Goal: Feedback & Contribution: Submit feedback/report problem

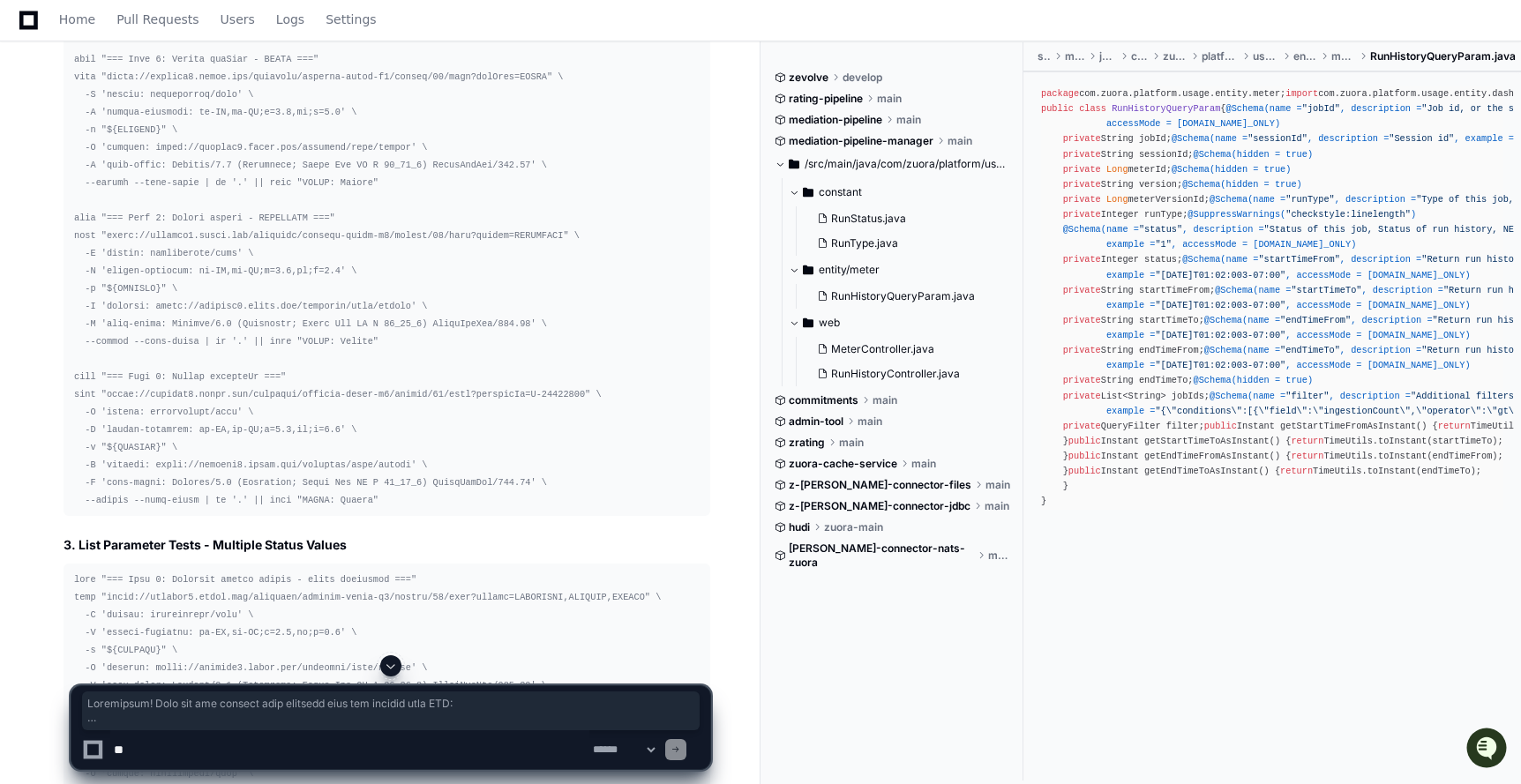
scroll to position [19100, 0]
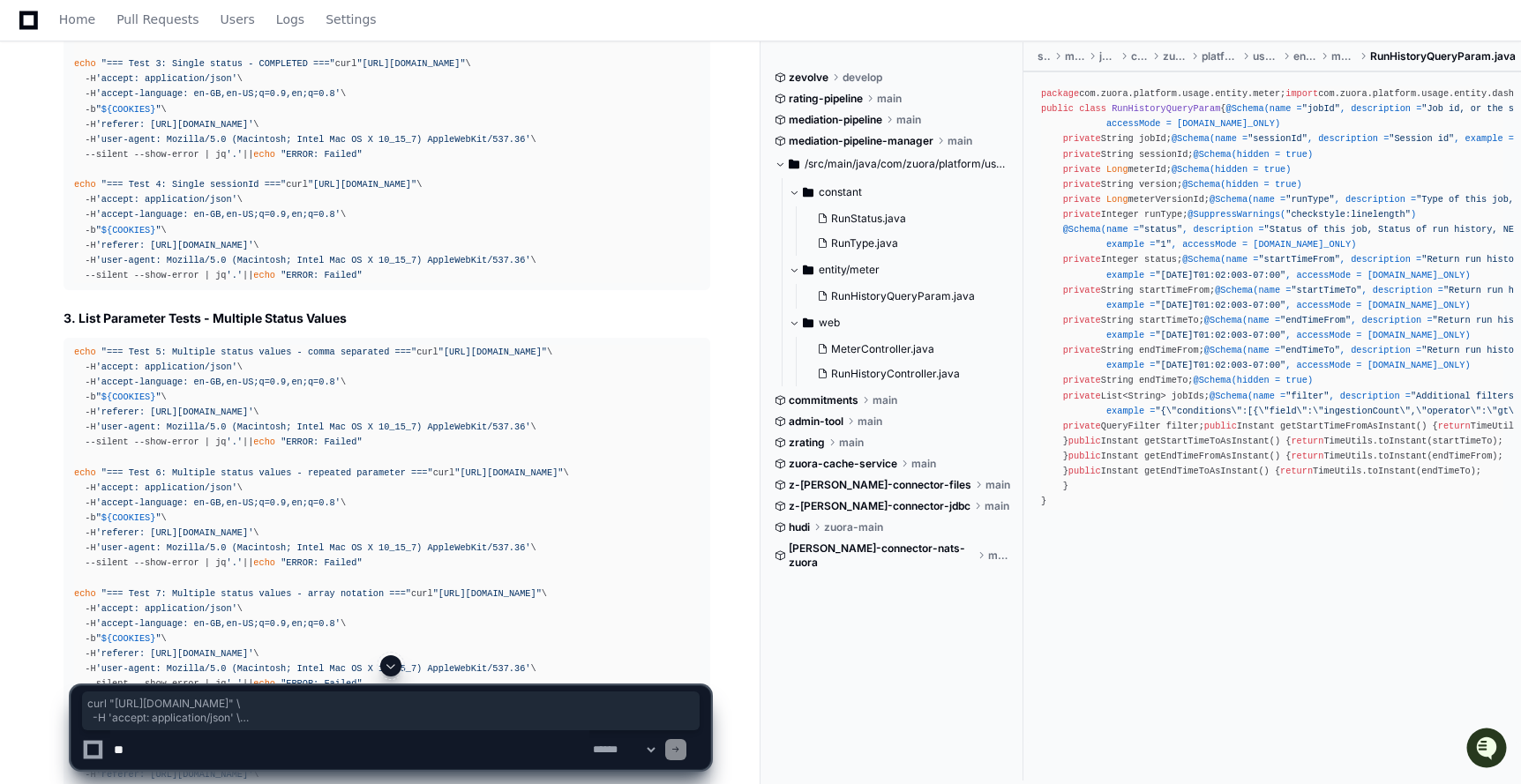
drag, startPoint x: 73, startPoint y: 213, endPoint x: 568, endPoint y: 292, distance: 501.3
copy div "curl "https://staging2.zuora.com/platform/gateway-proxy-v2/meters/66/runs" \ -H…"
drag, startPoint x: 75, startPoint y: 397, endPoint x: 556, endPoint y: 471, distance: 486.7
click at [556, 283] on div "echo "=== Test 1: Single runType - NORMAL ===" curl "https://staging2.zuora.com…" at bounding box center [387, 49] width 626 height 468
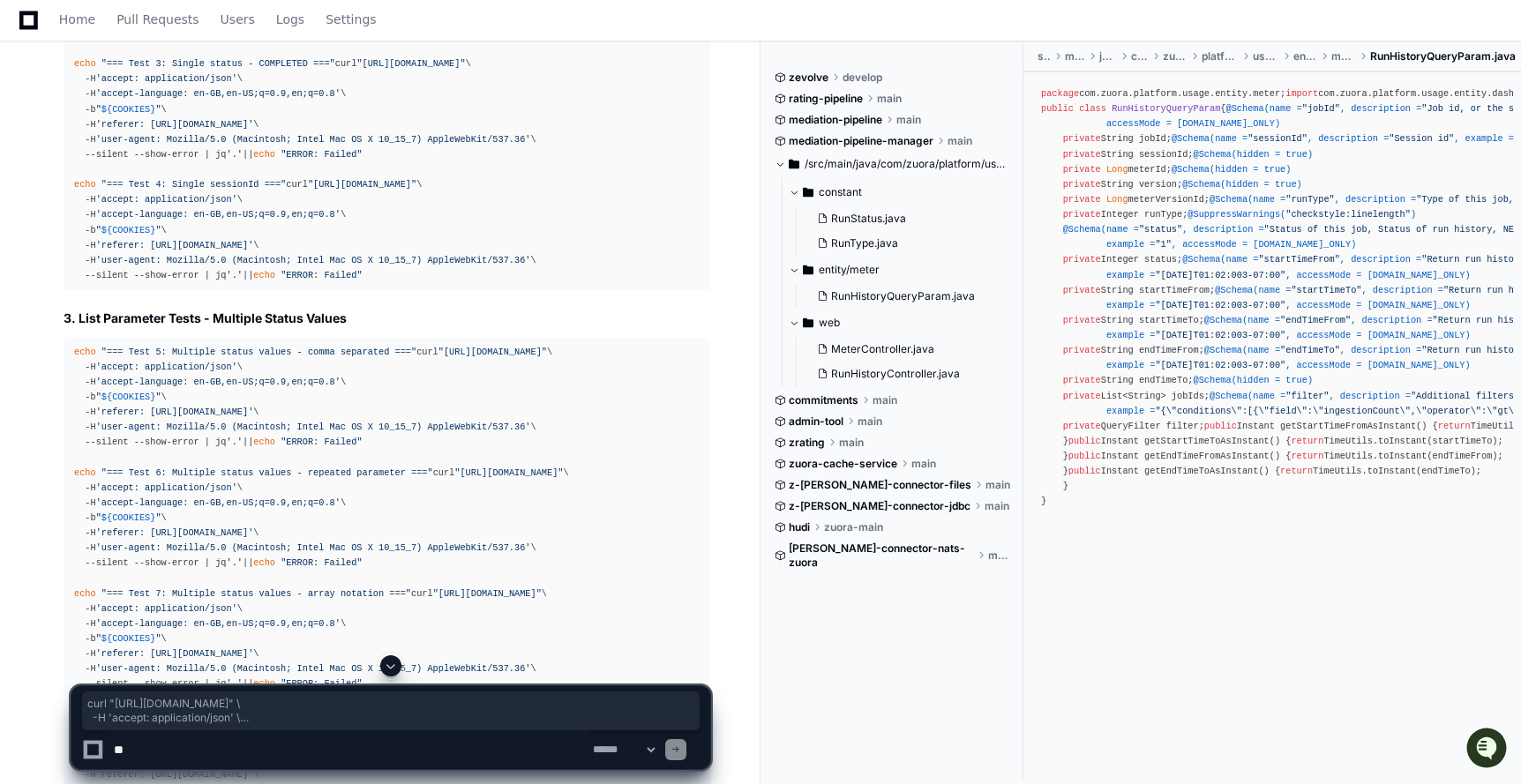
copy div "curl "https://staging2.zuora.com/platform/gateway-proxy-v2/meters/66/runs?runTy…"
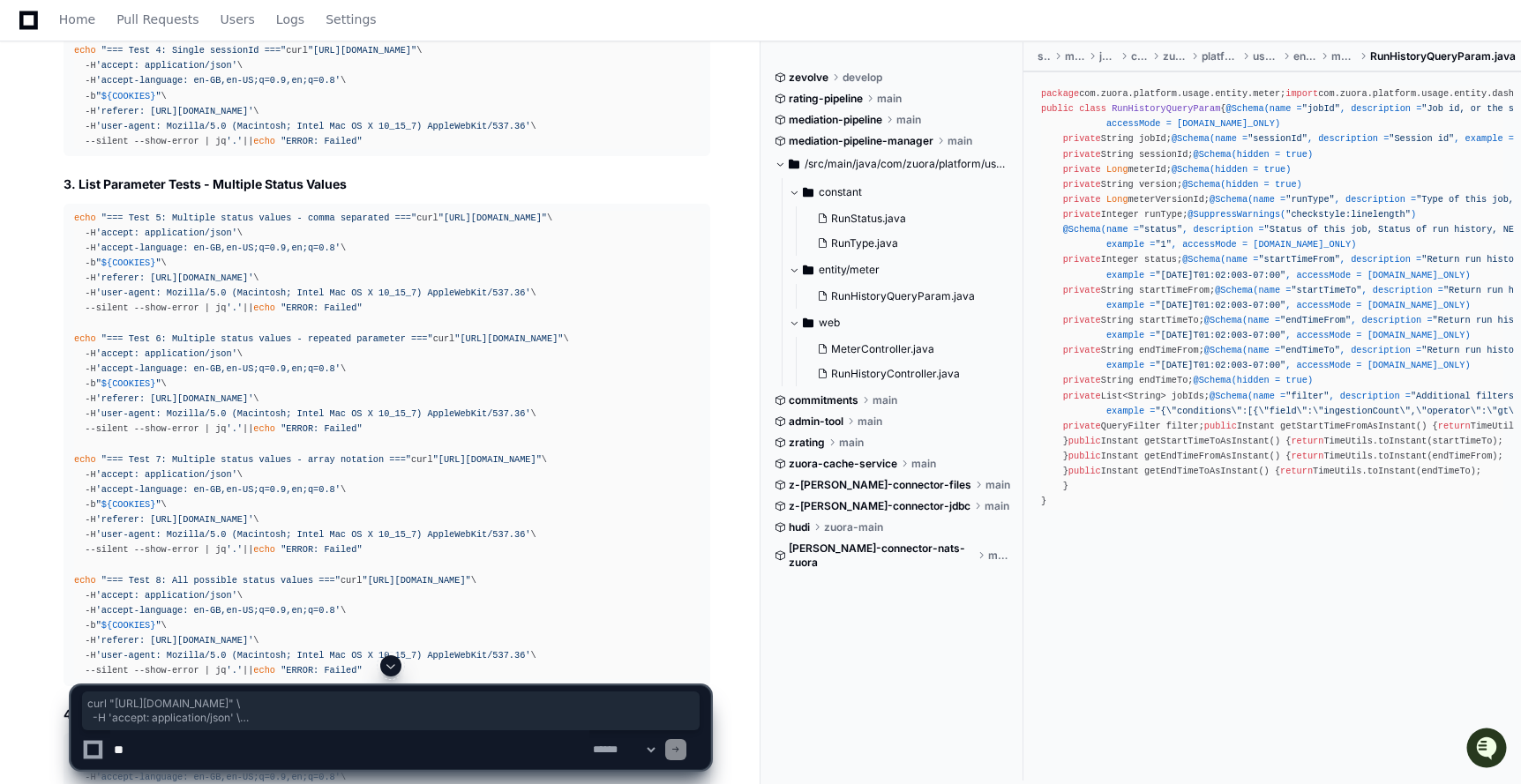
scroll to position [19254, 0]
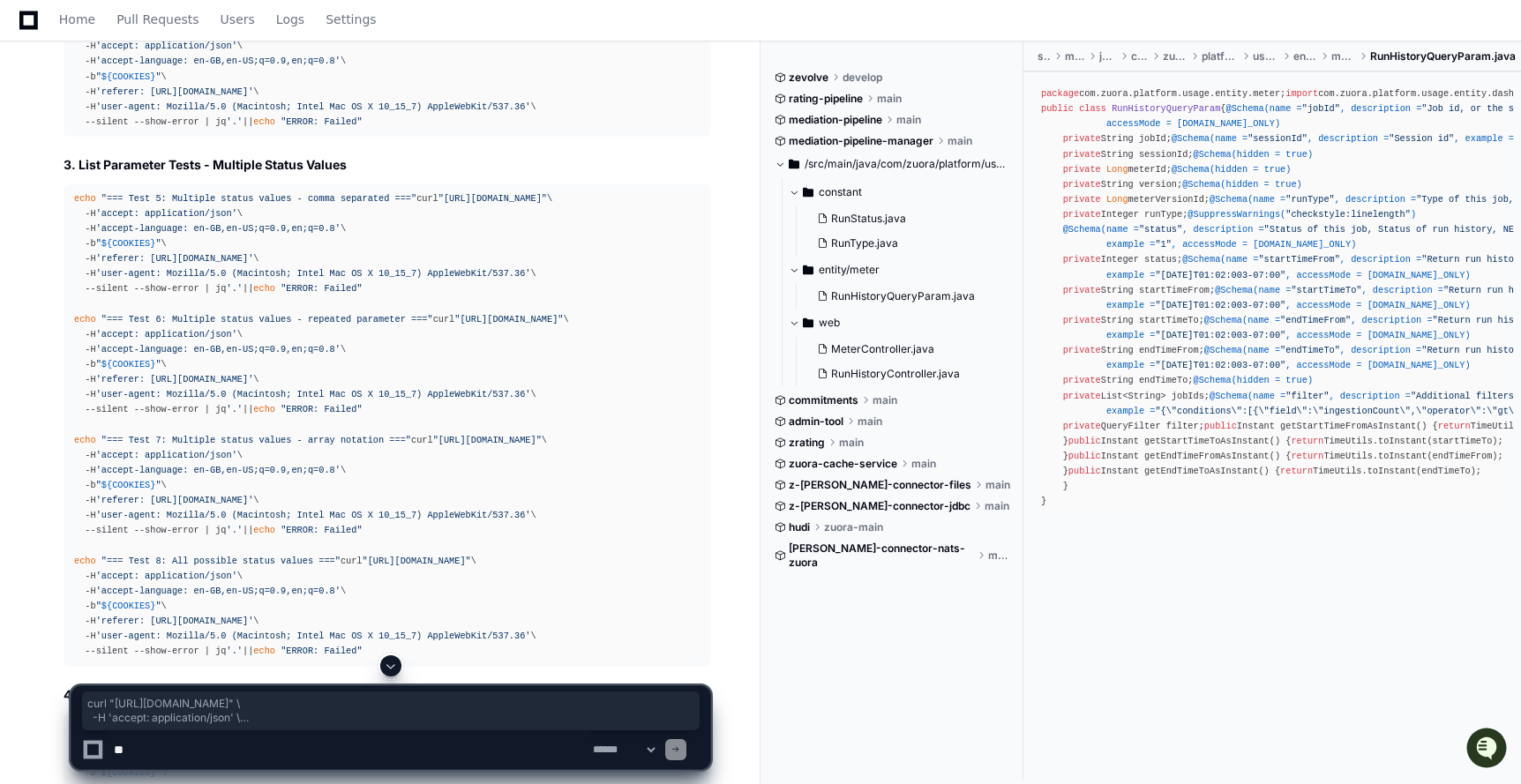
drag, startPoint x: 72, startPoint y: 381, endPoint x: 558, endPoint y: 449, distance: 490.7
copy div "curl "https://staging2.zuora.com/platform/gateway-proxy-v2/meters/66/runs?runTy…"
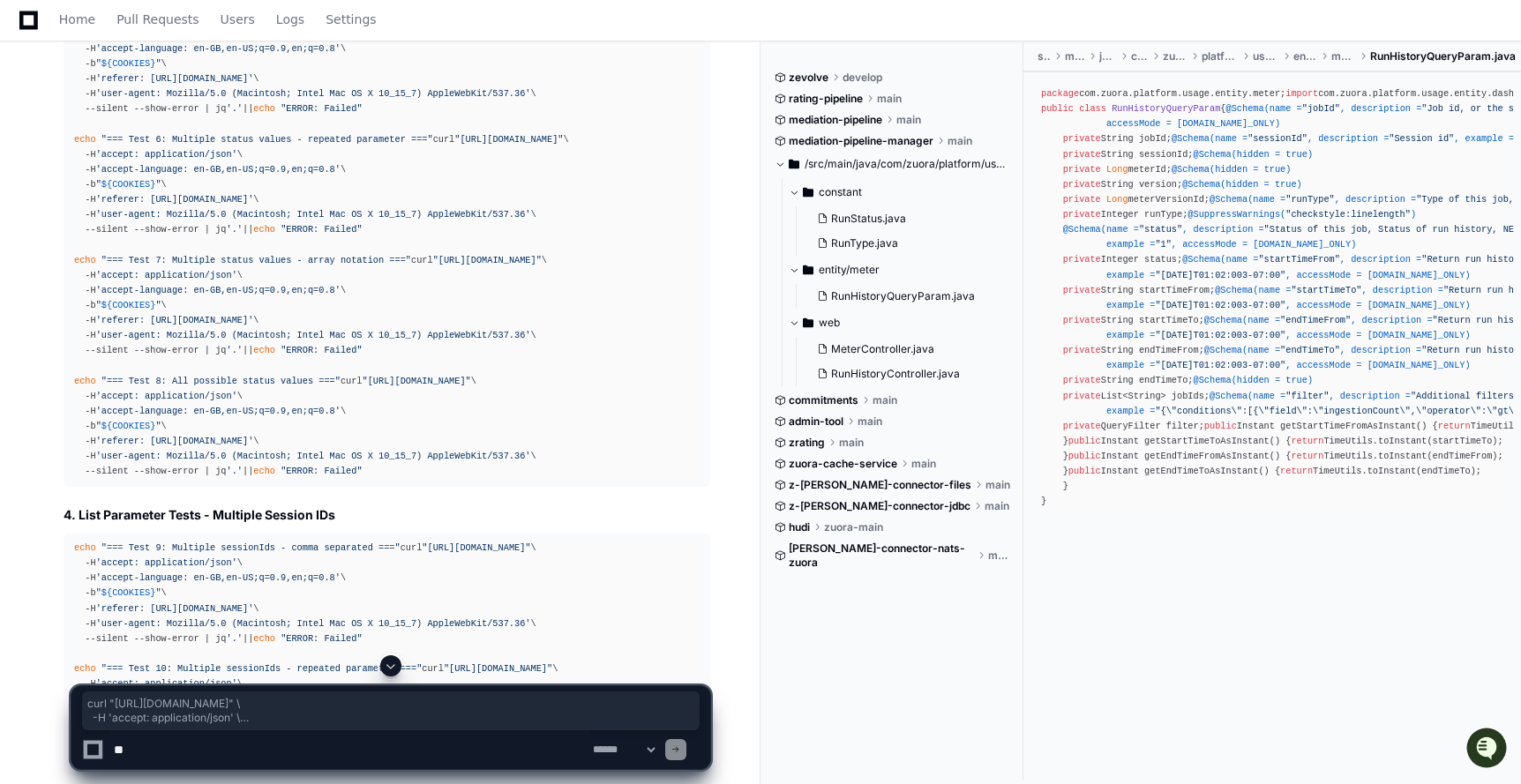
scroll to position [19450, 0]
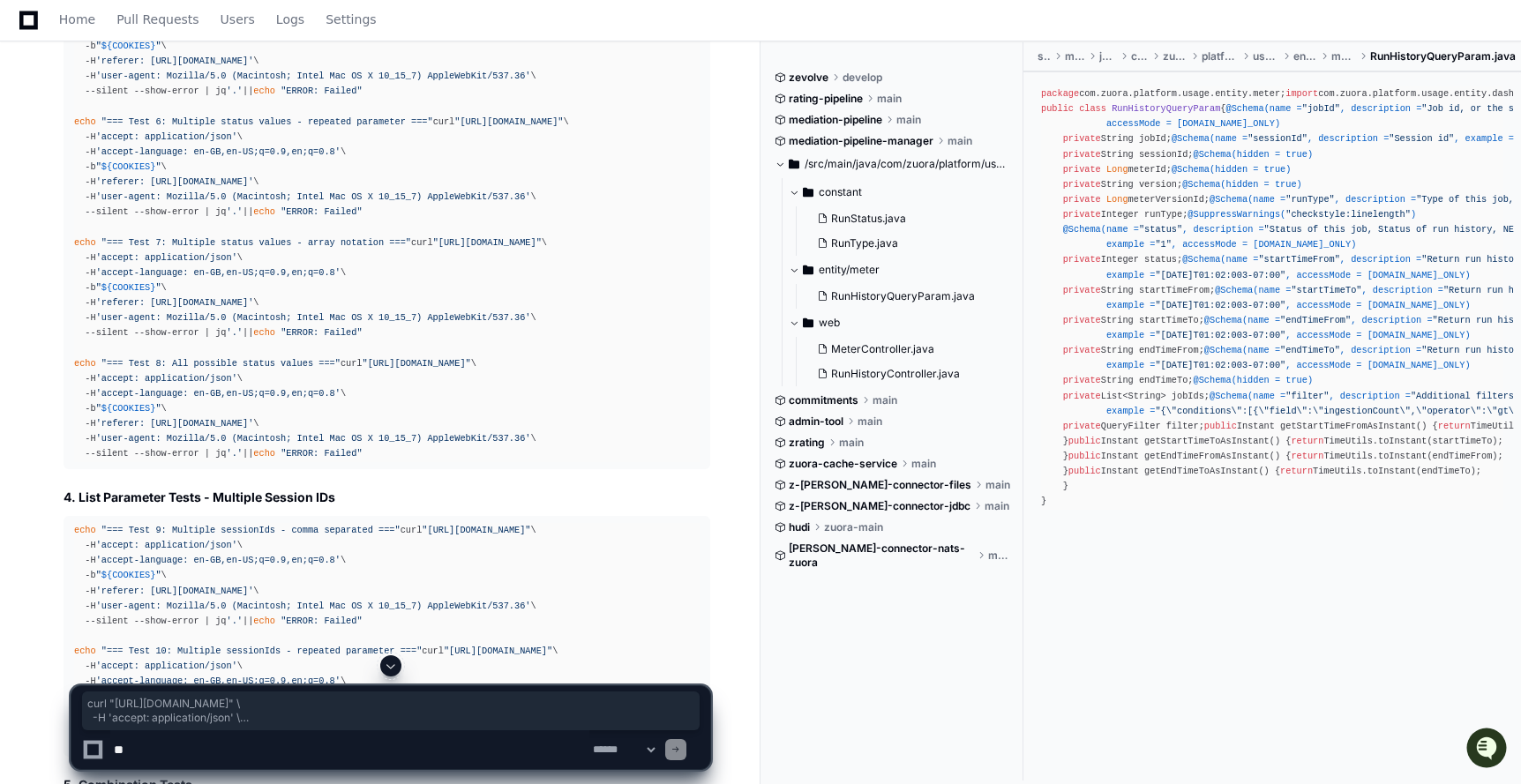
drag, startPoint x: 75, startPoint y: 320, endPoint x: 574, endPoint y: 388, distance: 503.6
copy div "curl "https://staging2.zuora.com/platform/gateway-proxy-v2/meters/66/runs?statu…"
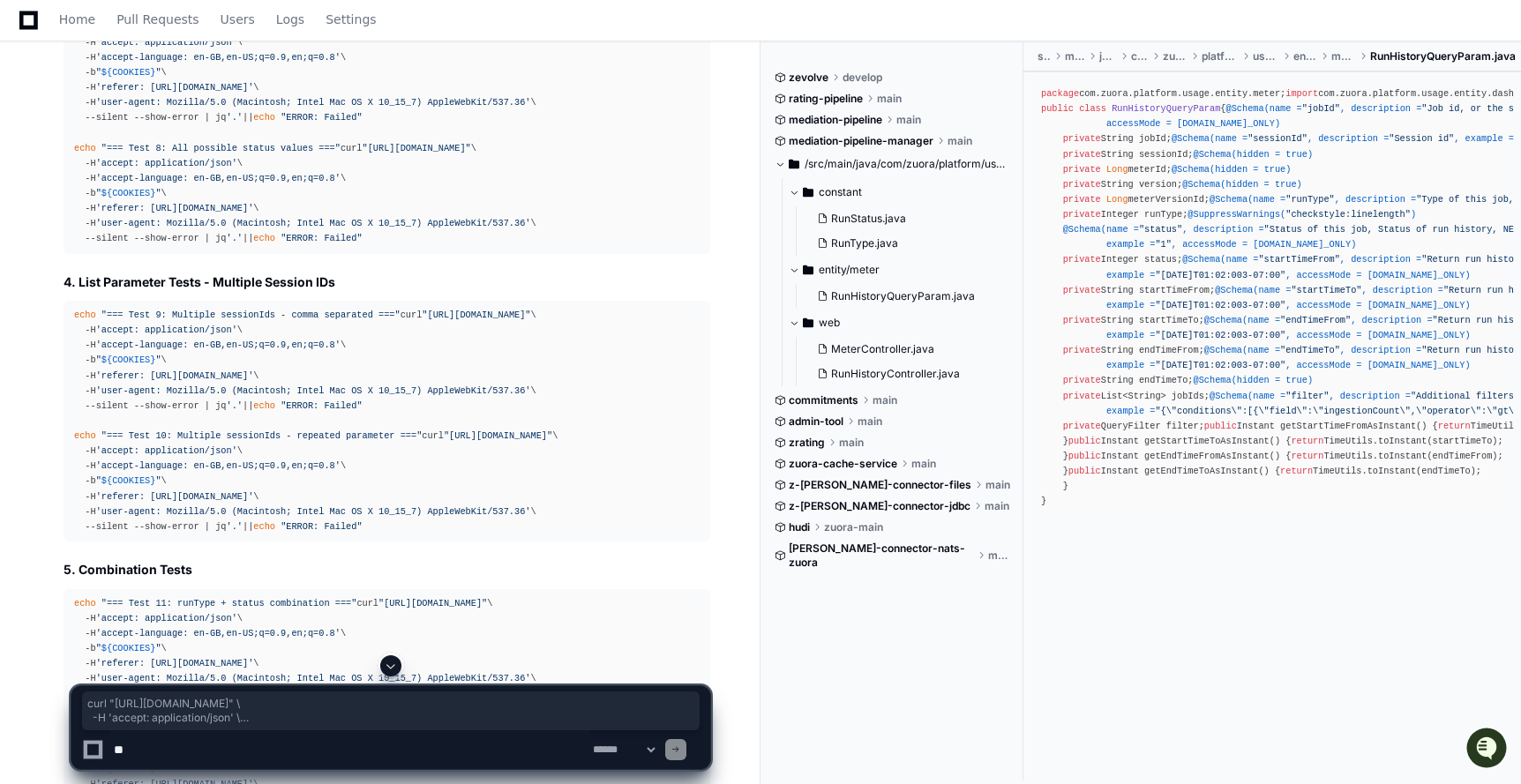
scroll to position [19669, 0]
drag, startPoint x: 76, startPoint y: 237, endPoint x: 556, endPoint y: 310, distance: 485.5
copy div "curl "https://staging2.zuora.com/platform/gateway-proxy-v2/meters/66/runs?sessi…"
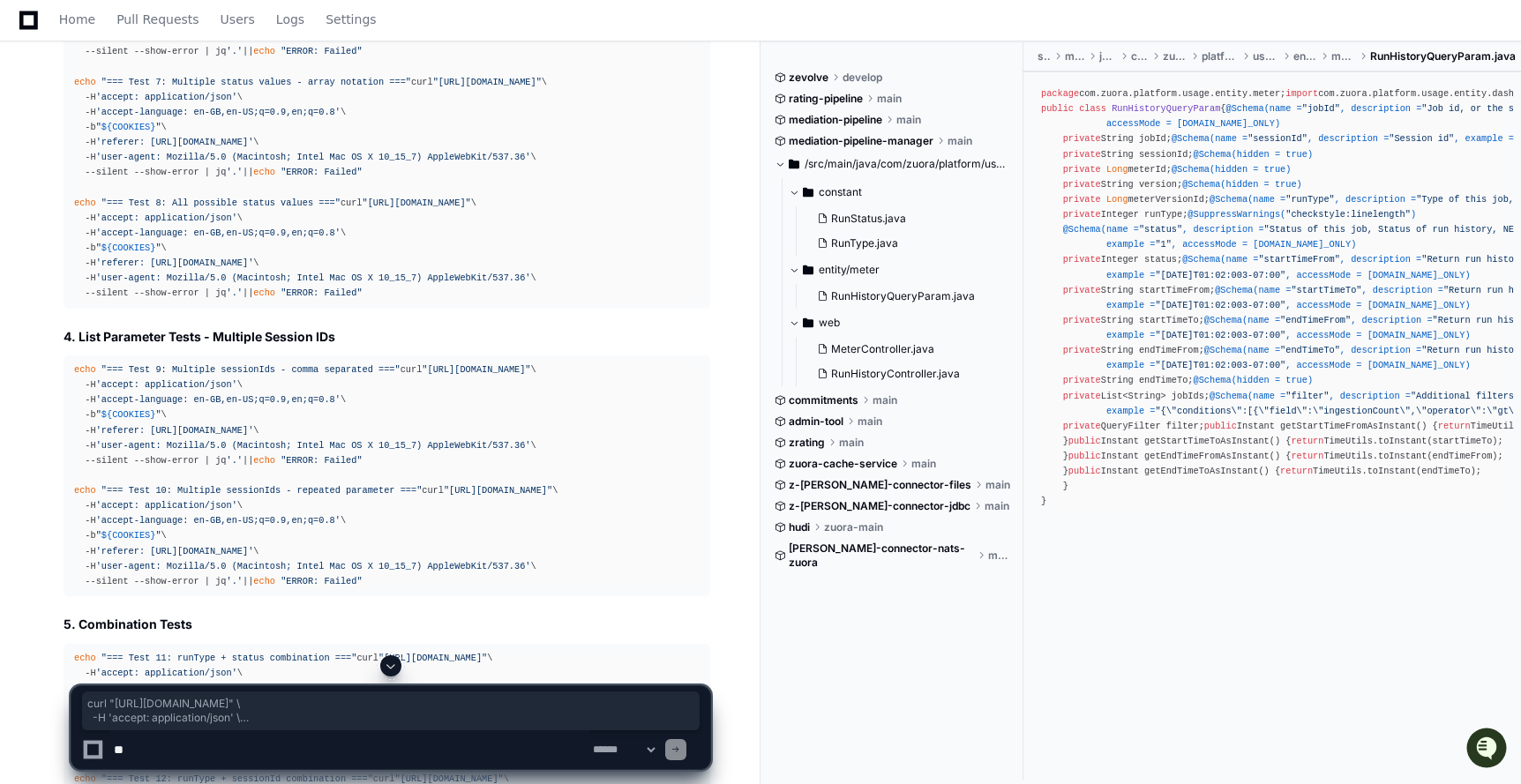
scroll to position [19584, 0]
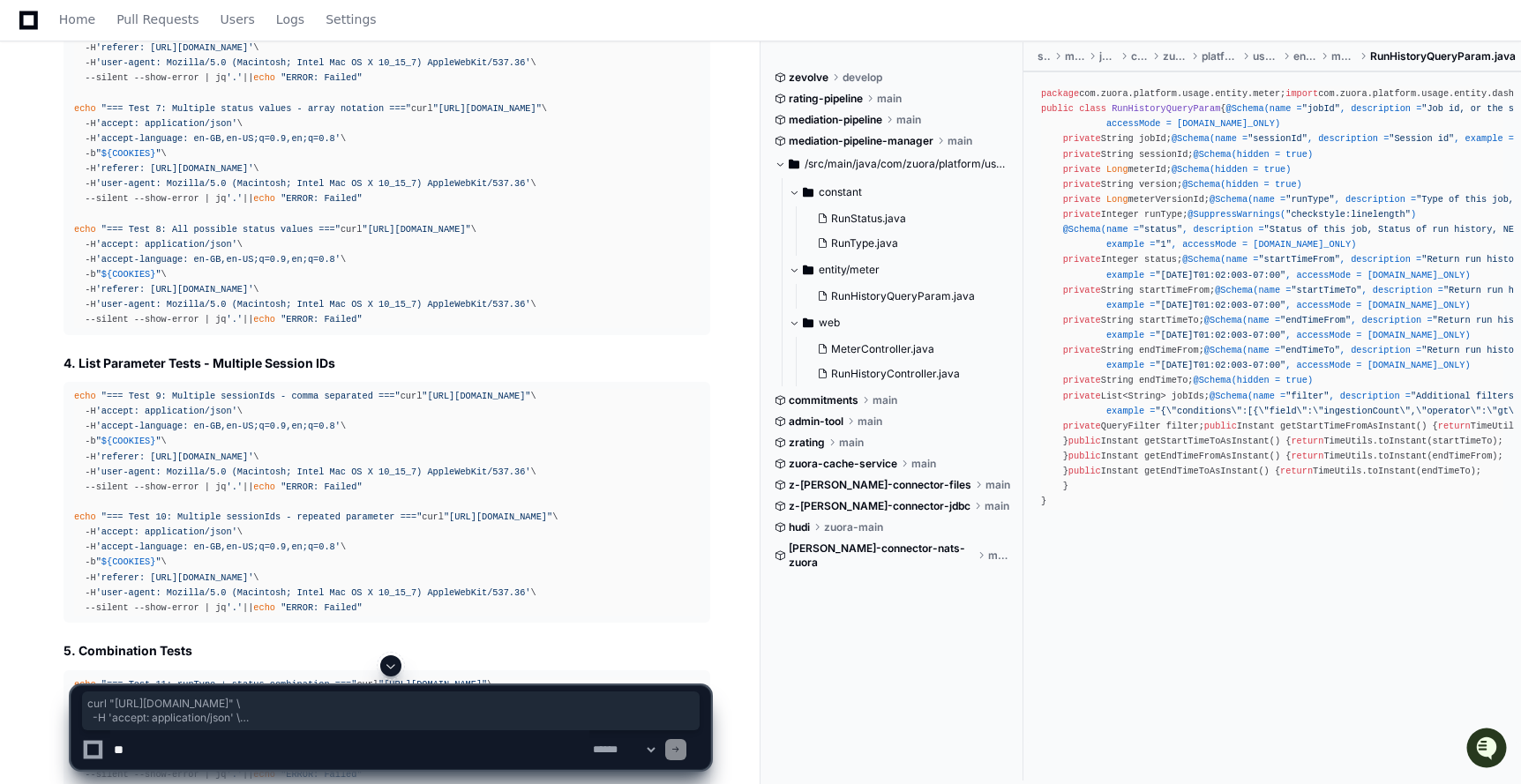
drag, startPoint x: 71, startPoint y: 183, endPoint x: 578, endPoint y: 264, distance: 513.4
copy div "curl "https://staging2.zuora.com/platform/gateway-proxy-v2/meters/66/runs?statu…"
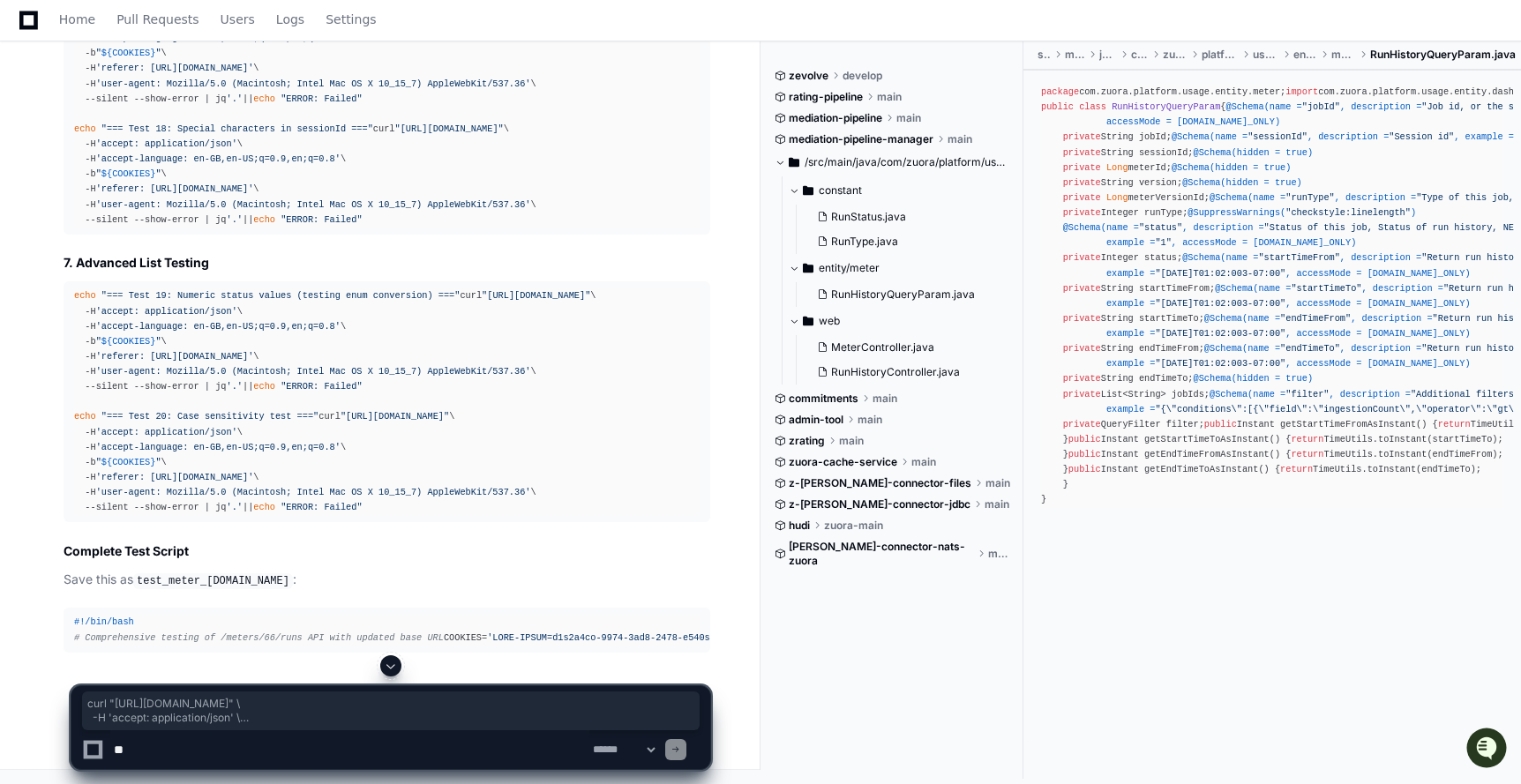
scroll to position [21926, 0]
click at [687, 749] on div at bounding box center [676, 750] width 22 height 22
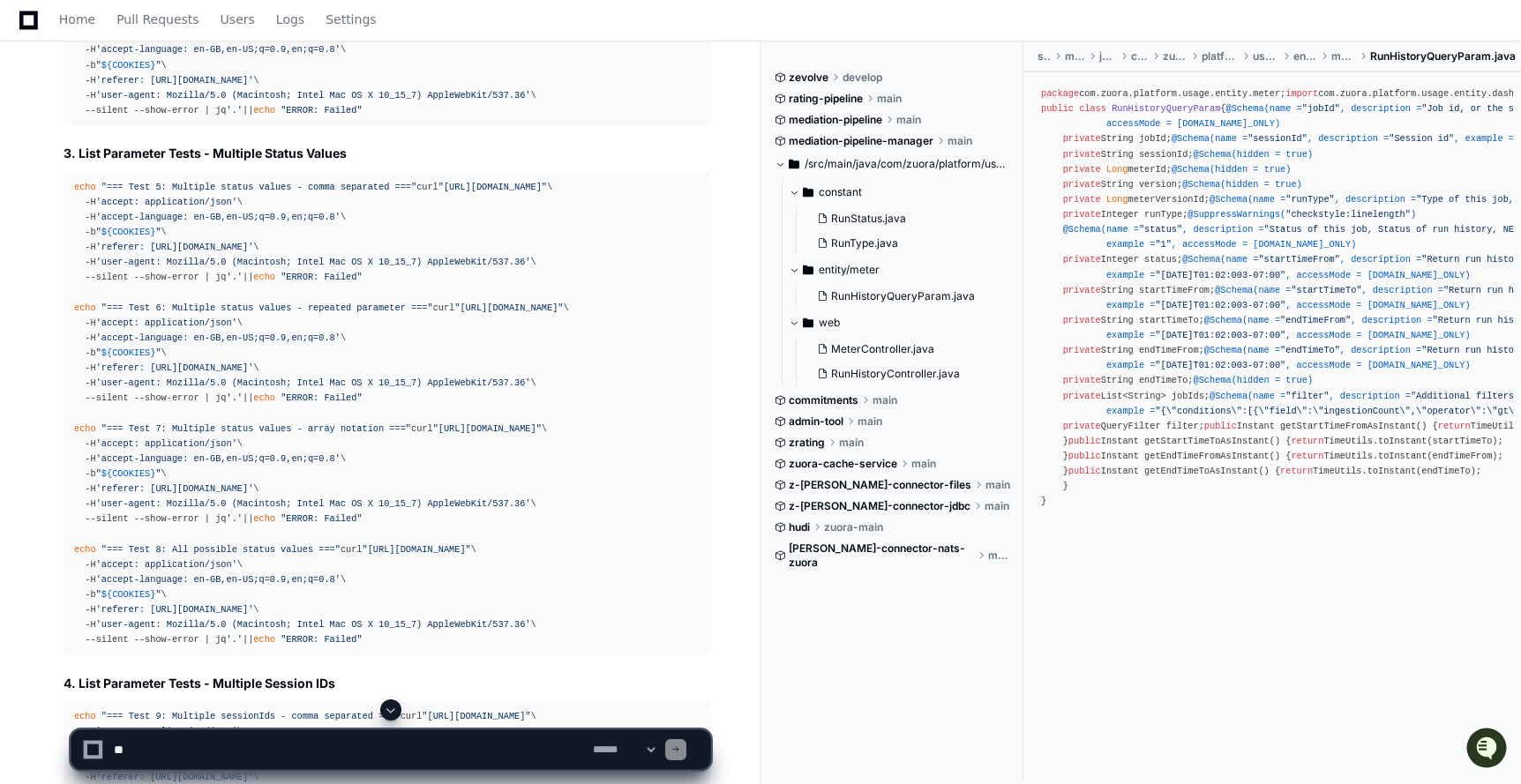
scroll to position [19260, 0]
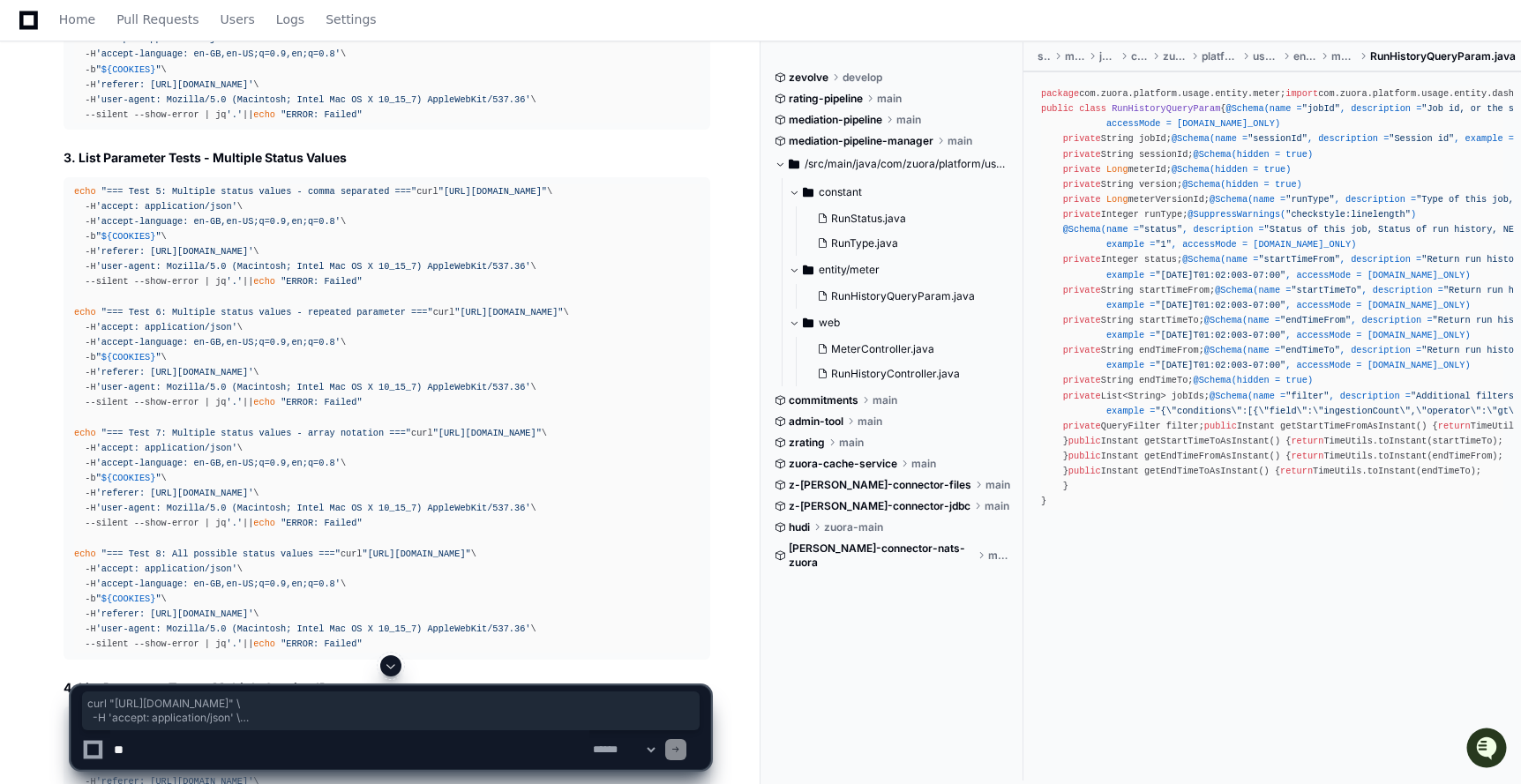
drag, startPoint x: 72, startPoint y: 237, endPoint x: 595, endPoint y: 317, distance: 529.1
copy div "curl "https://staging2.zuora.com/platform/gateway-proxy-v2/meters/66/runs?runTy…"
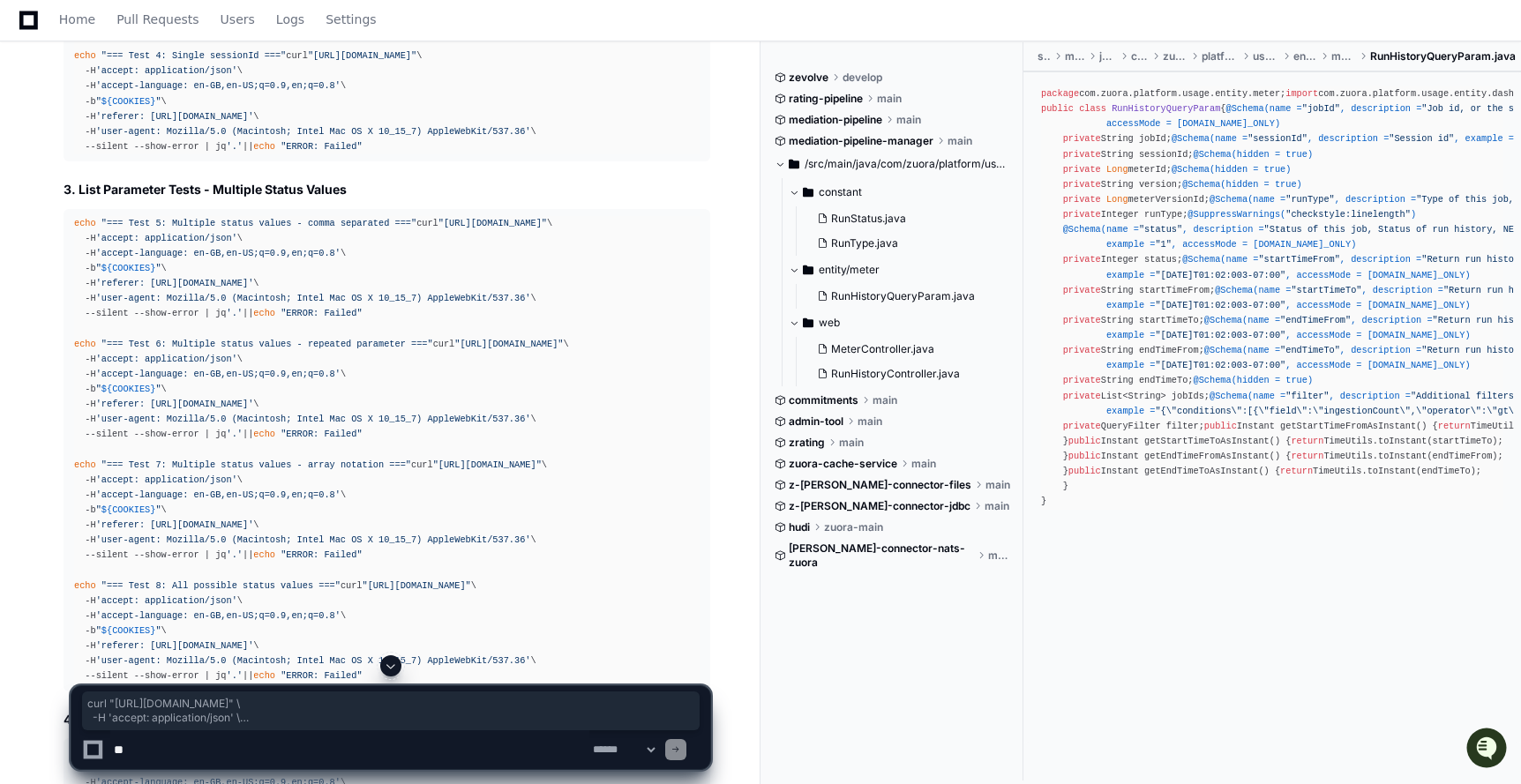
scroll to position [19230, 0]
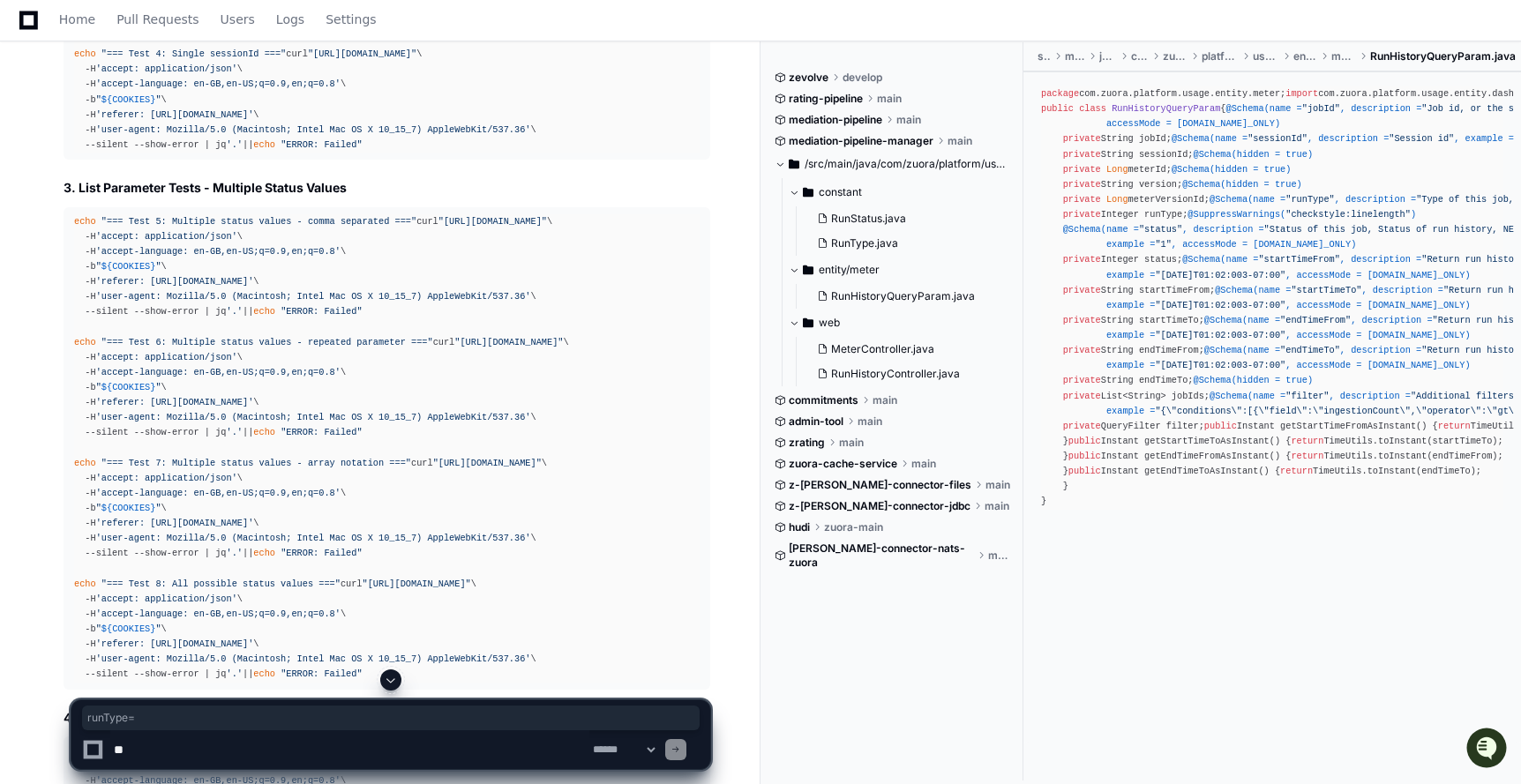
drag, startPoint x: 478, startPoint y: 267, endPoint x: 524, endPoint y: 265, distance: 46.0
copy span "runType="
click at [366, 763] on textarea at bounding box center [350, 750] width 479 height 39
paste textarea "********"
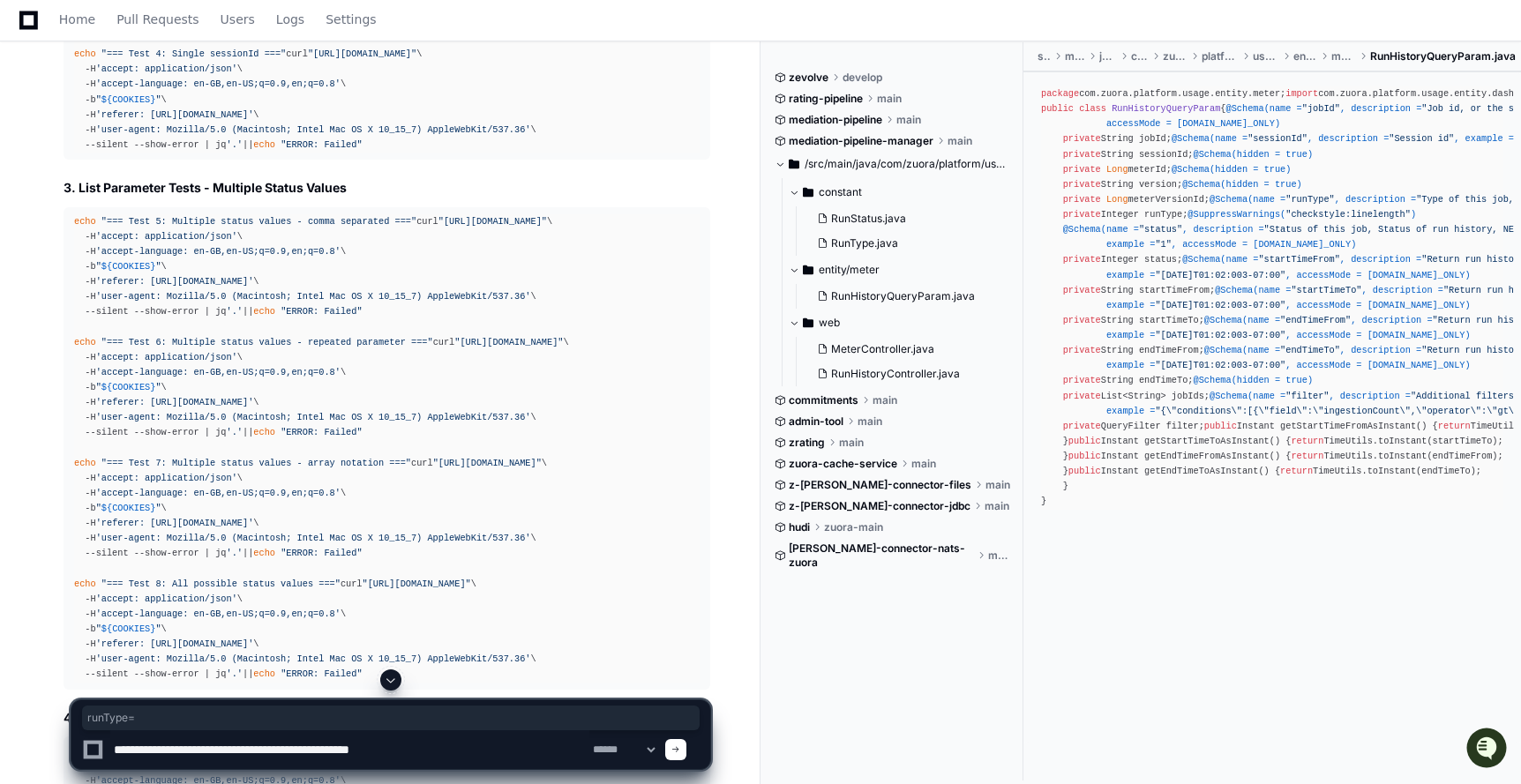
click at [284, 749] on textarea at bounding box center [350, 750] width 479 height 39
click at [439, 754] on textarea at bounding box center [350, 750] width 479 height 39
type textarea "**********"
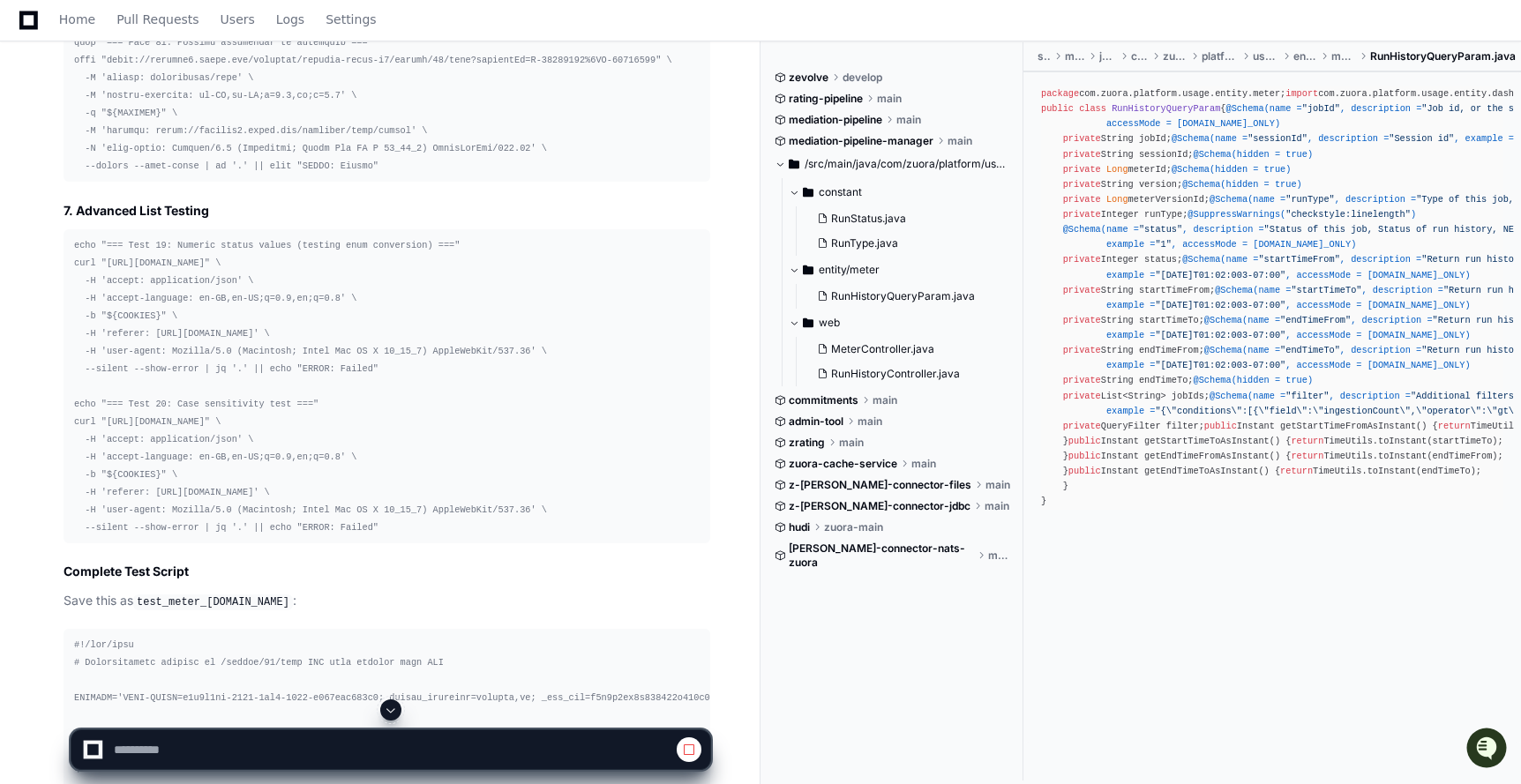
scroll to position [21852, 0]
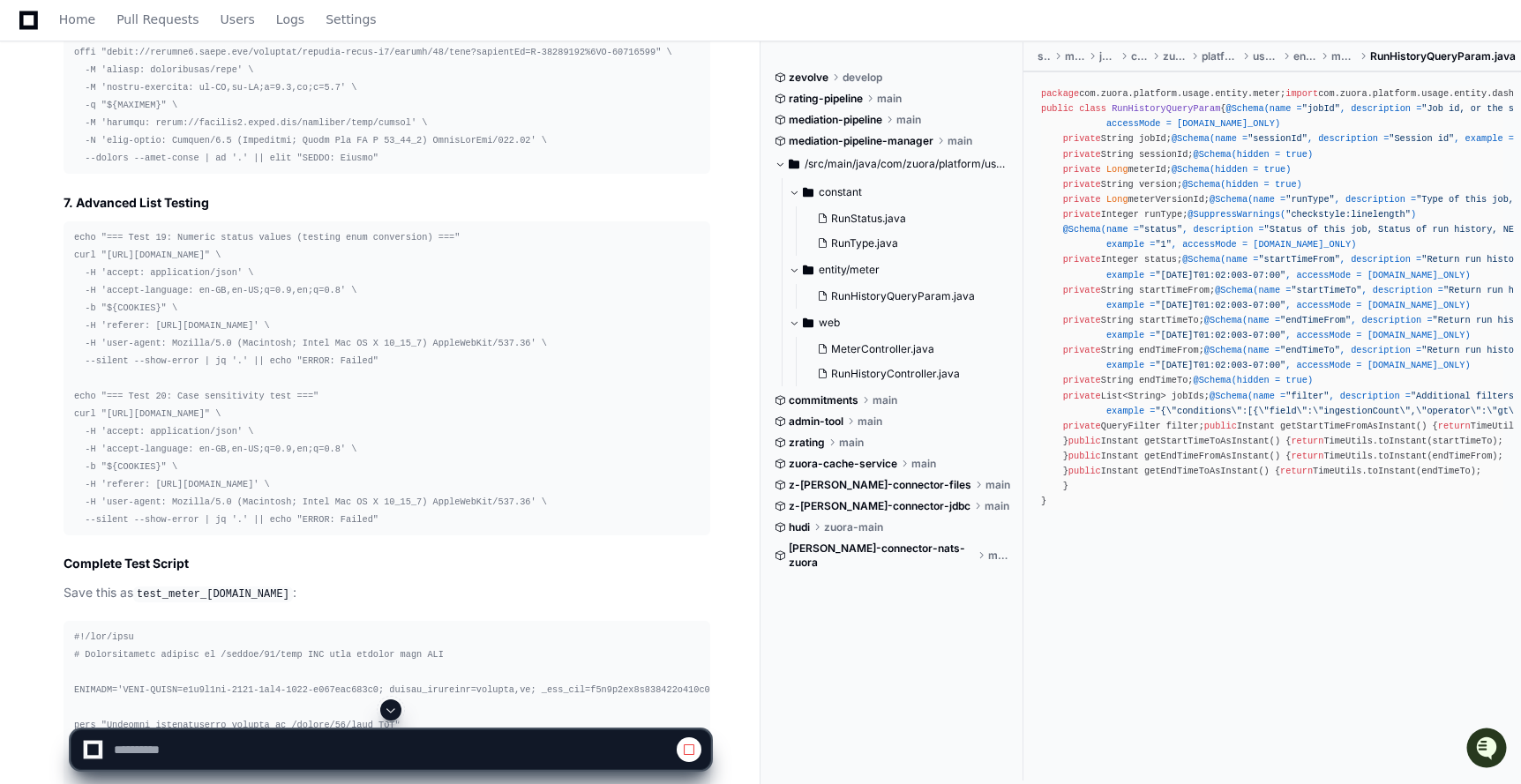
click at [395, 719] on div at bounding box center [391, 710] width 641 height 22
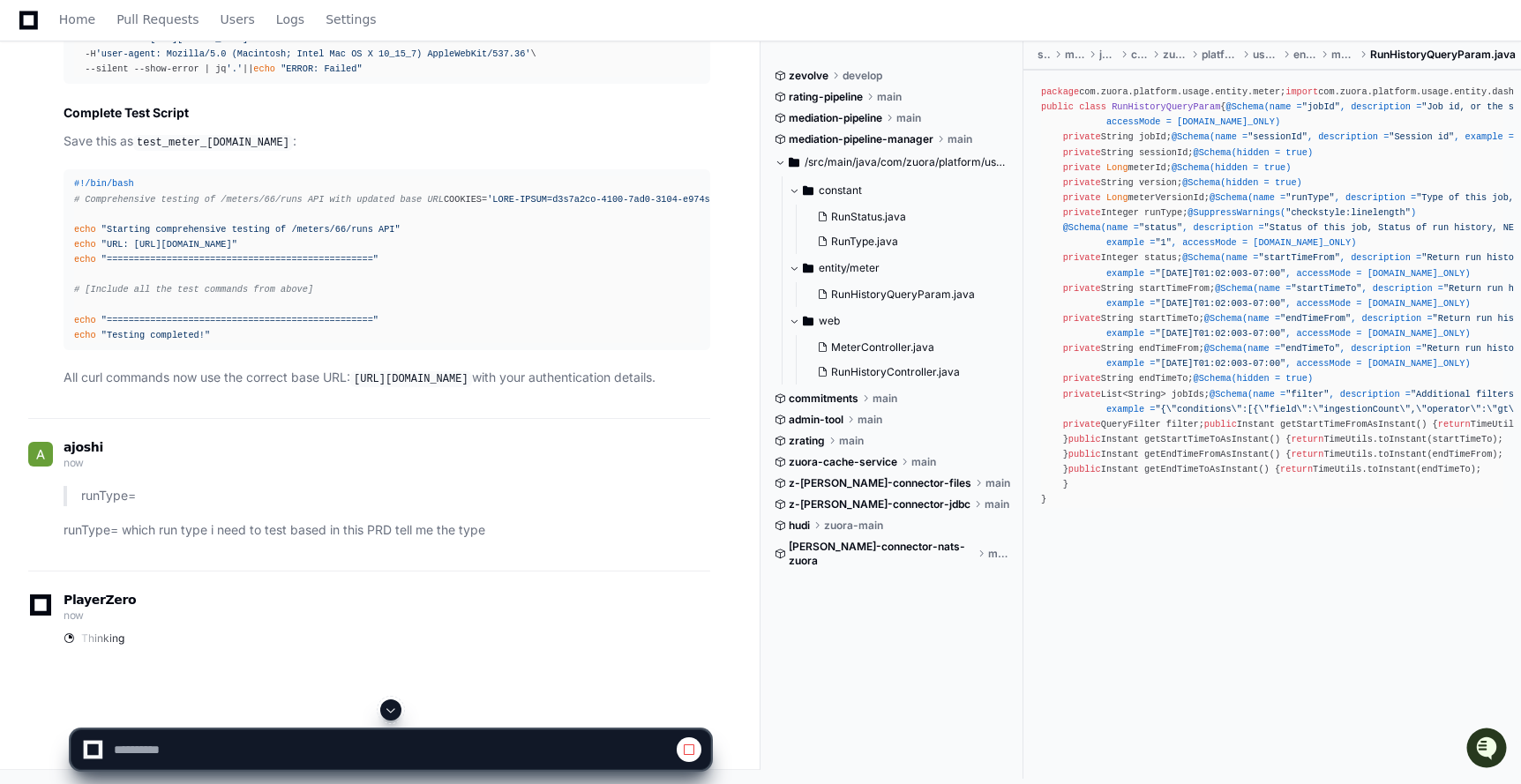
click at [395, 715] on span at bounding box center [391, 710] width 14 height 14
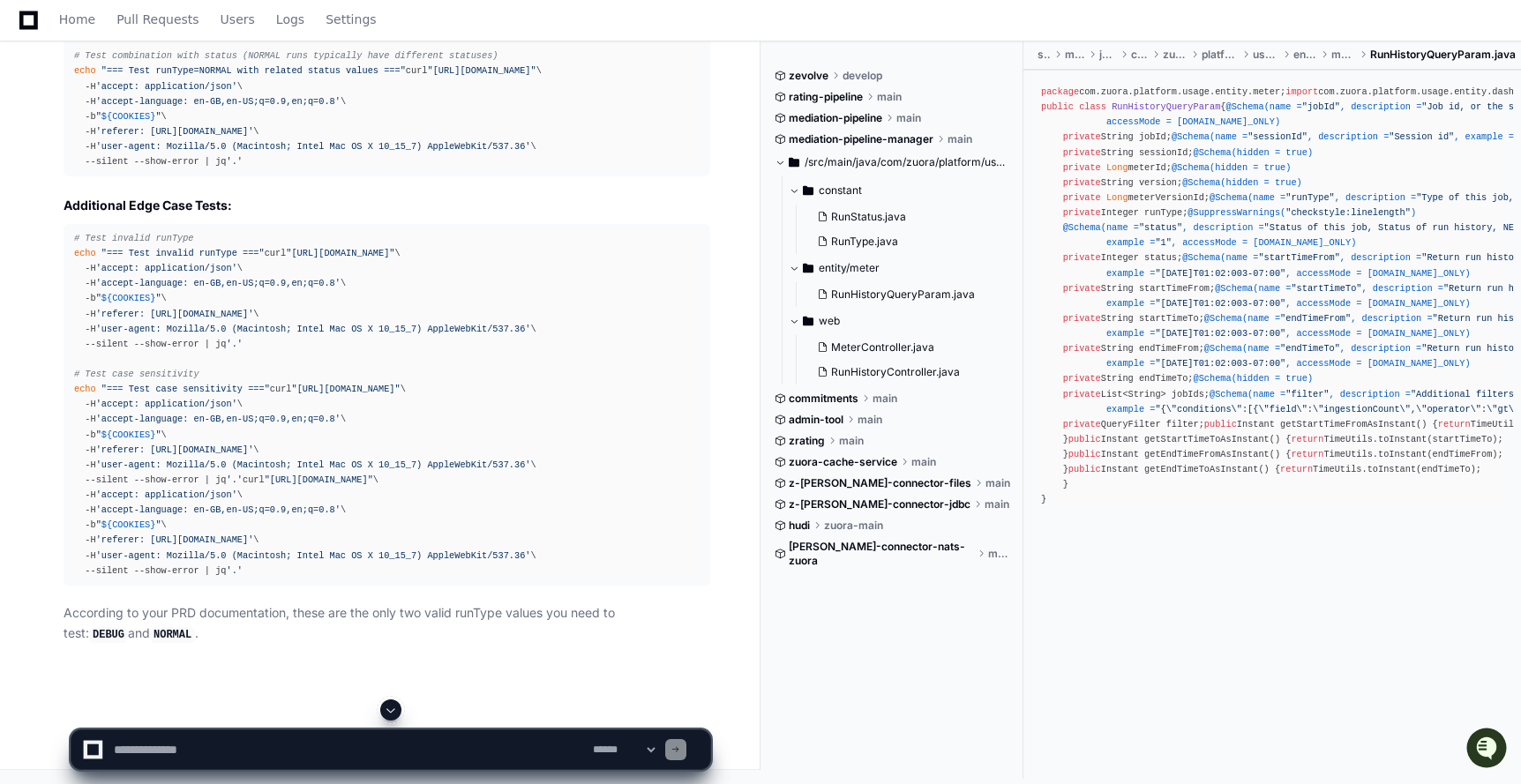
scroll to position [23023, 0]
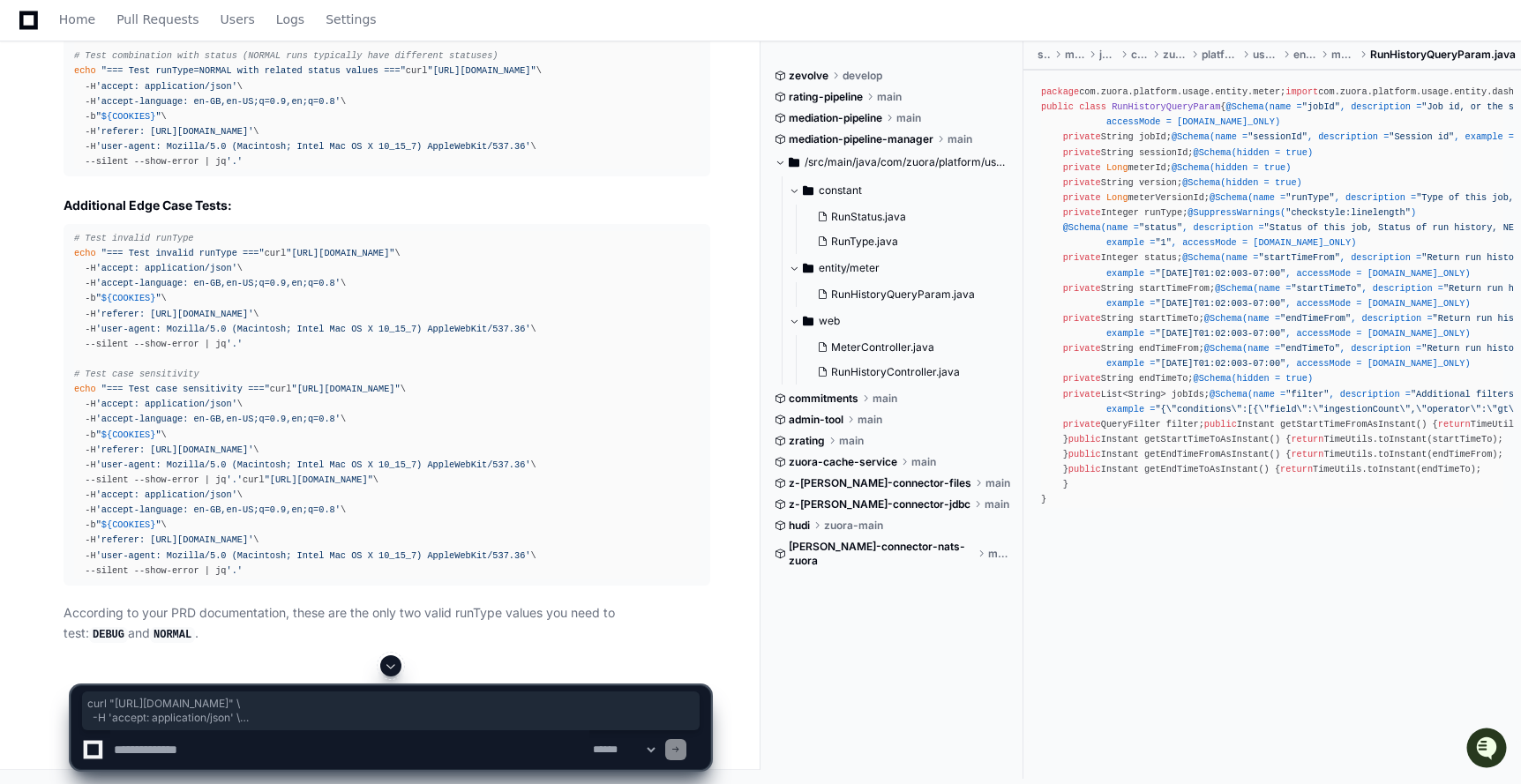
drag, startPoint x: 554, startPoint y: 523, endPoint x: 71, endPoint y: 449, distance: 488.6
copy div "curl "https://staging2.zuora.com/platform/gateway-proxy-v2/meters/66/runs?runTy…"
click at [209, 750] on textarea at bounding box center [350, 750] width 479 height 39
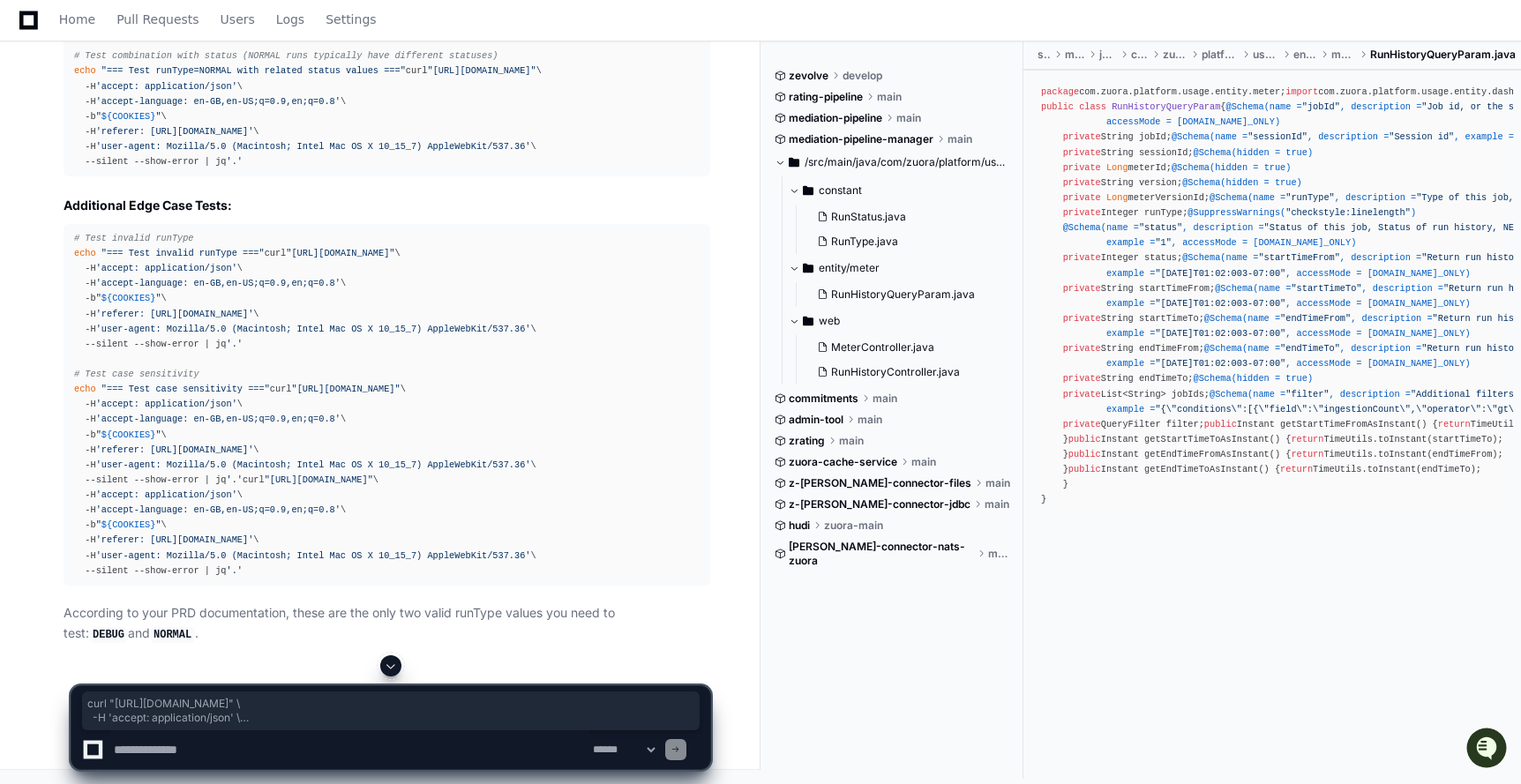
click at [252, 745] on textarea at bounding box center [350, 750] width 479 height 39
paste textarea "**********"
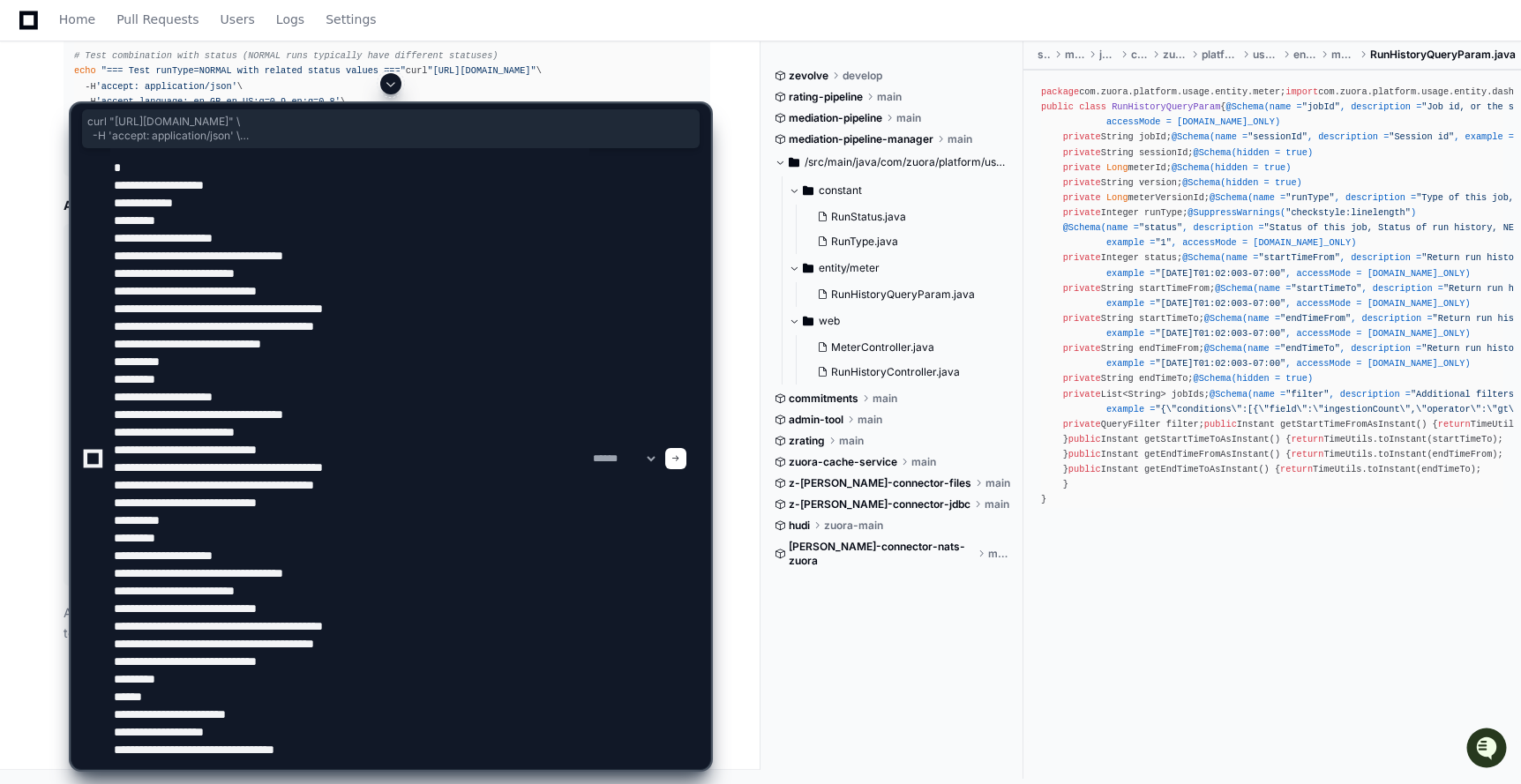
type textarea "**********"
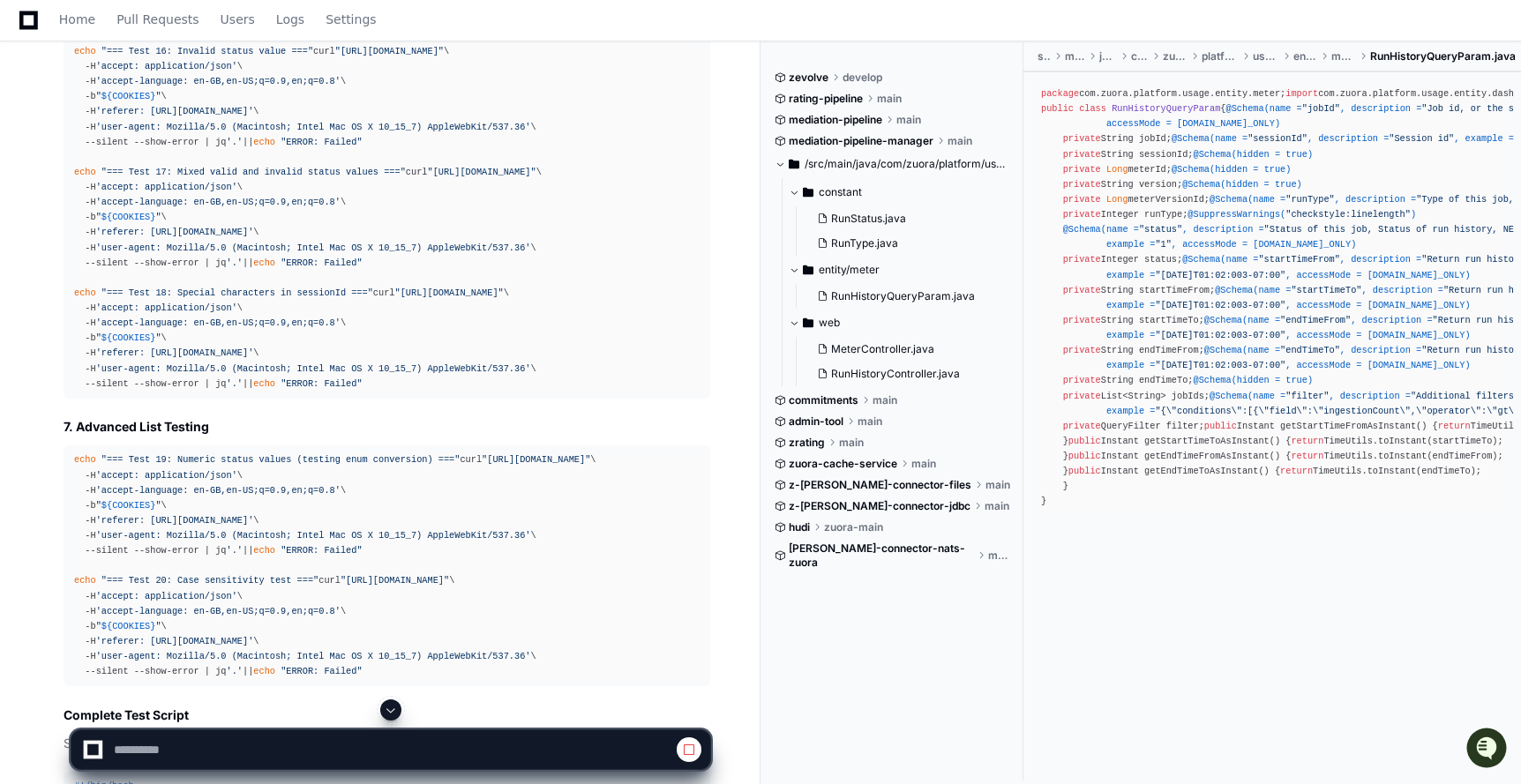
scroll to position [20923, 0]
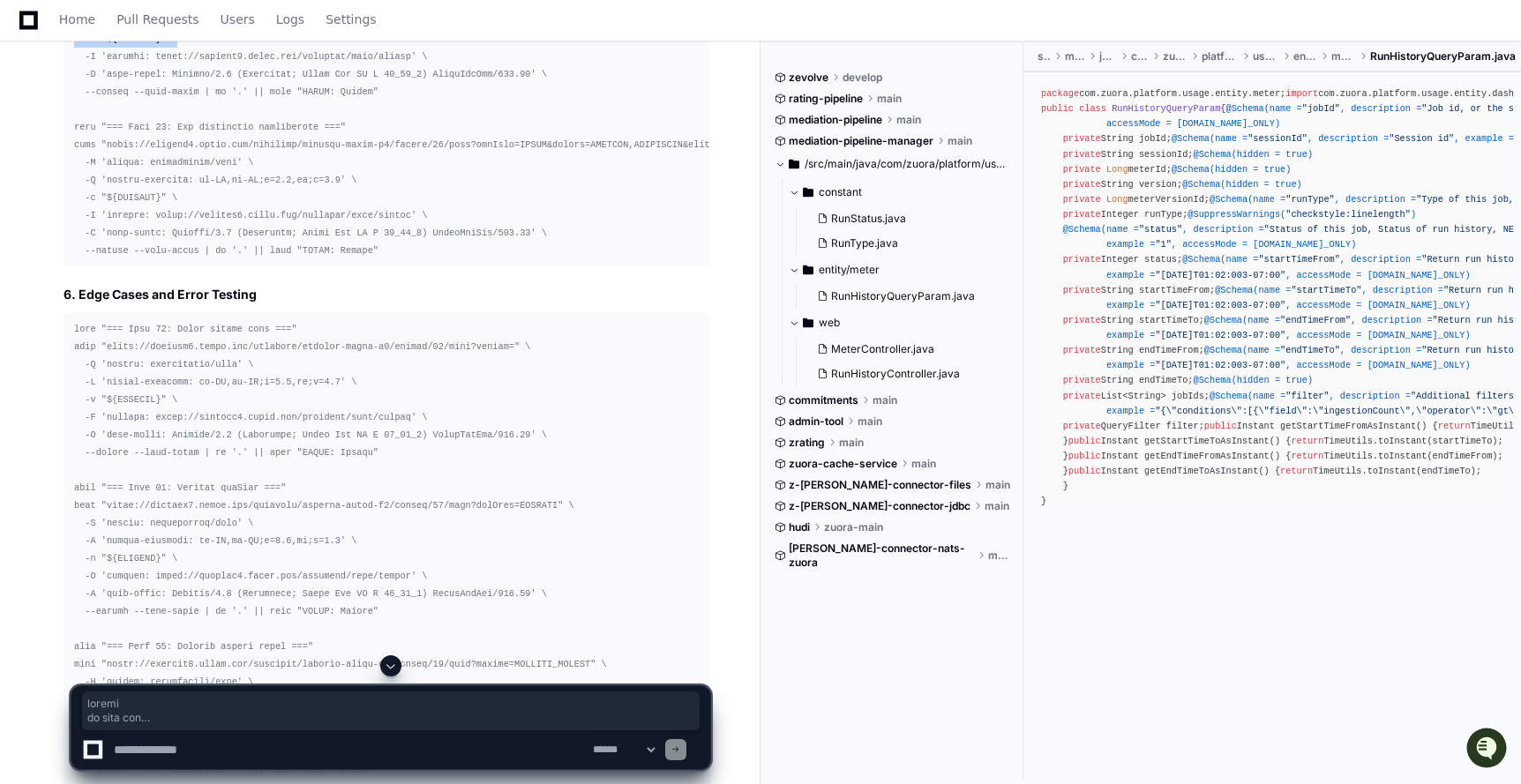
drag, startPoint x: 73, startPoint y: 529, endPoint x: 536, endPoint y: 538, distance: 463.1
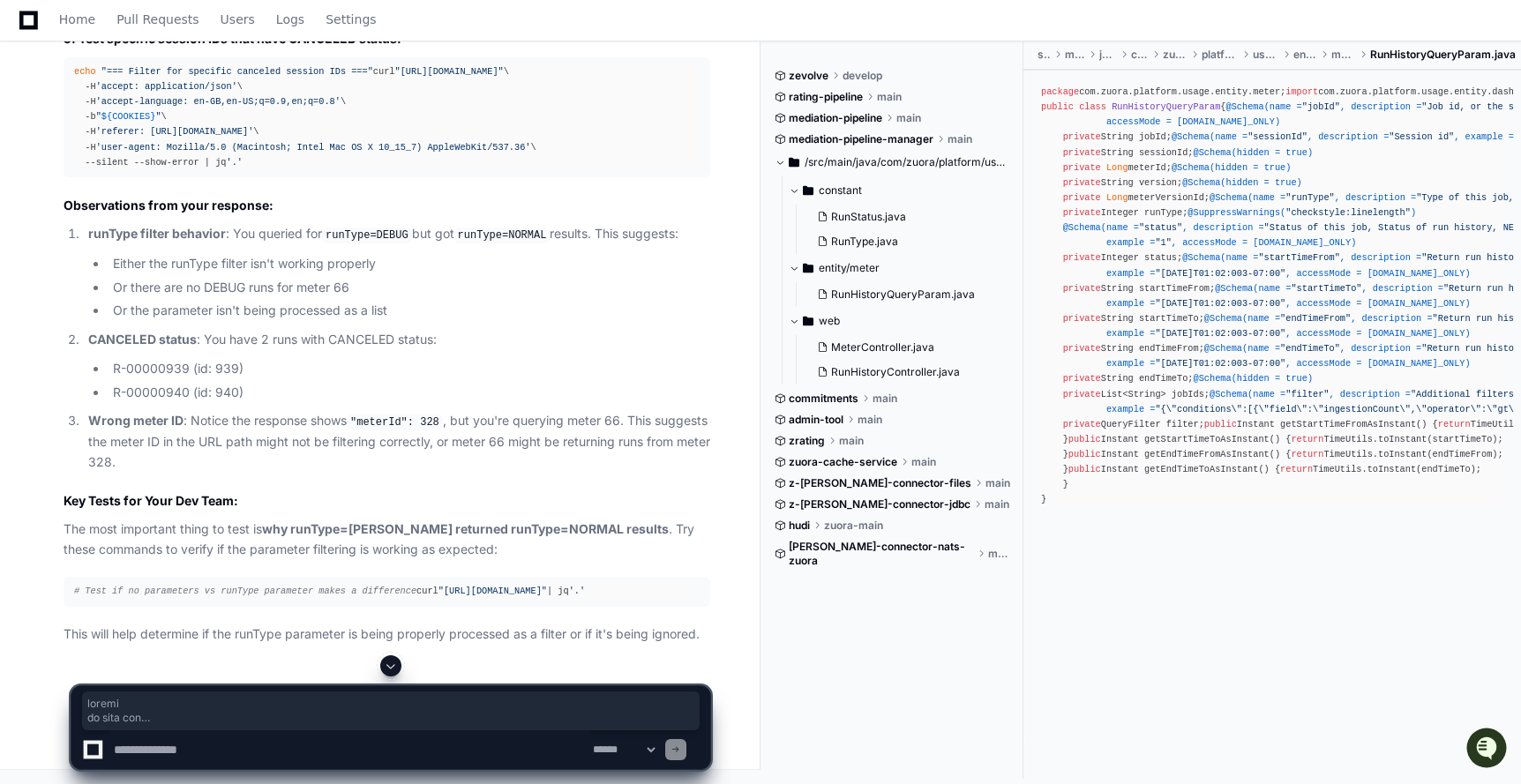
scroll to position [24790, 0]
drag, startPoint x: 72, startPoint y: 269, endPoint x: 573, endPoint y: 340, distance: 506.0
copy div "curl "https://staging2.zuora.com/platform/gateway-proxy-v2/meters/66/runs?statu…"
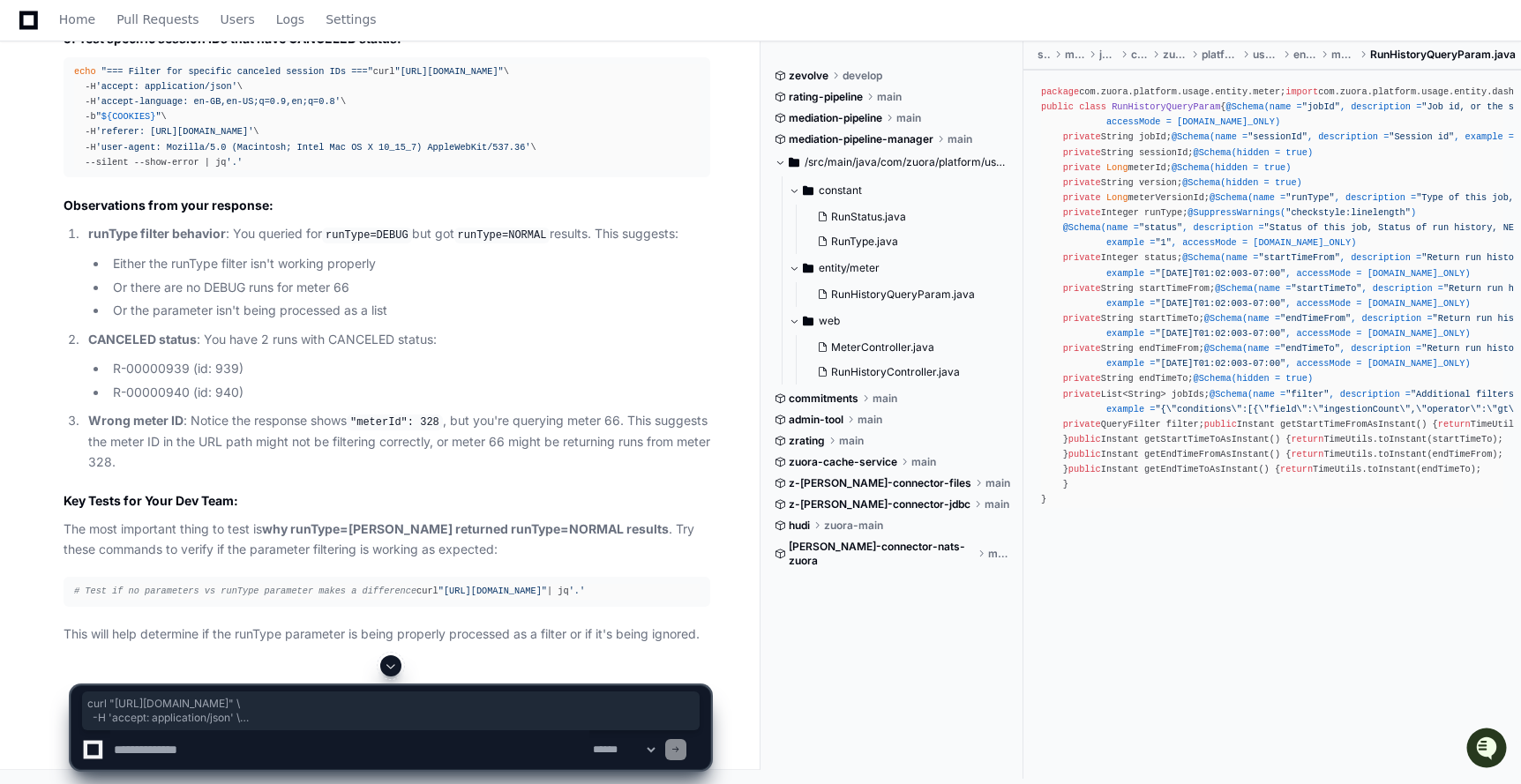
drag, startPoint x: 71, startPoint y: 466, endPoint x: 558, endPoint y: 538, distance: 492.3
click at [247, 757] on textarea at bounding box center [350, 750] width 479 height 39
paste textarea "**********"
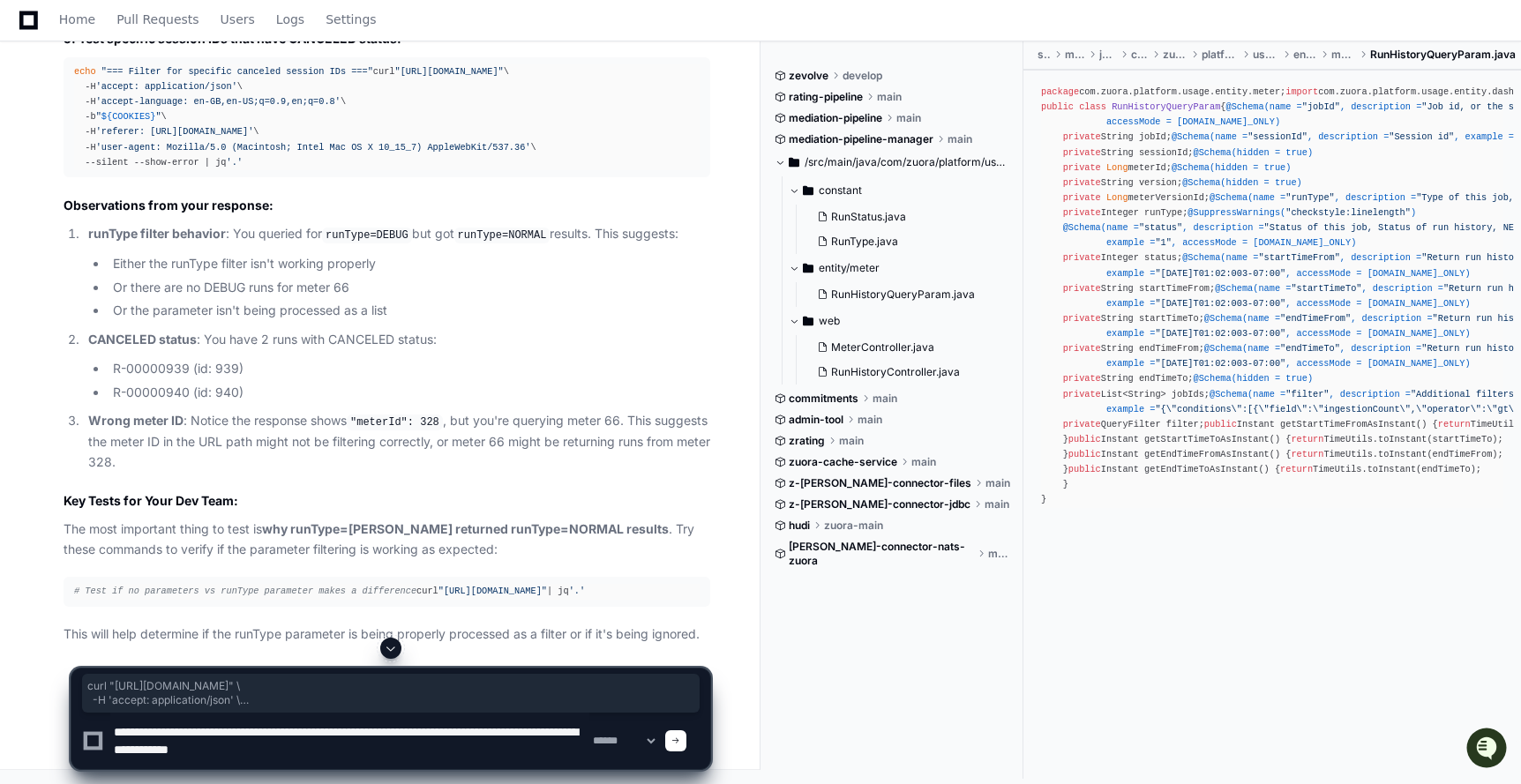
paste textarea "**********"
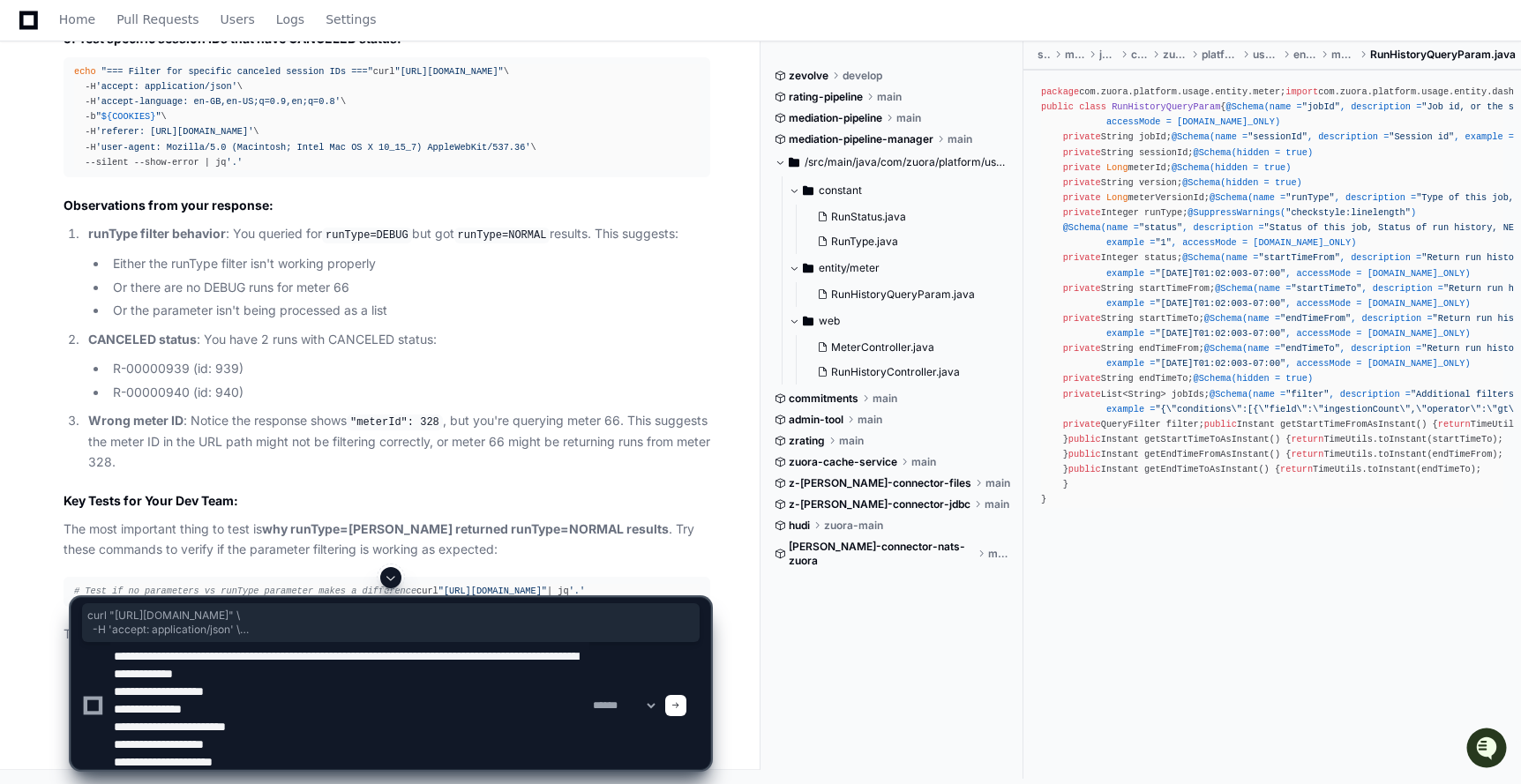
scroll to position [24898, 0]
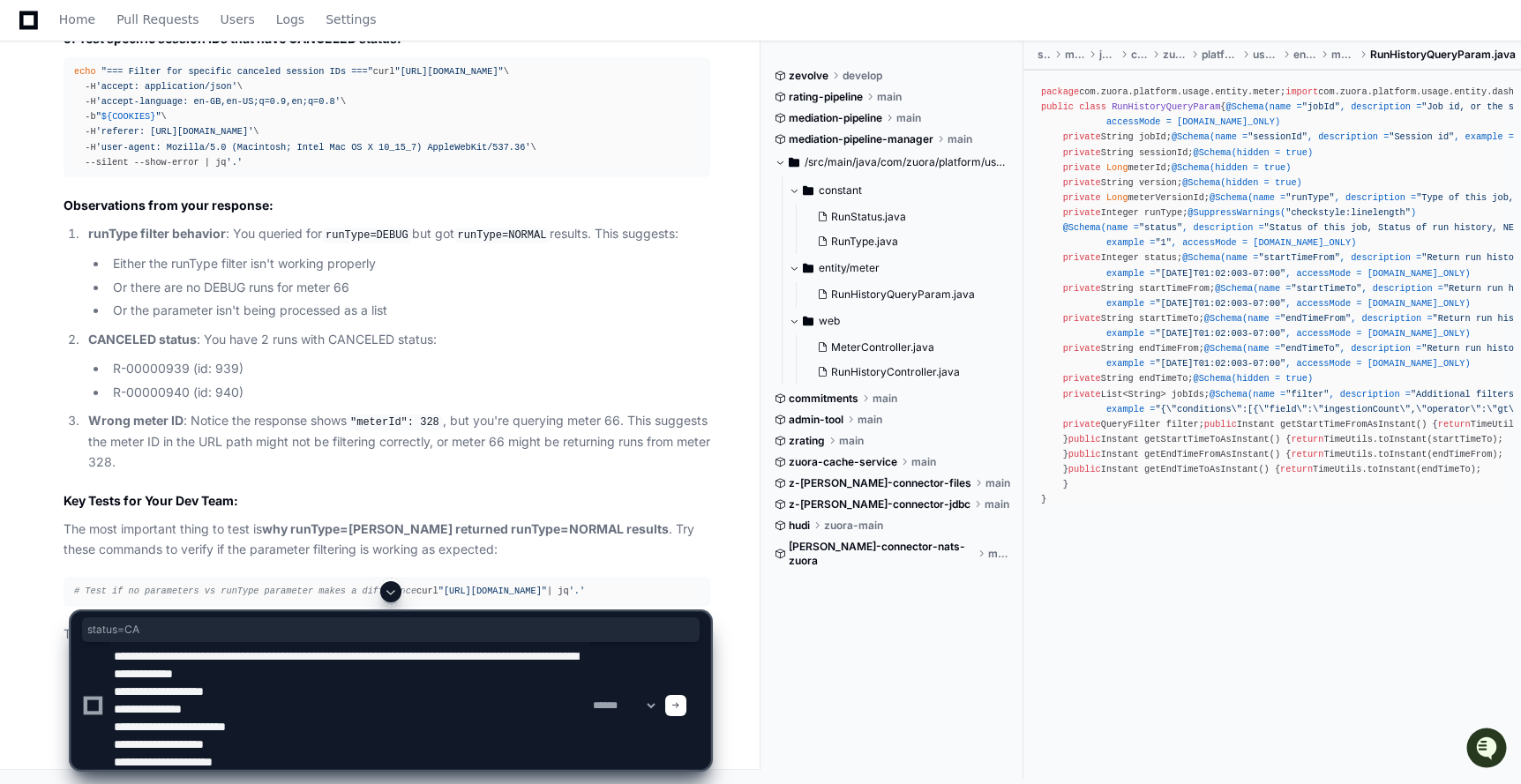
drag, startPoint x: 475, startPoint y: 160, endPoint x: 537, endPoint y: 163, distance: 62.1
click at [193, 675] on textarea at bounding box center [350, 706] width 479 height 127
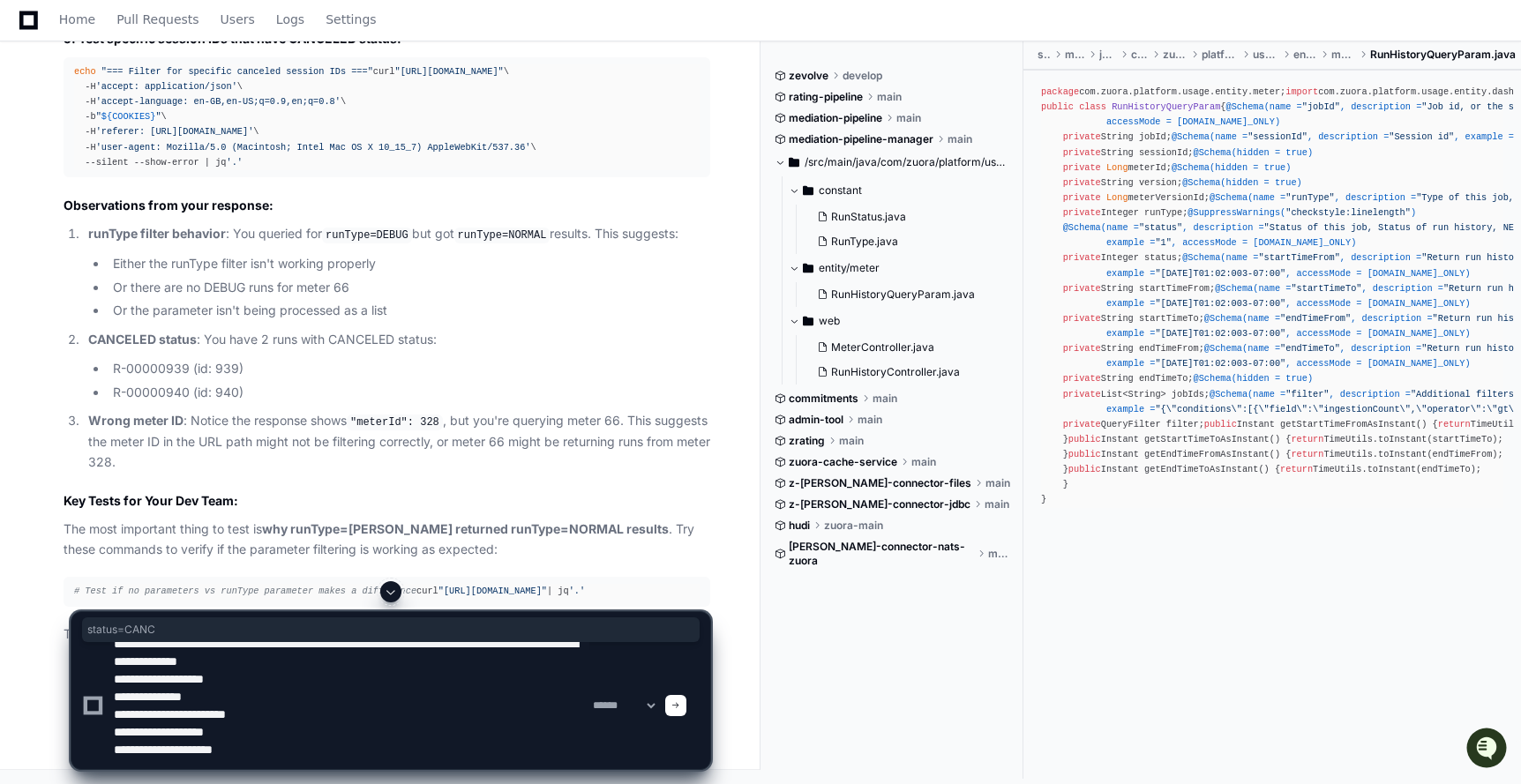
click at [273, 753] on textarea at bounding box center [350, 706] width 479 height 127
paste textarea "**********"
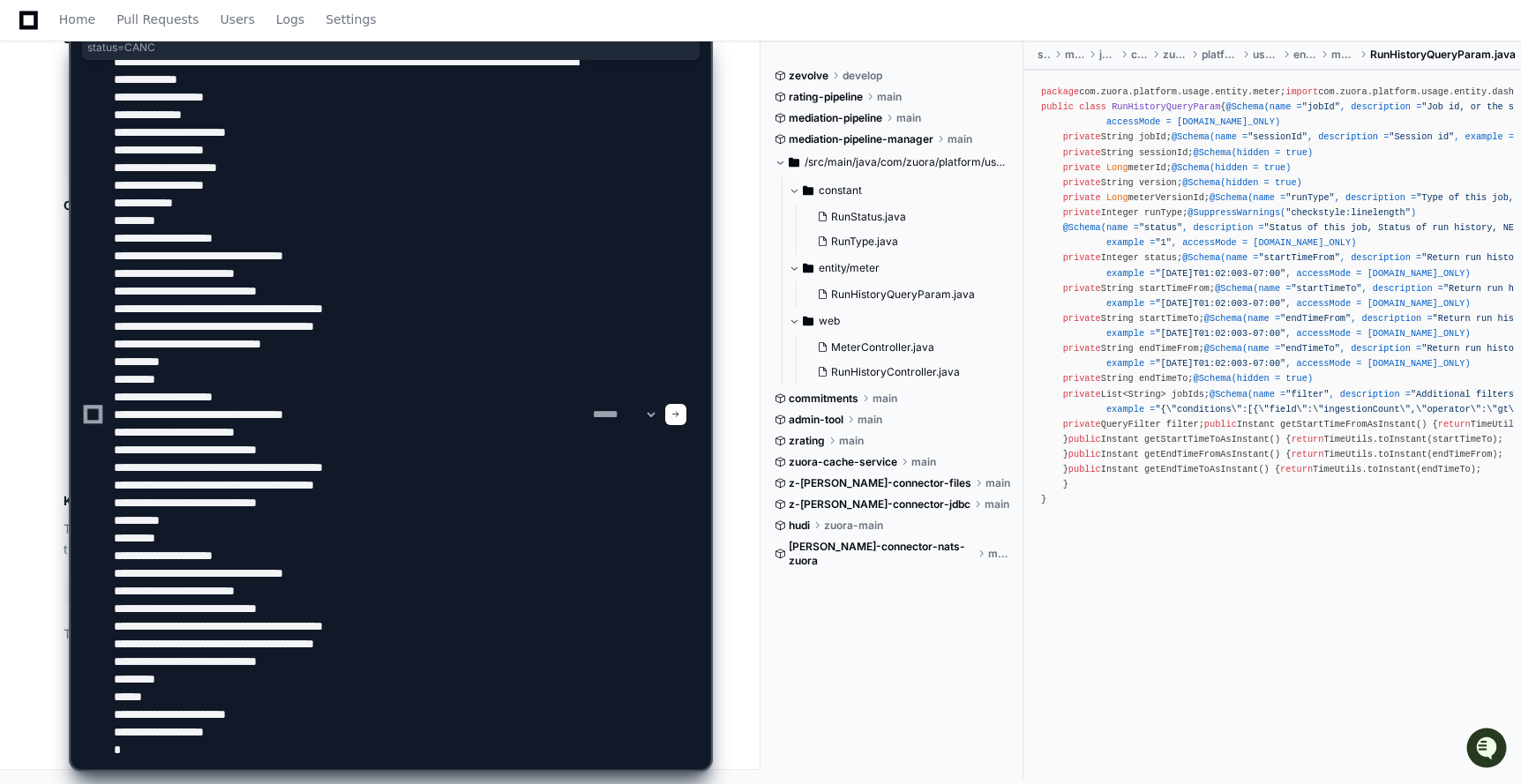
click at [178, 755] on textarea at bounding box center [350, 414] width 479 height 709
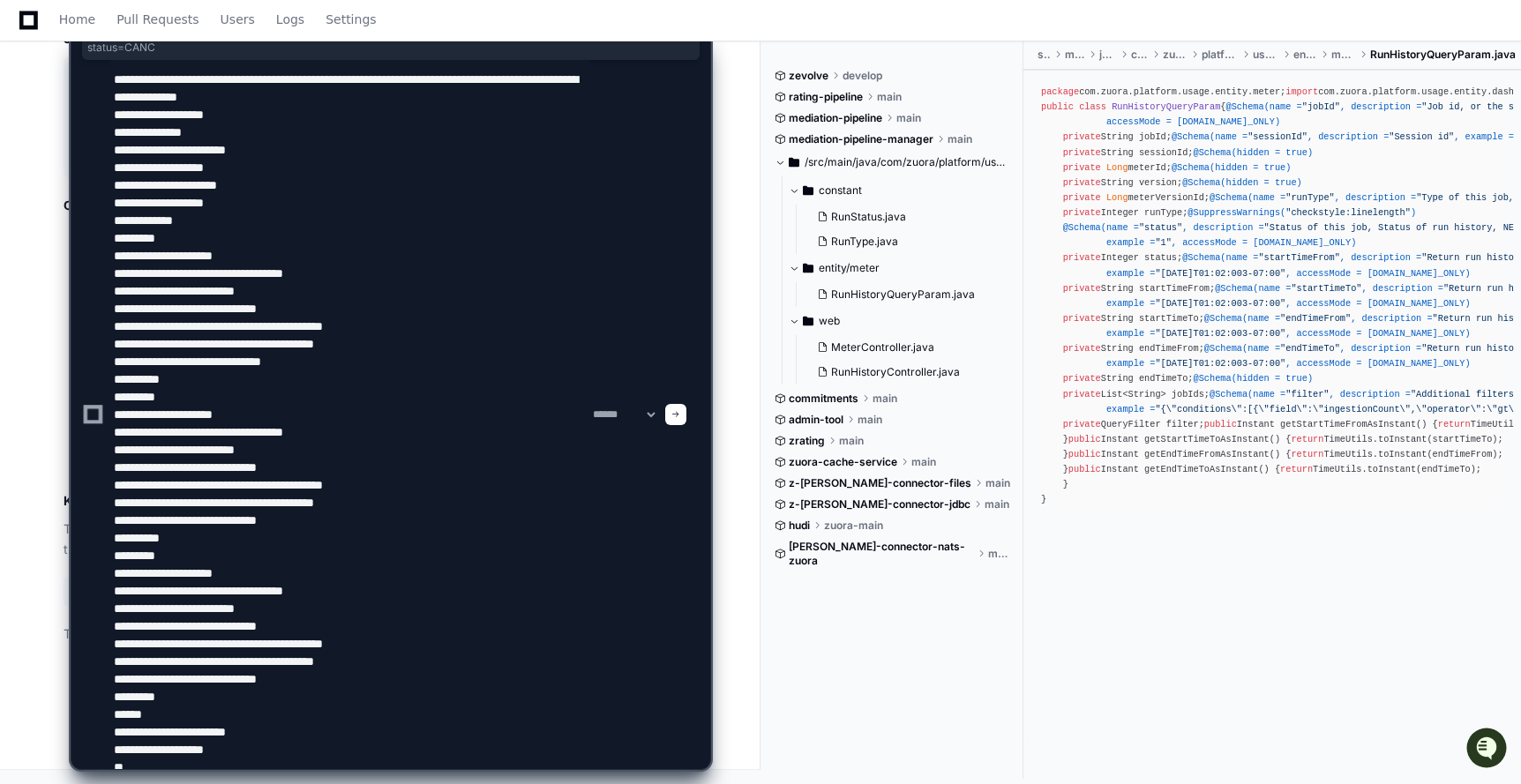
click at [209, 78] on textarea at bounding box center [350, 414] width 479 height 709
click at [249, 182] on textarea at bounding box center [350, 414] width 479 height 709
paste textarea "**********"
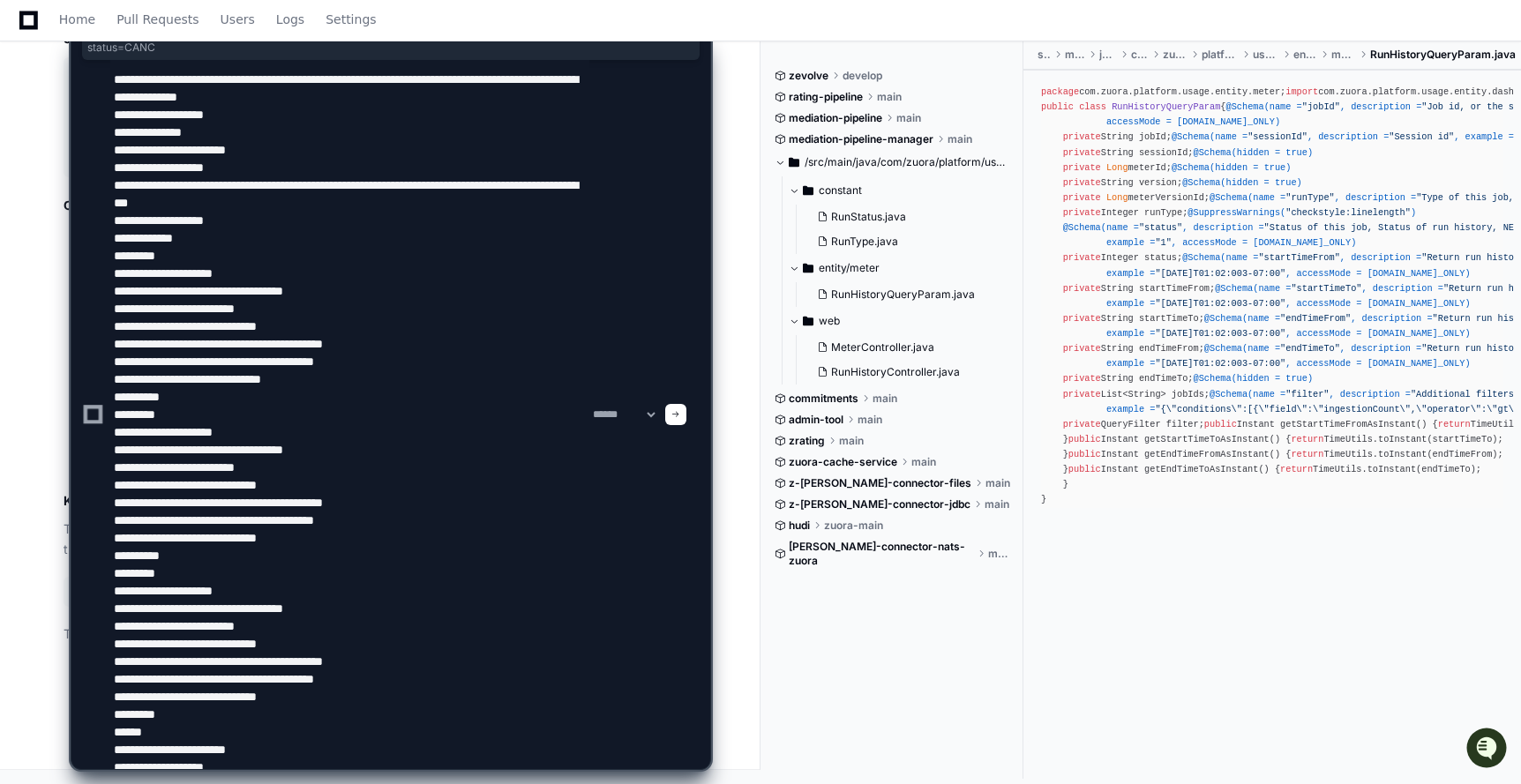
drag, startPoint x: 346, startPoint y: 96, endPoint x: 461, endPoint y: 99, distance: 115.0
click at [461, 99] on textarea at bounding box center [350, 414] width 479 height 709
type textarea "**********"
click at [471, 287] on textarea at bounding box center [350, 414] width 479 height 709
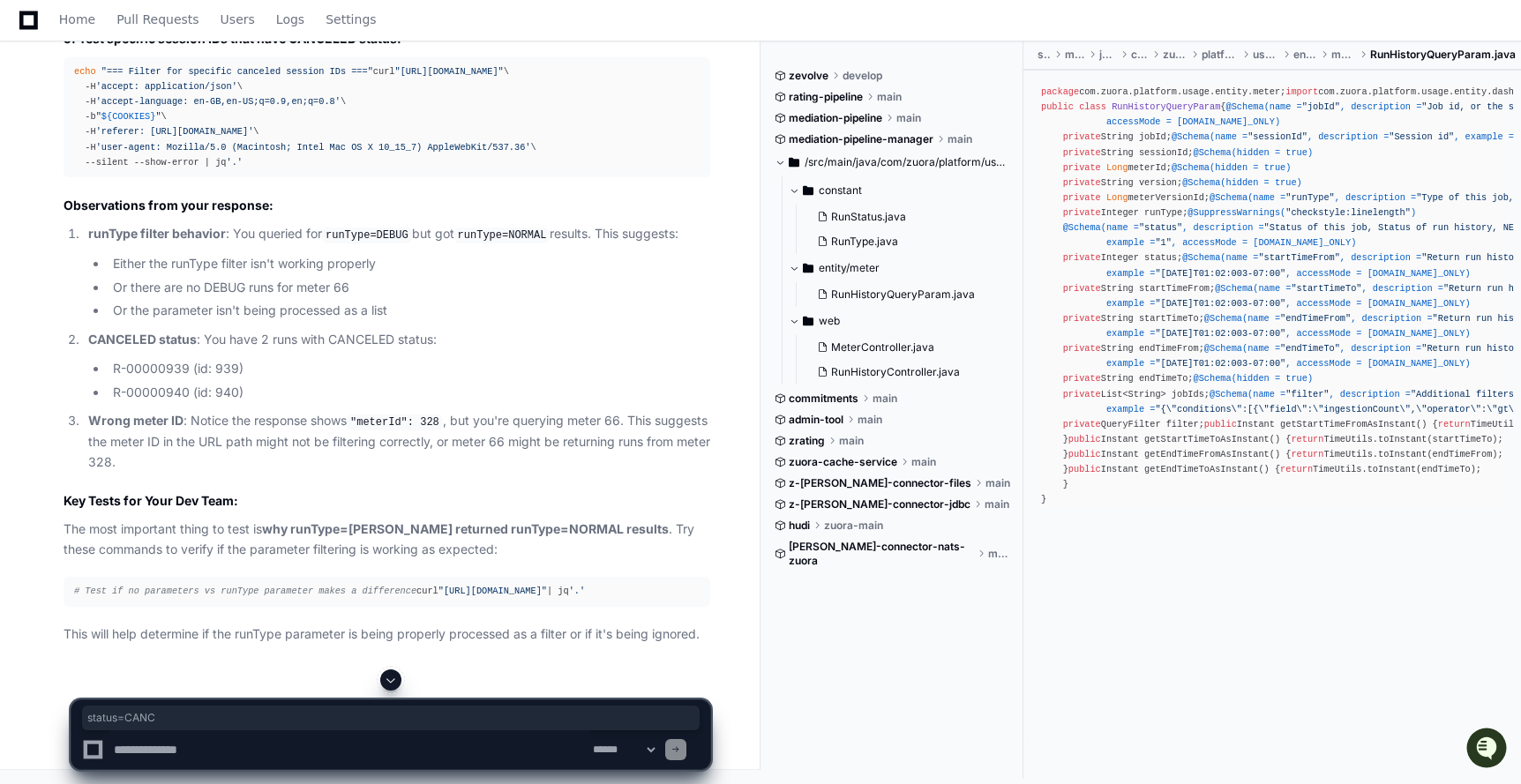
click at [351, 741] on textarea at bounding box center [350, 750] width 479 height 39
paste textarea "**********"
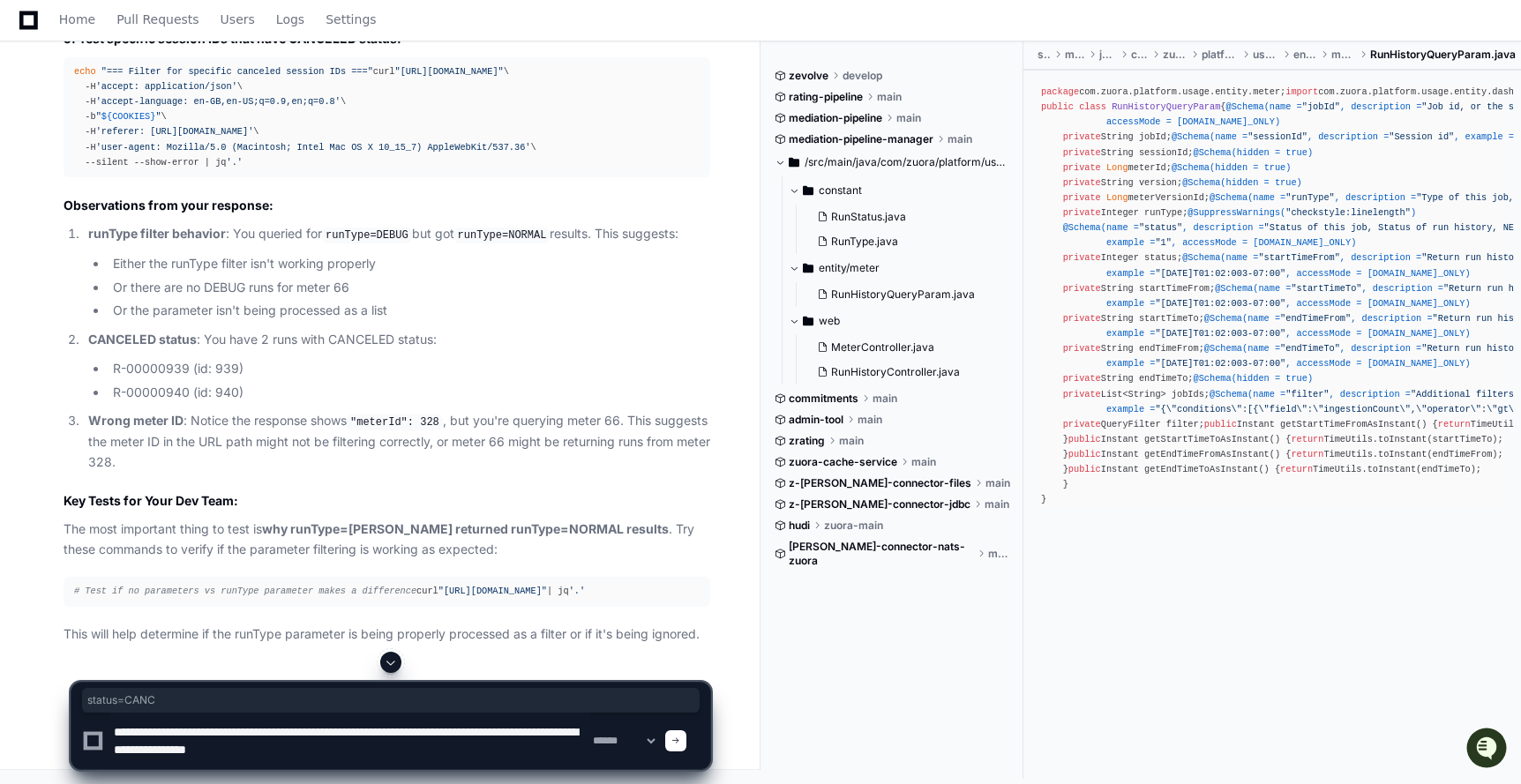
paste textarea "**********"
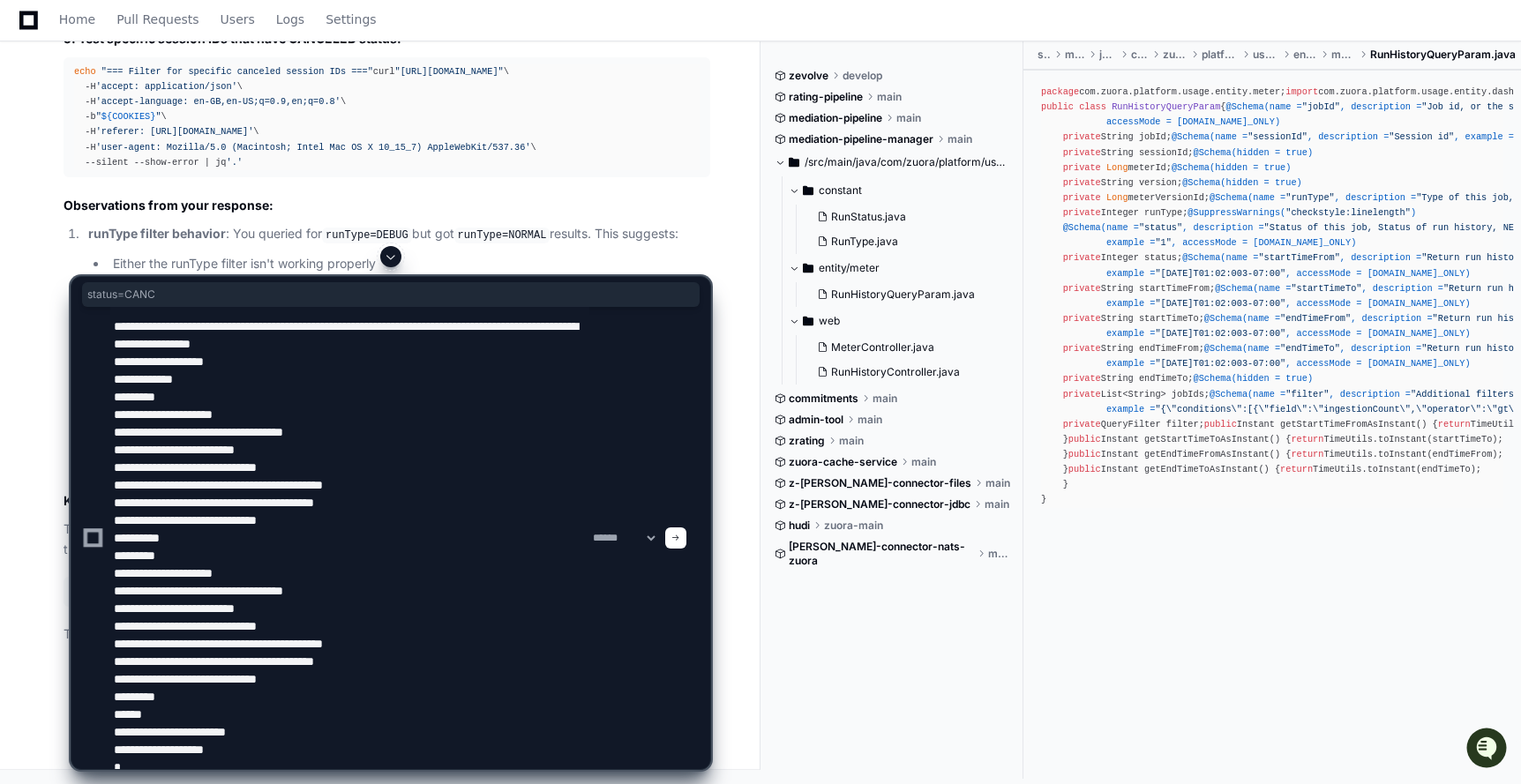
scroll to position [5, 0]
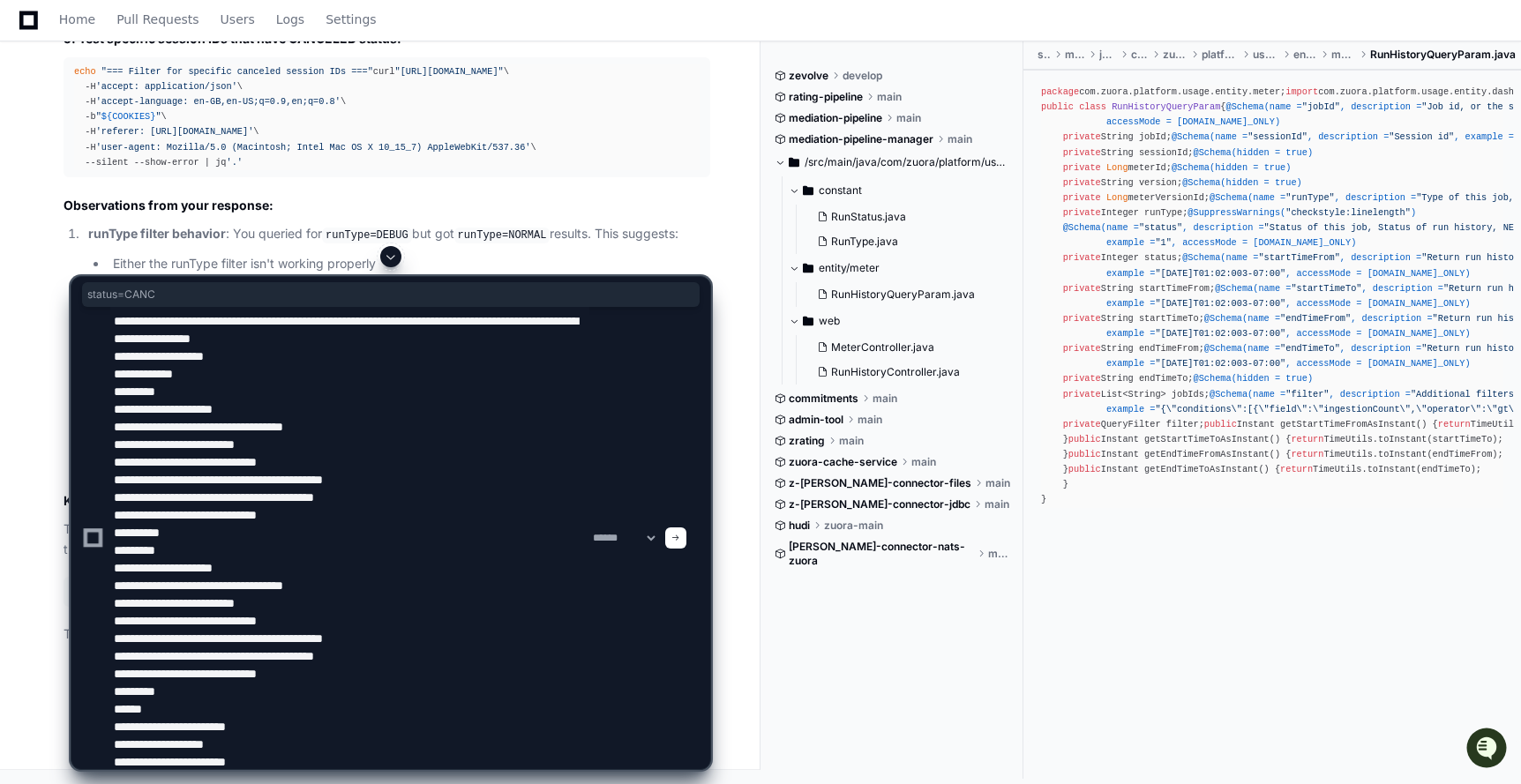
paste textarea "**********"
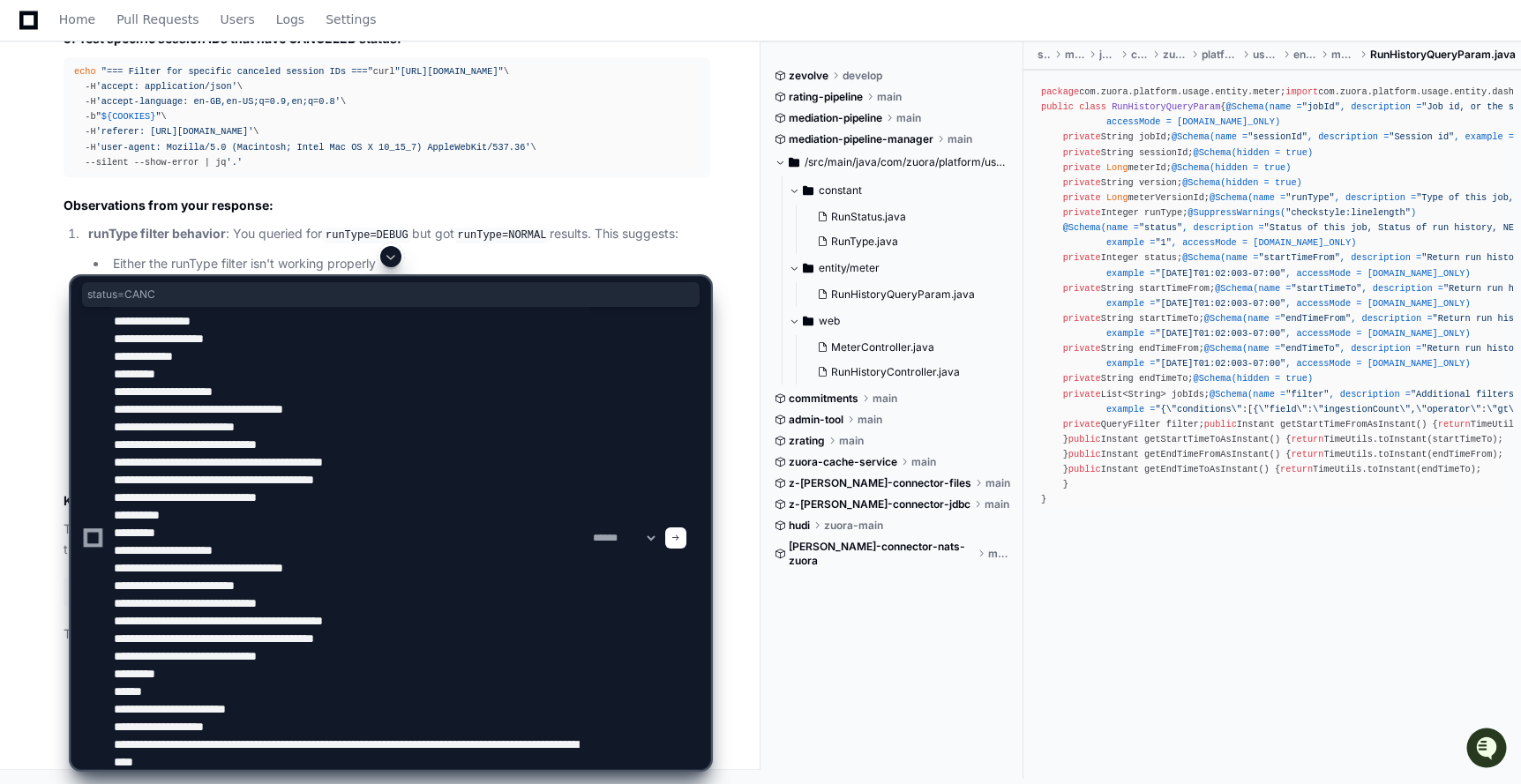
paste textarea "**********"
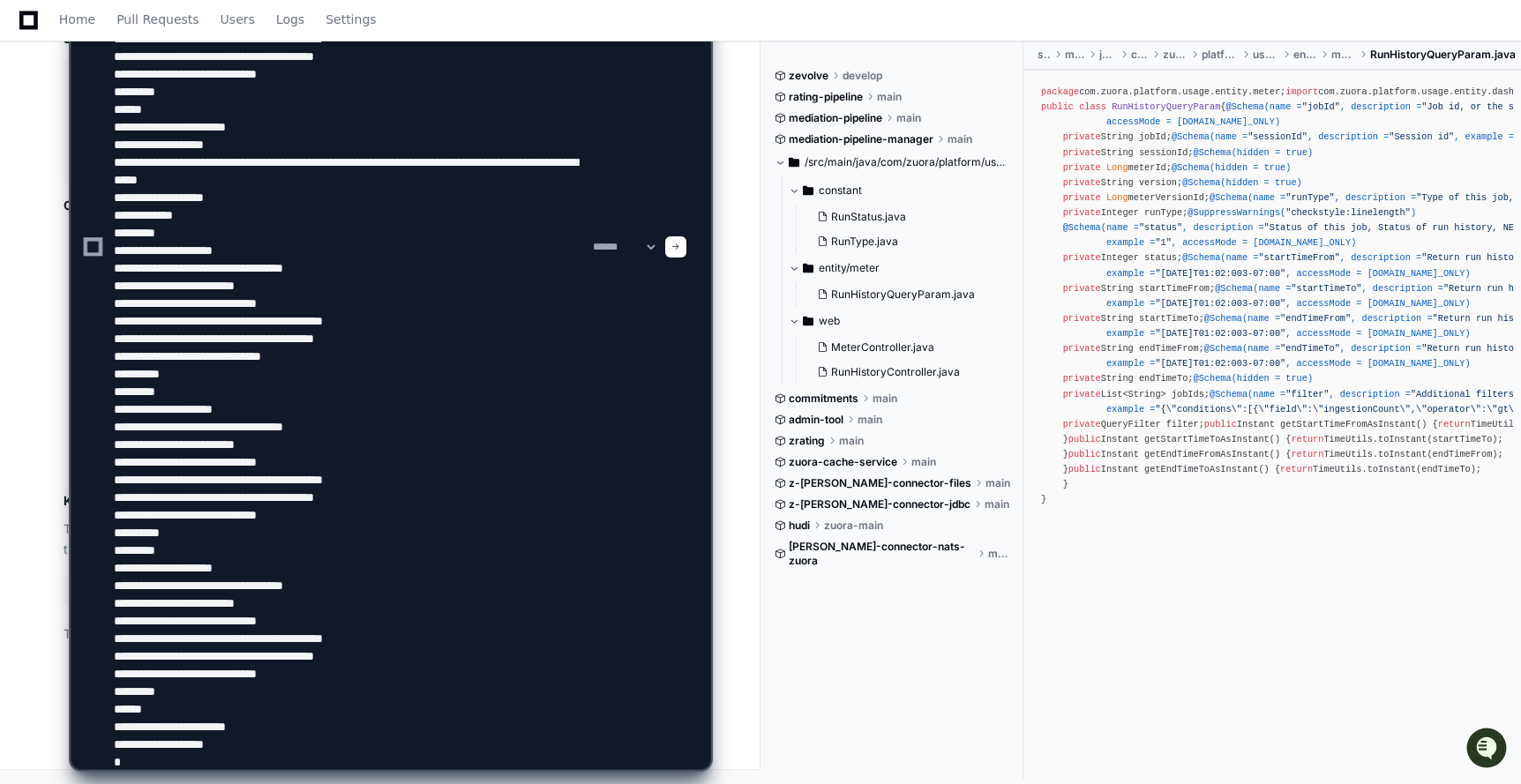
type textarea "**********"
click at [687, 245] on div at bounding box center [676, 247] width 22 height 22
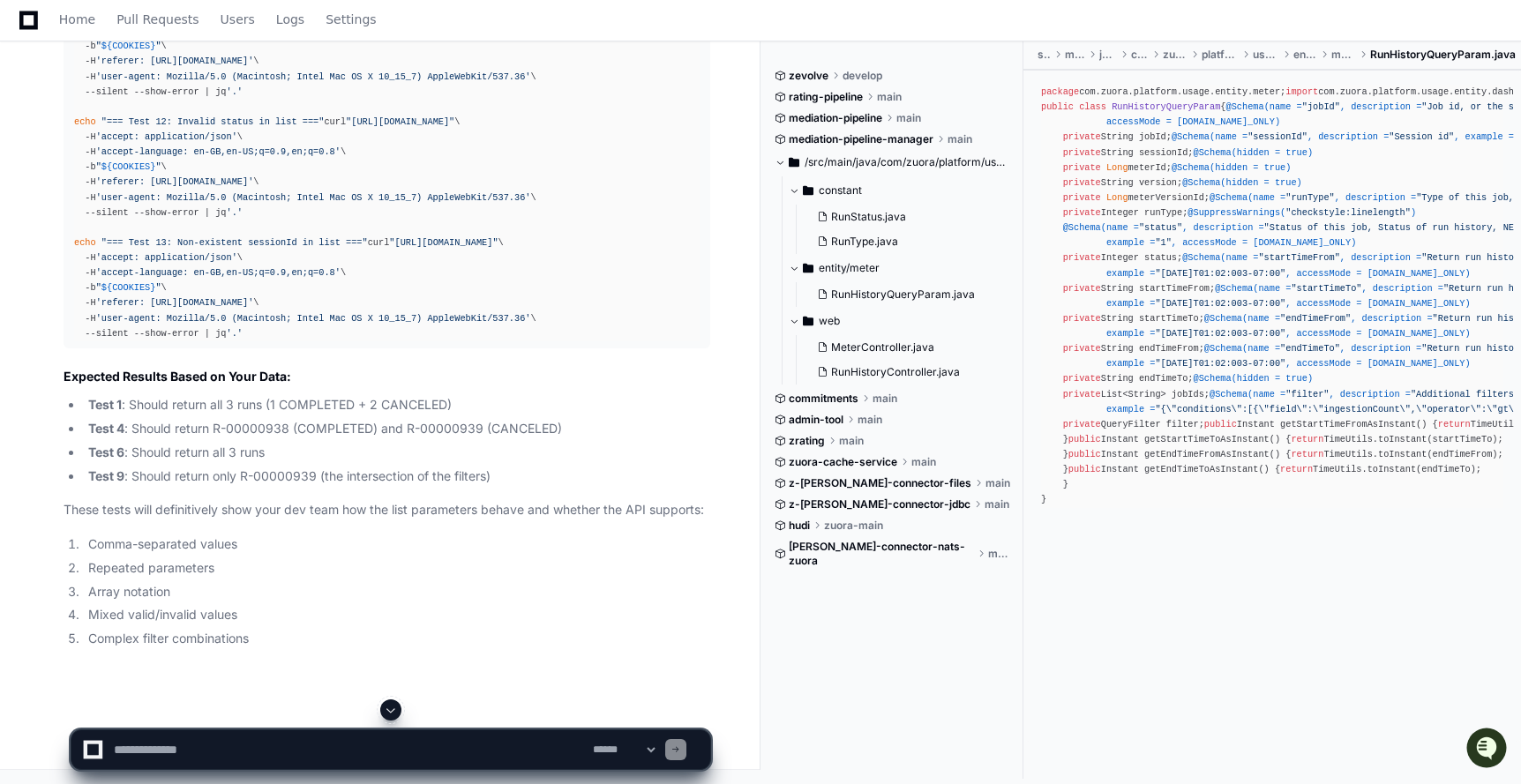
scroll to position [27626, 0]
click at [221, 751] on textarea at bounding box center [350, 750] width 479 height 39
paste textarea "**********"
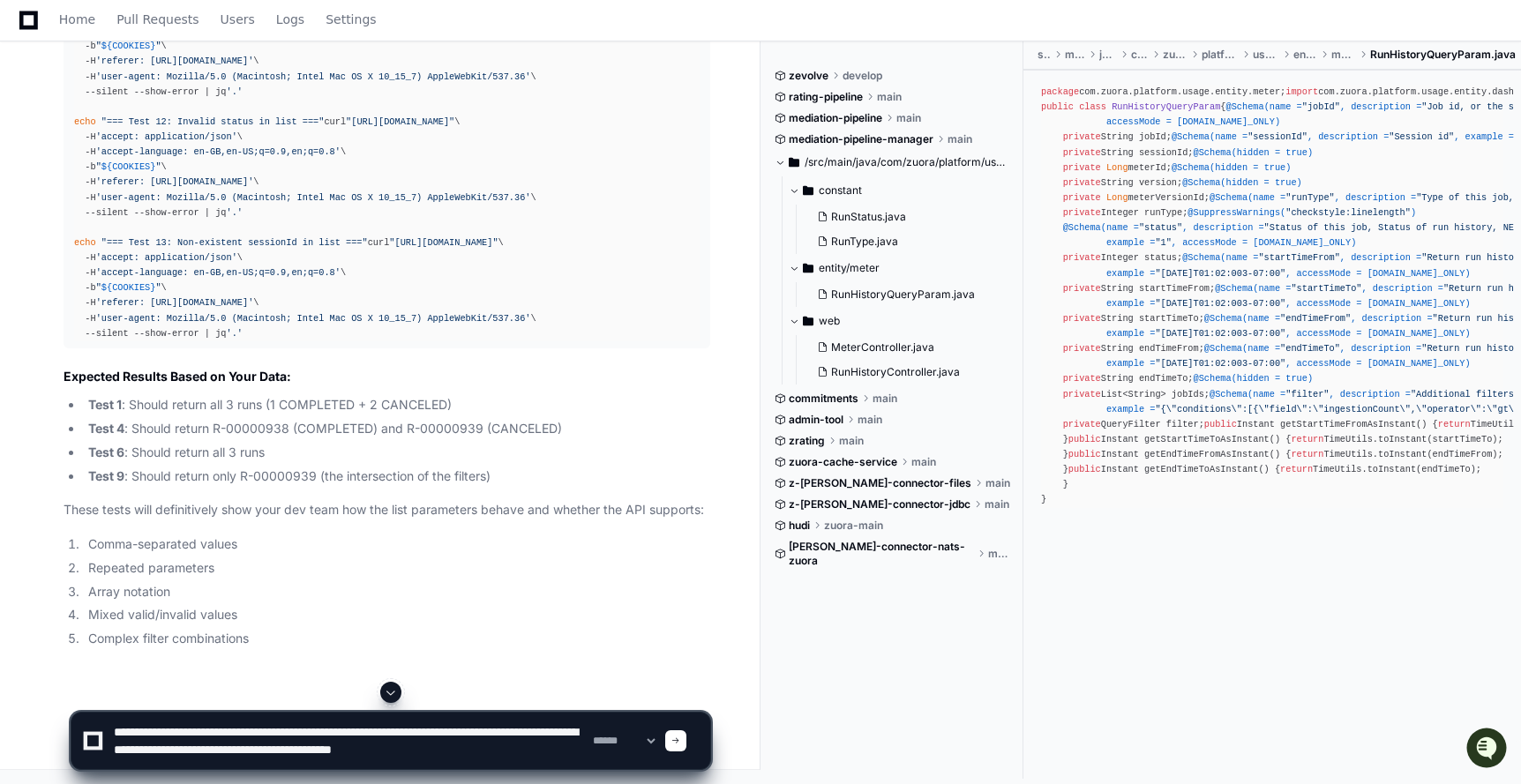
click at [275, 734] on textarea at bounding box center [350, 741] width 479 height 57
type textarea "**********"
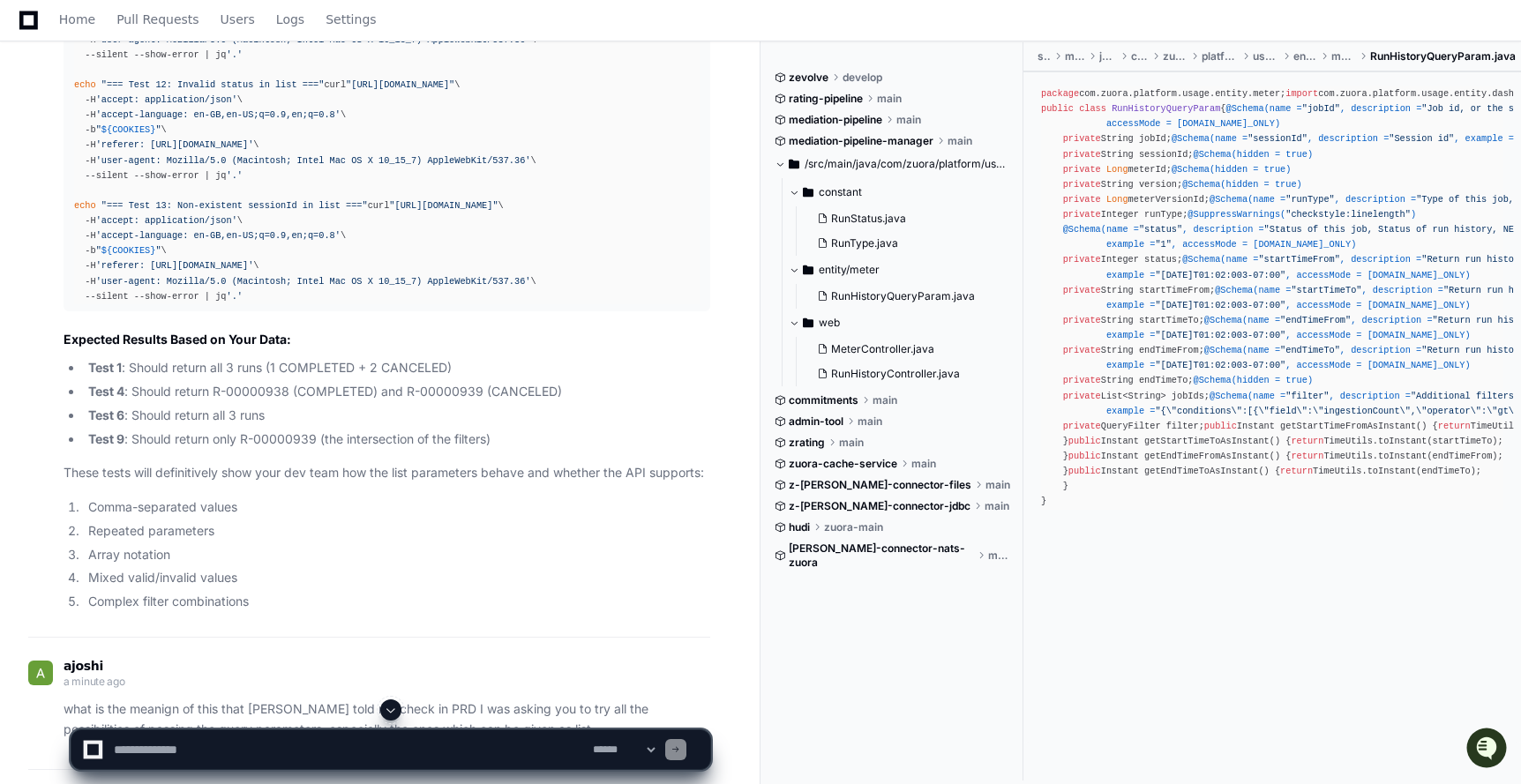
scroll to position [27391, 0]
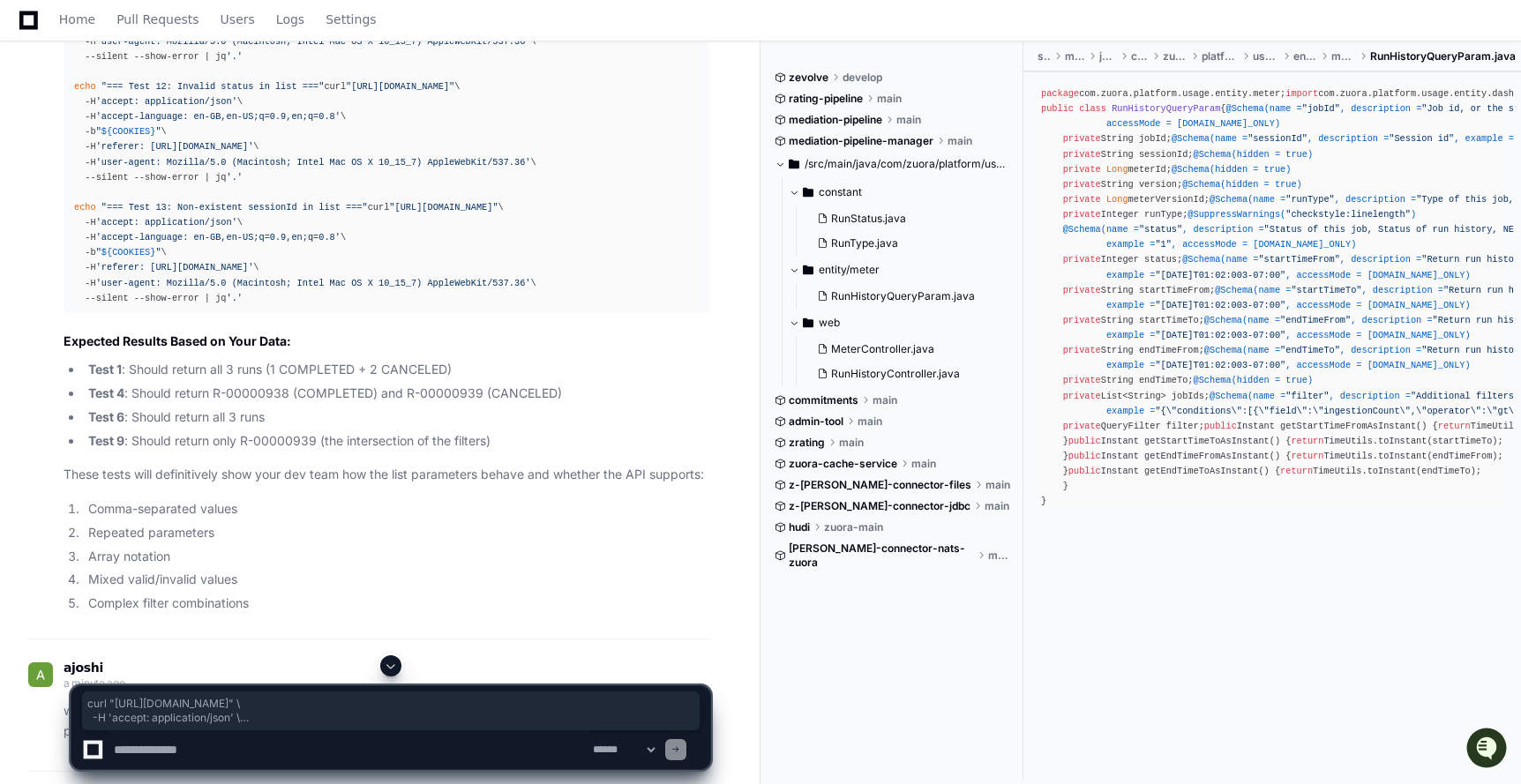
drag, startPoint x: 71, startPoint y: 235, endPoint x: 565, endPoint y: 313, distance: 500.1
click at [377, 741] on textarea at bounding box center [350, 750] width 479 height 39
paste textarea "**********"
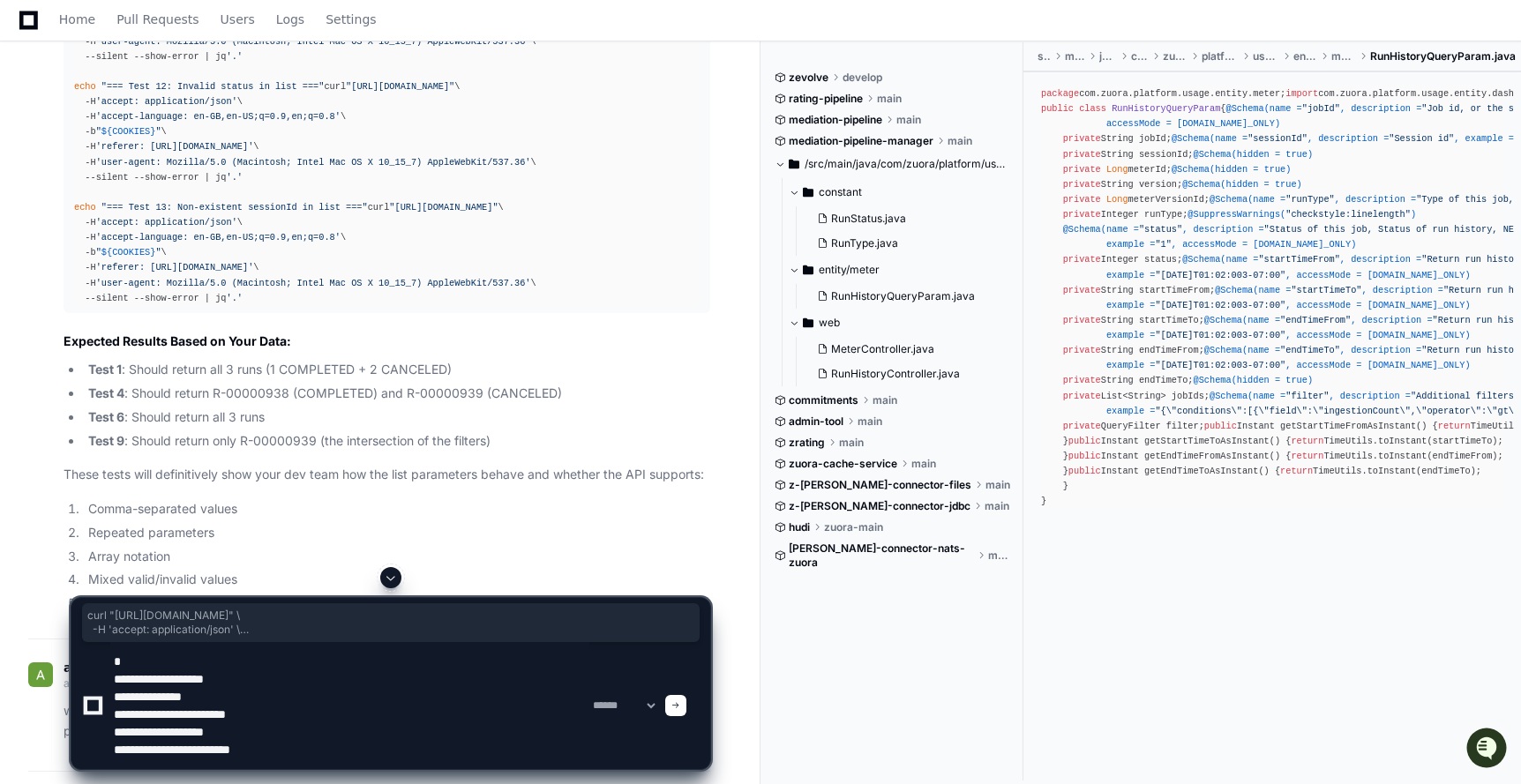
paste textarea "**********"
type textarea "**********"
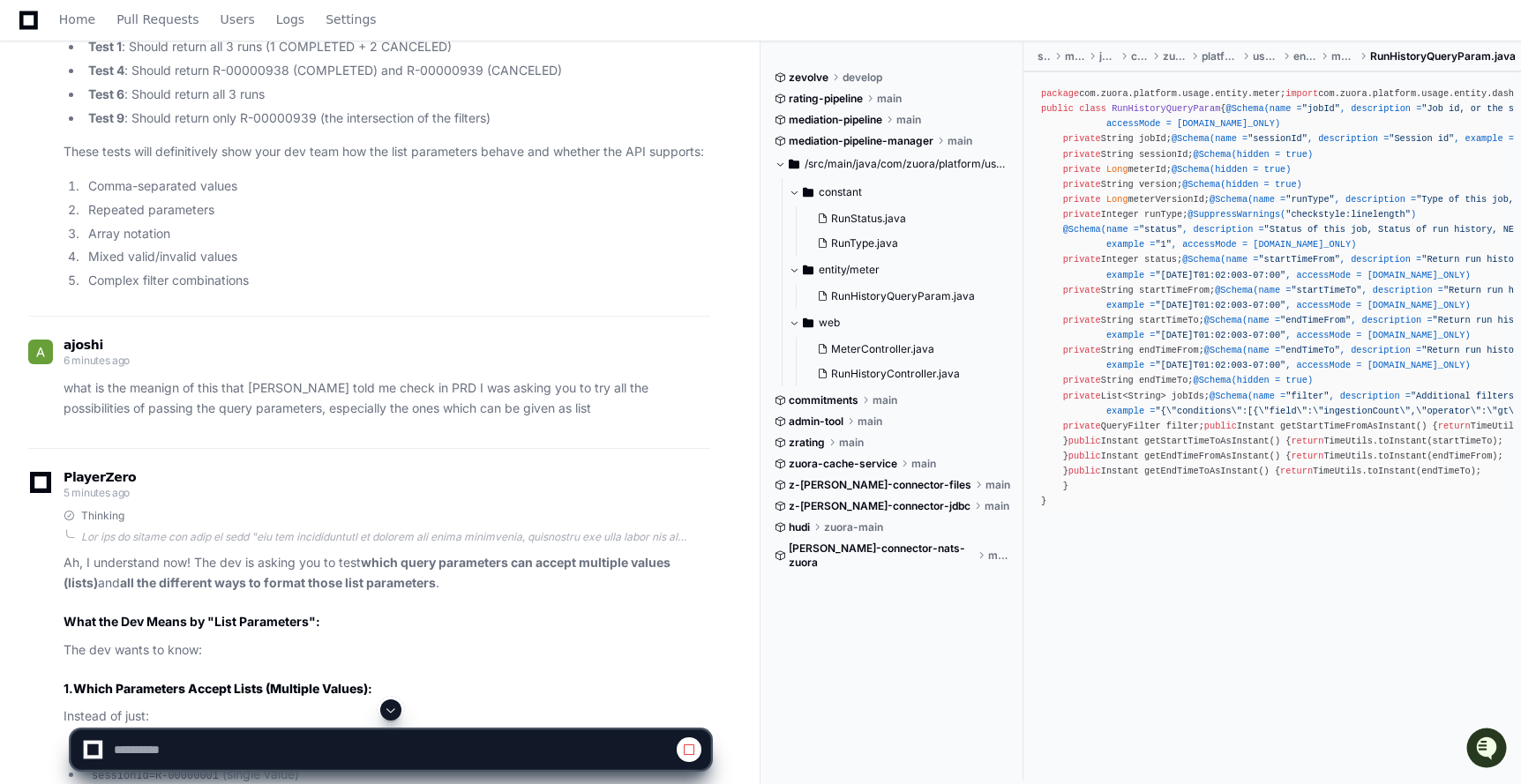
scroll to position [27711, 0]
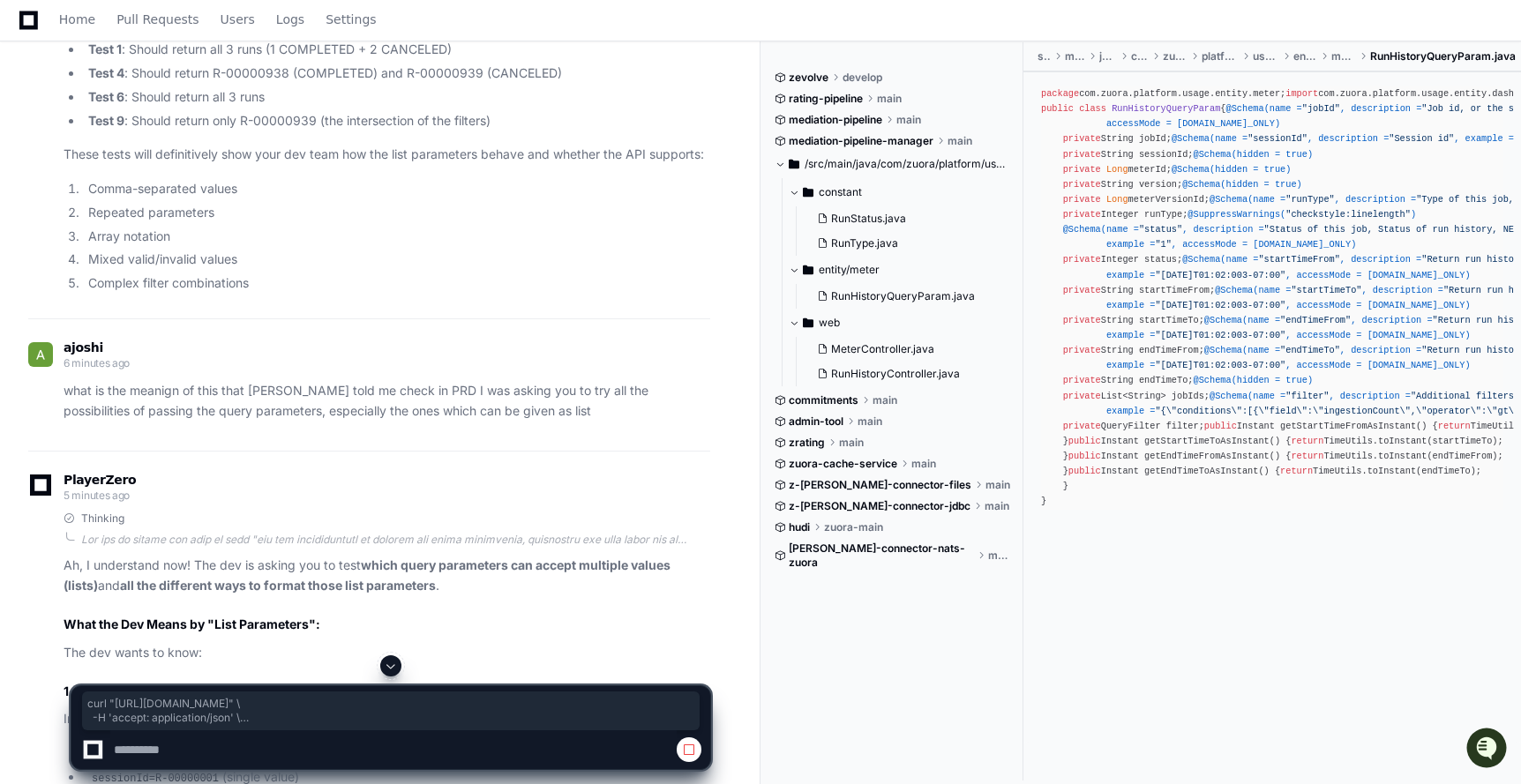
drag, startPoint x: 75, startPoint y: 368, endPoint x: 562, endPoint y: 439, distance: 492.1
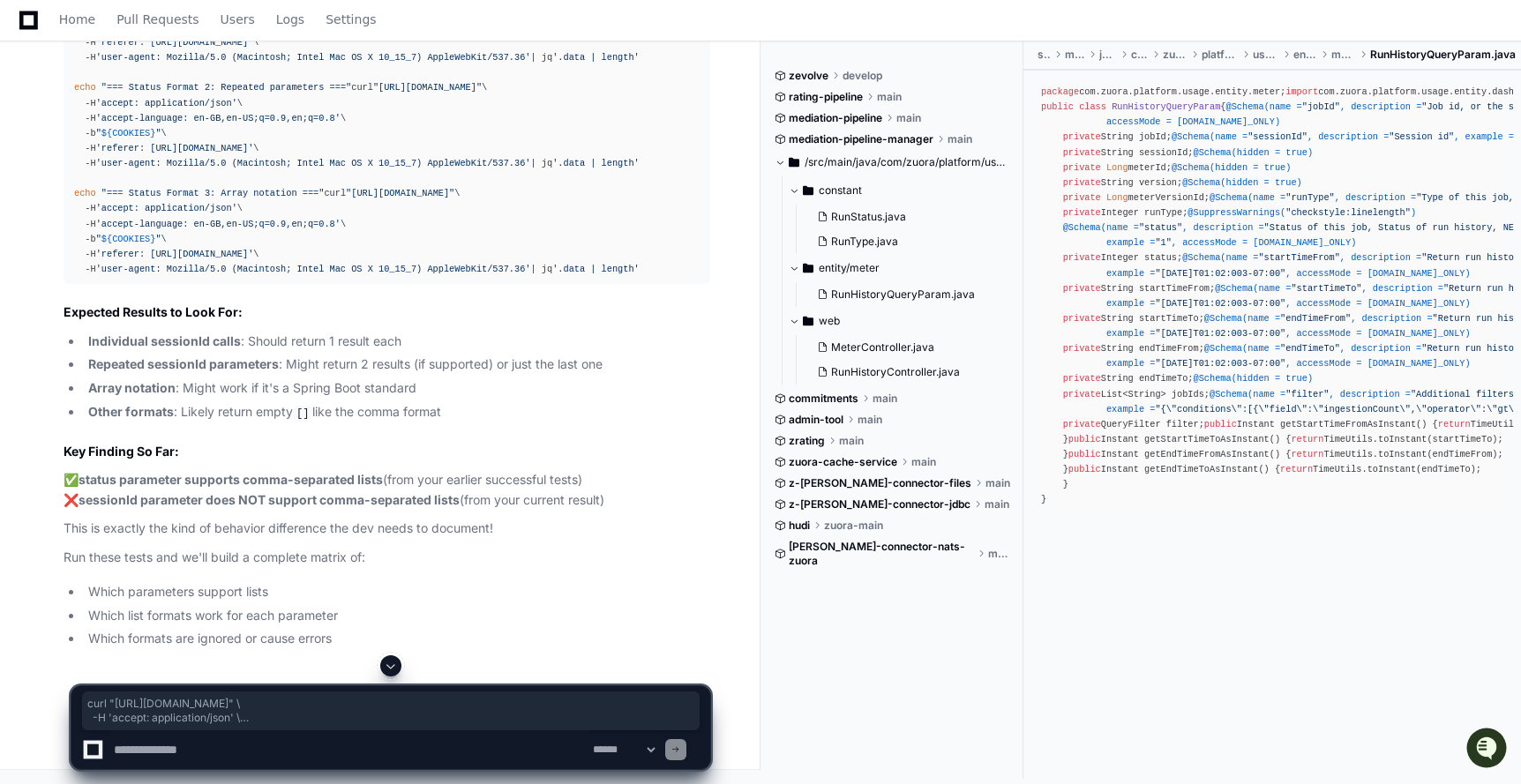
scroll to position [32155, 0]
drag, startPoint x: 74, startPoint y: 310, endPoint x: 593, endPoint y: 386, distance: 524.5
drag, startPoint x: 56, startPoint y: 229, endPoint x: 547, endPoint y: 313, distance: 498.1
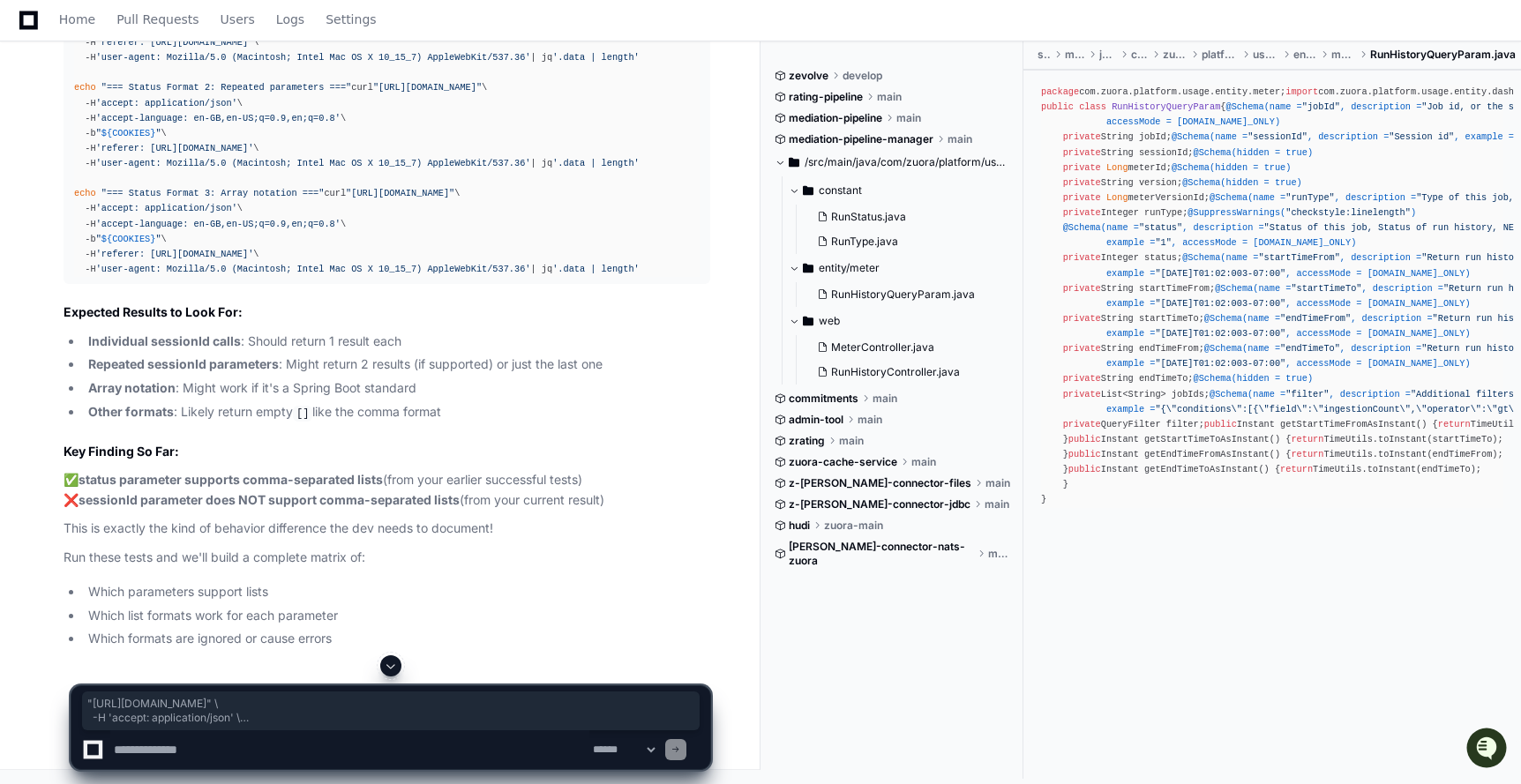
drag, startPoint x: 582, startPoint y: 301, endPoint x: 58, endPoint y: 230, distance: 528.8
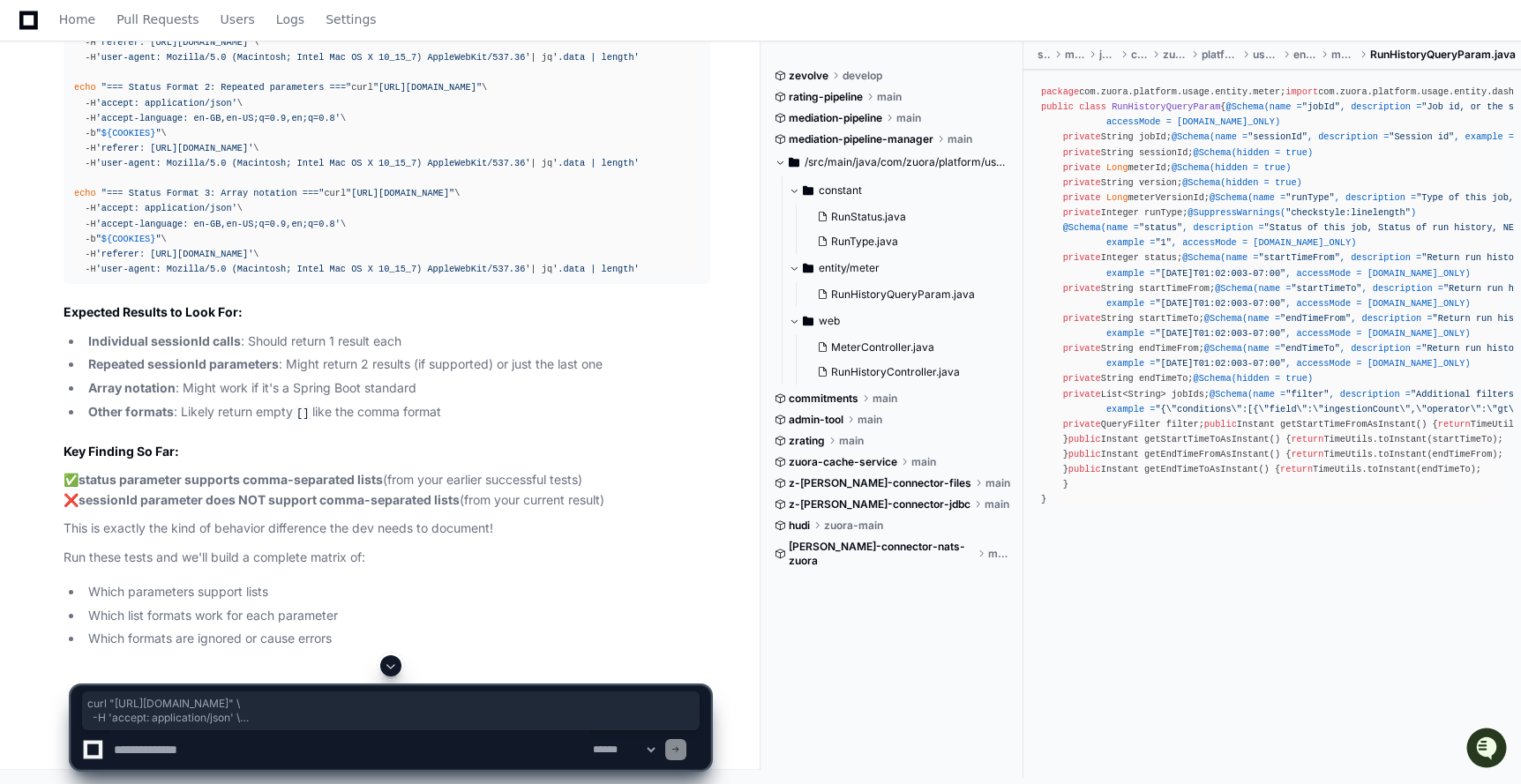
scroll to position [32625, 0]
click at [290, 743] on textarea at bounding box center [350, 750] width 479 height 39
paste textarea "**********"
type textarea "**********"
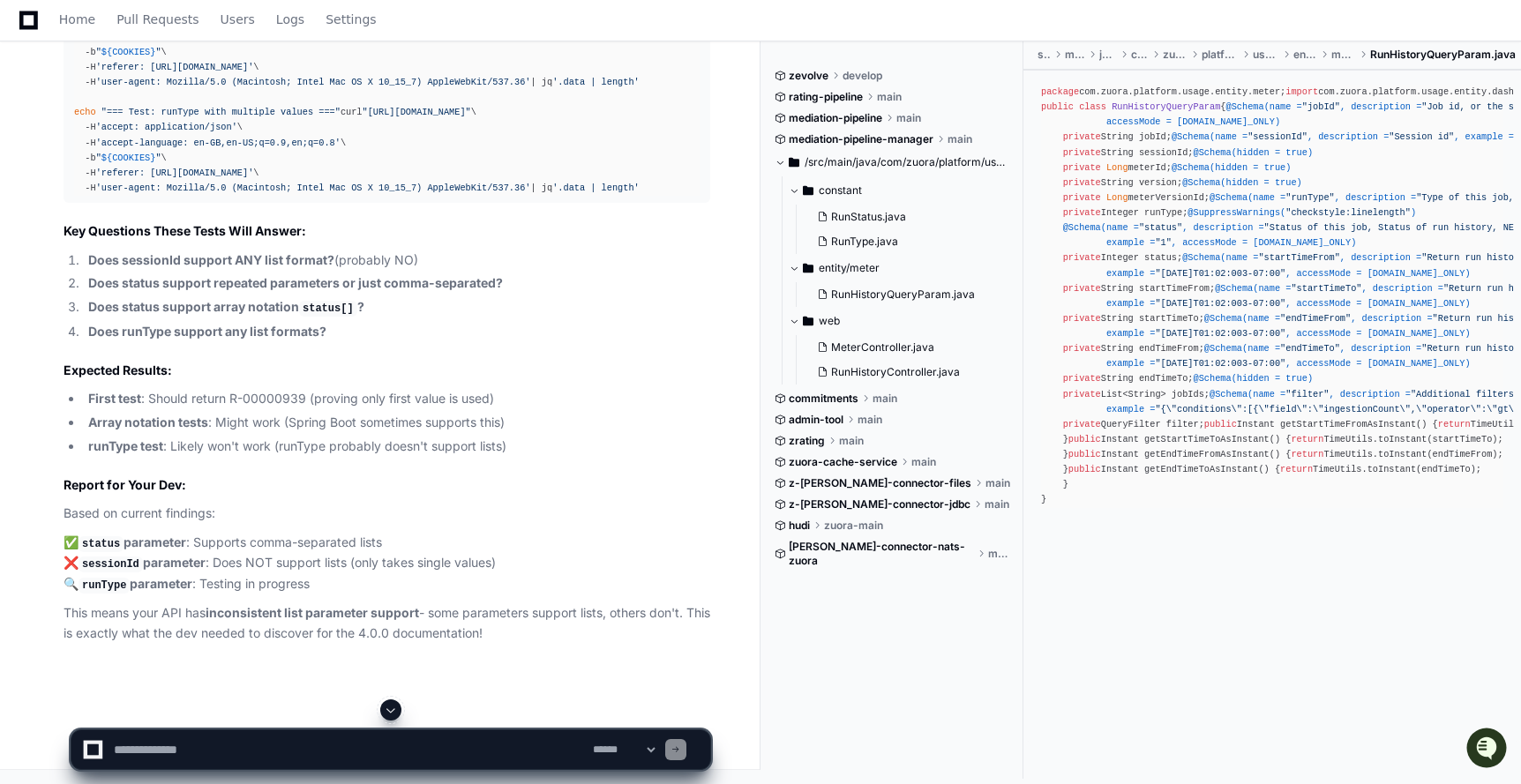
scroll to position [34449, 0]
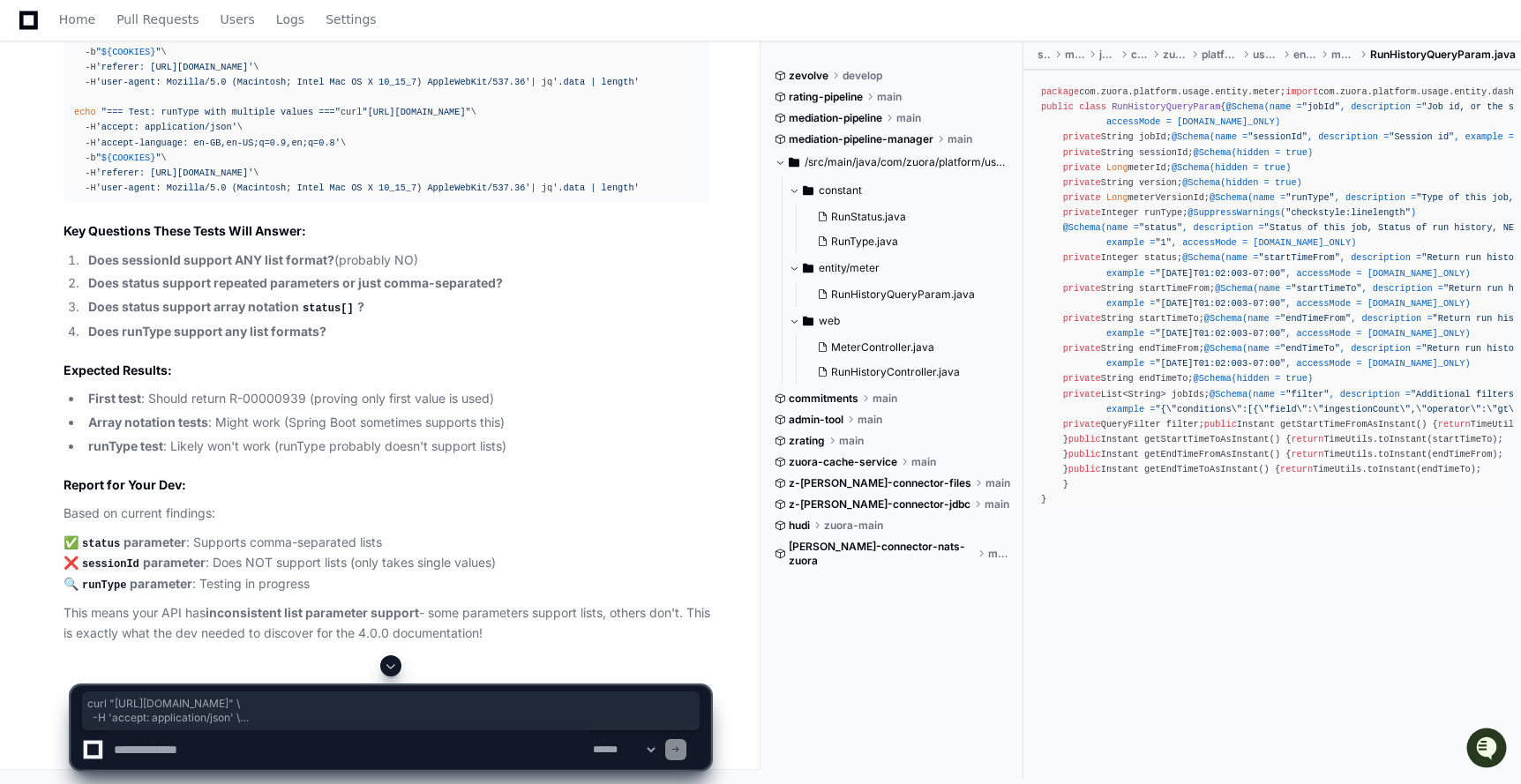
drag, startPoint x: 75, startPoint y: 390, endPoint x: 547, endPoint y: 475, distance: 479.6
click at [140, 758] on textarea at bounding box center [350, 750] width 479 height 39
paste textarea "**********"
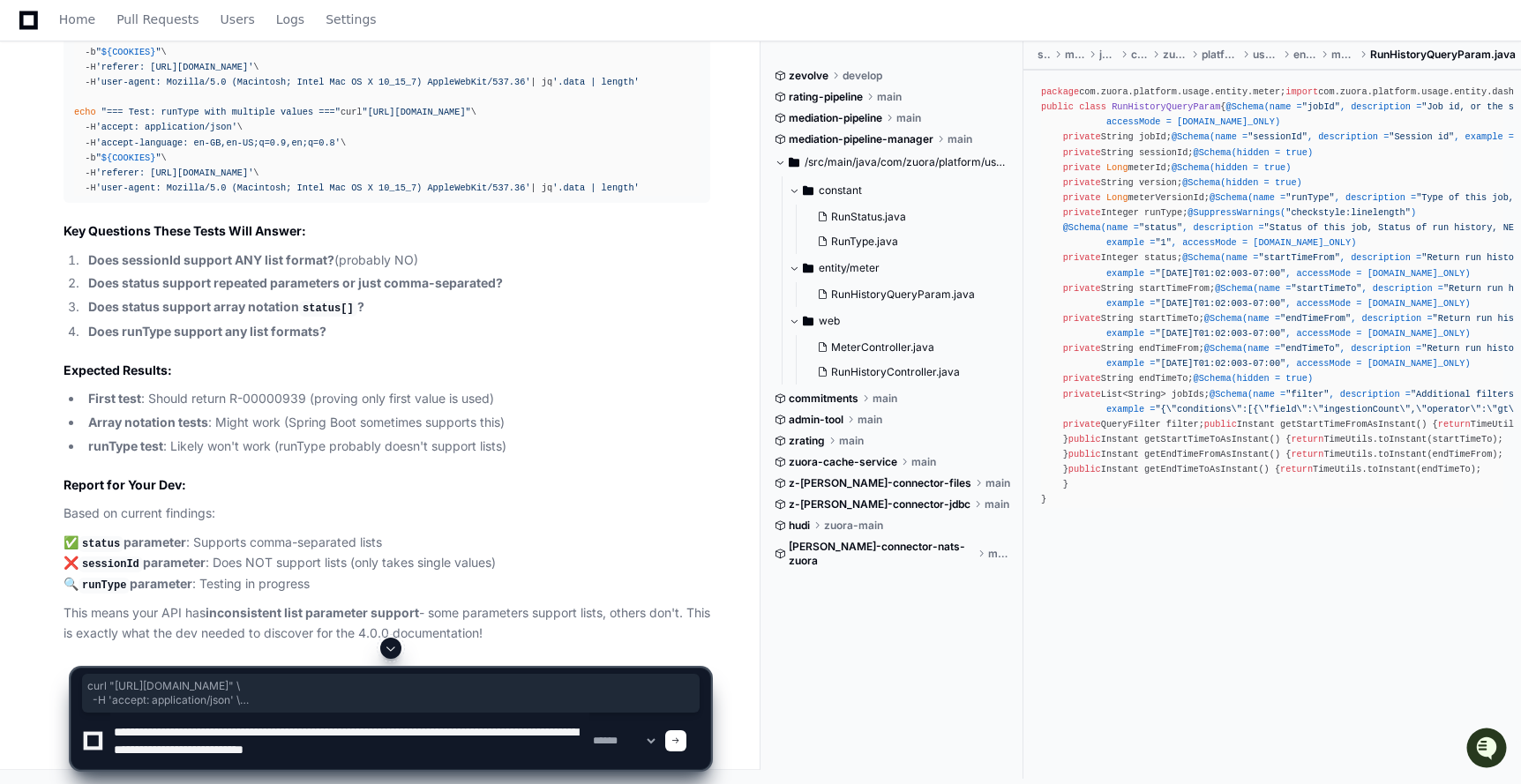
paste textarea "**********"
type textarea "**********"
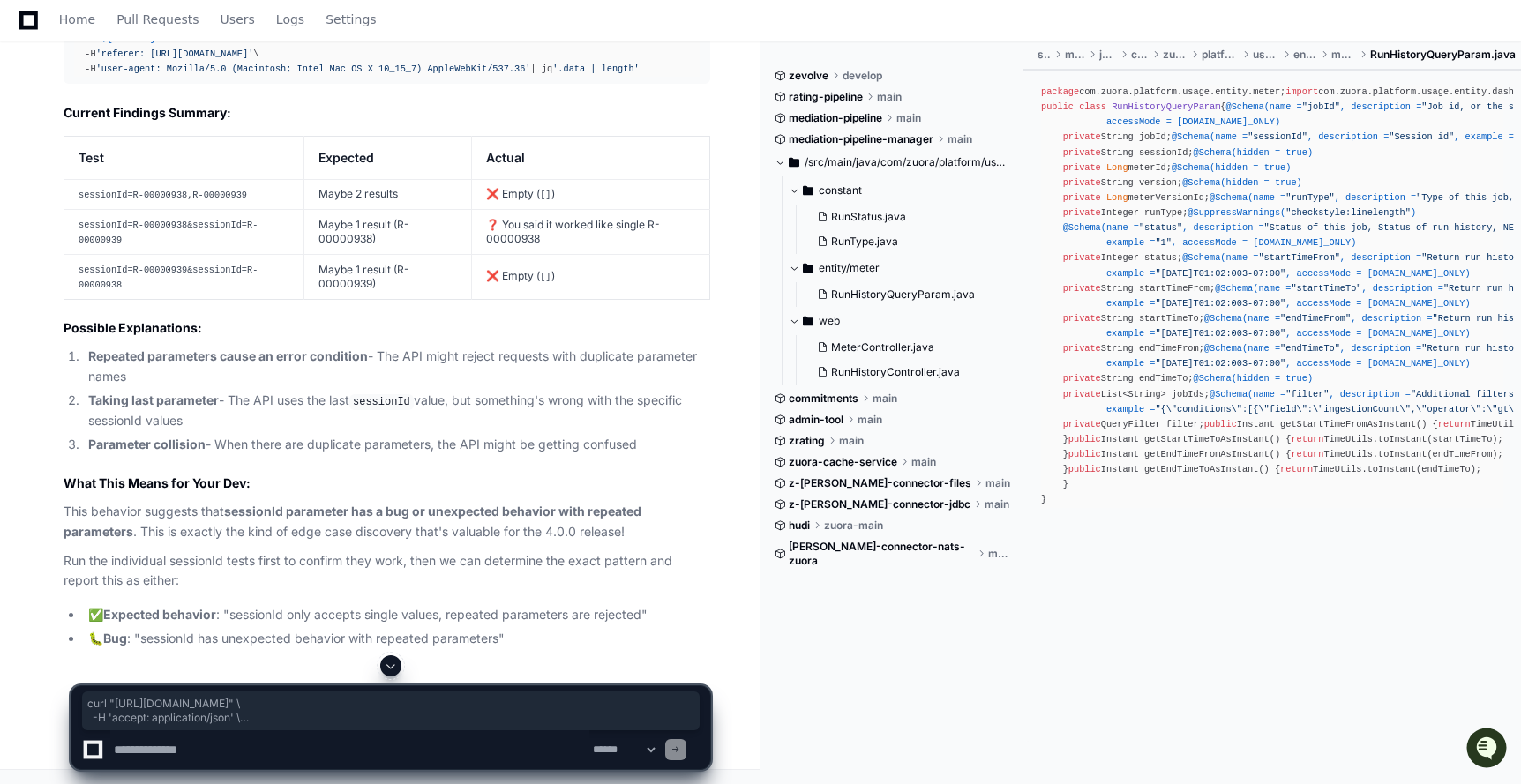
scroll to position [36379, 0]
click at [259, 748] on textarea at bounding box center [350, 750] width 479 height 39
paste textarea "**********"
type textarea "**********"
click at [241, 755] on textarea at bounding box center [350, 750] width 479 height 39
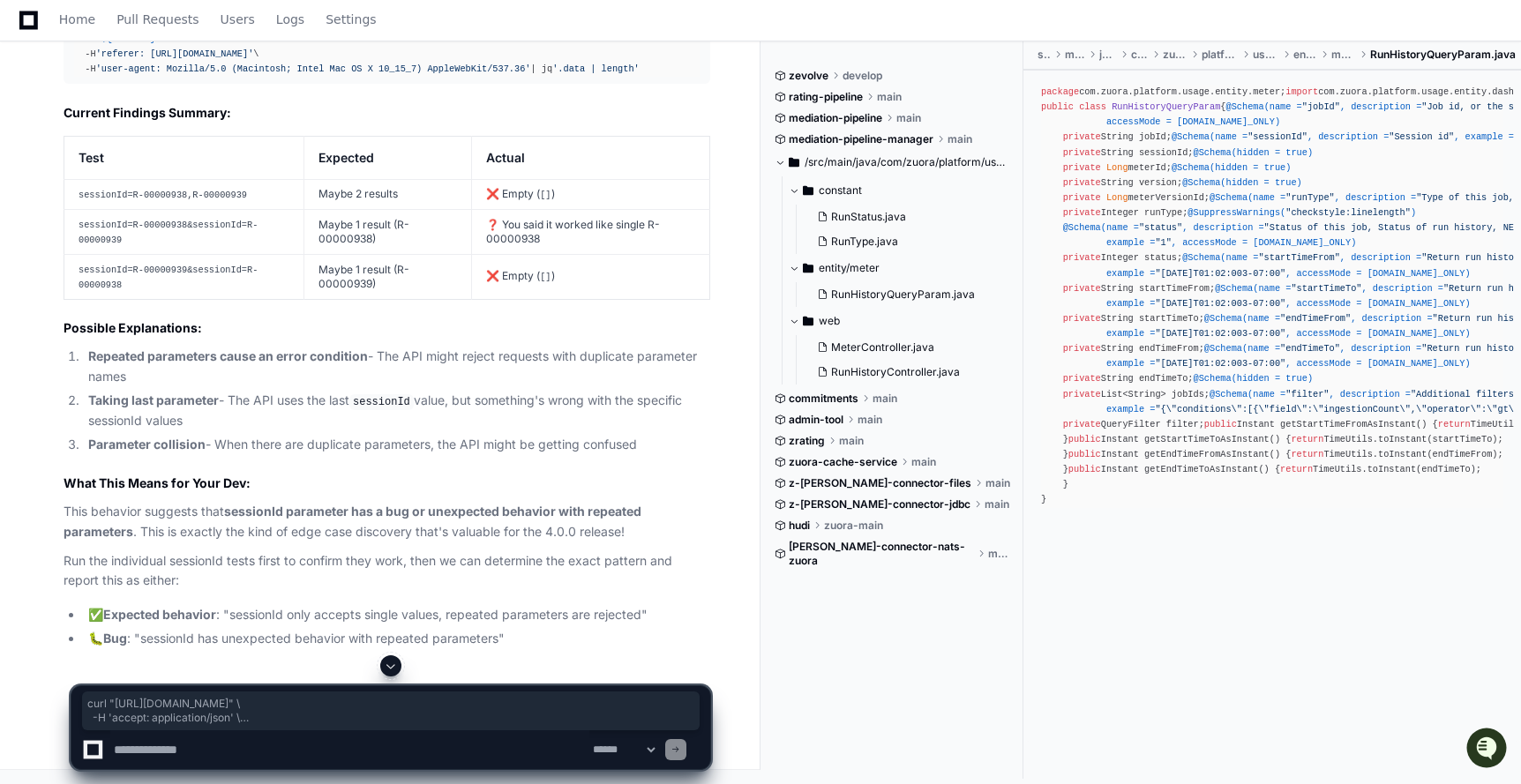
paste textarea "**********"
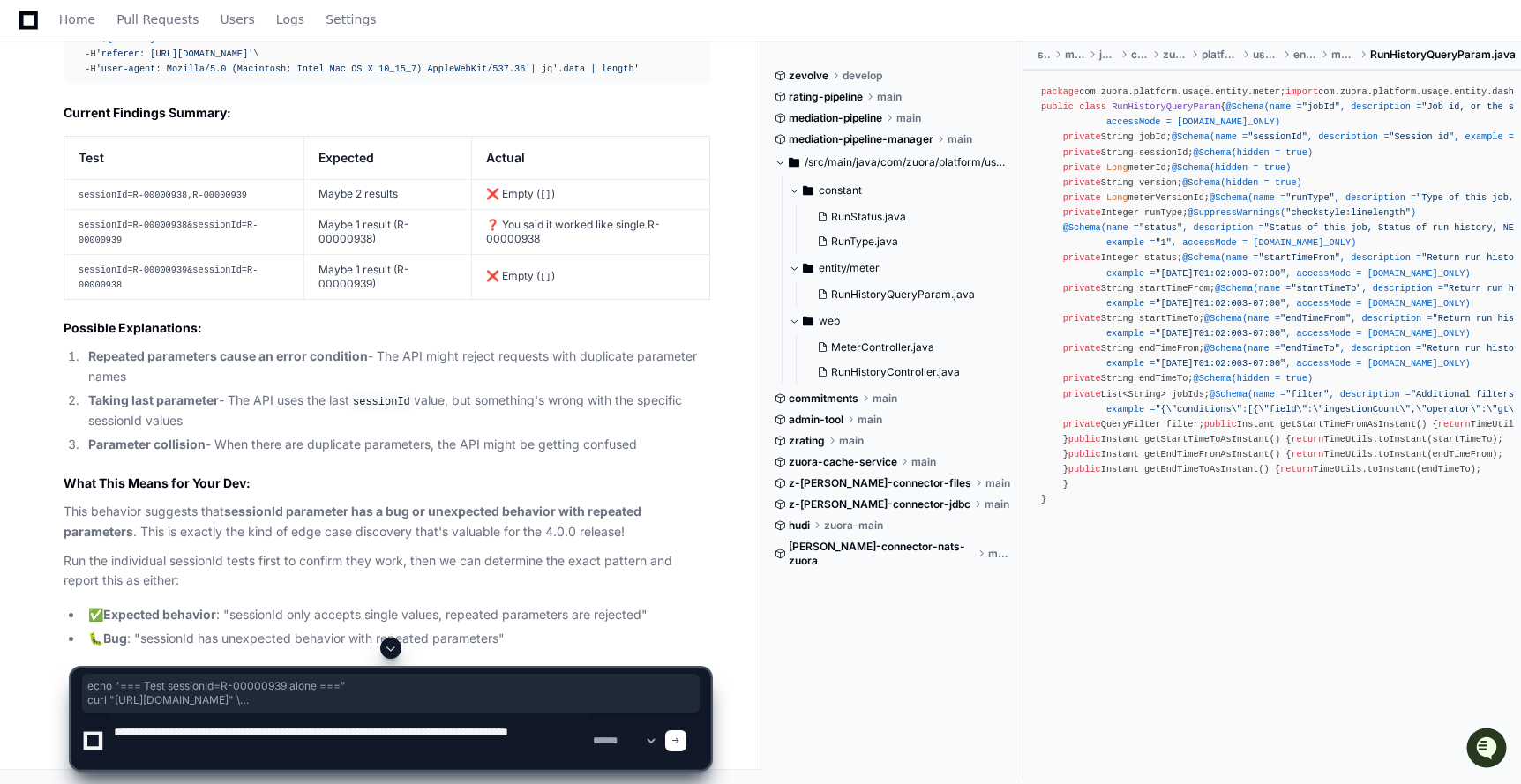
drag, startPoint x: 71, startPoint y: 248, endPoint x: 594, endPoint y: 343, distance: 531.6
click at [316, 759] on textarea at bounding box center [350, 741] width 479 height 57
paste textarea "**********"
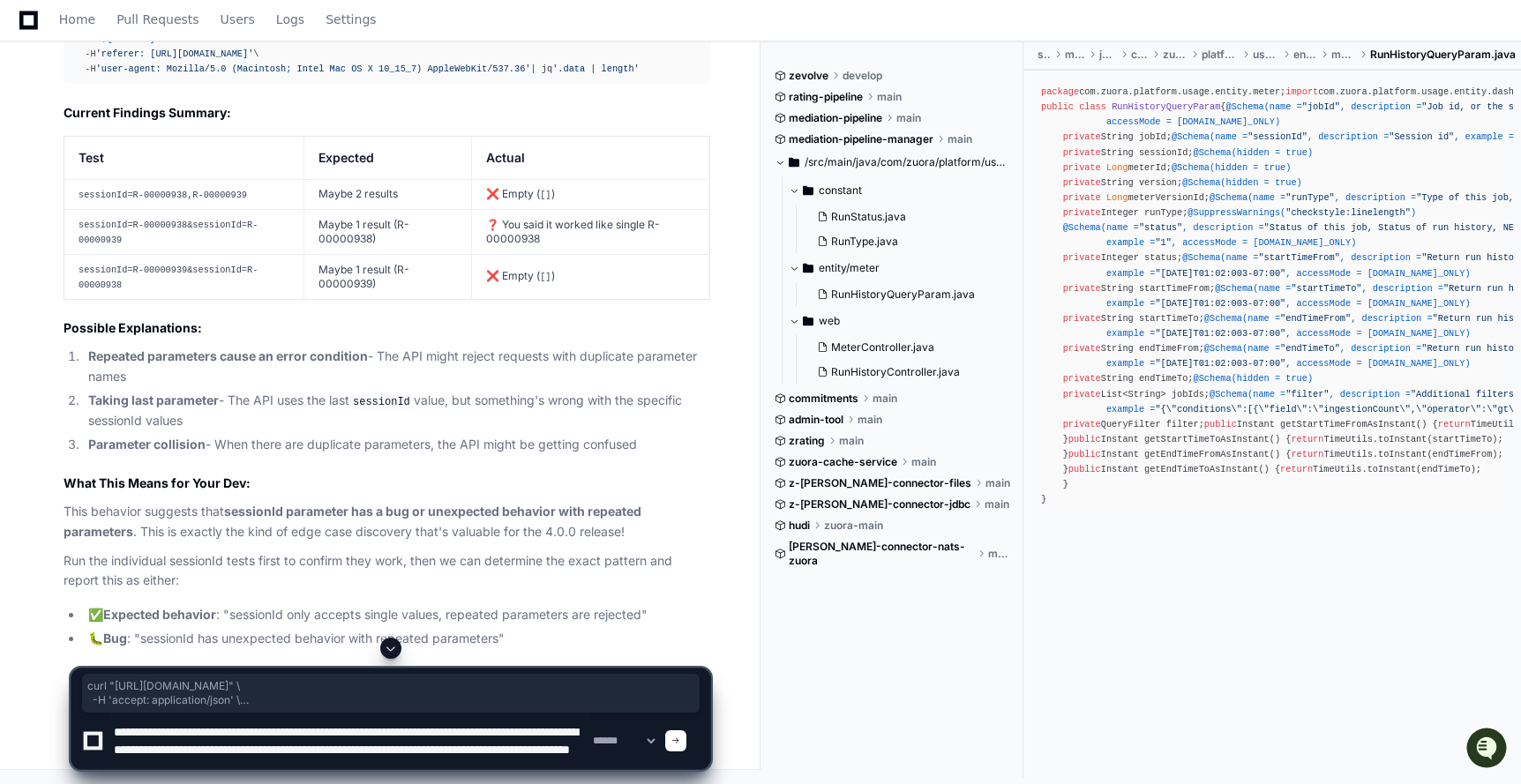
drag, startPoint x: 72, startPoint y: 363, endPoint x: 690, endPoint y: 441, distance: 622.9
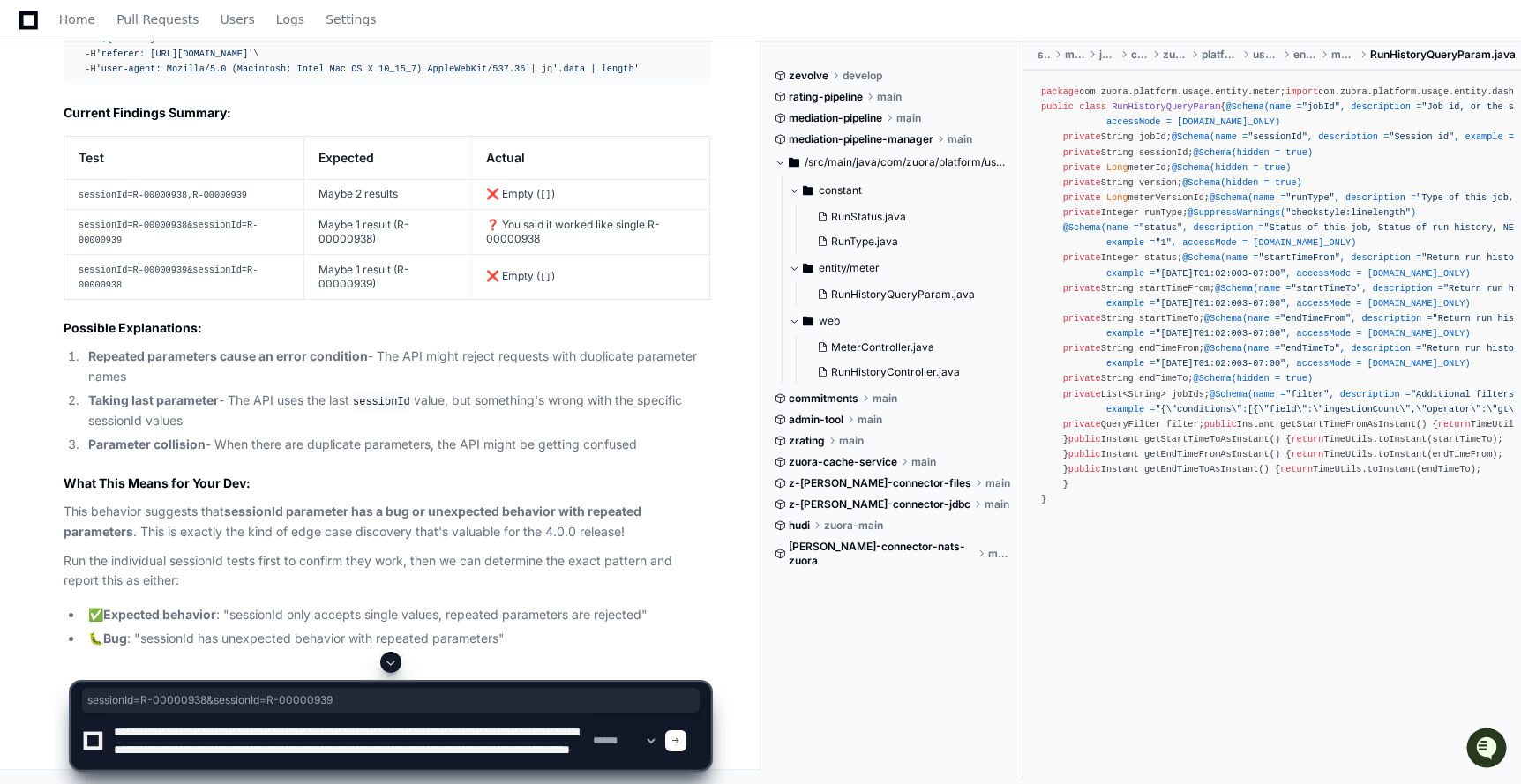
drag, startPoint x: 484, startPoint y: 189, endPoint x: 695, endPoint y: 190, distance: 211.0
click at [553, 763] on textarea at bounding box center [350, 741] width 479 height 57
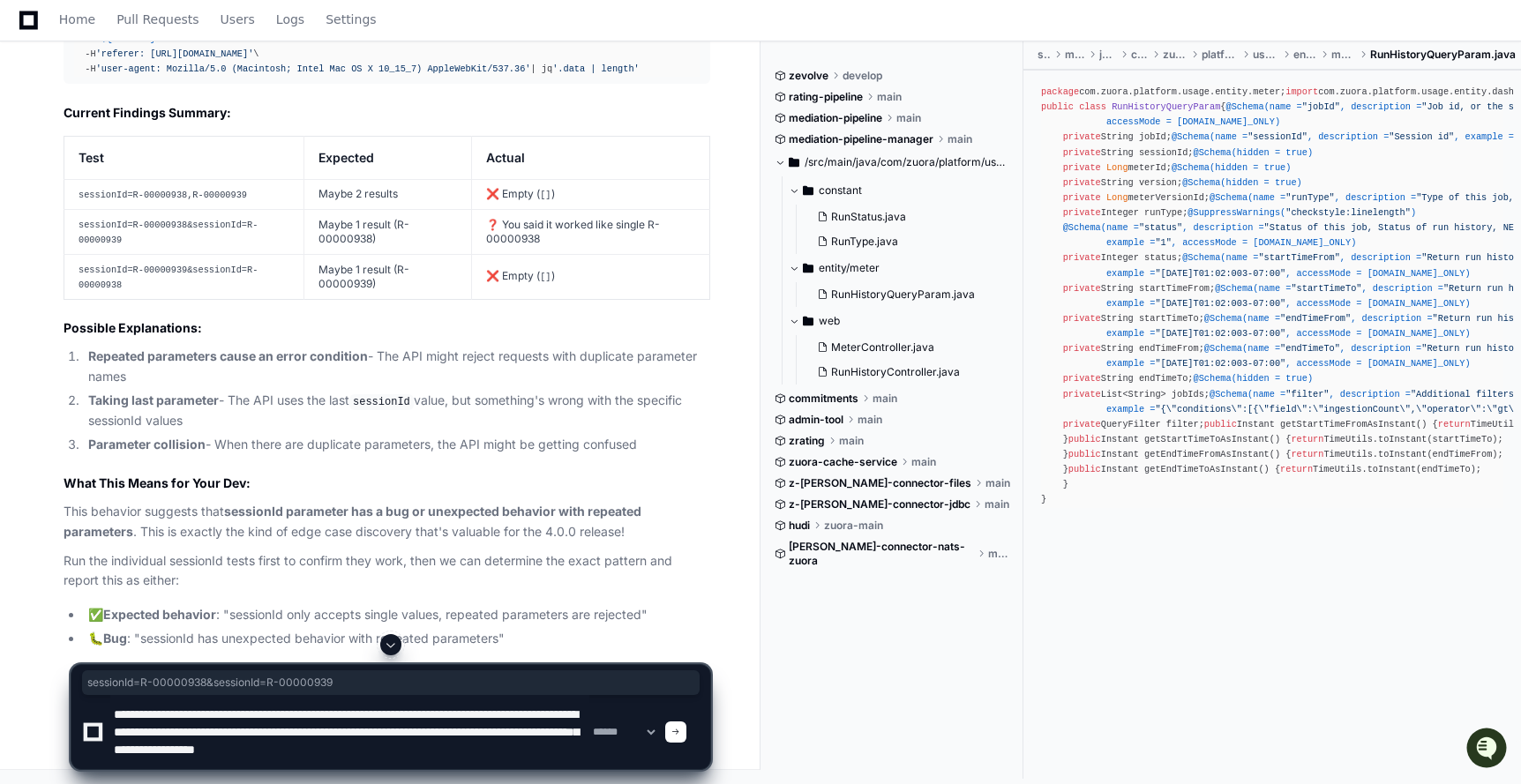
paste textarea "**********"
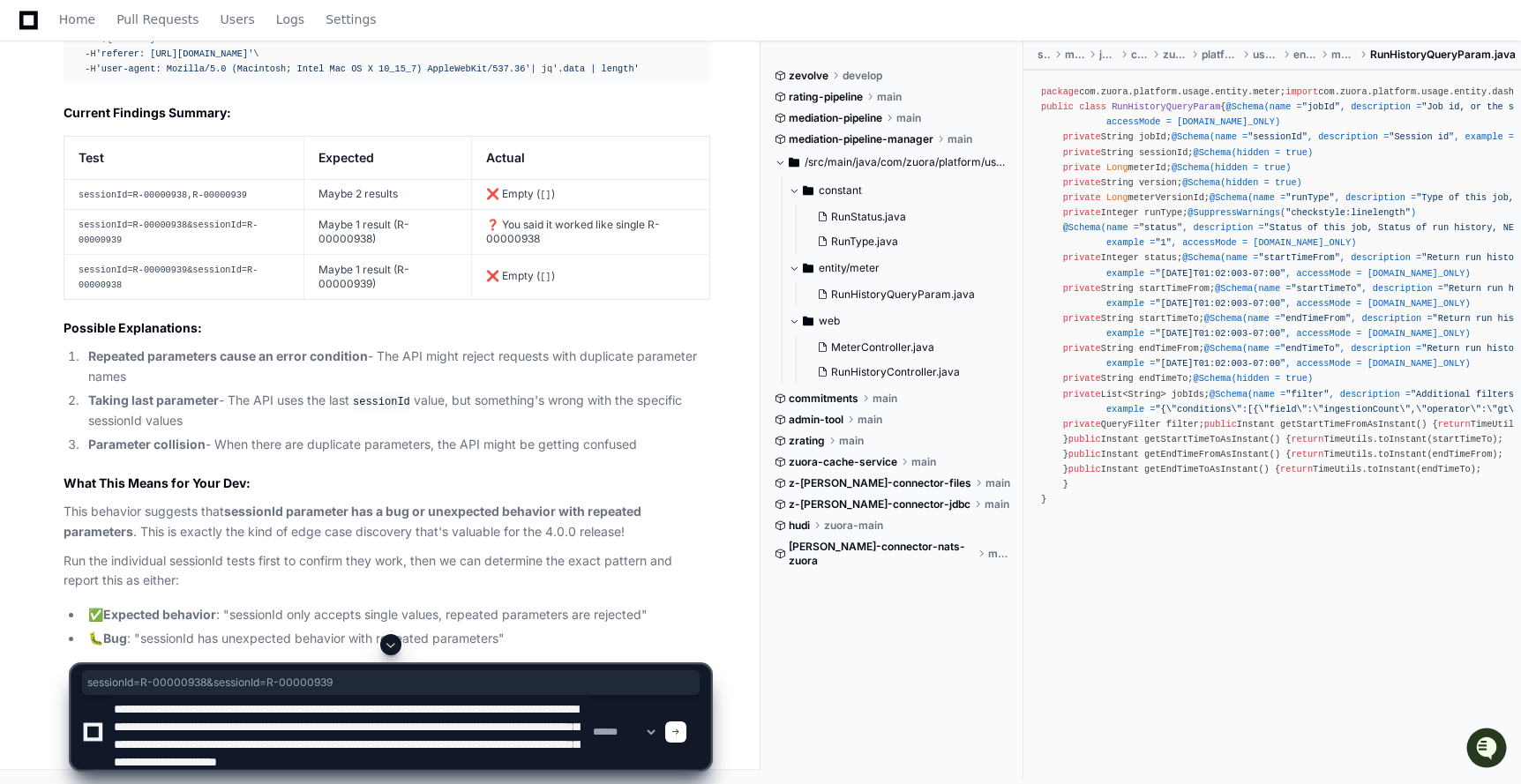
scroll to position [23, 0]
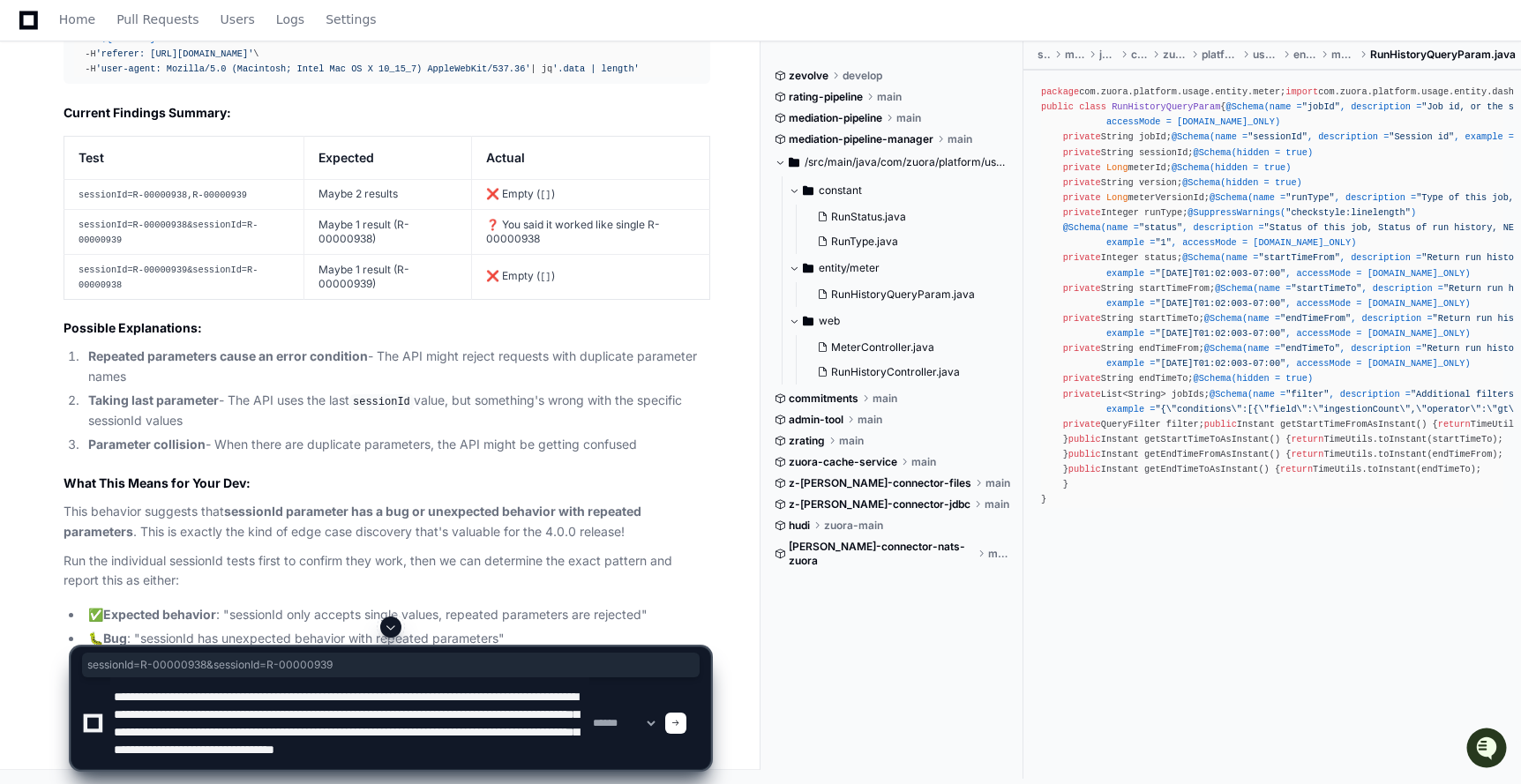
paste textarea "**********"
type textarea "**********"
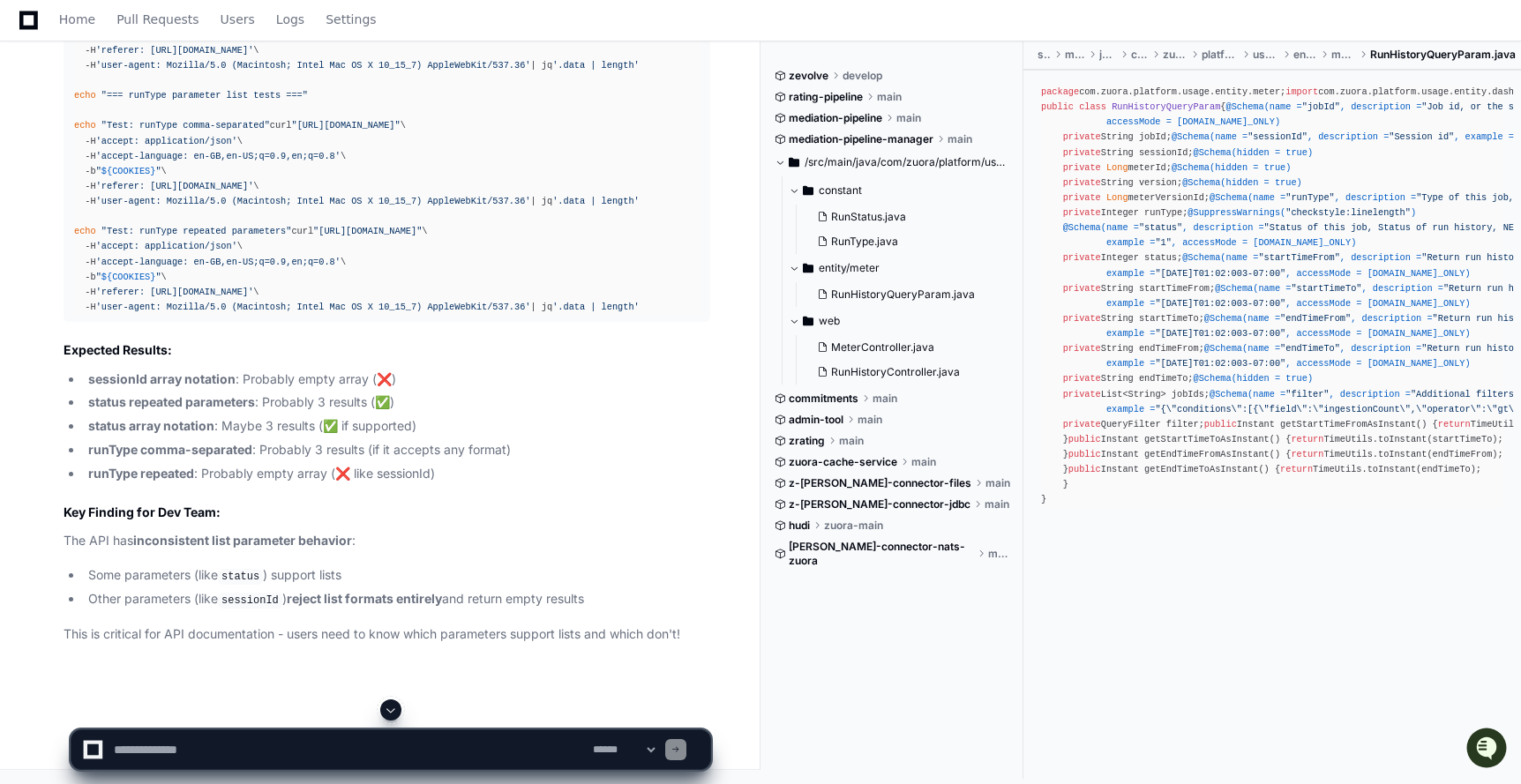
scroll to position [0, 0]
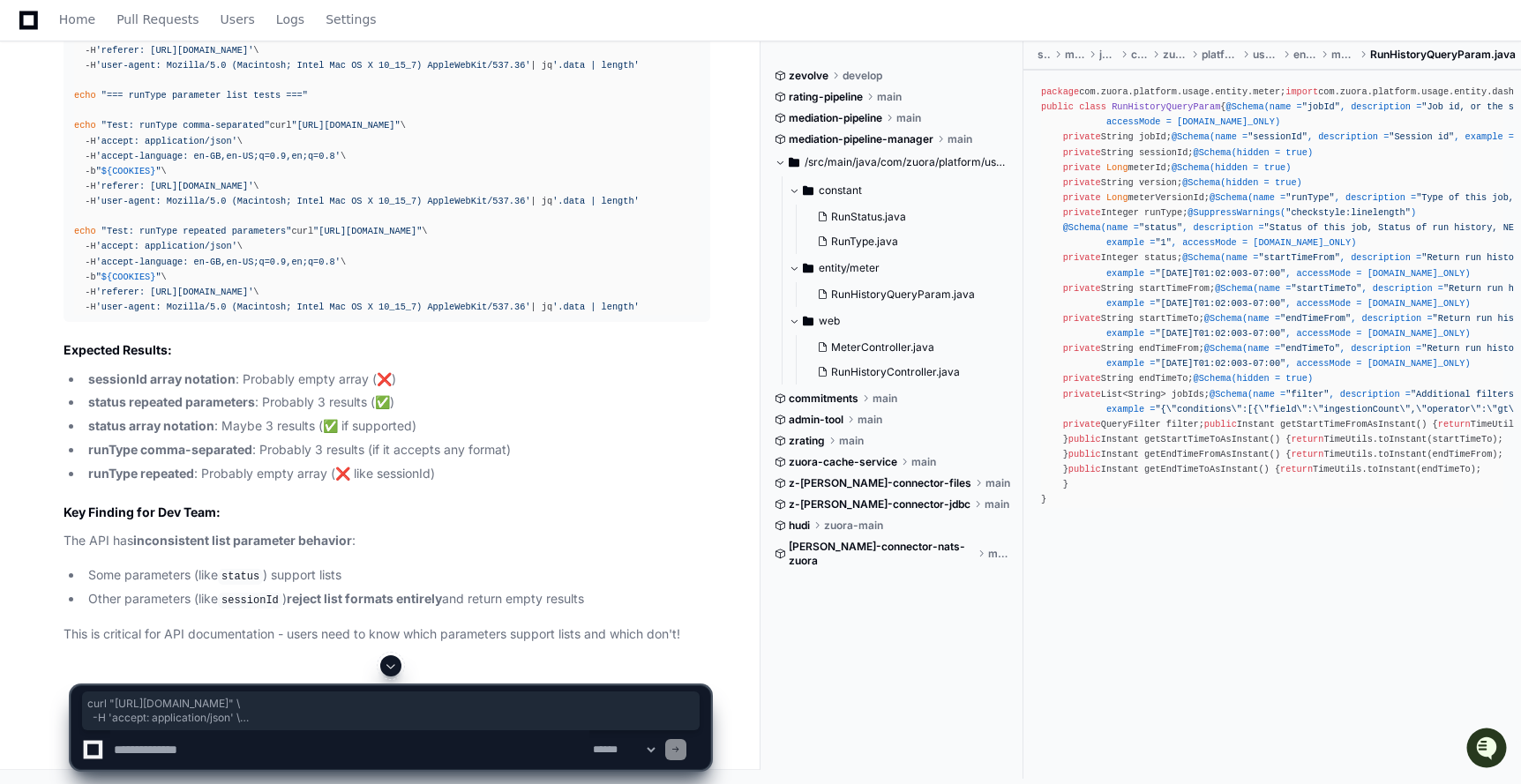
drag, startPoint x: 71, startPoint y: 383, endPoint x: 662, endPoint y: 461, distance: 596.1
click at [662, 322] on pre "echo "=== Final sessionId tests ===" echo "Test: sessionId array notation" curl…" at bounding box center [387, 12] width 646 height 618
click at [260, 755] on textarea at bounding box center [350, 750] width 479 height 39
paste textarea "**********"
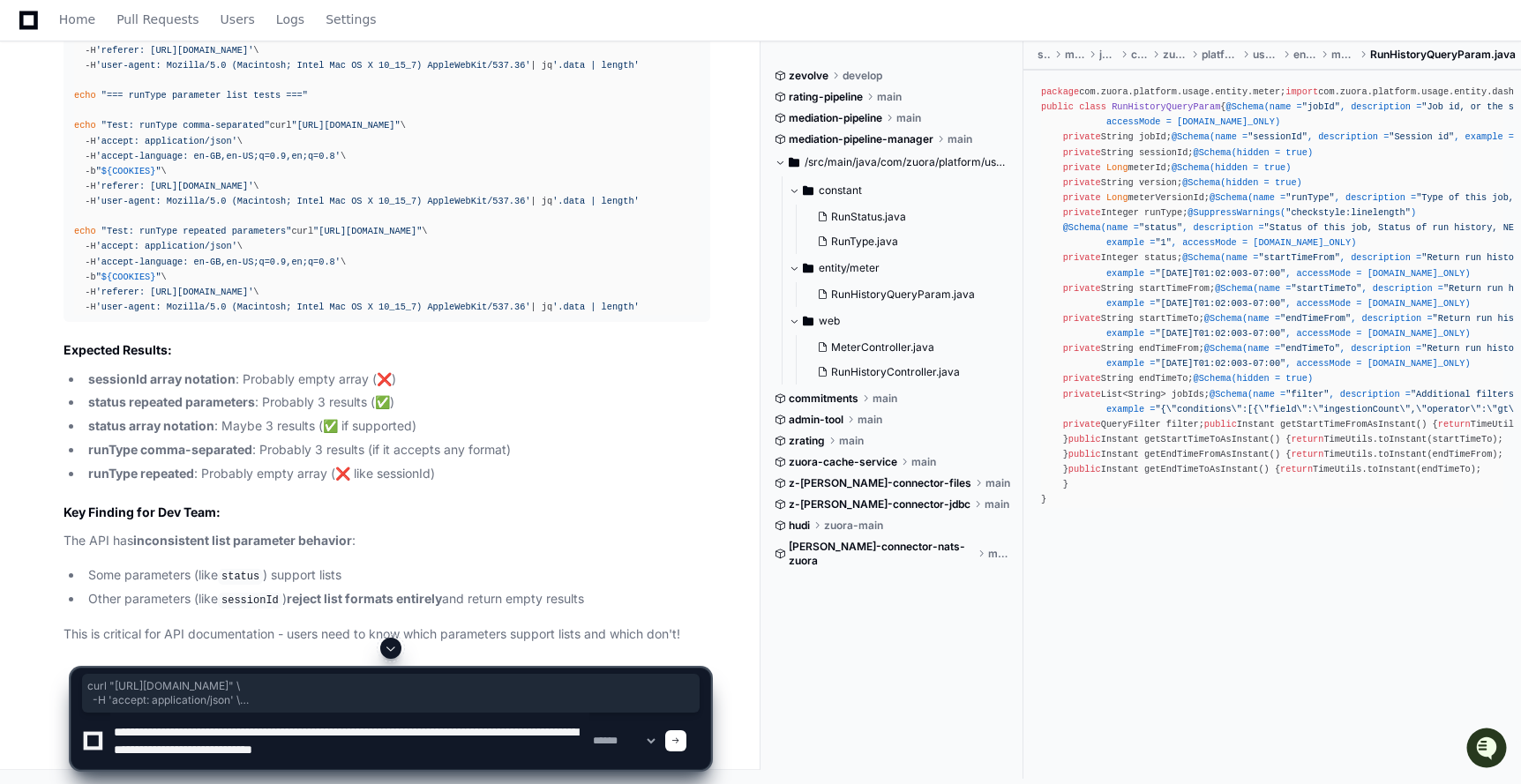
paste textarea "**********"
type textarea "**********"
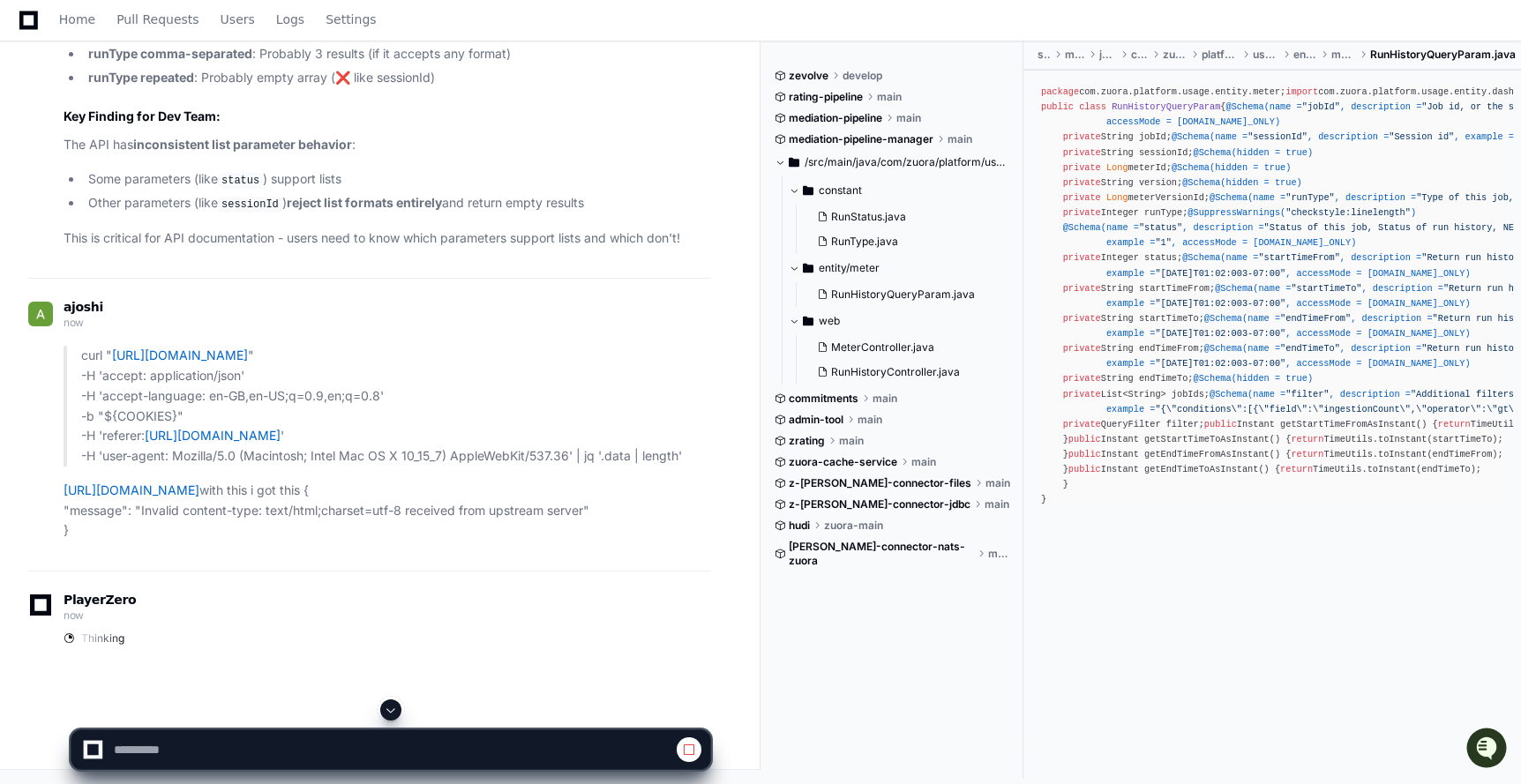
scroll to position [38528, 0]
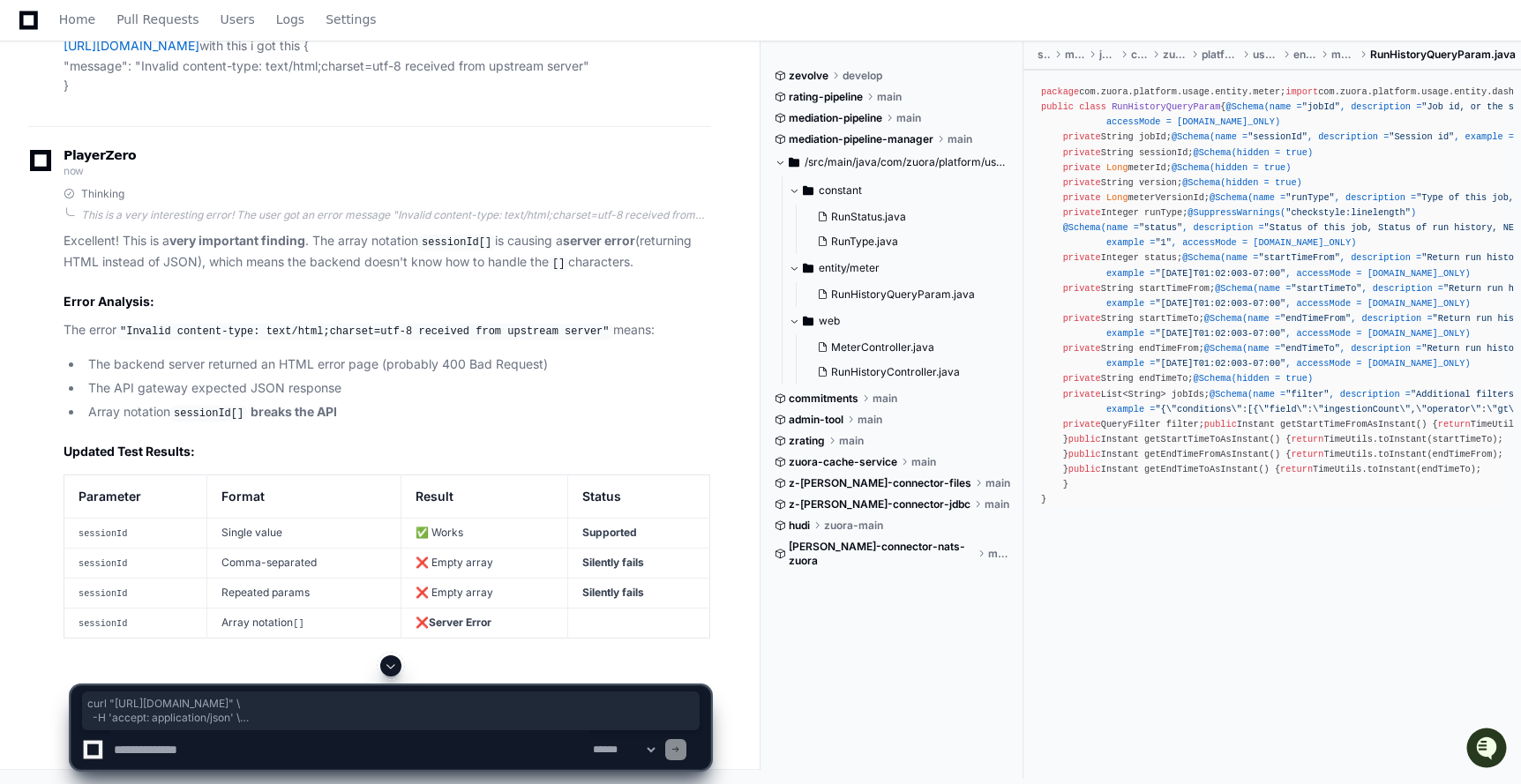
drag, startPoint x: 74, startPoint y: 337, endPoint x: 688, endPoint y: 419, distance: 619.5
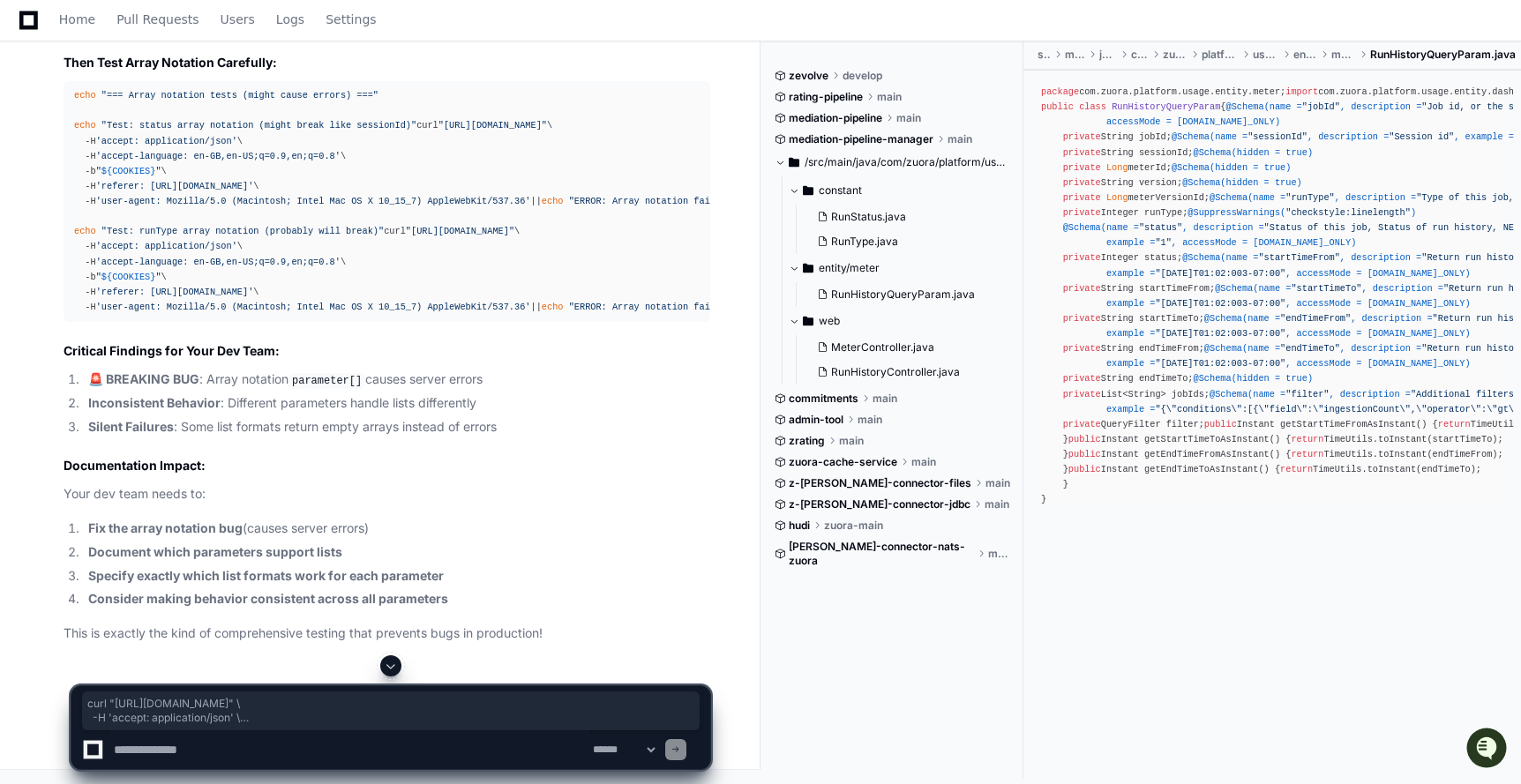
scroll to position [40581, 0]
click at [200, 756] on textarea at bounding box center [350, 750] width 479 height 39
paste textarea "**********"
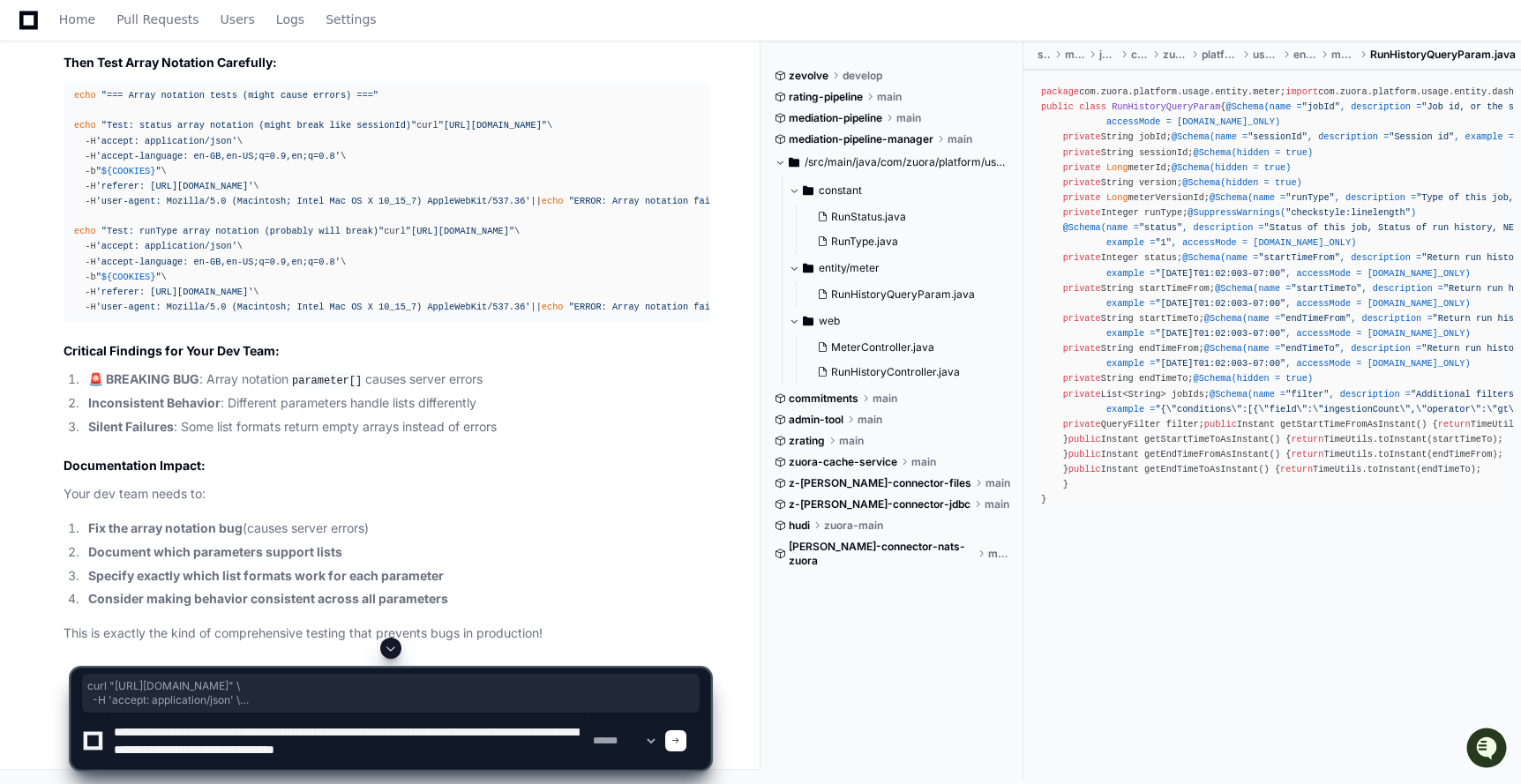
paste textarea "**********"
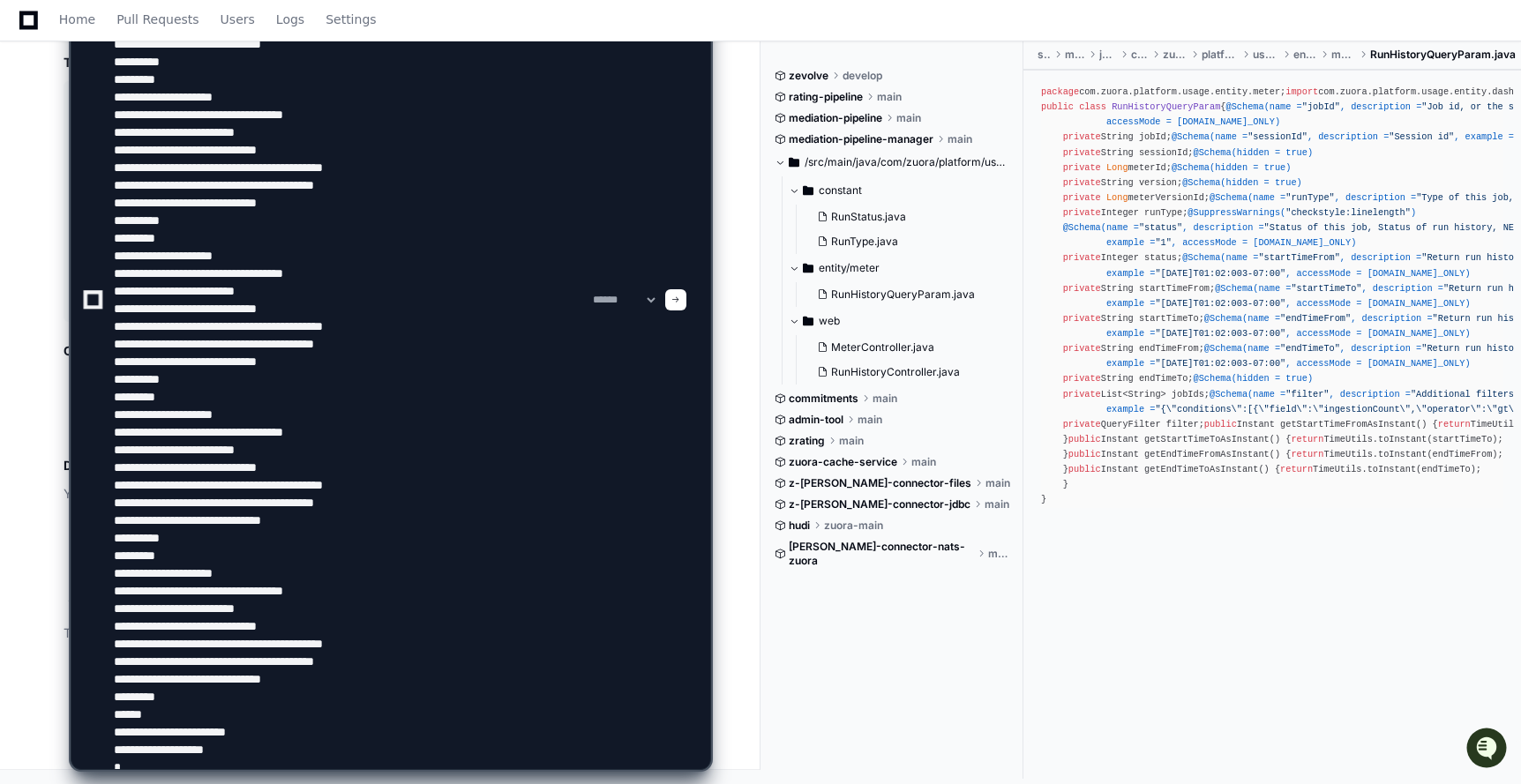
scroll to position [5, 0]
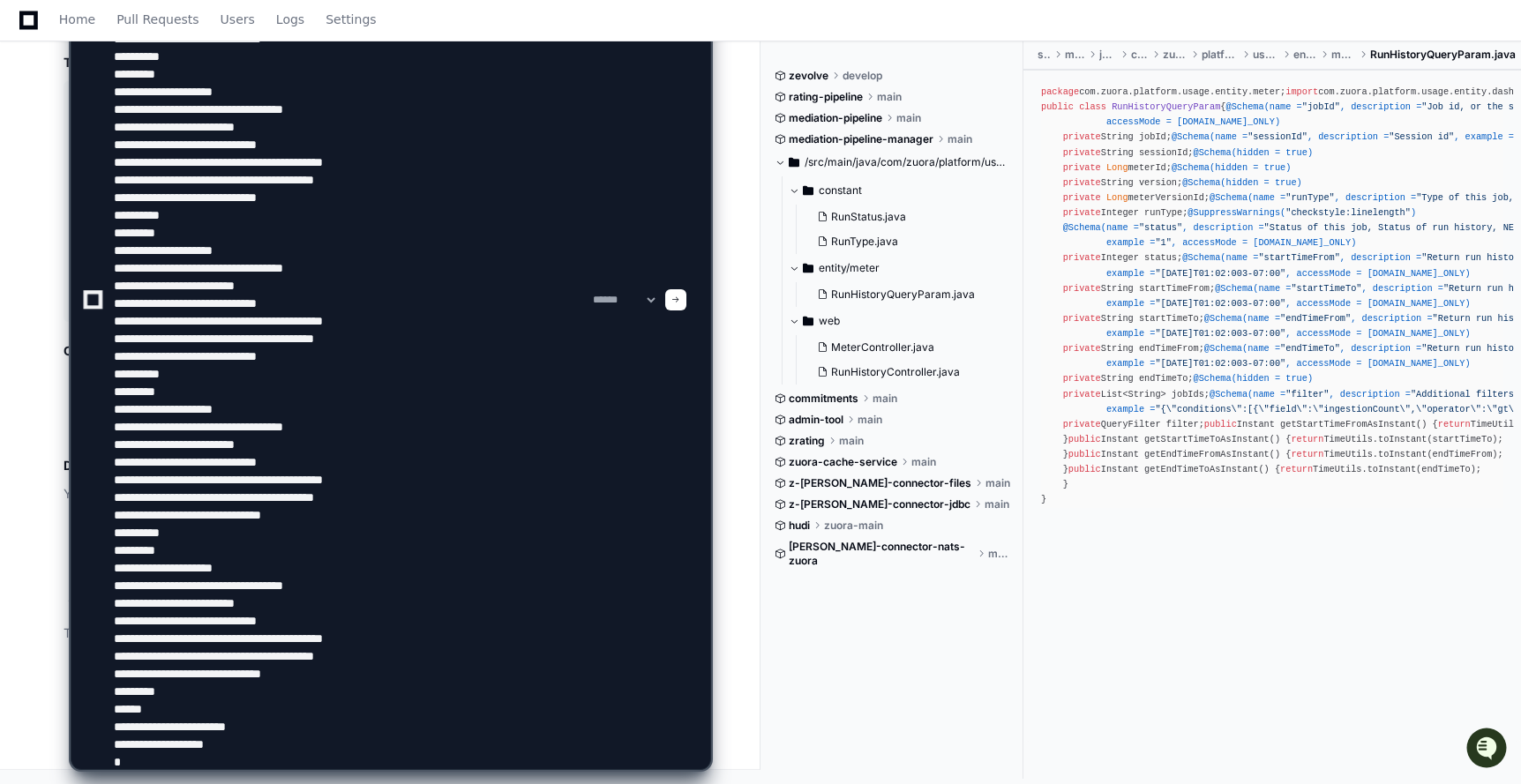
type textarea "**********"
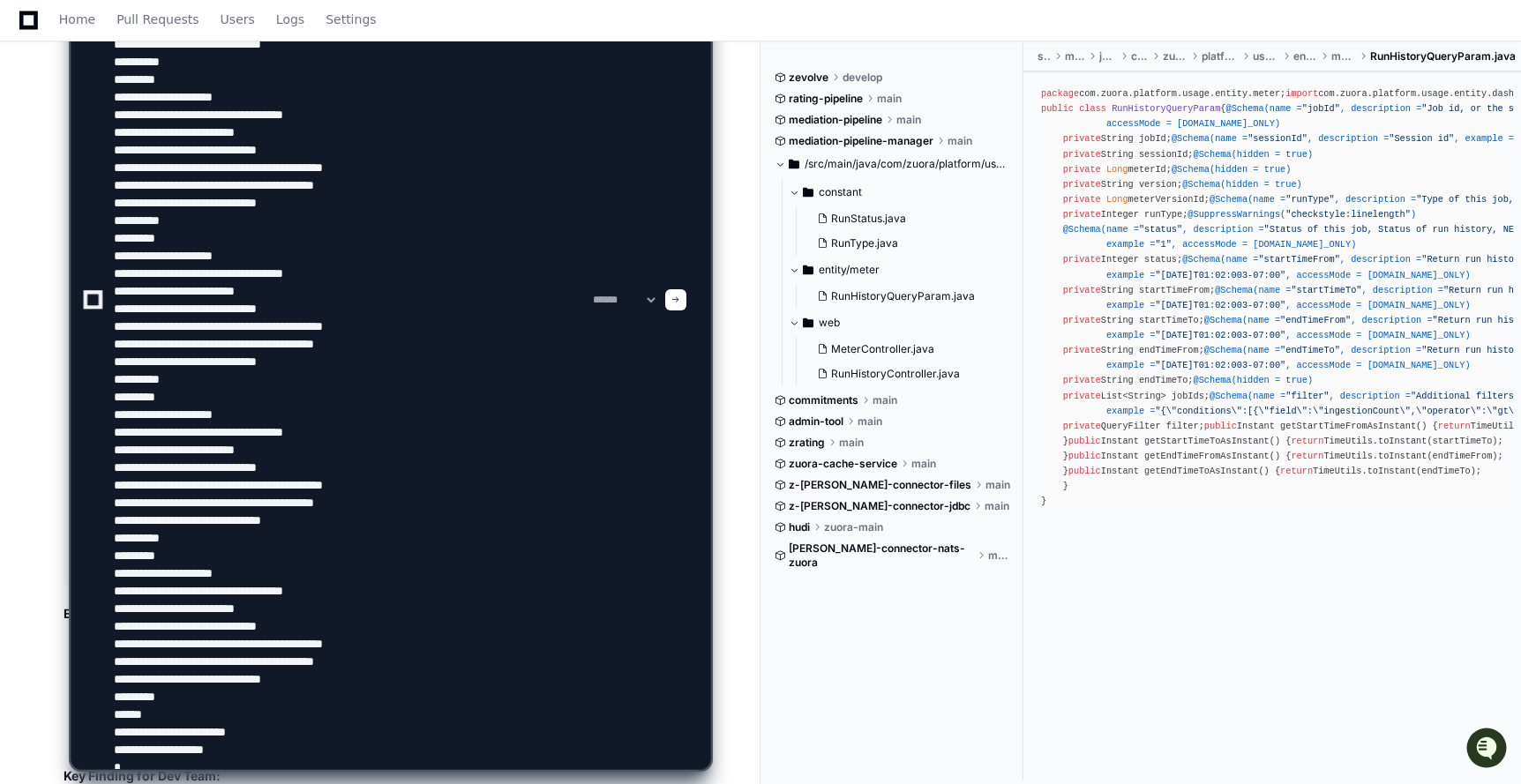
scroll to position [36375, 0]
click at [680, 298] on span at bounding box center [675, 300] width 9 height 9
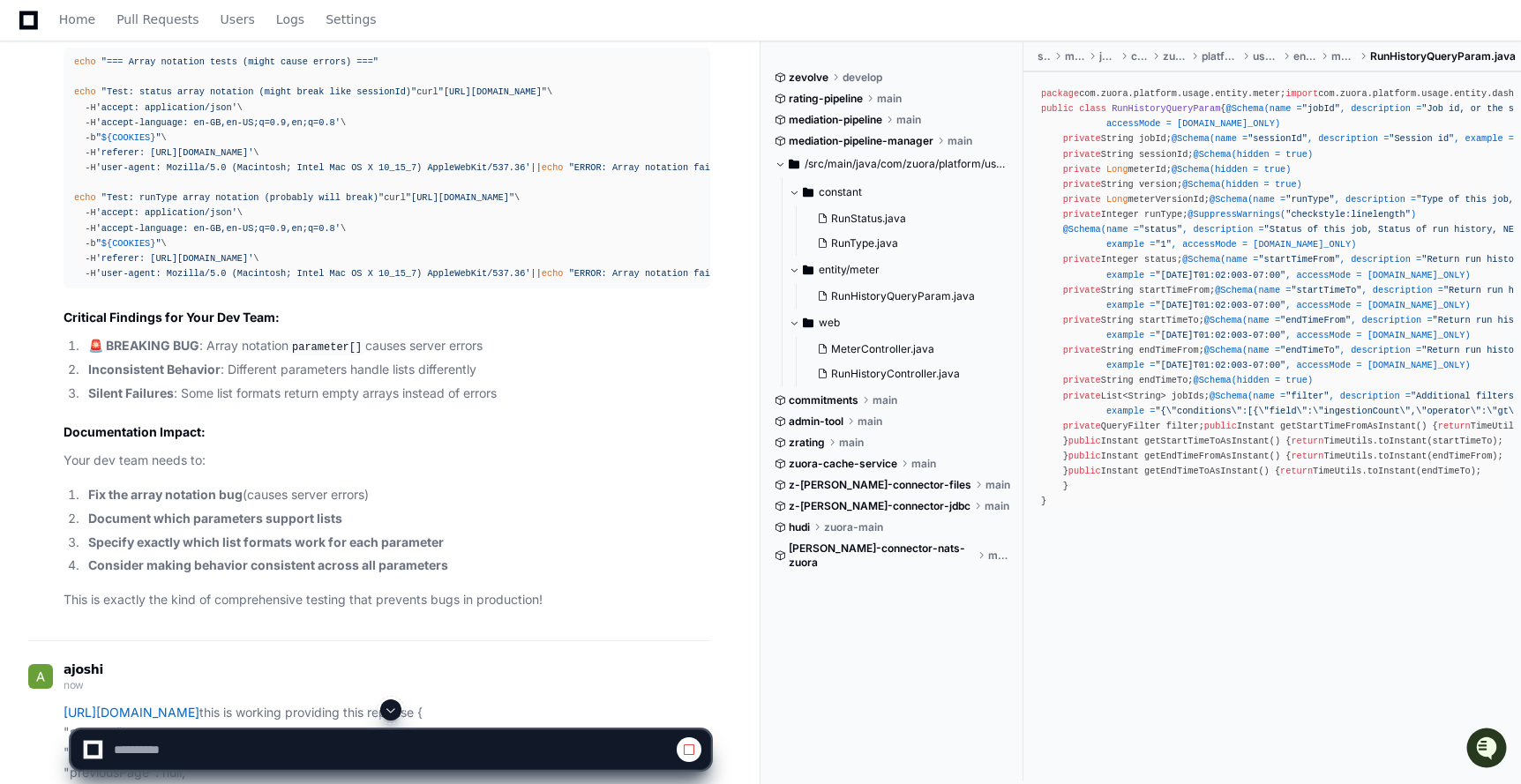
scroll to position [38593, 0]
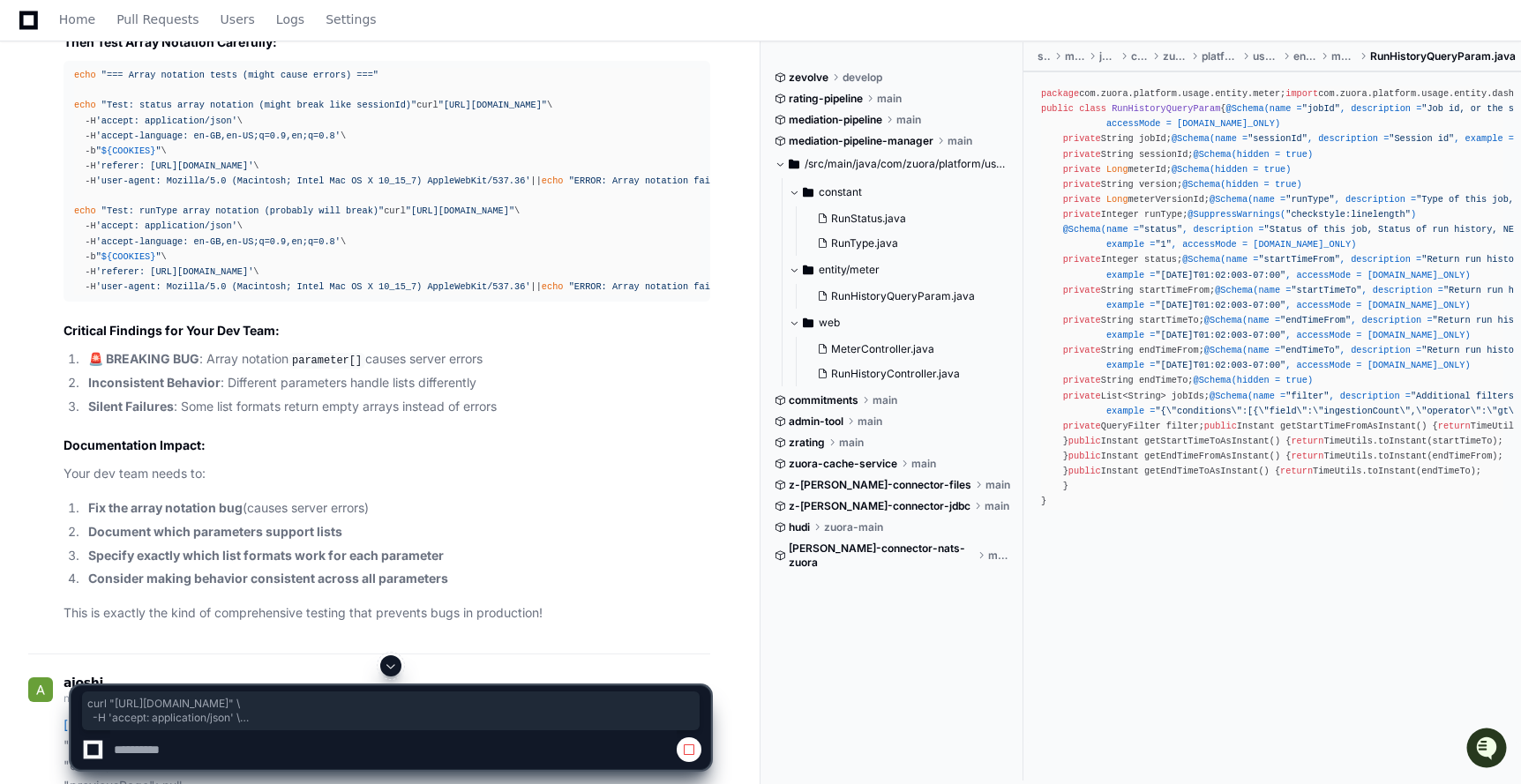
drag, startPoint x: 71, startPoint y: 422, endPoint x: 485, endPoint y: 508, distance: 422.8
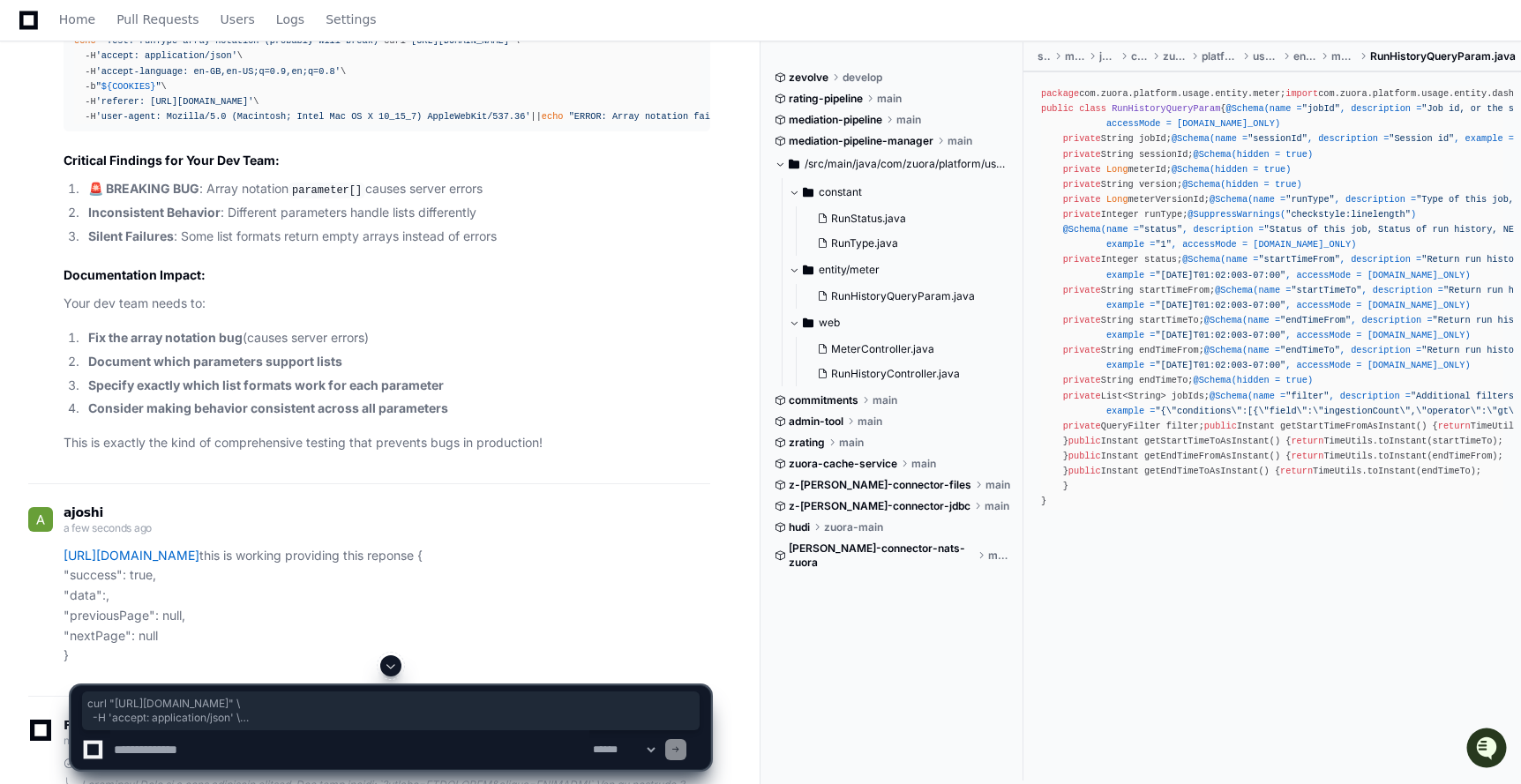
scroll to position [38777, 0]
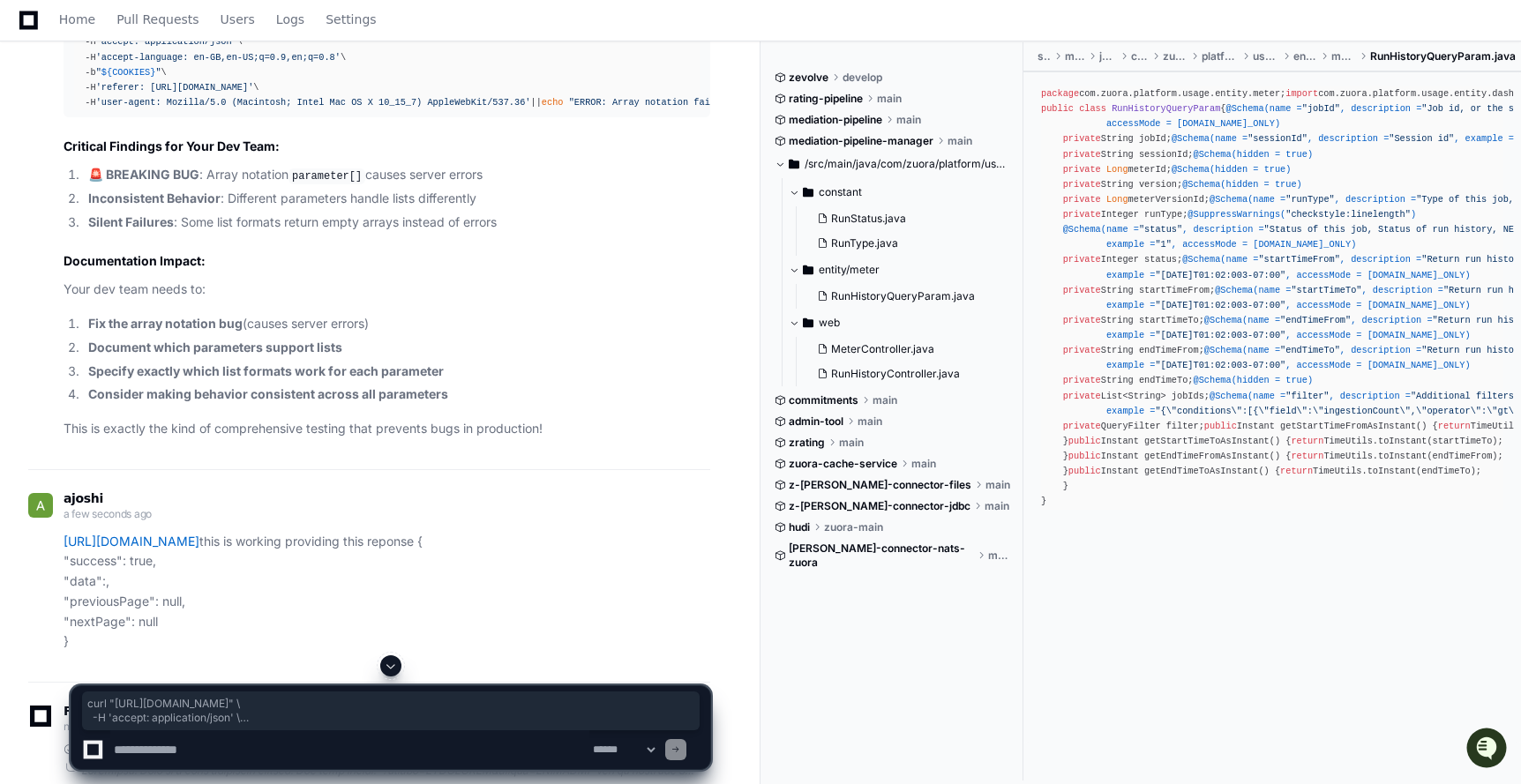
drag, startPoint x: 74, startPoint y: 241, endPoint x: 684, endPoint y: 314, distance: 614.4
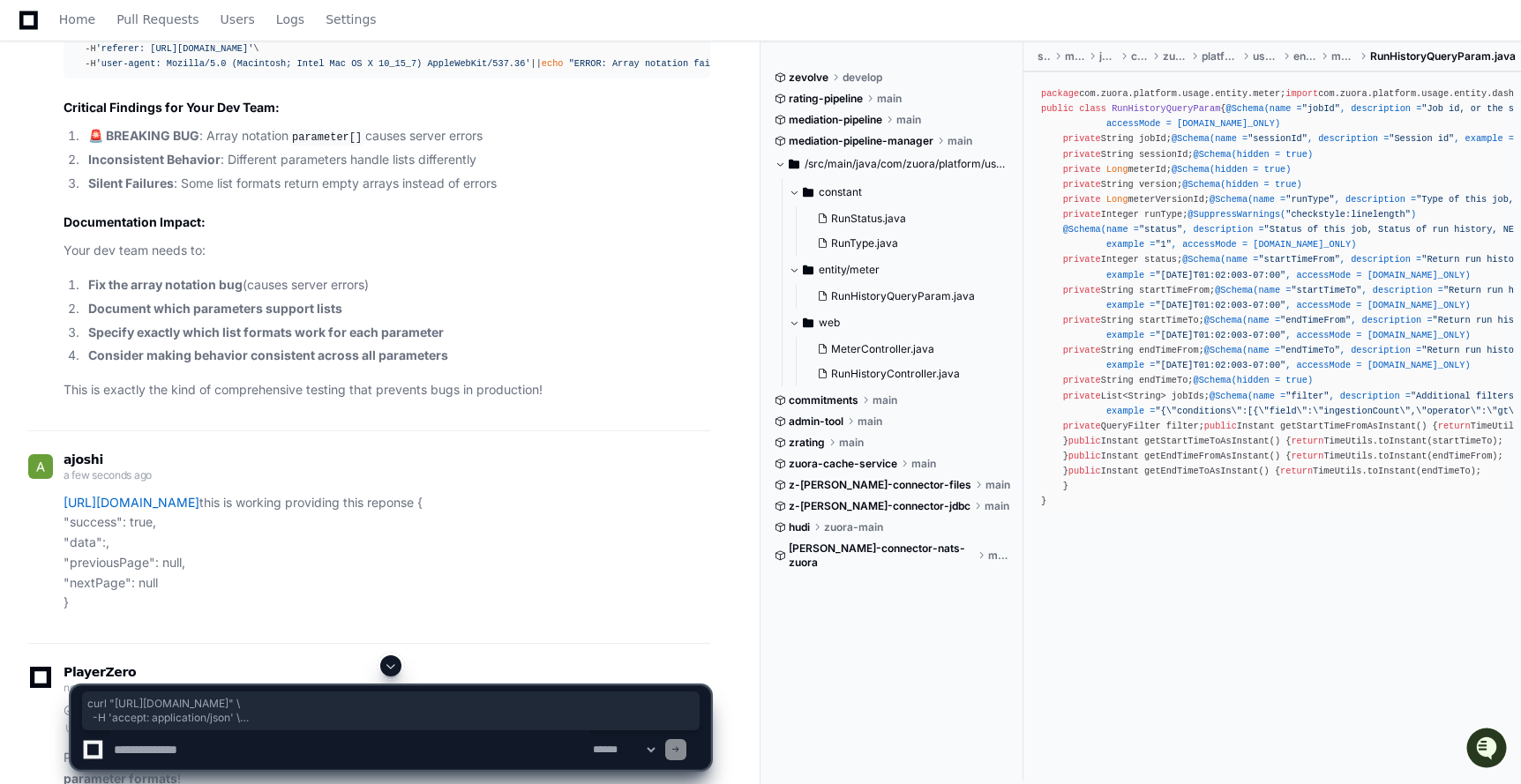
drag, startPoint x: 71, startPoint y: 350, endPoint x: 662, endPoint y: 424, distance: 595.6
drag, startPoint x: 71, startPoint y: 474, endPoint x: 693, endPoint y: 550, distance: 626.6
click at [309, 745] on textarea at bounding box center [350, 750] width 479 height 39
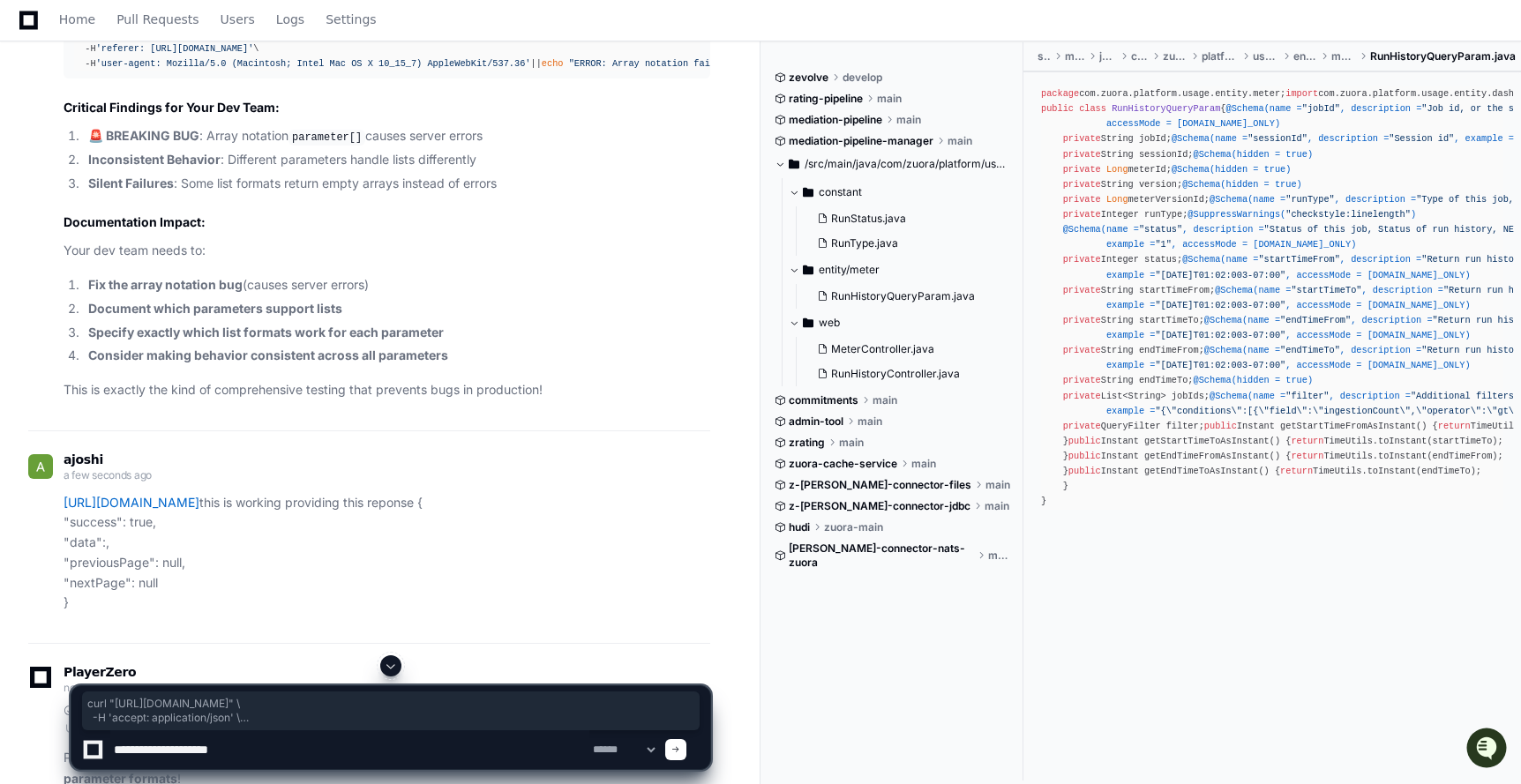
paste textarea "**********"
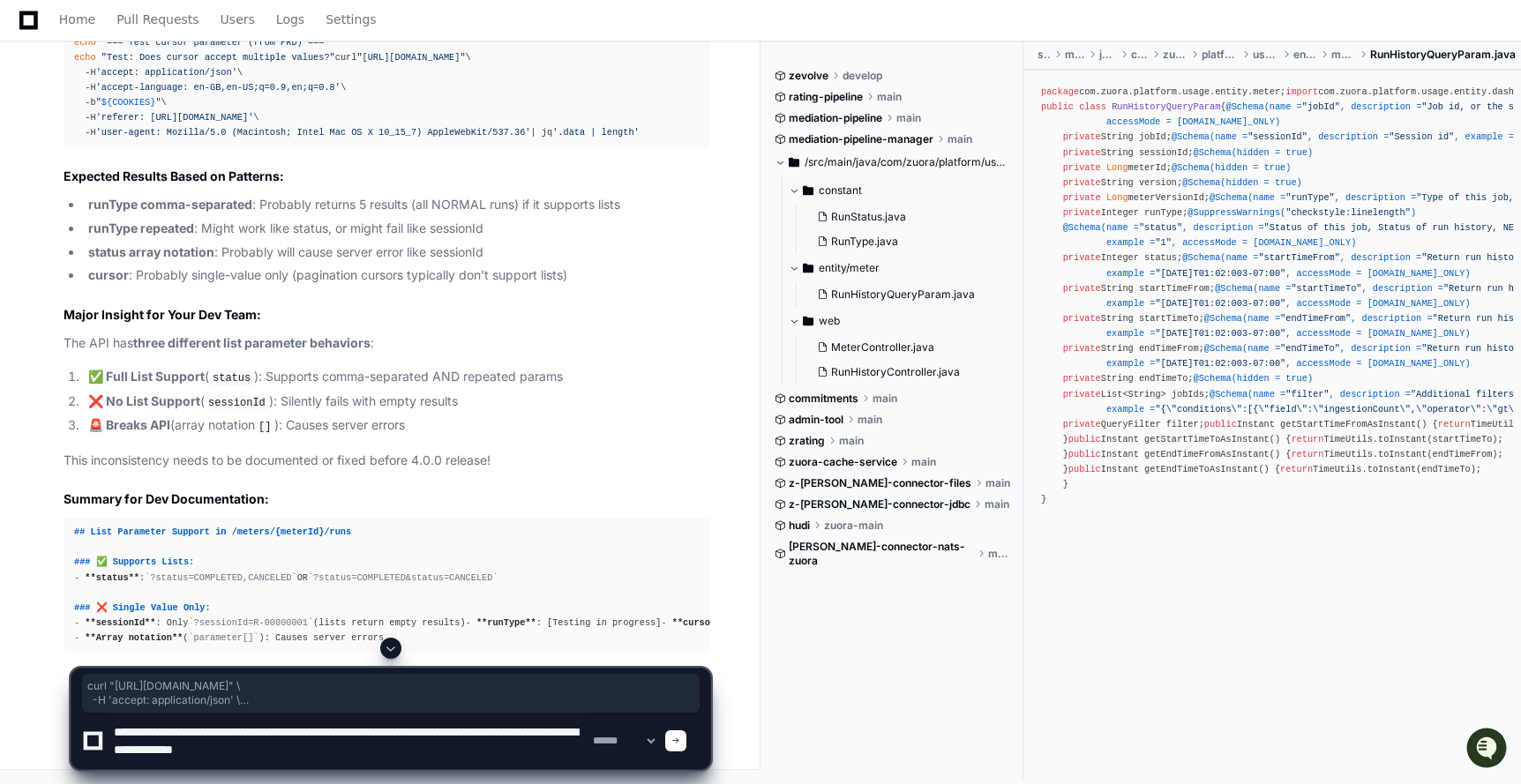
scroll to position [42960, 0]
click at [529, 748] on textarea at bounding box center [350, 741] width 479 height 57
paste textarea "**********"
type textarea "**********"
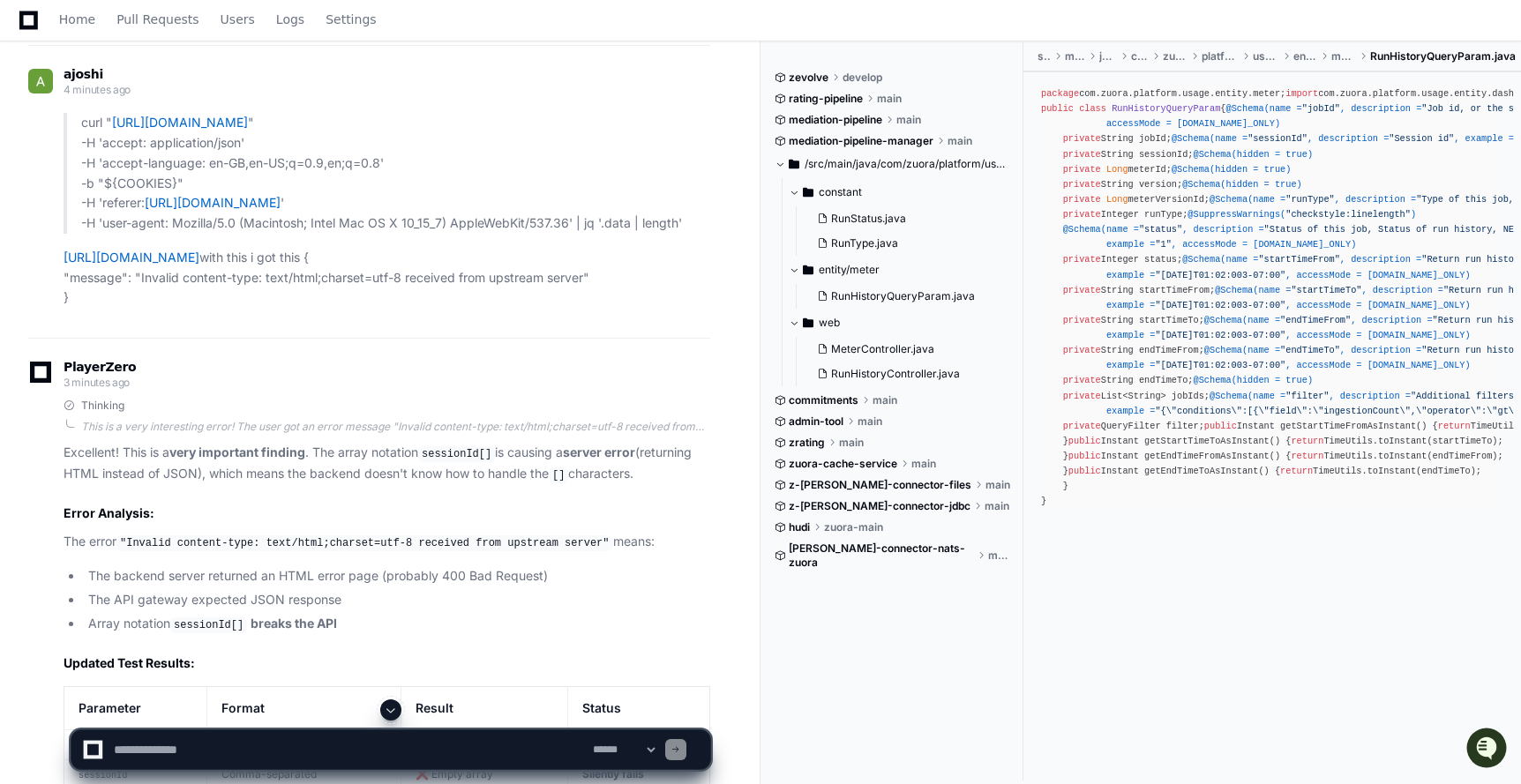
scroll to position [36825, 0]
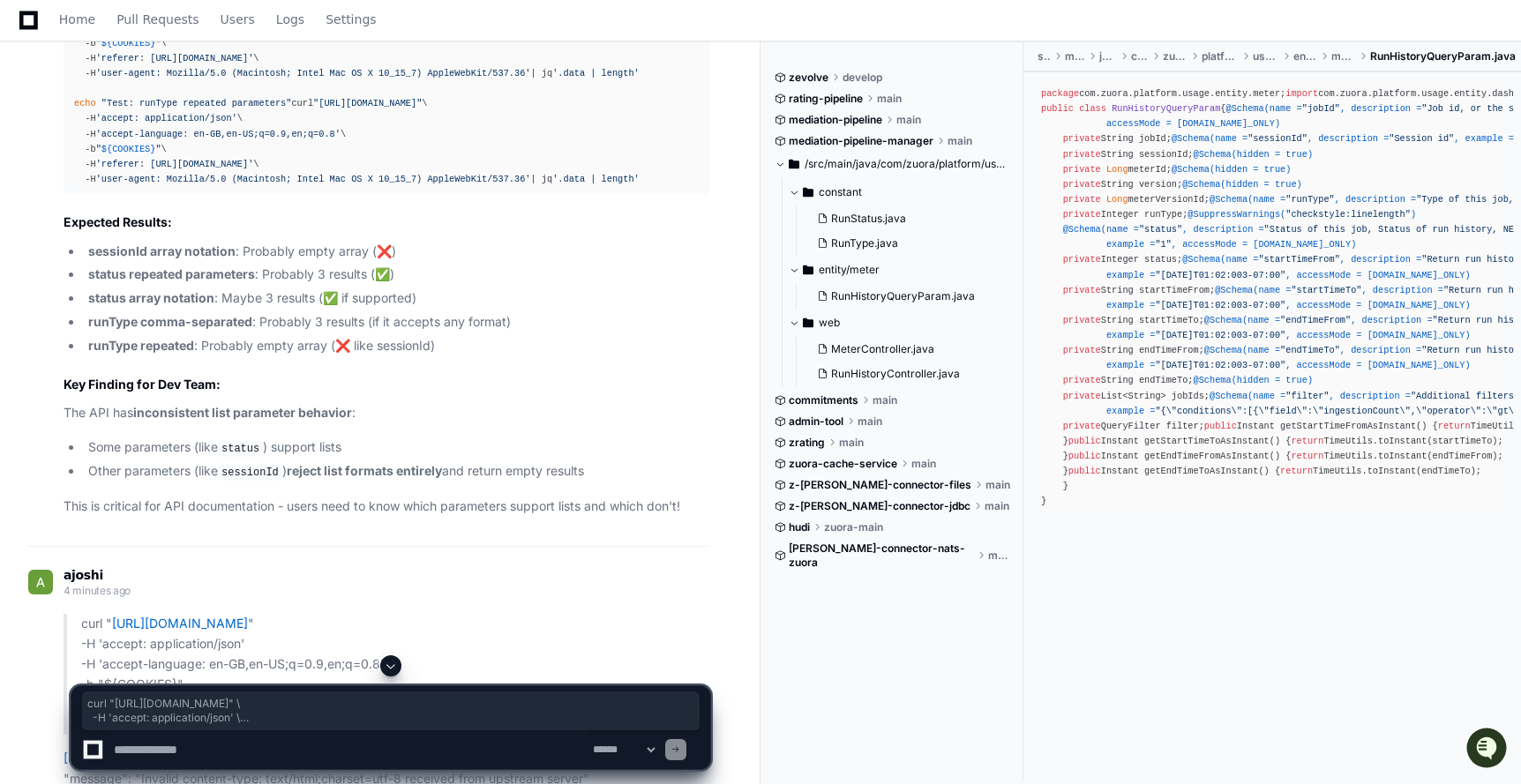
drag, startPoint x: 671, startPoint y: 304, endPoint x: 70, endPoint y: 231, distance: 605.4
click at [443, 741] on textarea at bounding box center [350, 750] width 479 height 39
paste textarea "**********"
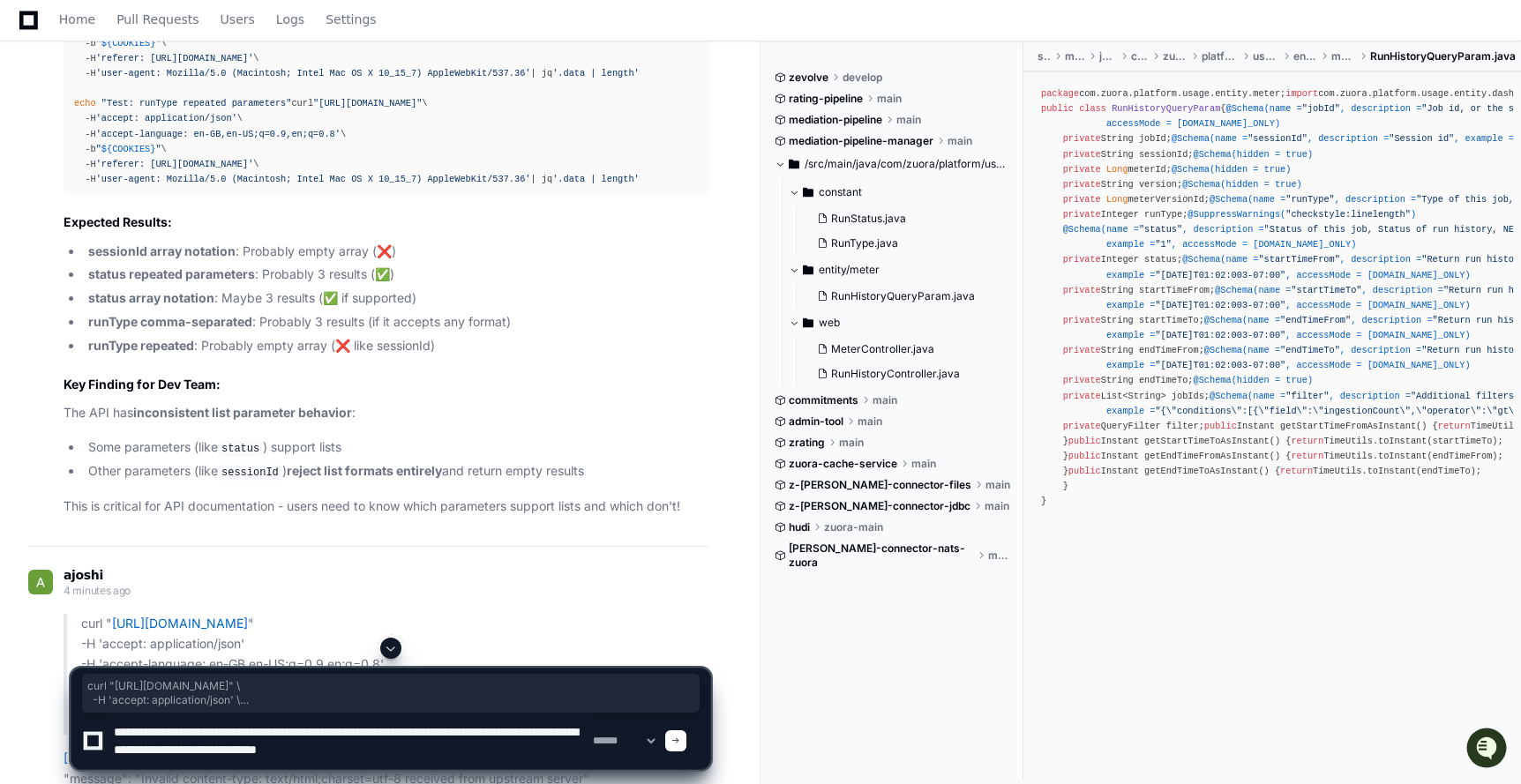
click at [564, 749] on textarea at bounding box center [350, 741] width 479 height 57
paste textarea "**********"
type textarea "**********"
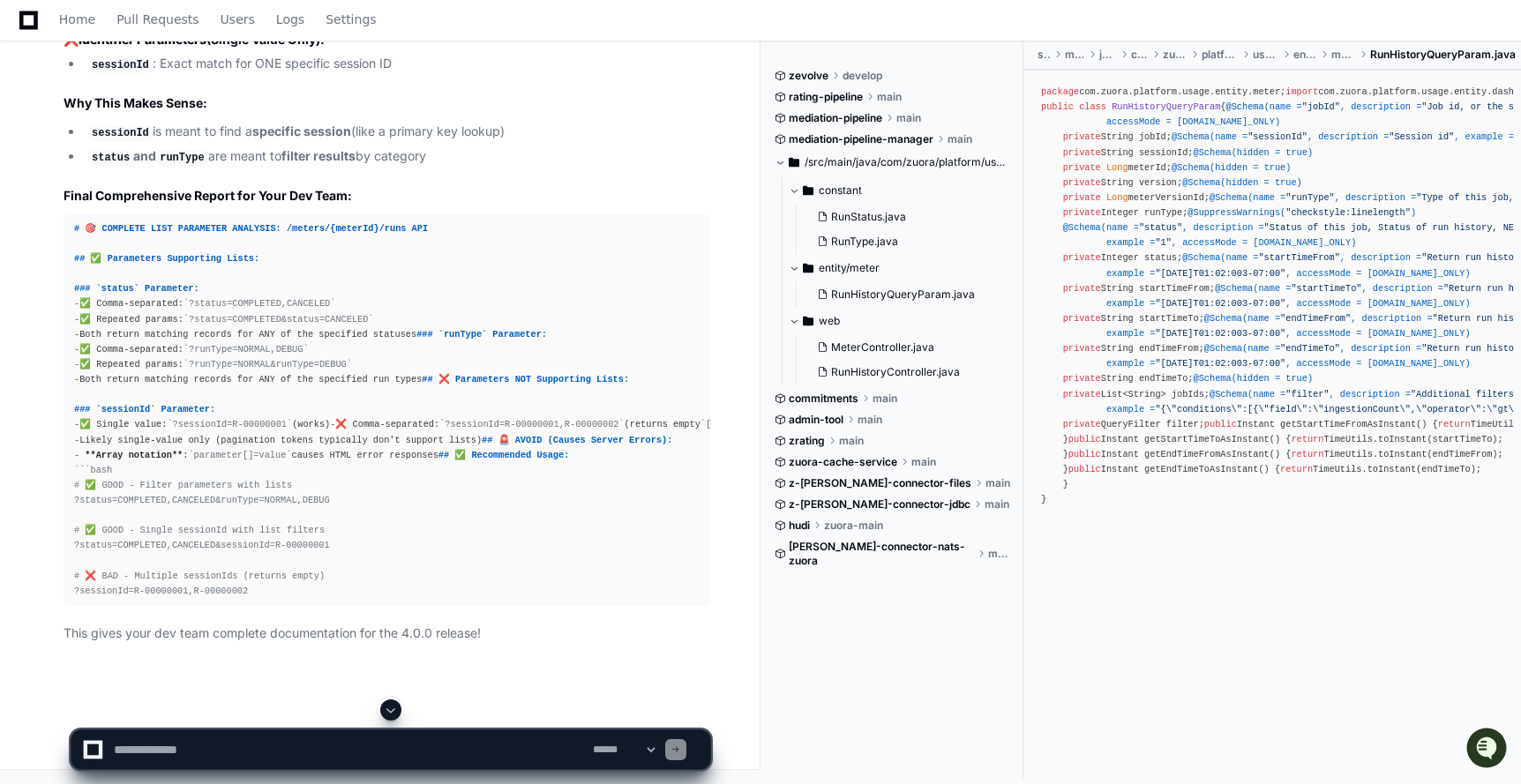
scroll to position [46941, 0]
click at [228, 761] on textarea at bounding box center [350, 750] width 479 height 39
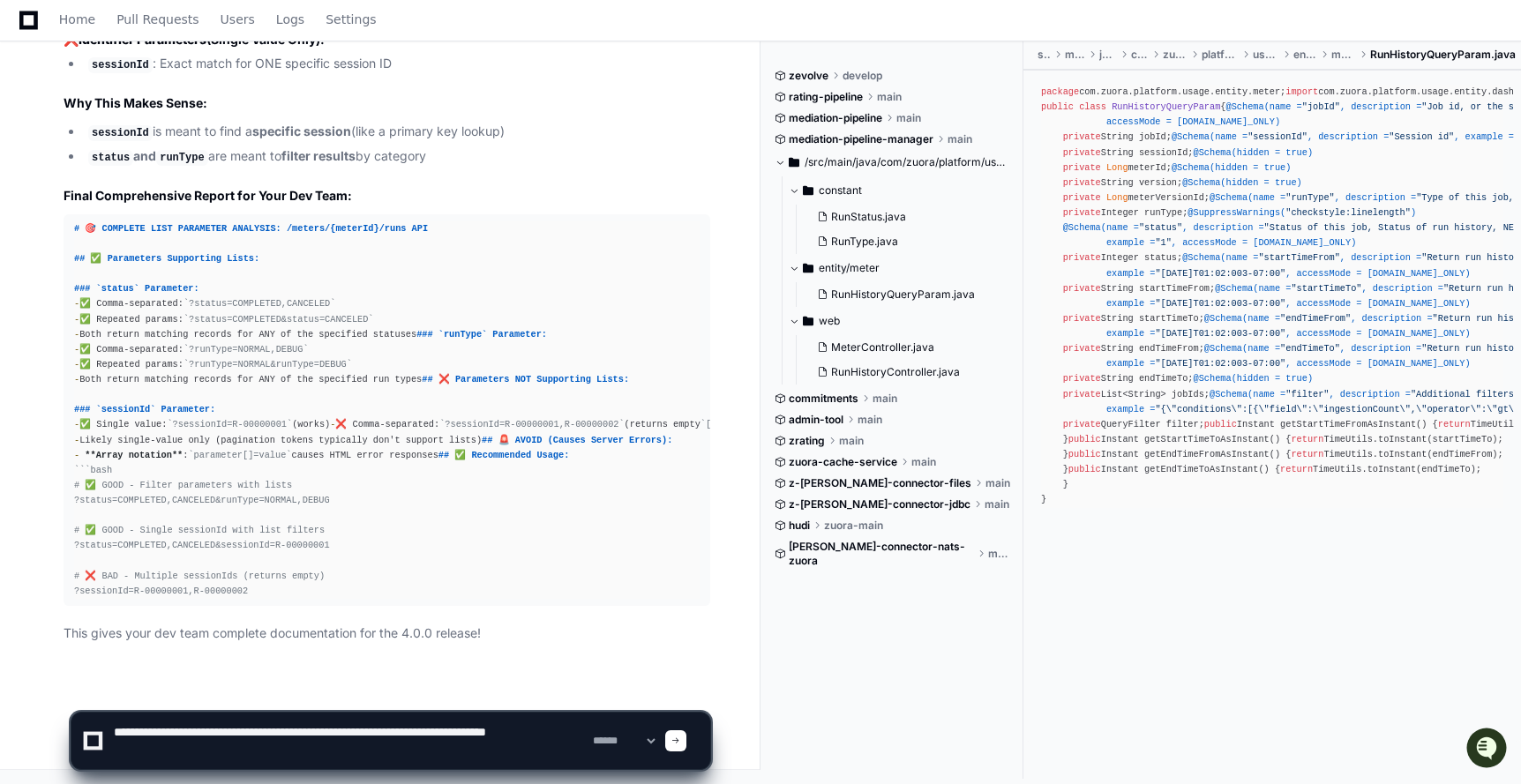
paste textarea "**********"
type textarea "**********"
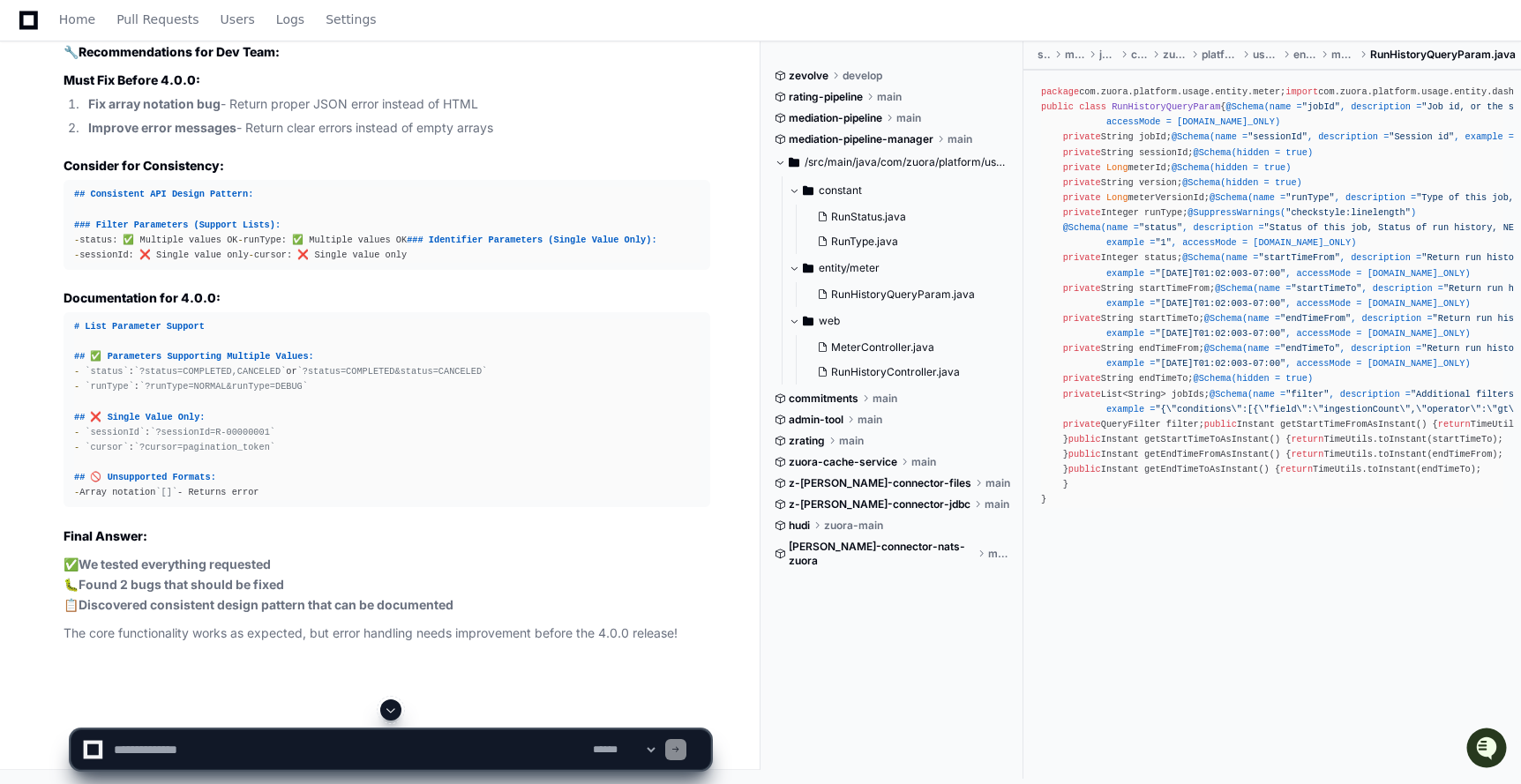
scroll to position [49116, 0]
click at [214, 731] on textarea at bounding box center [350, 750] width 479 height 39
type textarea "**********"
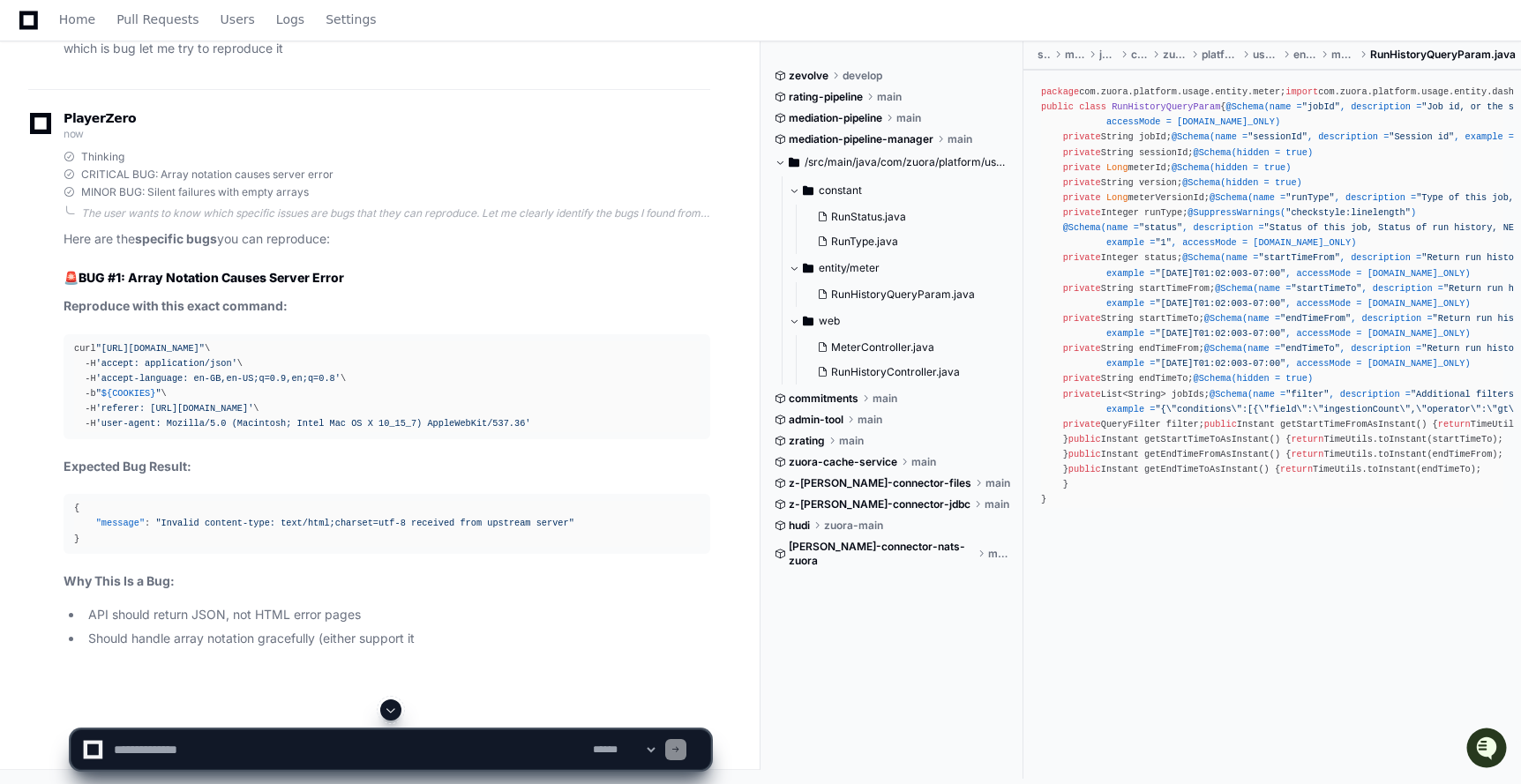
scroll to position [49678, 0]
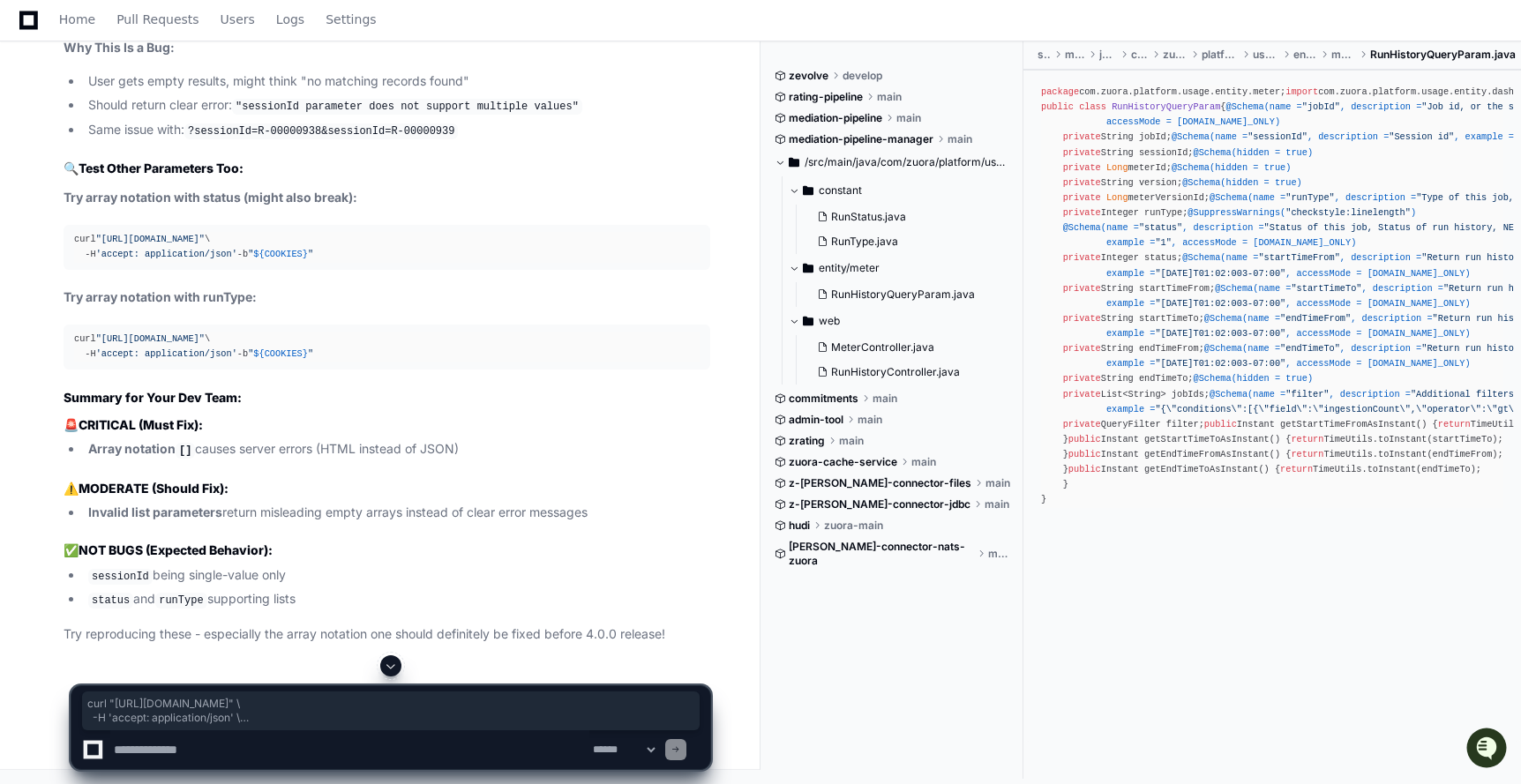
drag, startPoint x: 555, startPoint y: 553, endPoint x: 67, endPoint y: 484, distance: 492.9
click at [164, 747] on textarea at bounding box center [350, 750] width 479 height 39
paste textarea "**********"
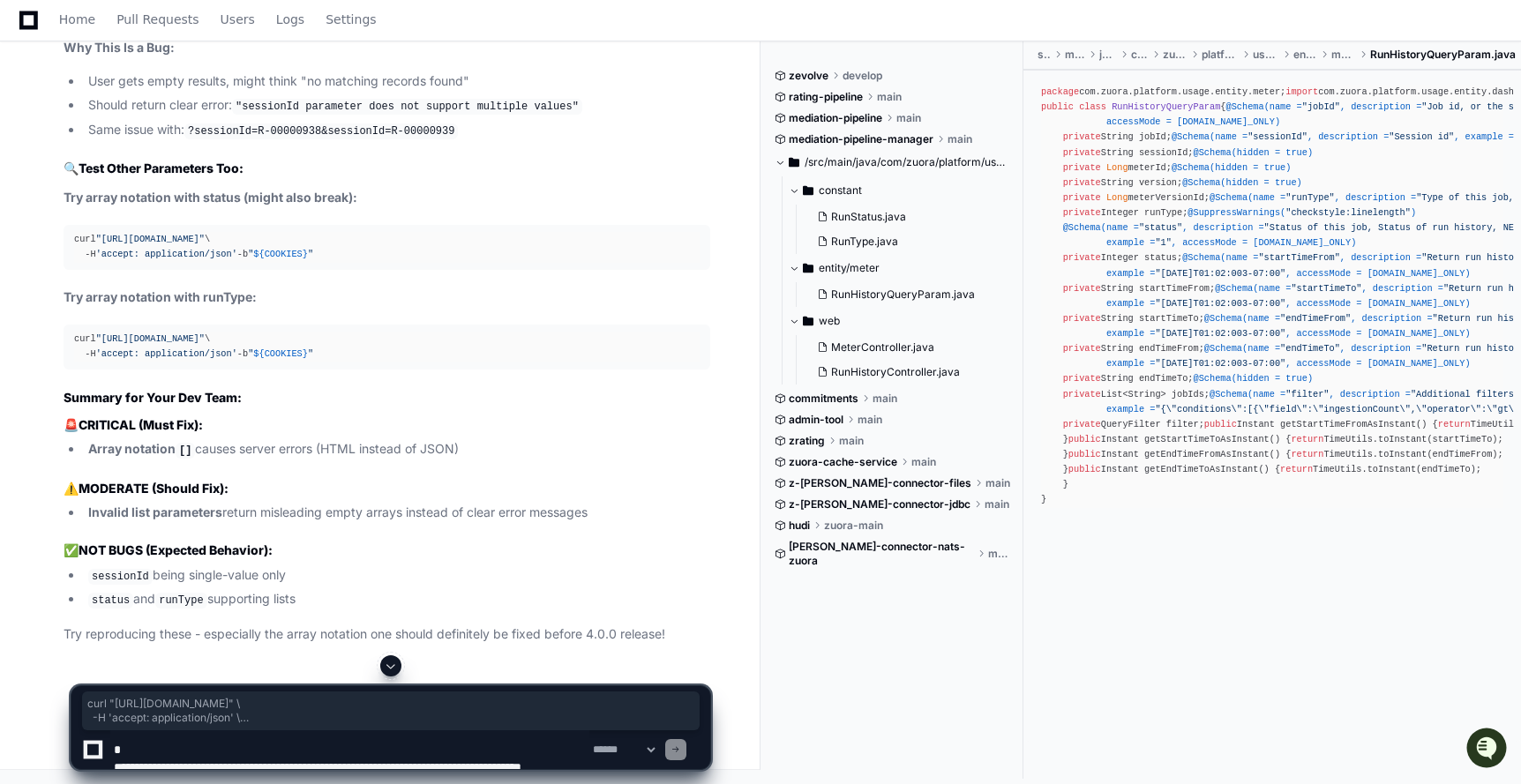
scroll to position [5, 0]
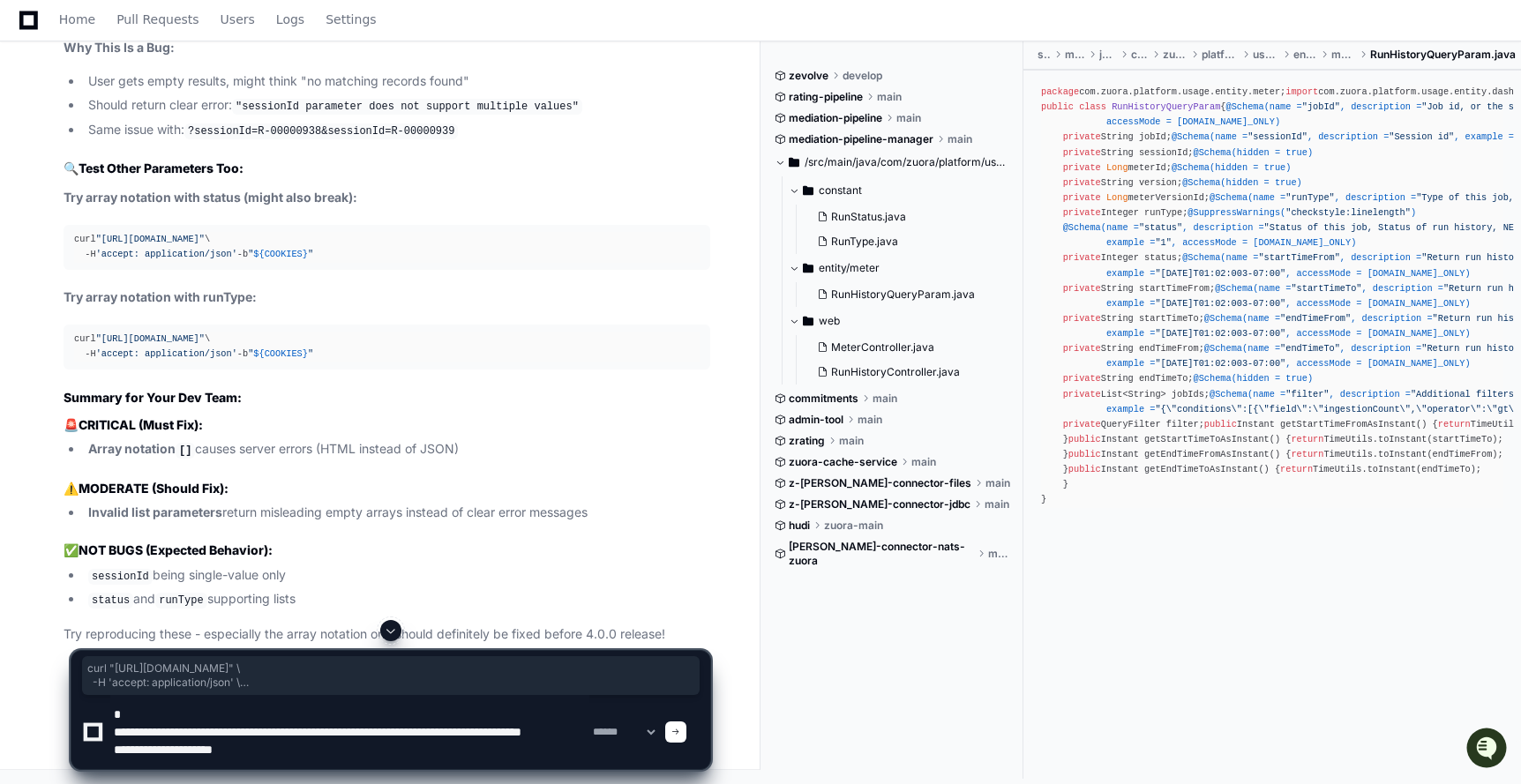
type textarea "**********"
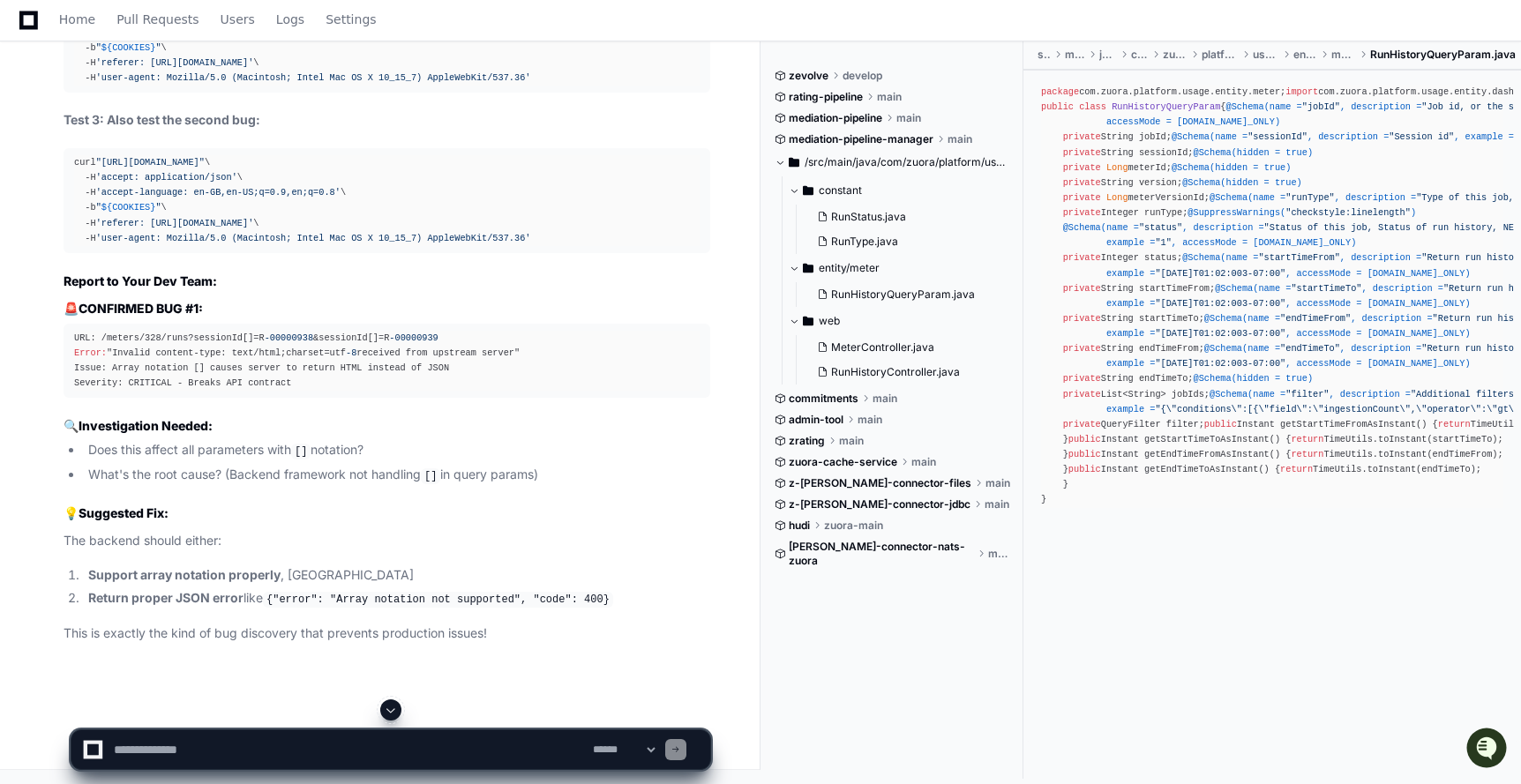
scroll to position [51970, 0]
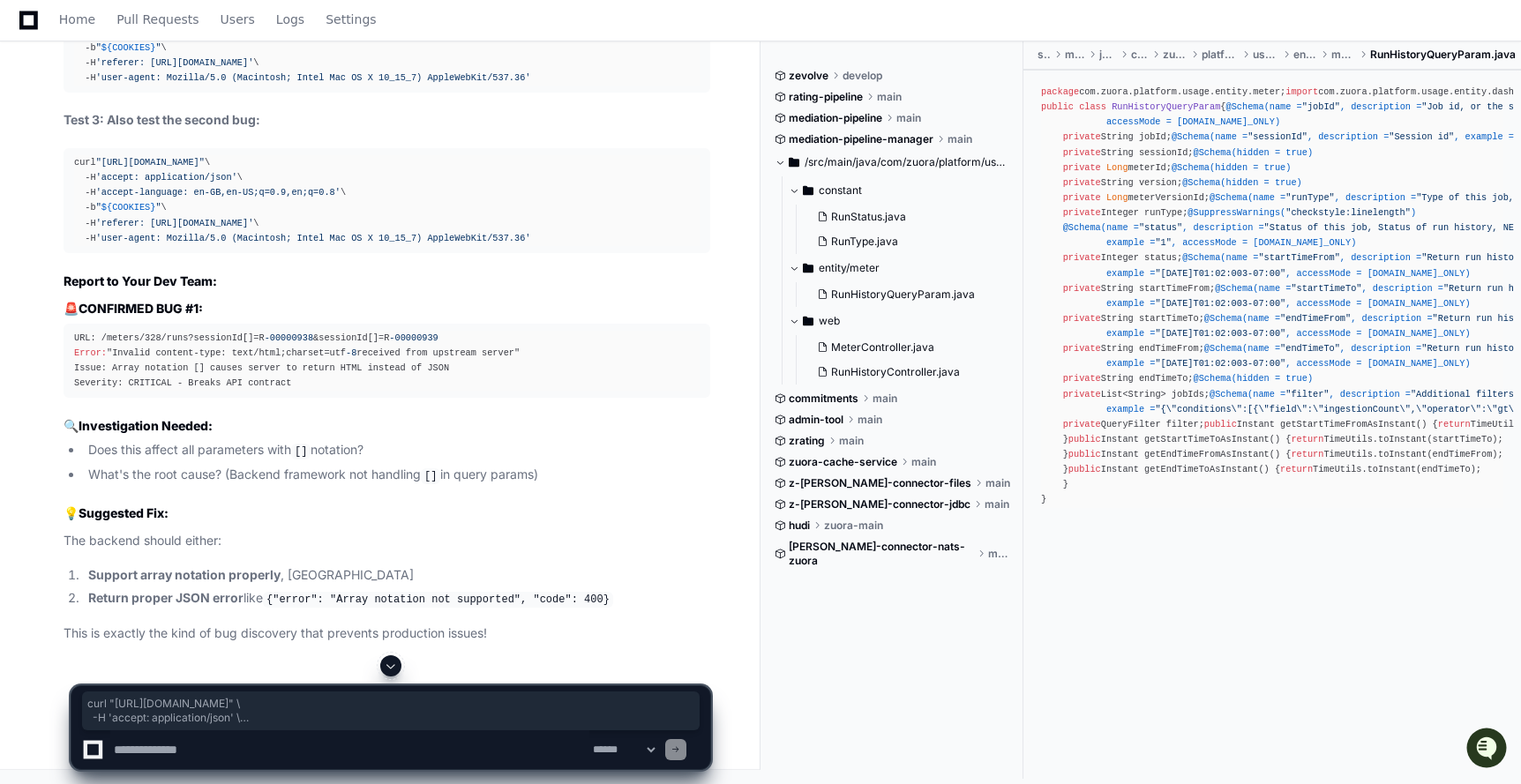
drag, startPoint x: 547, startPoint y: 364, endPoint x: 17, endPoint y: 294, distance: 534.6
click at [216, 756] on textarea at bounding box center [350, 750] width 479 height 39
paste textarea "**********"
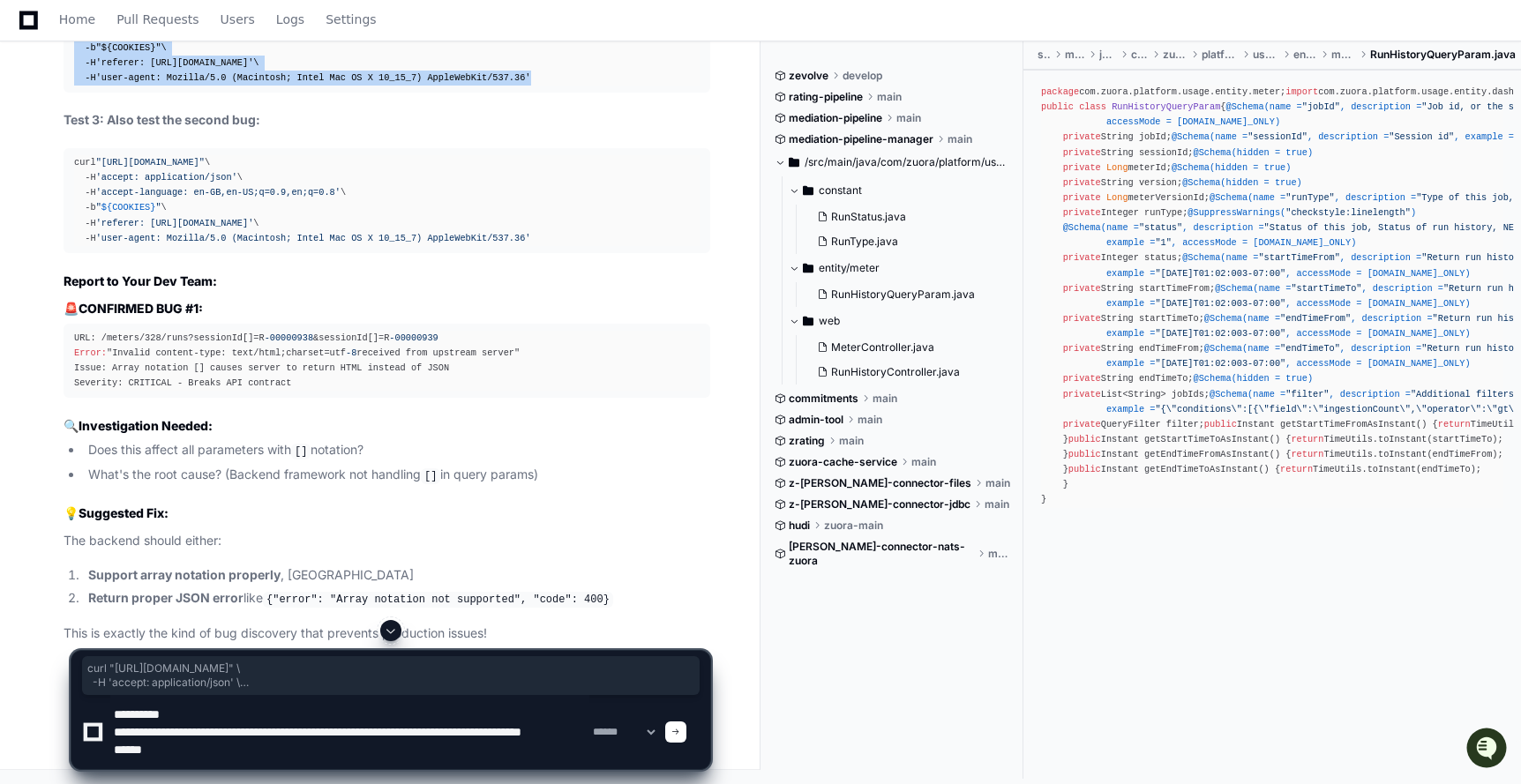
drag, startPoint x: 551, startPoint y: 529, endPoint x: 54, endPoint y: 448, distance: 503.6
click at [54, 448] on div "Thinking The user is reproducing the exact bug I identified. They're getting th…" at bounding box center [369, 28] width 682 height 1229
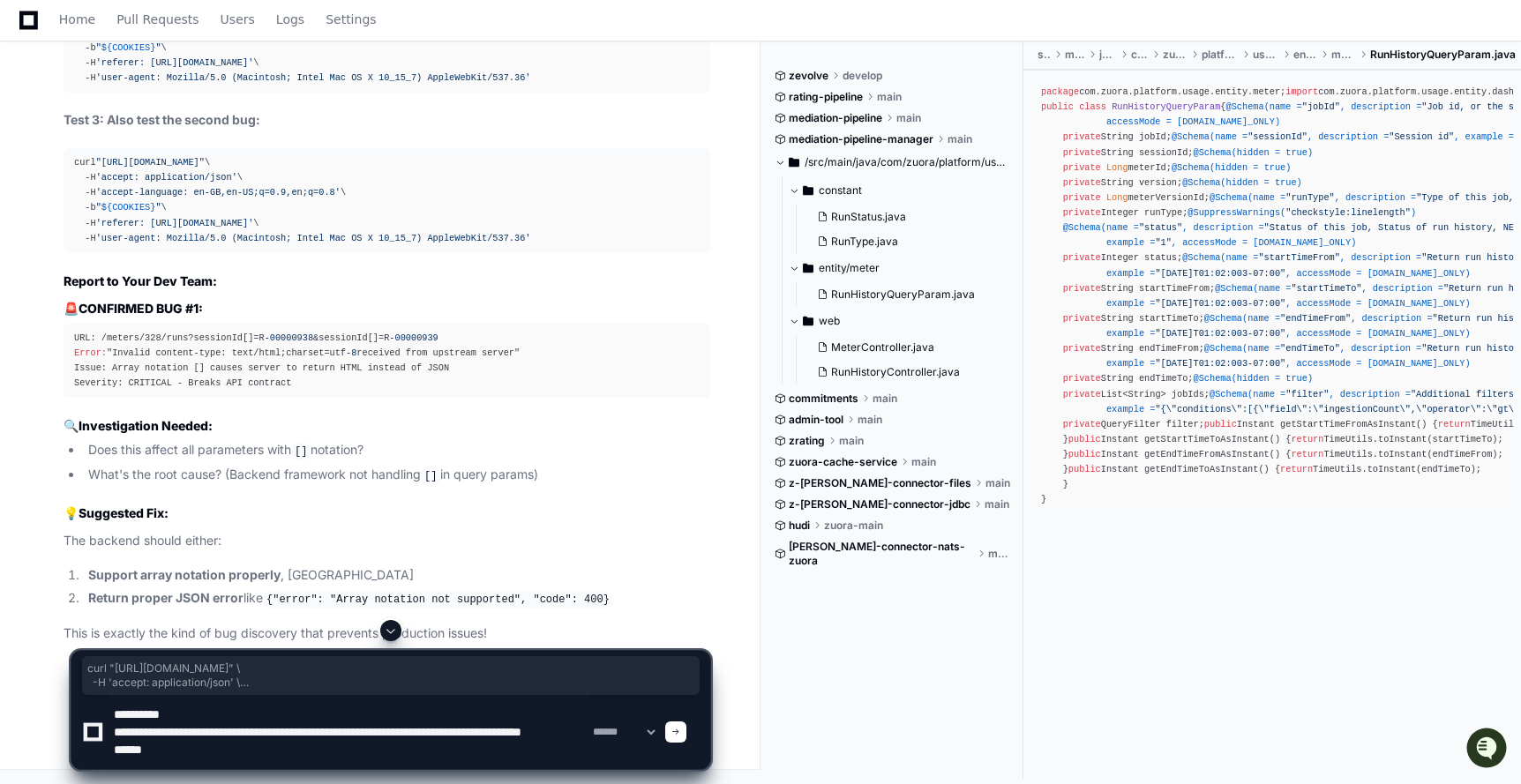
click at [147, 704] on textarea at bounding box center [350, 732] width 479 height 74
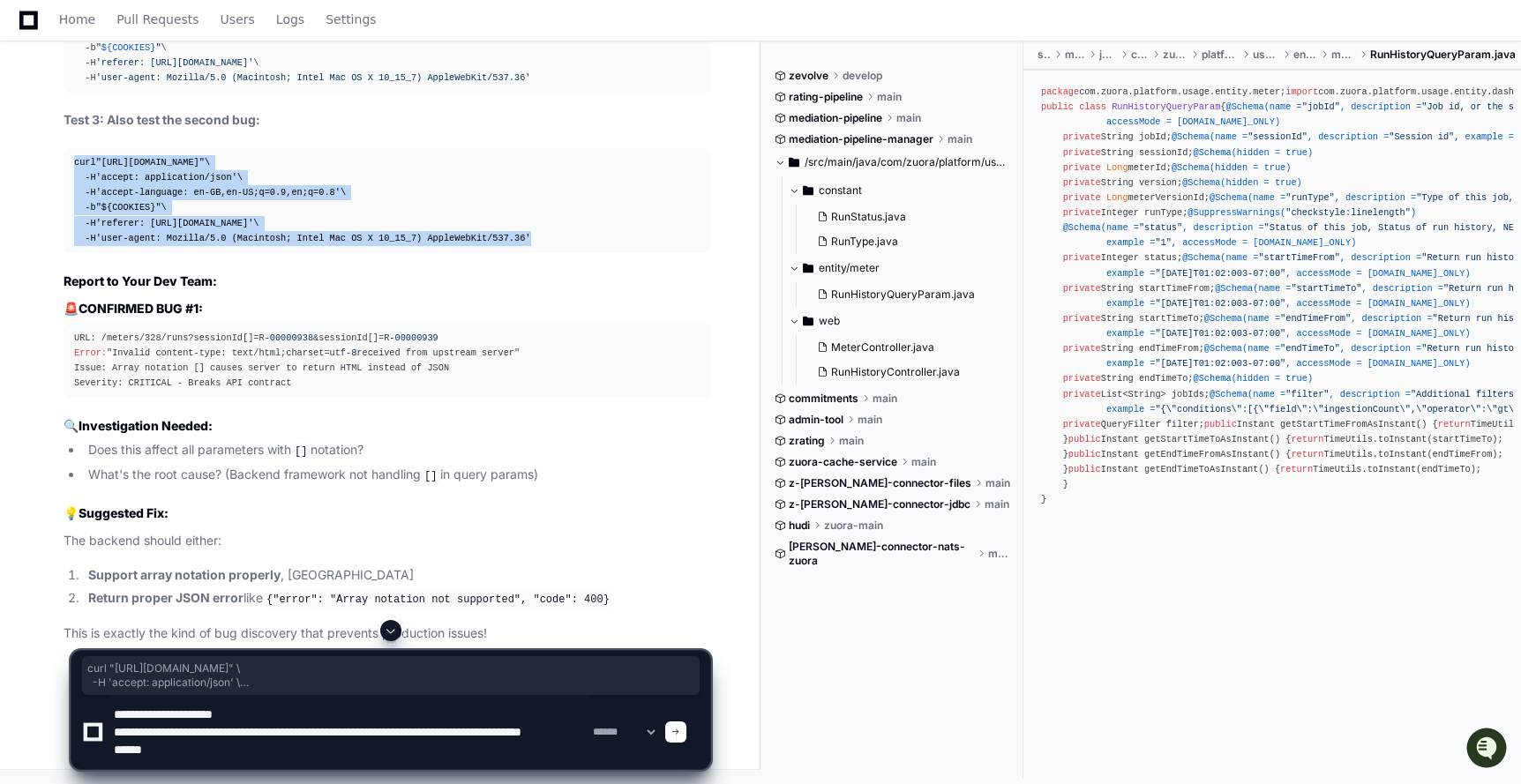
drag, startPoint x: 578, startPoint y: 389, endPoint x: 64, endPoint y: 307, distance: 520.5
click at [64, 253] on pre "curl "https://staging2.zuora.com/platform/gateway-proxy-v2/meters/328/runs?sess…" at bounding box center [387, 200] width 646 height 105
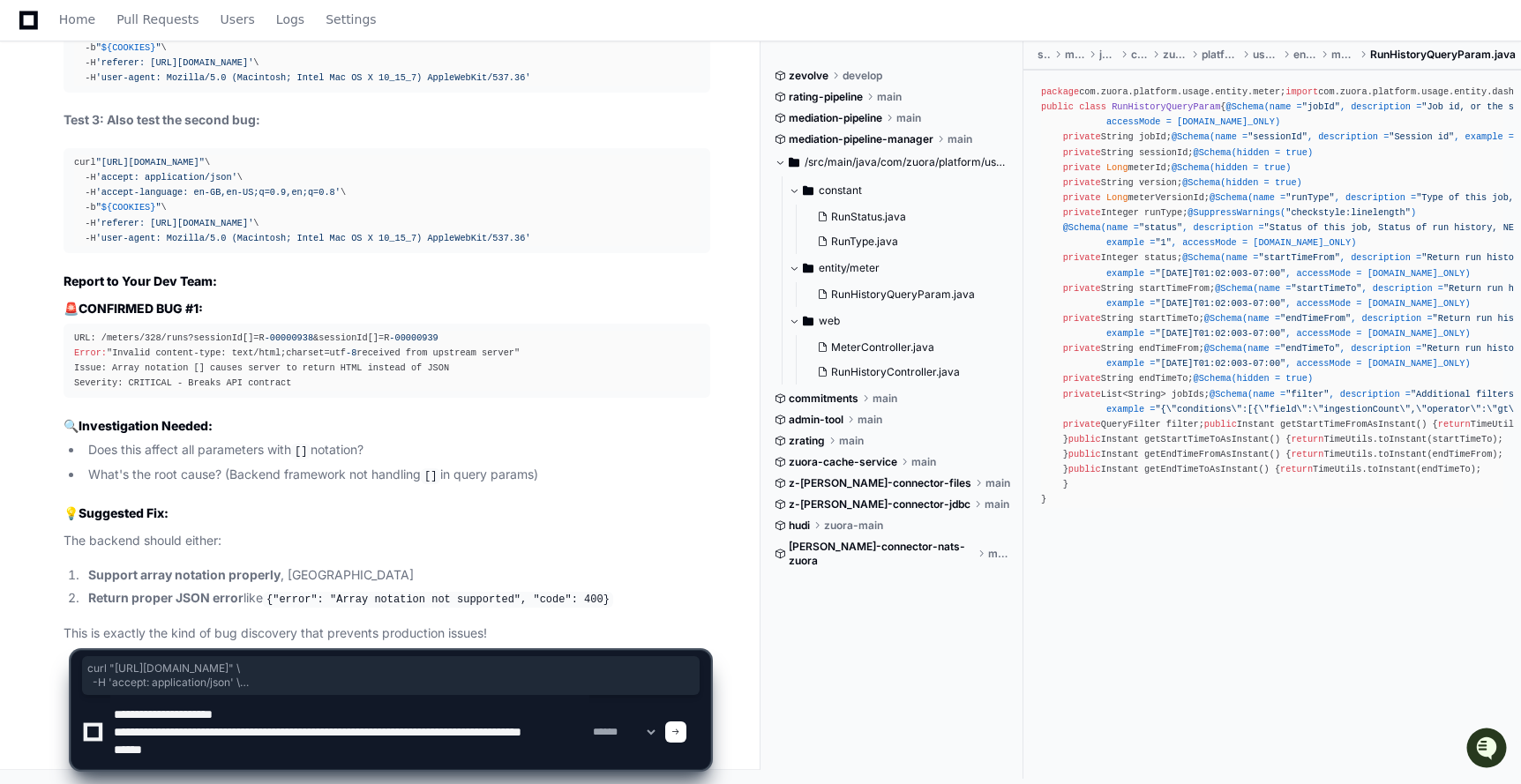
click at [252, 756] on textarea at bounding box center [350, 732] width 479 height 74
paste textarea "**********"
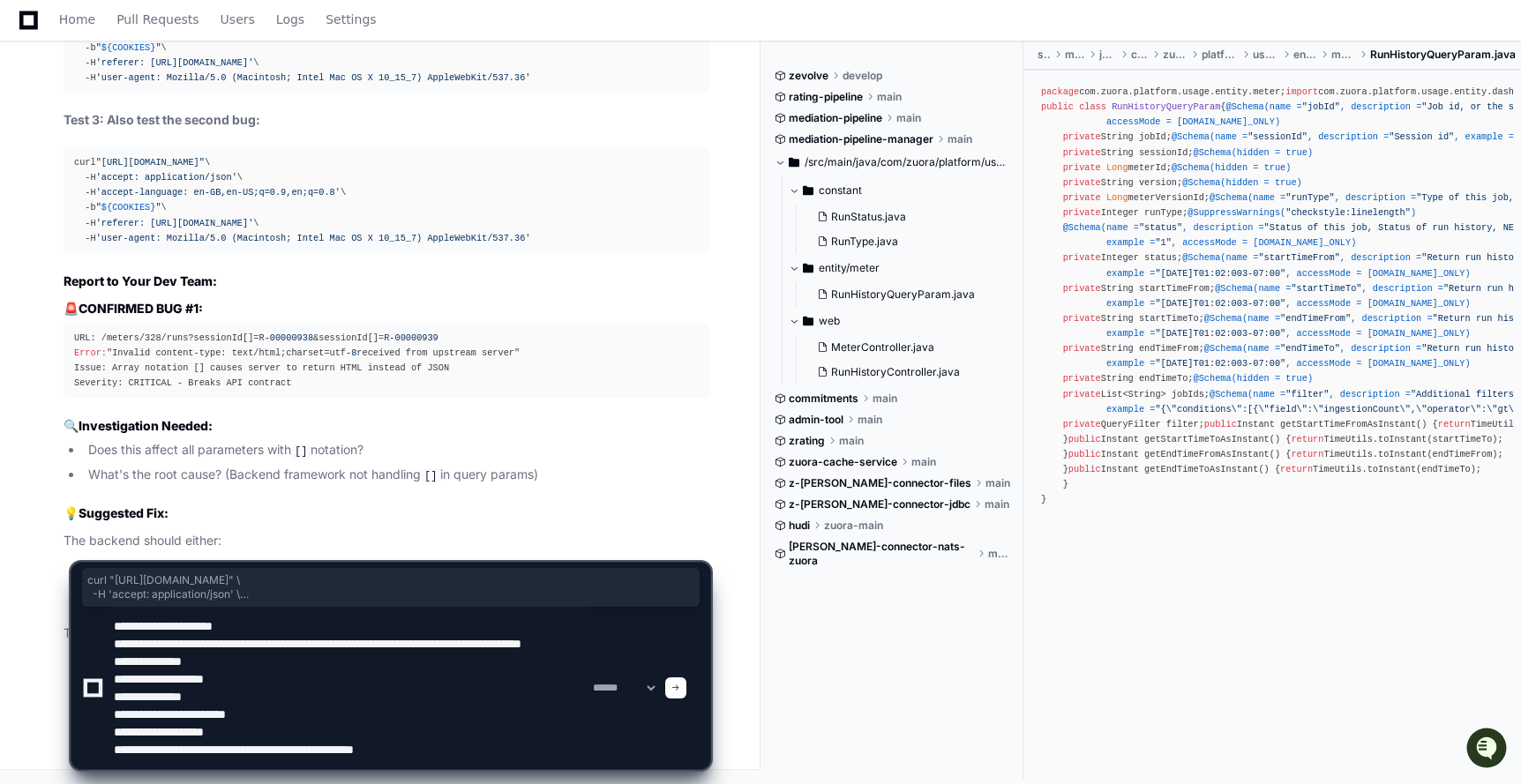
type textarea "**********"
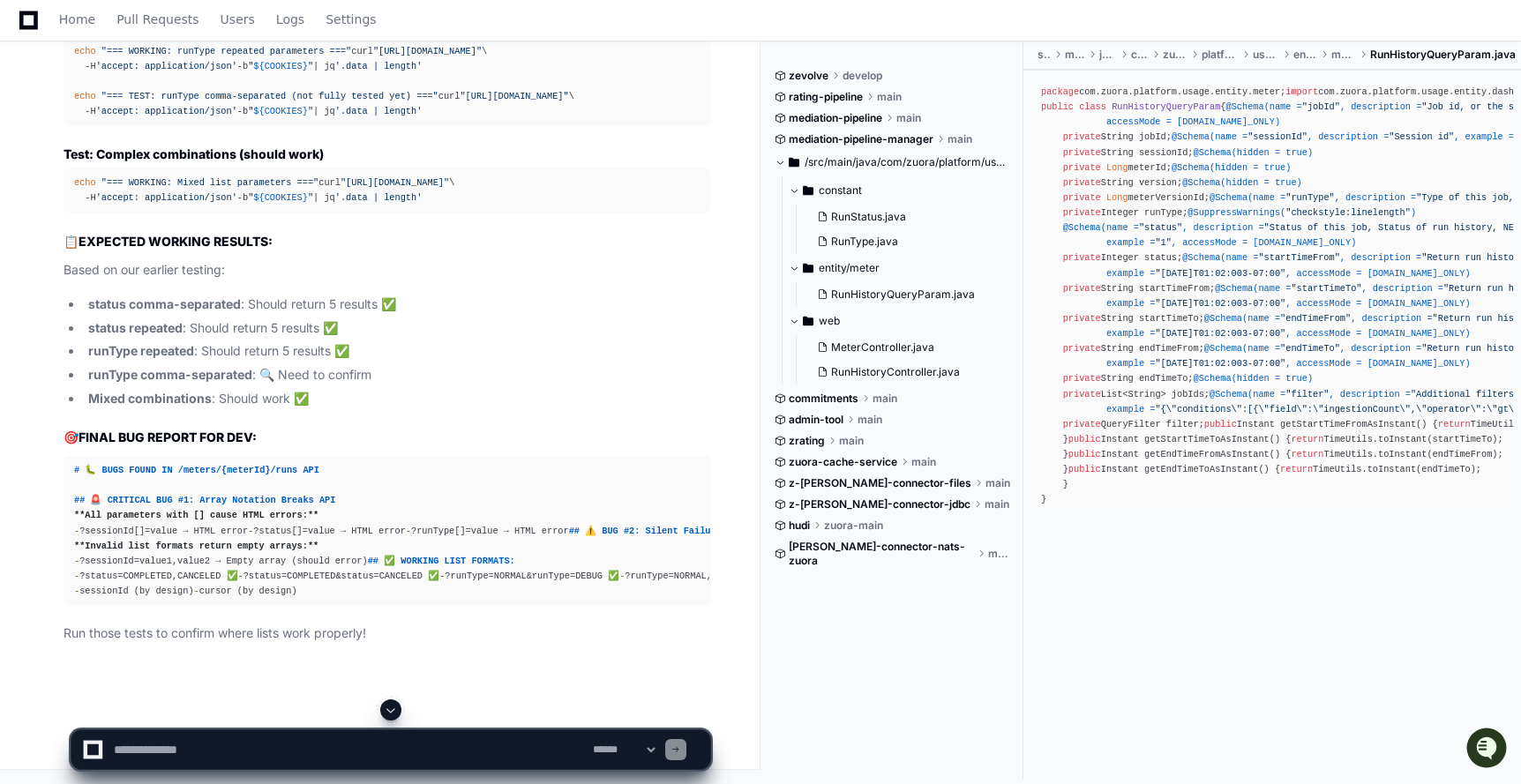
scroll to position [53710, 0]
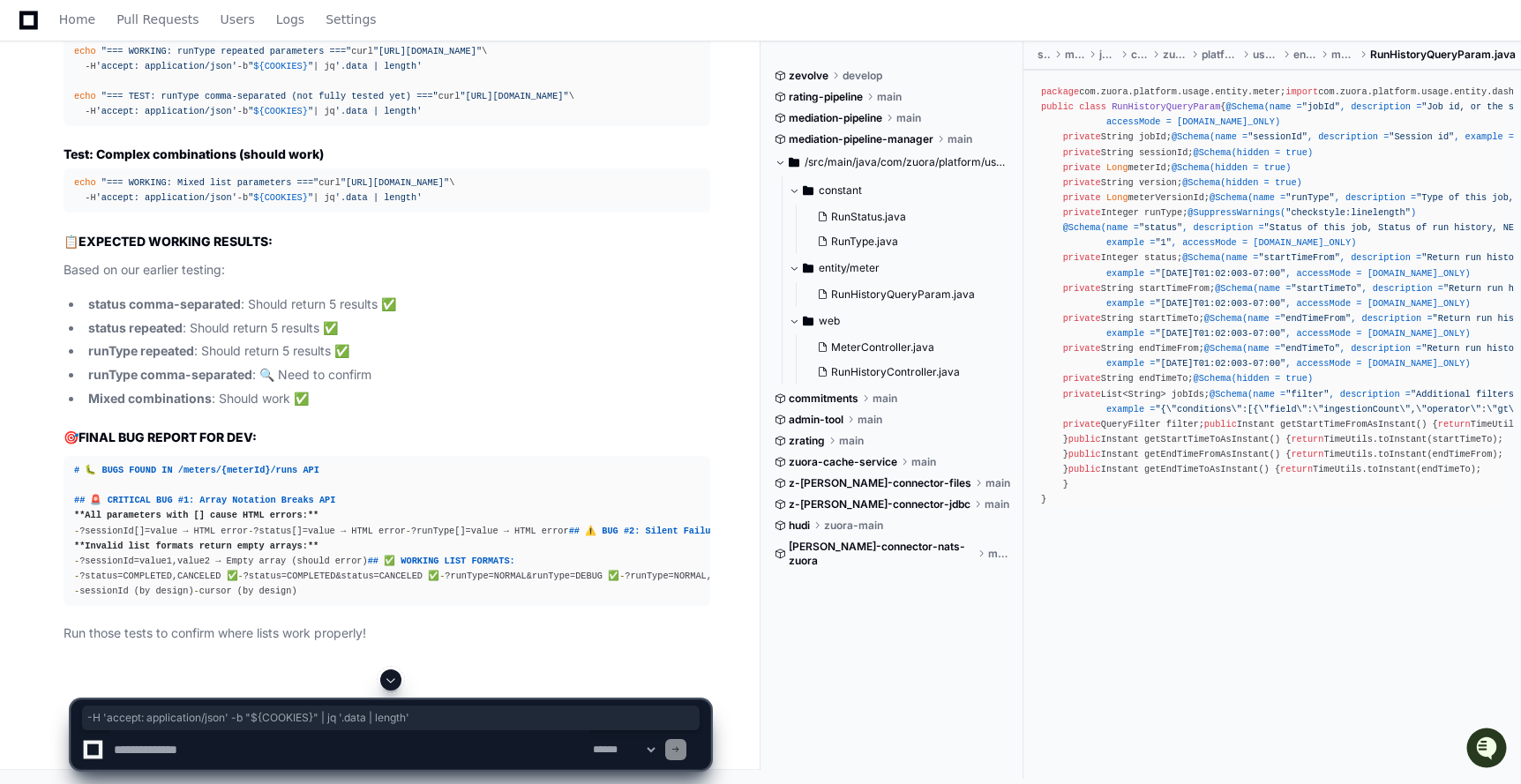
drag, startPoint x: 467, startPoint y: 358, endPoint x: 77, endPoint y: 358, distance: 390.0
drag, startPoint x: 484, startPoint y: 343, endPoint x: 619, endPoint y: 346, distance: 135.0
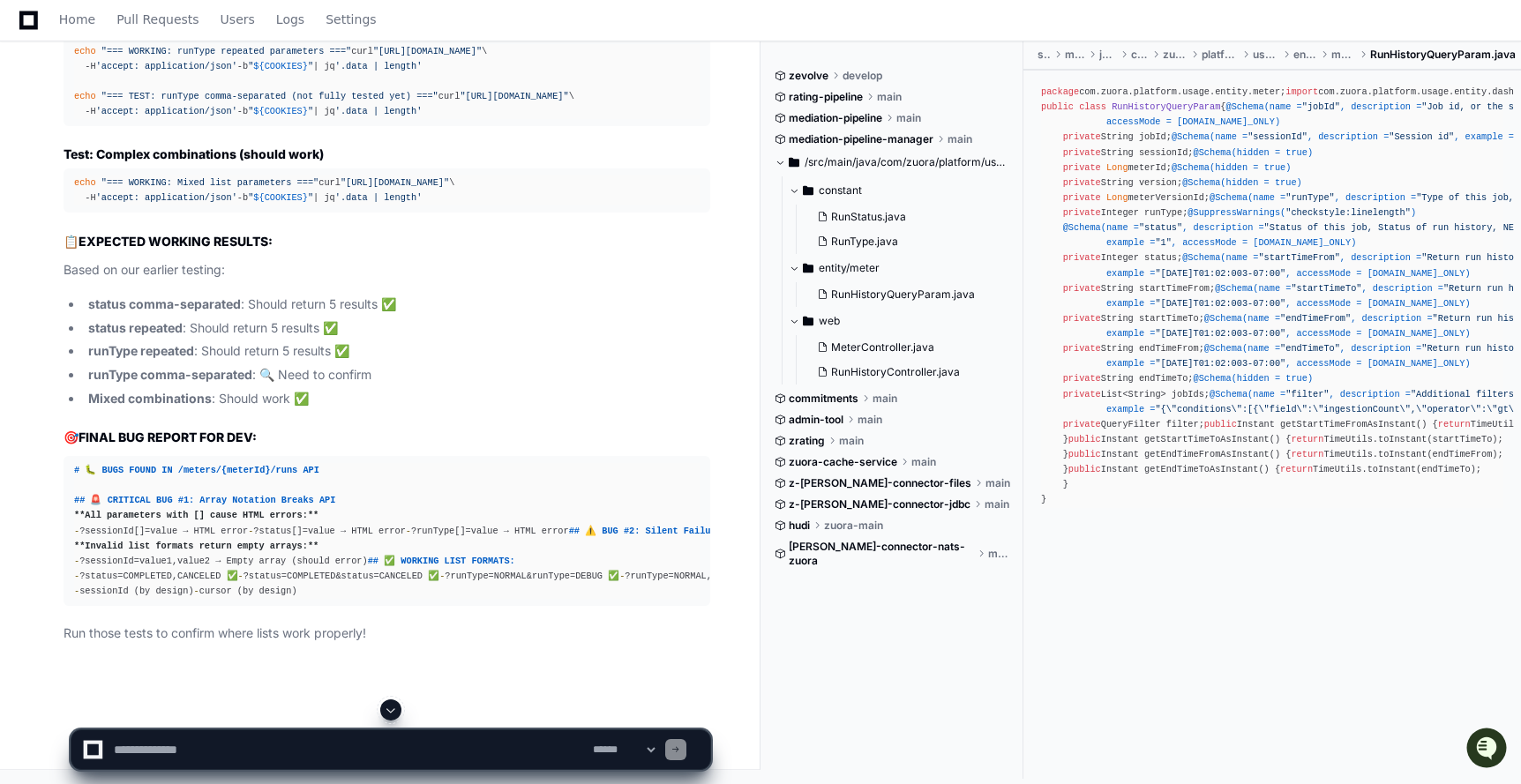
drag, startPoint x: 486, startPoint y: 403, endPoint x: 664, endPoint y: 404, distance: 178.0
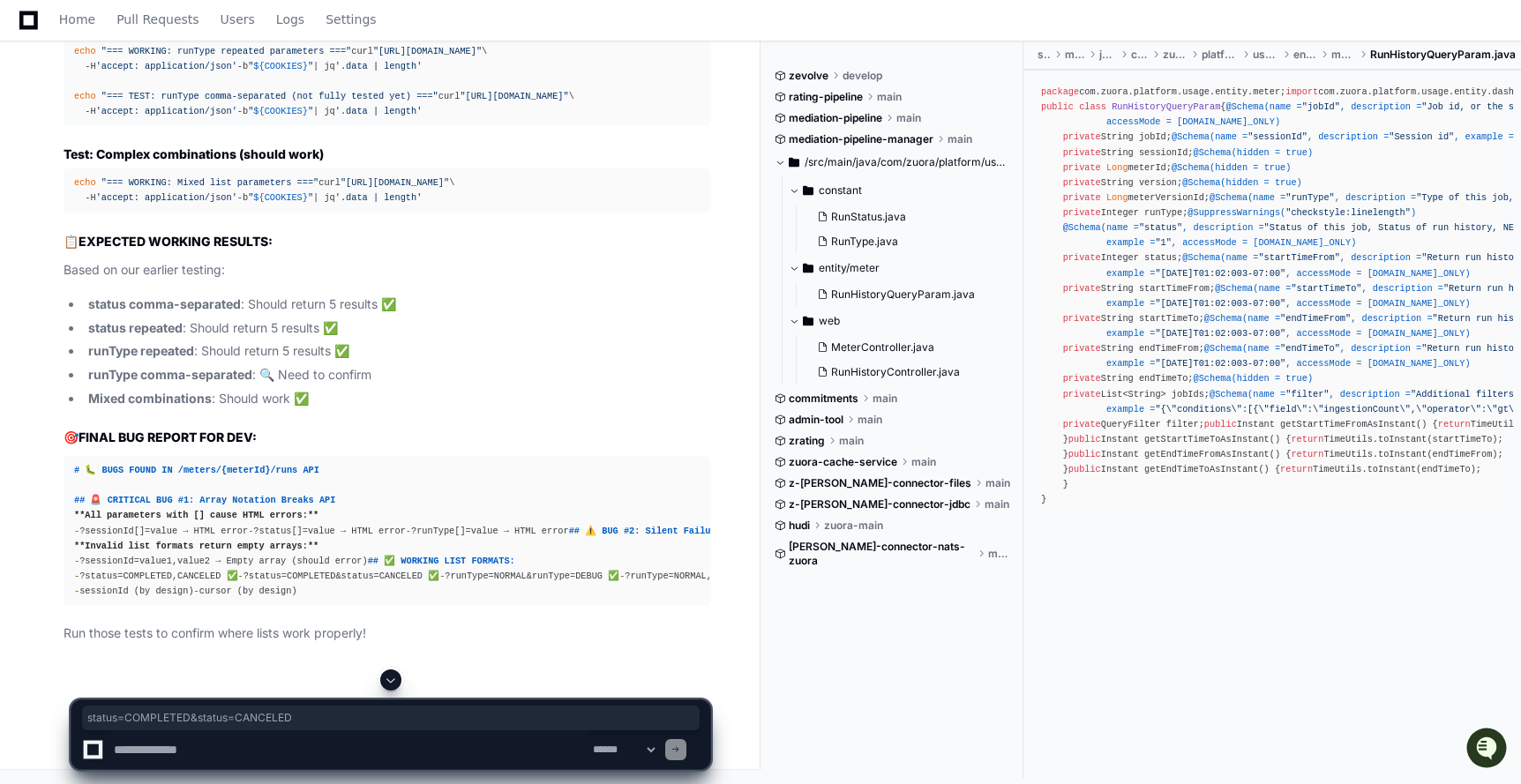
drag, startPoint x: 656, startPoint y: 404, endPoint x: 484, endPoint y: 402, distance: 172.0
drag, startPoint x: 485, startPoint y: 435, endPoint x: 636, endPoint y: 436, distance: 151.0
click at [482, 57] on span ""https://staging2.zuora.com/platform/gateway-proxy-v2/meters/328/runs?runType=N…" at bounding box center [427, 51] width 109 height 11
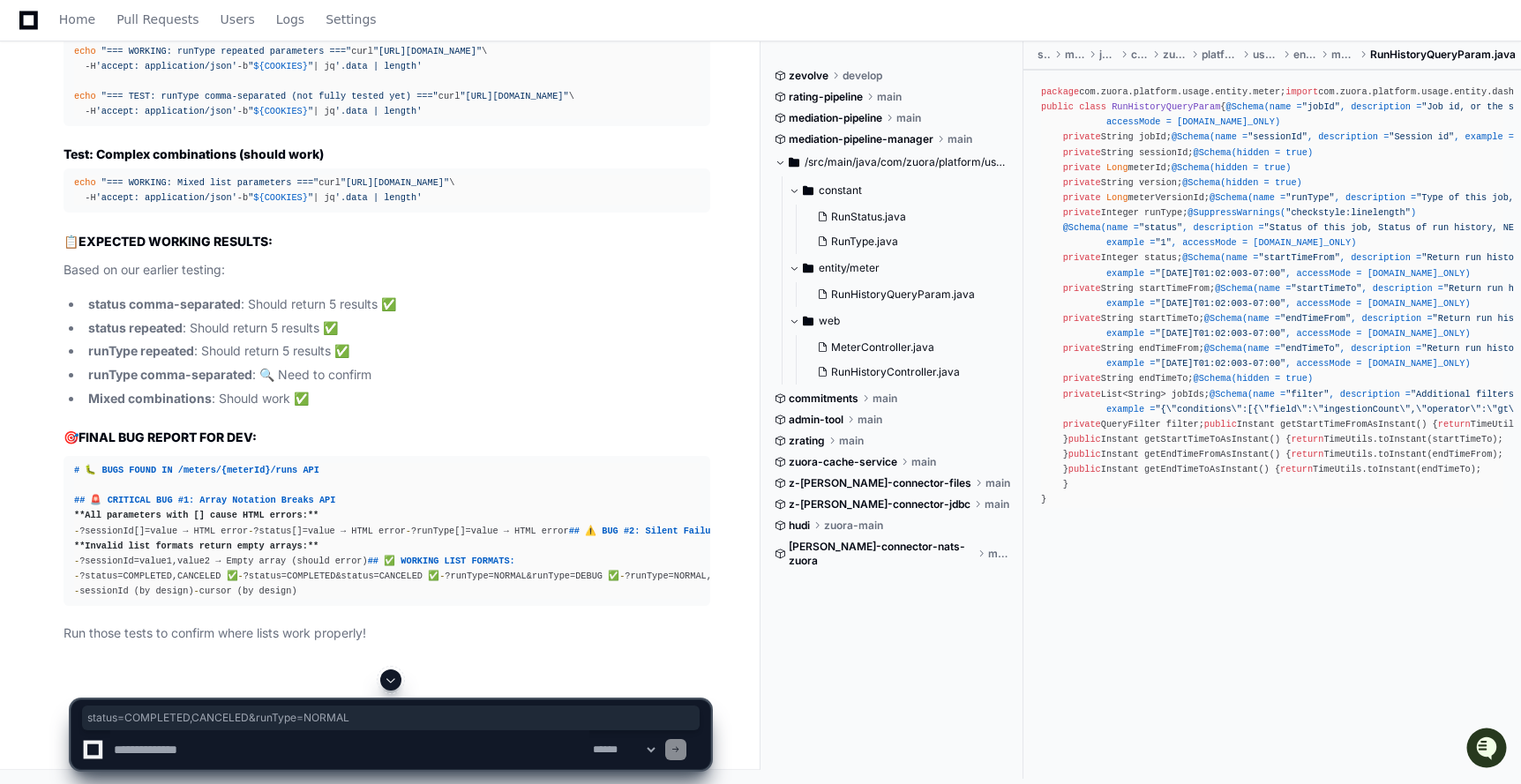
scroll to position [0, 2]
drag, startPoint x: 483, startPoint y: 556, endPoint x: 698, endPoint y: 556, distance: 215.0
click at [449, 188] on span ""https://staging2.zuora.com/platform/gateway-proxy-v2/meters/328/runs?status=CO…" at bounding box center [395, 182] width 109 height 11
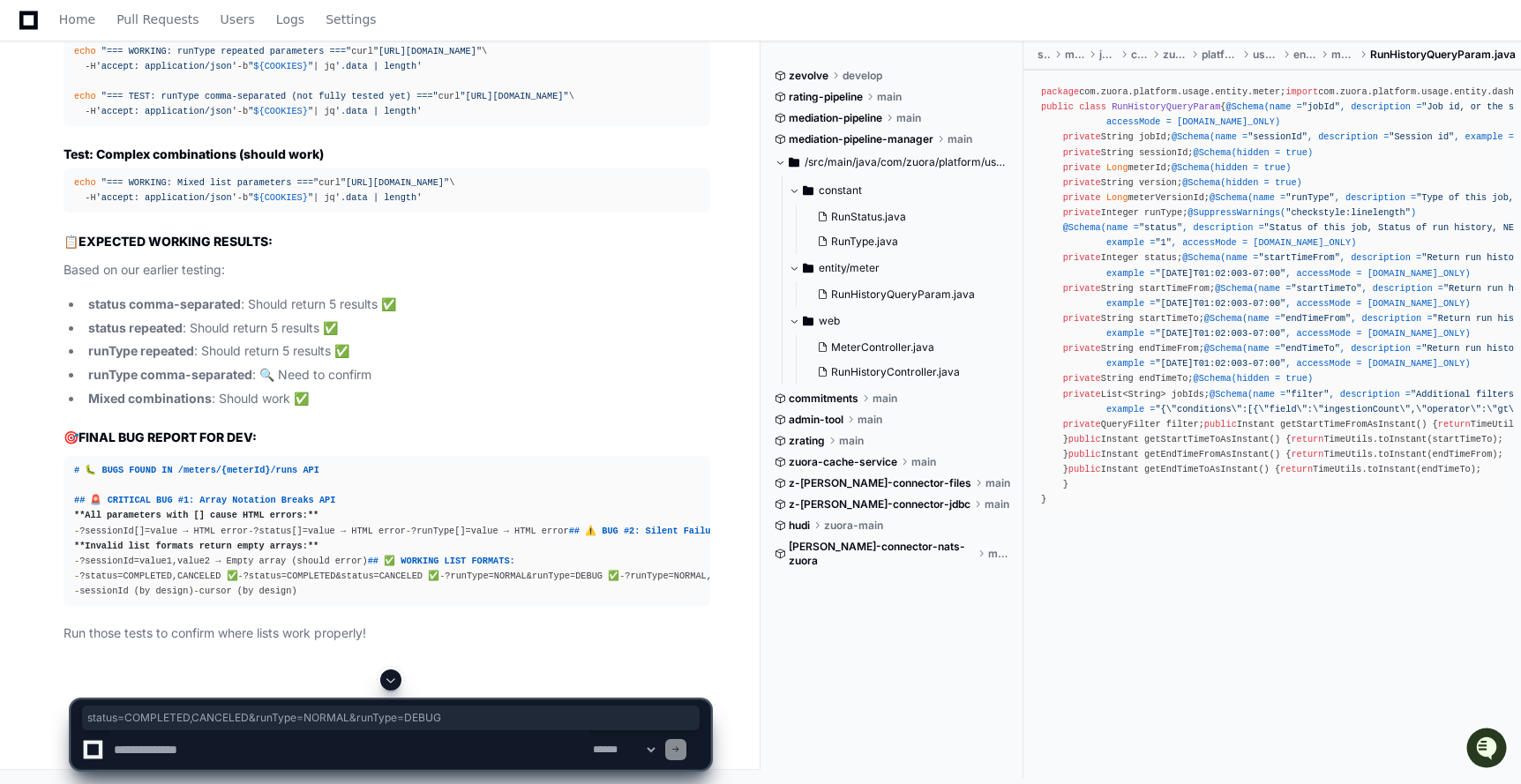
scroll to position [53825, 0]
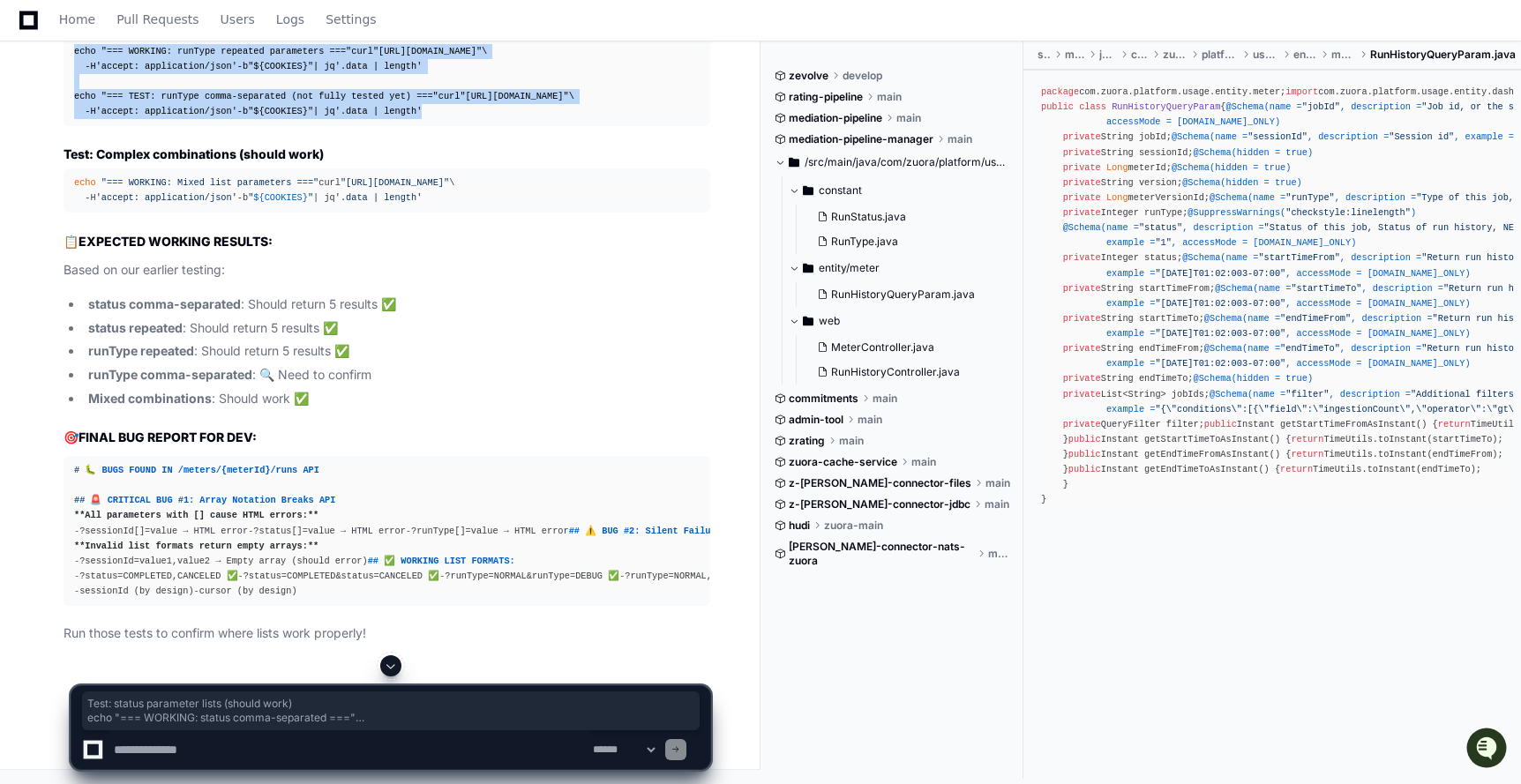
drag, startPoint x: 63, startPoint y: 183, endPoint x: 465, endPoint y: 463, distance: 489.9
click at [466, 464] on article "Perfect! Now we have the complete bug picture . Let me summarize the findings a…" at bounding box center [387, 74] width 646 height 1139
click at [508, 119] on div "echo "=== WORKING: runType repeated parameters ===" curl "https://staging2.zuor…" at bounding box center [387, 81] width 626 height 75
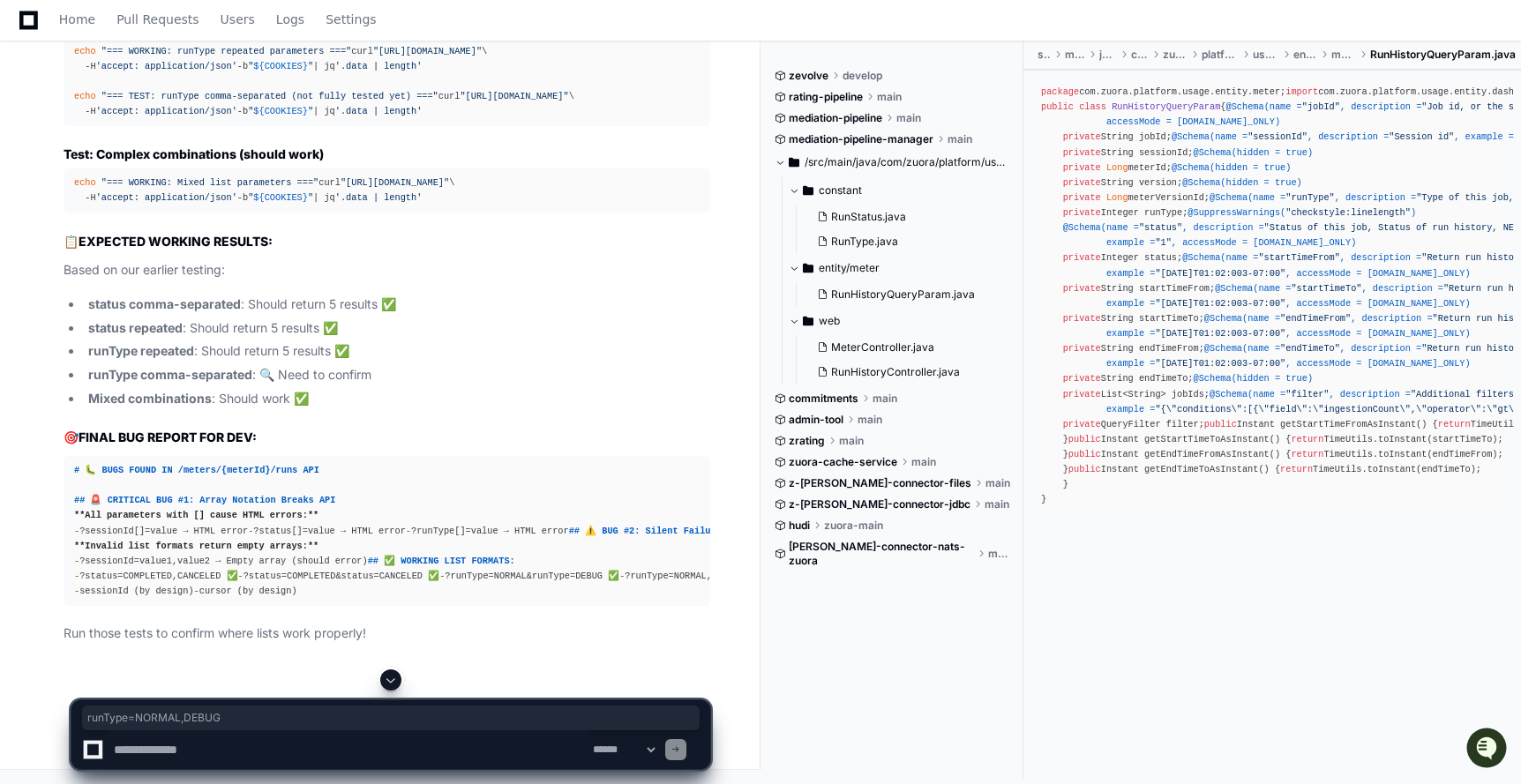
drag, startPoint x: 484, startPoint y: 377, endPoint x: 593, endPoint y: 380, distance: 109.0
click at [568, 102] on span ""https://staging2.zuora.com/platform/gateway-proxy-v2/meters/328/runs?runType=N…" at bounding box center [513, 96] width 109 height 11
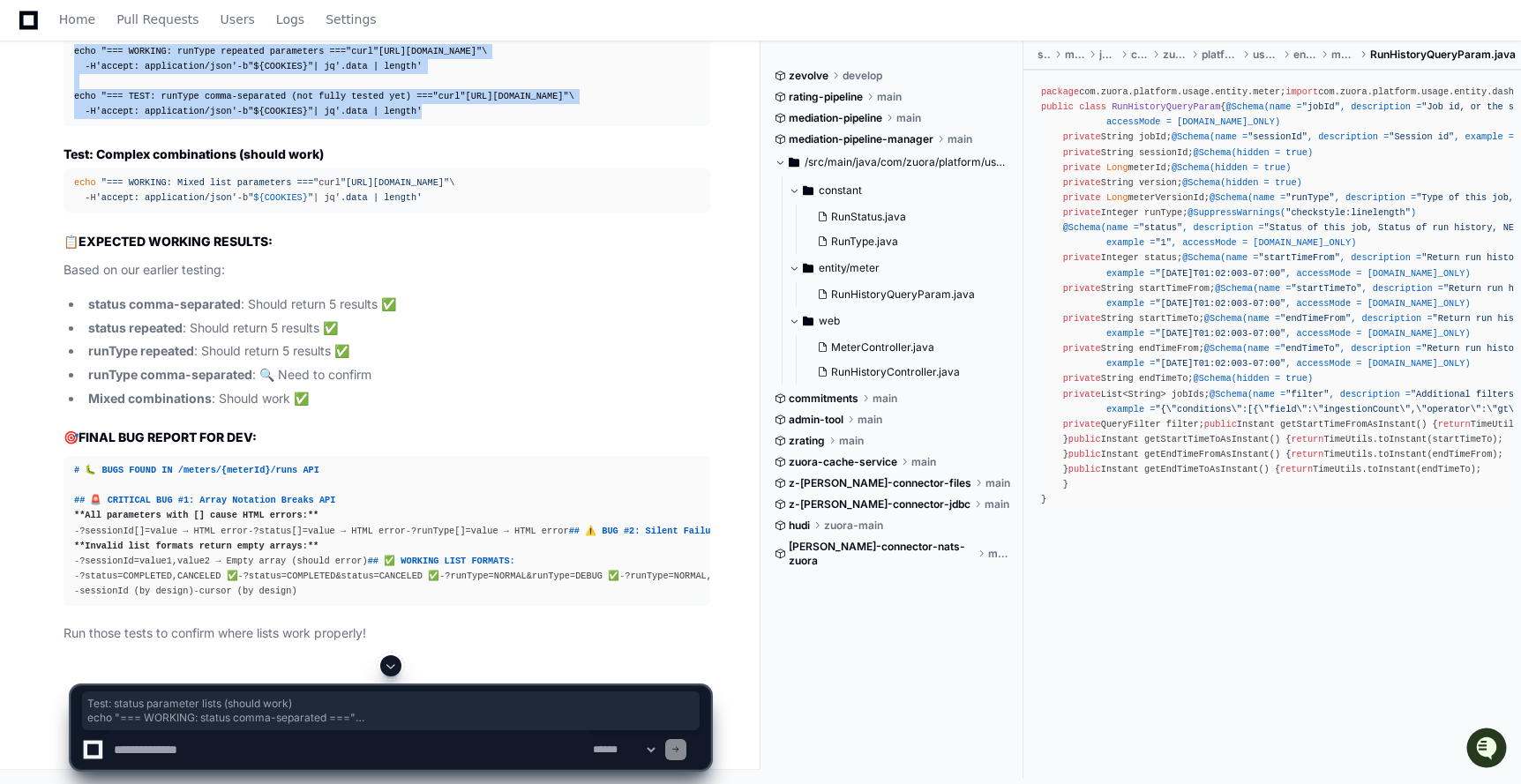
drag, startPoint x: 59, startPoint y: 109, endPoint x: 461, endPoint y: 404, distance: 498.6
click at [462, 404] on div "Thinking WORKING list formats: Great! Now I have a complete picture. Let me ana…" at bounding box center [369, 43] width 682 height 1201
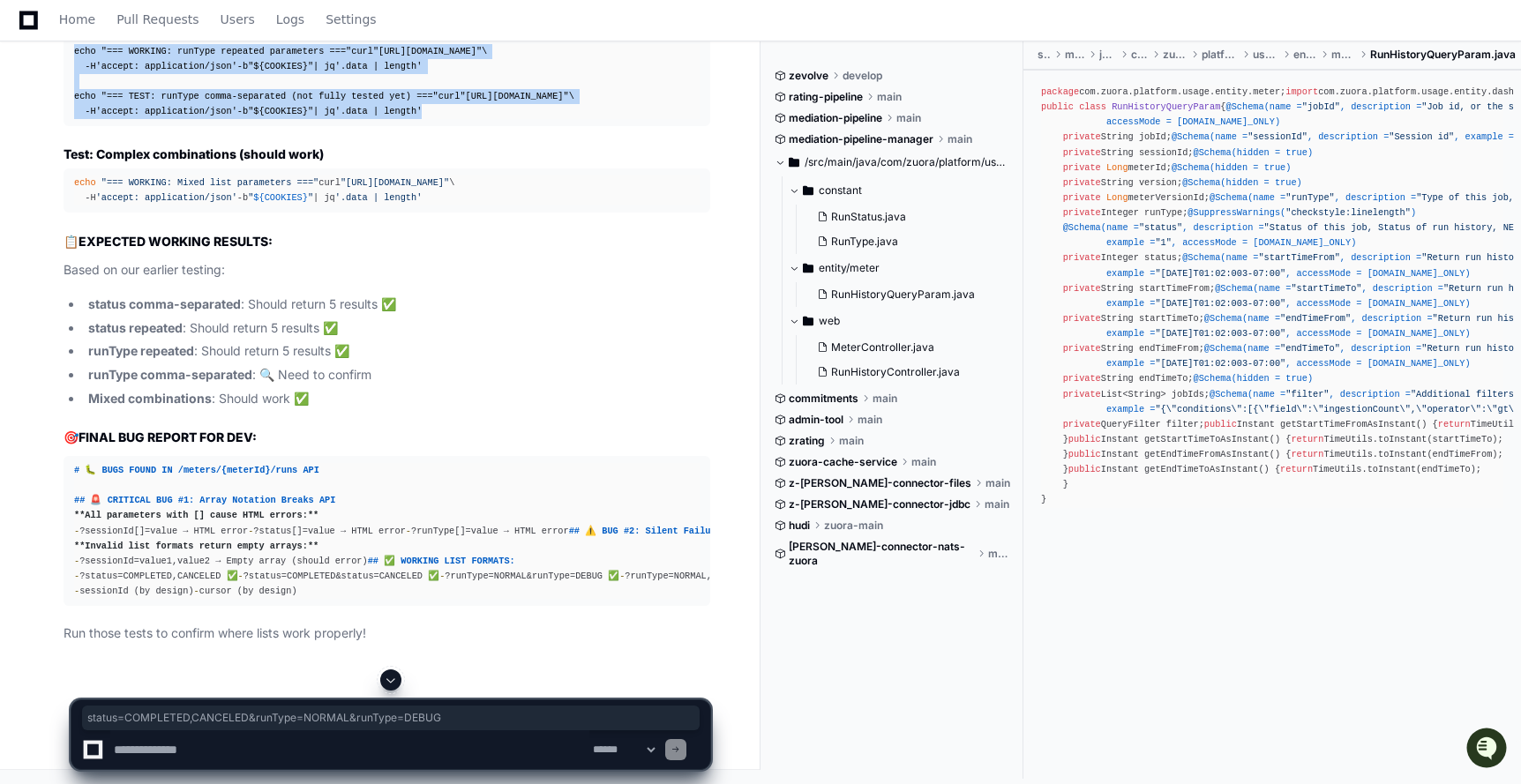
drag, startPoint x: 402, startPoint y: 391, endPoint x: 693, endPoint y: 393, distance: 291.0
click at [449, 188] on span ""https://staging2.zuora.com/platform/gateway-proxy-v2/meters/328/runs?status=CO…" at bounding box center [395, 182] width 109 height 11
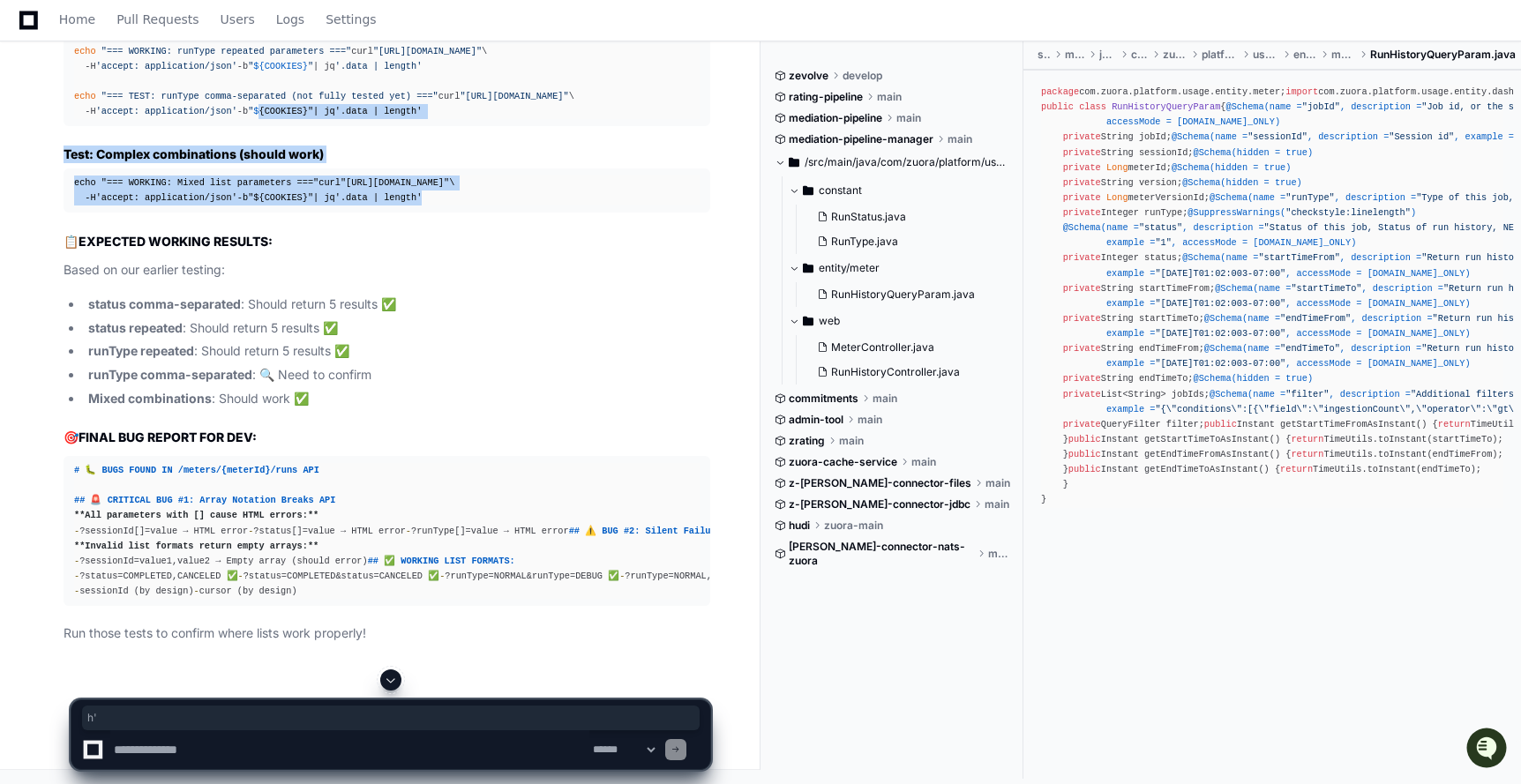
drag, startPoint x: 385, startPoint y: 404, endPoint x: 244, endPoint y: 264, distance: 198.7
click at [244, 264] on article "Perfect! Now we have the complete bug picture . Let me summarize the findings a…" at bounding box center [387, 74] width 646 height 1139
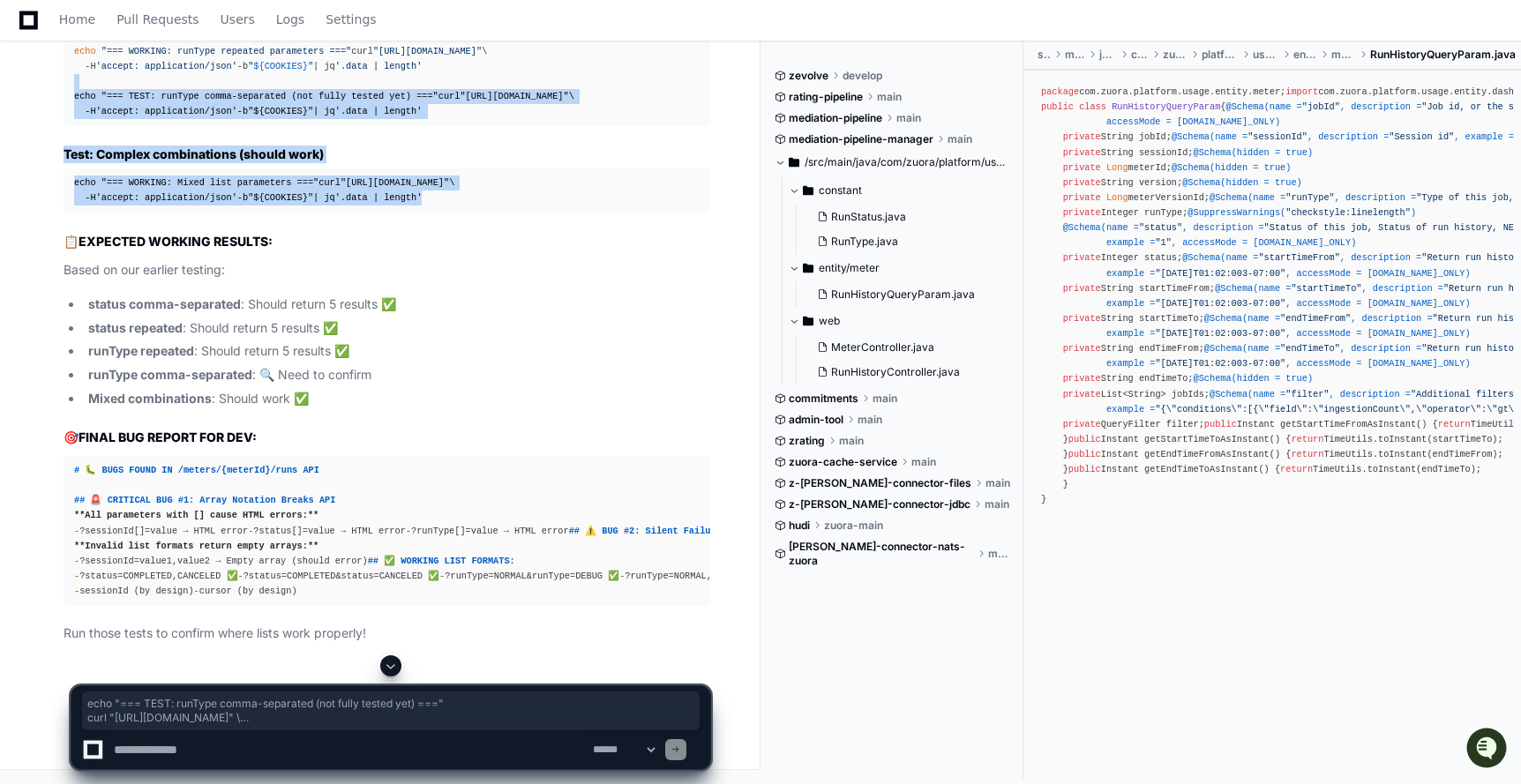
scroll to position [53781, 0]
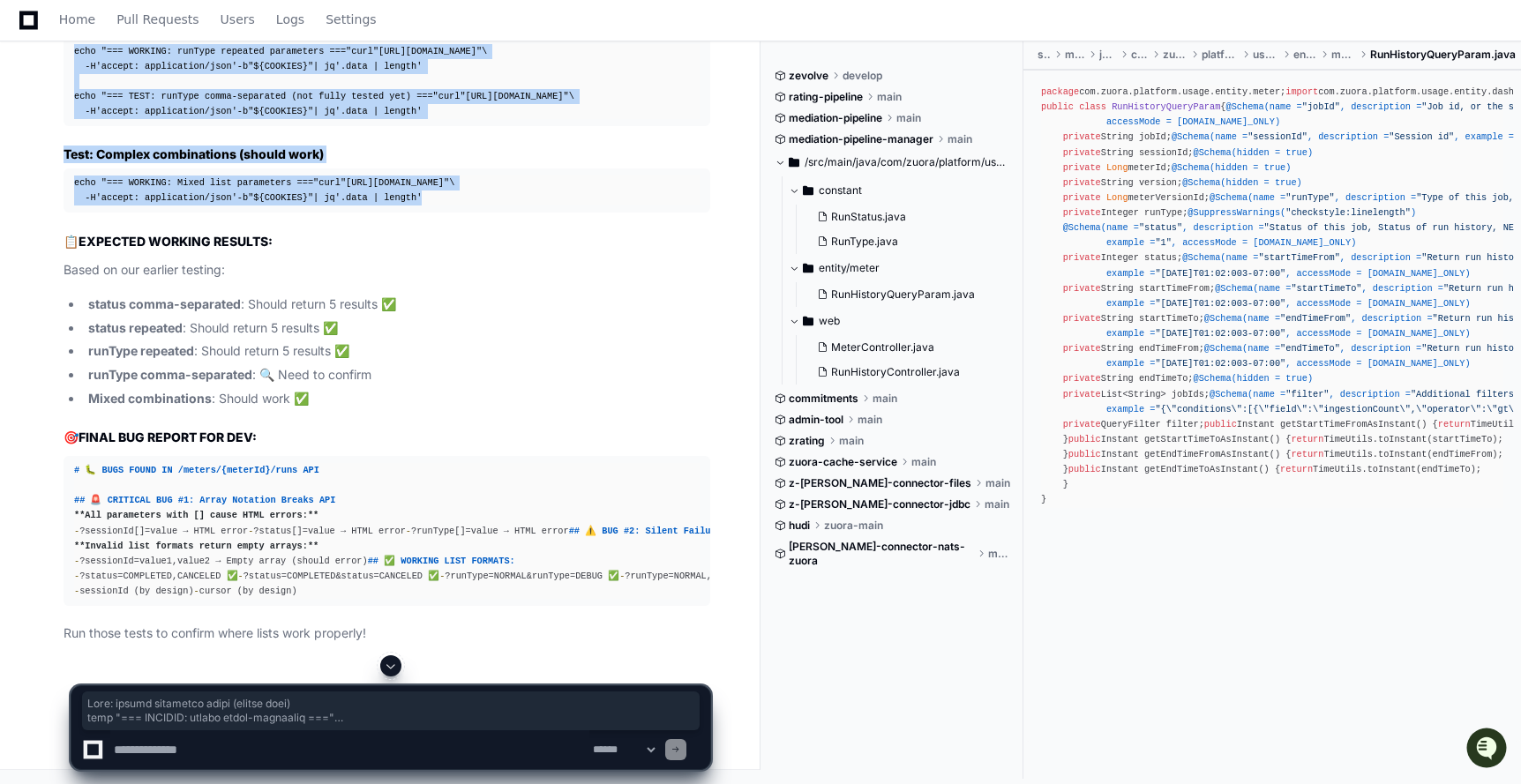
click at [59, 227] on div "Thinking WORKING list formats: Great! Now I have a complete picture. Let me ana…" at bounding box center [369, 43] width 682 height 1201
click at [165, 751] on textarea at bounding box center [350, 750] width 479 height 39
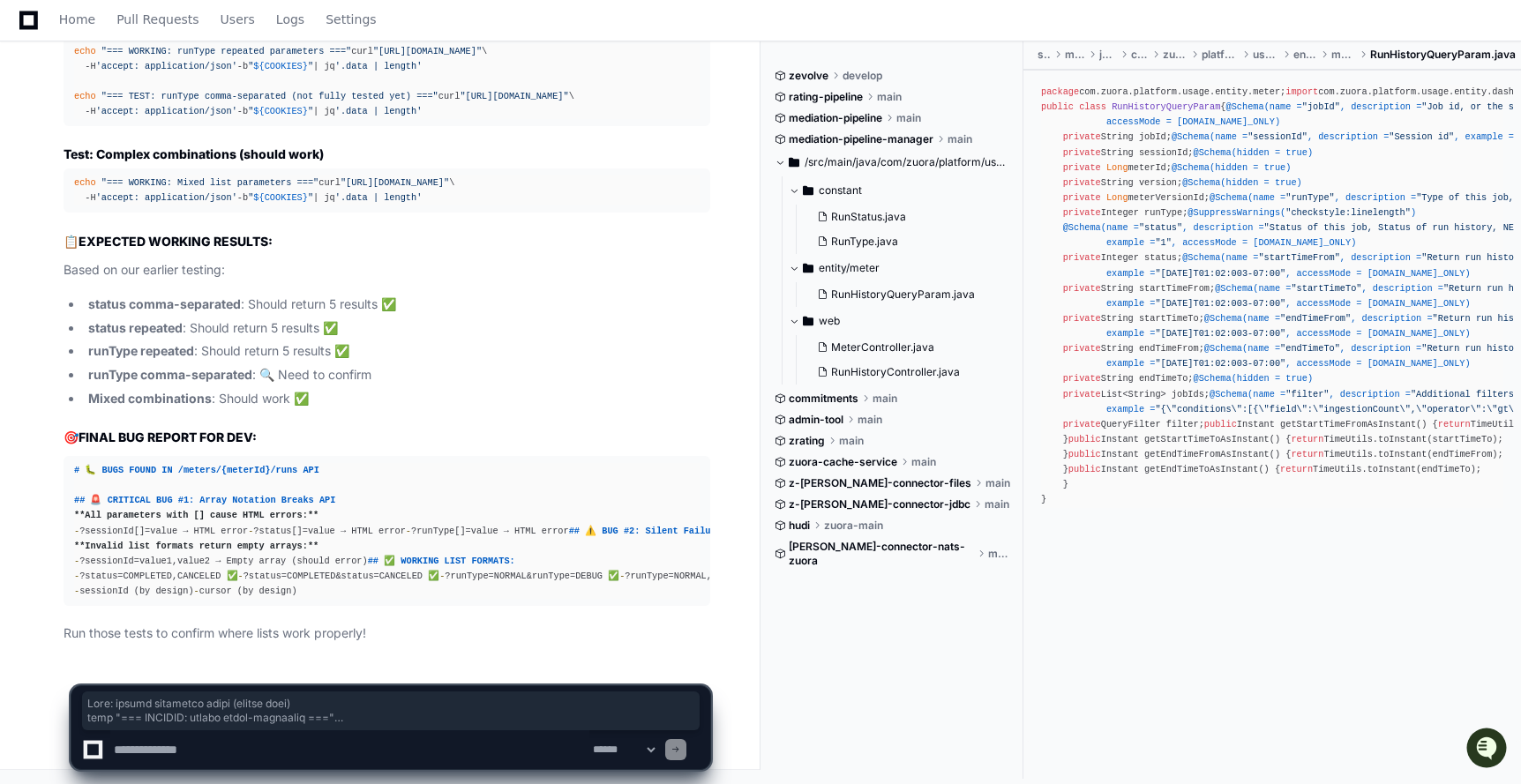
paste textarea "**********"
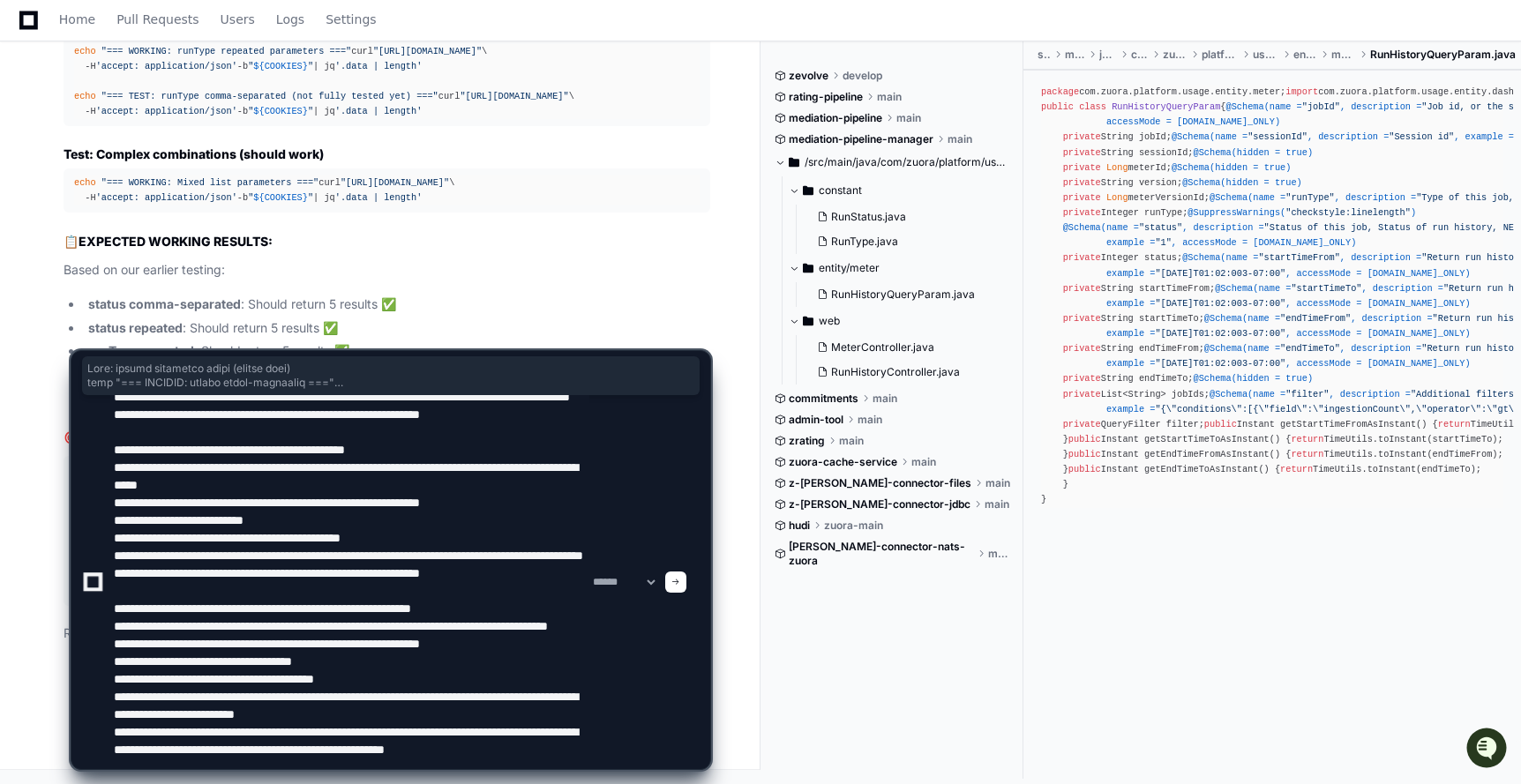
scroll to position [111, 0]
type textarea "**********"
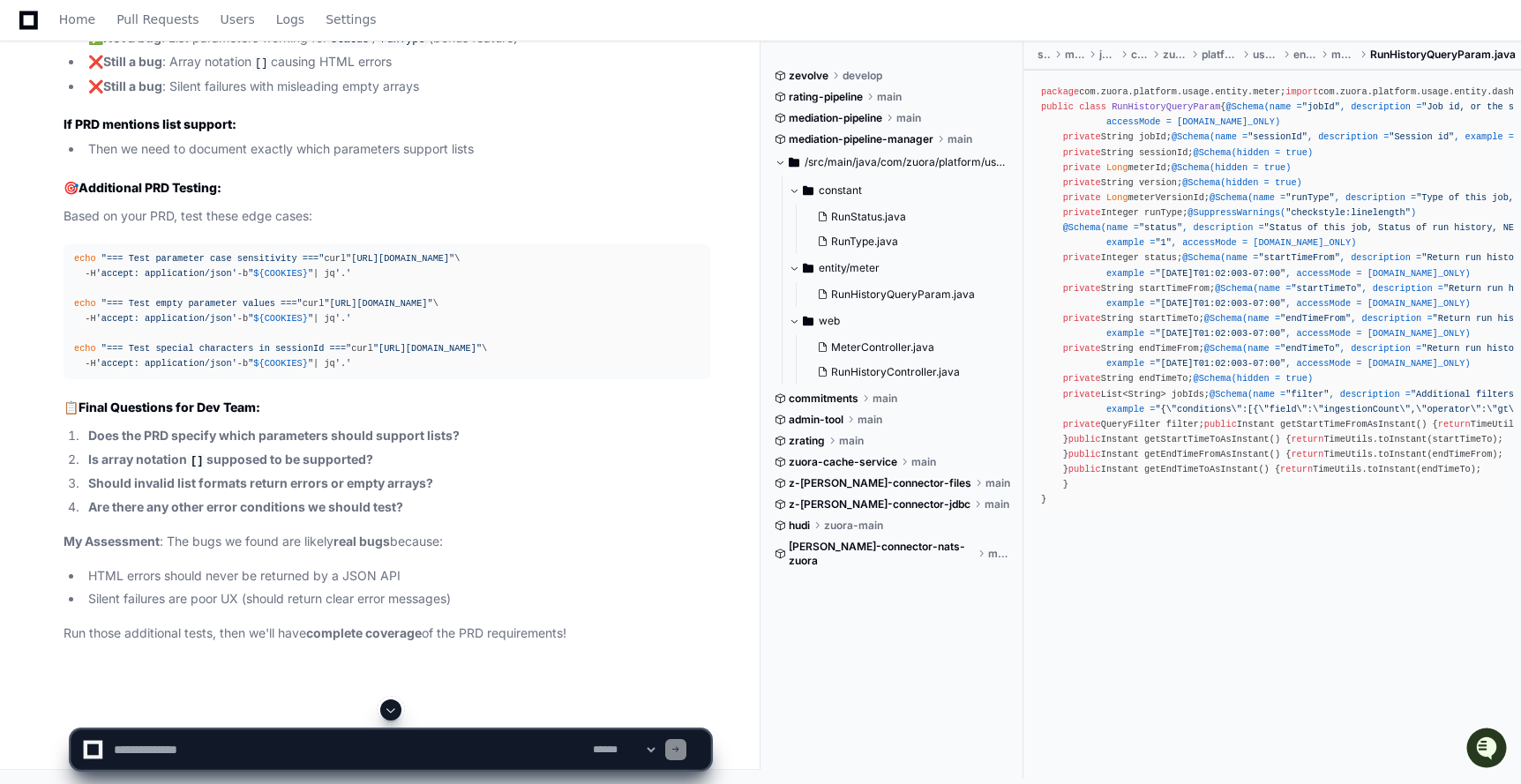
scroll to position [56768, 0]
drag, startPoint x: 458, startPoint y: 431, endPoint x: 493, endPoint y: 431, distance: 35.0
click at [454, 263] on span ""https://staging2.zuora.com/platform/gateway-proxy-v2/meters/328/runs?runtype=N…" at bounding box center [400, 257] width 109 height 11
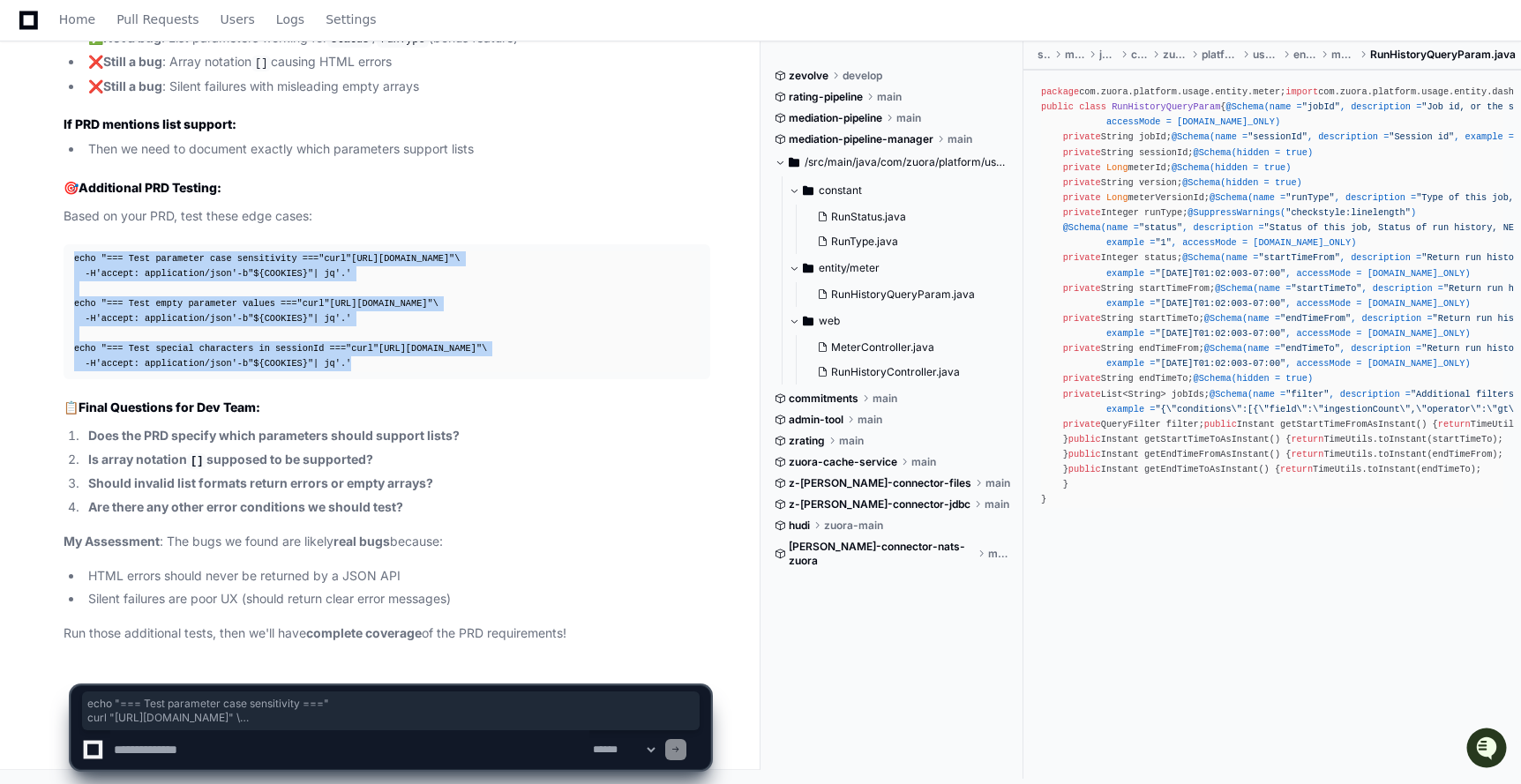
drag, startPoint x: 74, startPoint y: 220, endPoint x: 404, endPoint y: 361, distance: 358.9
click at [405, 362] on div "echo "=== Test parameter case sensitivity ===" curl "https://staging2.zuora.com…" at bounding box center [387, 311] width 626 height 120
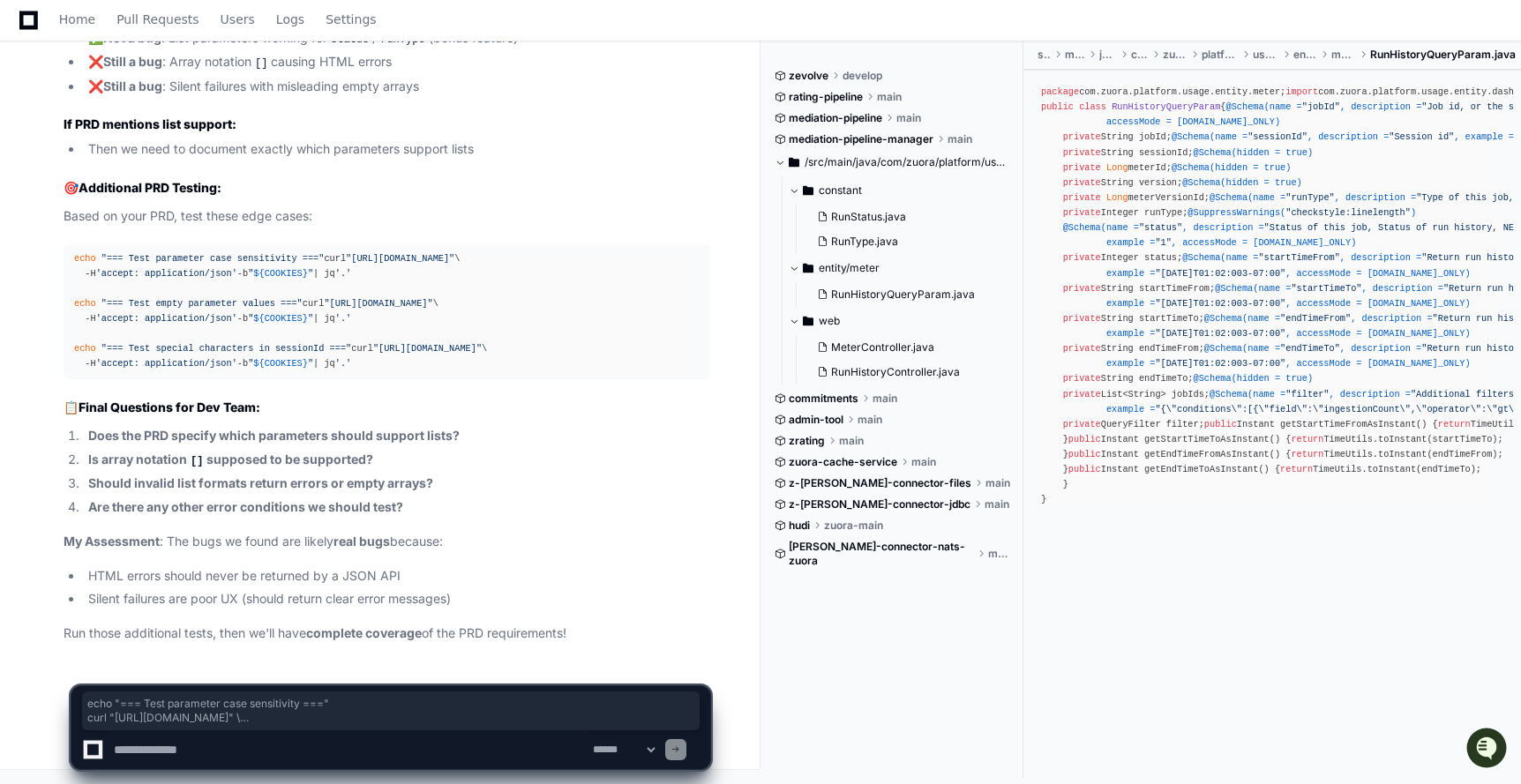
click at [222, 750] on textarea at bounding box center [350, 750] width 479 height 39
paste textarea "**********"
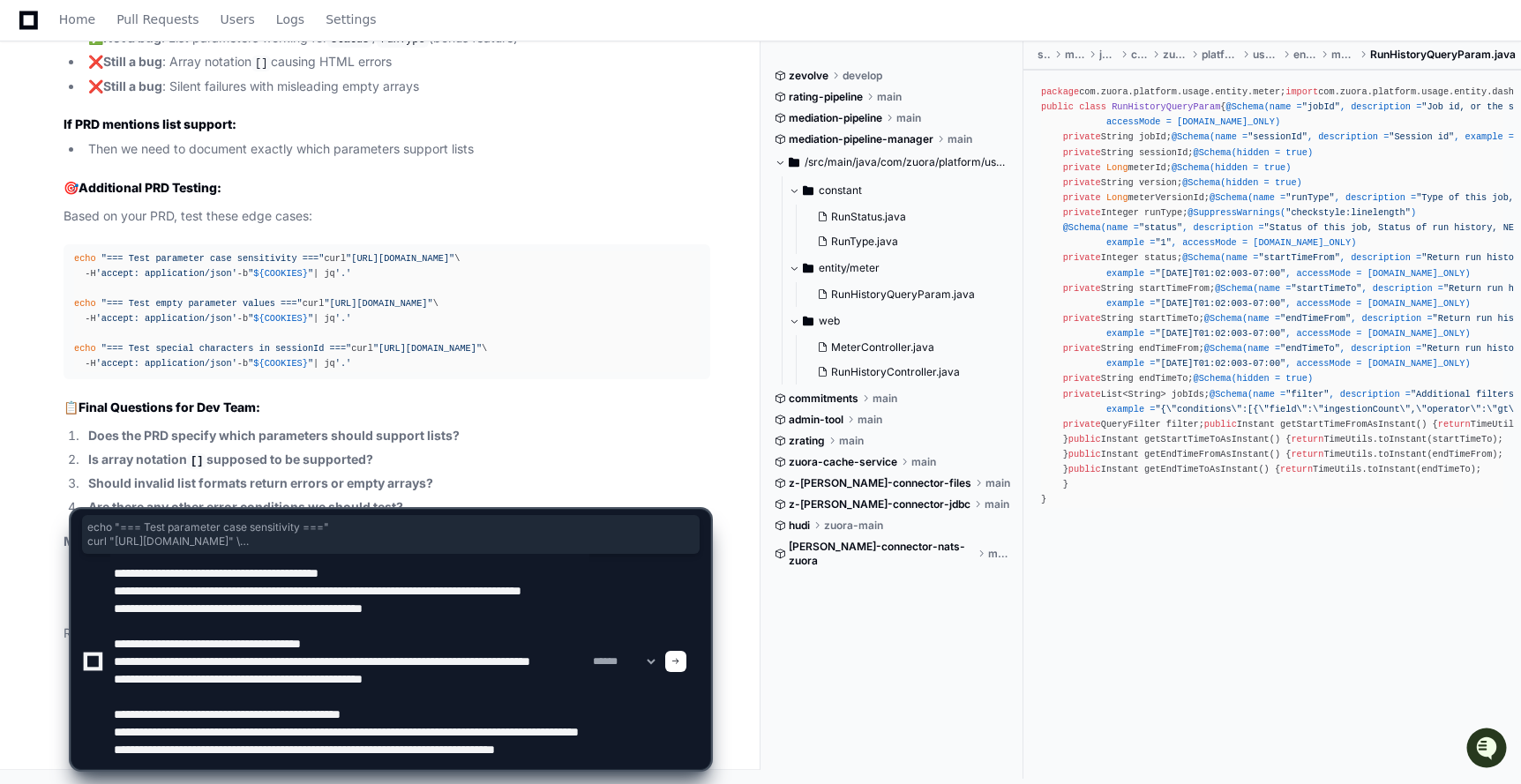
scroll to position [58, 0]
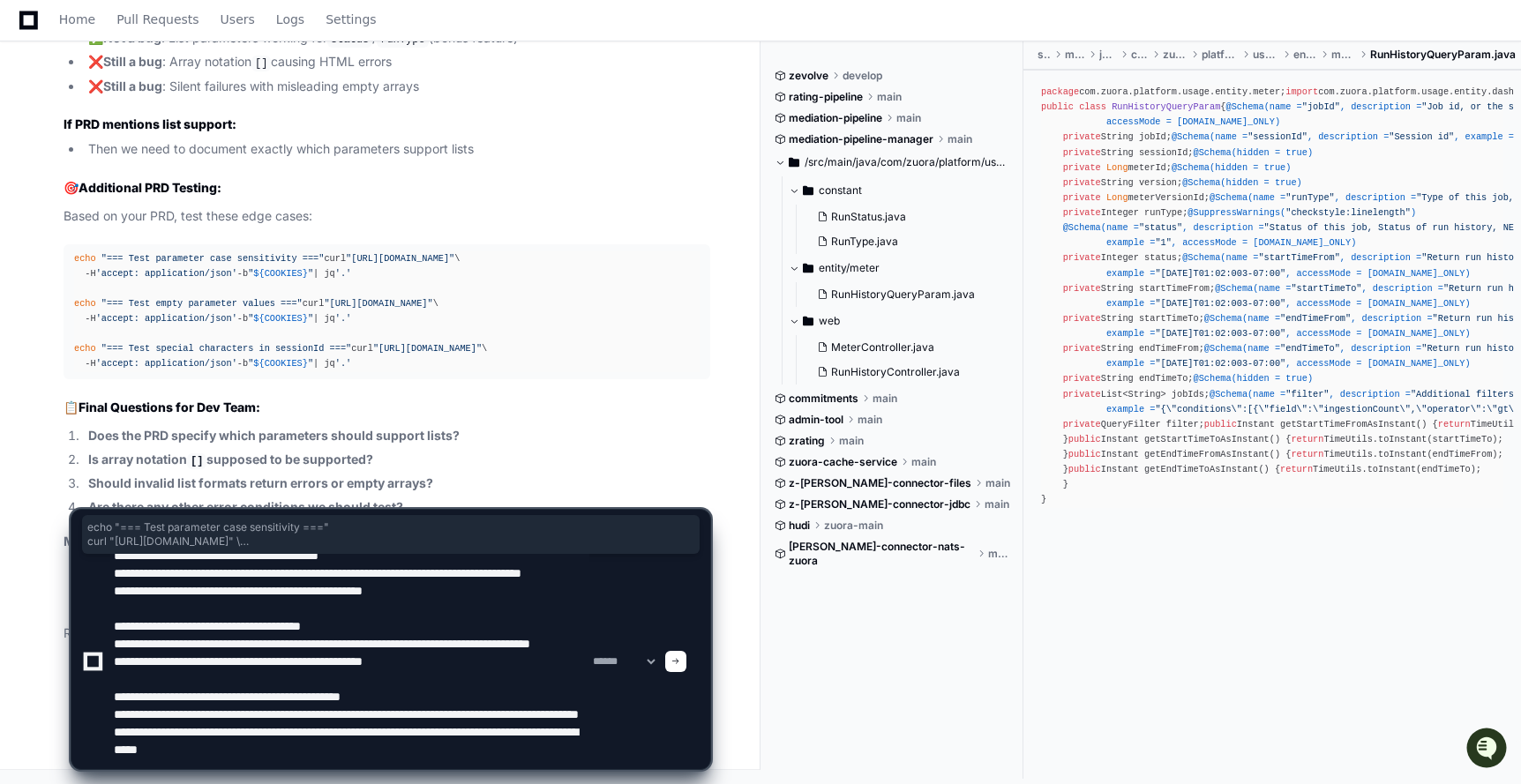
type textarea "**********"
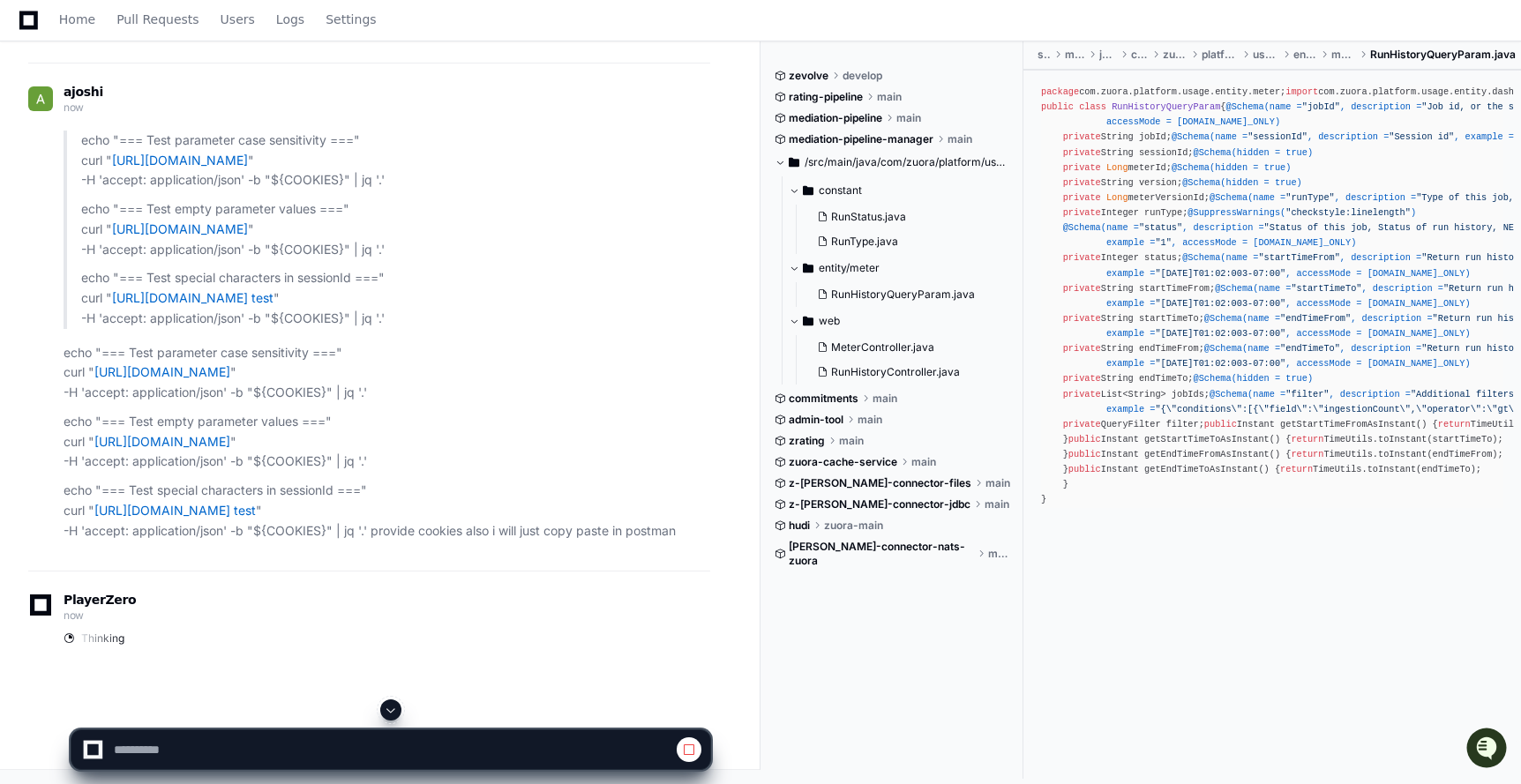
scroll to position [56264, 0]
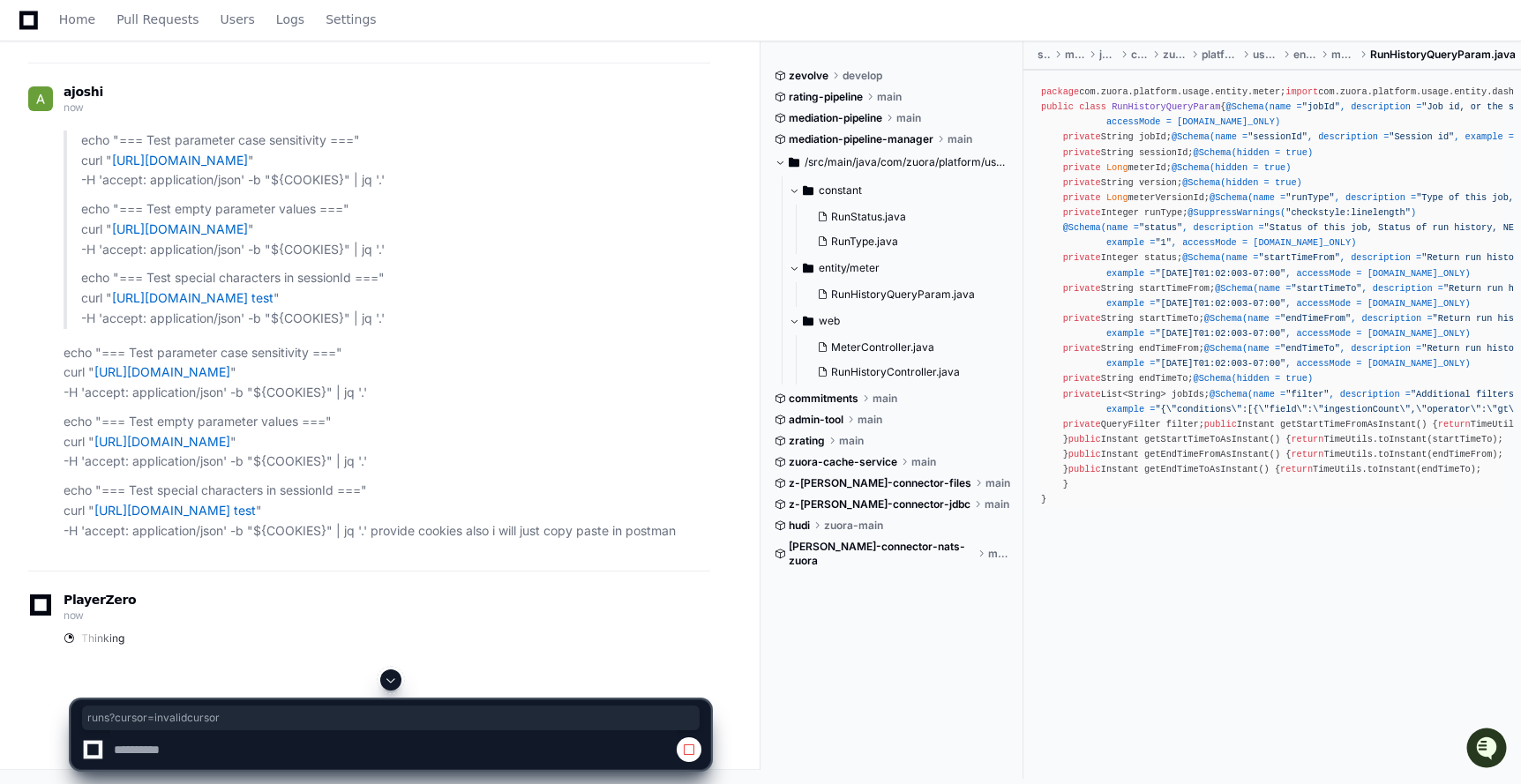
drag, startPoint x: 457, startPoint y: 327, endPoint x: 593, endPoint y: 329, distance: 136.0
drag, startPoint x: 652, startPoint y: 233, endPoint x: 547, endPoint y: 224, distance: 105.4
click at [546, 224] on p "echo "=== Test empty parameter values ===" curl " https://staging2.zuora.com/pl…" at bounding box center [396, 229] width 629 height 60
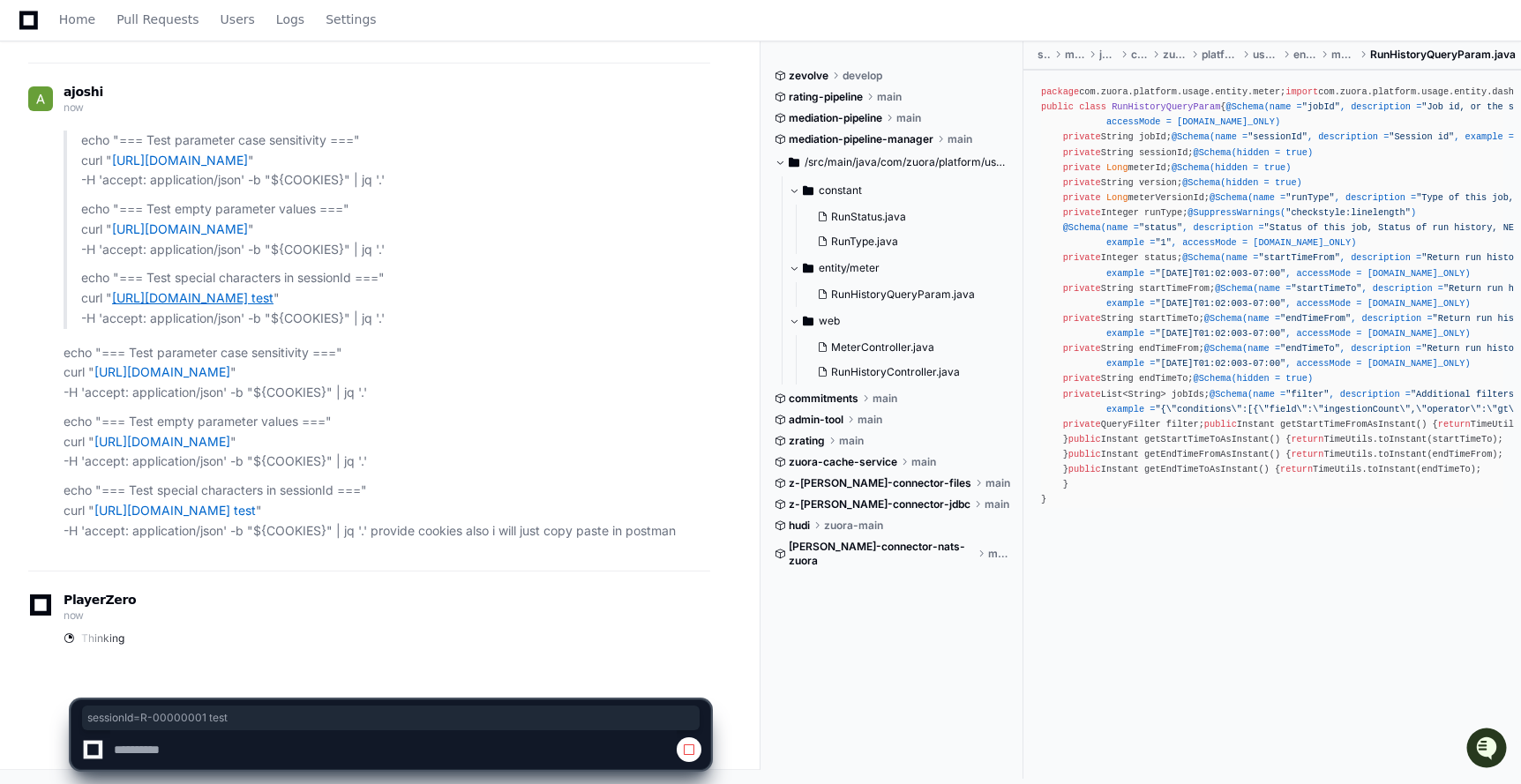
drag, startPoint x: 707, startPoint y: 301, endPoint x: 544, endPoint y: 305, distance: 163.0
click at [543, 305] on p "echo "=== Test special characters in sessionId ===" curl " https://staging2.zuo…" at bounding box center [396, 298] width 629 height 60
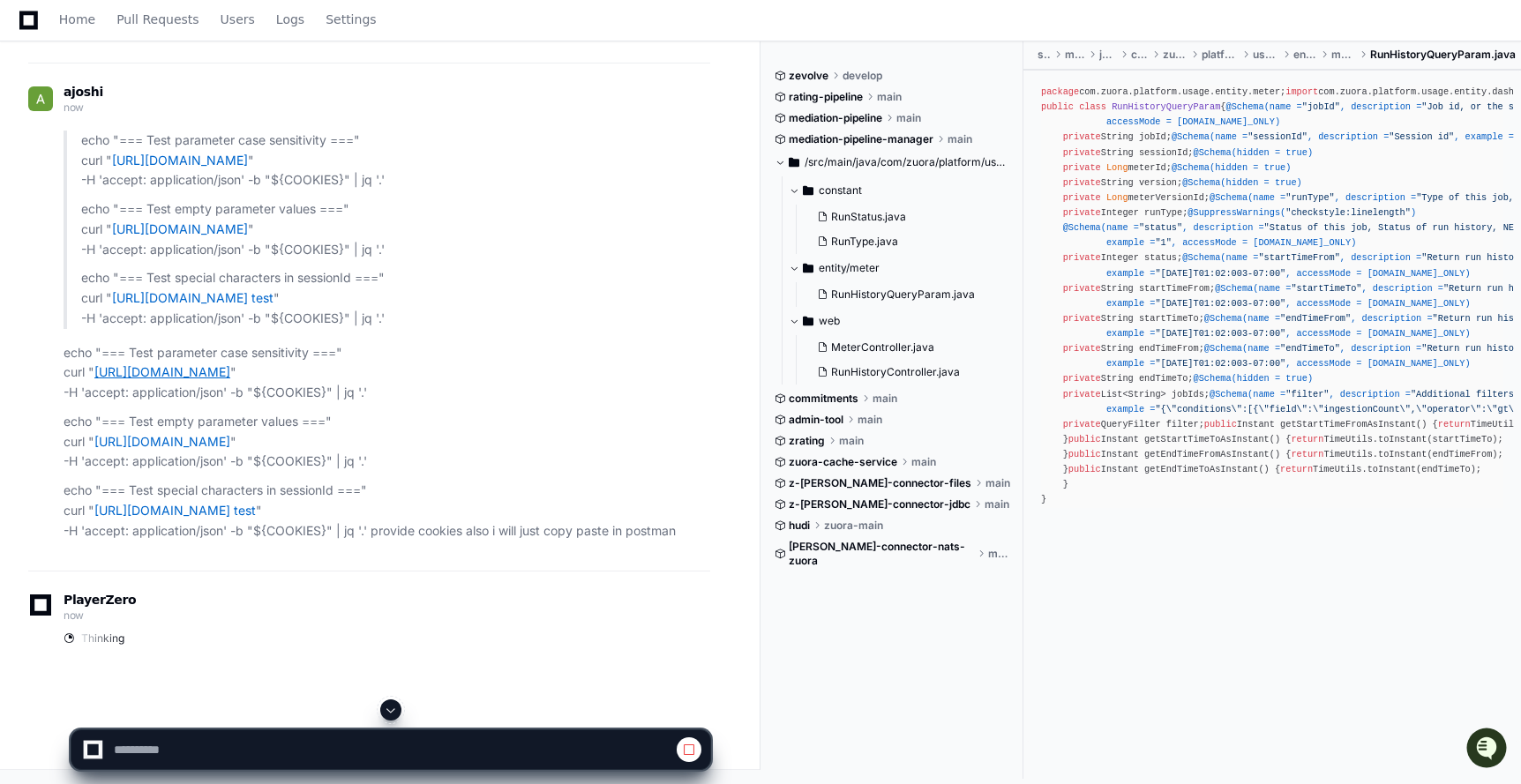
scroll to position [56879, 0]
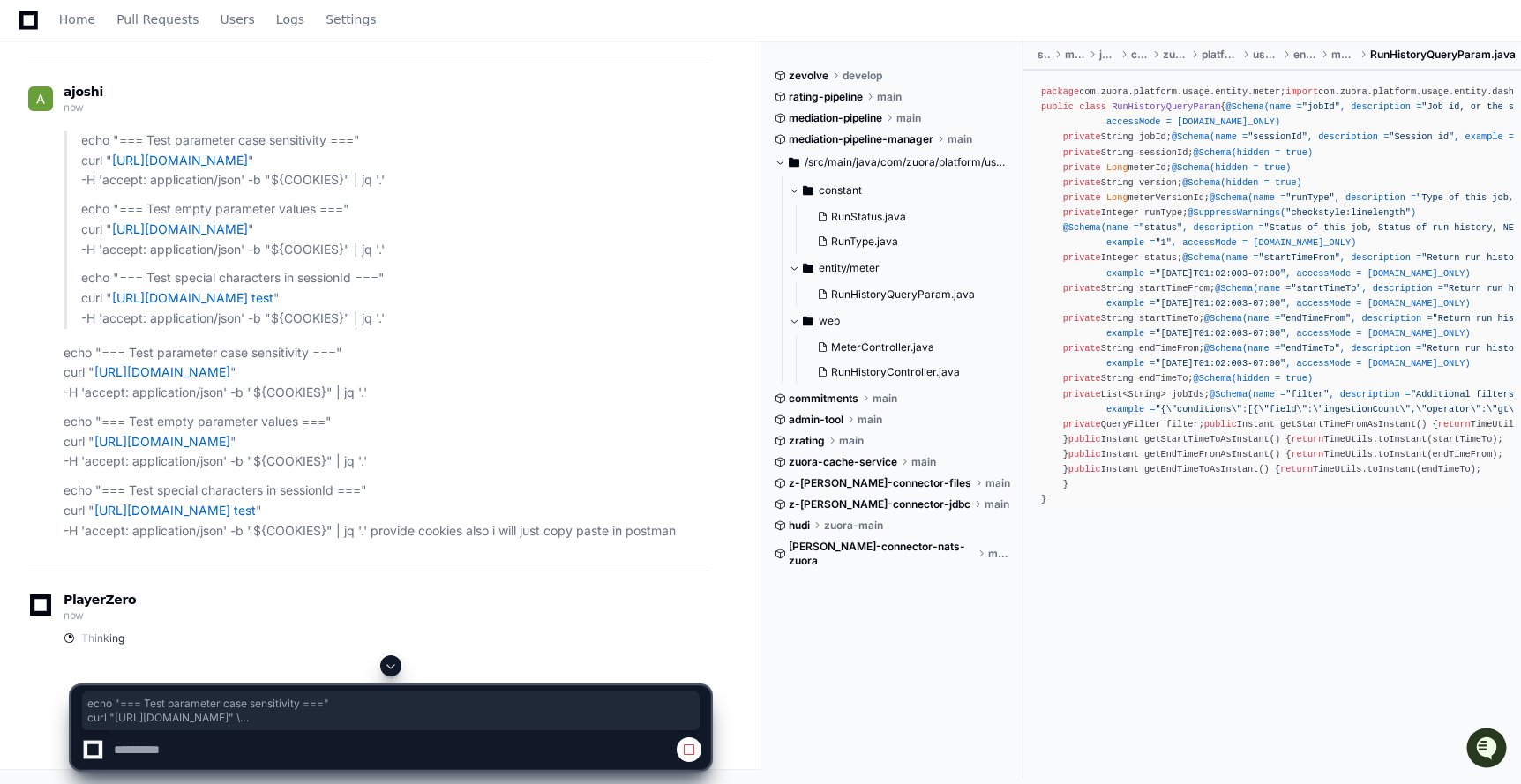
drag, startPoint x: 408, startPoint y: 457, endPoint x: 97, endPoint y: 300, distance: 348.4
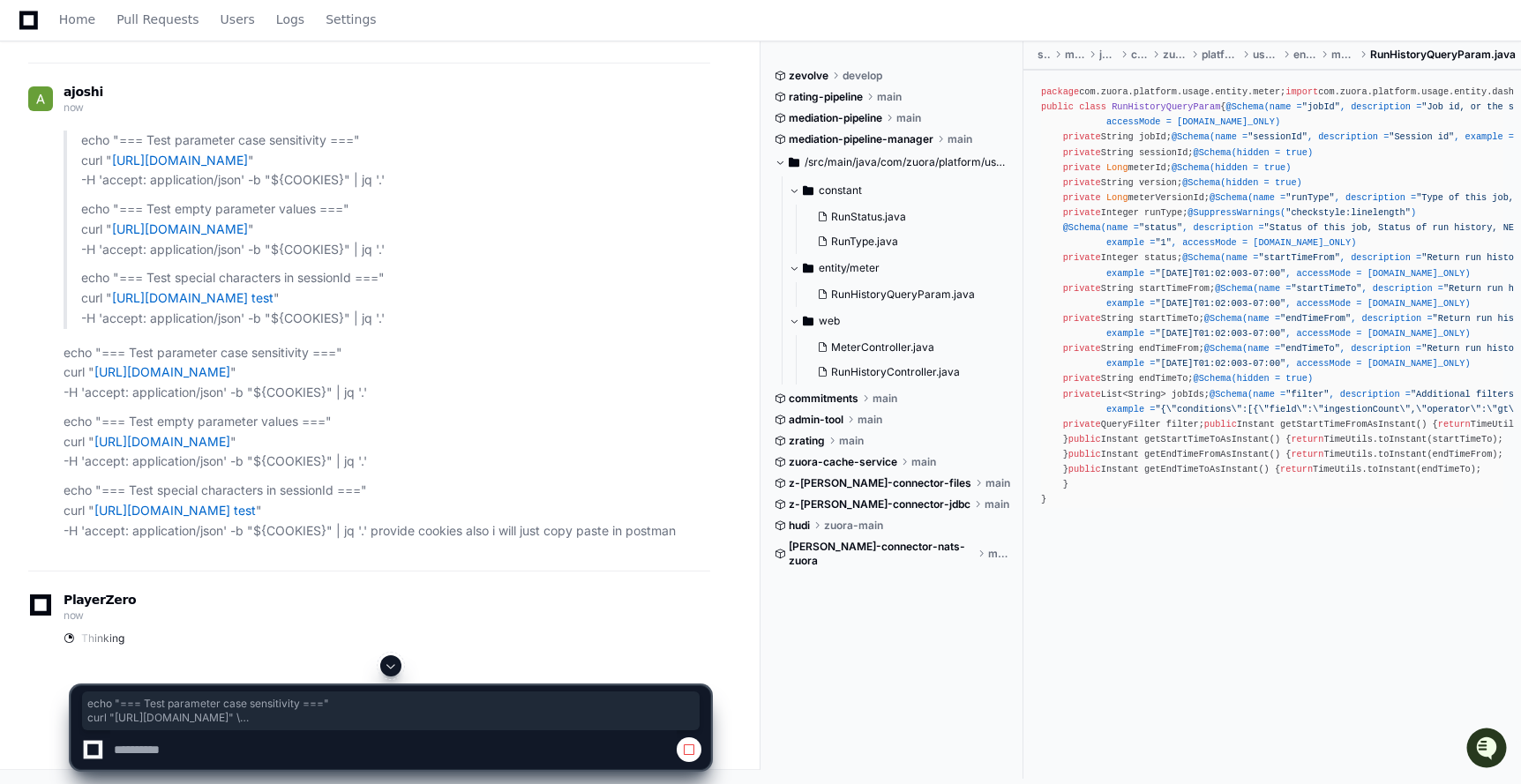
drag, startPoint x: 417, startPoint y: 458, endPoint x: 67, endPoint y: 305, distance: 382.0
click at [689, 749] on span at bounding box center [689, 749] width 14 height 14
click at [689, 748] on span at bounding box center [689, 749] width 14 height 14
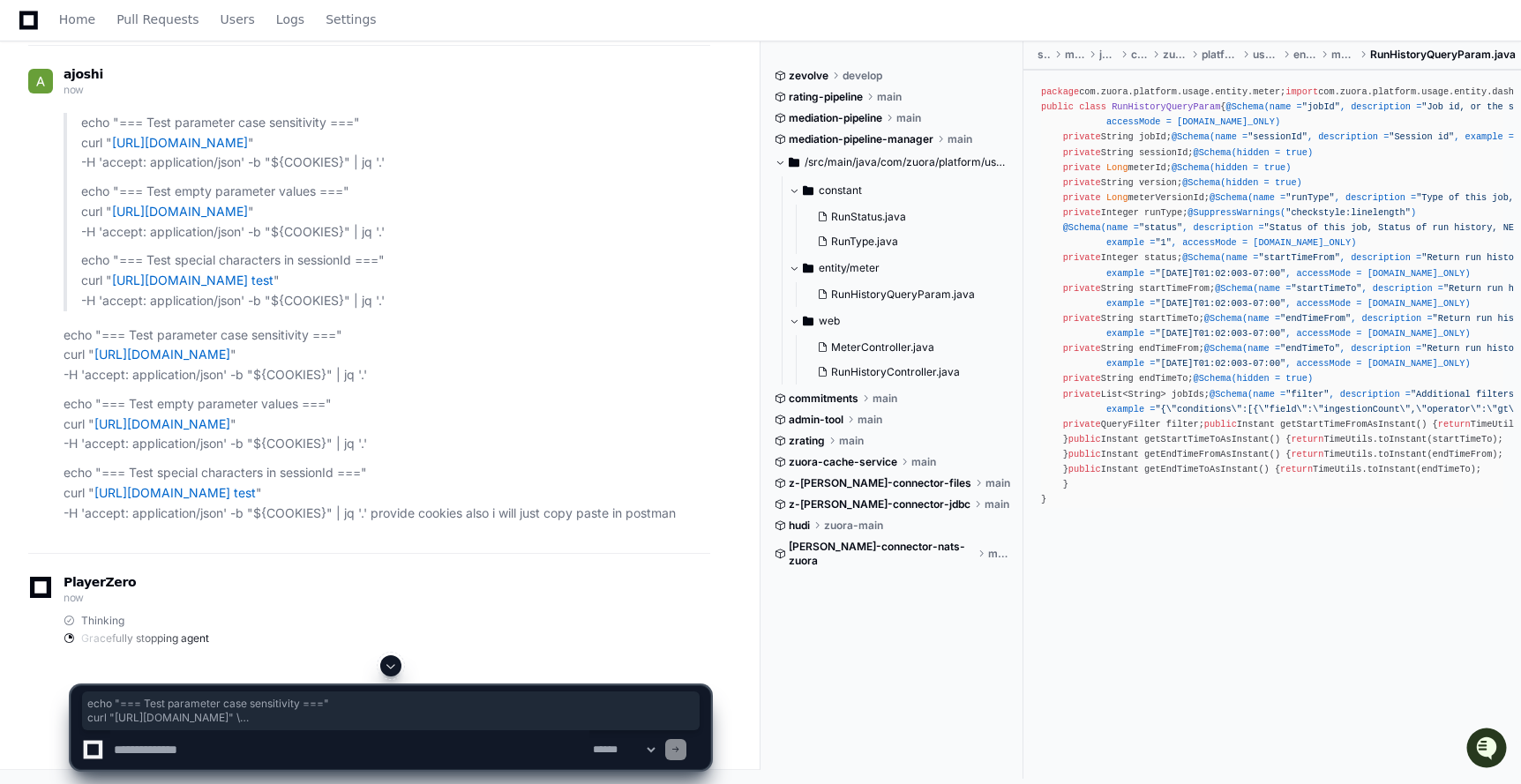
scroll to position [57599, 0]
click at [267, 753] on textarea at bounding box center [350, 750] width 479 height 39
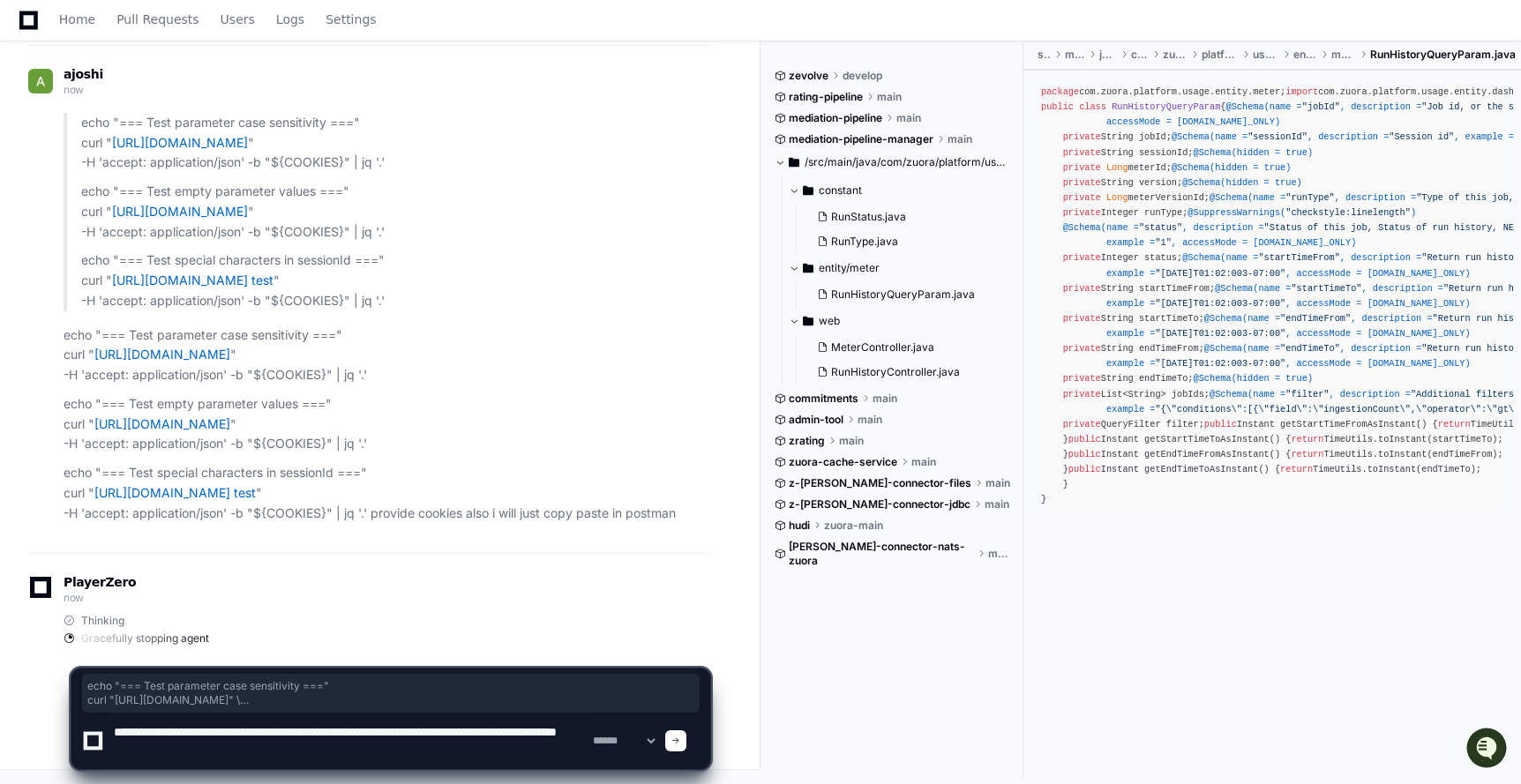
paste textarea "**********"
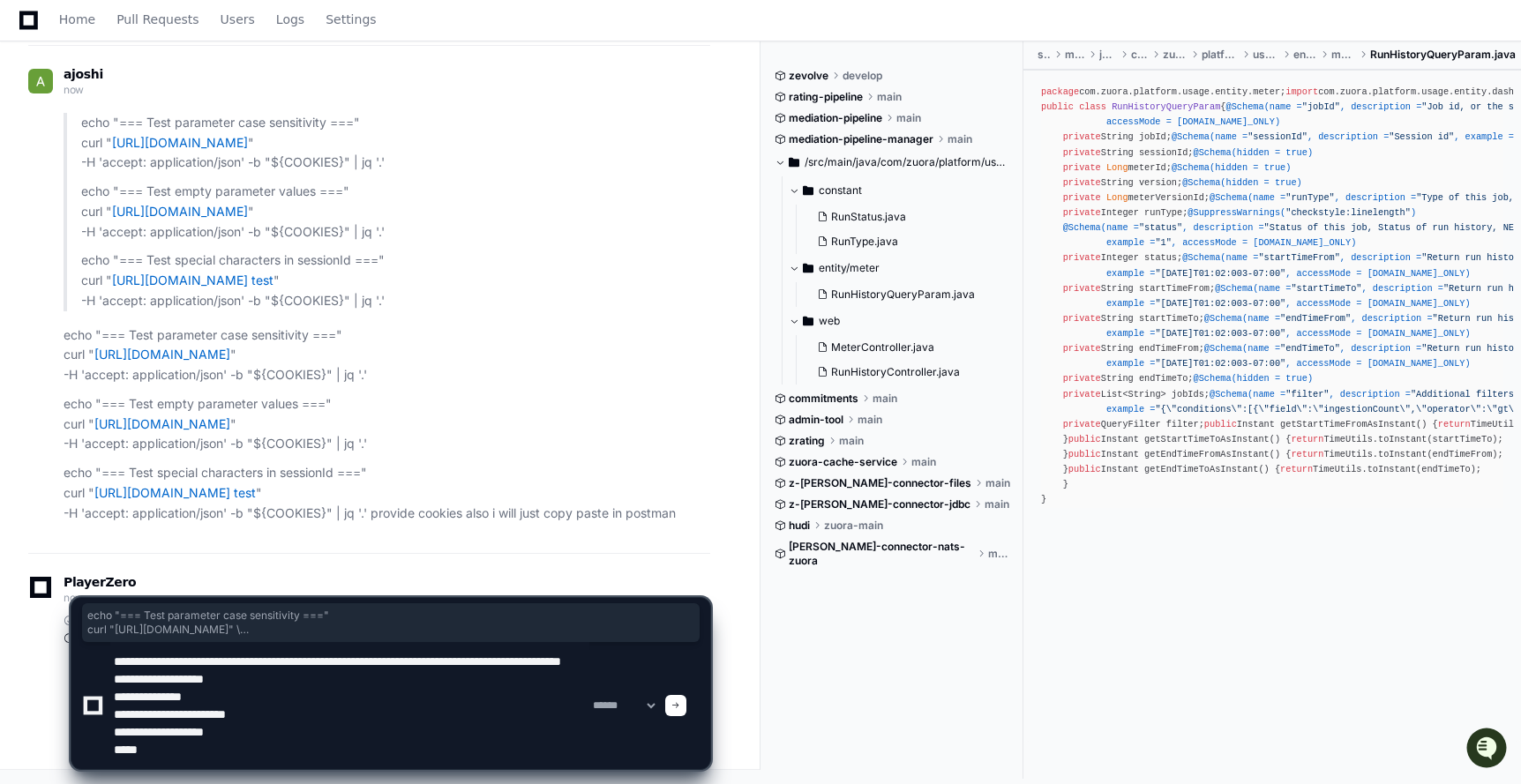
type textarea "**********"
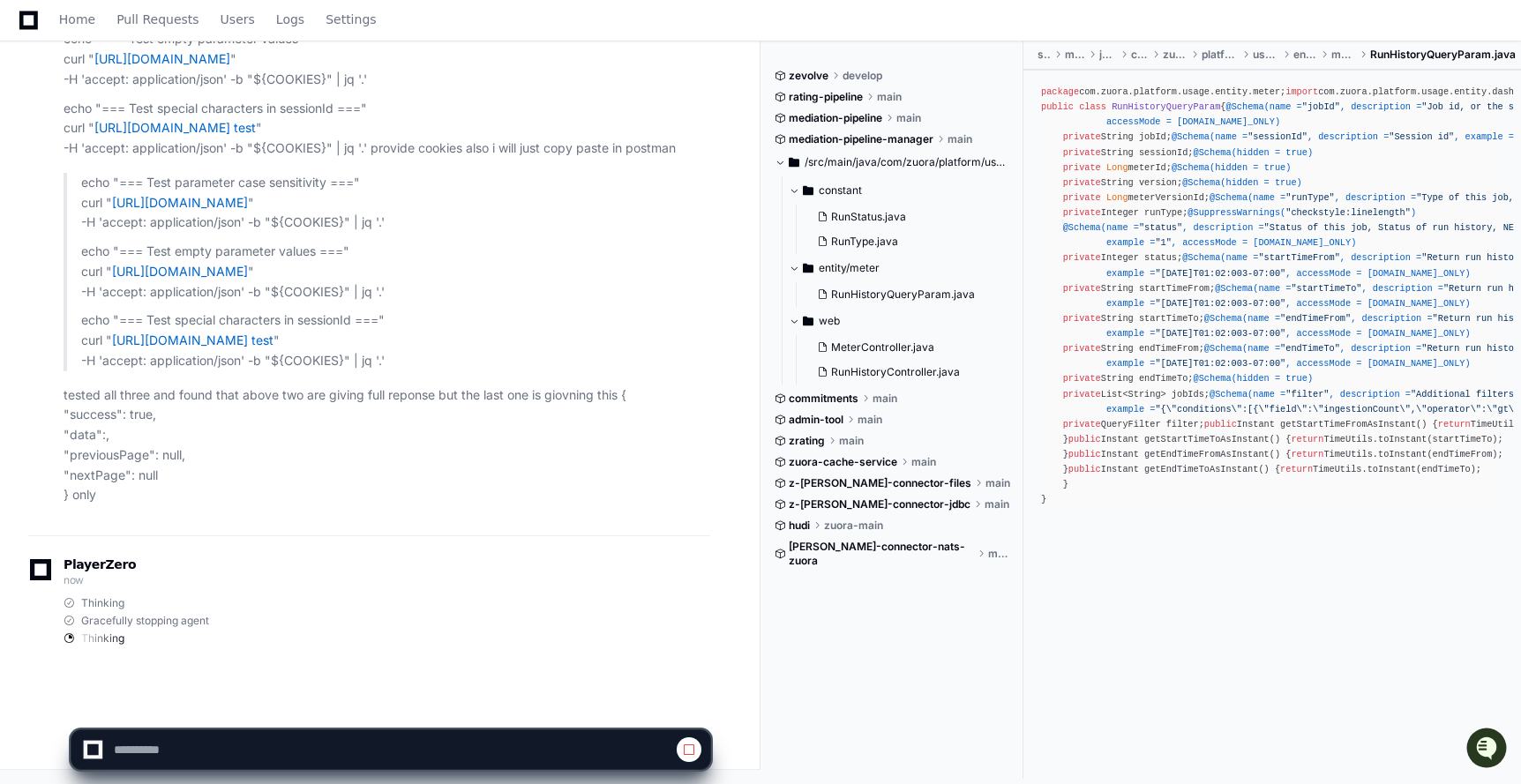
scroll to position [57964, 0]
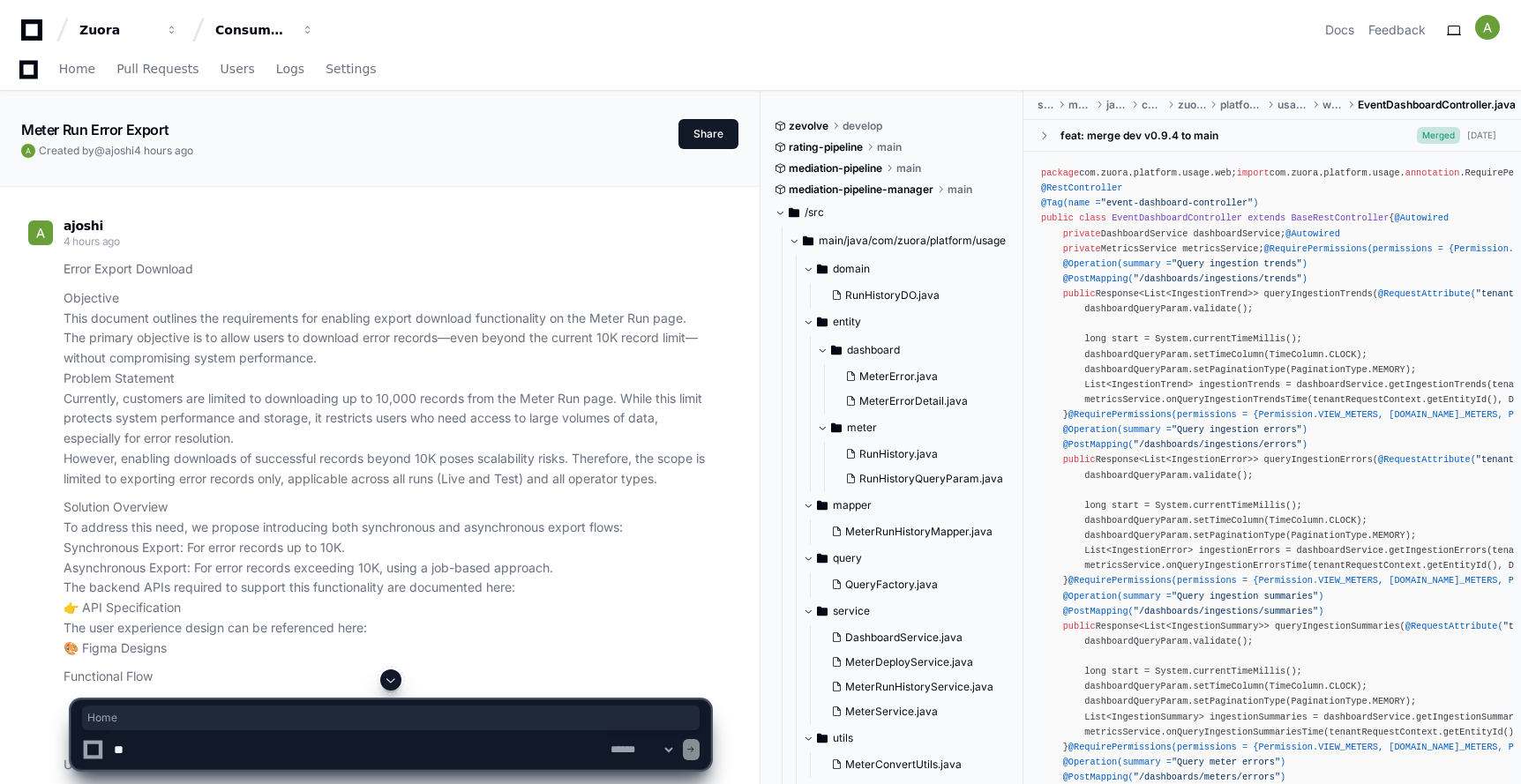
click at [267, 749] on textarea at bounding box center [358, 750] width 497 height 39
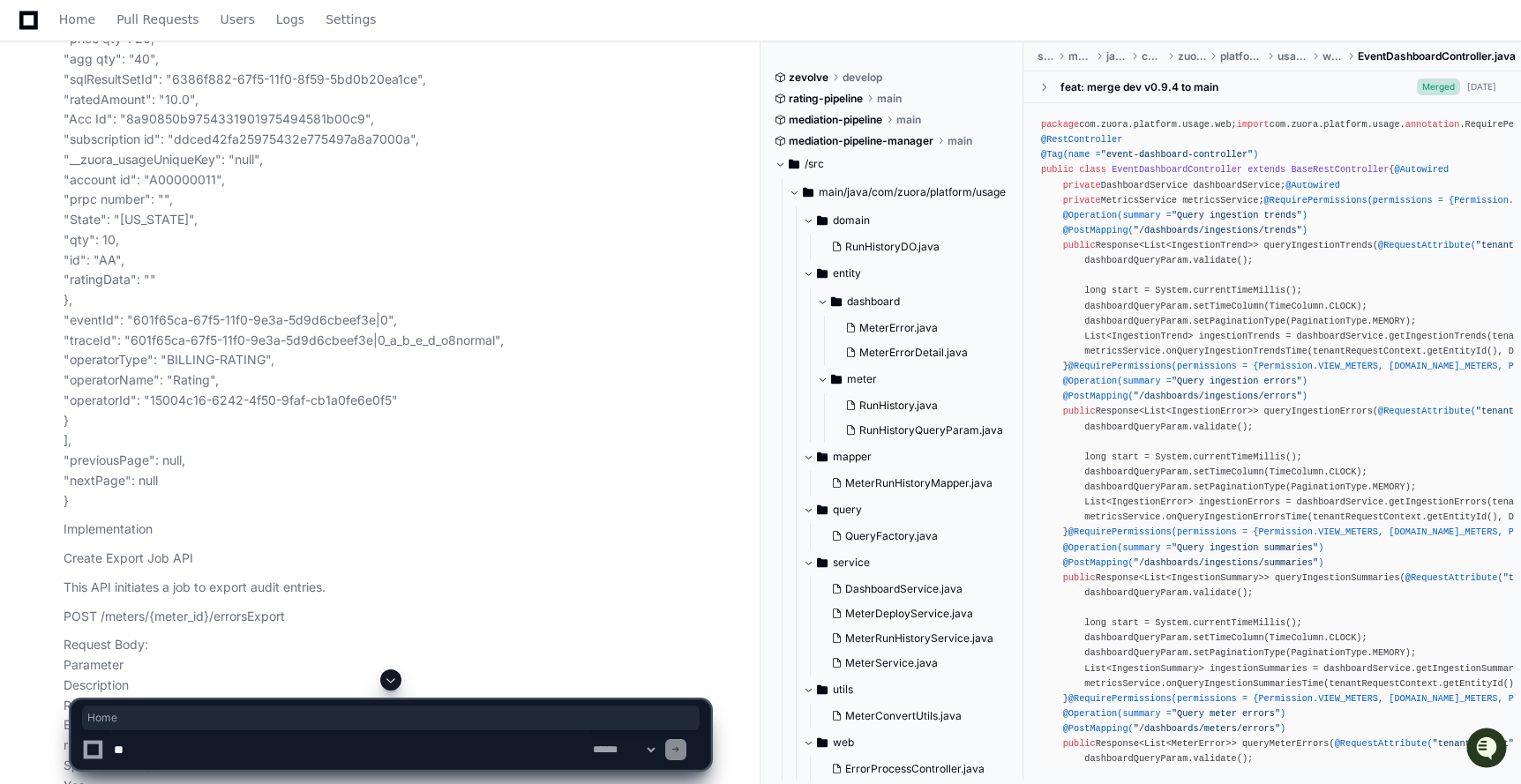
scroll to position [86695, 0]
type textarea "**********"
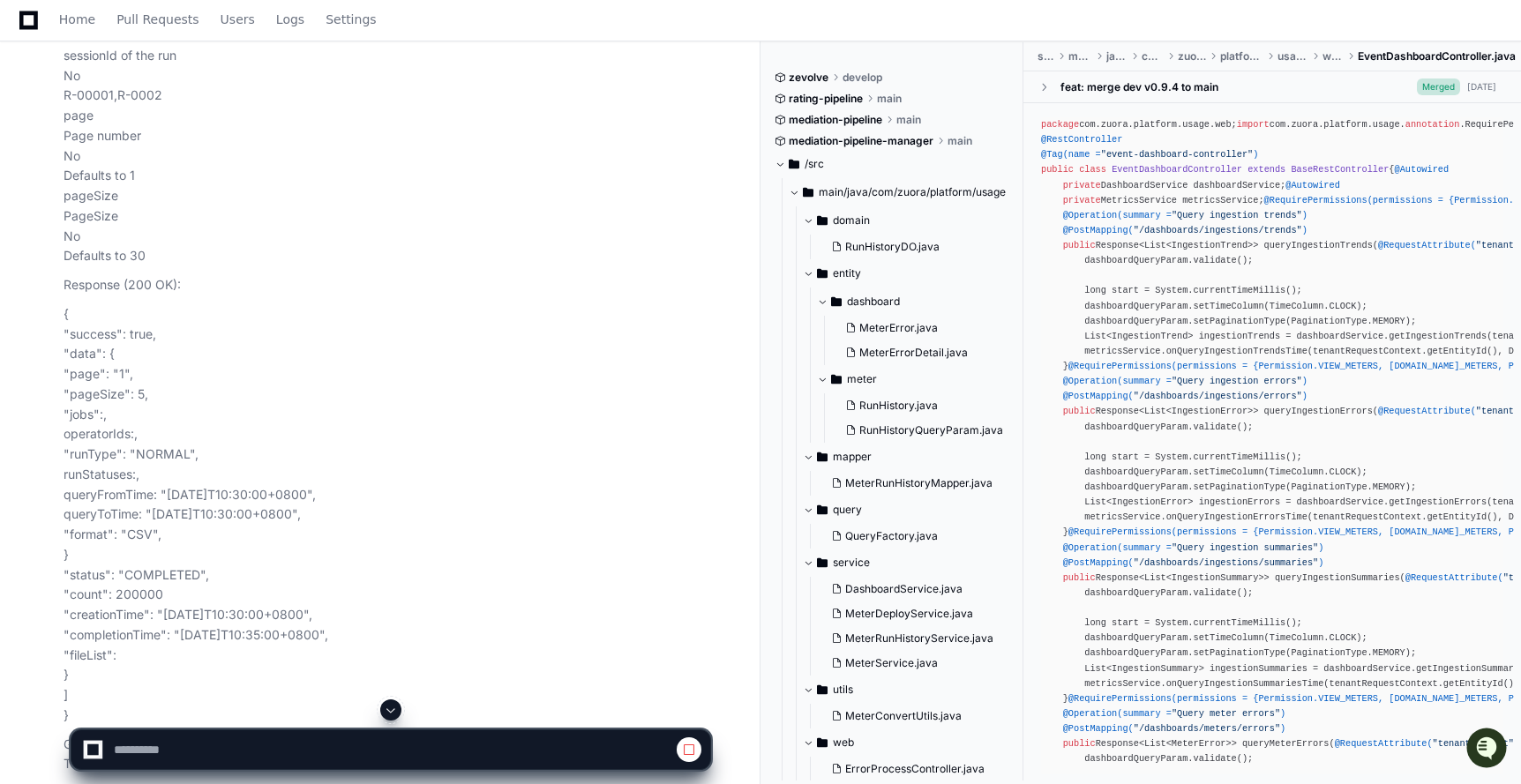
click at [389, 709] on span at bounding box center [391, 710] width 14 height 14
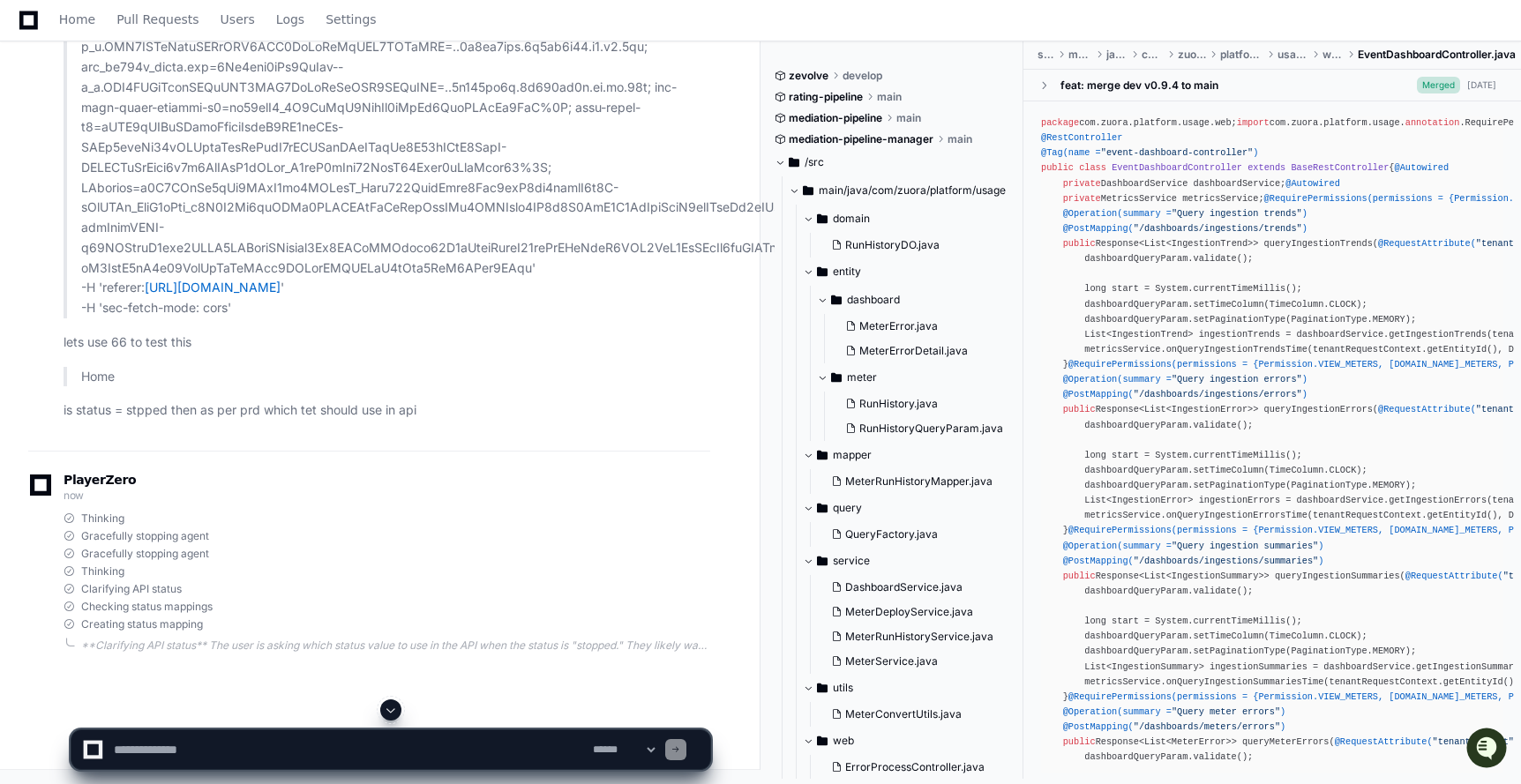
scroll to position [115162, 0]
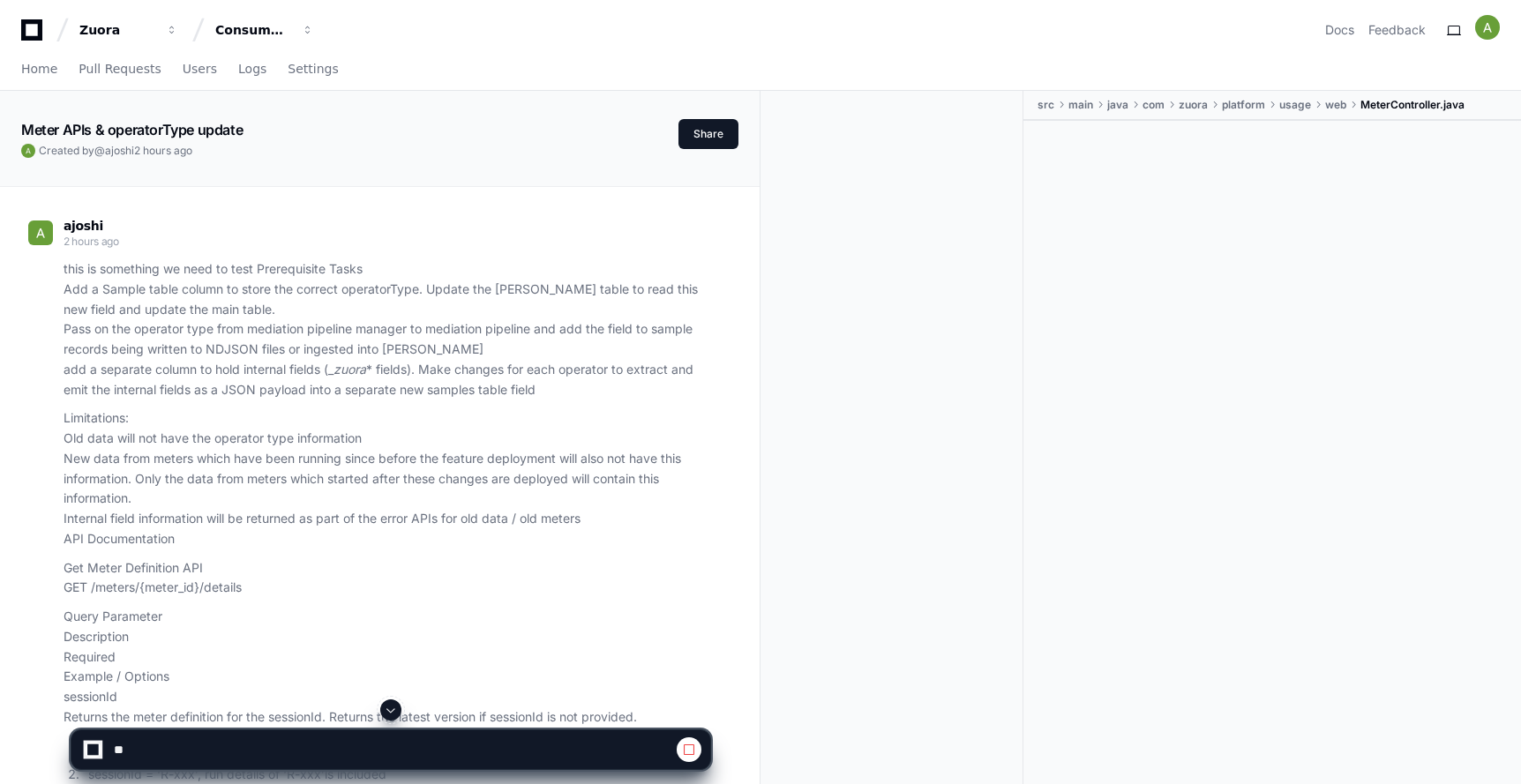
click at [393, 707] on span at bounding box center [391, 710] width 14 height 14
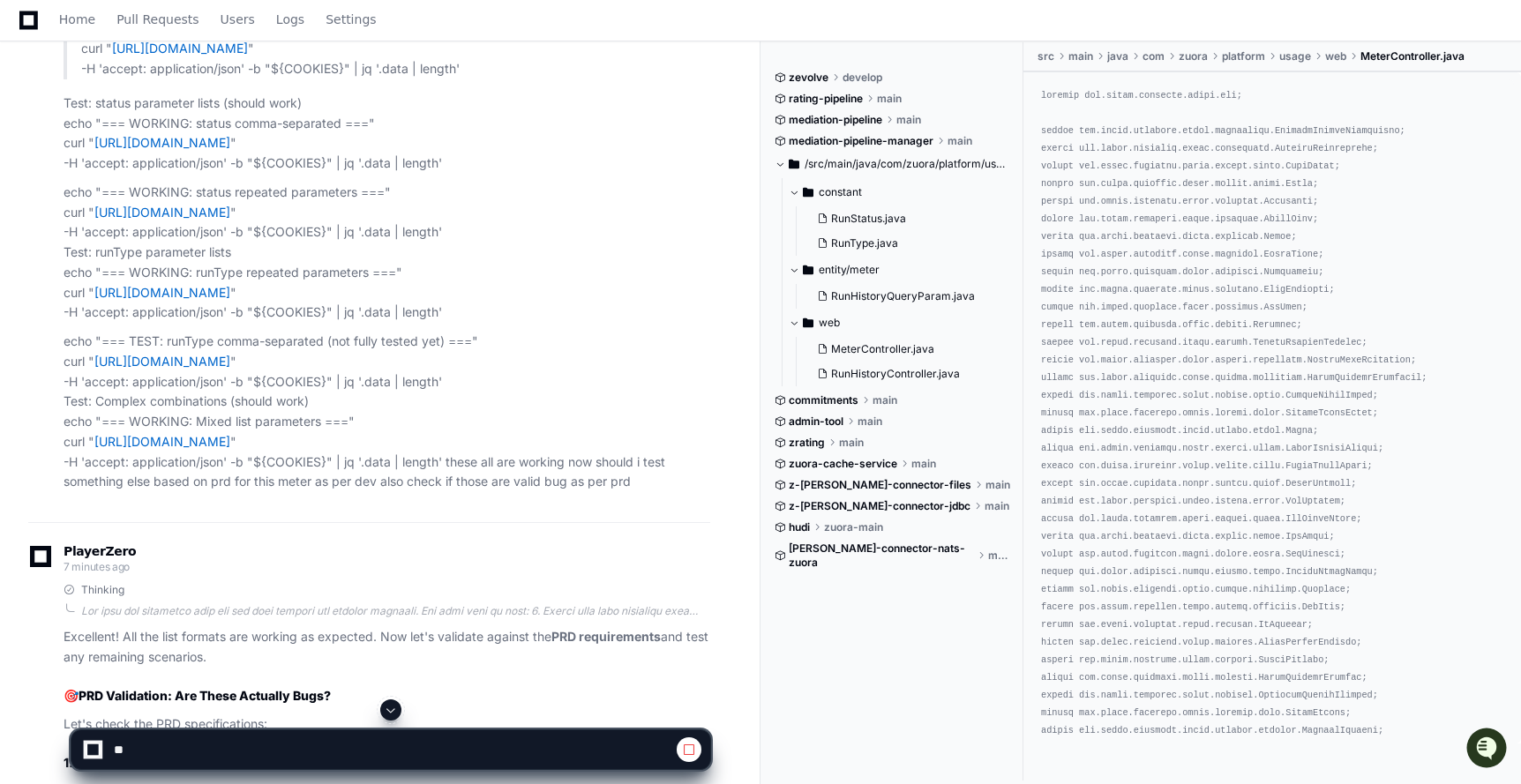
click at [393, 707] on span at bounding box center [391, 710] width 14 height 14
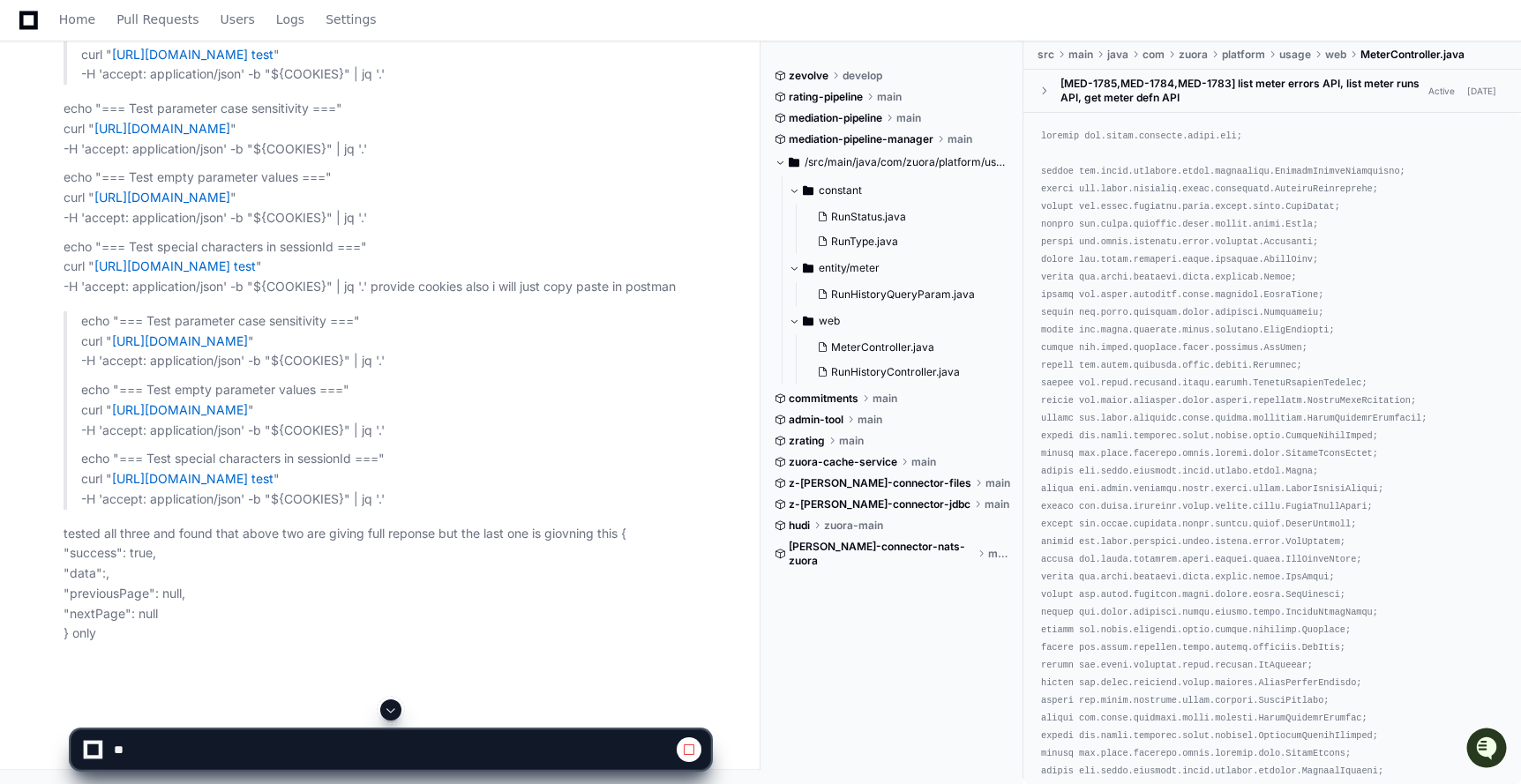
scroll to position [58325, 0]
click at [693, 750] on span at bounding box center [689, 749] width 14 height 14
click at [692, 750] on span at bounding box center [689, 749] width 14 height 14
click at [200, 744] on textarea at bounding box center [350, 750] width 479 height 39
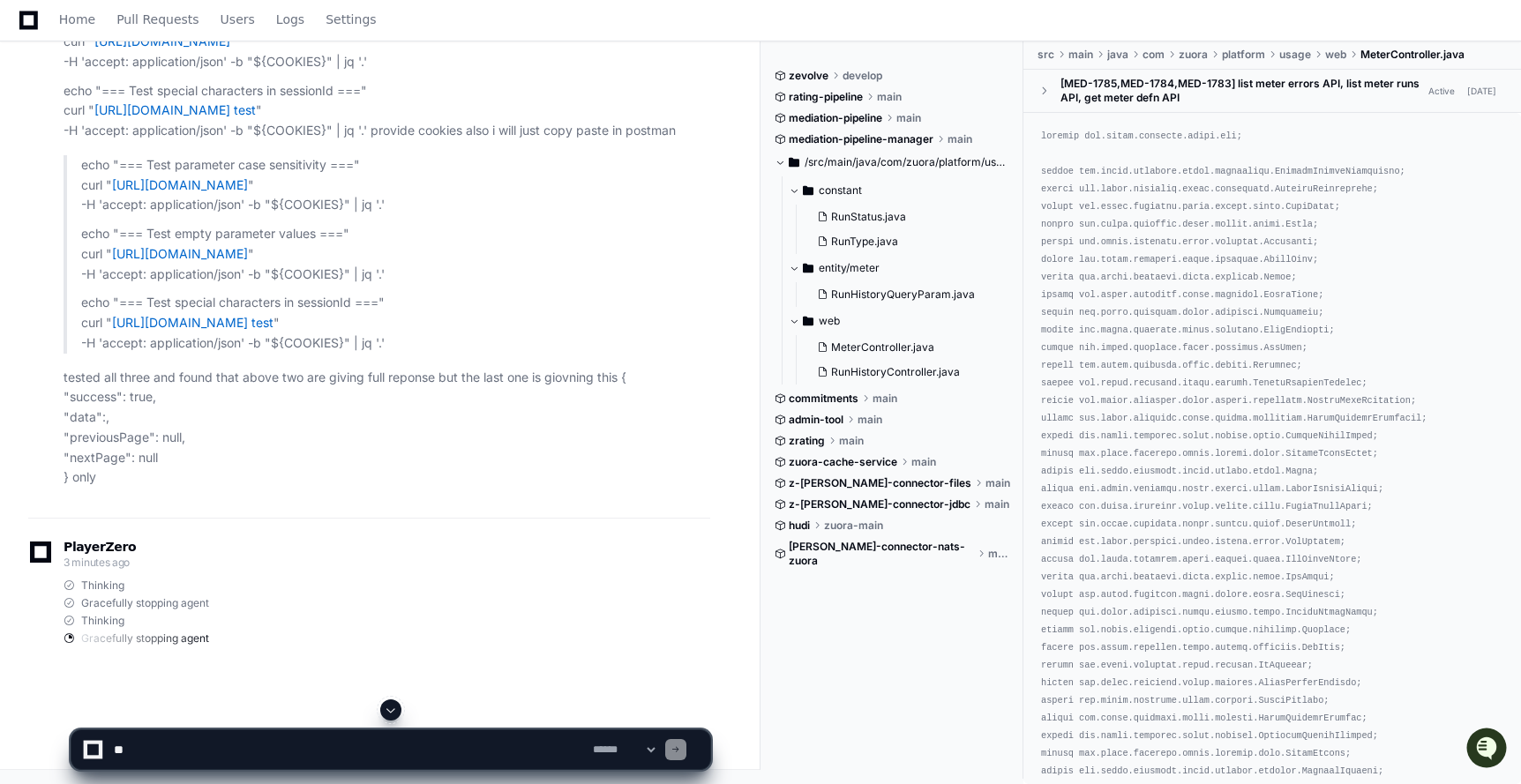
scroll to position [58482, 0]
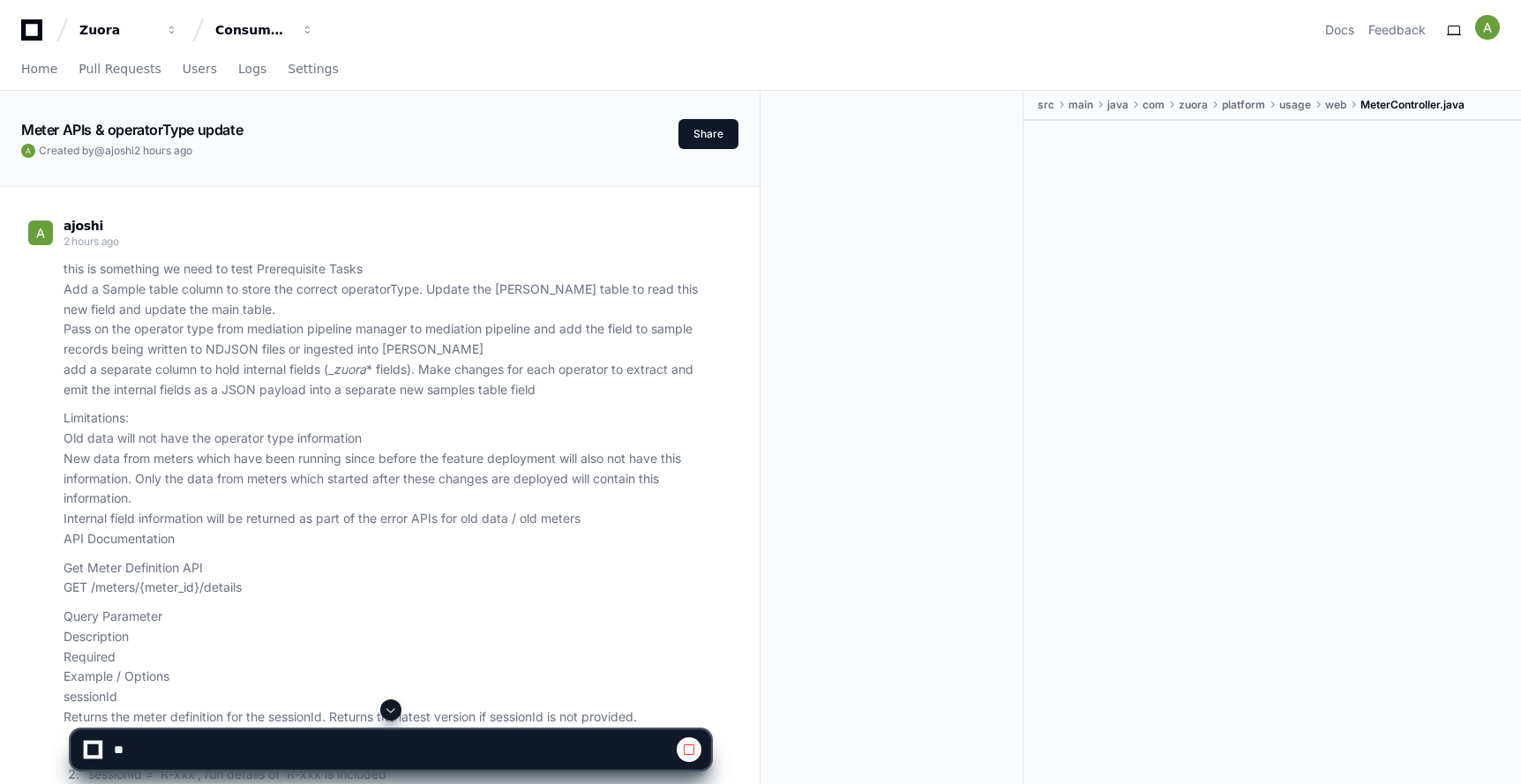
click at [391, 711] on span at bounding box center [391, 710] width 14 height 14
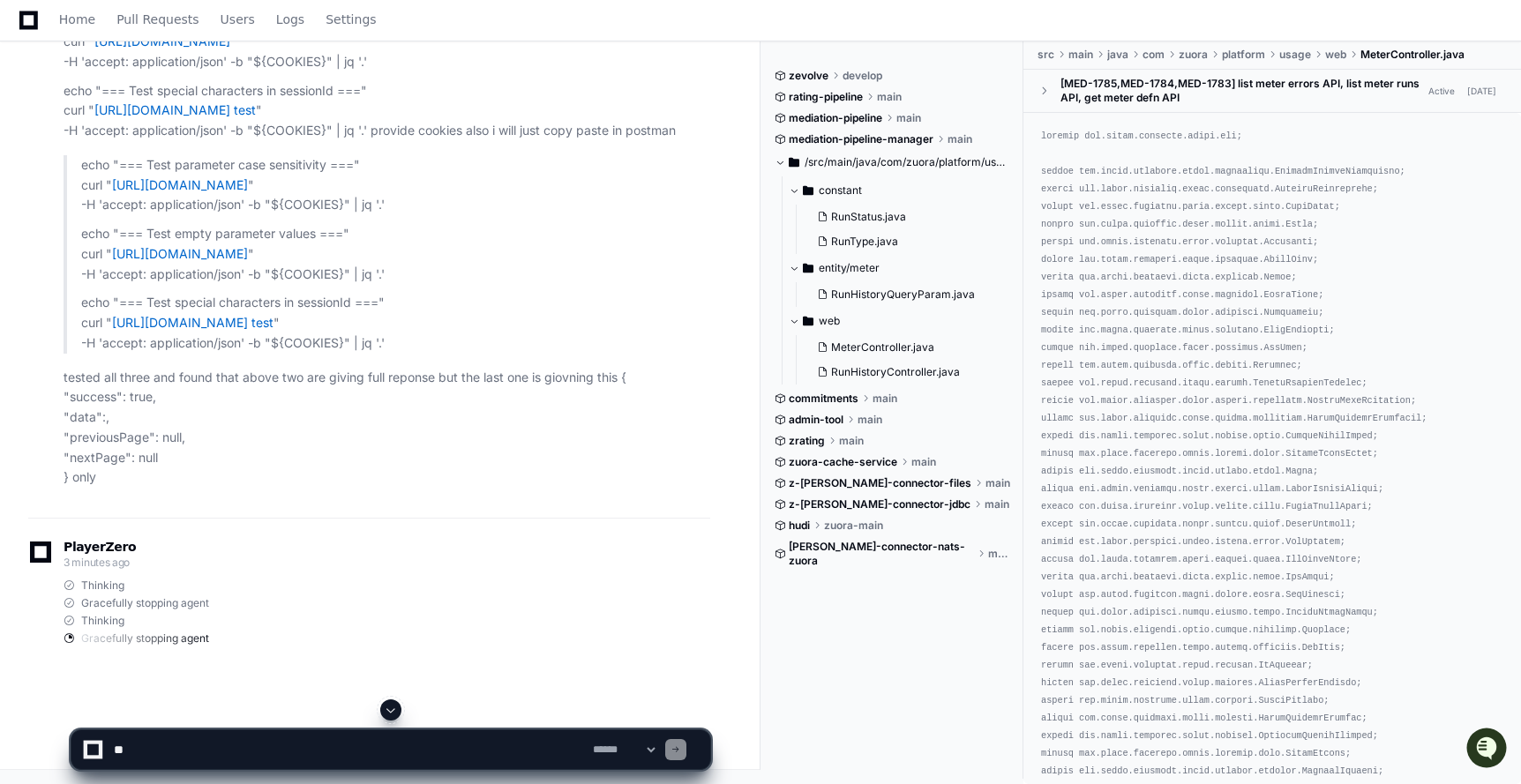
click at [391, 711] on span at bounding box center [391, 710] width 14 height 14
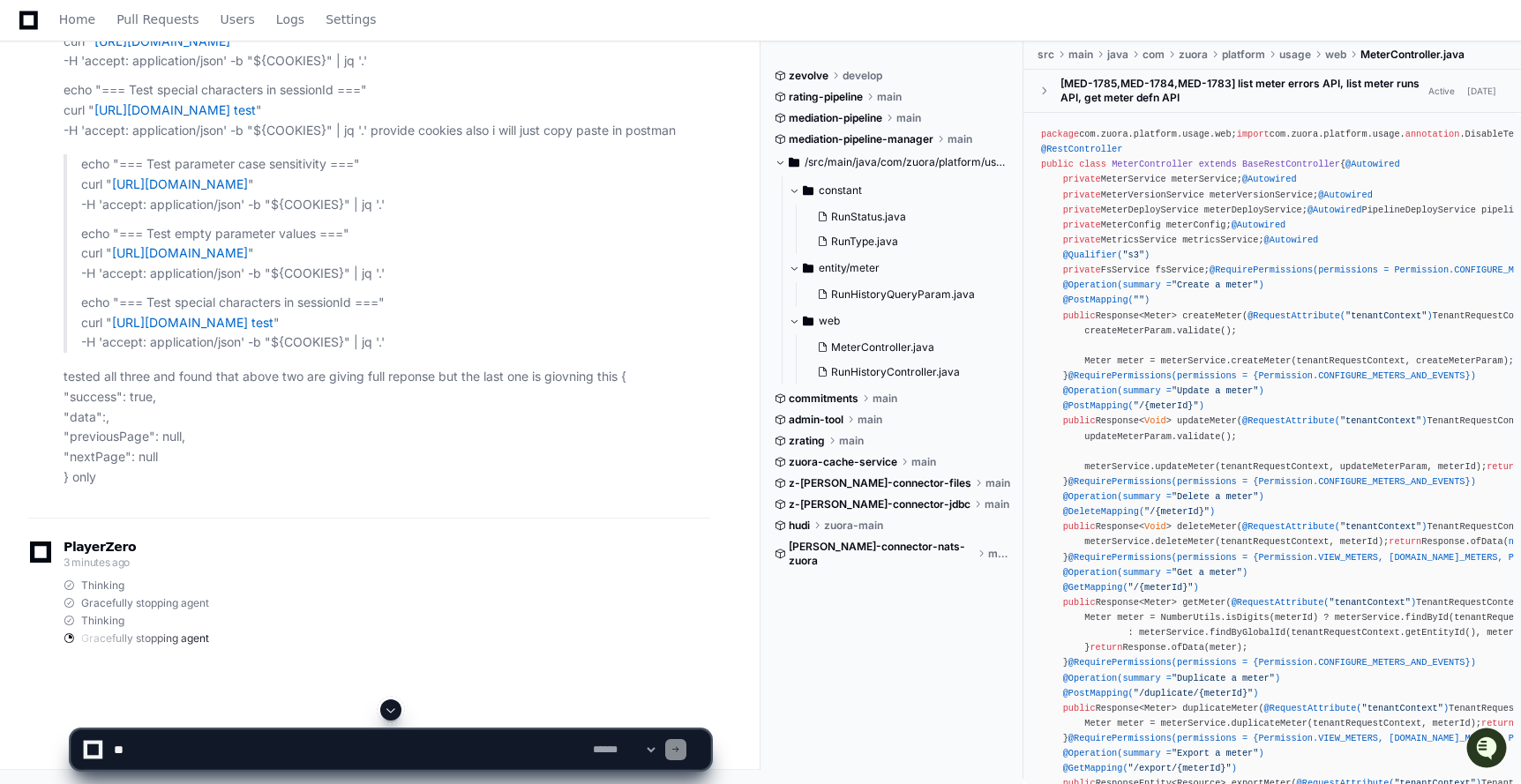
scroll to position [56871, 0]
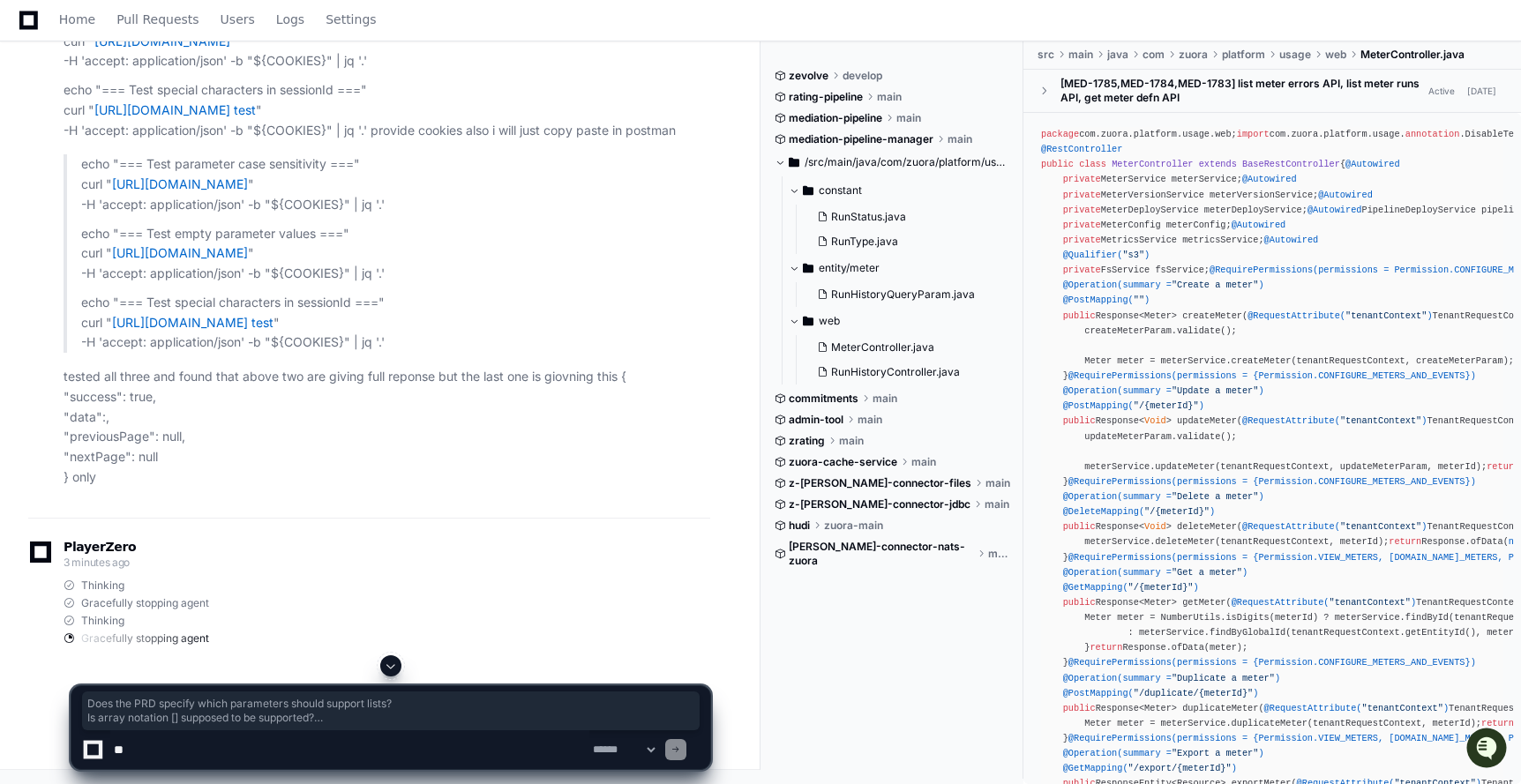
drag, startPoint x: 84, startPoint y: 534, endPoint x: 404, endPoint y: 602, distance: 327.1
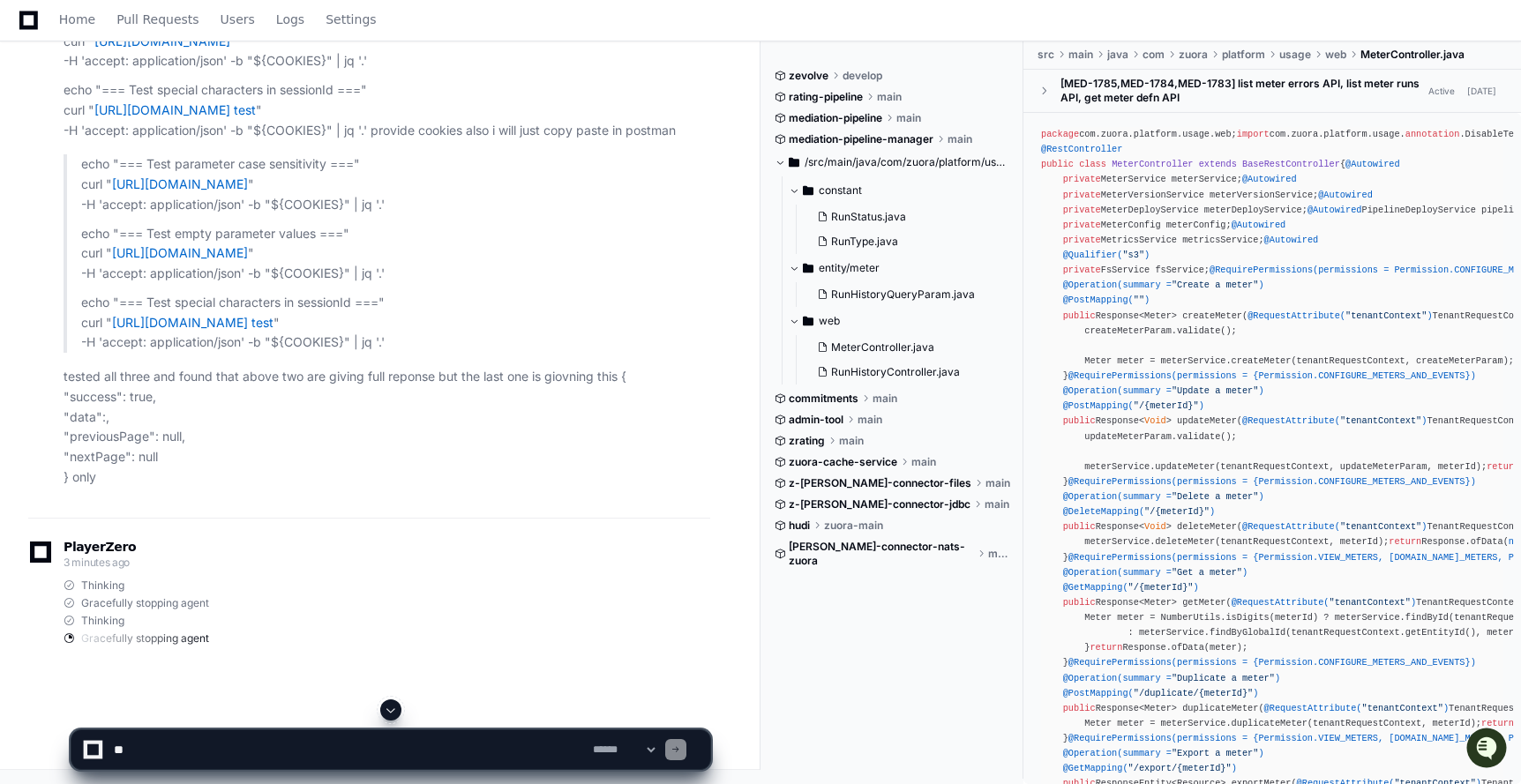
drag, startPoint x: 84, startPoint y: 261, endPoint x: 162, endPoint y: 276, distance: 79.4
drag, startPoint x: 185, startPoint y: 232, endPoint x: 204, endPoint y: 232, distance: 19.0
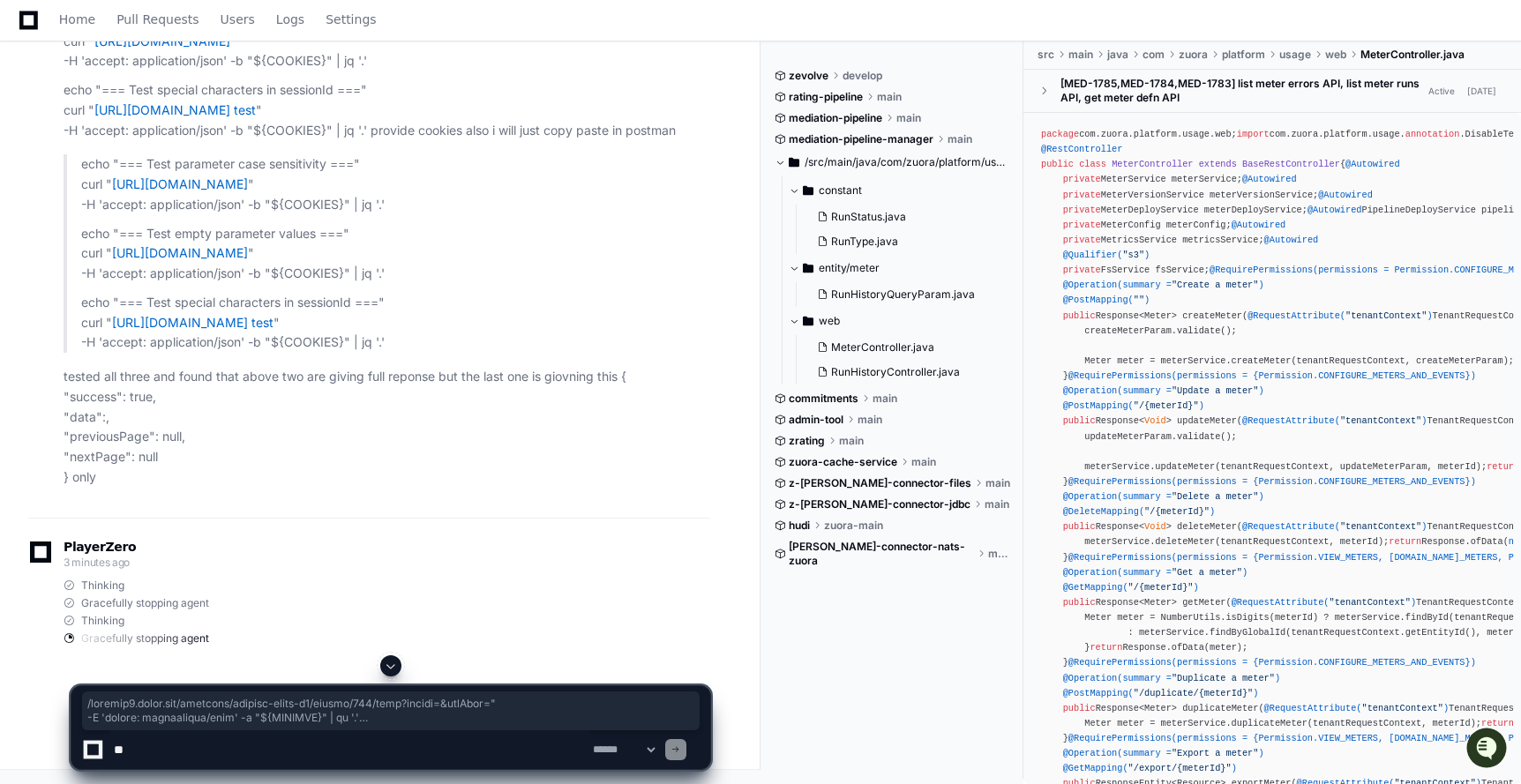
drag, startPoint x: 108, startPoint y: 483, endPoint x: 153, endPoint y: -23, distance: 508.0
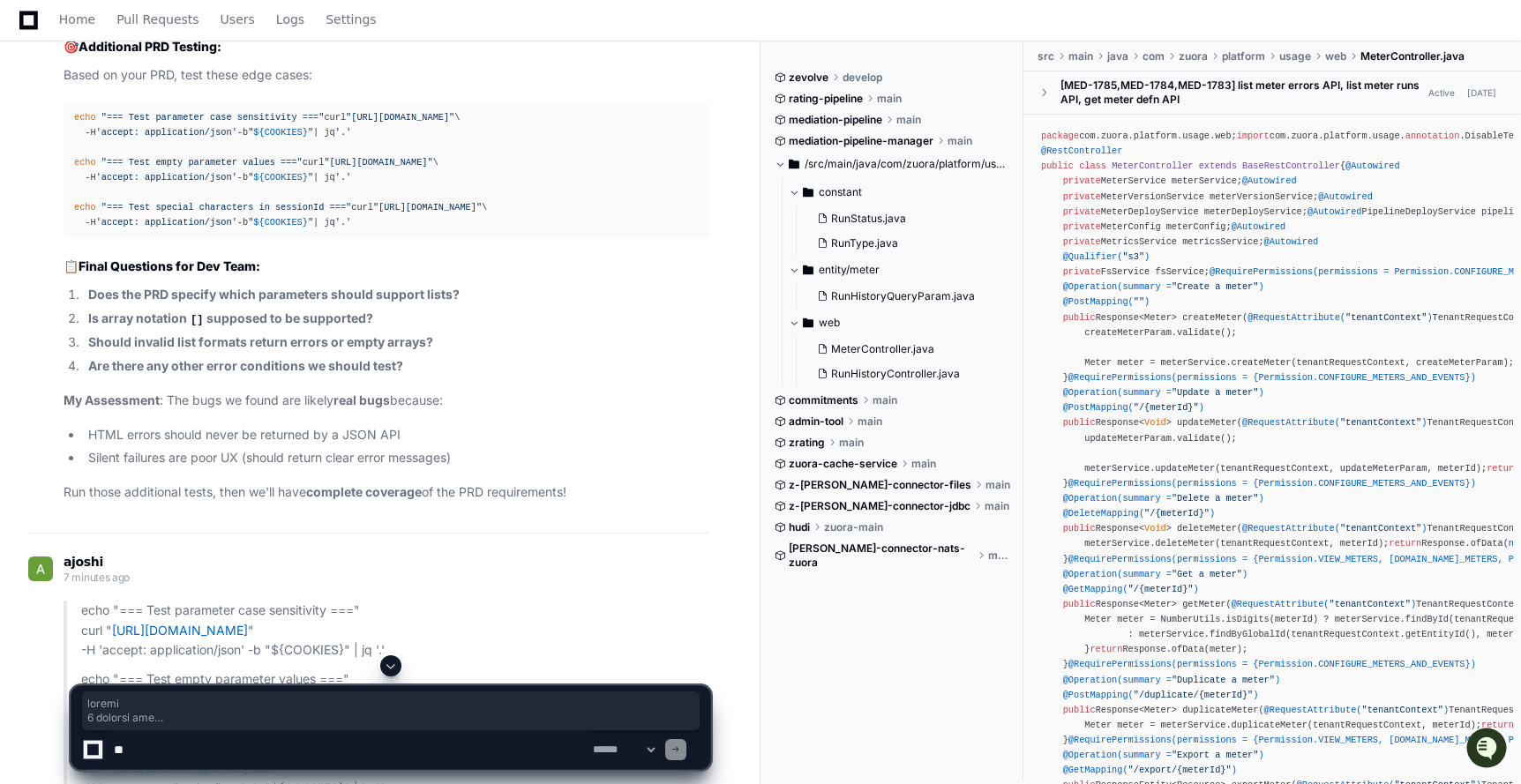
scroll to position [53414, 0]
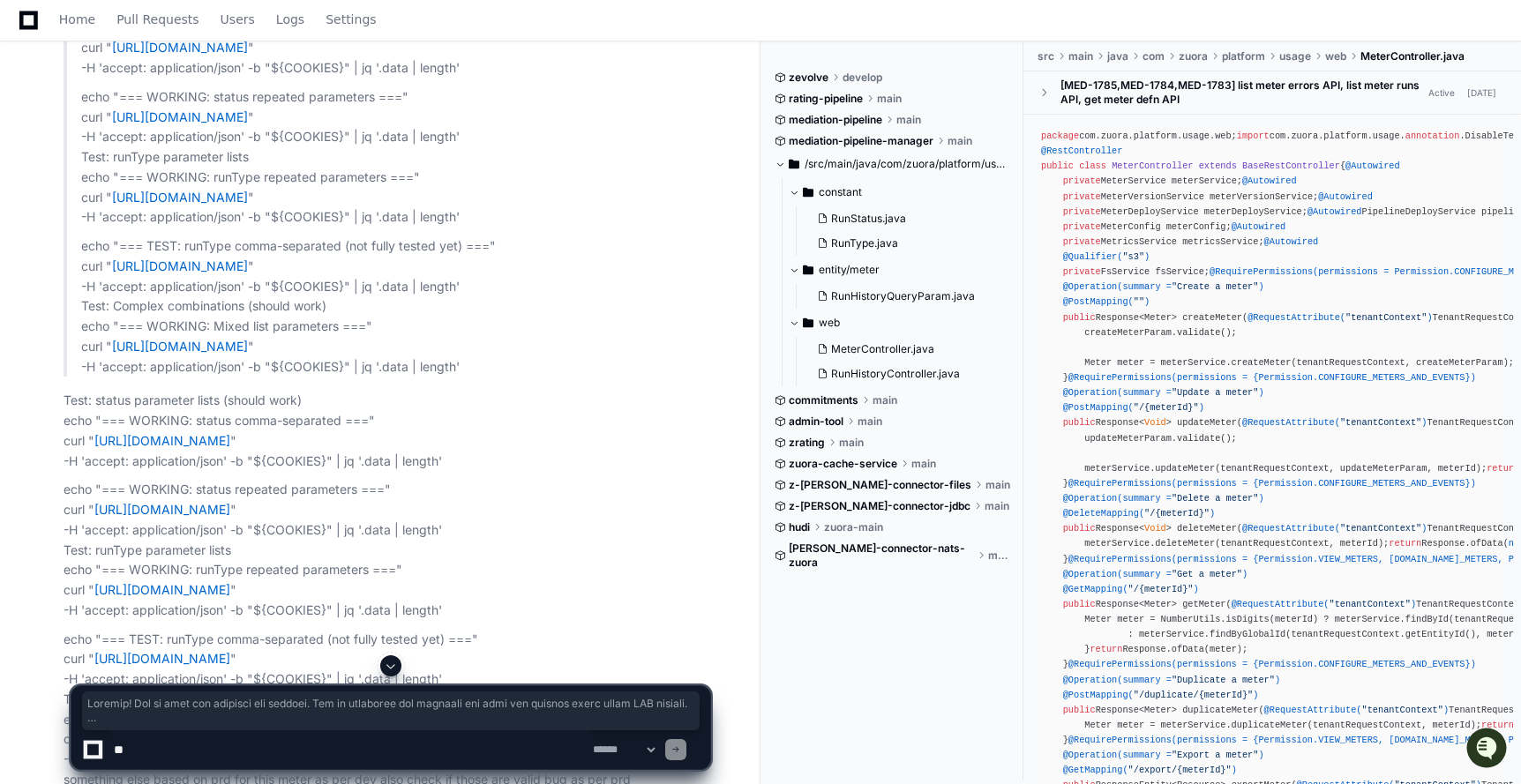
scroll to position [51662, 0]
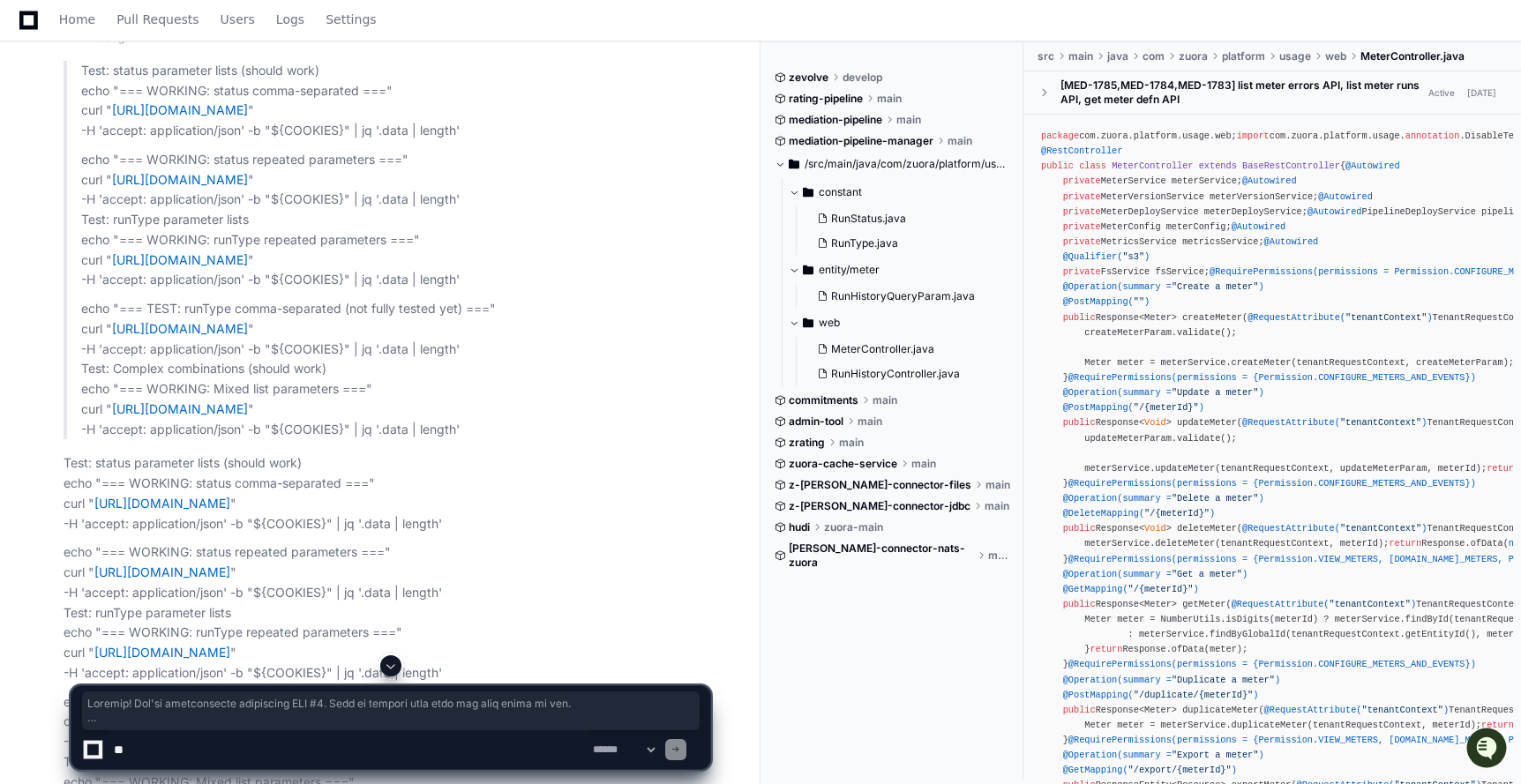
copy div "Perfect! You've successfully reproduced BUG #1 . This is exactly what your dev …"
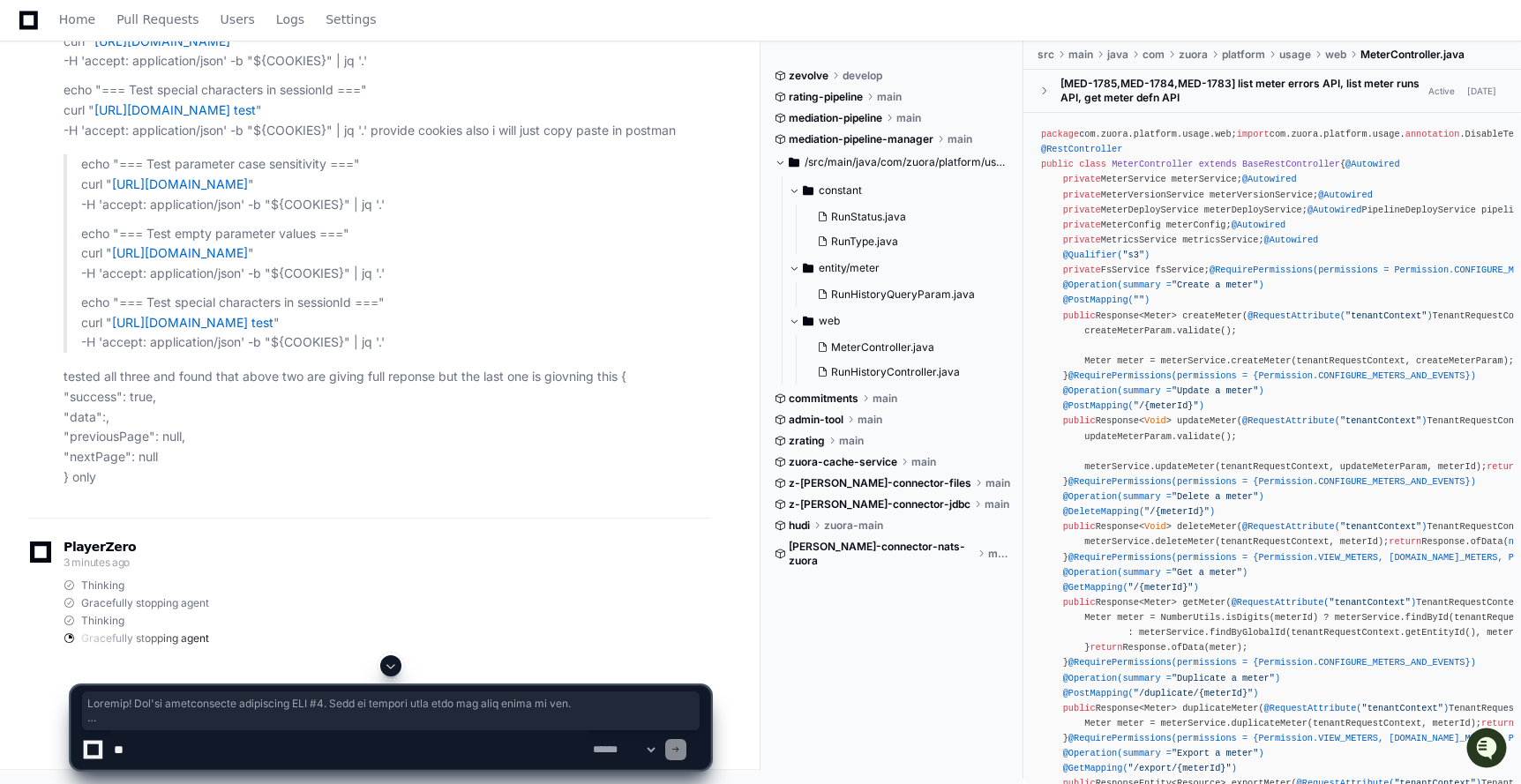
scroll to position [56281, 0]
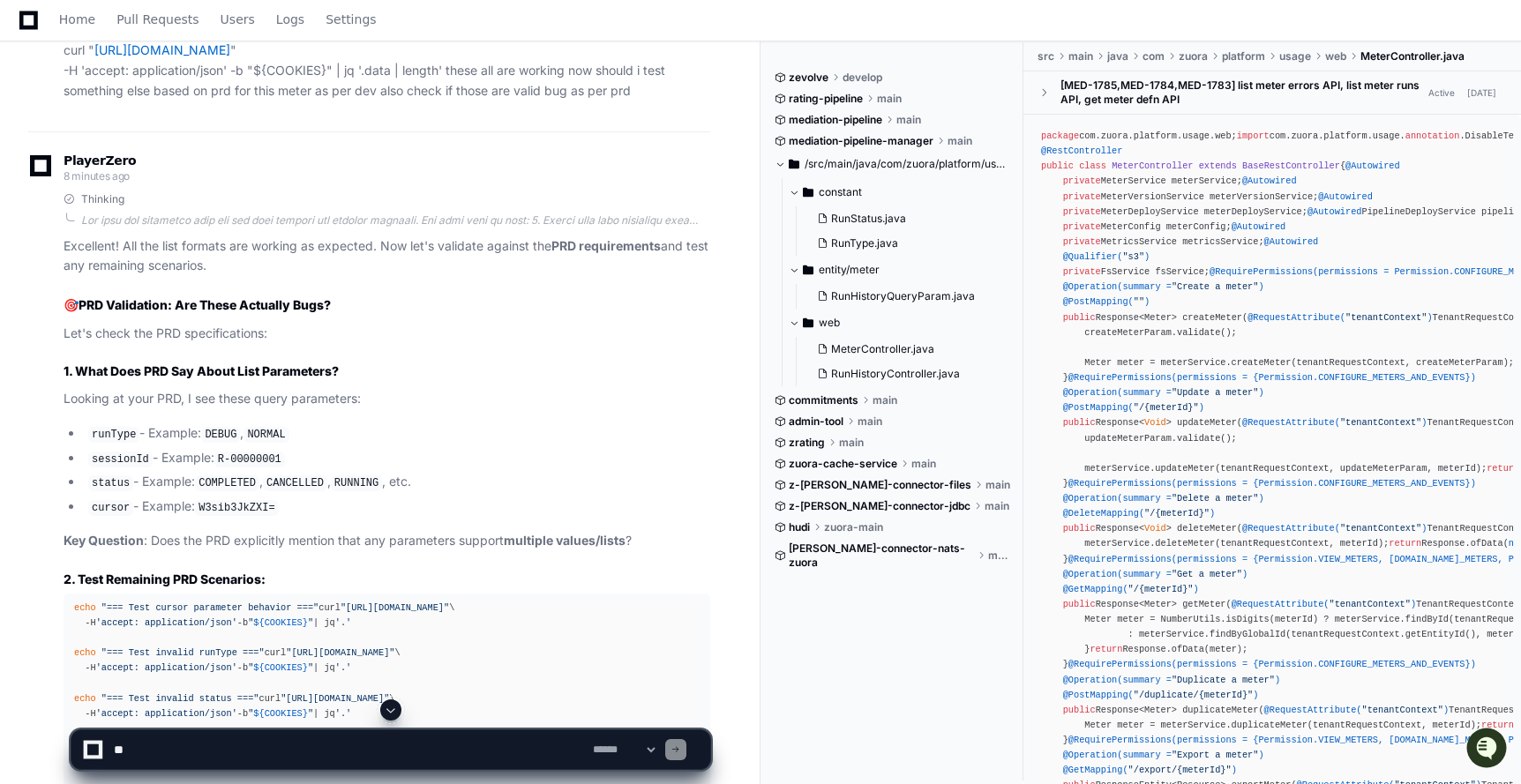
scroll to position [53143, 0]
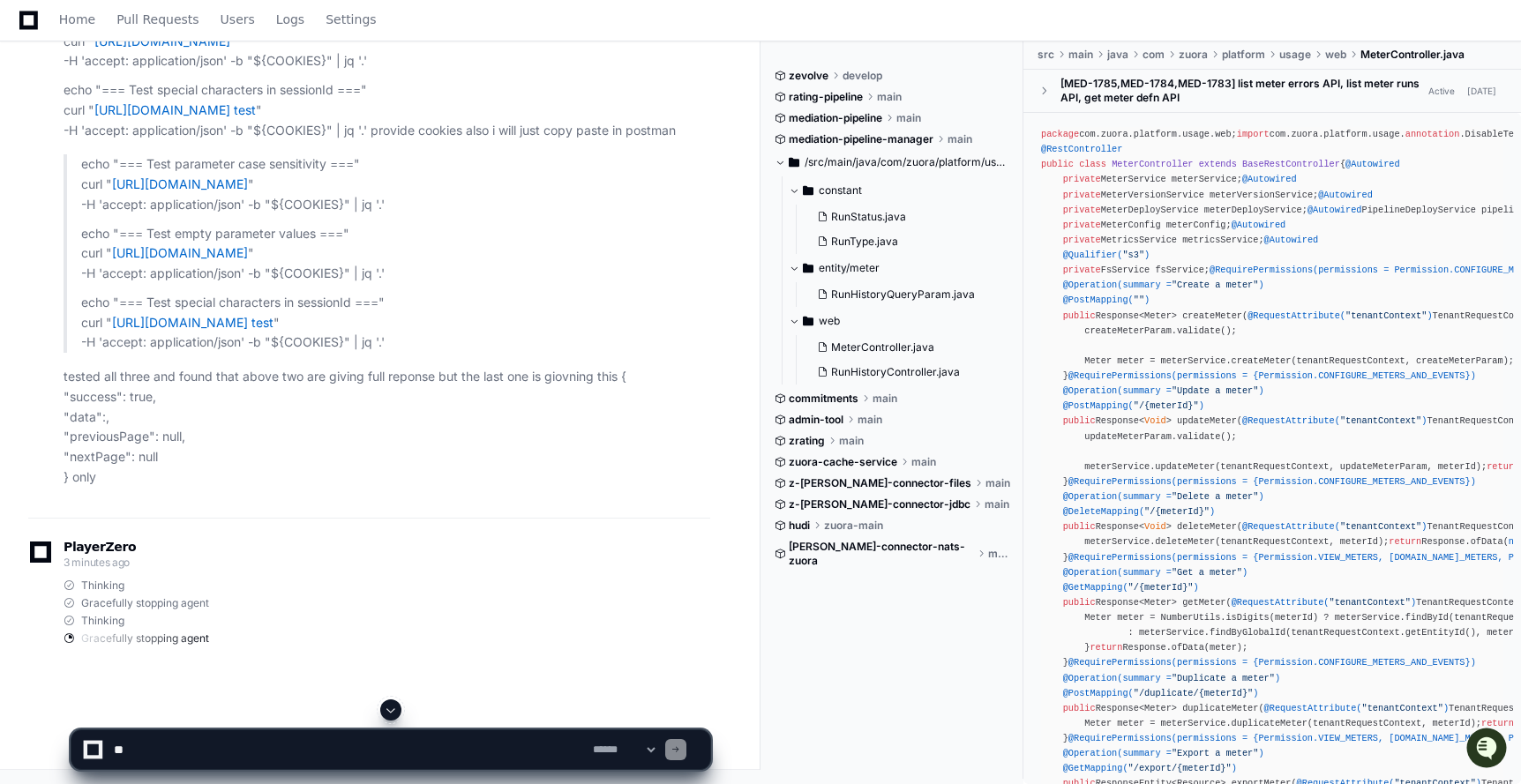
click at [389, 706] on span at bounding box center [391, 710] width 14 height 14
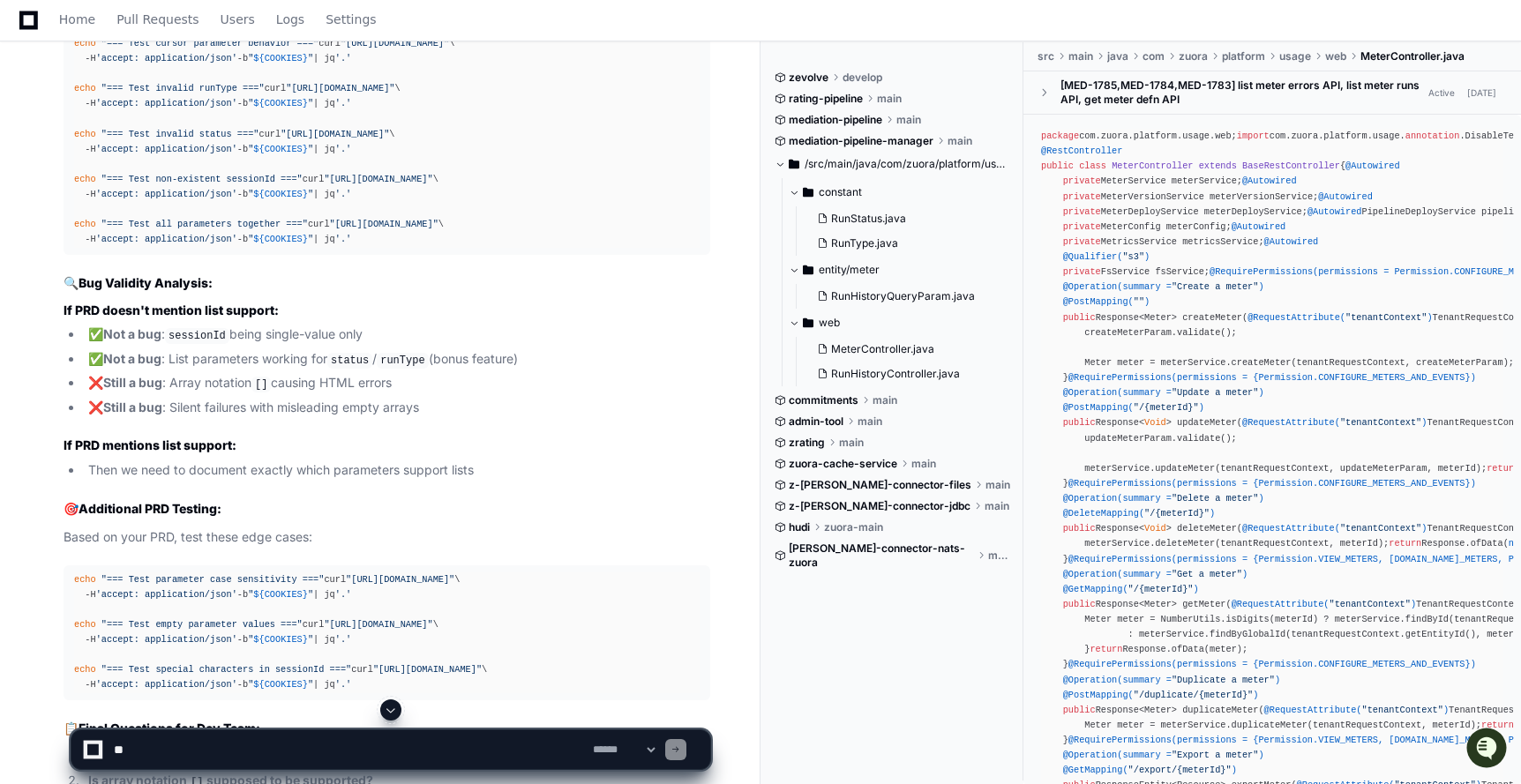
scroll to position [52955, 0]
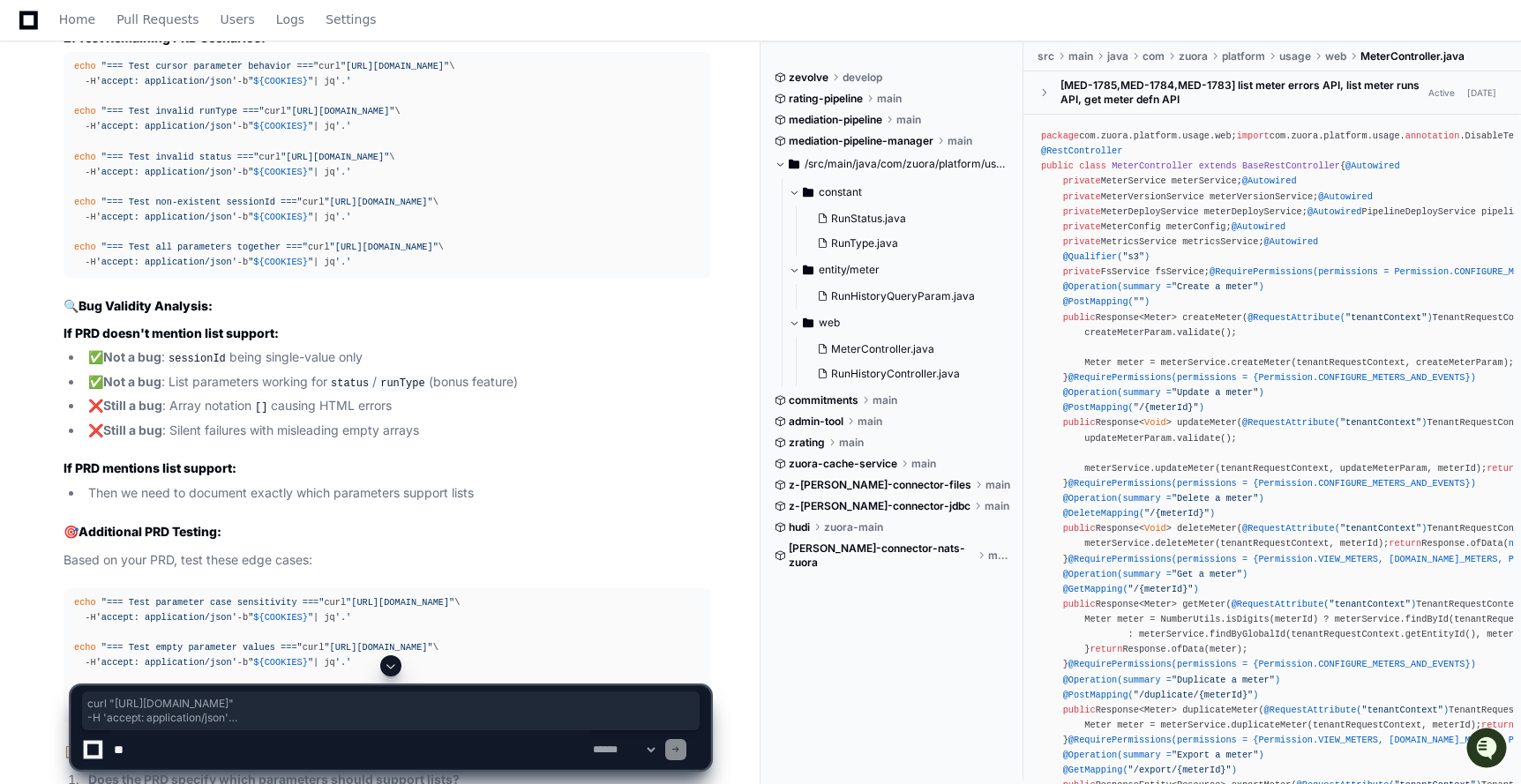
drag, startPoint x: 376, startPoint y: 510, endPoint x: 75, endPoint y: 216, distance: 420.8
copy article "curl " https://staging2.zuora.com/platform/gateway-proxy-v2/meters/328/runs?ses…"
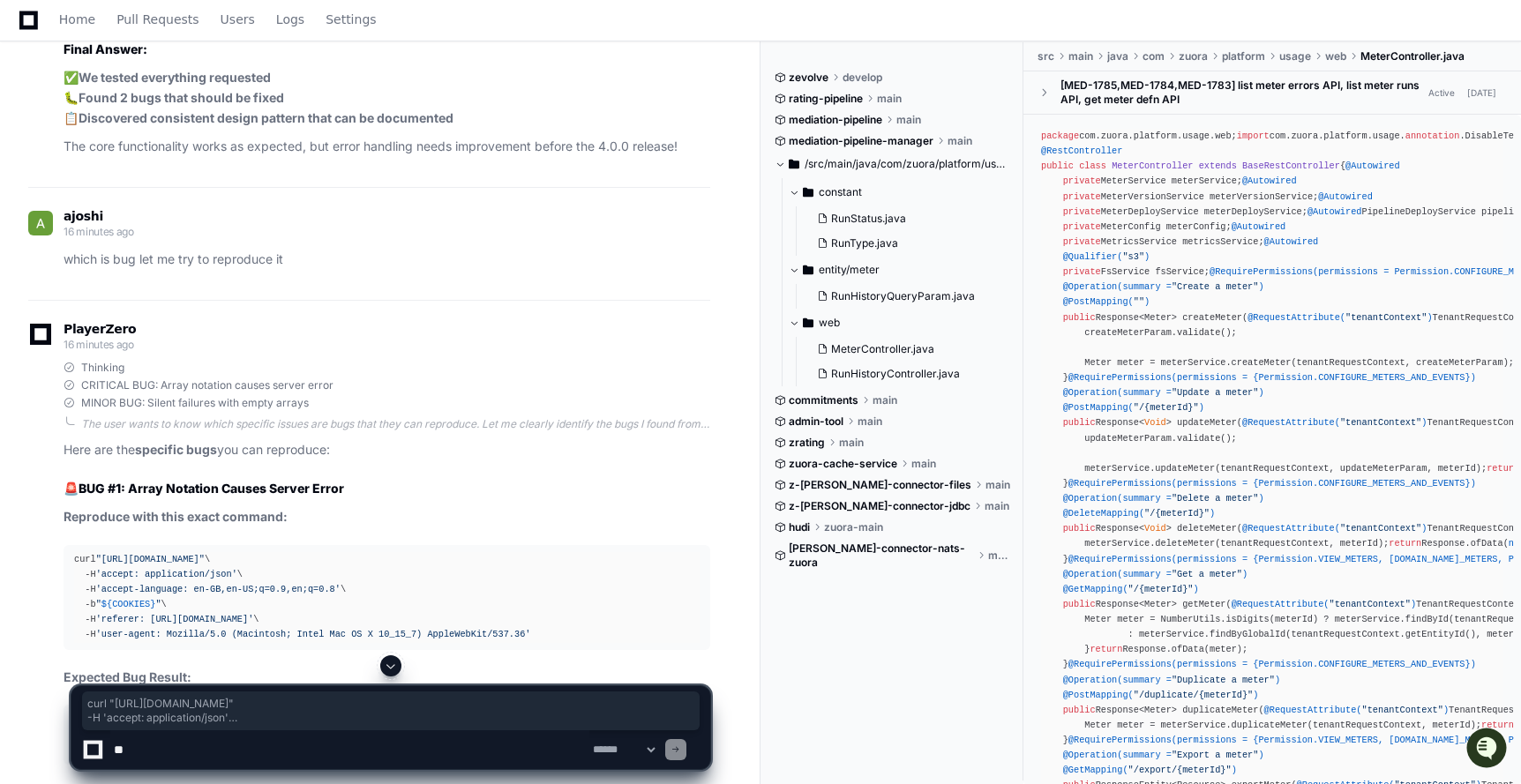
scroll to position [46458, 0]
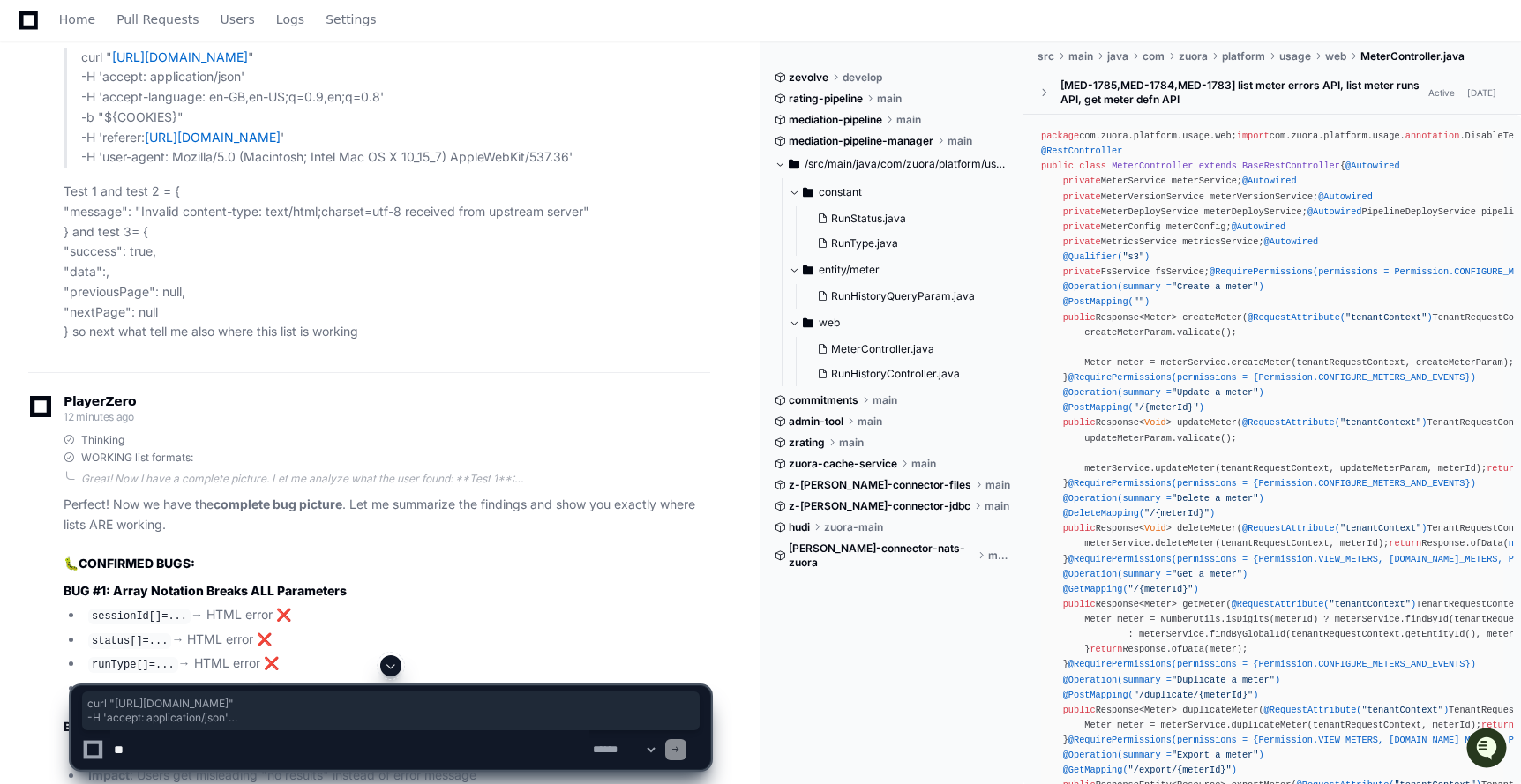
click at [390, 670] on span at bounding box center [391, 666] width 14 height 14
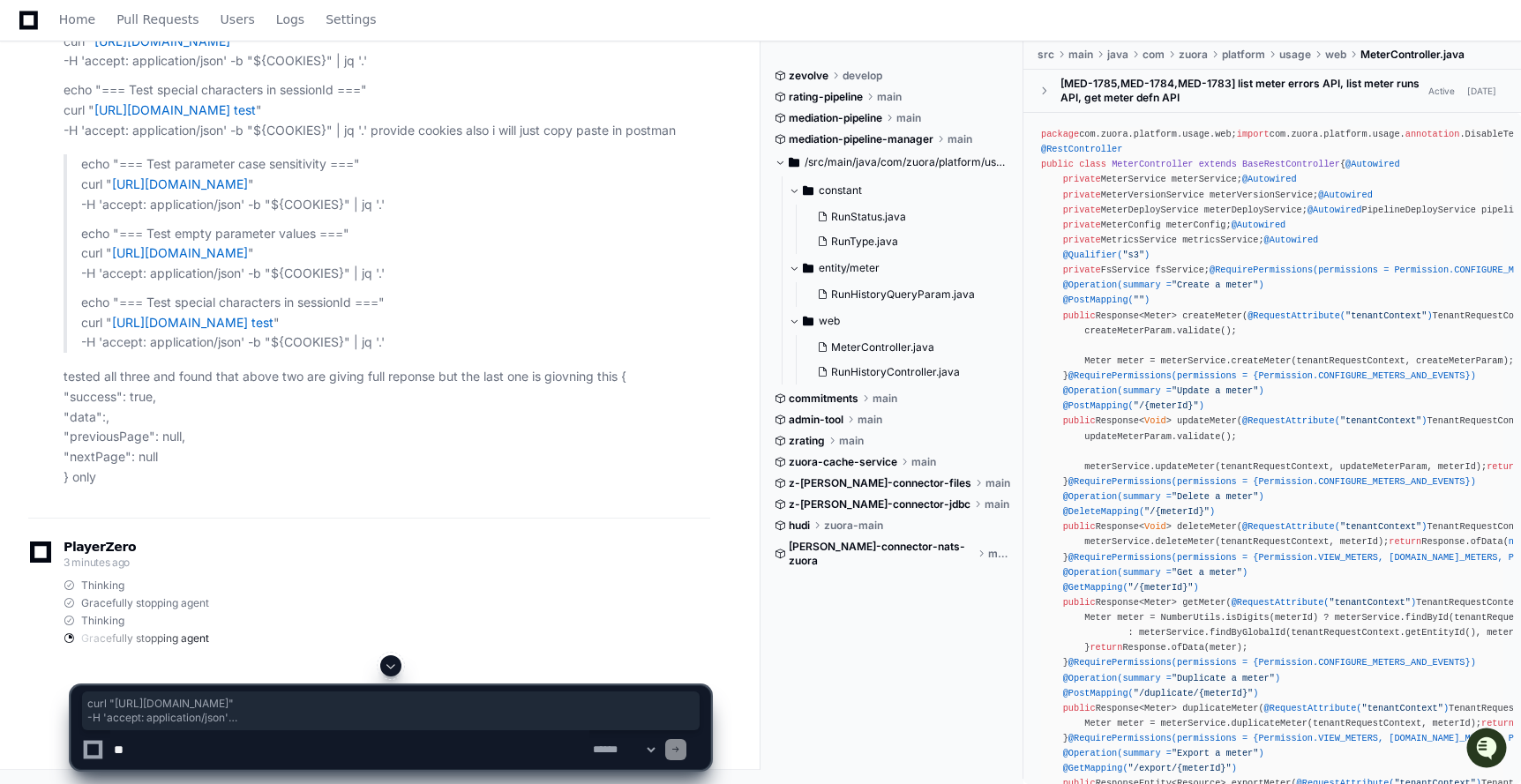
scroll to position [57982, 0]
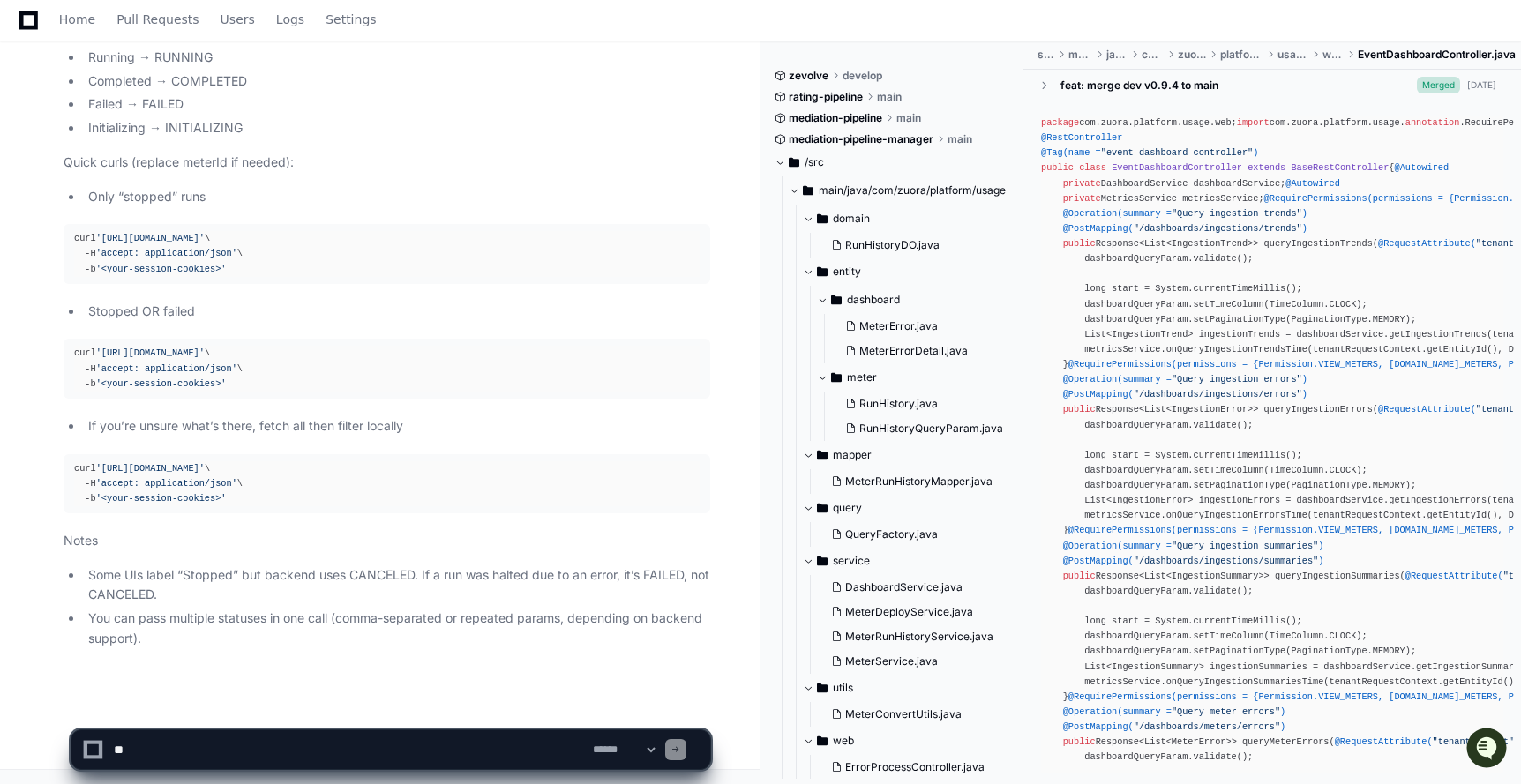
click at [273, 746] on textarea at bounding box center [350, 750] width 479 height 39
paste textarea "**********"
type textarea "**********"
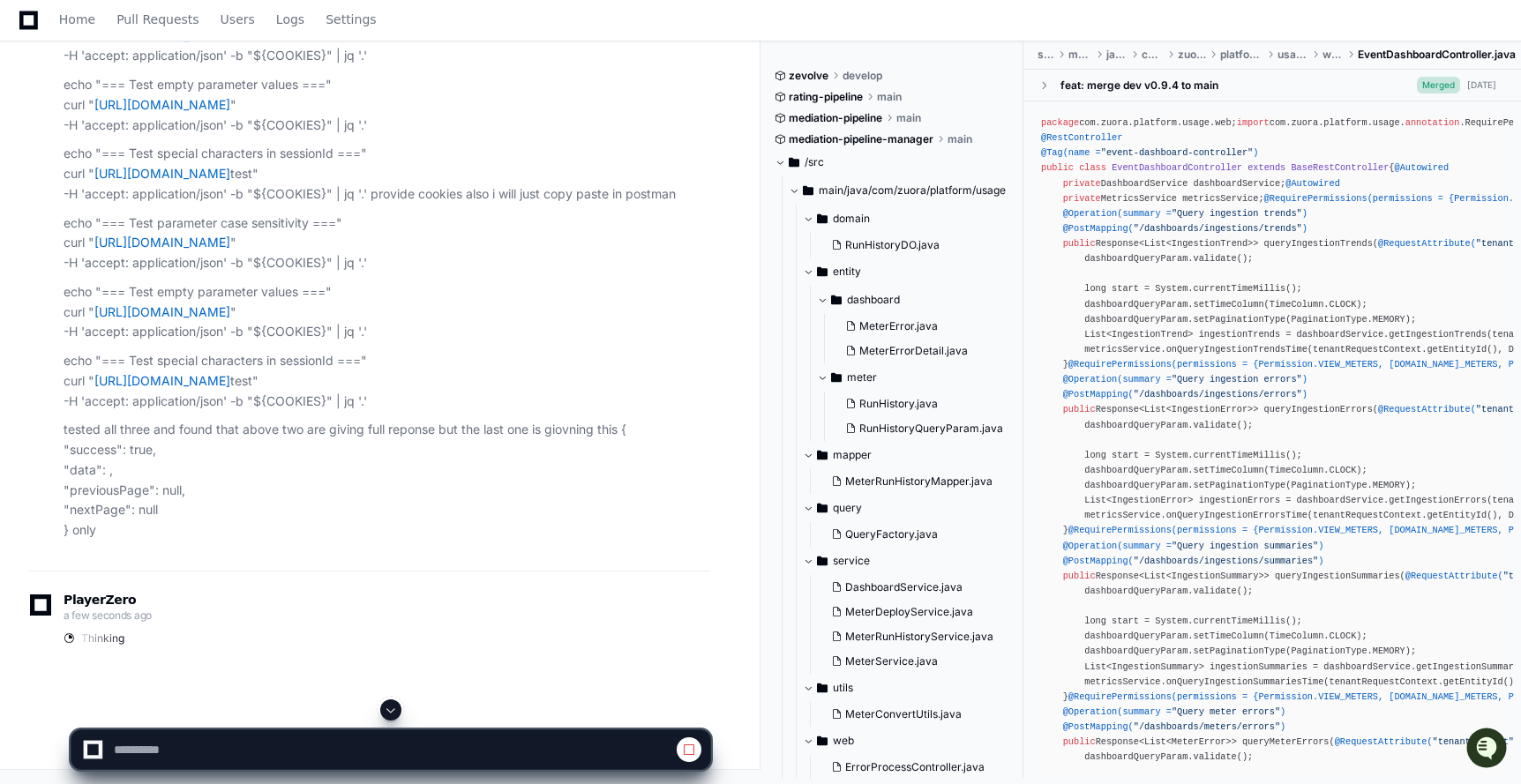
click at [391, 710] on span at bounding box center [391, 710] width 14 height 14
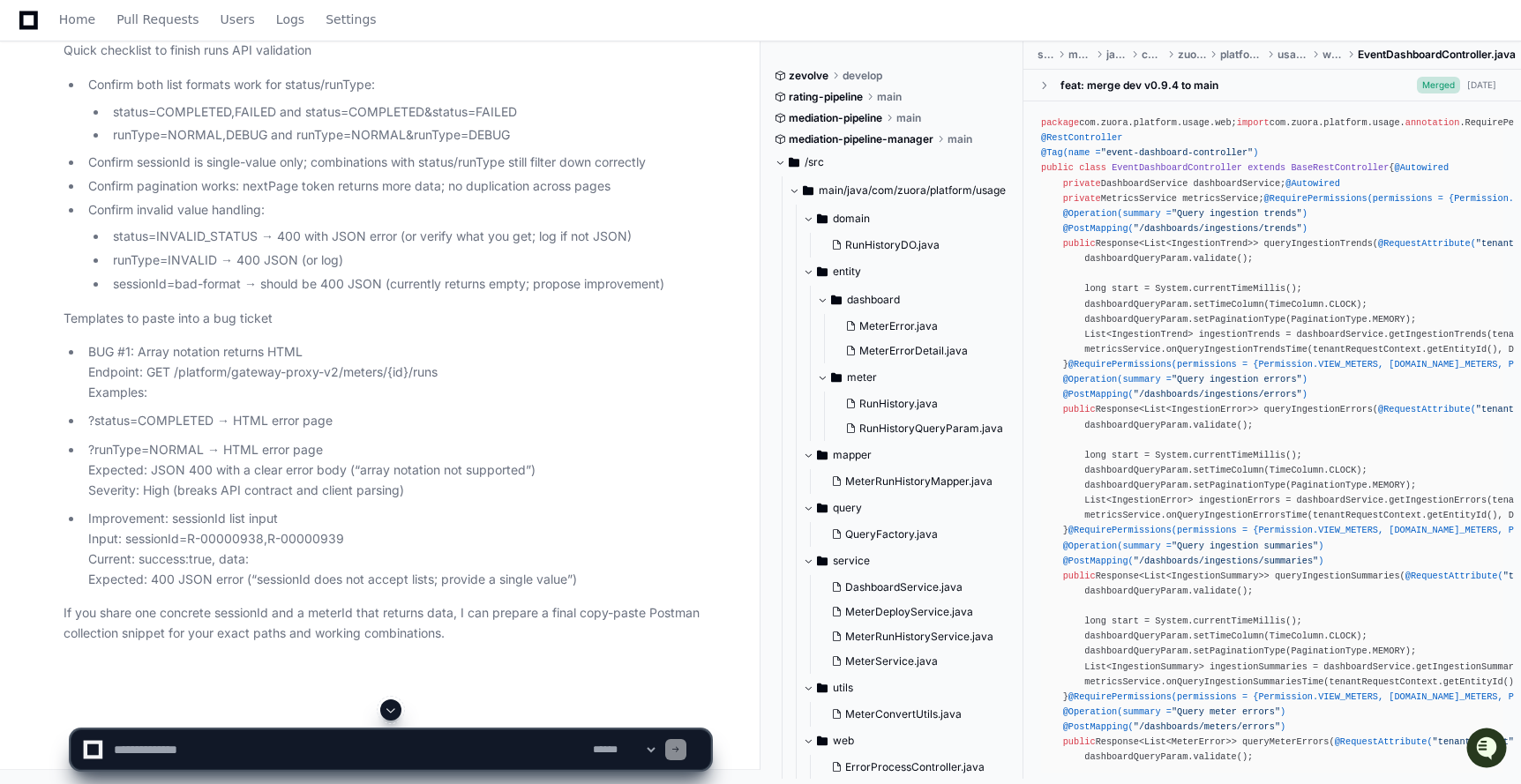
scroll to position [123005, 0]
click at [175, 741] on textarea at bounding box center [350, 750] width 479 height 39
type textarea "**********"
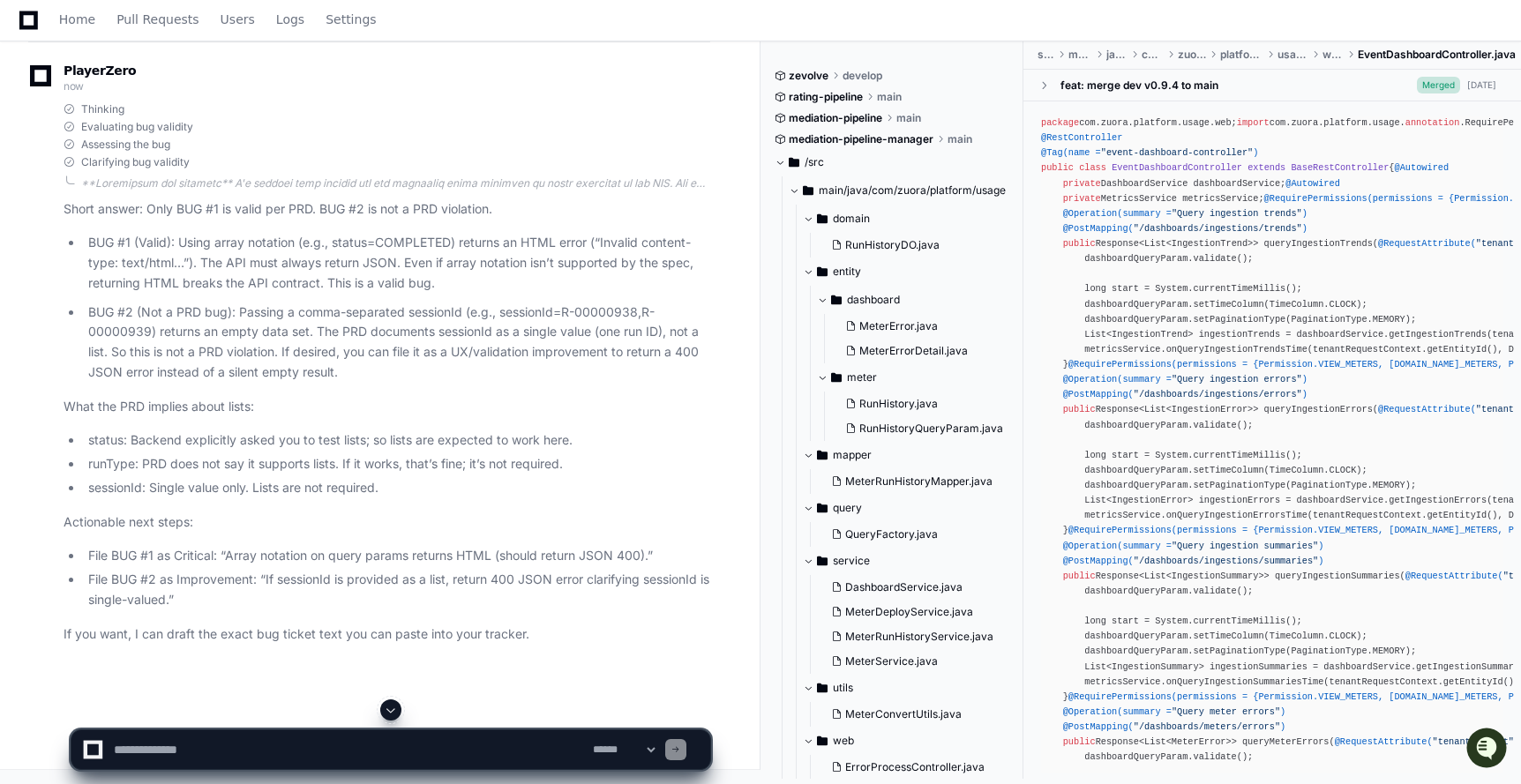
scroll to position [125391, 0]
click at [252, 383] on p "BUG #2 (Not a PRD bug): Passing a comma-separated sessionId (e.g., sessionId=R-…" at bounding box center [399, 343] width 622 height 80
click at [287, 748] on textarea at bounding box center [350, 750] width 479 height 39
type textarea "**********"
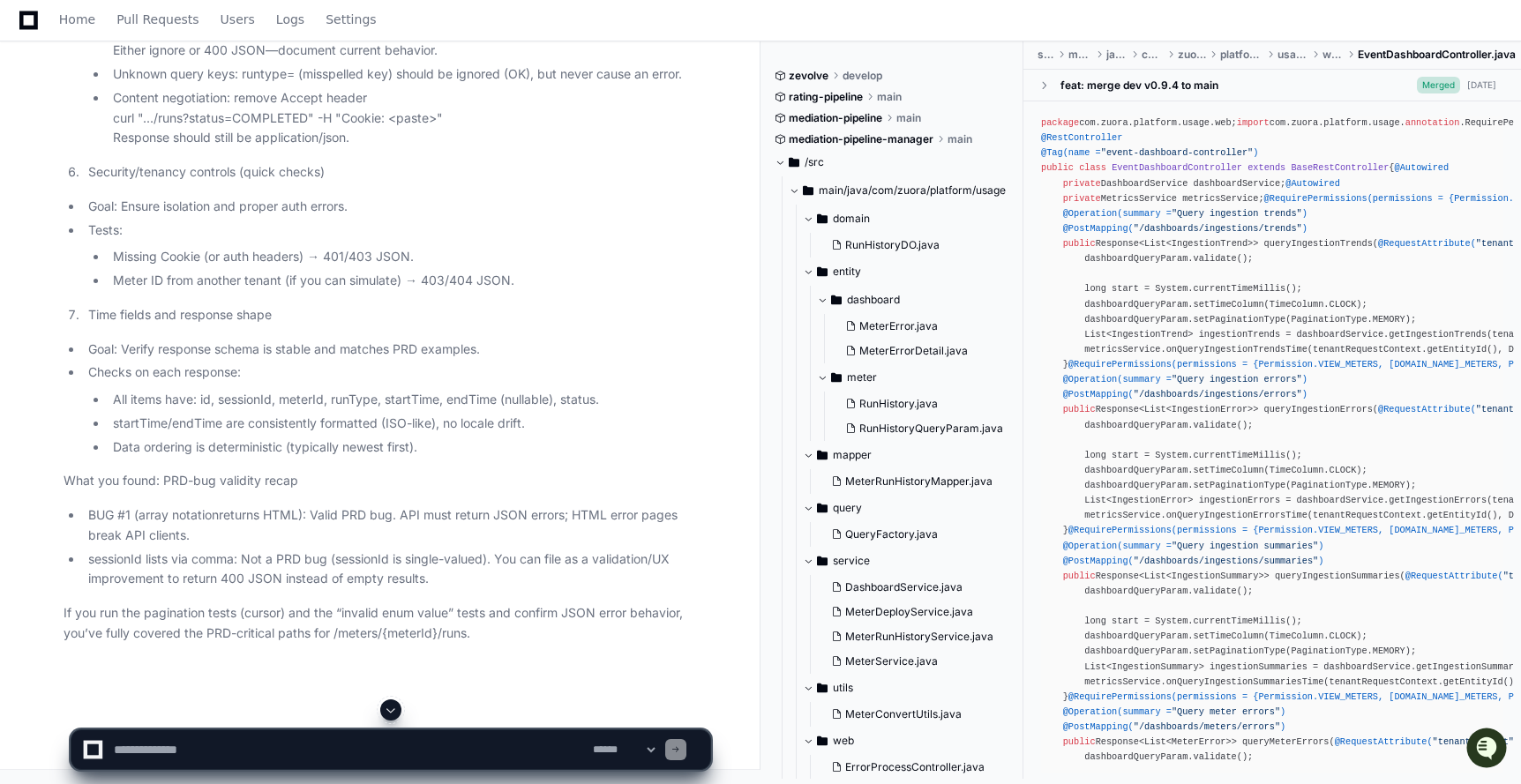
scroll to position [126435, 0]
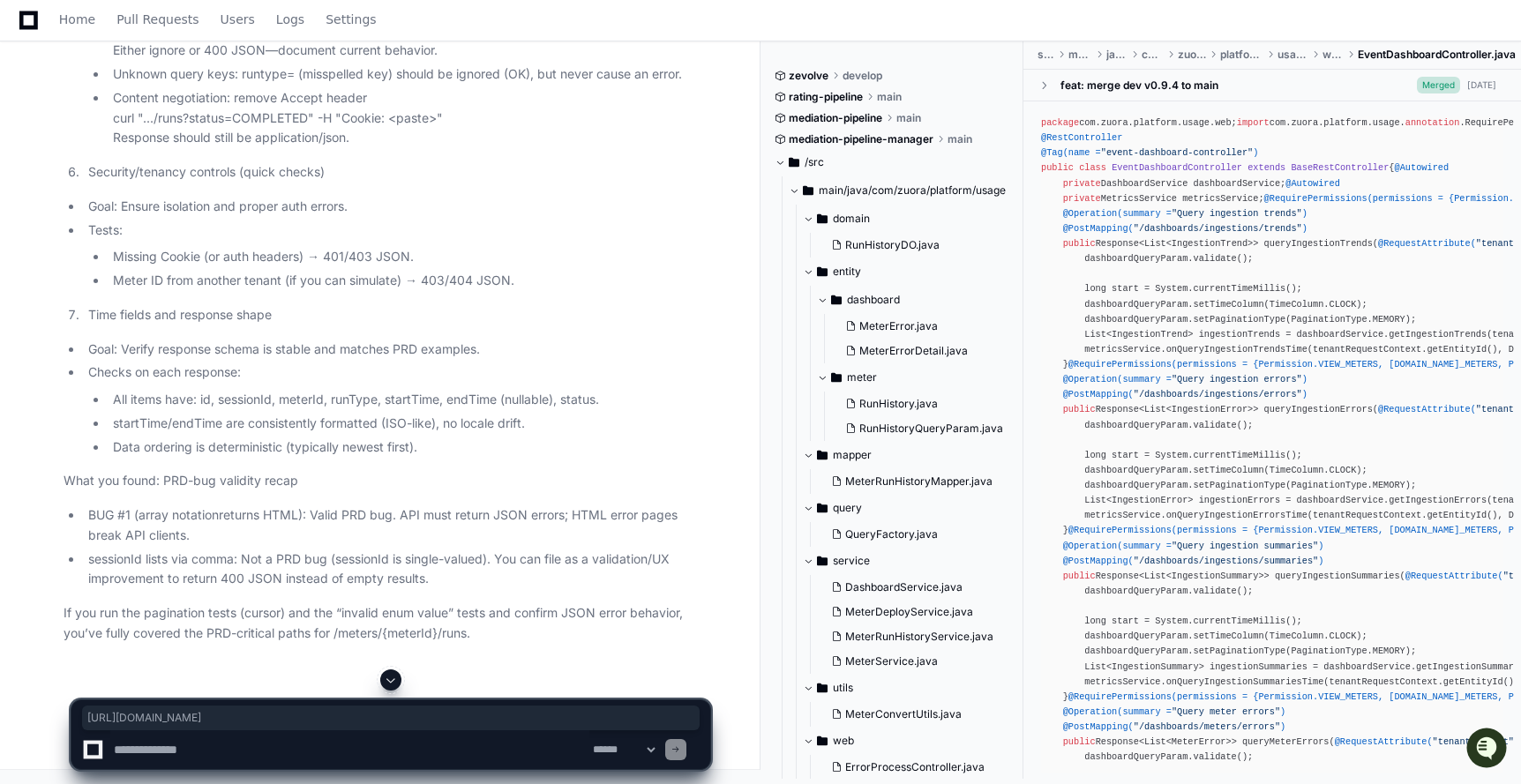
drag, startPoint x: 651, startPoint y: 405, endPoint x: 146, endPoint y: 396, distance: 505.1
copy link "[URL][DOMAIN_NAME]"
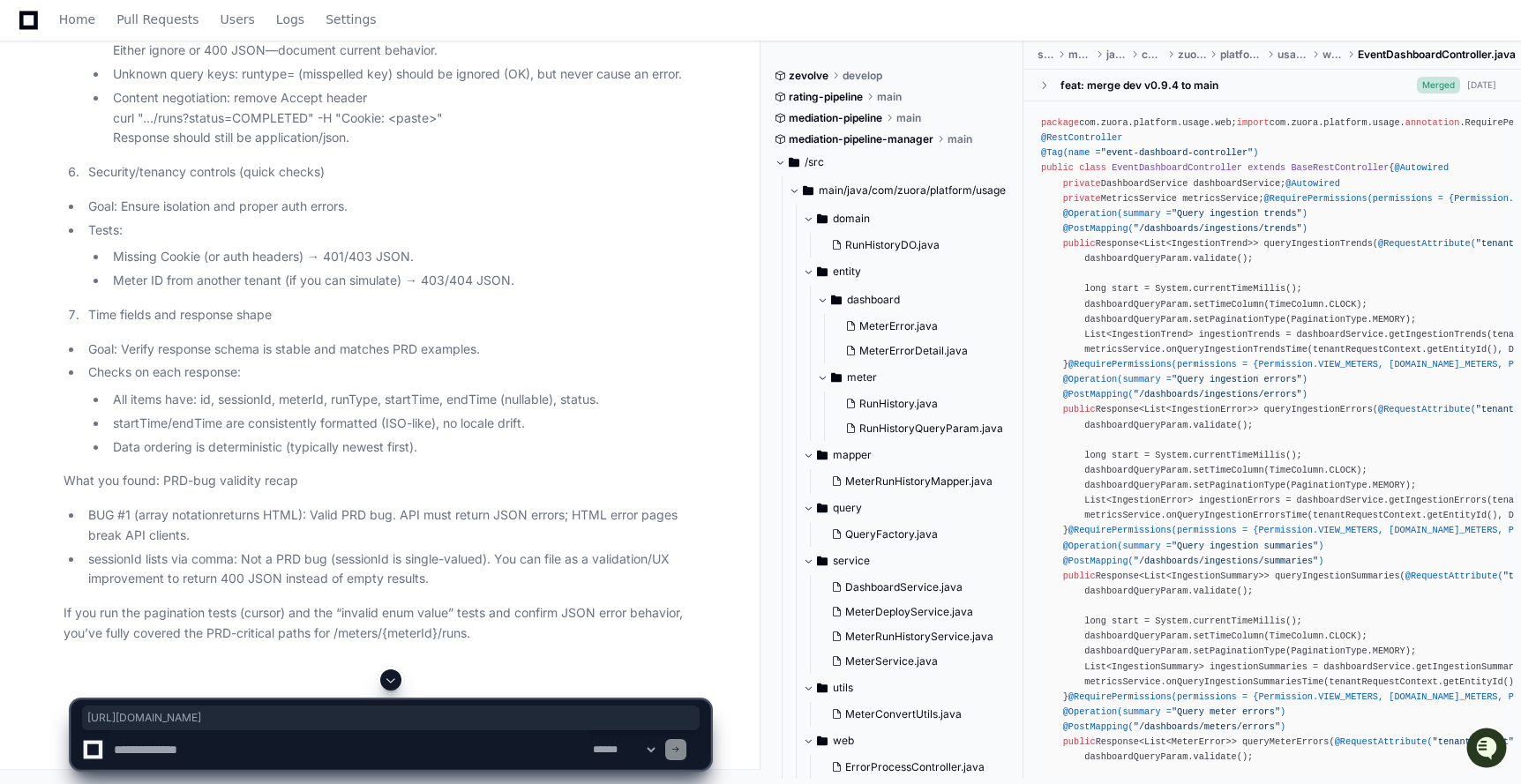
click at [257, 748] on textarea at bounding box center [350, 750] width 479 height 39
paste textarea "**********"
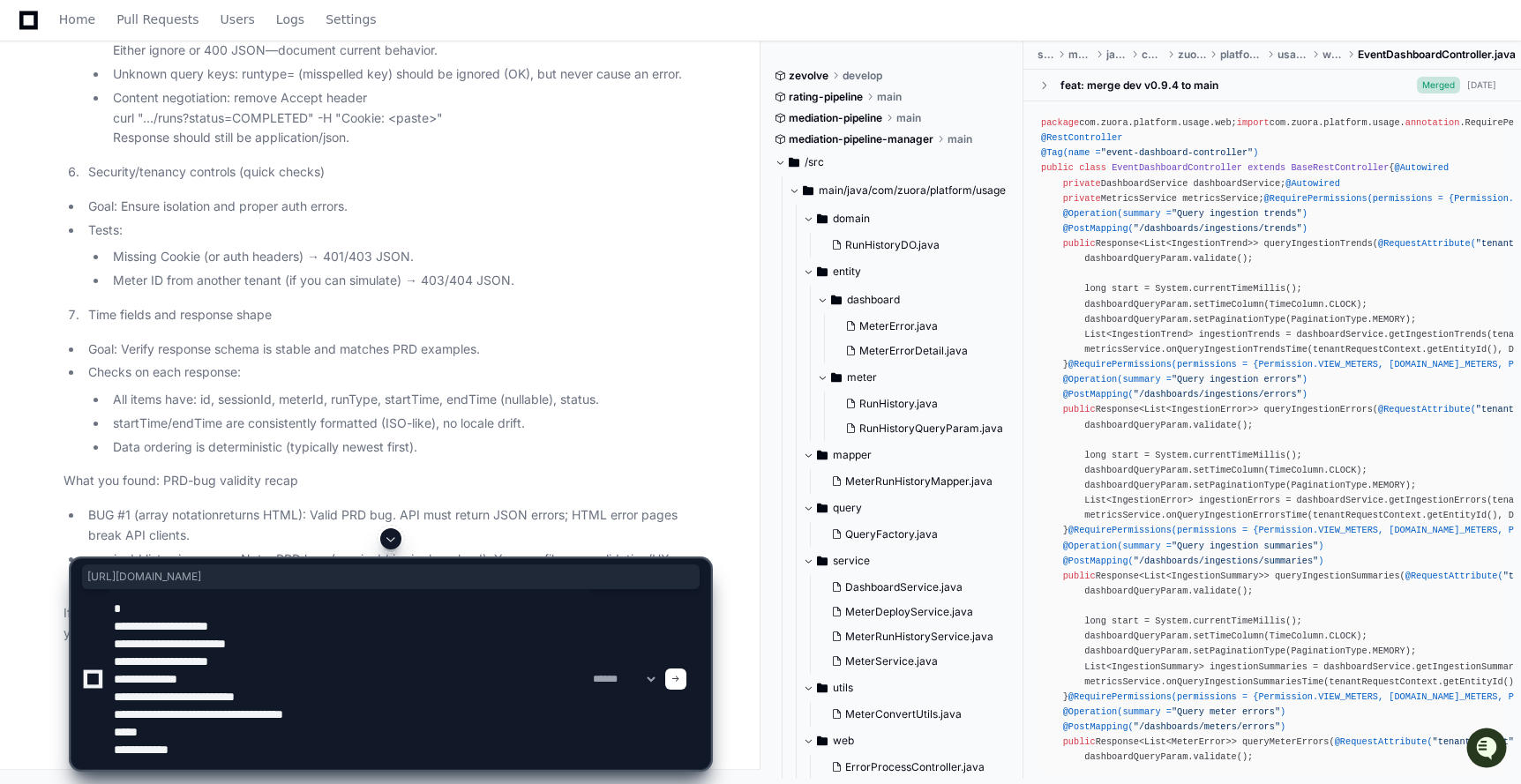
paste textarea "**********"
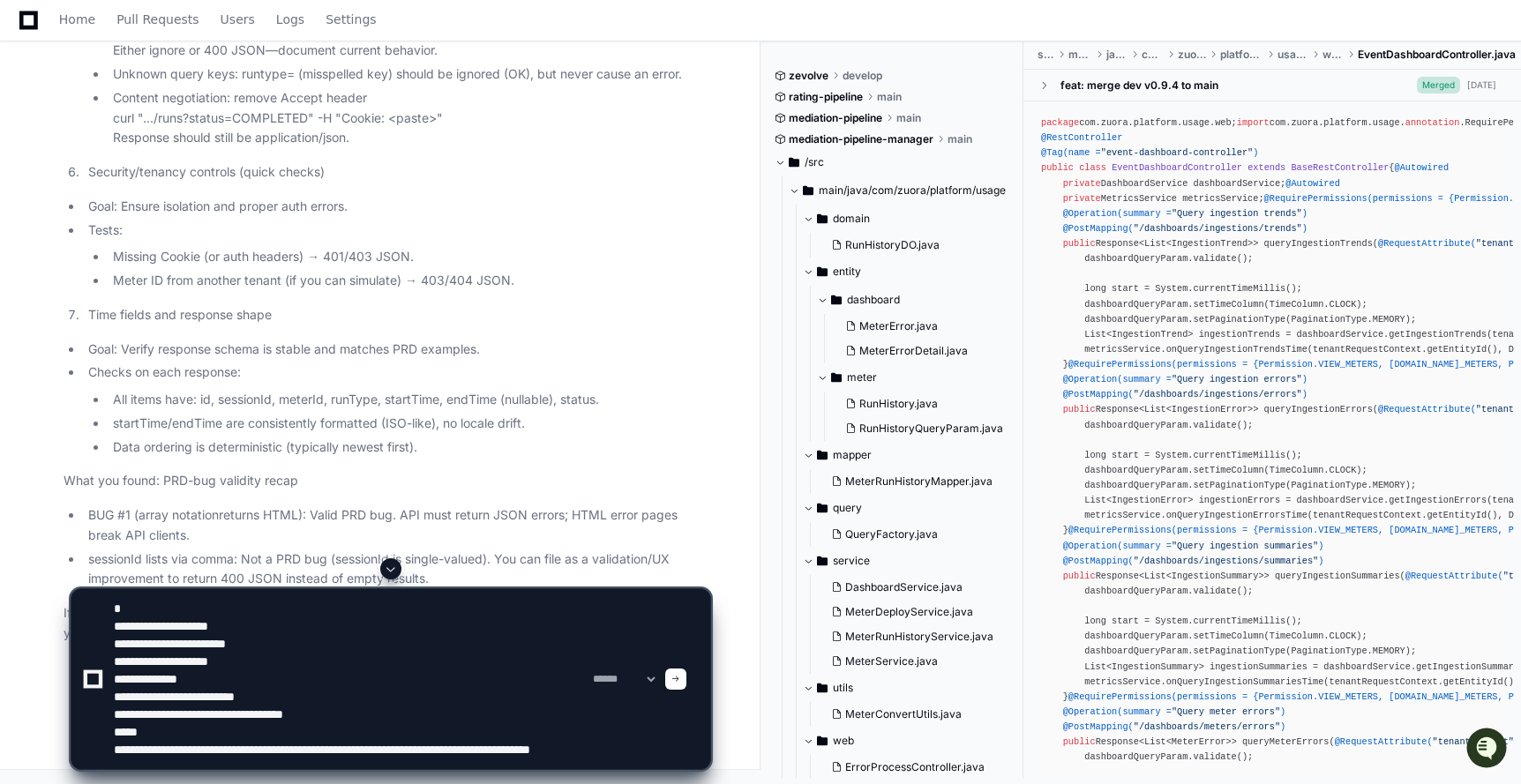
click at [191, 758] on textarea at bounding box center [350, 679] width 479 height 180
click at [342, 761] on textarea at bounding box center [350, 679] width 479 height 180
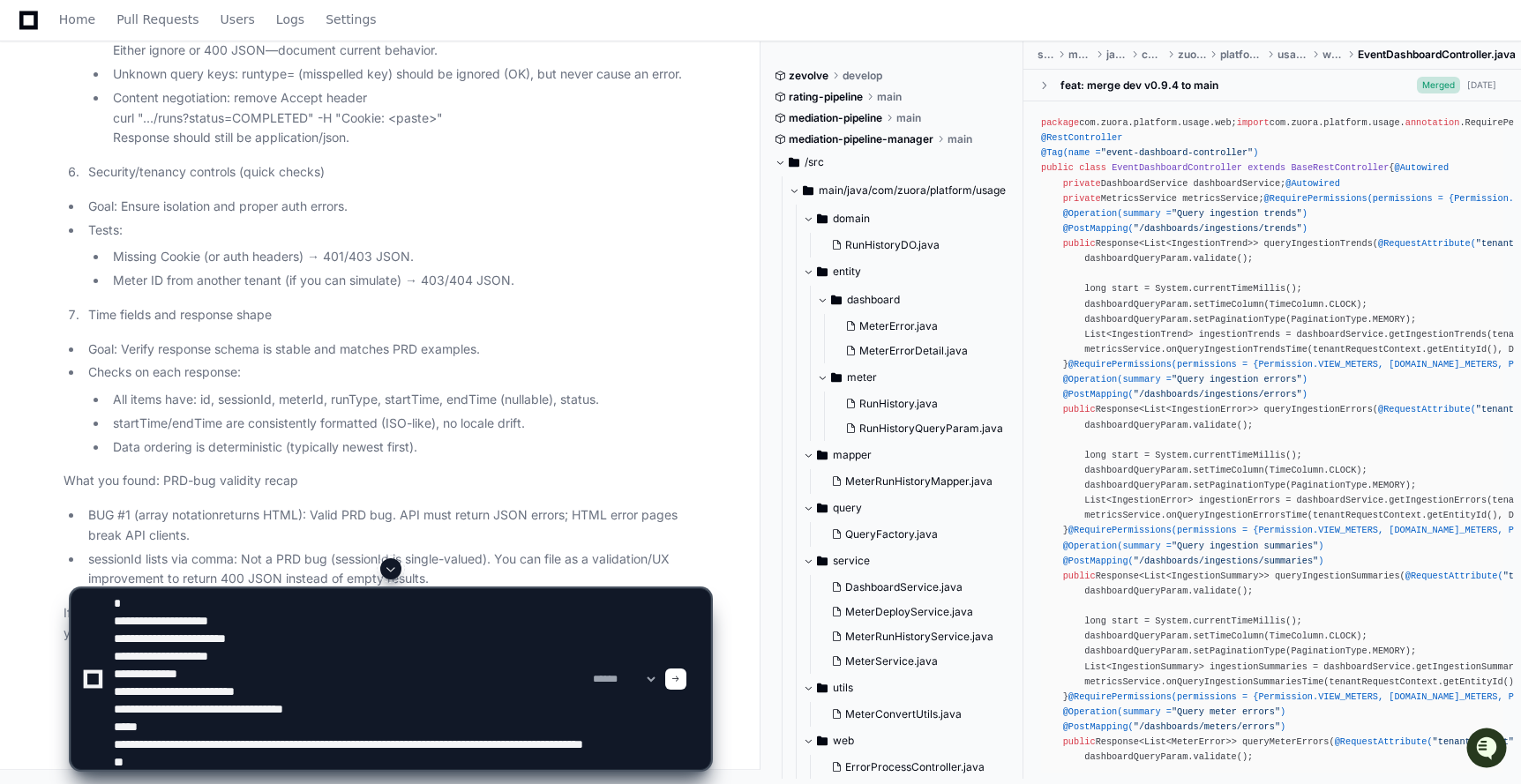
paste textarea "**********"
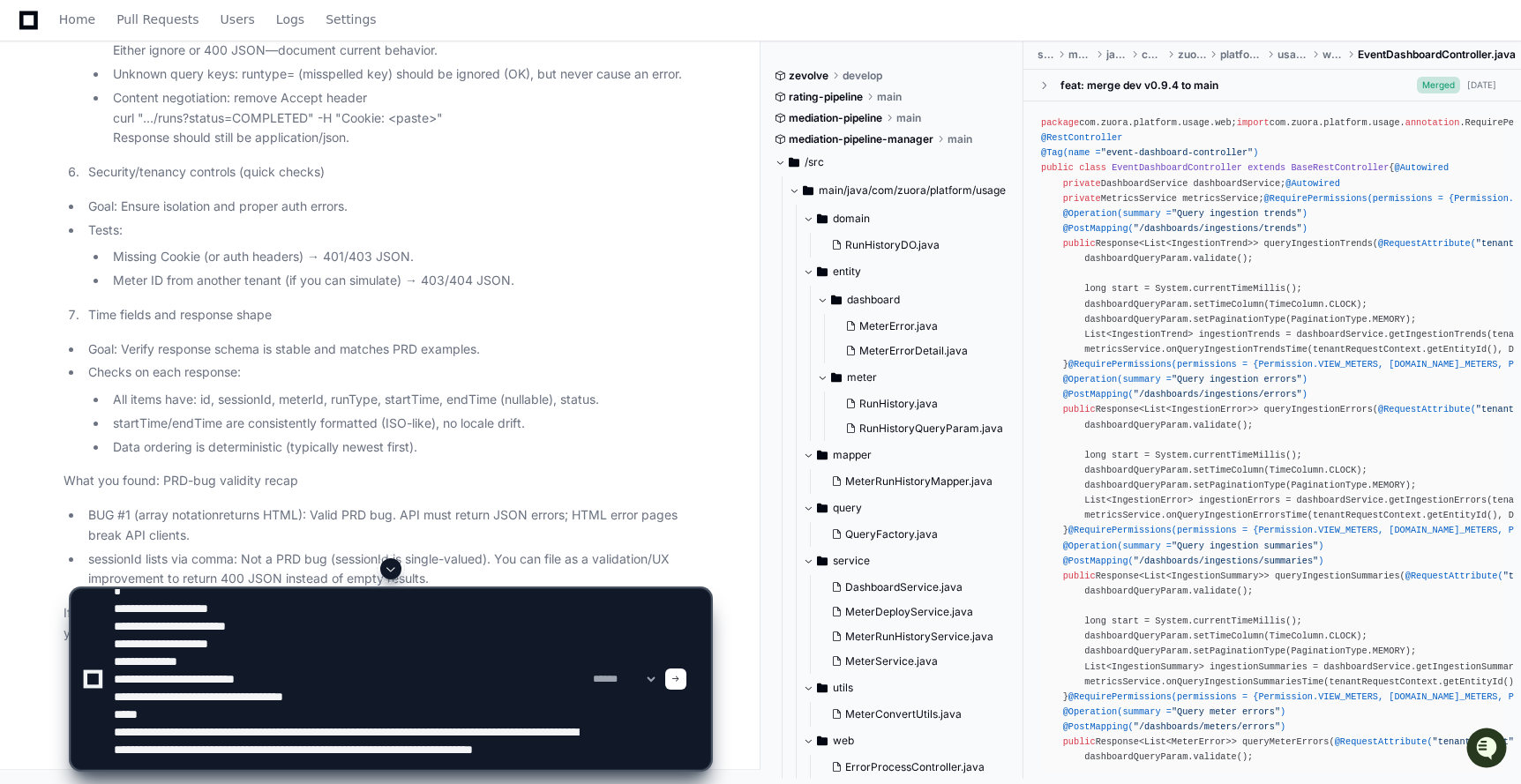
scroll to position [40, 0]
paste textarea "**********"
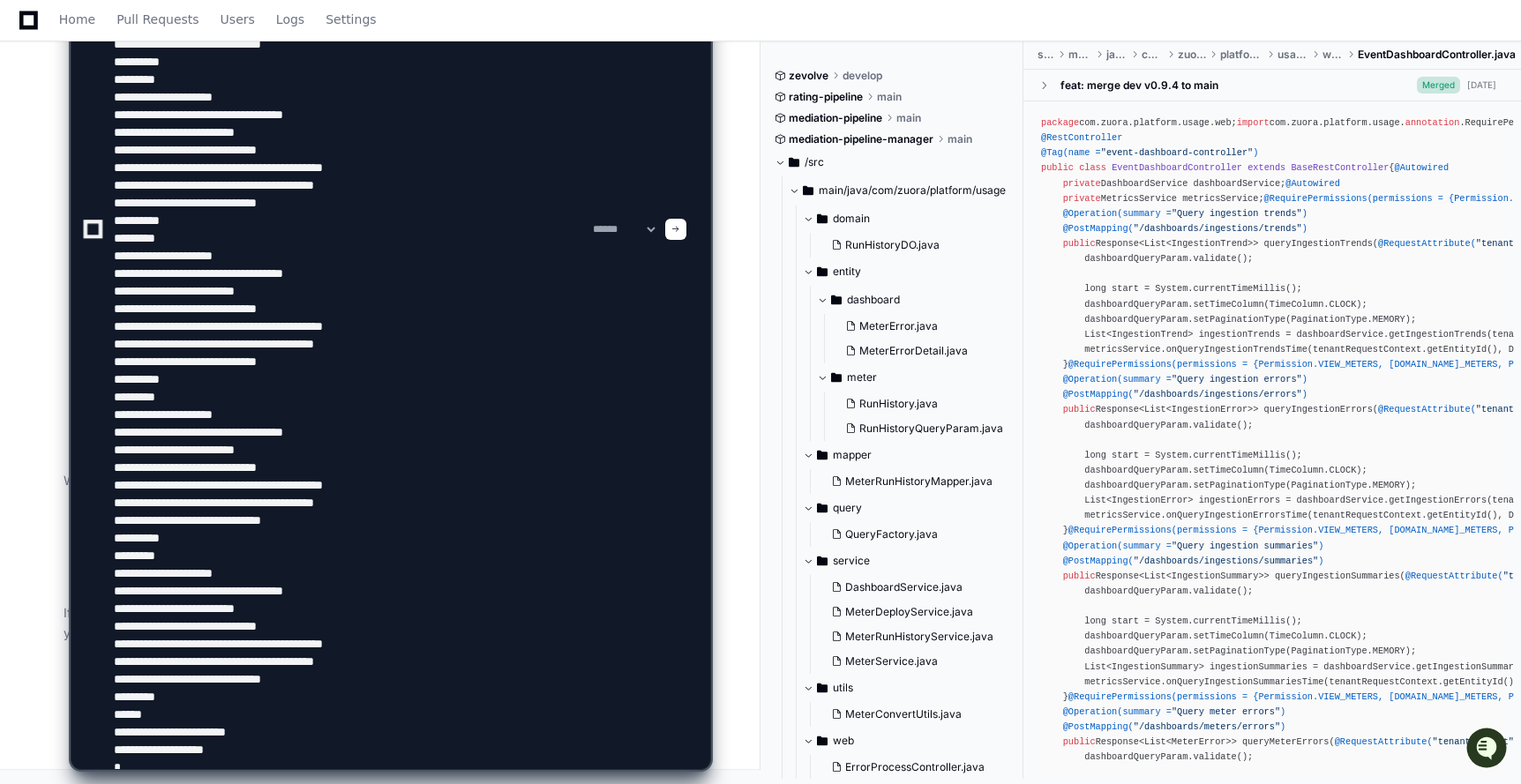
scroll to position [126454, 0]
type textarea "**********"
click at [687, 239] on div at bounding box center [676, 229] width 22 height 22
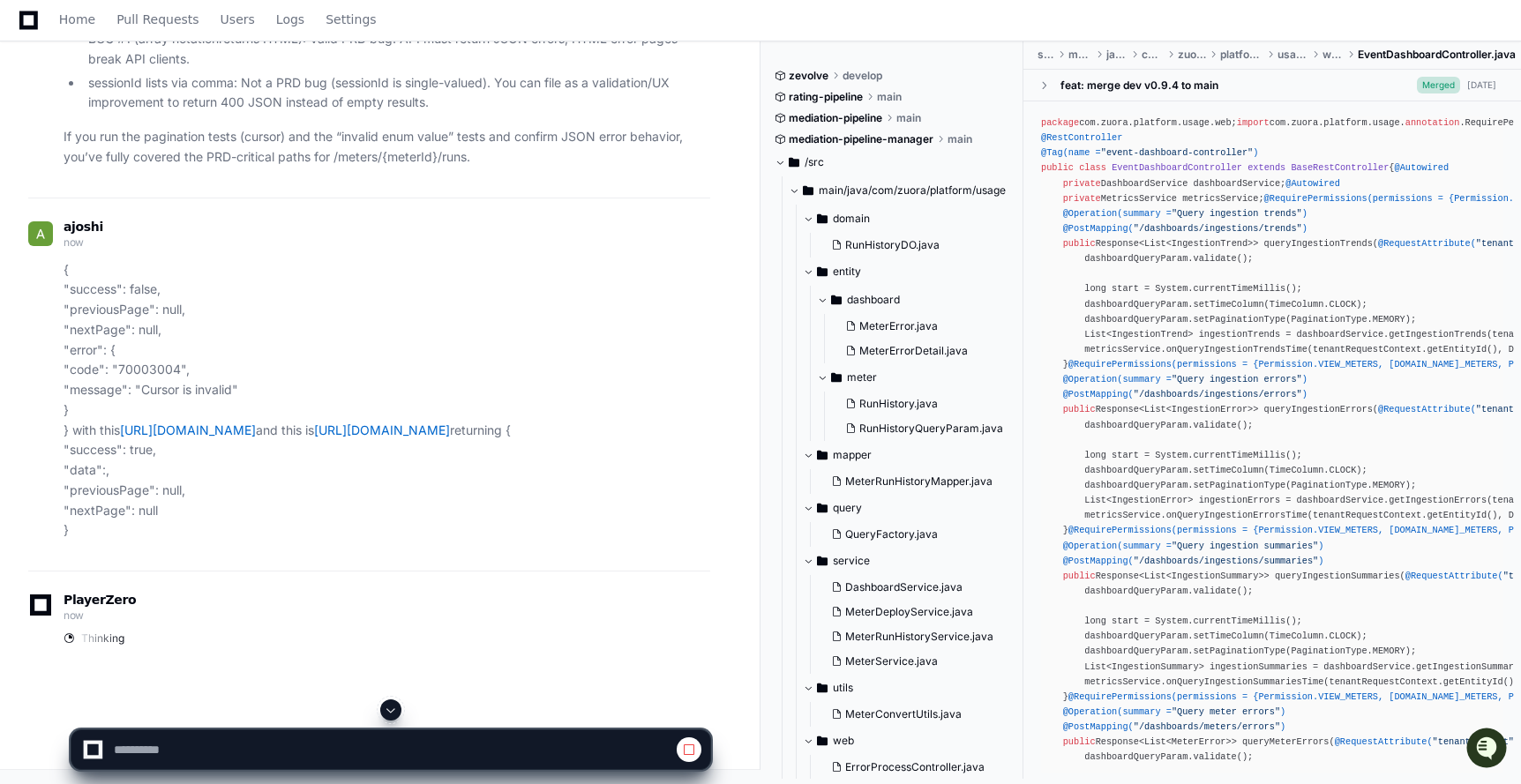
scroll to position [126394, 0]
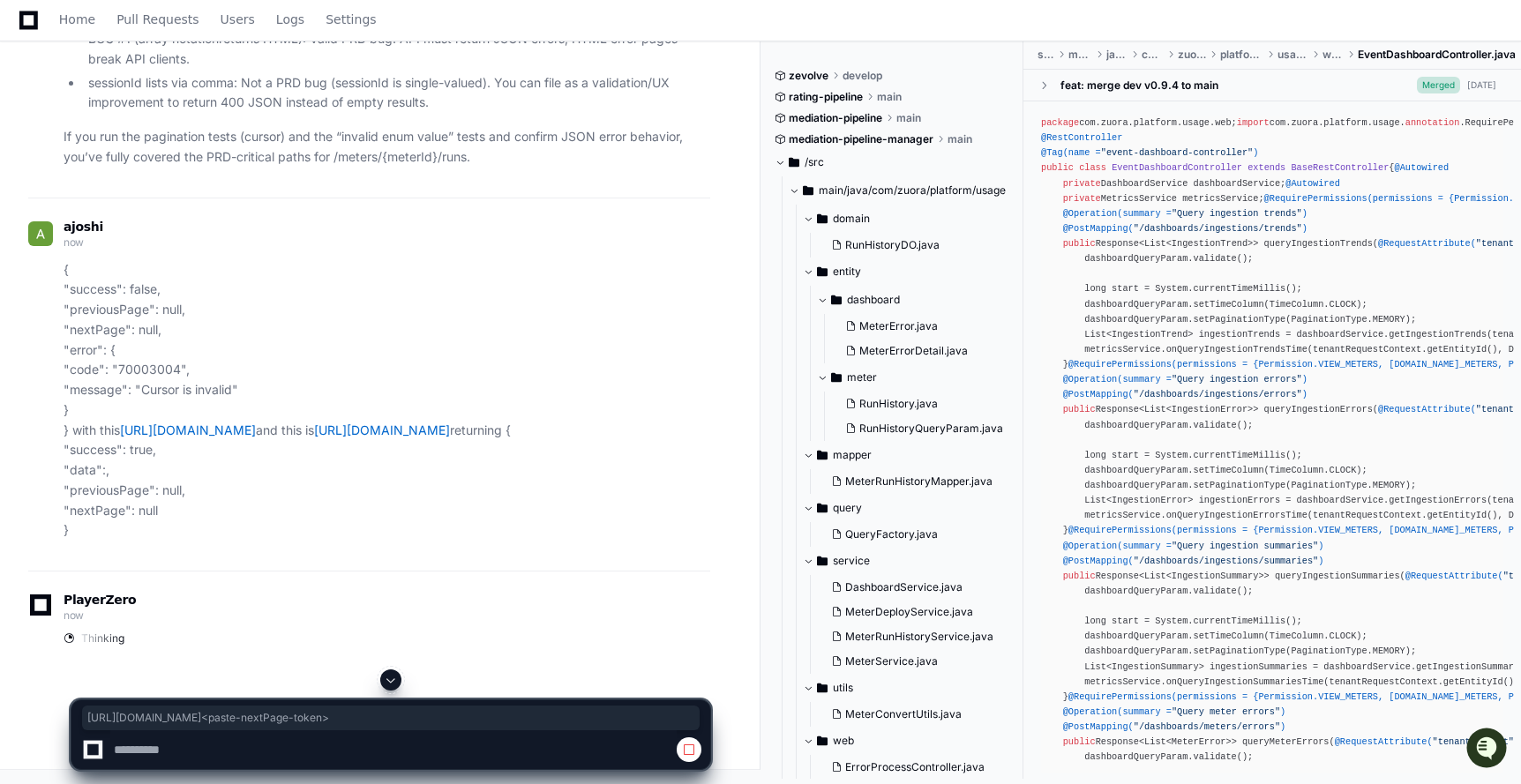
drag, startPoint x: 211, startPoint y: 323, endPoint x: 145, endPoint y: 300, distance: 69.9
copy li "https://staging2.zuora.com/platform/gateway-proxy-v2/meters/66/runs?cursor= <pa…"
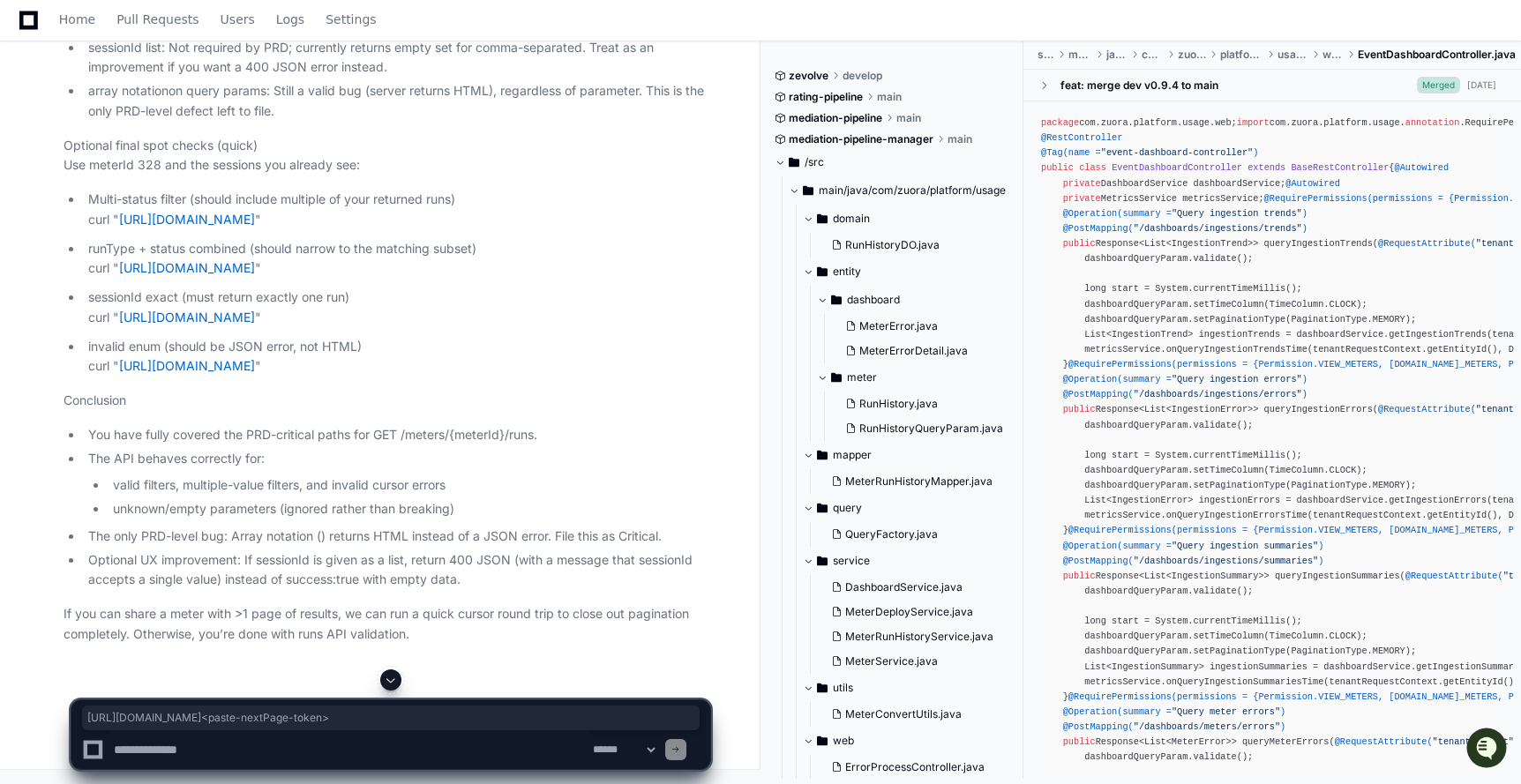
scroll to position [129320, 0]
click at [226, 742] on textarea at bounding box center [350, 750] width 479 height 39
drag, startPoint x: 278, startPoint y: 419, endPoint x: 121, endPoint y: 395, distance: 158.8
click at [121, 230] on p "Multi-status filter (should include multiple of your returned runs) curl " http…" at bounding box center [399, 209] width 622 height 40
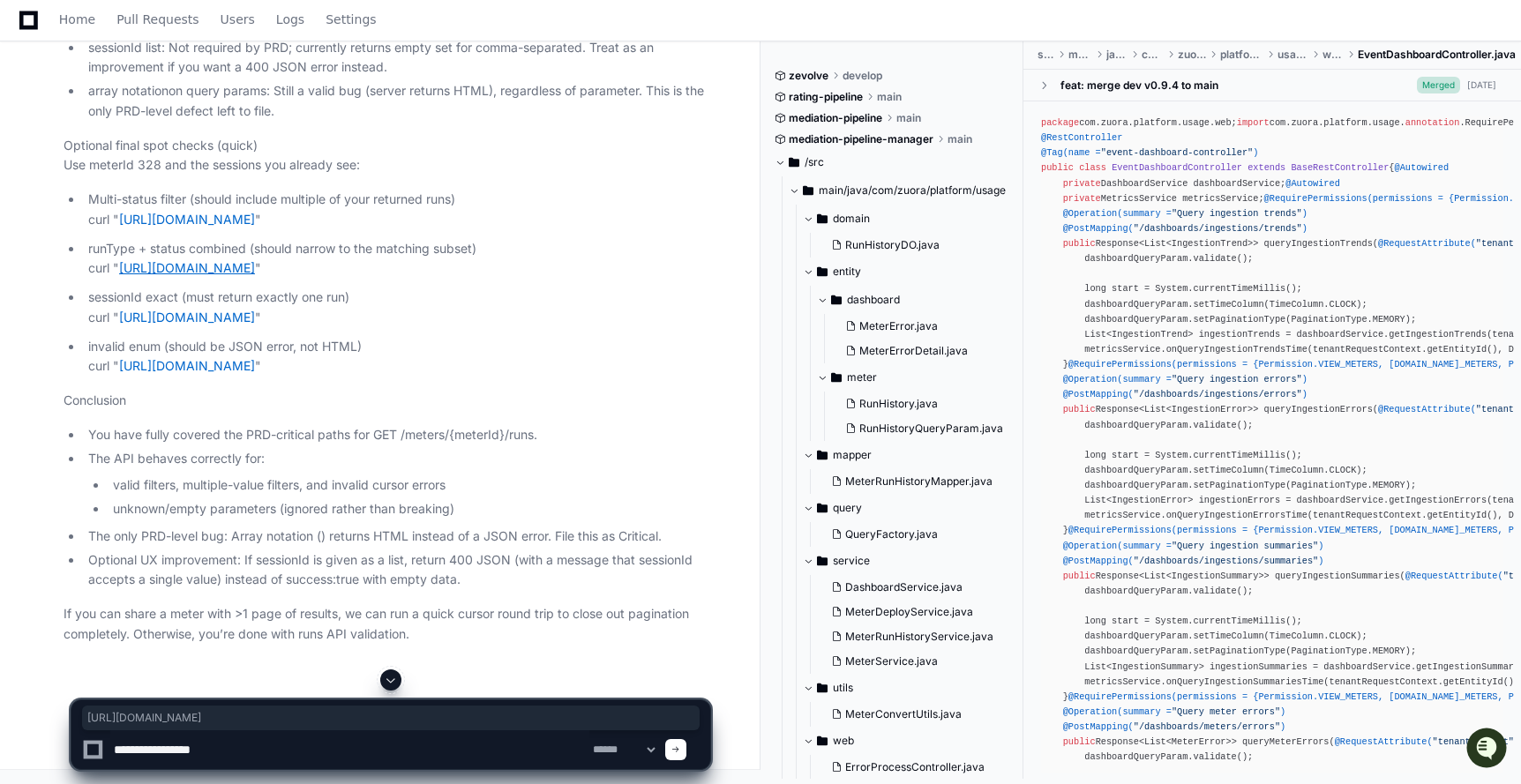
copy link "[URL][DOMAIN_NAME]"
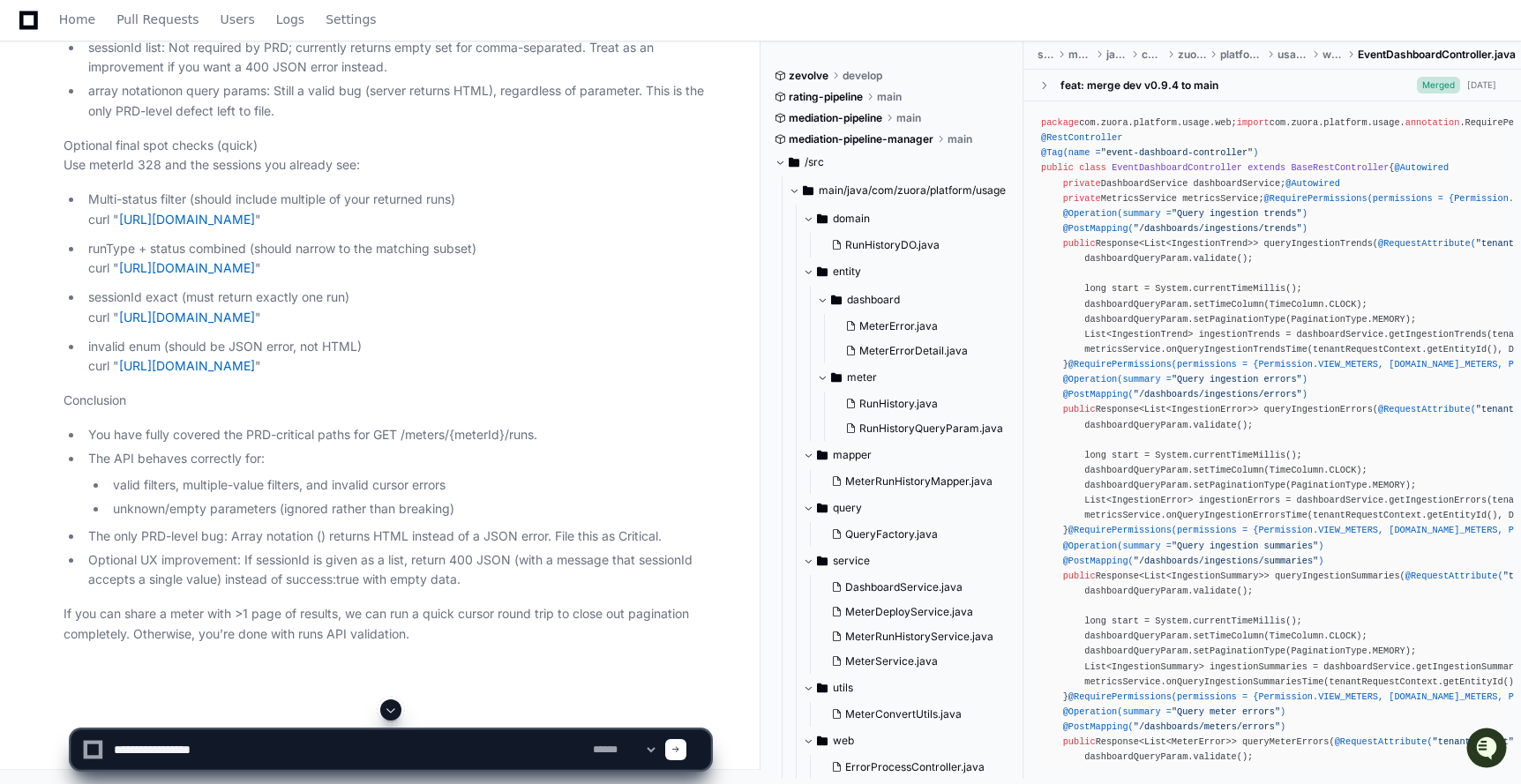
click at [335, 280] on p "runType + status combined (should narrow to the matching subset) curl " https:/…" at bounding box center [399, 258] width 622 height 40
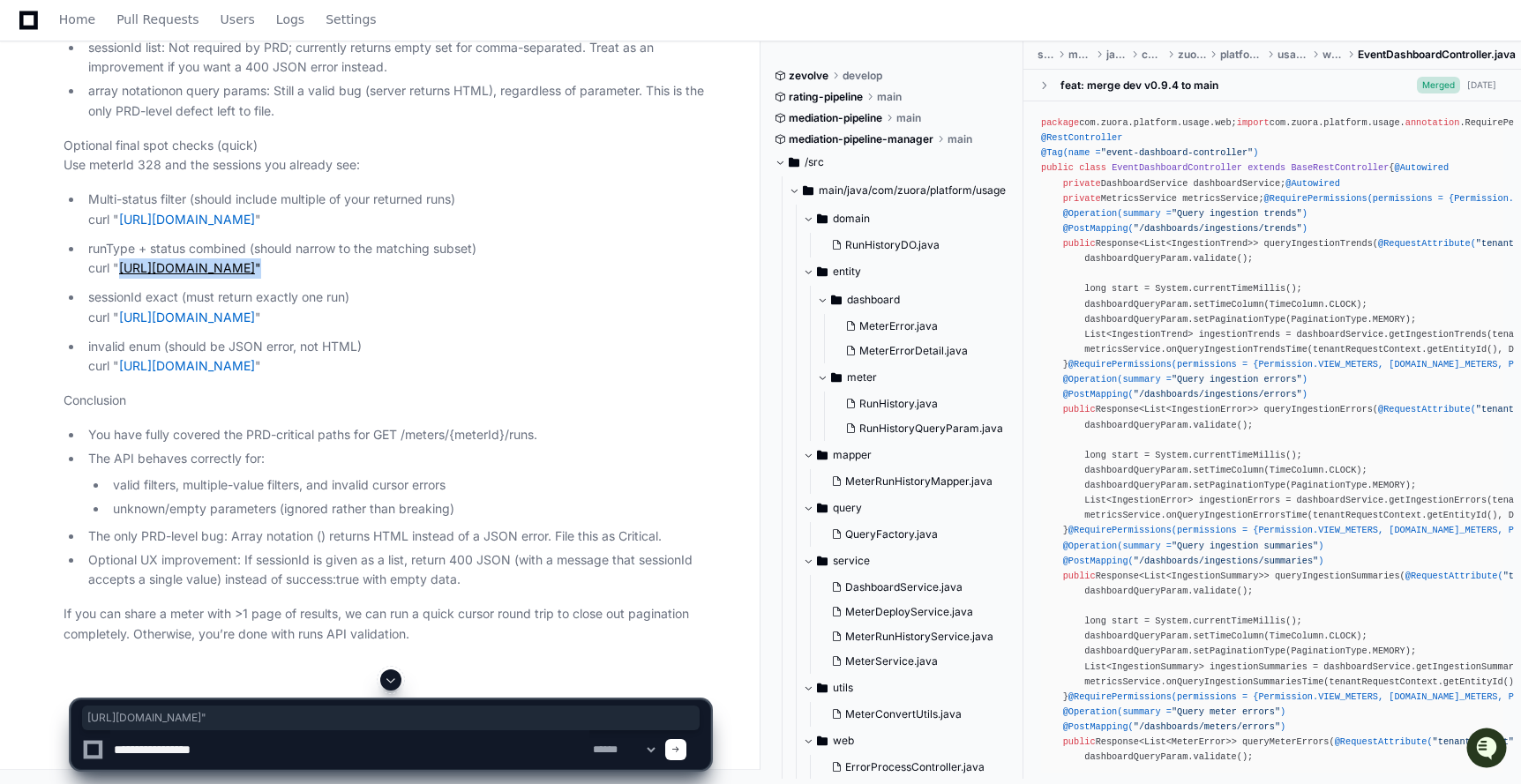
drag, startPoint x: 320, startPoint y: 490, endPoint x: 120, endPoint y: 463, distance: 201.8
click at [120, 280] on p "runType + status combined (should narrow to the matching subset) curl " https:/…" at bounding box center [399, 258] width 622 height 40
copy p "https://staging2.zuora.com/platform/gateway-proxy-v2/meters/328/runs?runType=NO…"
drag, startPoint x: 689, startPoint y: 420, endPoint x: 121, endPoint y: 420, distance: 568.0
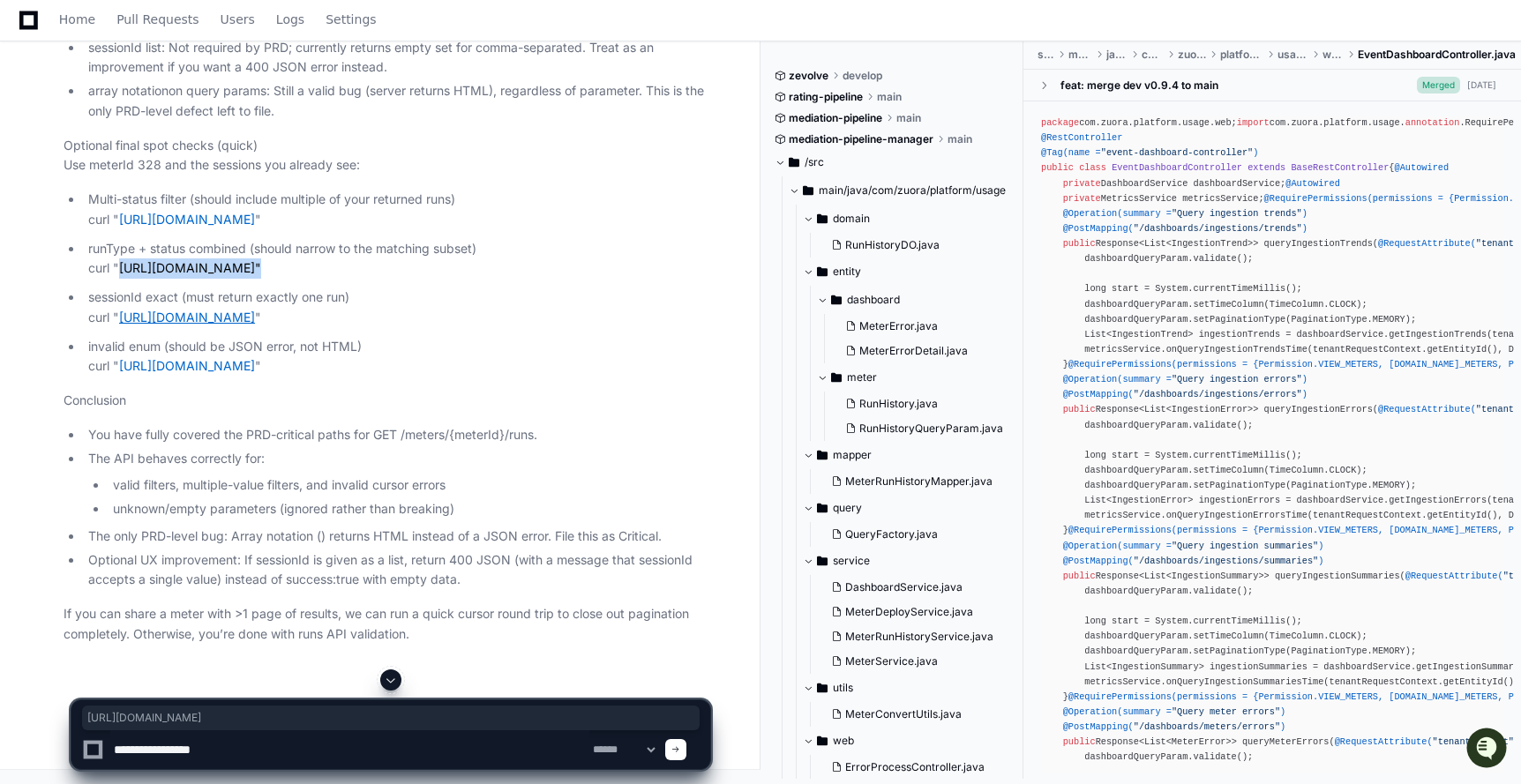
click at [121, 328] on p "sessionId exact (must return exactly one run) curl " https://staging2.zuora.com…" at bounding box center [399, 307] width 622 height 40
copy link "[URL][DOMAIN_NAME]"
drag, startPoint x: 696, startPoint y: 370, endPoint x: 119, endPoint y: 368, distance: 577.0
click at [120, 368] on p "invalid enum (should be JSON error, not HTML) curl " https://staging2.zuora.com…" at bounding box center [399, 356] width 622 height 40
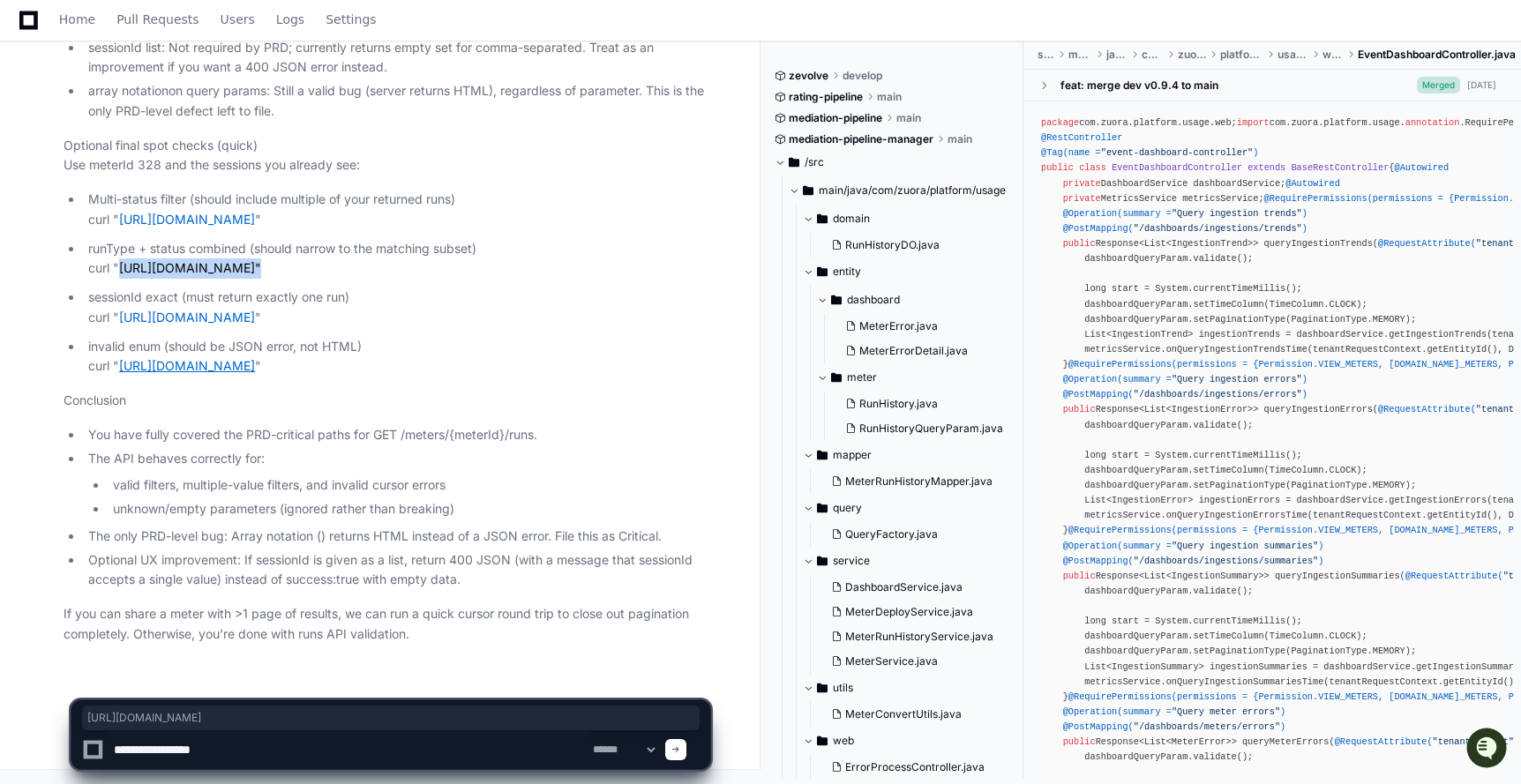
copy link "[URL][DOMAIN_NAME]"
click at [248, 750] on textarea at bounding box center [350, 750] width 479 height 39
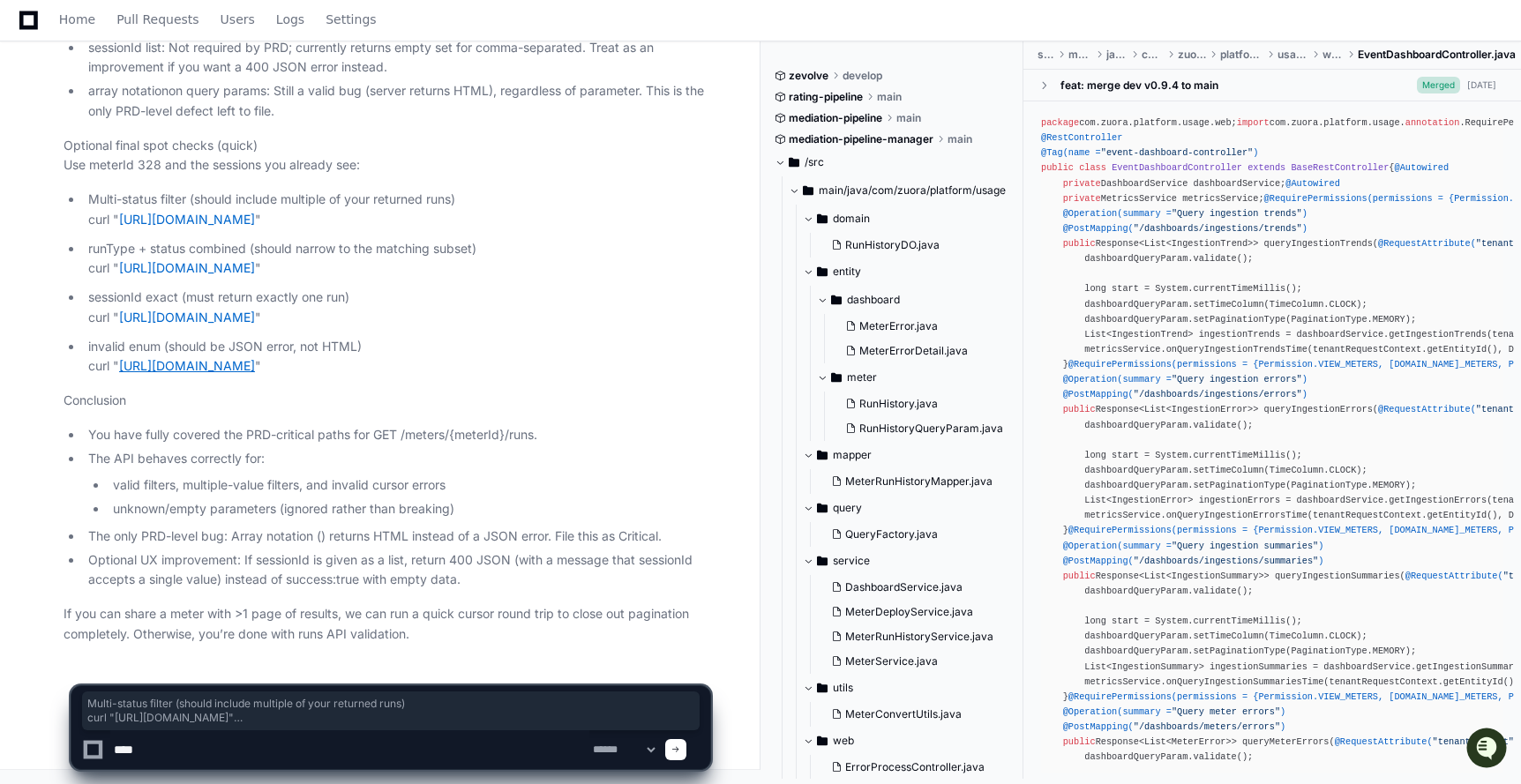
drag, startPoint x: 84, startPoint y: 153, endPoint x: 431, endPoint y: 369, distance: 408.7
click at [431, 369] on ul "Multi-status filter (should include multiple of your returned runs) curl " http…" at bounding box center [387, 283] width 646 height 187
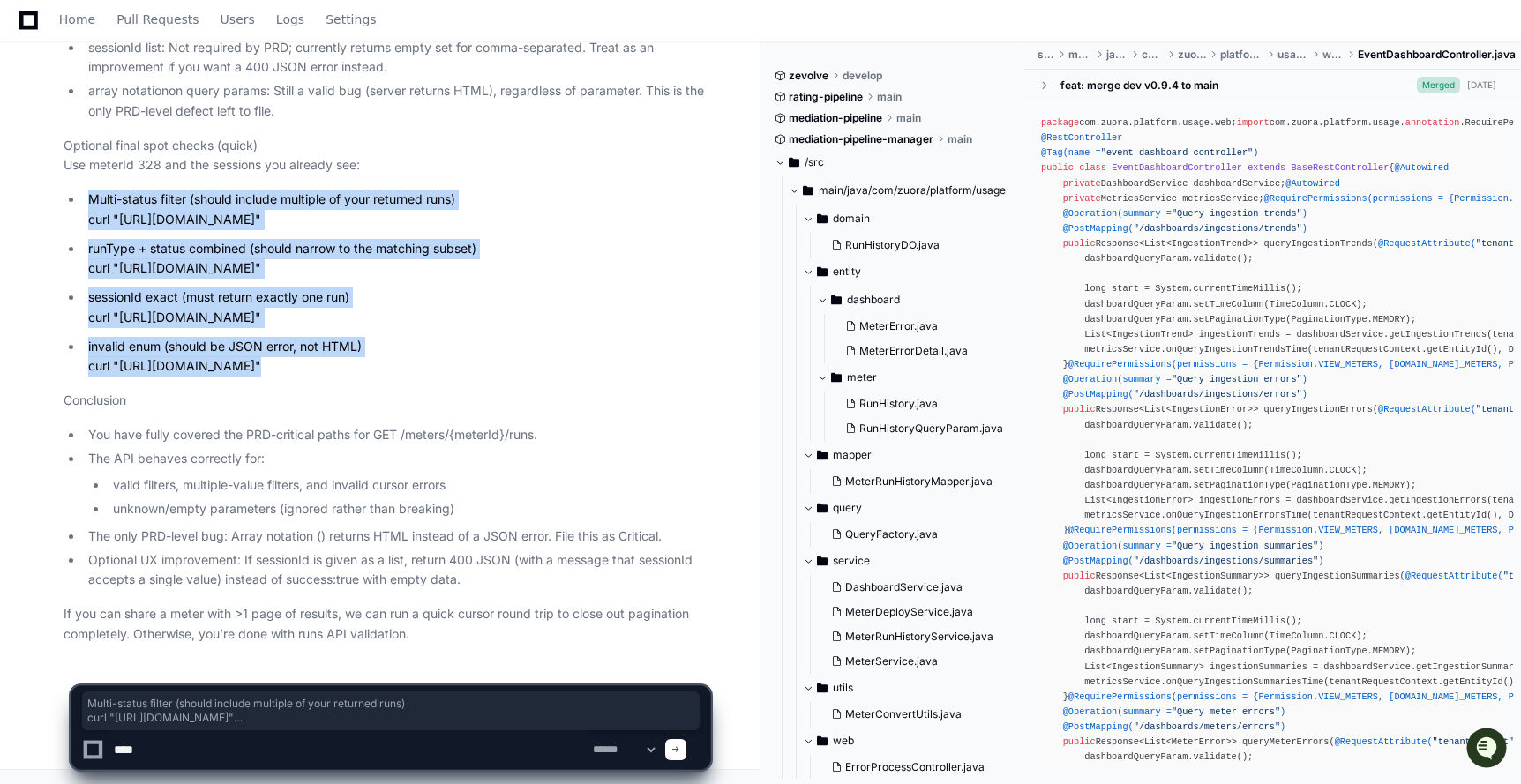
click at [701, 368] on p "invalid enum (should be JSON error, not HTML) curl " https://staging2.zuora.com…" at bounding box center [399, 356] width 622 height 40
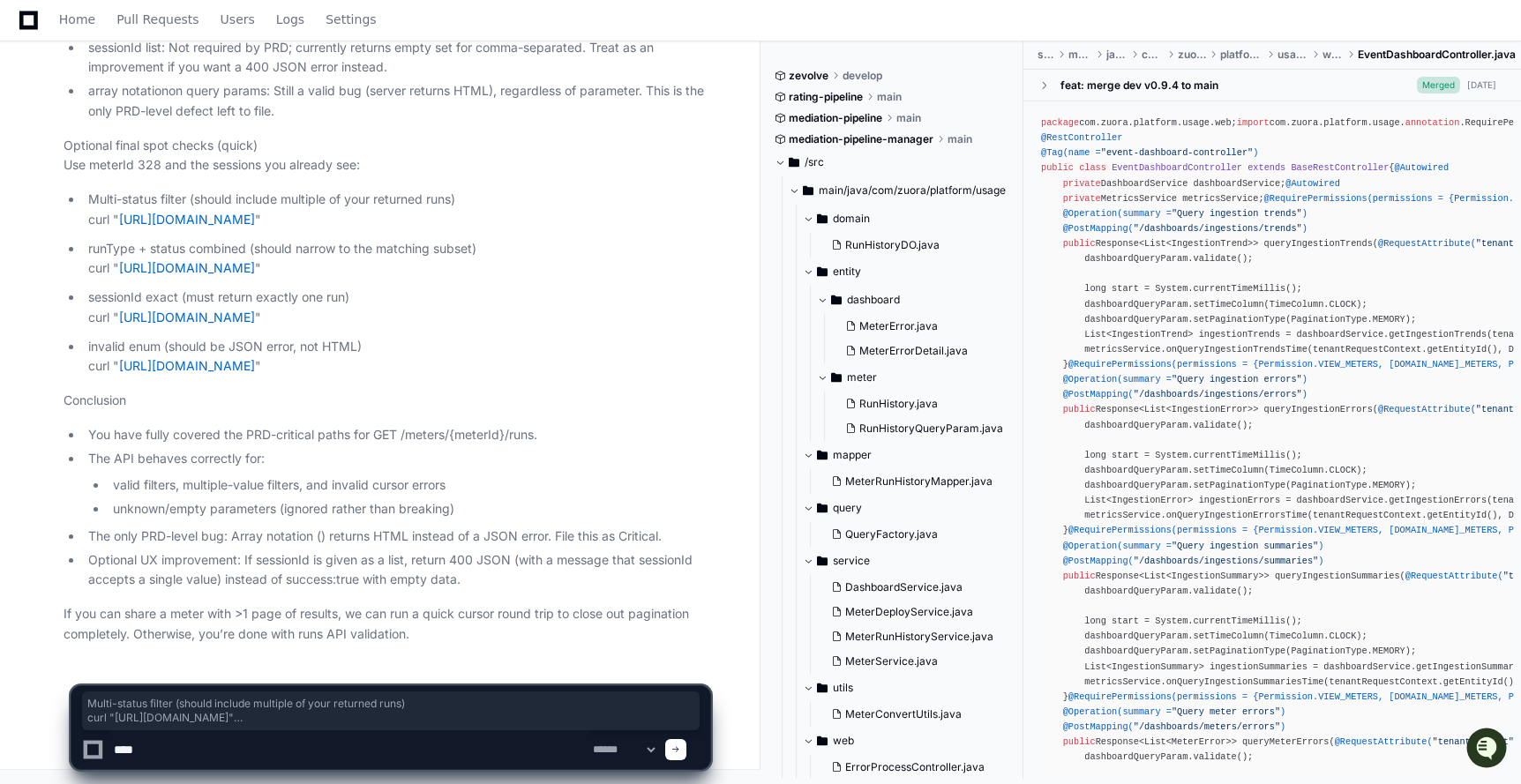
drag, startPoint x: 192, startPoint y: 759, endPoint x: 49, endPoint y: 746, distance: 143.6
click at [49, 746] on div "**********" at bounding box center [391, 718] width 739 height 128
paste textarea "**********"
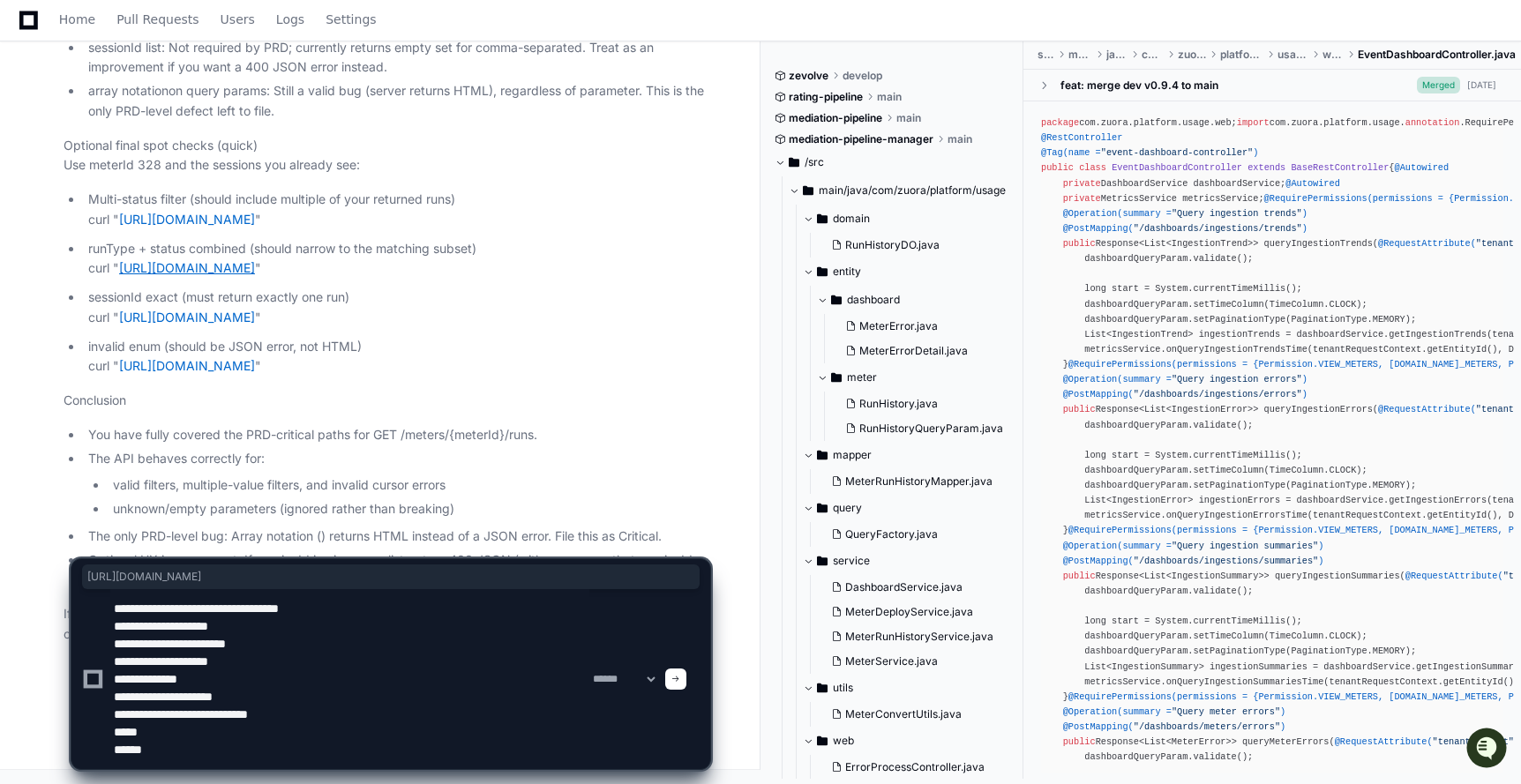
drag, startPoint x: 315, startPoint y: 269, endPoint x: 121, endPoint y: 249, distance: 195.0
click at [121, 249] on p "runType + status combined (should narrow to the matching subset) curl " https:/…" at bounding box center [399, 258] width 622 height 40
copy link "[URL][DOMAIN_NAME]"
click at [228, 755] on textarea at bounding box center [350, 679] width 479 height 180
paste textarea "**********"
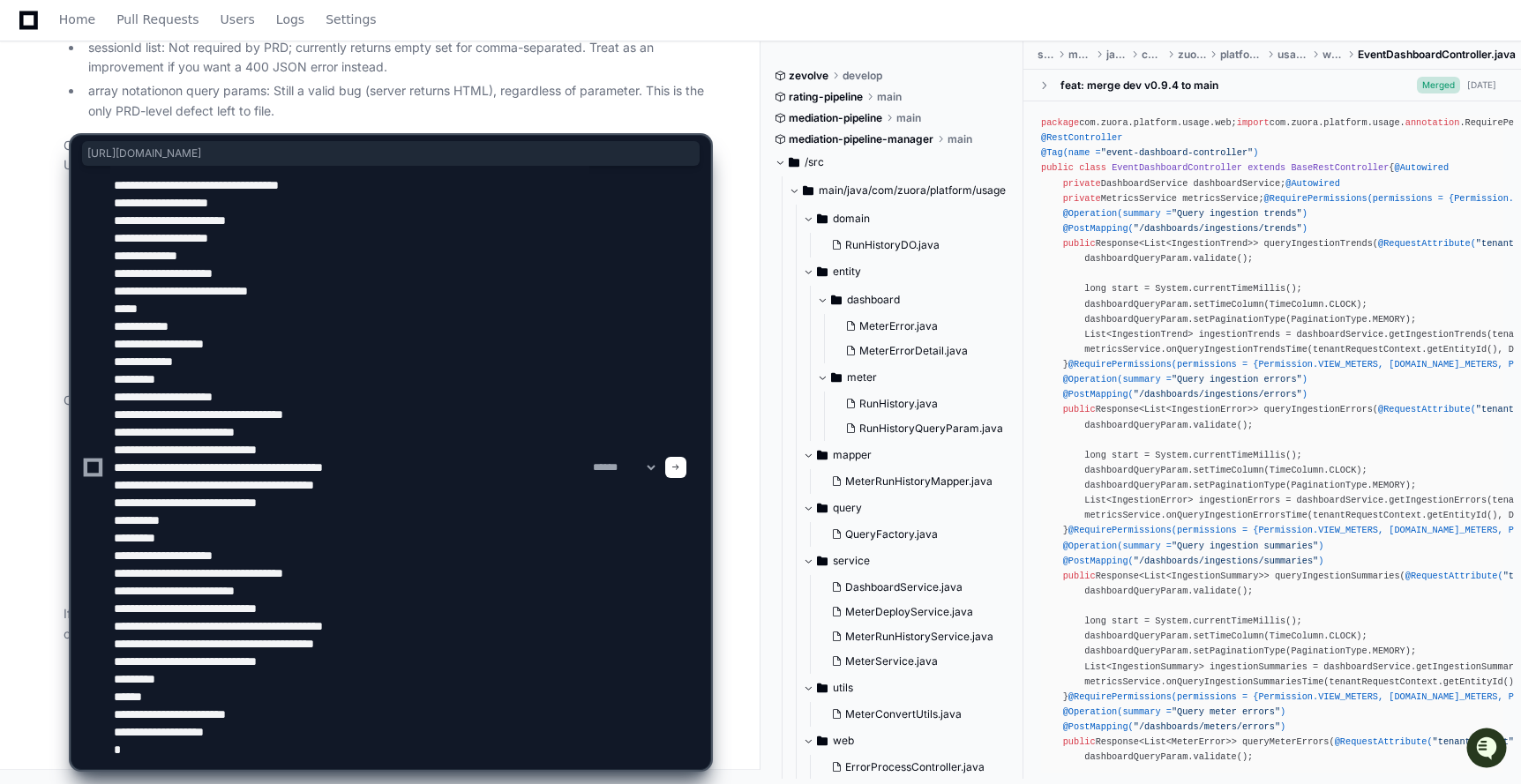
scroll to position [129286, 0]
click at [396, 116] on span at bounding box center [391, 115] width 14 height 14
click at [177, 320] on textarea at bounding box center [350, 467] width 479 height 603
type textarea "**********"
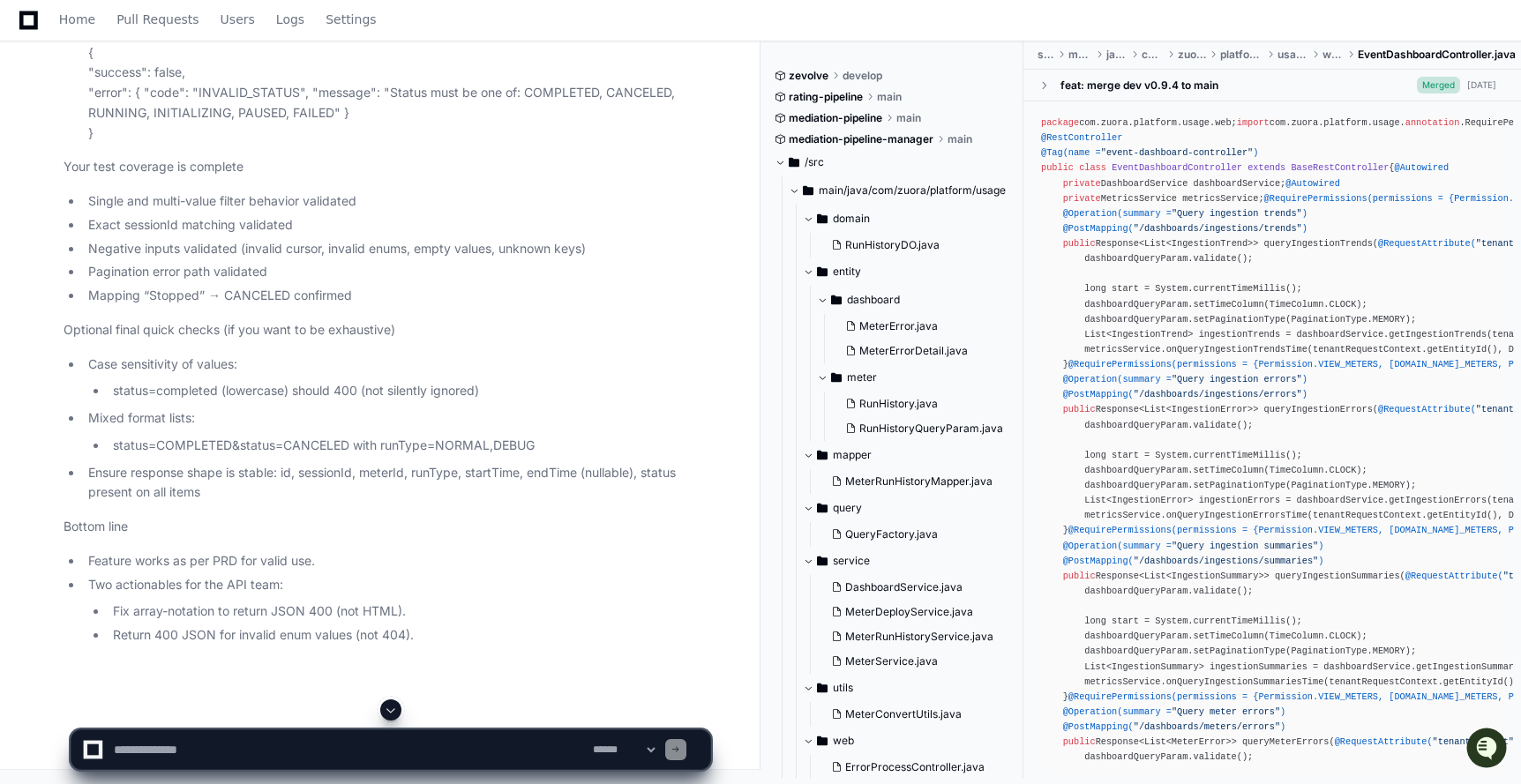
scroll to position [130786, 0]
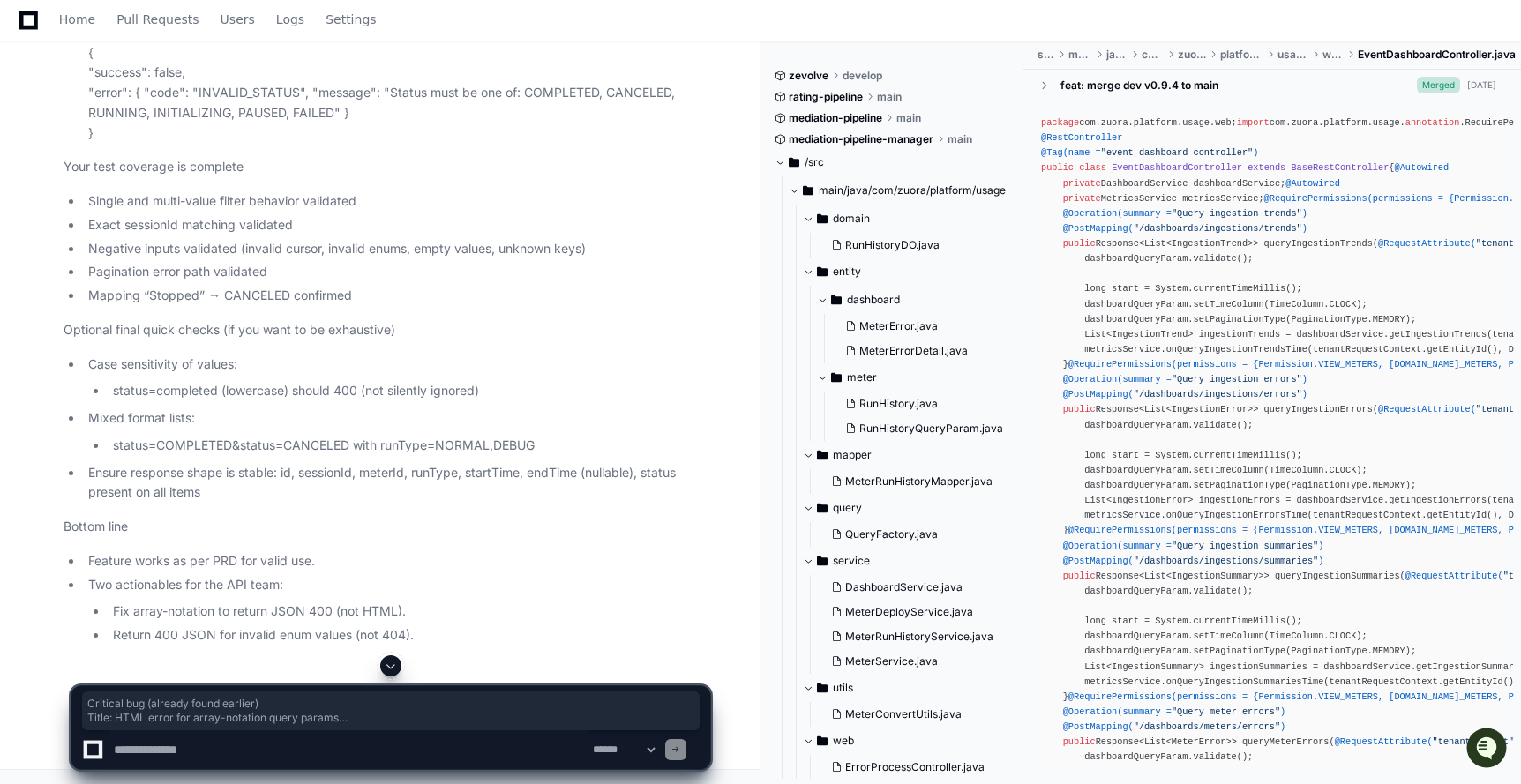
drag, startPoint x: 90, startPoint y: 321, endPoint x: 147, endPoint y: 399, distance: 96.6
copy p "Critical bug (already found earlier) Title: HTML error for array-notation query…"
click at [162, 742] on textarea at bounding box center [350, 750] width 479 height 39
paste textarea "**********"
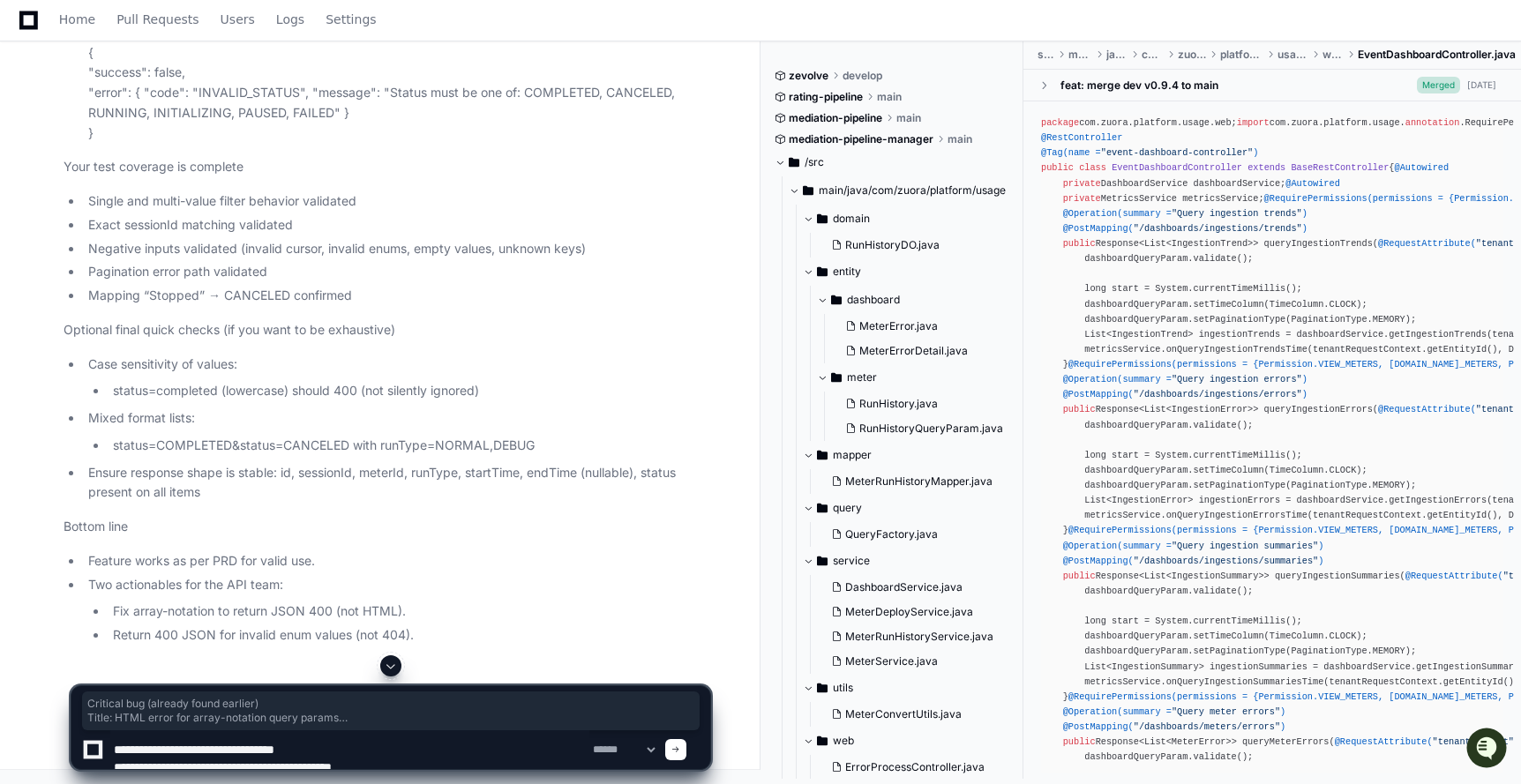
scroll to position [5, 0]
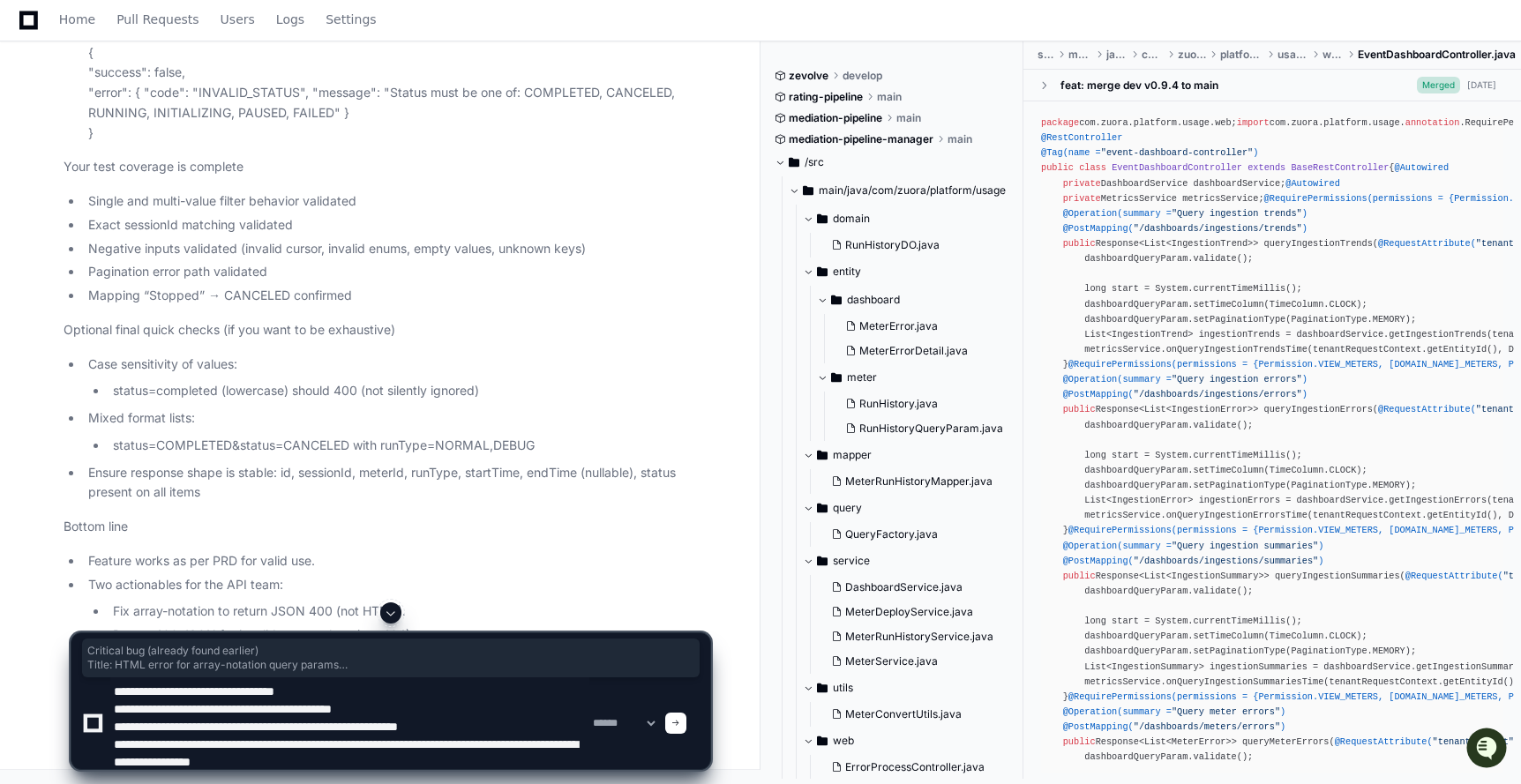
type textarea "**********"
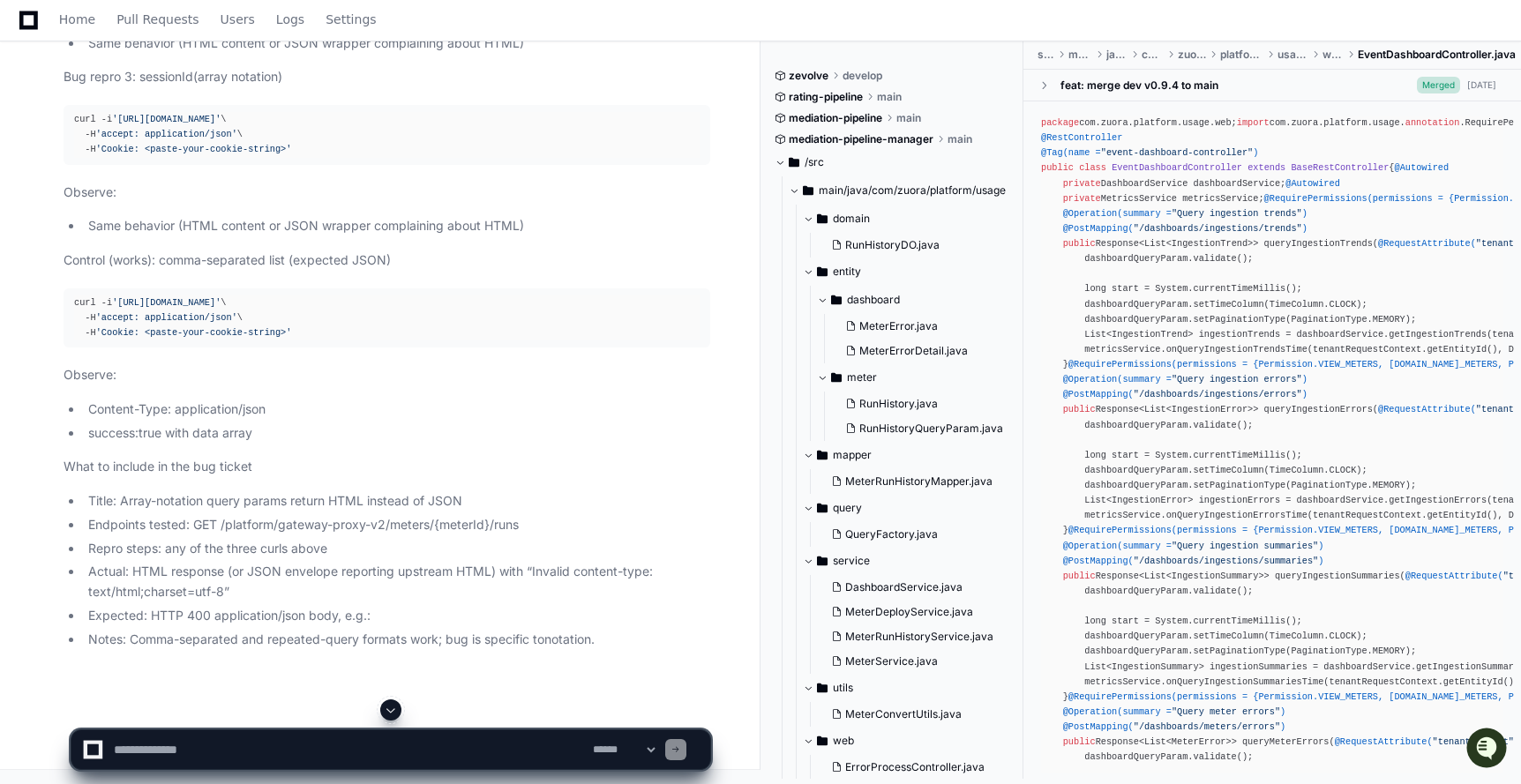
scroll to position [132242, 0]
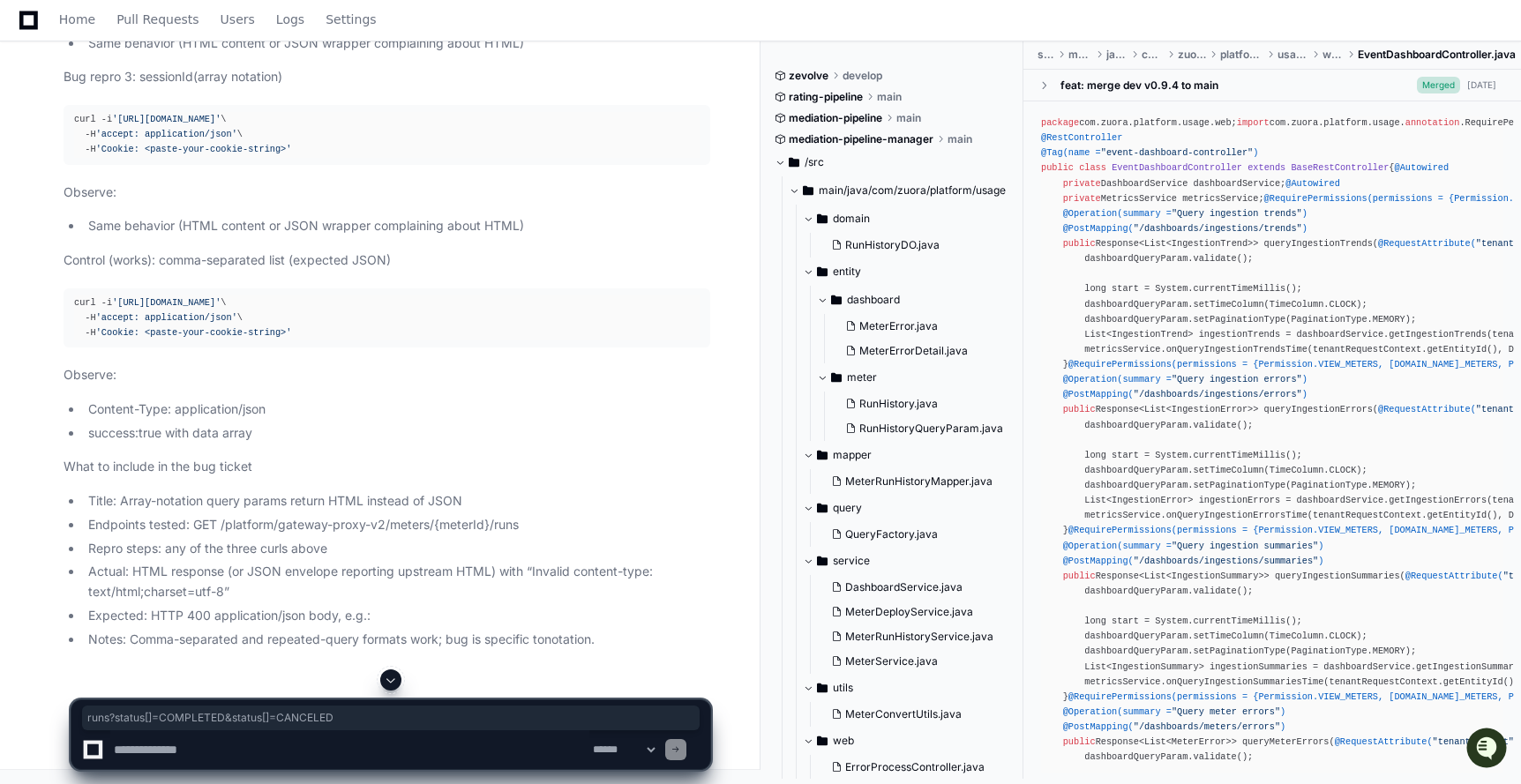
drag, startPoint x: 697, startPoint y: 271, endPoint x: 474, endPoint y: 272, distance: 223.0
copy span "runs?status[]=COMPLETED&status[]=CANCELED"
drag, startPoint x: 501, startPoint y: 439, endPoint x: 676, endPoint y: 438, distance: 175.0
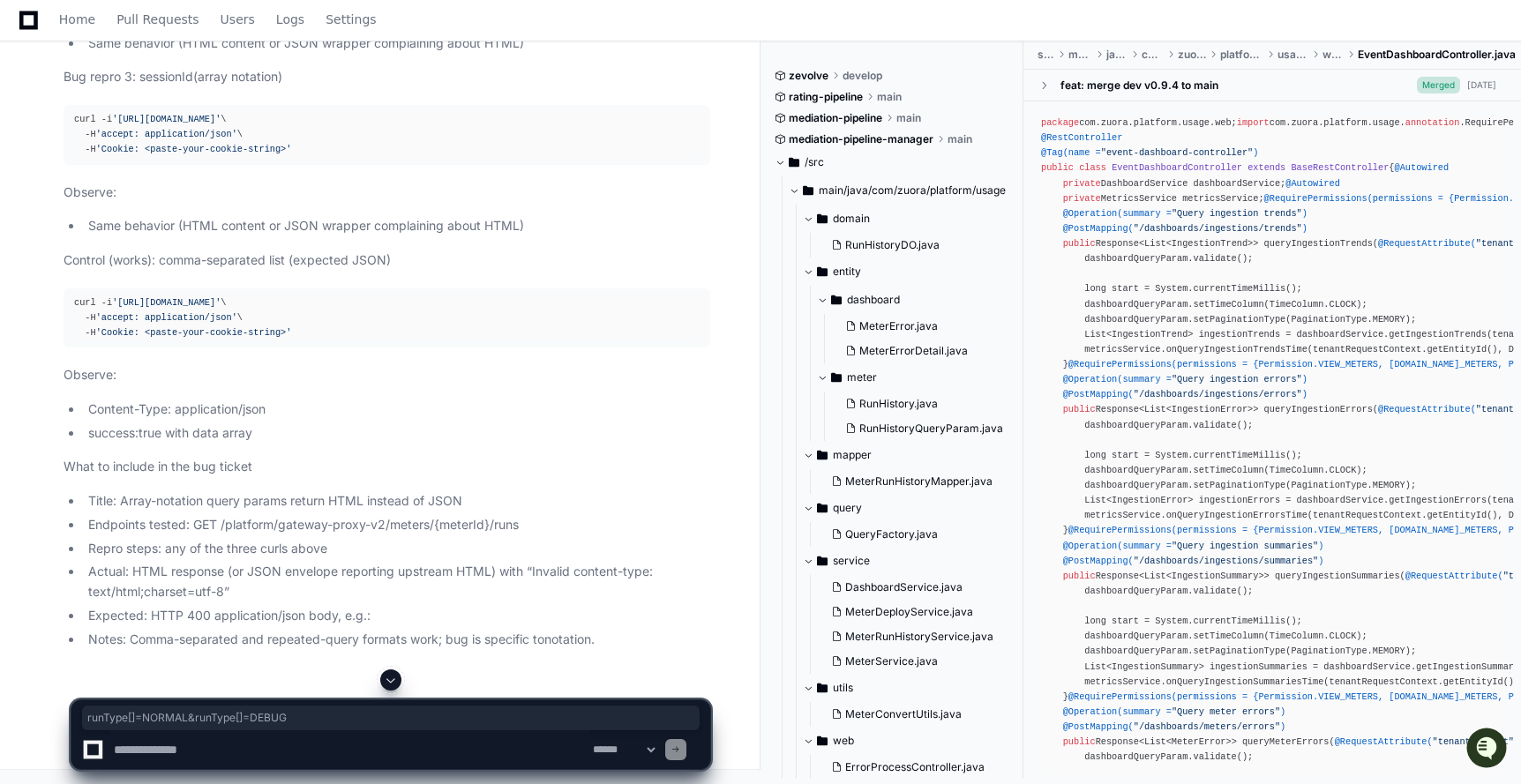
click at [287, 752] on textarea at bounding box center [350, 750] width 479 height 39
type textarea "*"
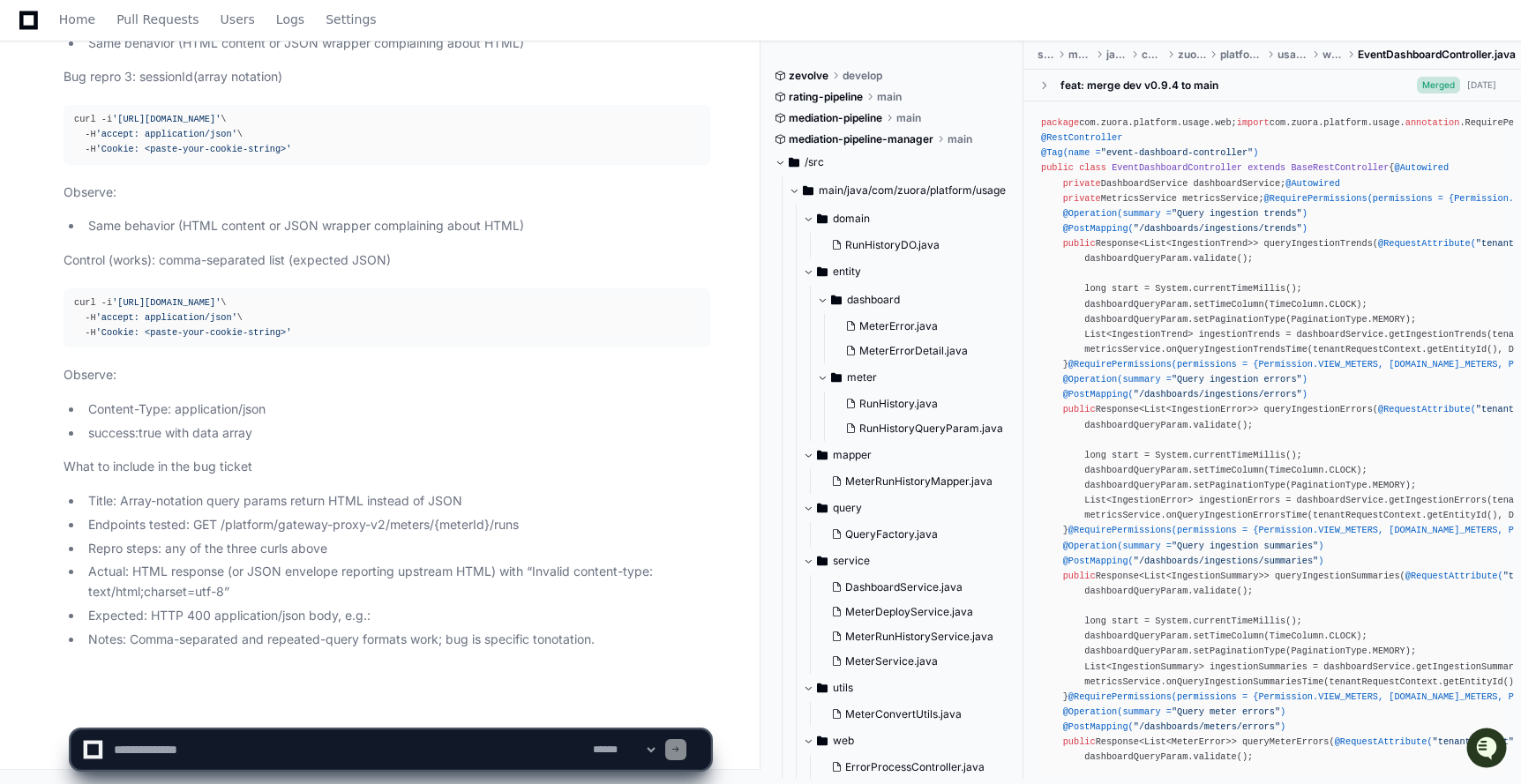
click at [205, 742] on textarea at bounding box center [350, 750] width 479 height 39
type textarea "**********"
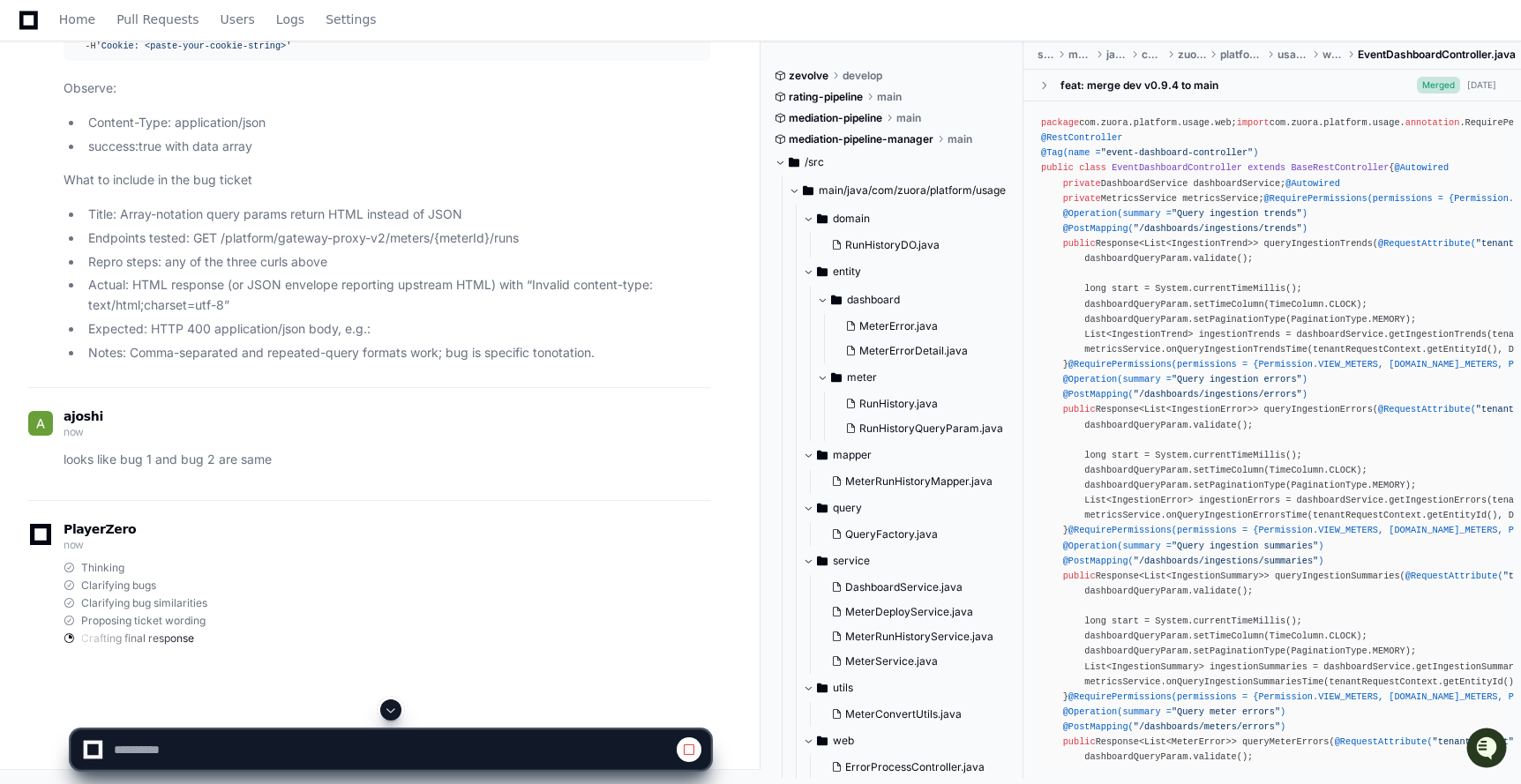
scroll to position [129252, 0]
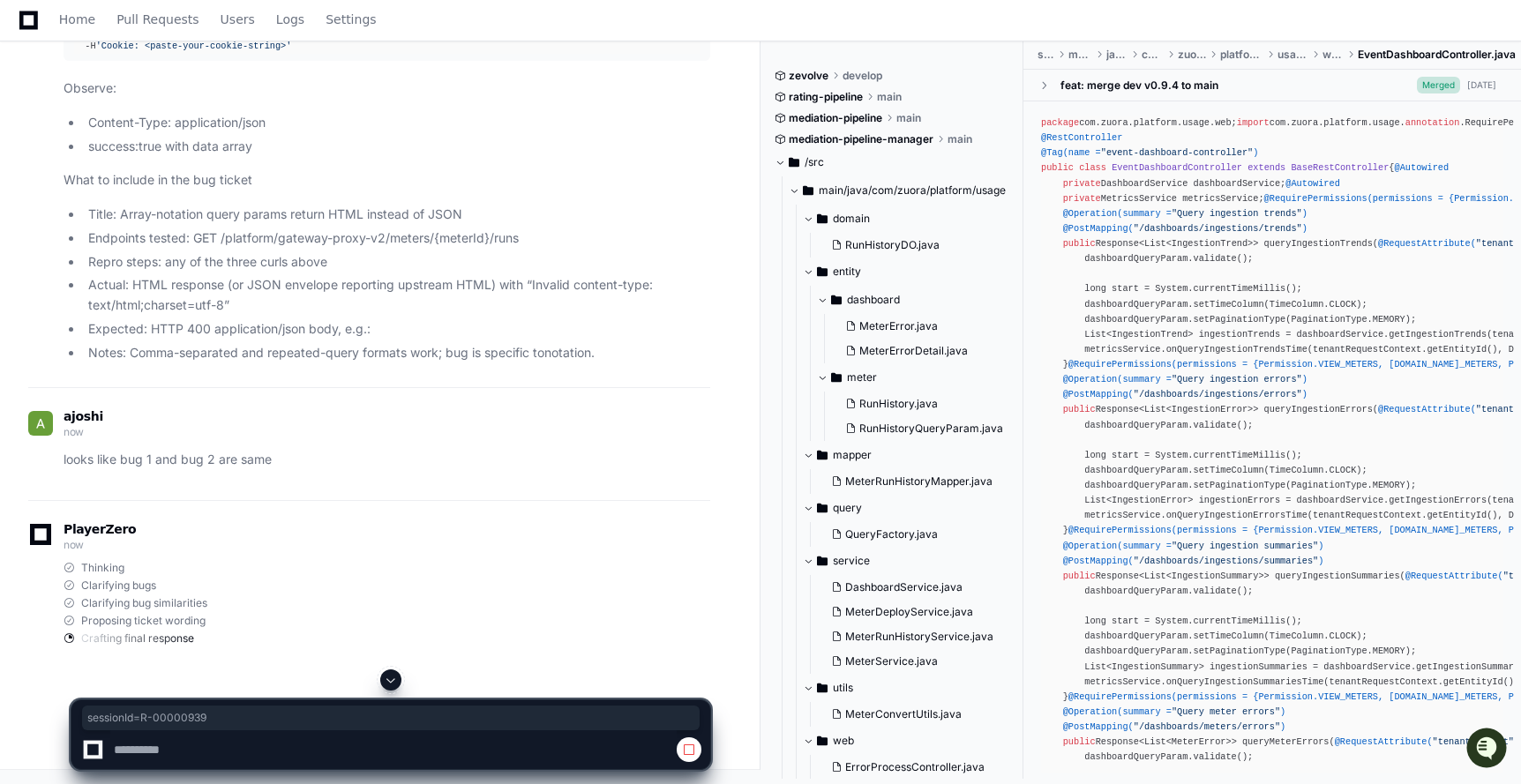
drag, startPoint x: 690, startPoint y: 388, endPoint x: 554, endPoint y: 388, distance: 136.0
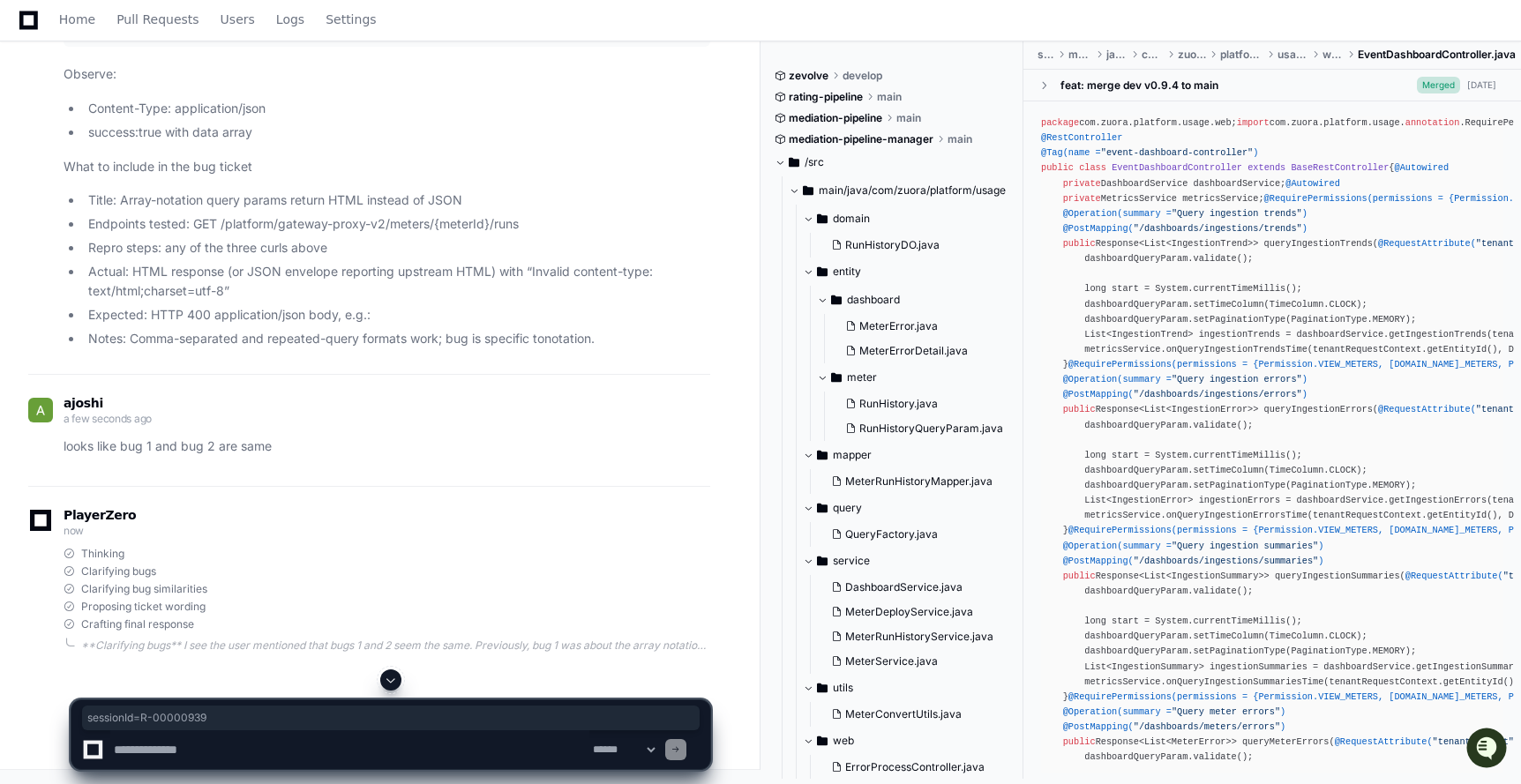
drag, startPoint x: 689, startPoint y: 461, endPoint x: 552, endPoint y: 462, distance: 137.0
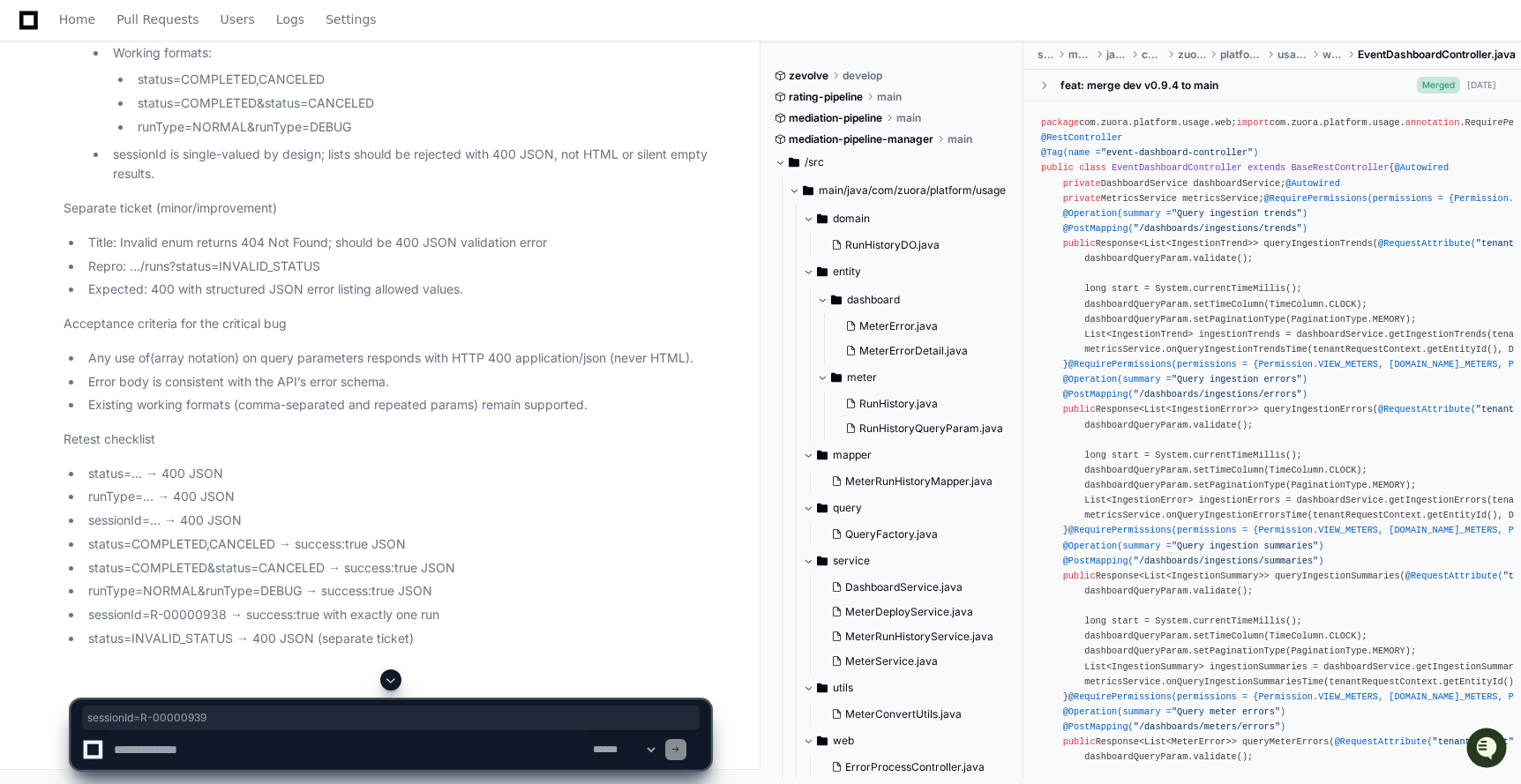
scroll to position [134371, 0]
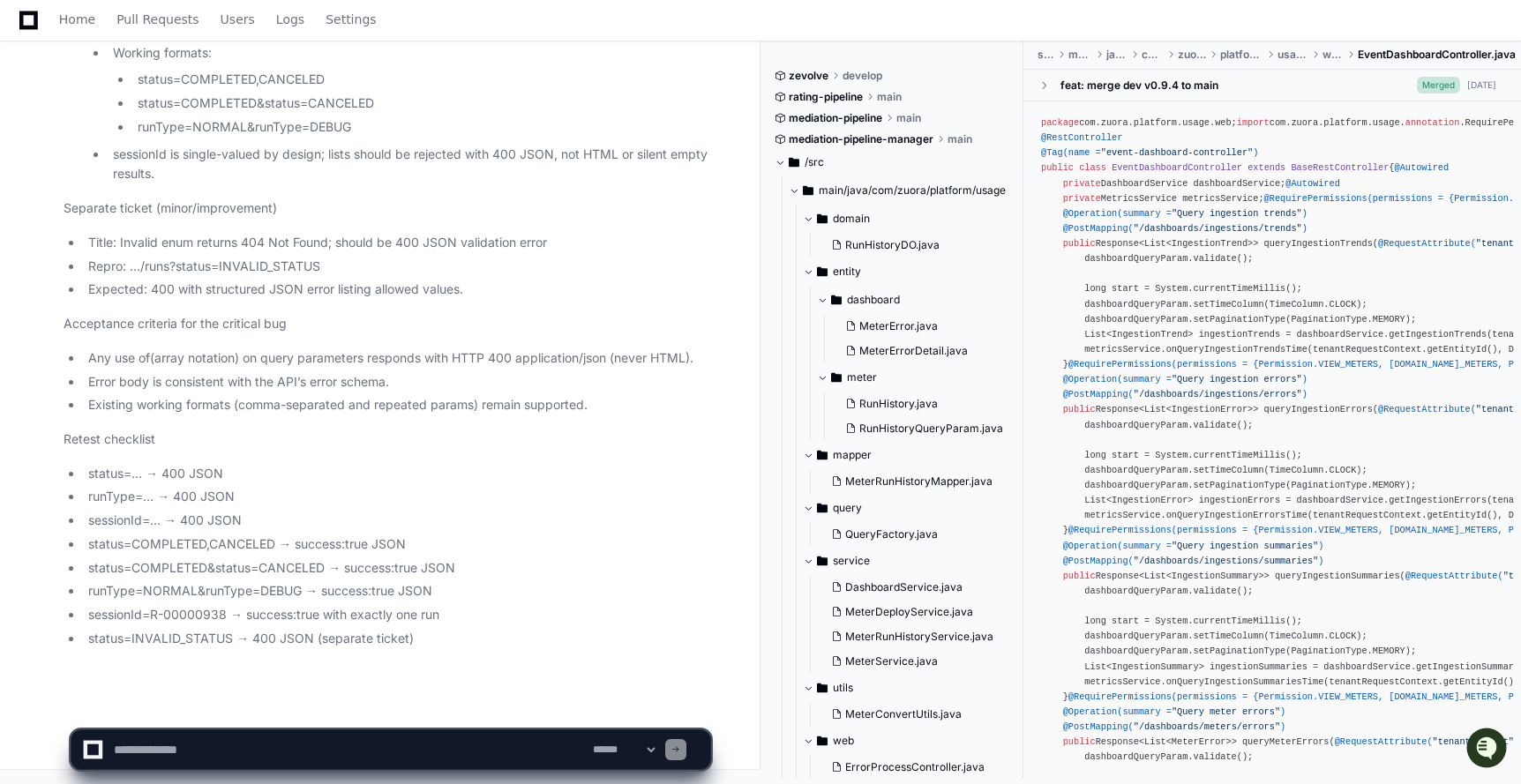
click at [223, 754] on textarea at bounding box center [350, 750] width 479 height 39
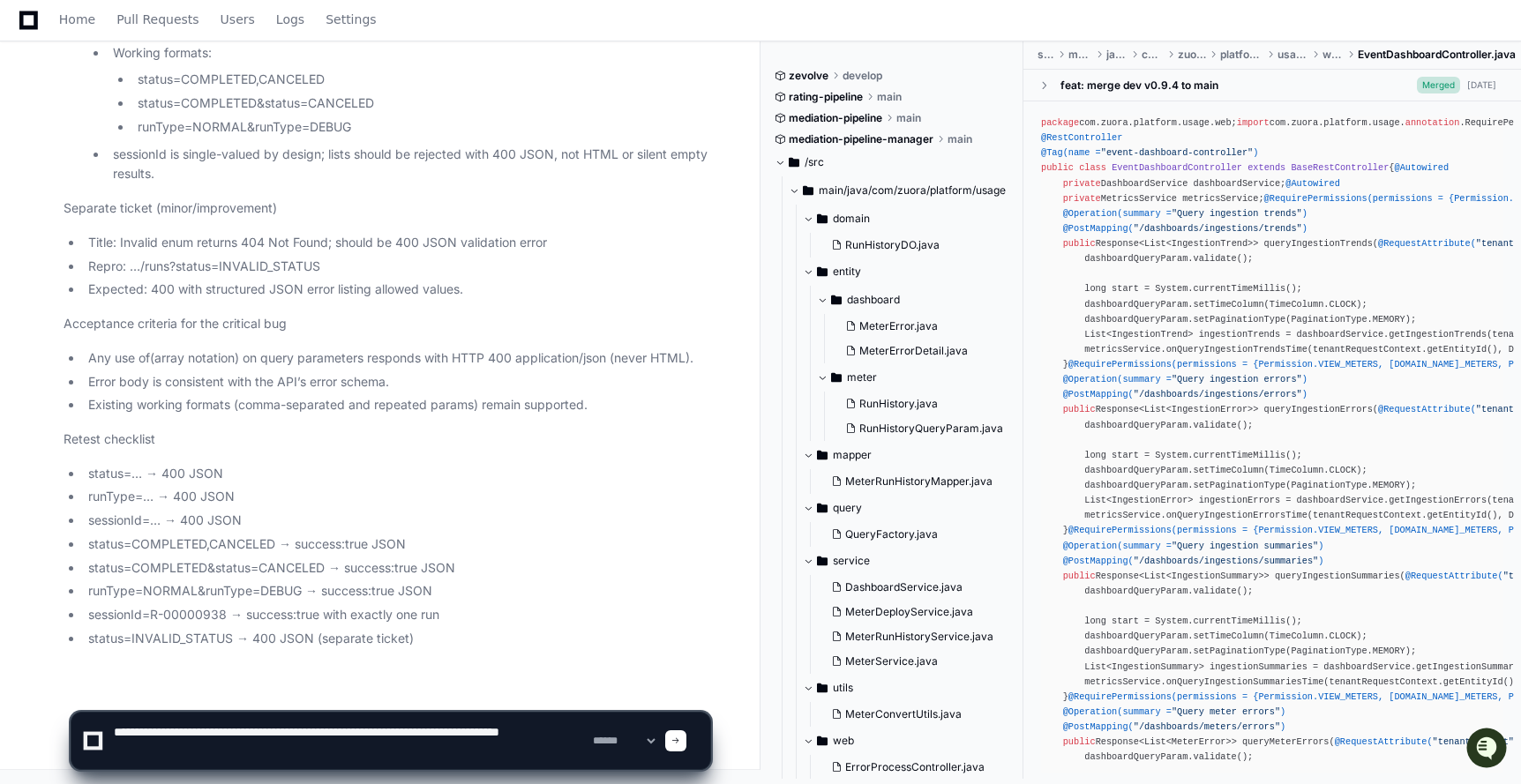
type textarea "**********"
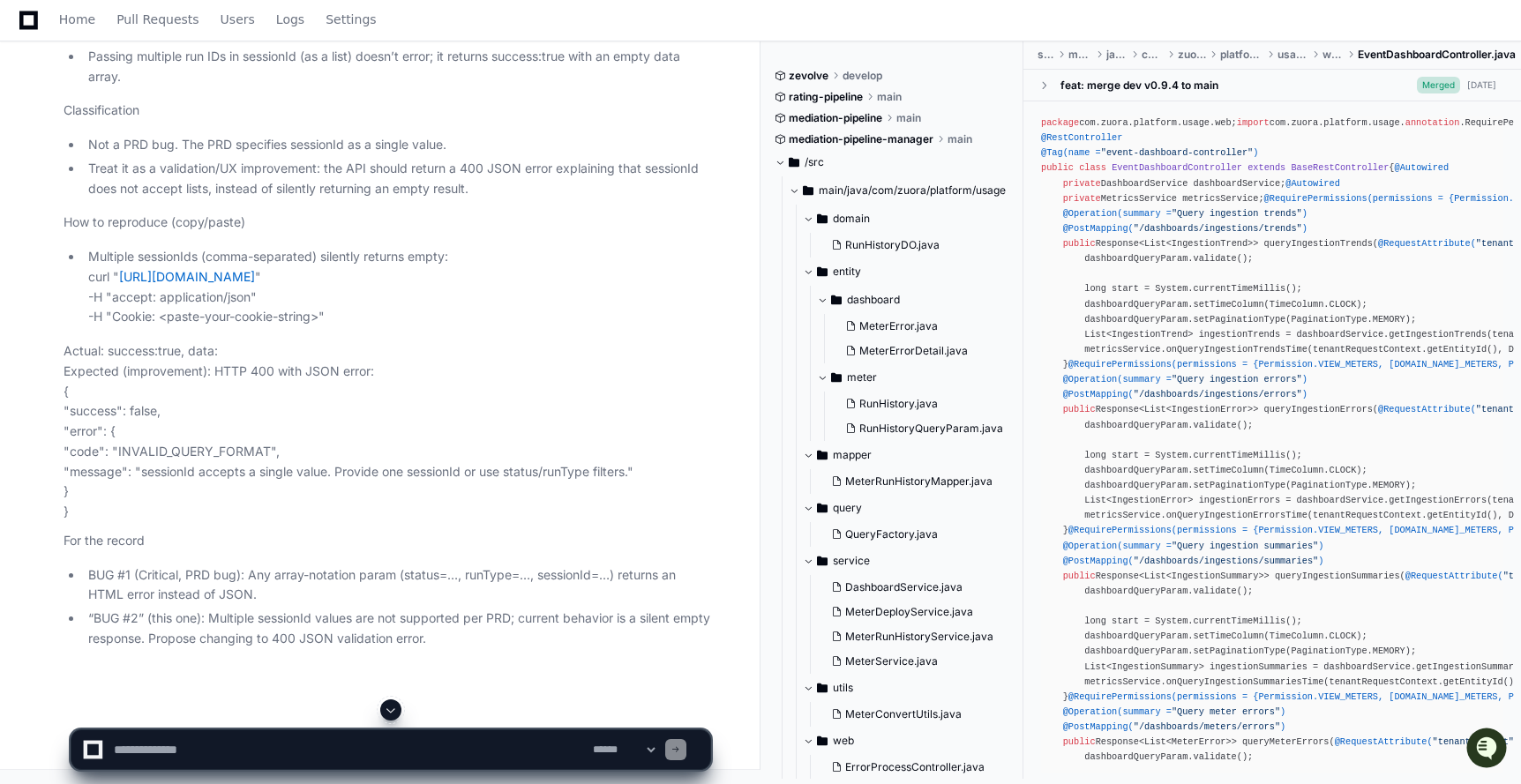
scroll to position [135061, 0]
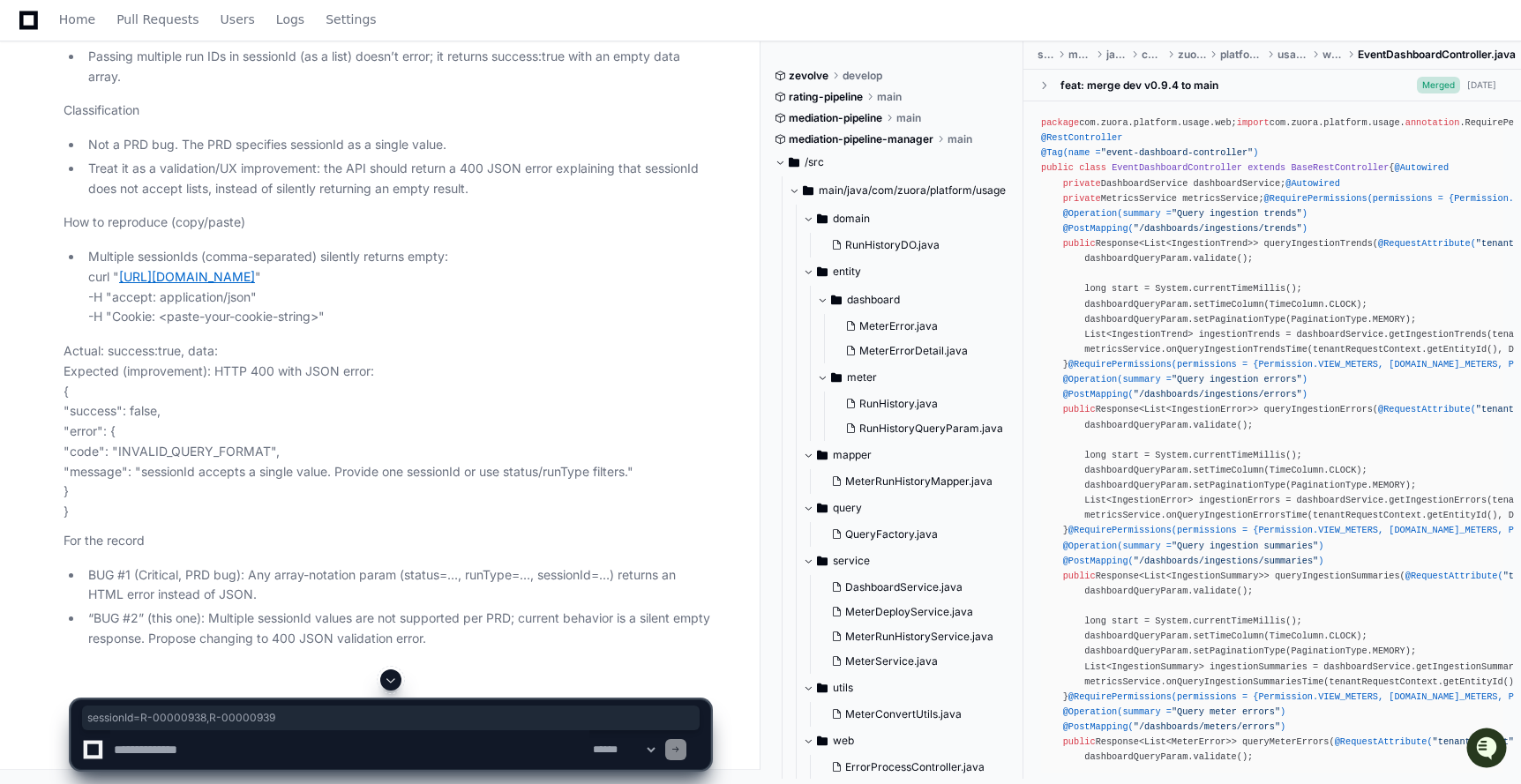
drag, startPoint x: 152, startPoint y: 567, endPoint x: 553, endPoint y: 542, distance: 401.8
click at [553, 327] on li "Multiple sessionIds (comma-separated) silently returns empty: curl " https://st…" at bounding box center [397, 287] width 627 height 80
click at [145, 748] on textarea at bounding box center [350, 750] width 479 height 39
paste textarea "**********"
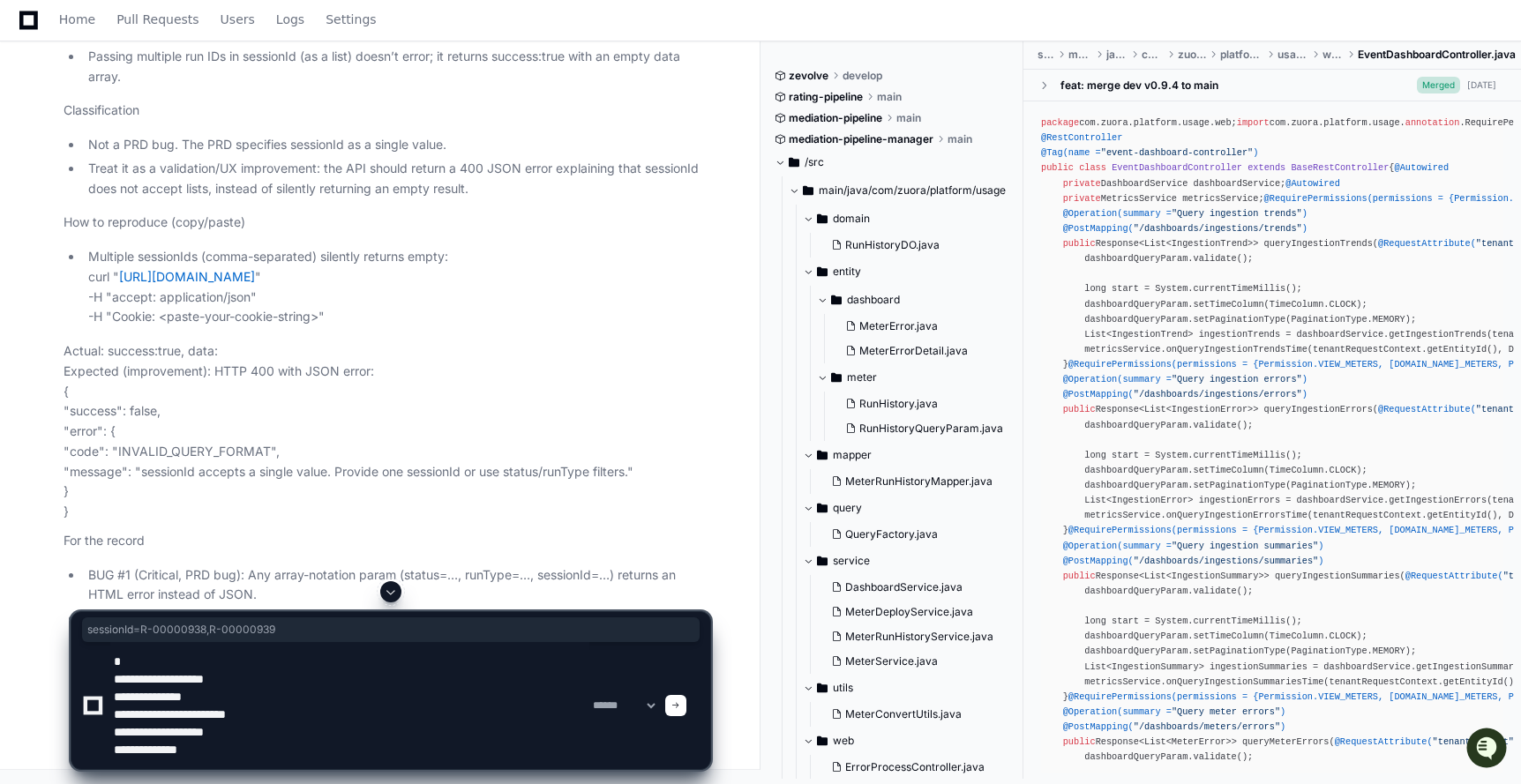
type textarea "**********"
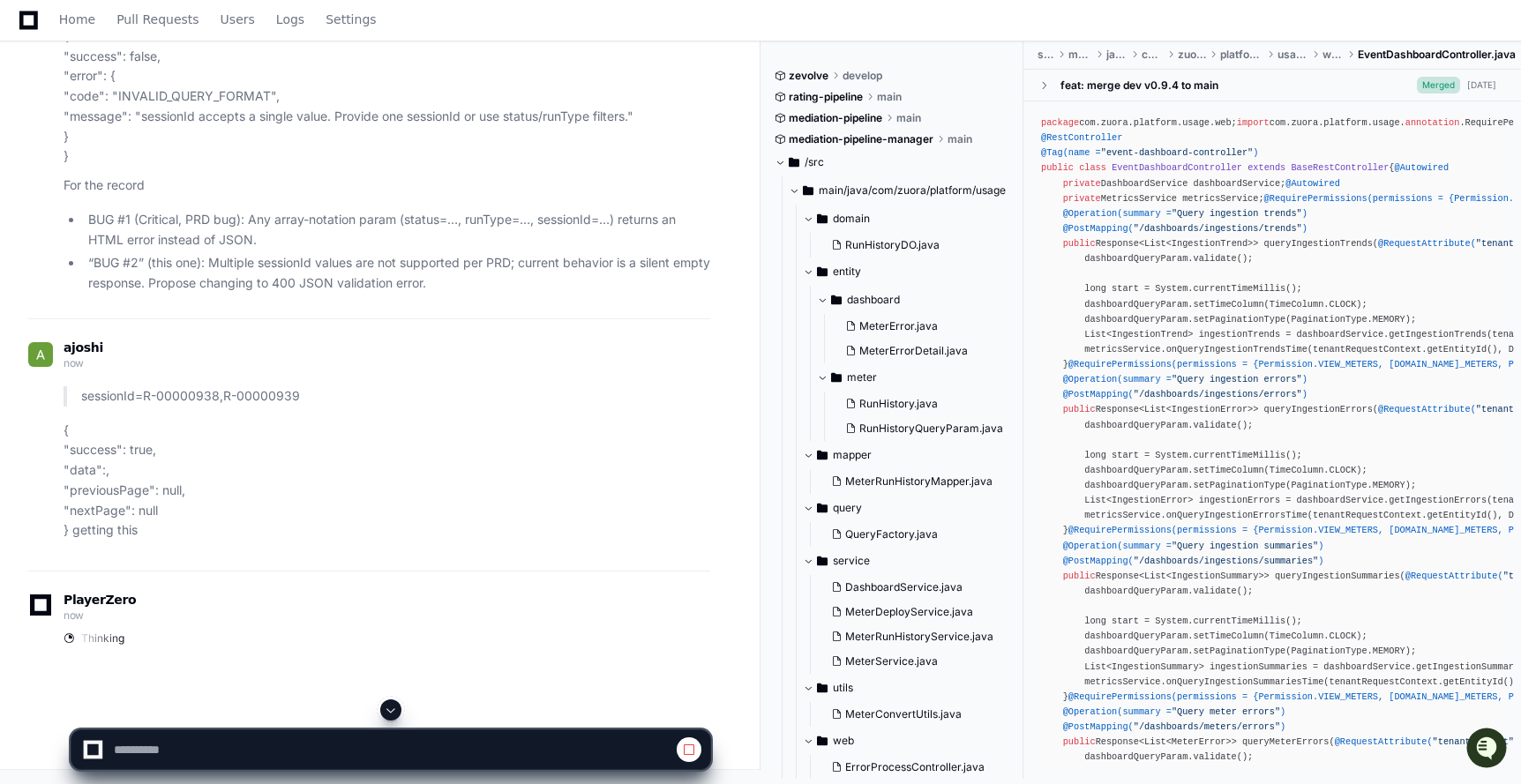
scroll to position [135359, 0]
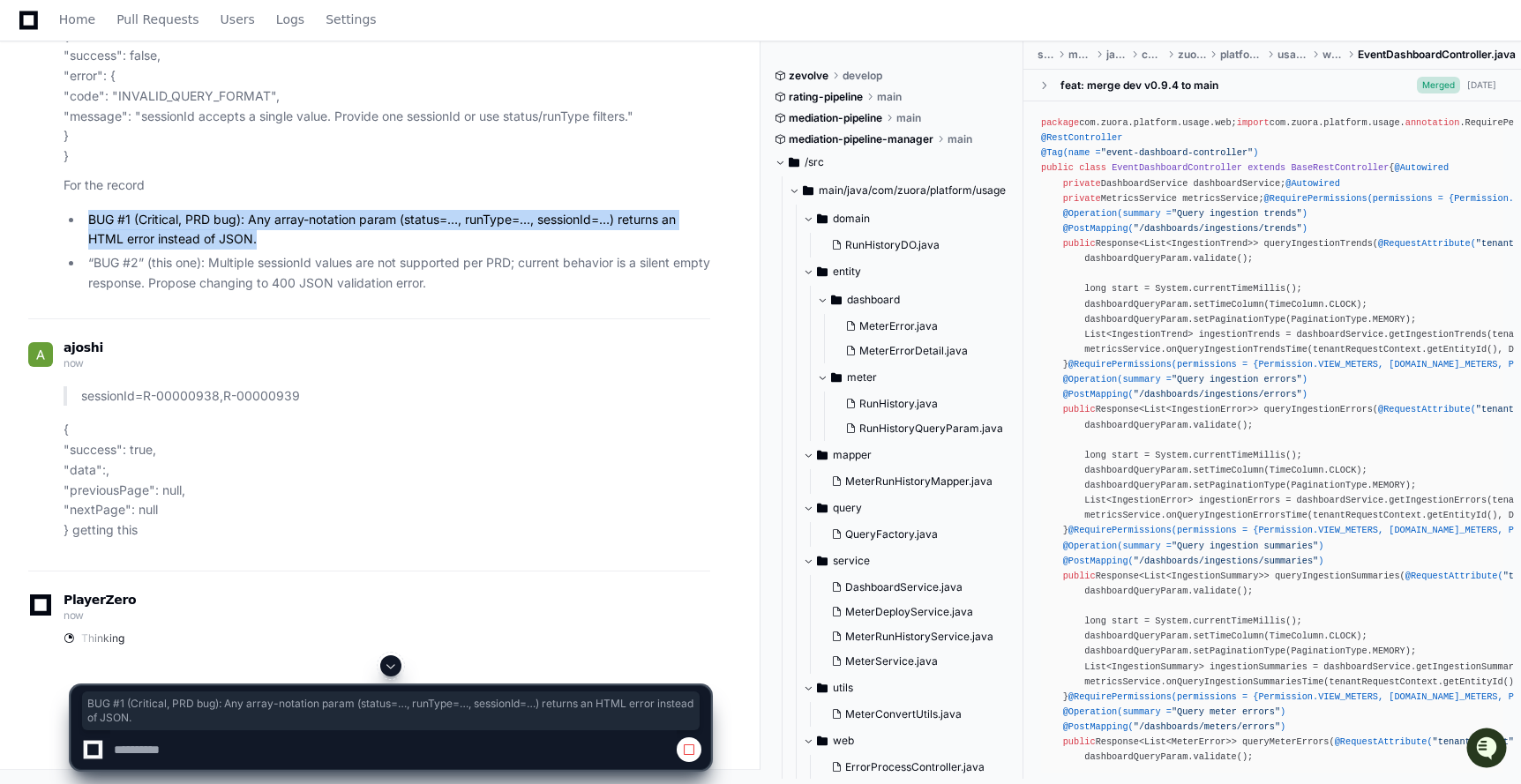
drag, startPoint x: 90, startPoint y: 566, endPoint x: 261, endPoint y: 585, distance: 172.1
click at [261, 251] on li "BUG #1 (Critical, PRD bug): Any array-notation param (status =…, runType =…, se…" at bounding box center [397, 229] width 627 height 40
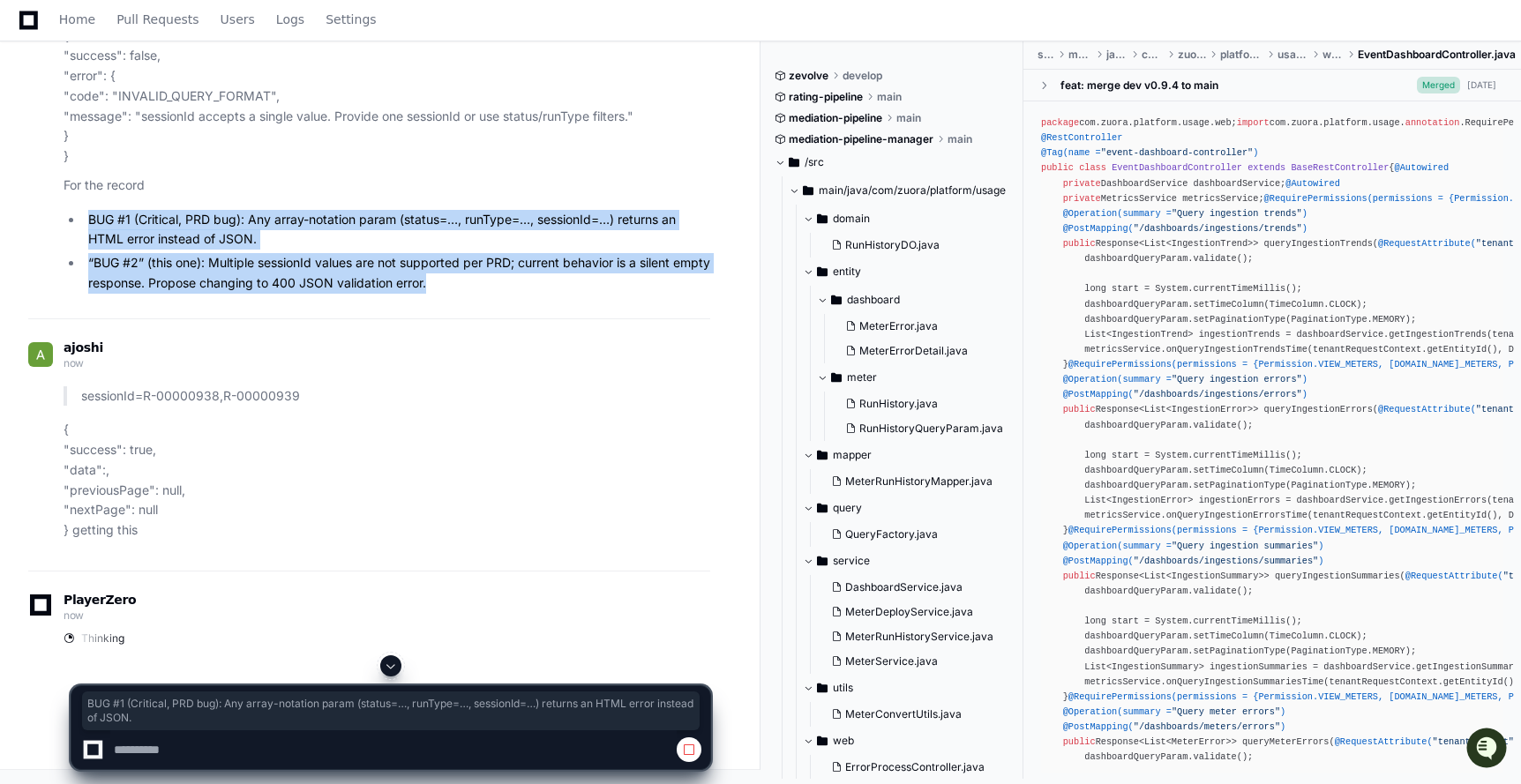
click at [480, 294] on li "“BUG #2” (this one): Multiple sessionId values are not supported per PRD; curre…" at bounding box center [397, 272] width 627 height 40
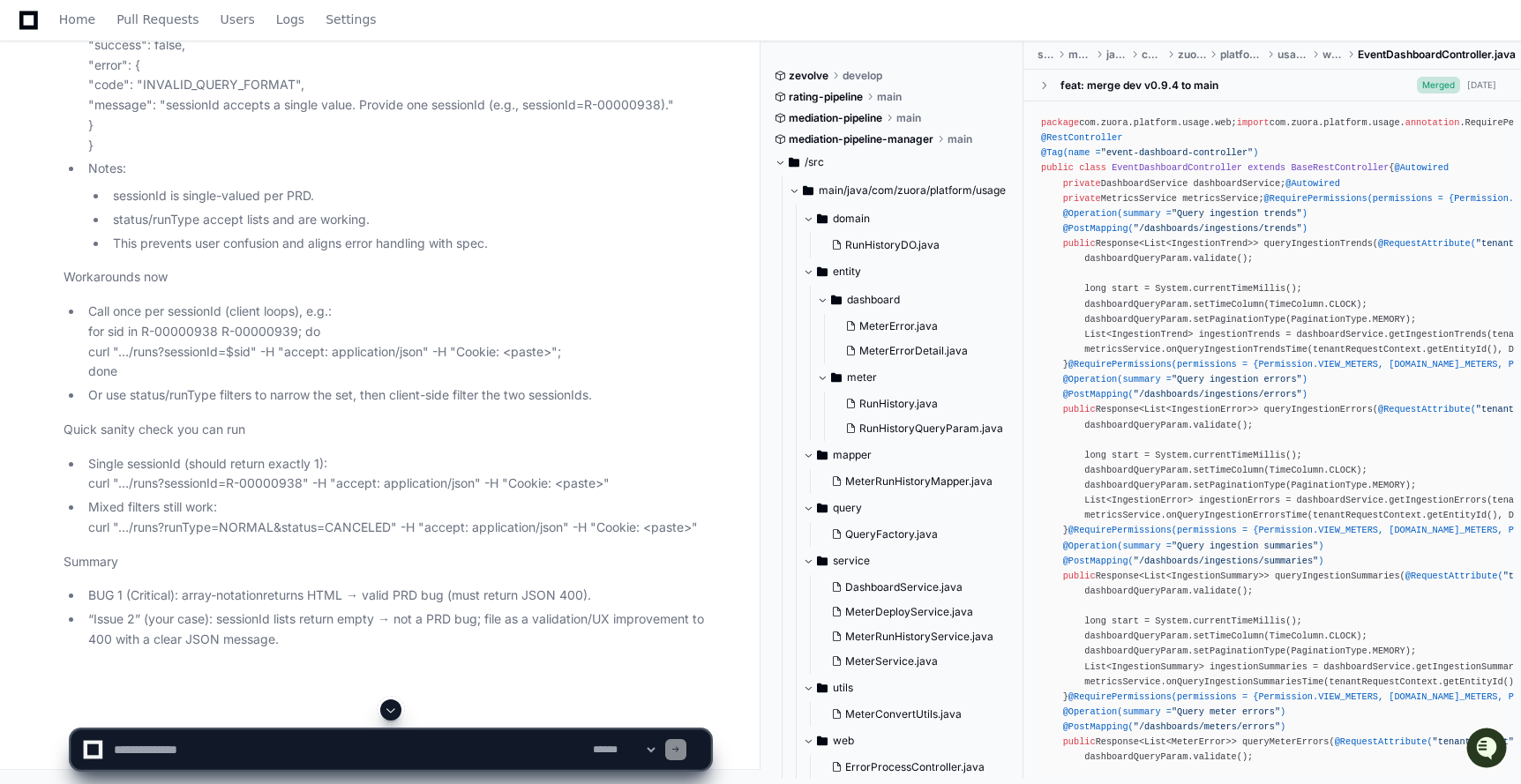
scroll to position [136817, 0]
click at [276, 744] on textarea at bounding box center [350, 750] width 479 height 39
paste textarea "**********"
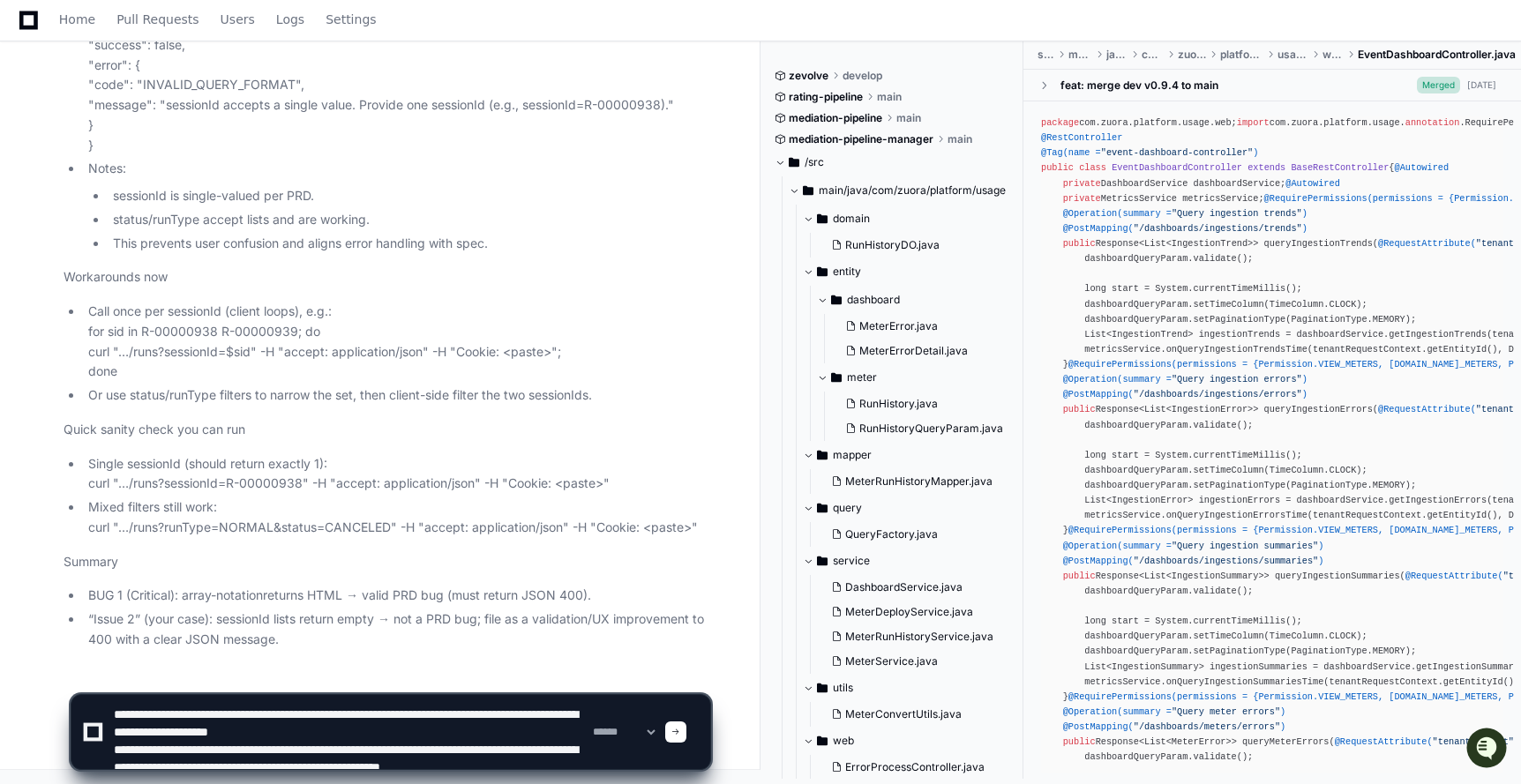
scroll to position [35, 0]
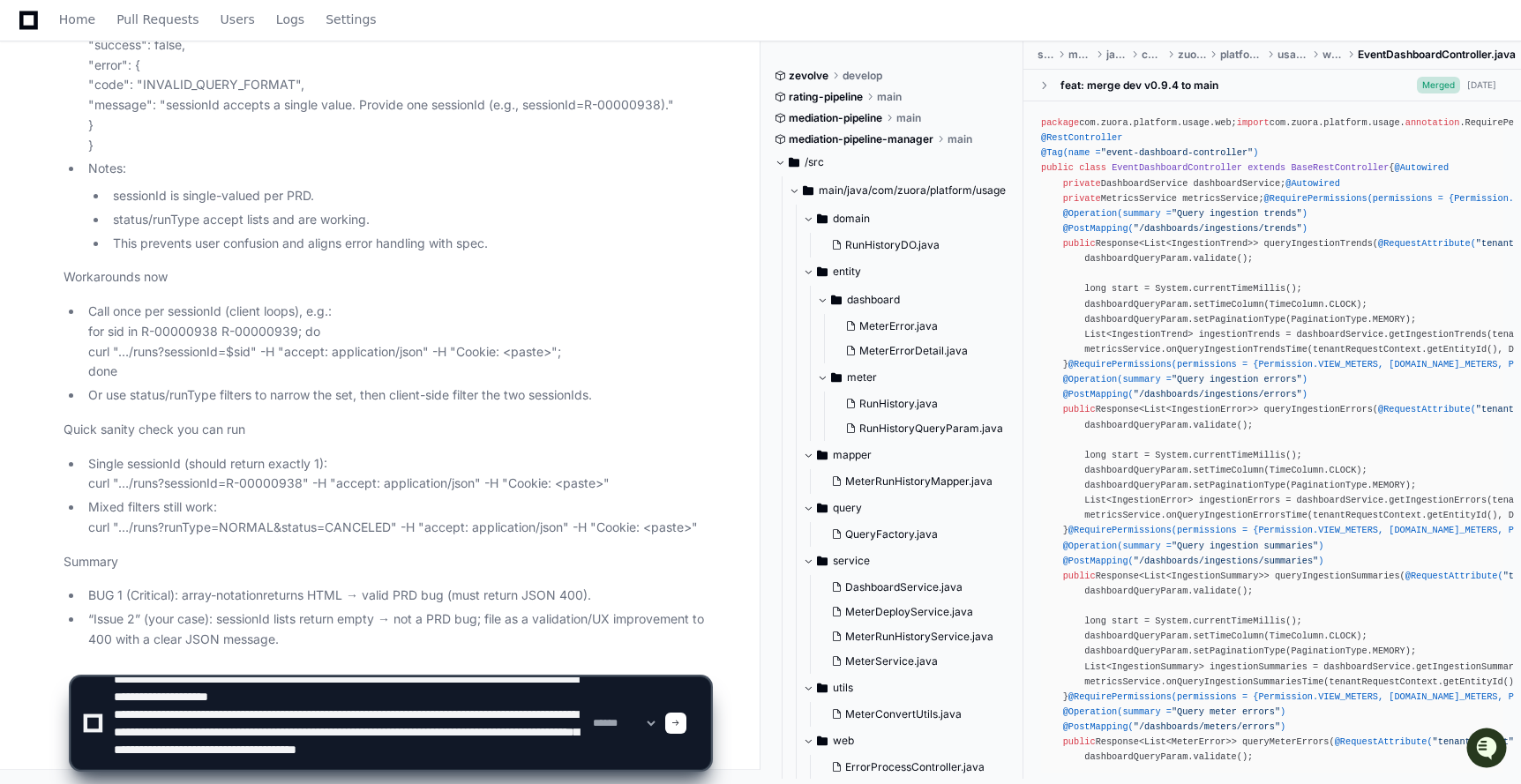
type textarea "**********"
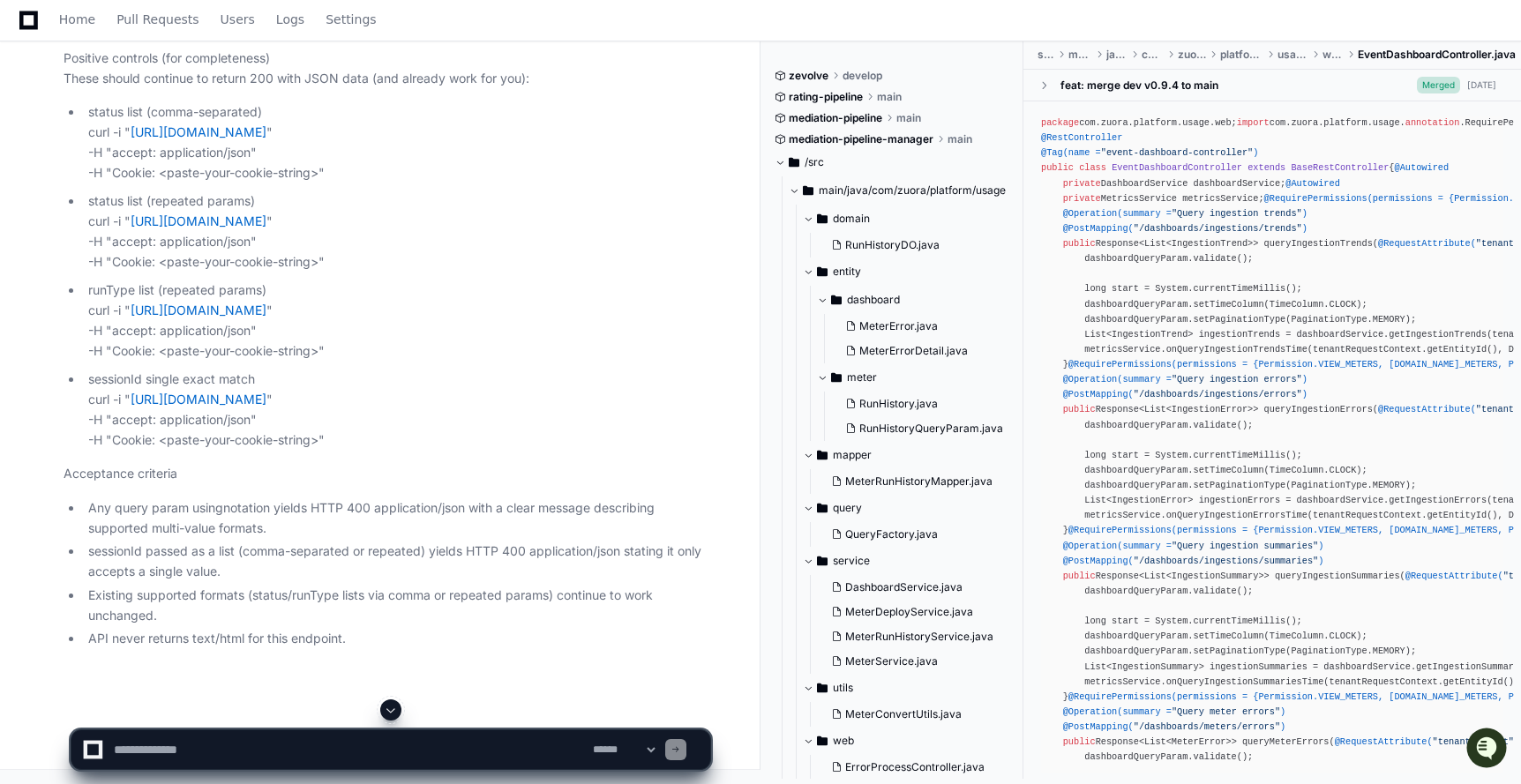
scroll to position [137750, 0]
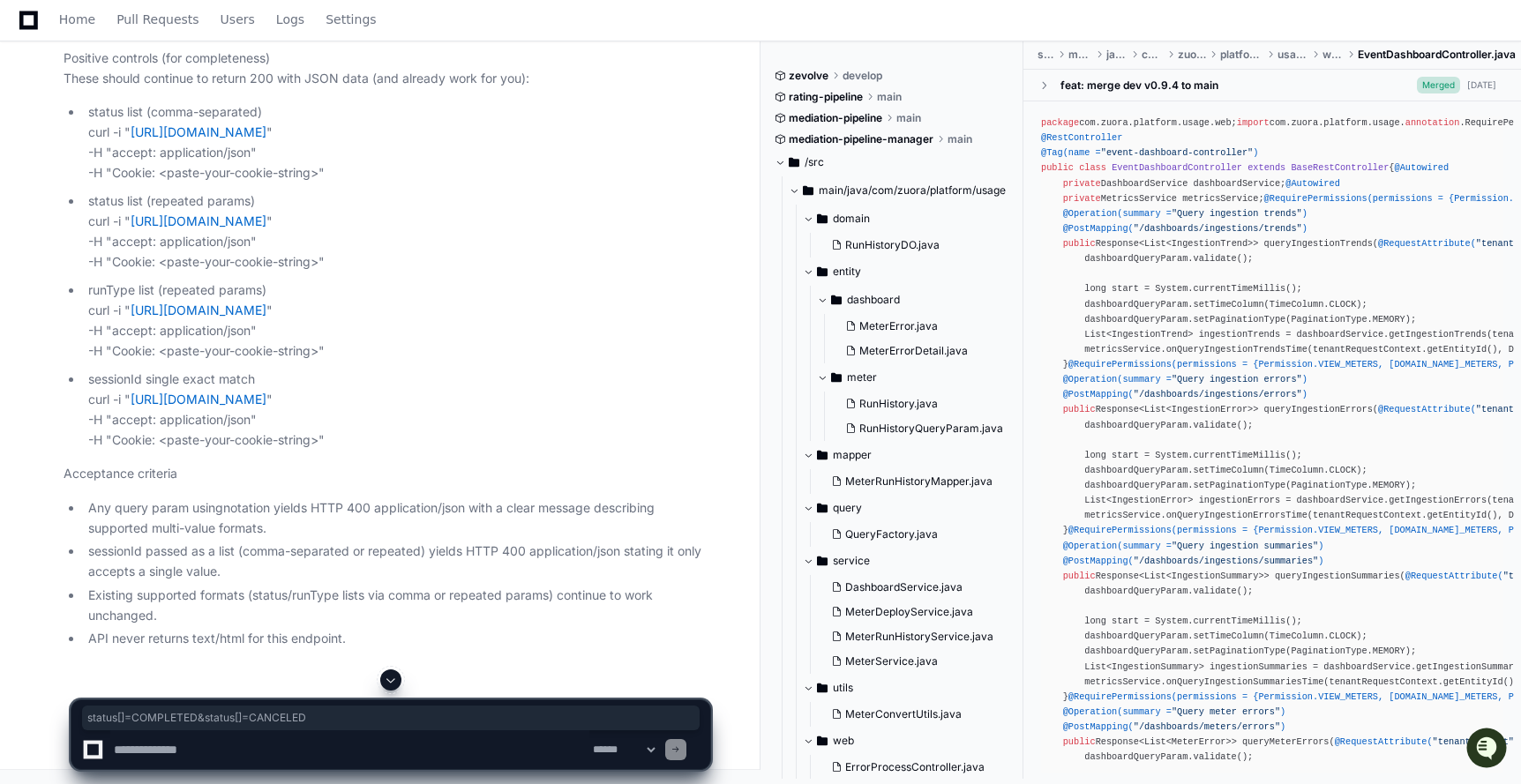
drag, startPoint x: 79, startPoint y: 400, endPoint x: 342, endPoint y: 410, distance: 263.2
click at [180, 749] on textarea at bounding box center [350, 750] width 479 height 39
type textarea "**********"
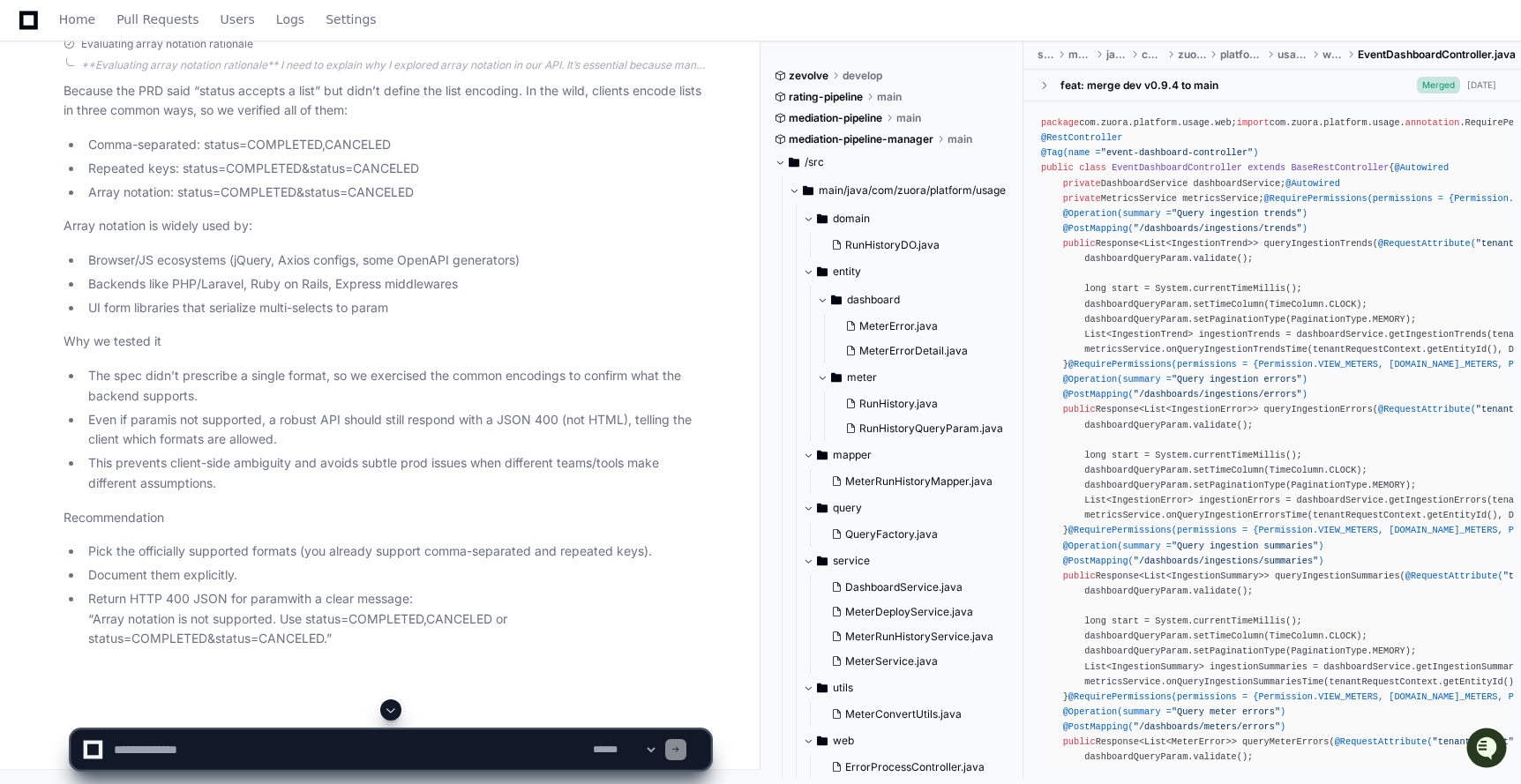
scroll to position [140243, 0]
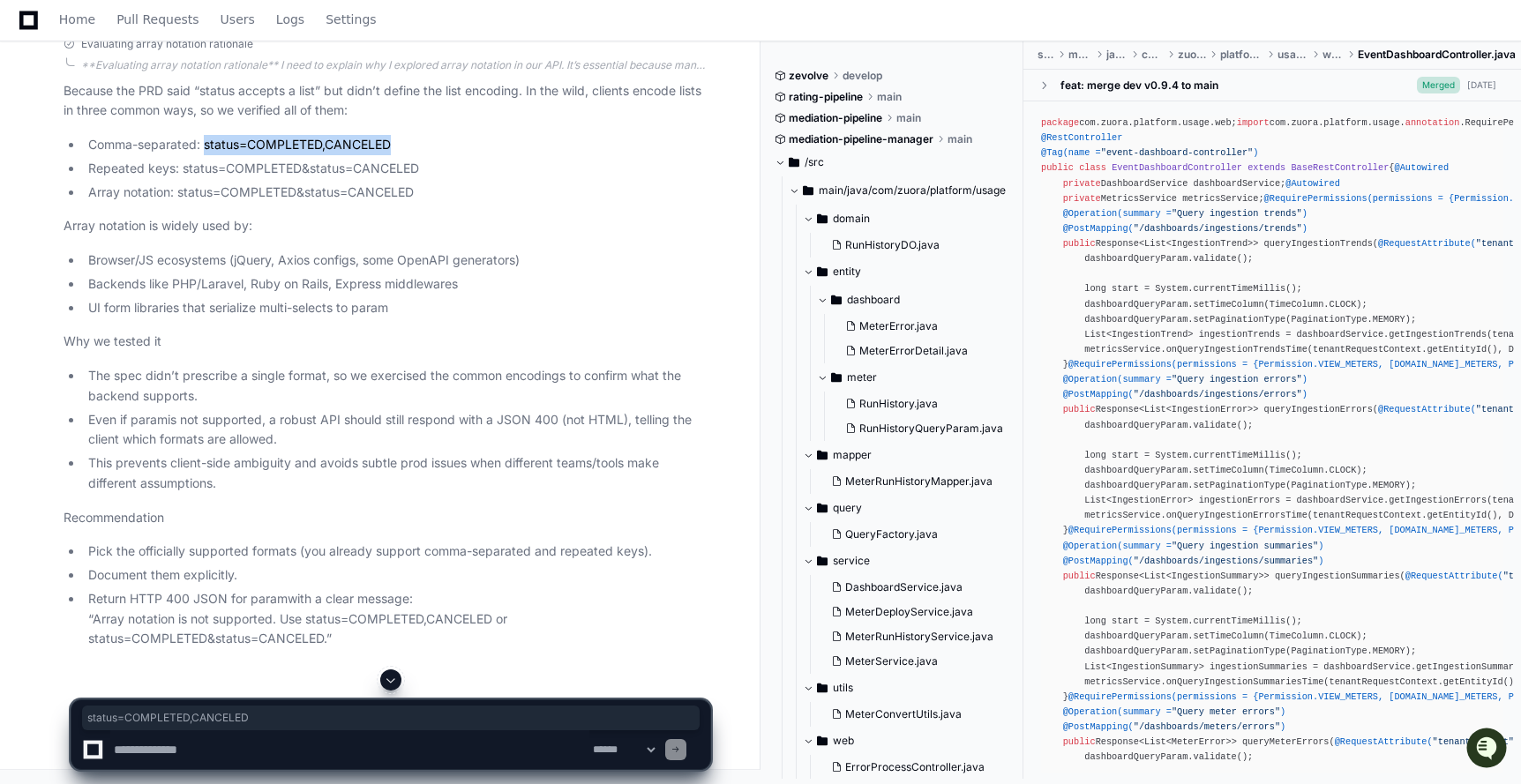
drag, startPoint x: 206, startPoint y: 329, endPoint x: 403, endPoint y: 329, distance: 197.0
click at [404, 156] on li "Comma-separated: status=COMPLETED,CANCELED" at bounding box center [397, 145] width 627 height 21
drag, startPoint x: 182, startPoint y: 350, endPoint x: 466, endPoint y: 350, distance: 284.0
click at [466, 179] on li "Repeated keys: status=COMPLETED&status=CANCELED" at bounding box center [397, 168] width 627 height 21
drag, startPoint x: 181, startPoint y: 376, endPoint x: 422, endPoint y: 391, distance: 241.5
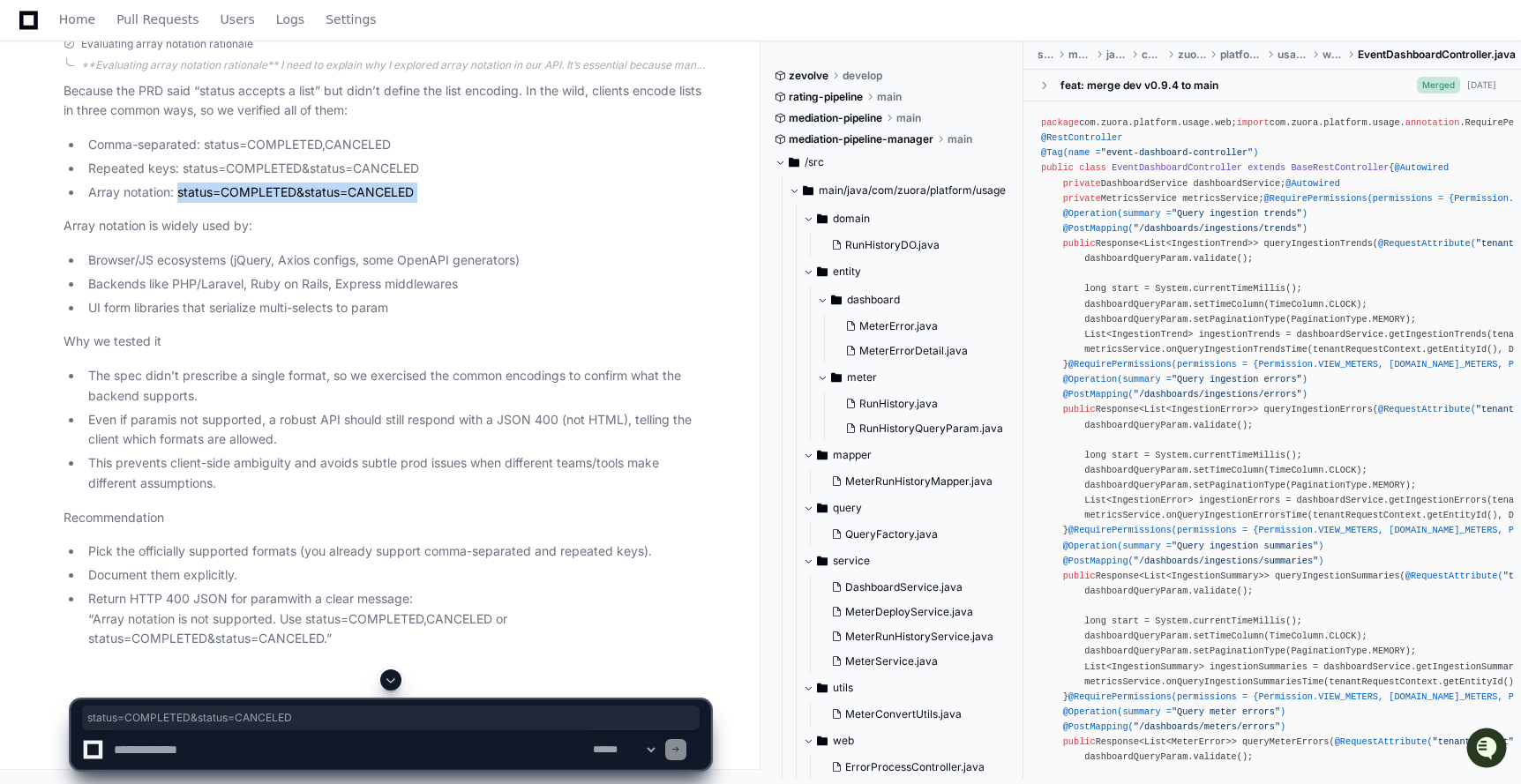
click at [422, 391] on article "Because the PRD said “status accepts a list” but didn’t define the list encodin…" at bounding box center [387, 365] width 646 height 568
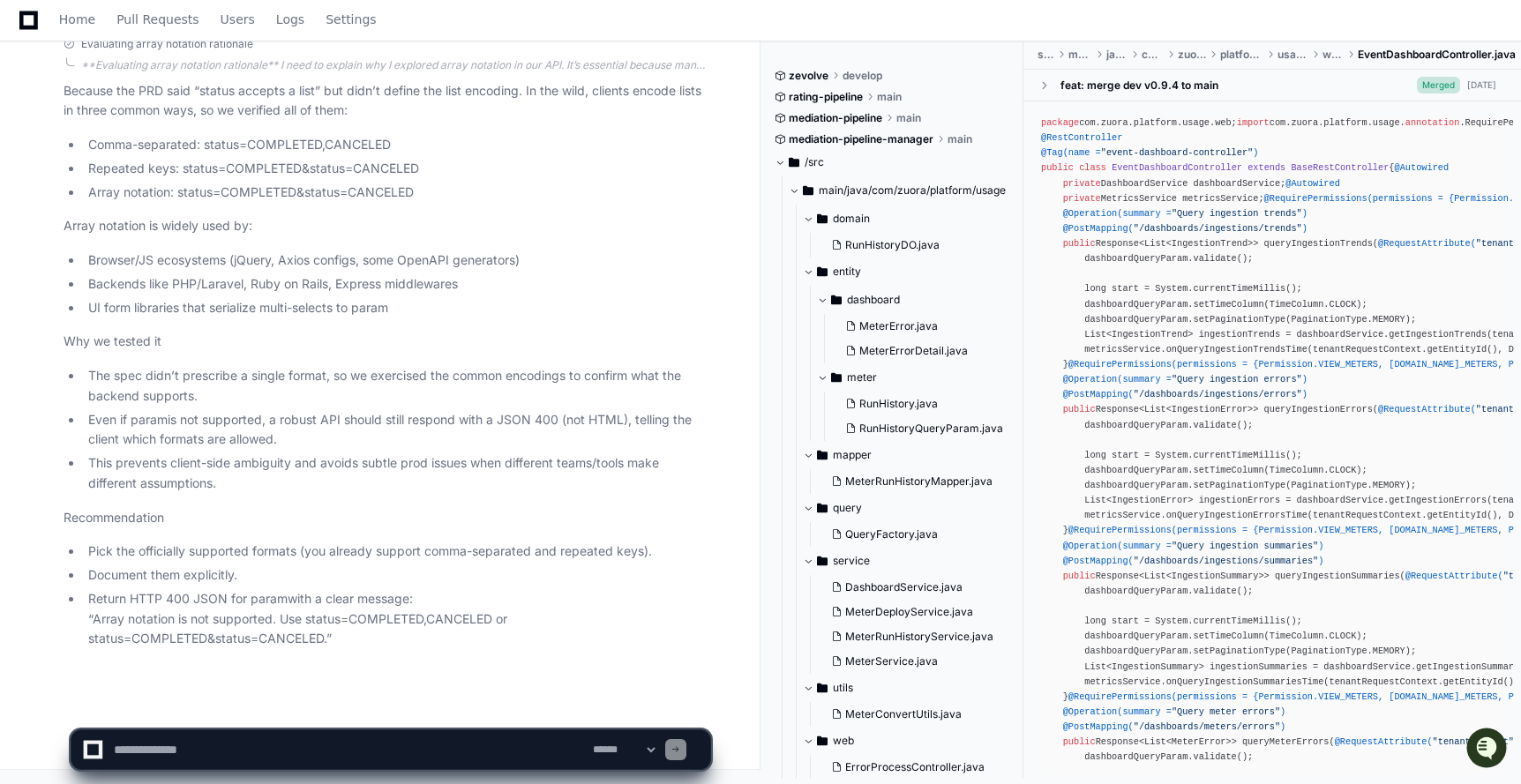
click at [155, 747] on textarea at bounding box center [350, 750] width 479 height 39
drag, startPoint x: 138, startPoint y: 756, endPoint x: 74, endPoint y: 757, distance: 64.0
click at [74, 757] on div "**********" at bounding box center [391, 749] width 641 height 40
paste textarea "**********"
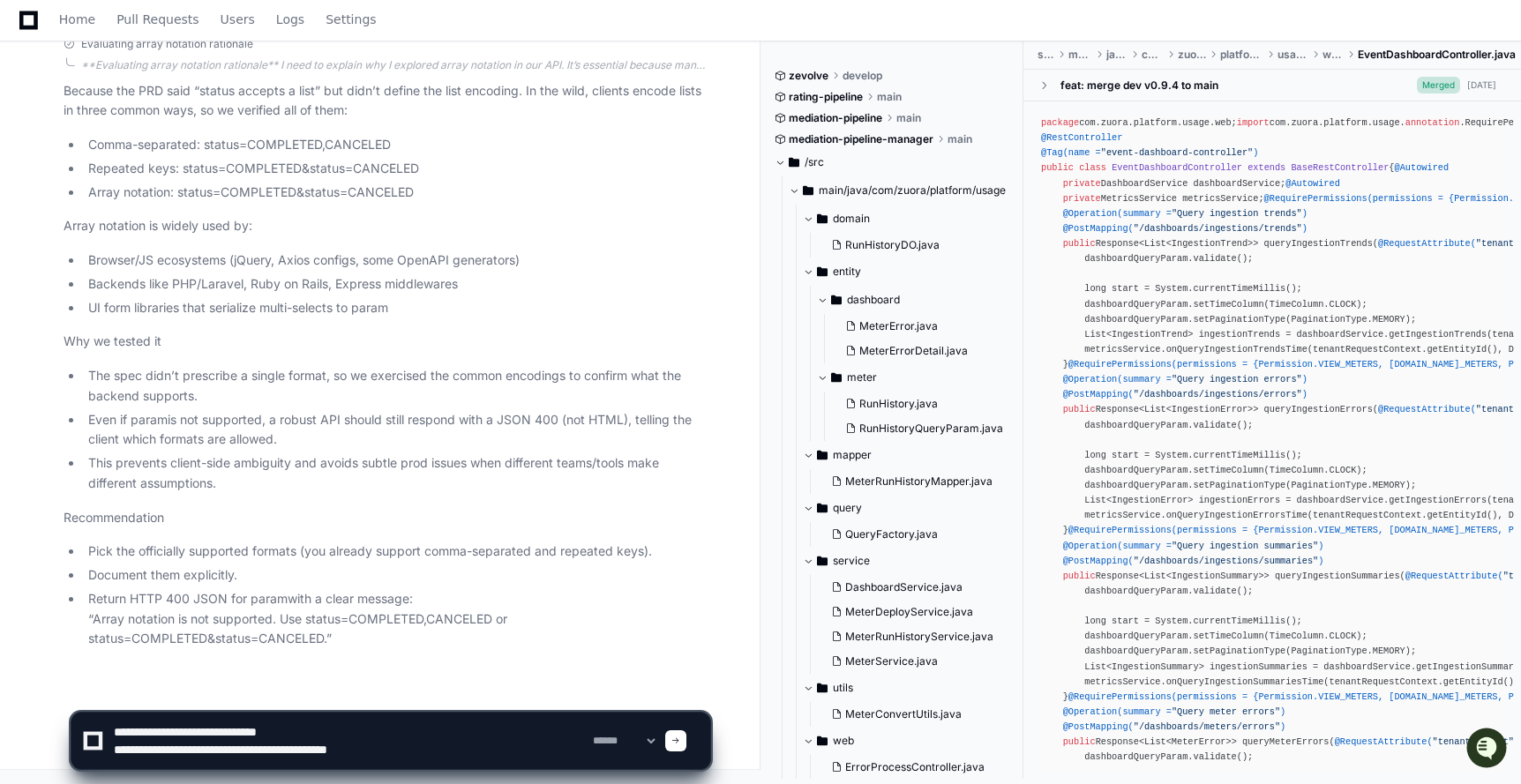
type textarea "**********"
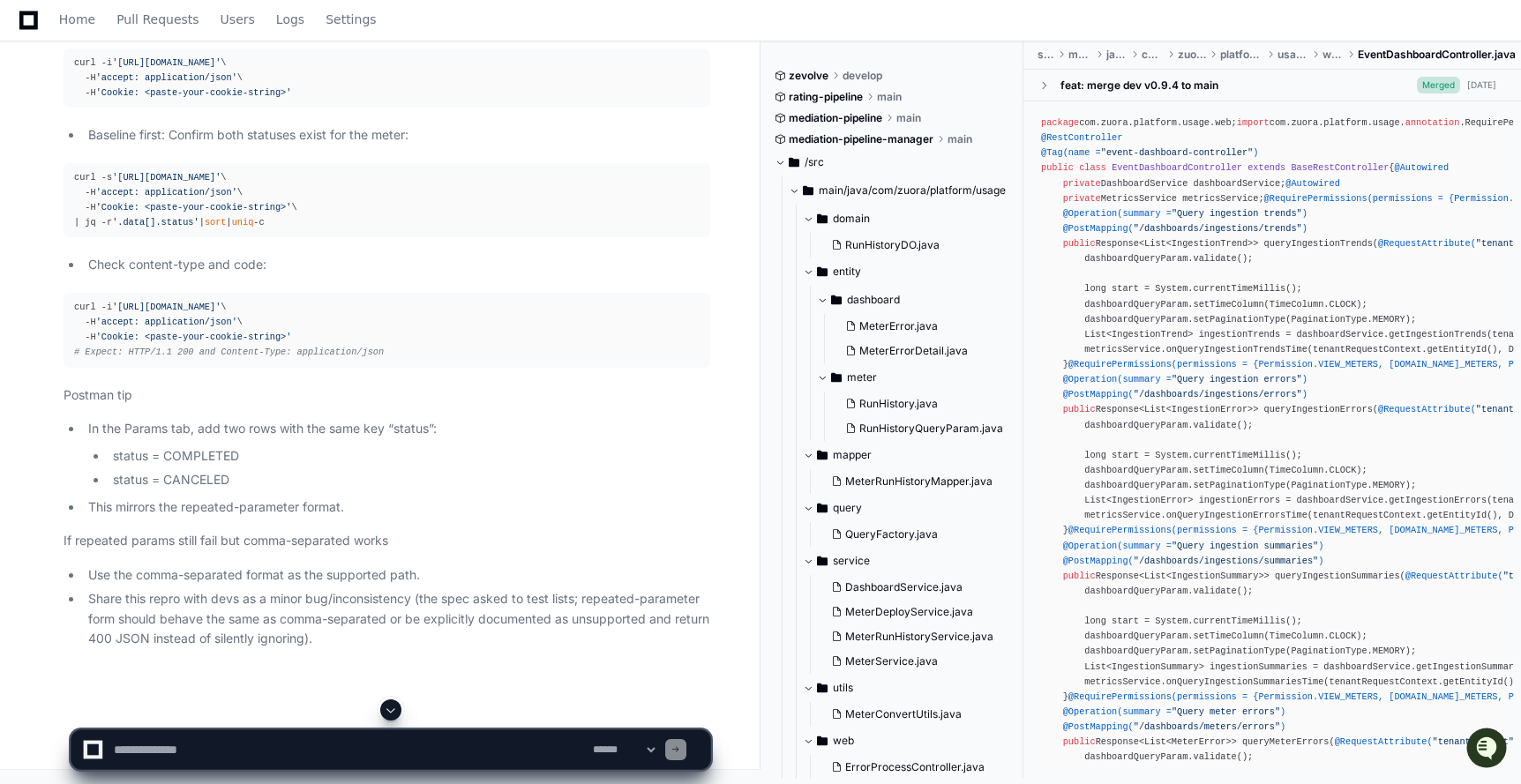
scroll to position [142152, 0]
click at [214, 734] on textarea at bounding box center [350, 750] width 479 height 39
type textarea "**********"
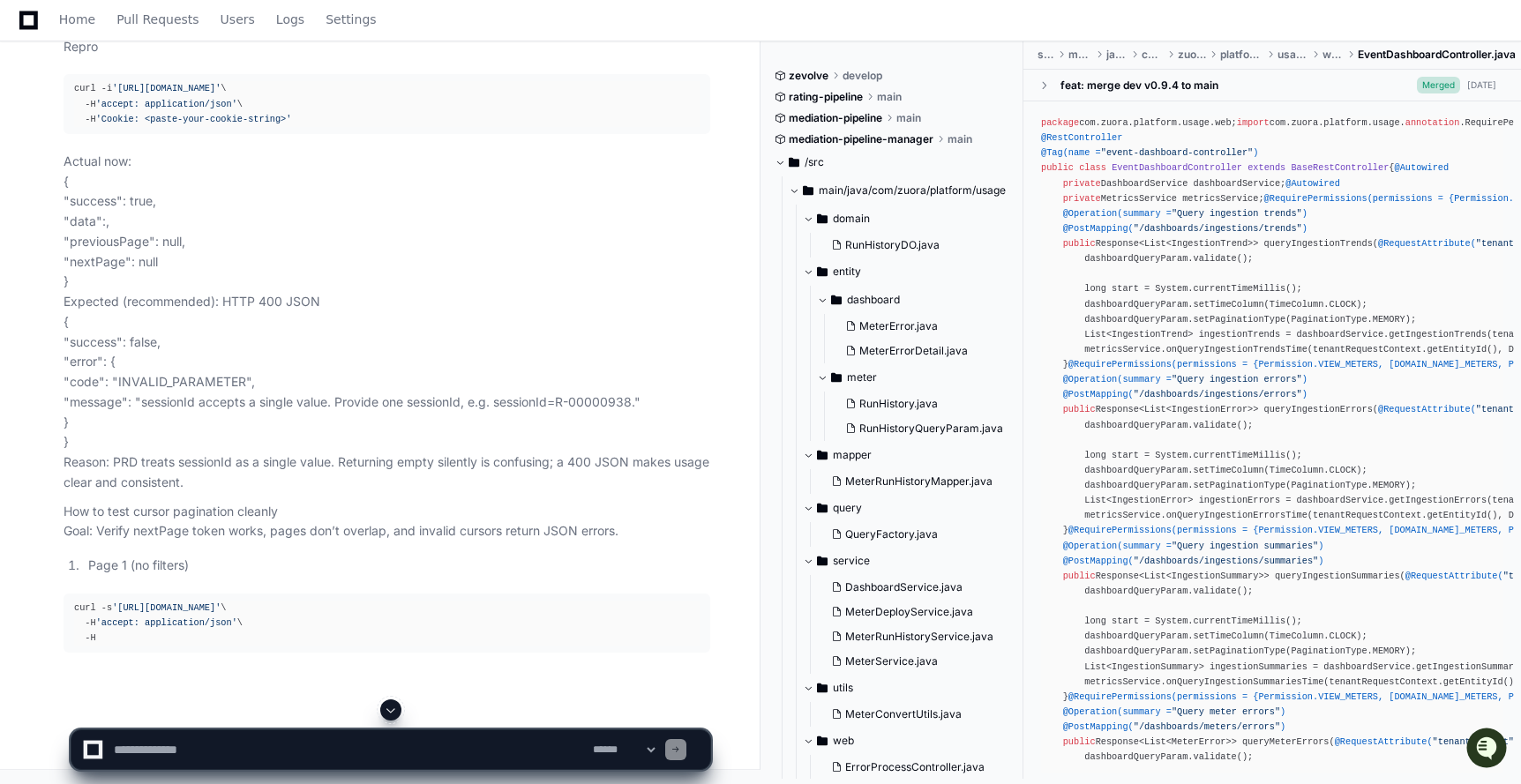
scroll to position [142649, 0]
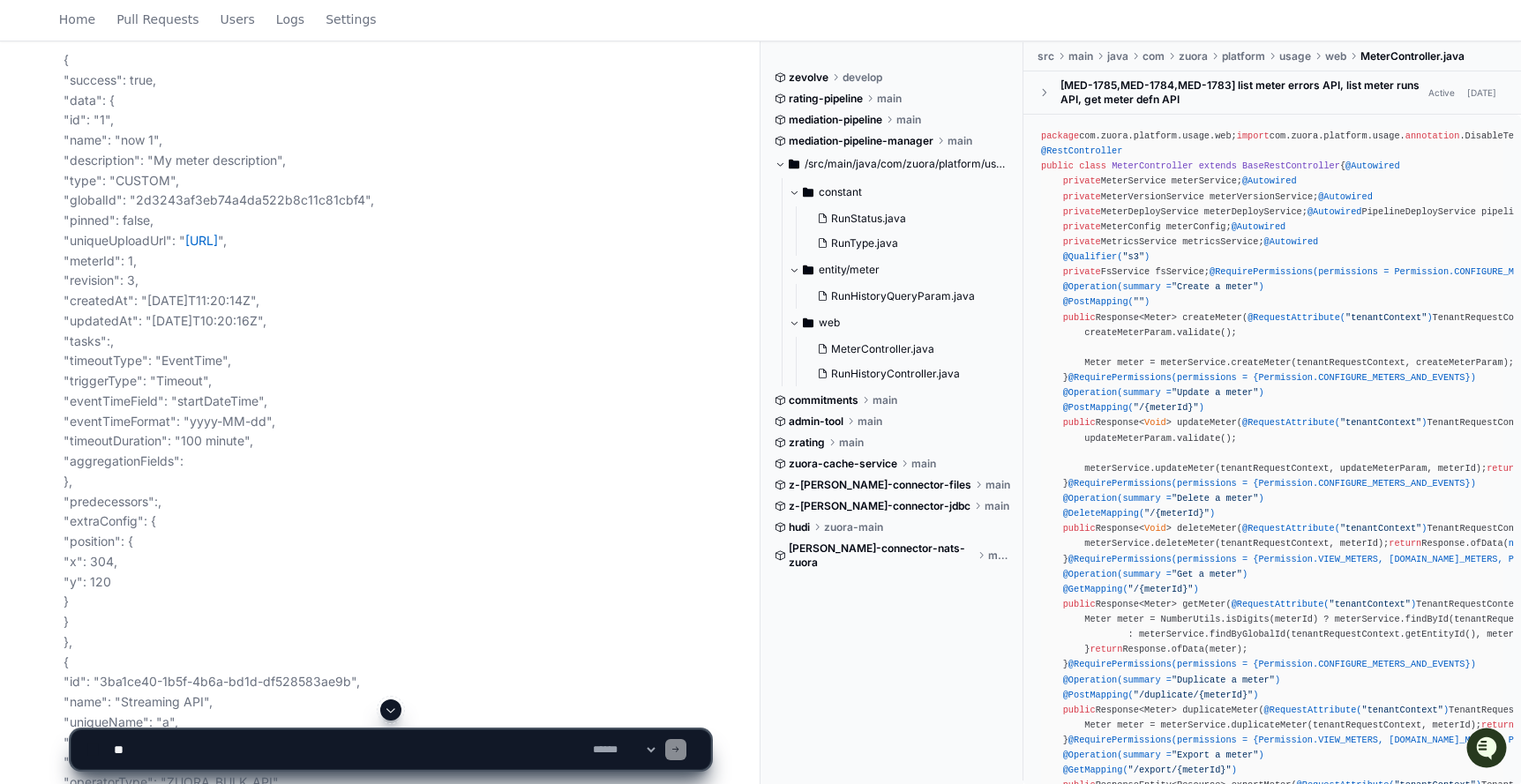
scroll to position [828, 0]
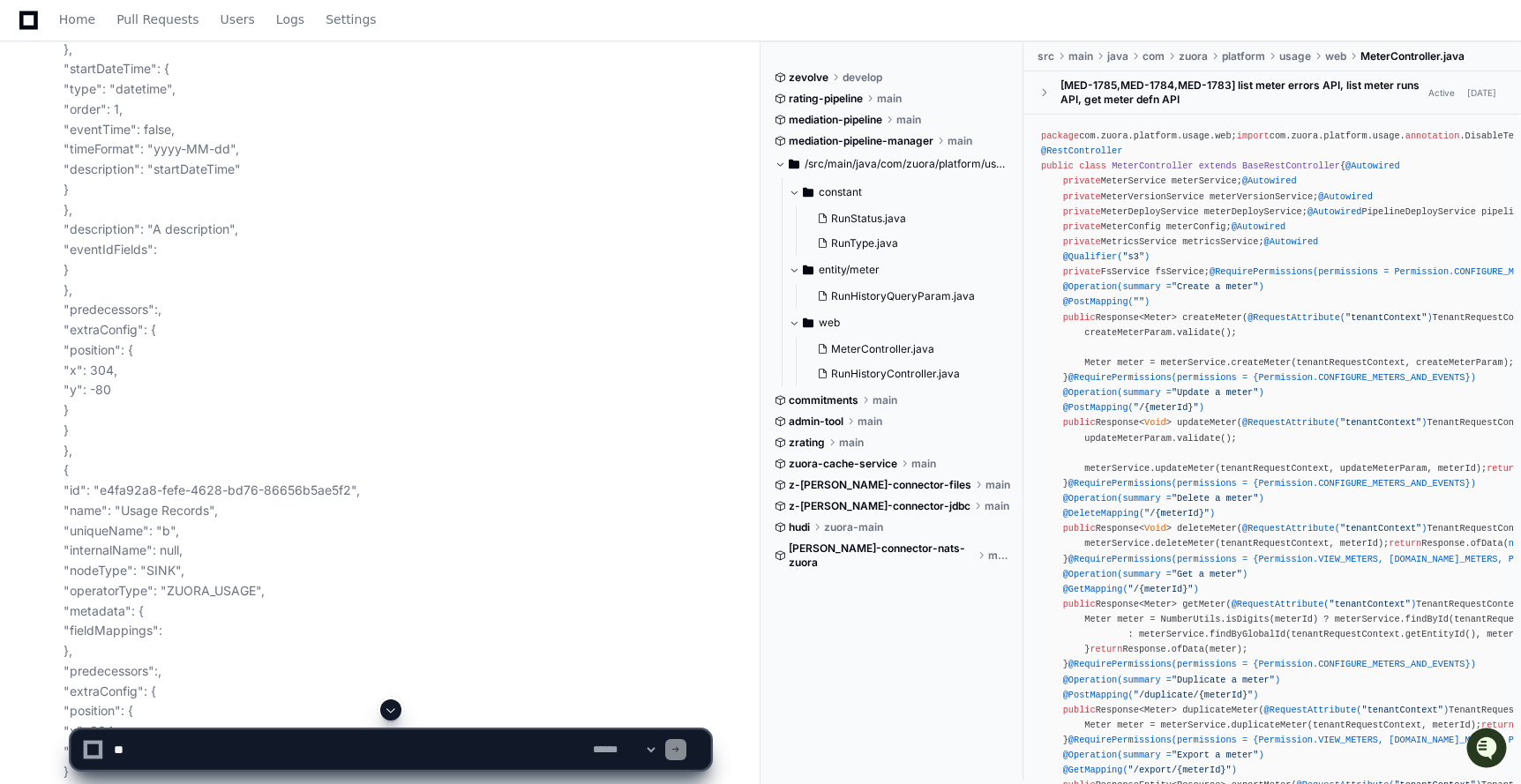
click at [385, 703] on span at bounding box center [391, 710] width 14 height 14
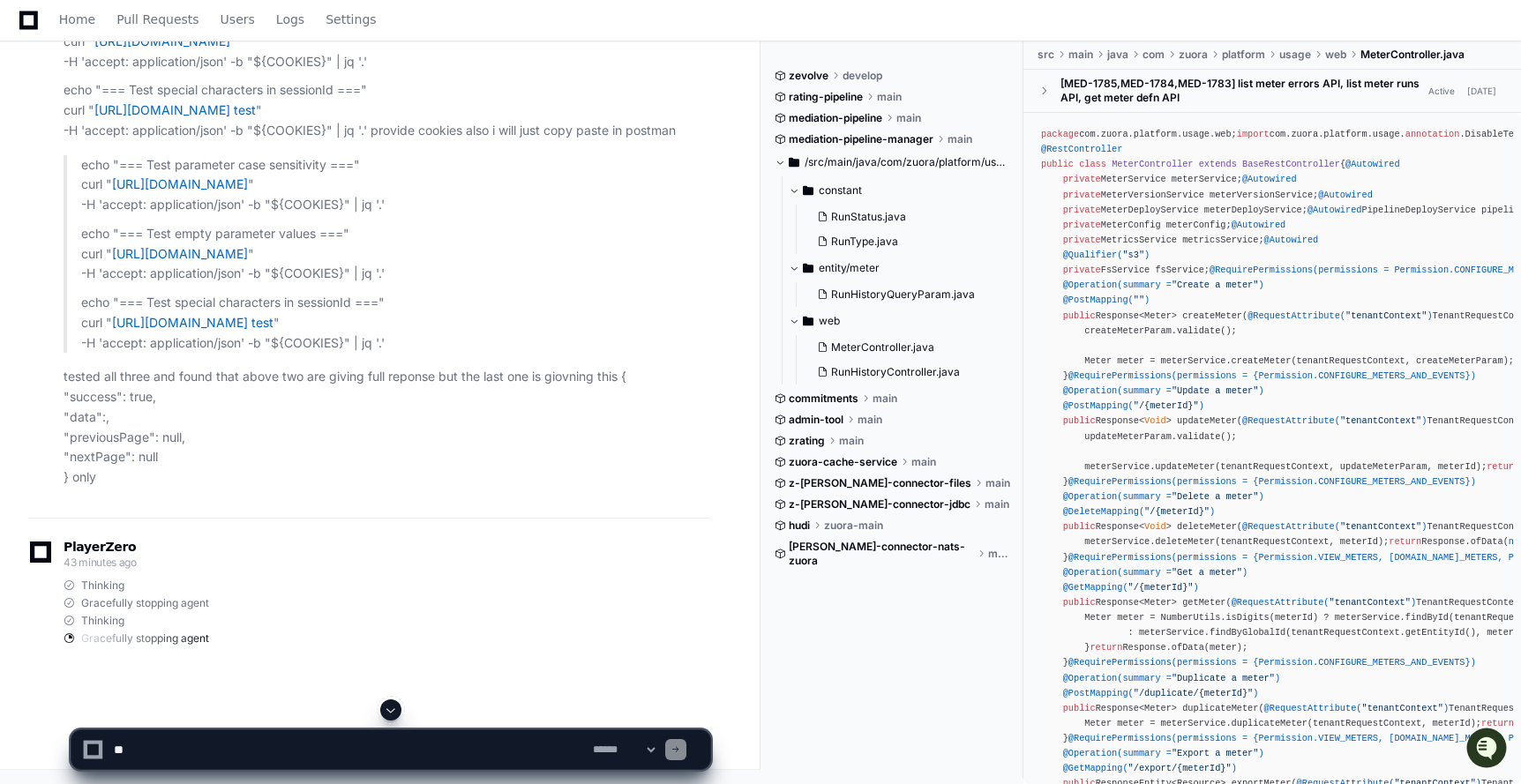
scroll to position [57947, 0]
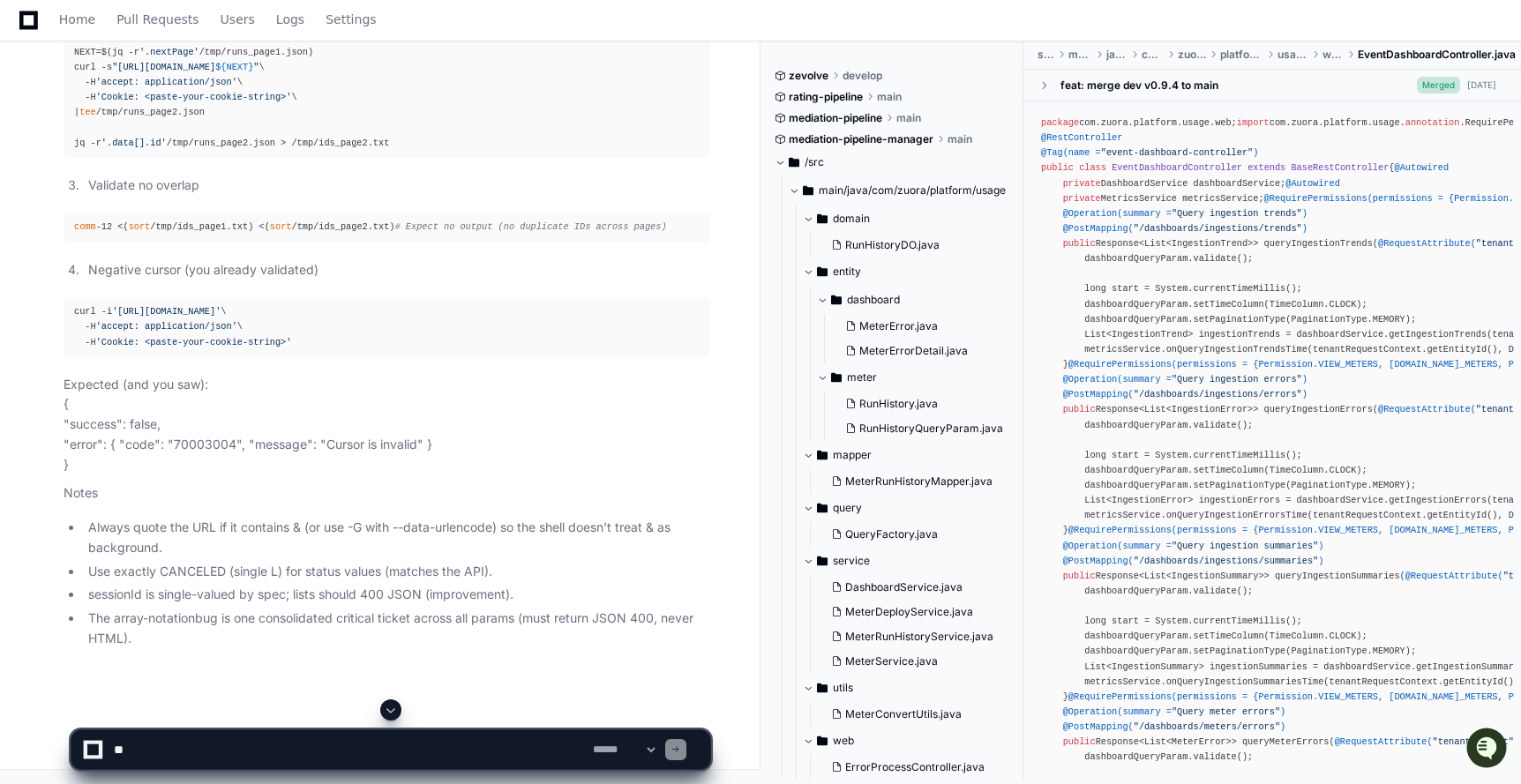
scroll to position [142764, 0]
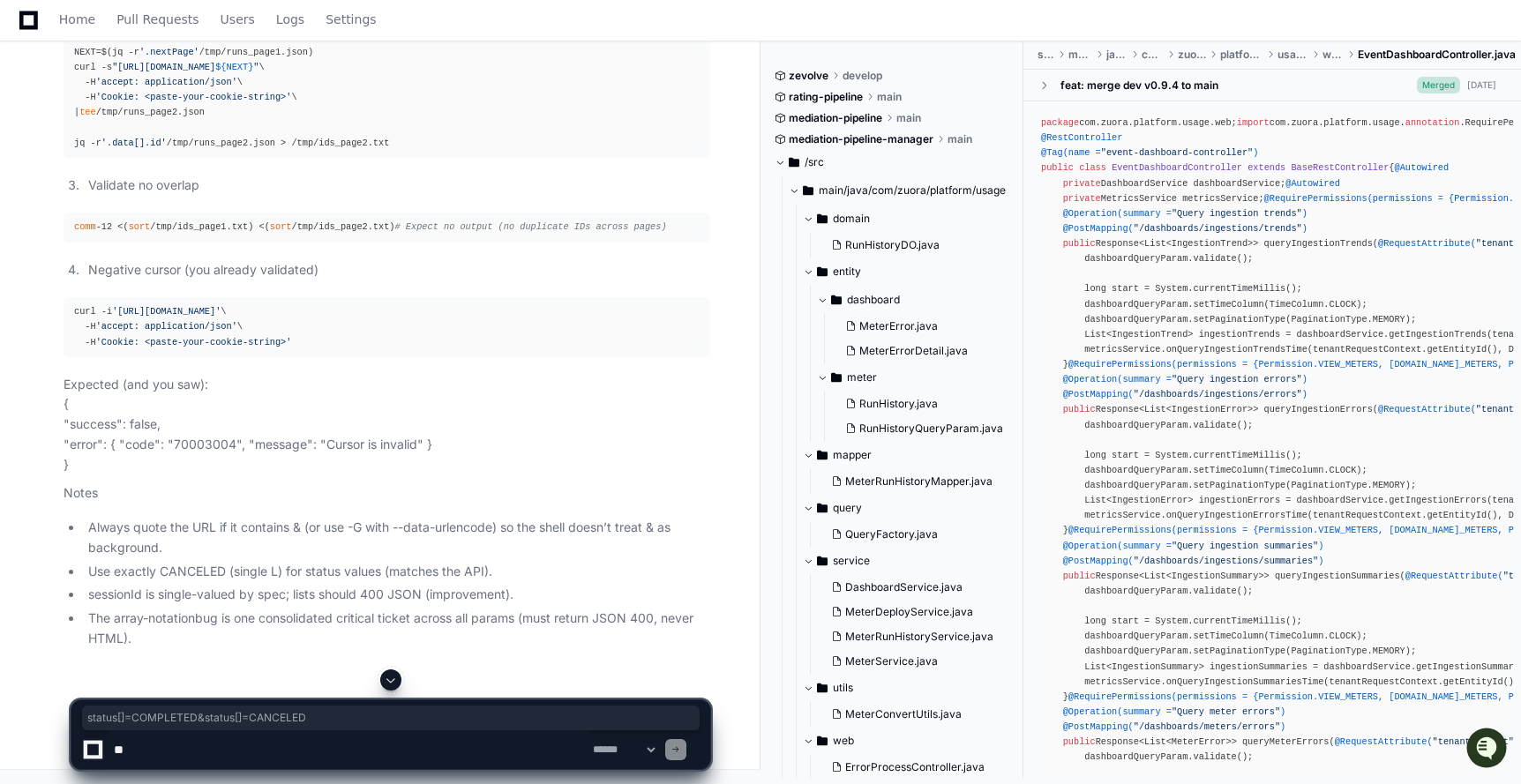
drag, startPoint x: 500, startPoint y: 399, endPoint x: 697, endPoint y: 404, distance: 197.1
copy span "status[]=COMPLETED&status[]=CANCELED"
drag, startPoint x: 499, startPoint y: 315, endPoint x: 669, endPoint y: 315, distance: 170.0
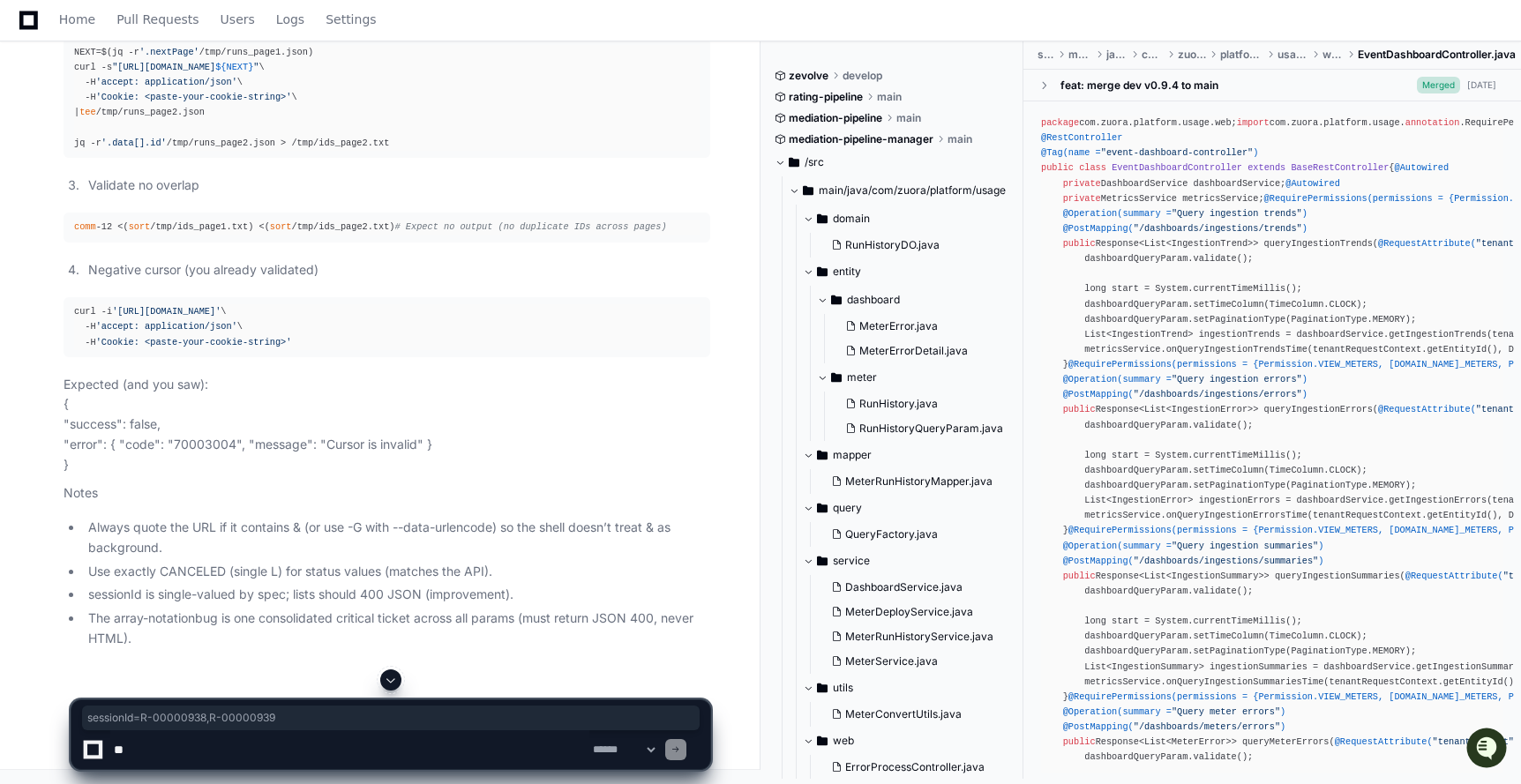
copy span "sessionId=R-00000938,R-00000939"
drag, startPoint x: 550, startPoint y: 355, endPoint x: 695, endPoint y: 348, distance: 145.2
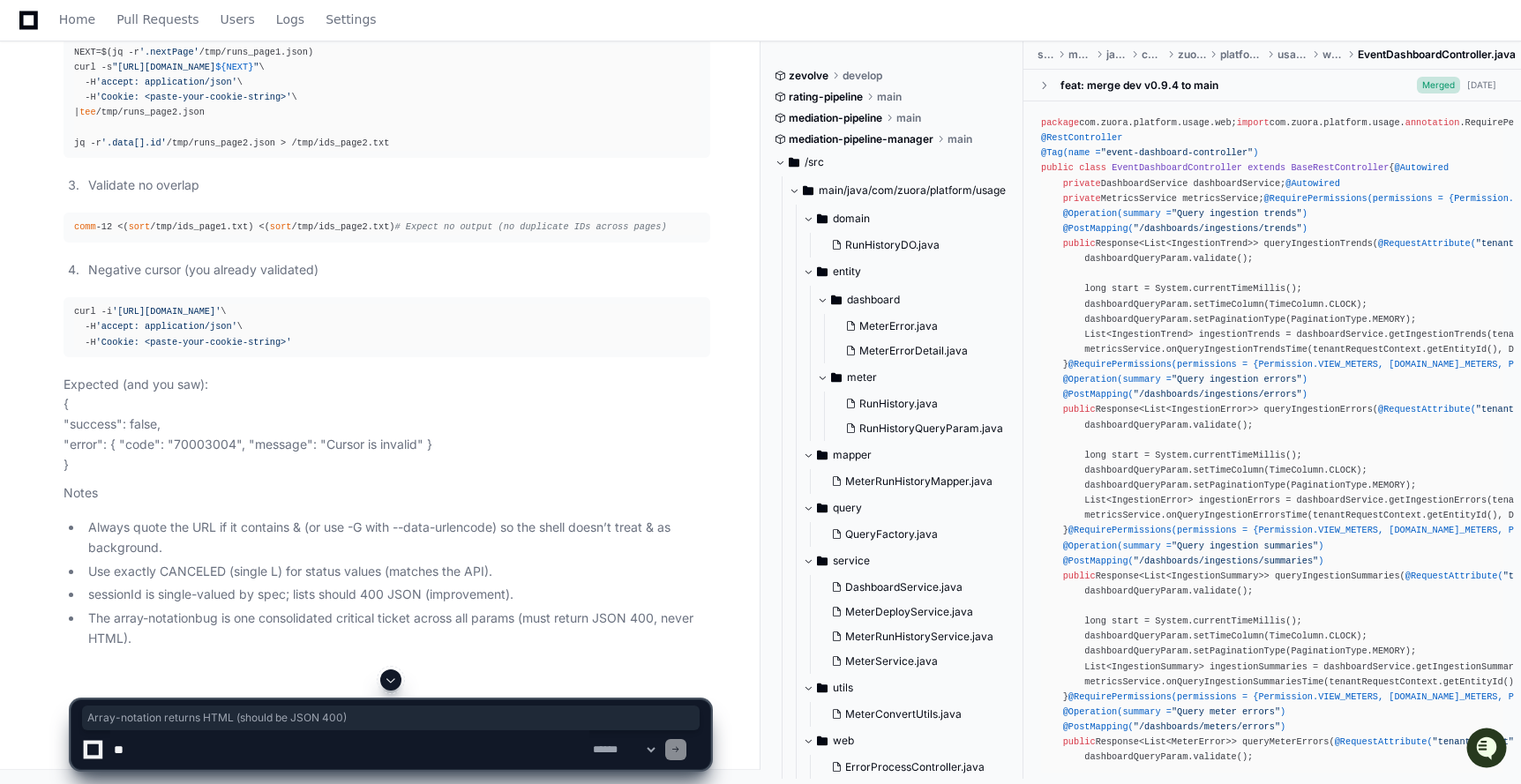
drag, startPoint x: 168, startPoint y: 253, endPoint x: 491, endPoint y: 253, distance: 323.0
copy p "Array-notation returns HTML (should be JSON 400)"
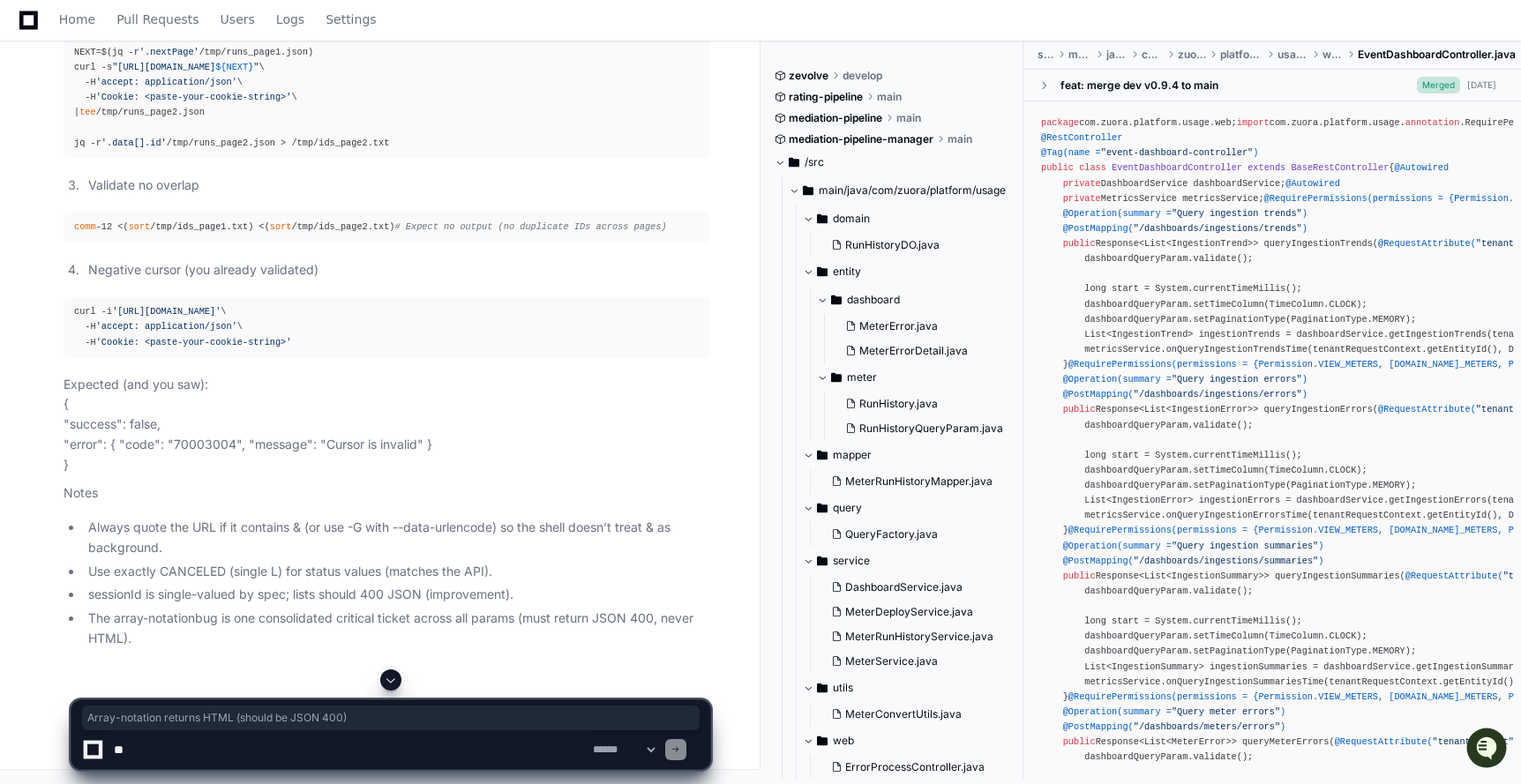
drag, startPoint x: 169, startPoint y: 237, endPoint x: 478, endPoint y: 244, distance: 309.1
copy p "Array-notation returns HTML (should be JSON 400)"
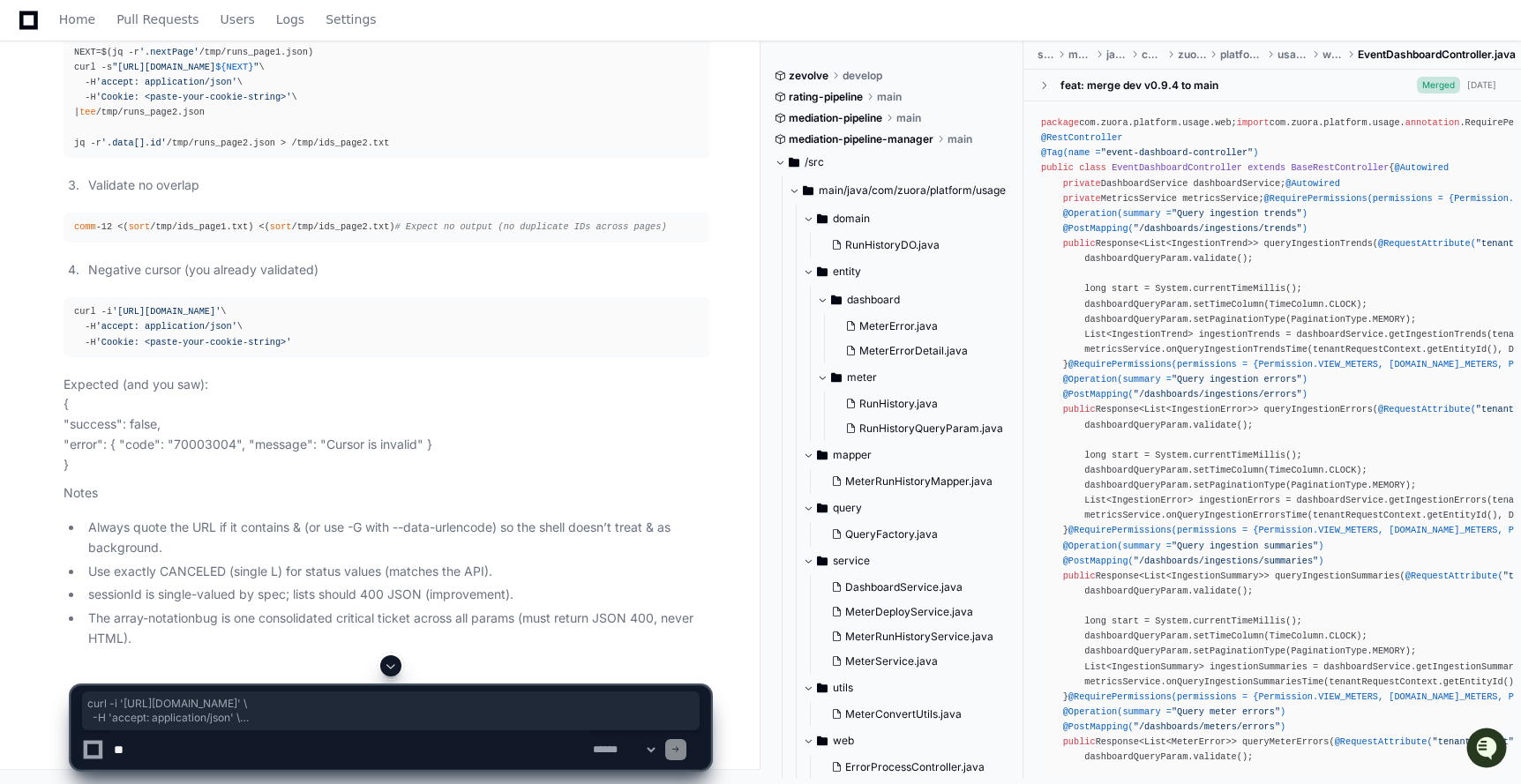
drag, startPoint x: 295, startPoint y: 358, endPoint x: 4, endPoint y: 331, distance: 292.2
click at [148, 744] on textarea at bounding box center [350, 750] width 479 height 39
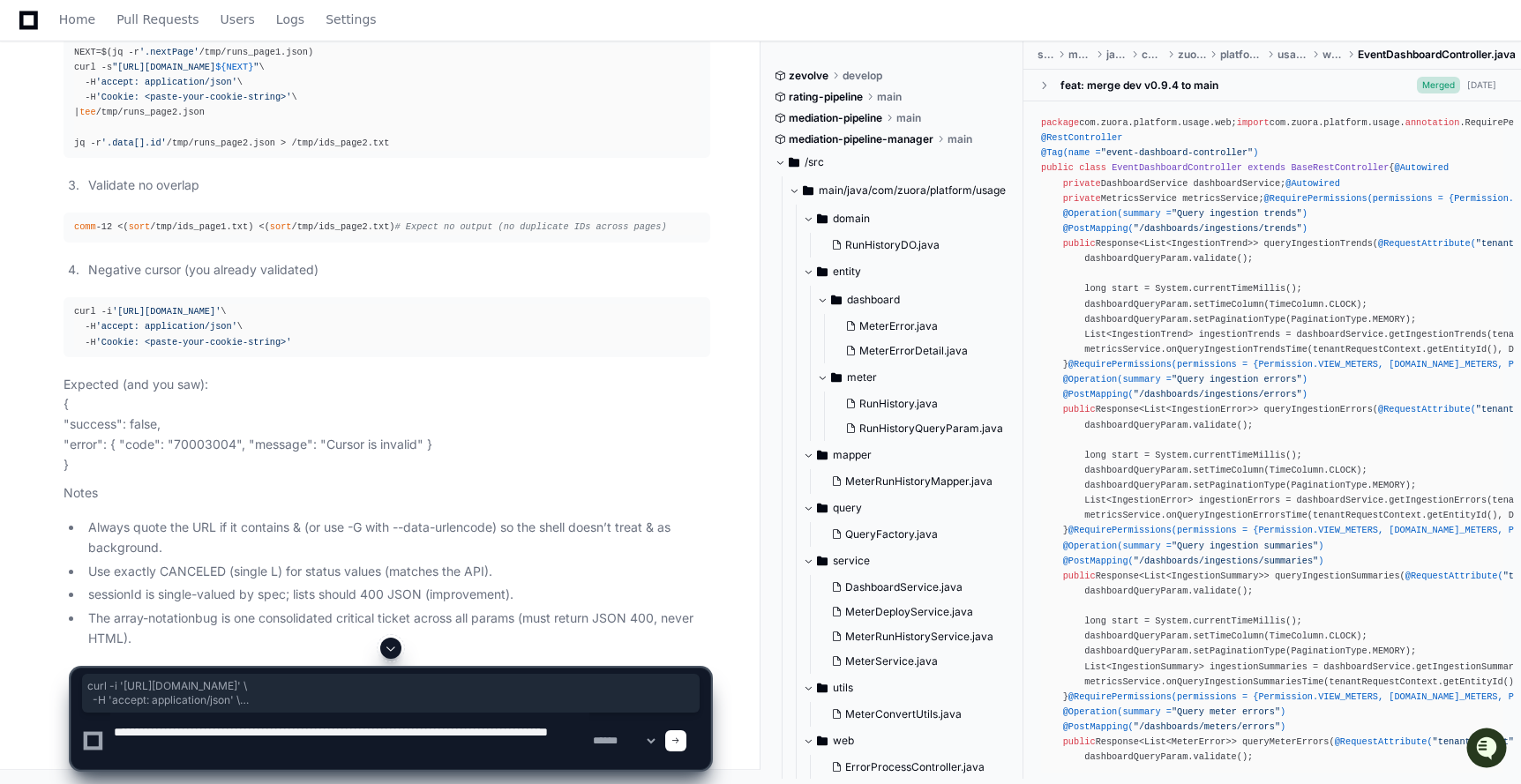
type textarea "**********"
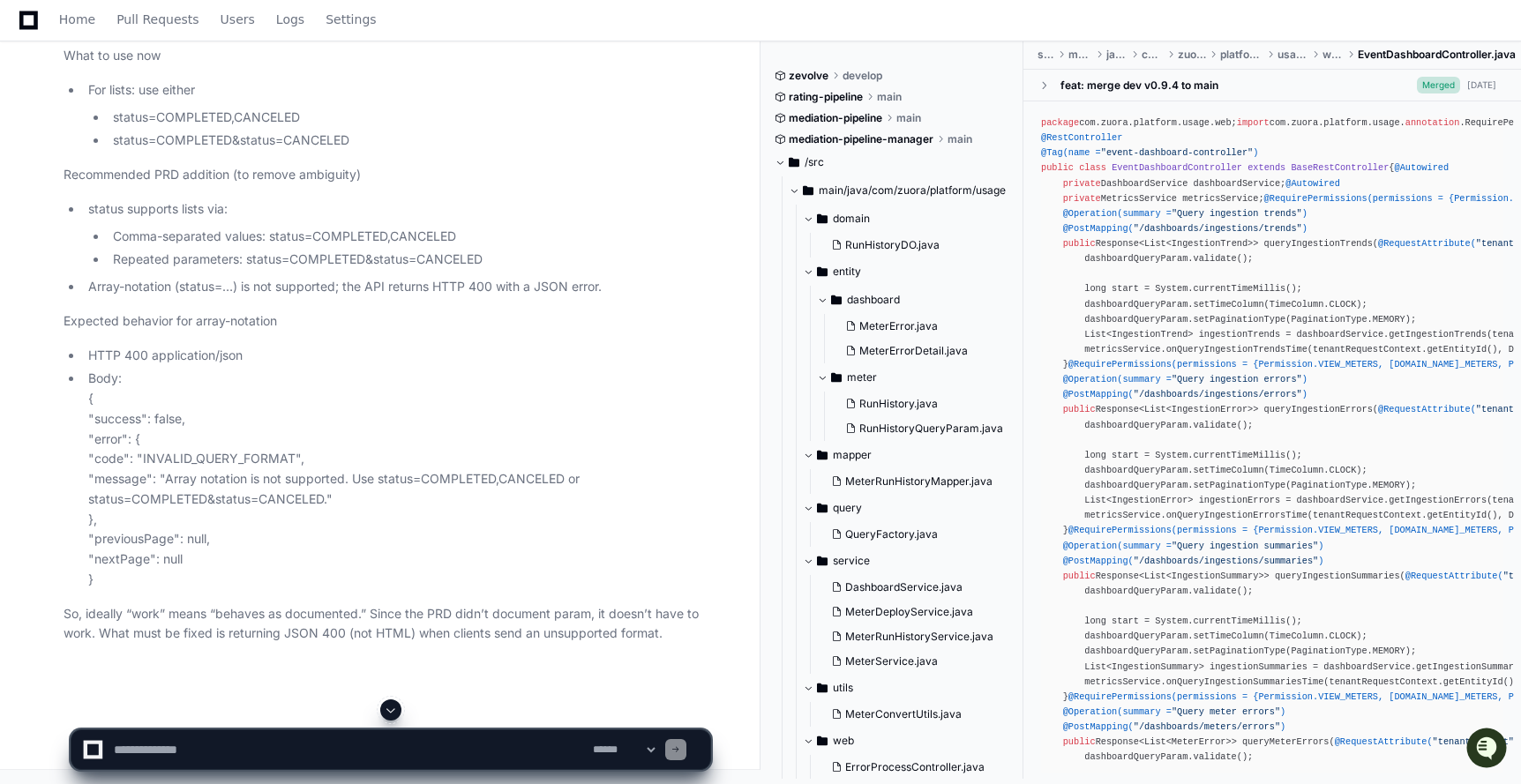
scroll to position [145231, 0]
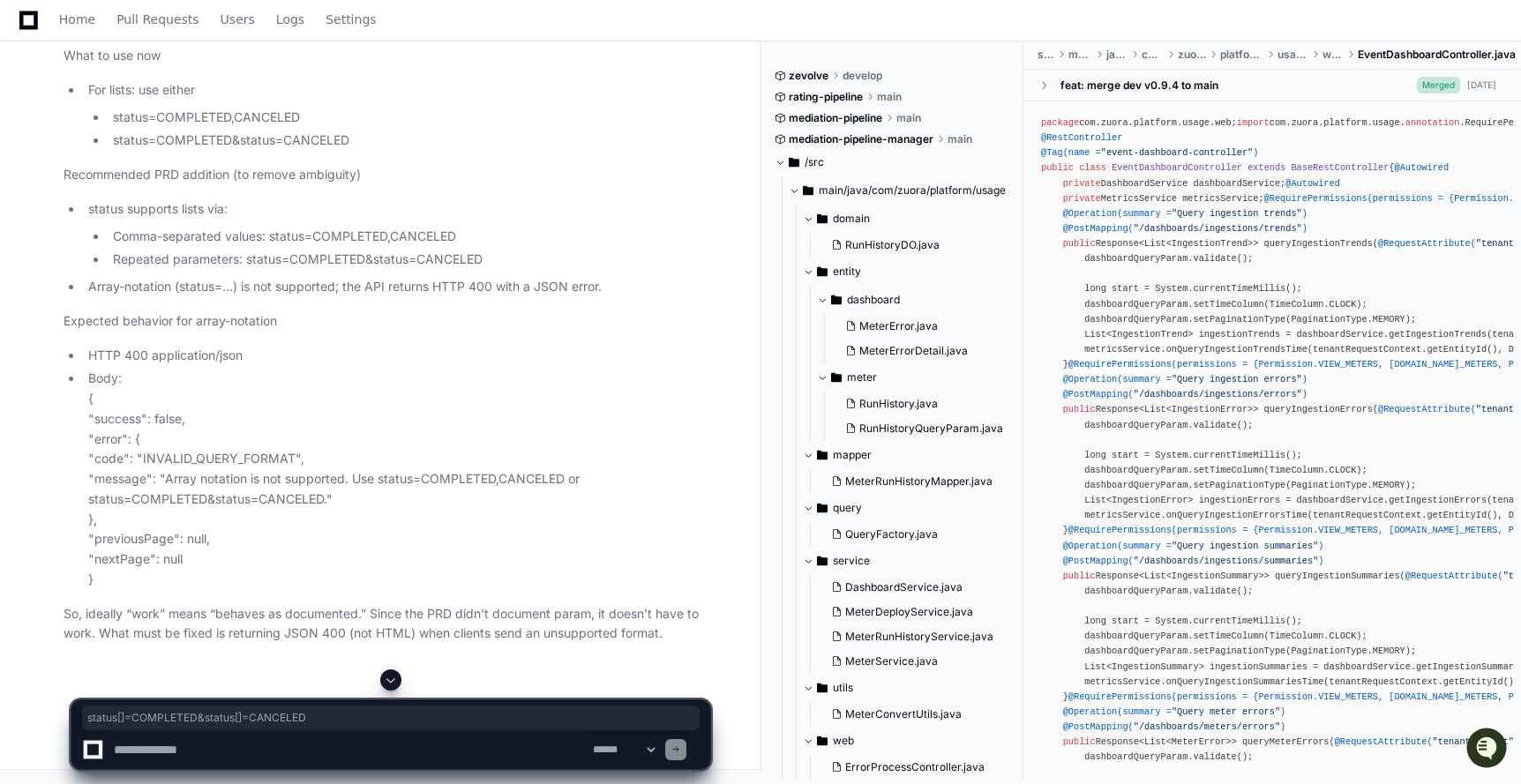
drag, startPoint x: 338, startPoint y: 328, endPoint x: 84, endPoint y: 327, distance: 254.0
copy link "status[]=COMPLETED&status[]=CANCELED"
click at [208, 756] on textarea at bounding box center [350, 750] width 479 height 39
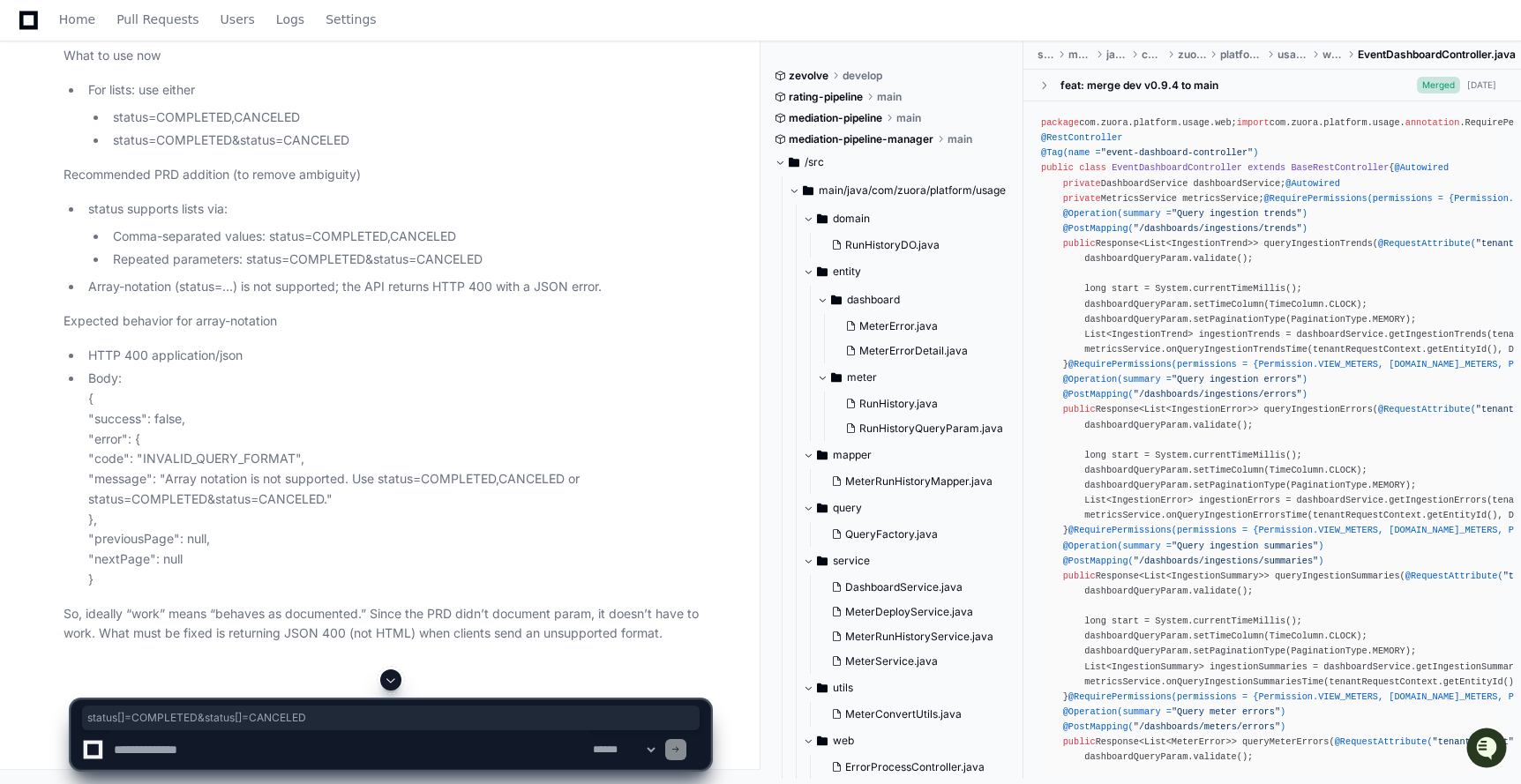
paste textarea "**********"
type textarea "**********"
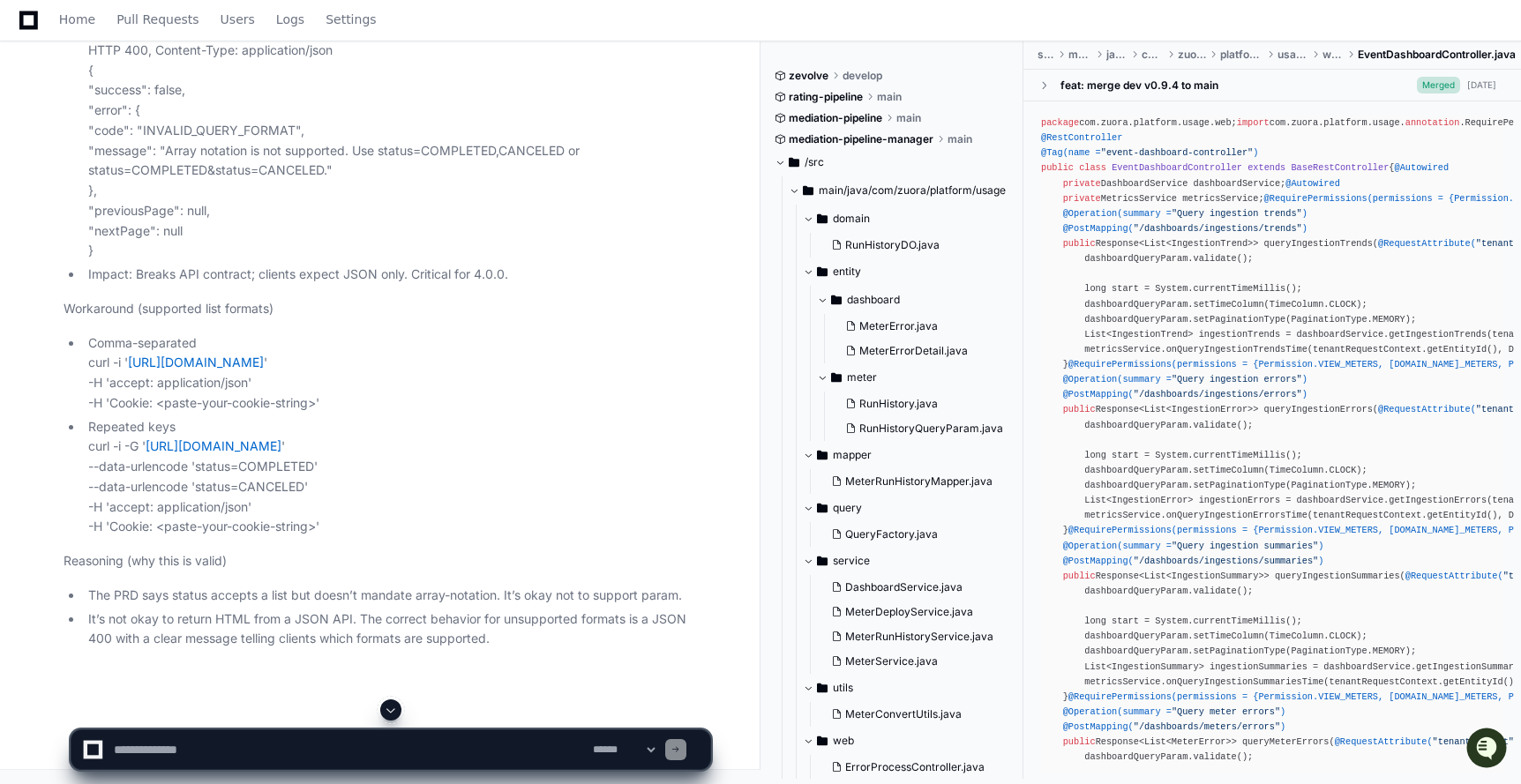
scroll to position [146895, 0]
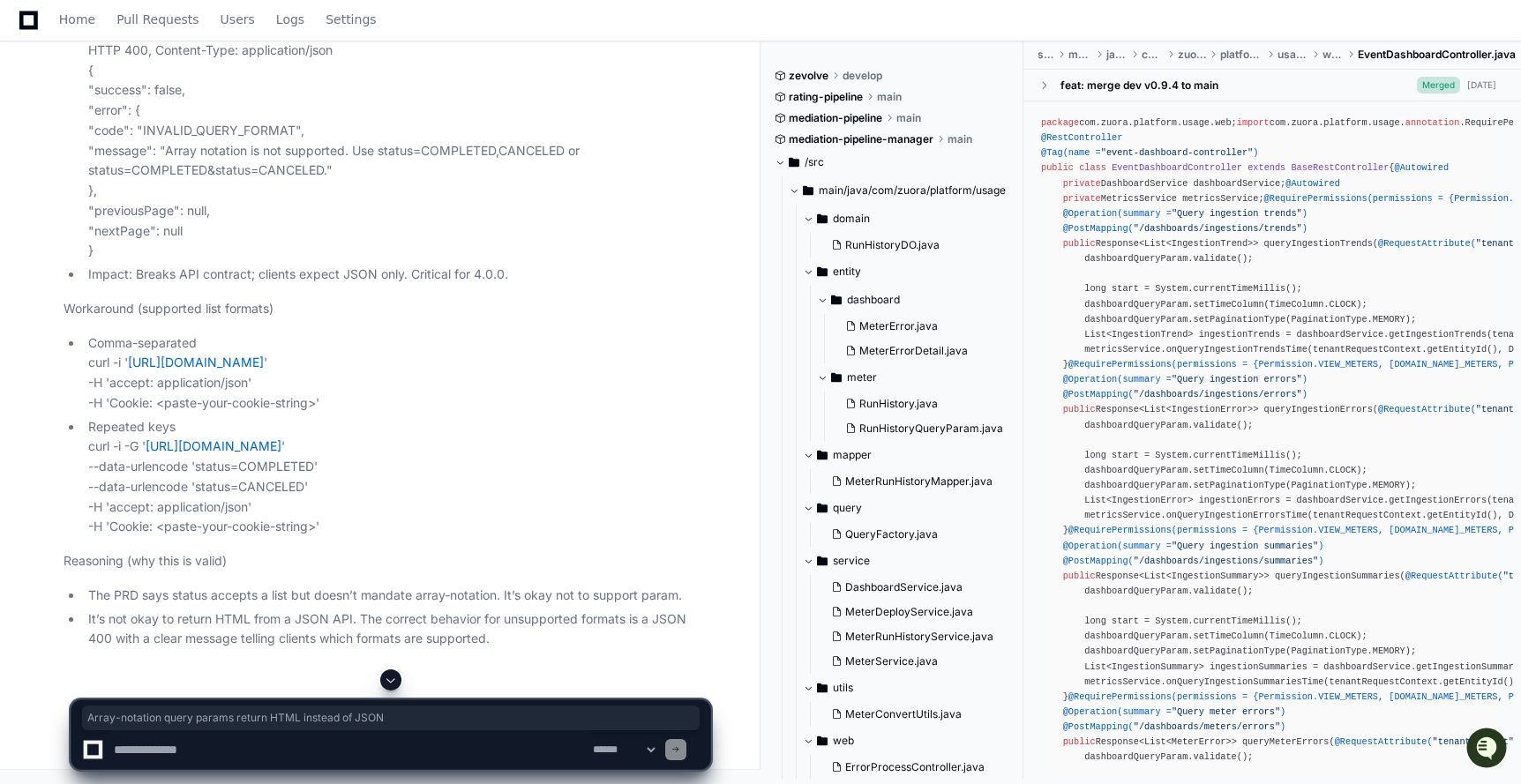
drag, startPoint x: 121, startPoint y: 350, endPoint x: 479, endPoint y: 350, distance: 358.0
copy li "Array-notation query params return HTML instead of JSON"
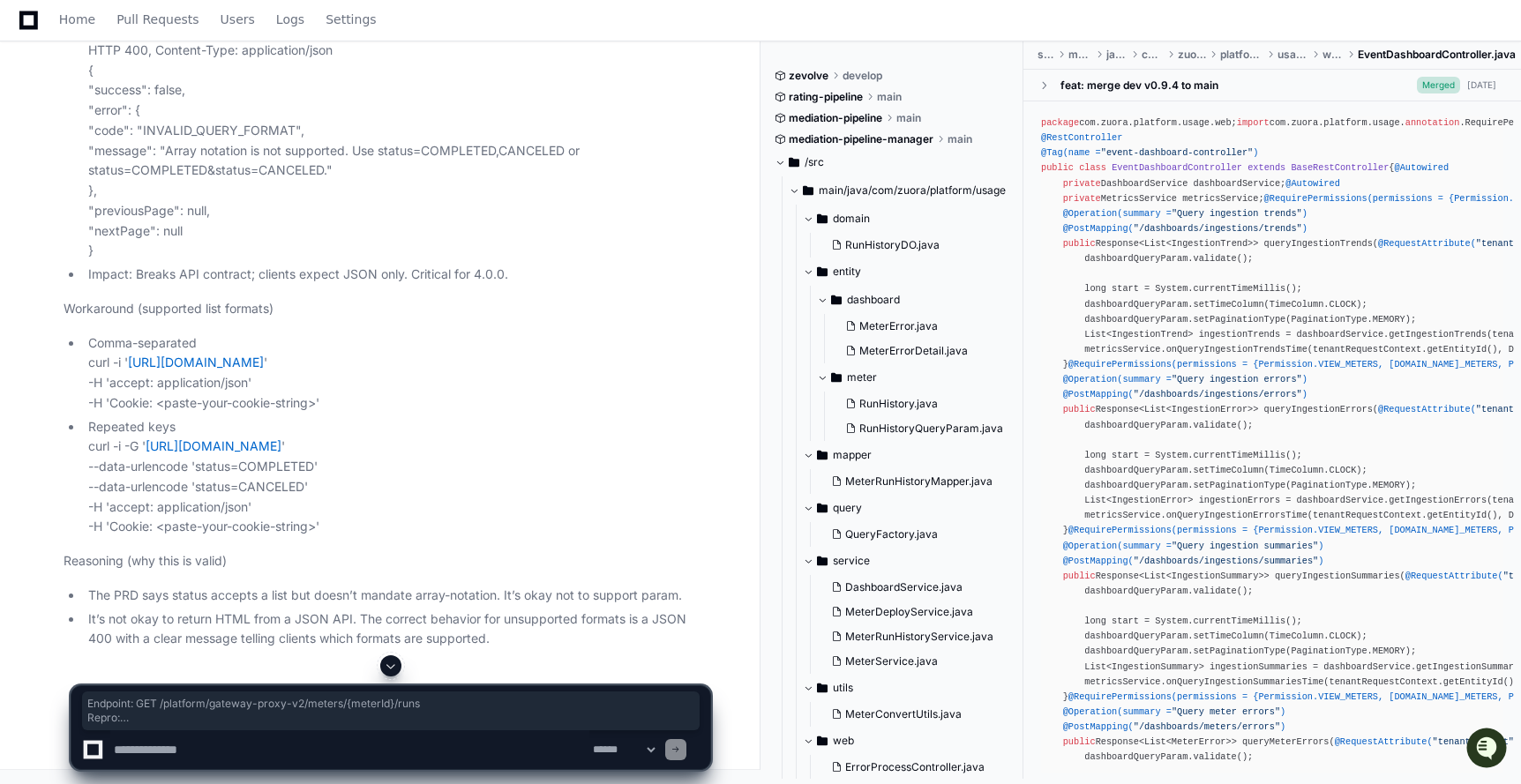
drag, startPoint x: 87, startPoint y: 372, endPoint x: 527, endPoint y: 532, distance: 468.2
click at [527, 285] on ul "Title: Array-notation query params return HTML instead of JSON Endpoint: GET /p…" at bounding box center [387, 65] width 646 height 439
click at [161, 261] on li "Expected: HTTP 400, Content-Type: application/json { "success": false, "error":…" at bounding box center [397, 141] width 627 height 241
copy ul "Endpoint: GET /platform/gateway-proxy-v2/meters/{meterId}/runs Repro: curl -i '…"
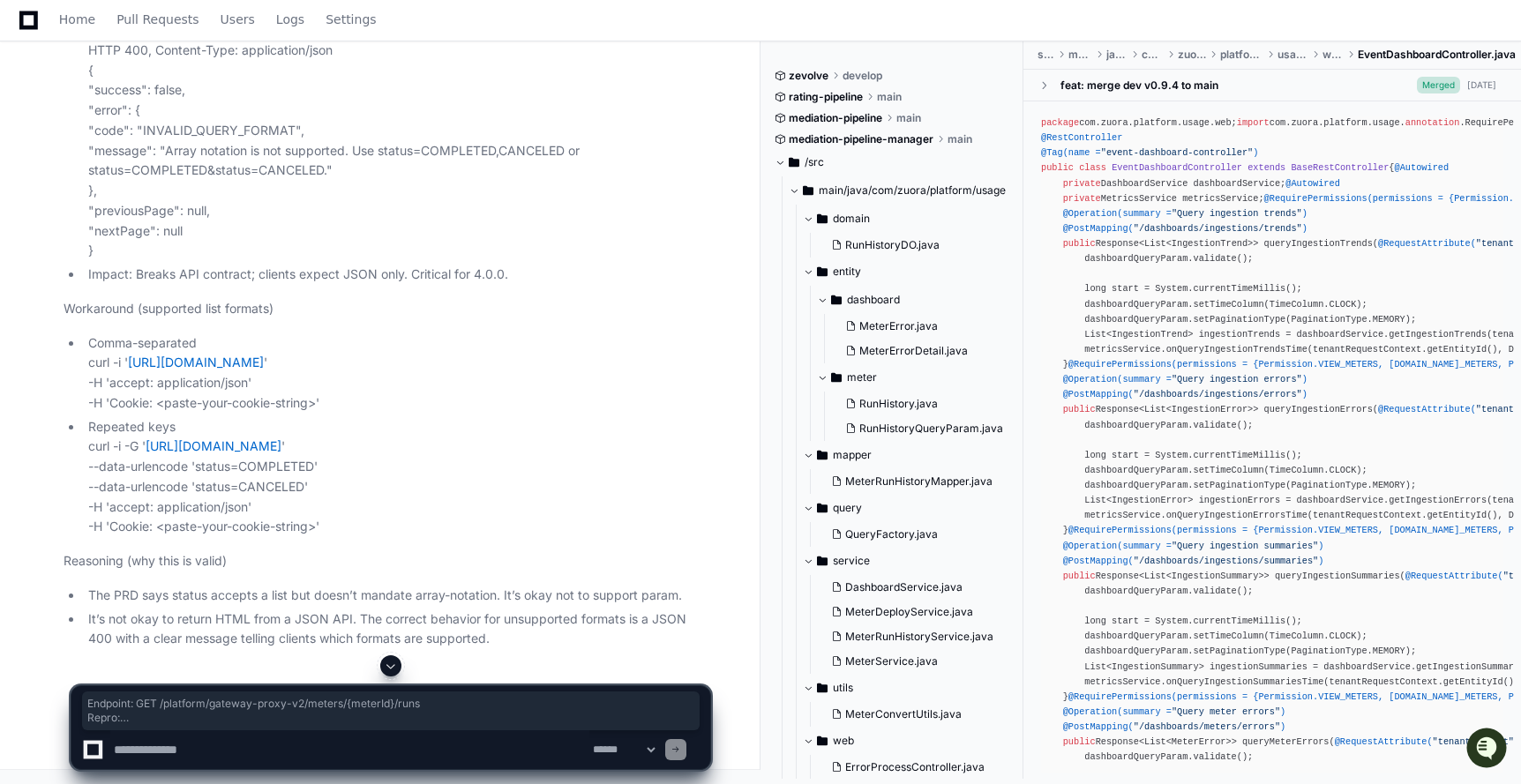
scroll to position [147149, 0]
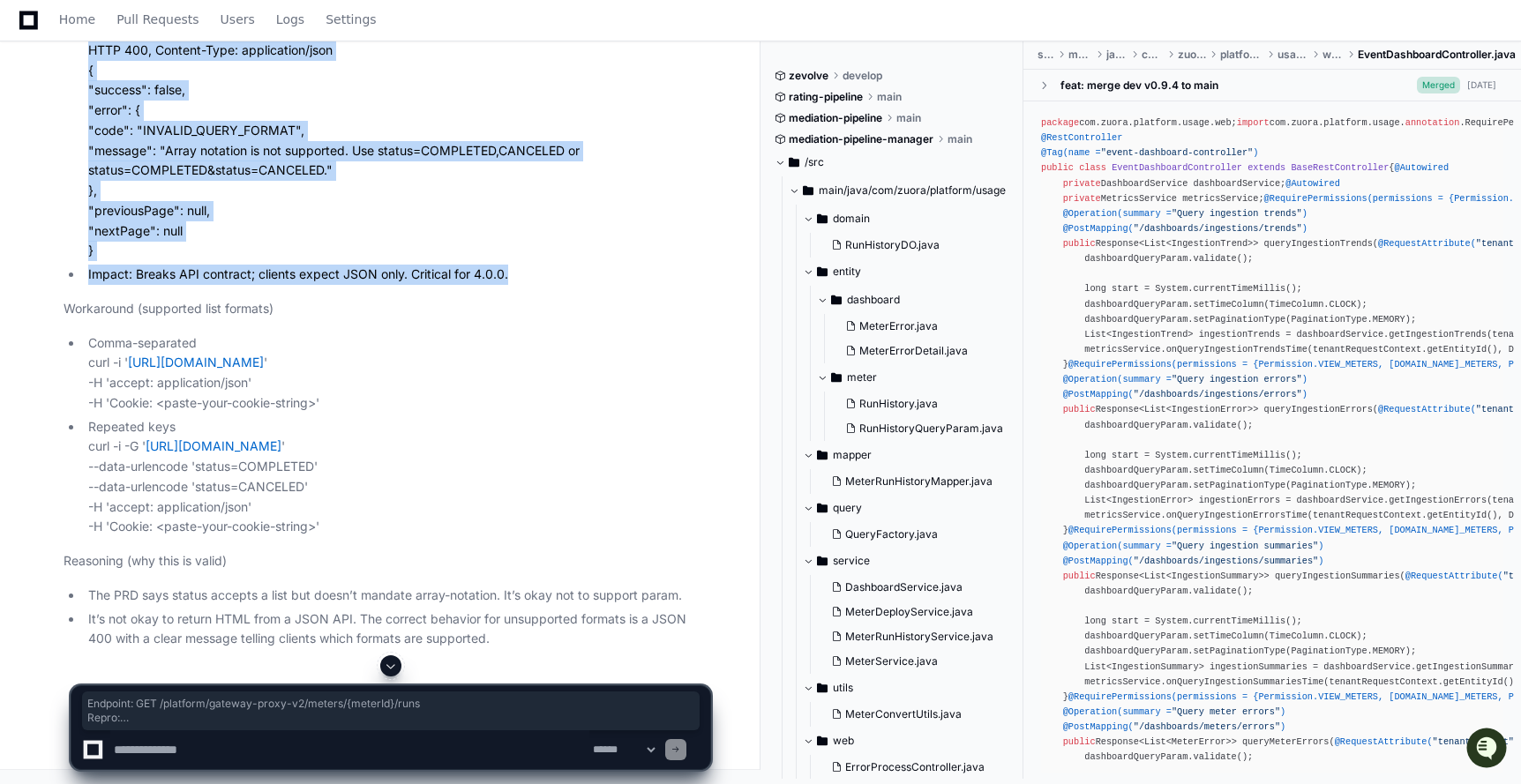
click at [538, 285] on li "Impact: Breaks API contract; clients expect JSON only. Critical for 4.0.0." at bounding box center [397, 274] width 627 height 21
copy ul "Endpoint: GET /platform/gateway-proxy-v2/meters/{meterId}/runs Repro: curl -i '…"
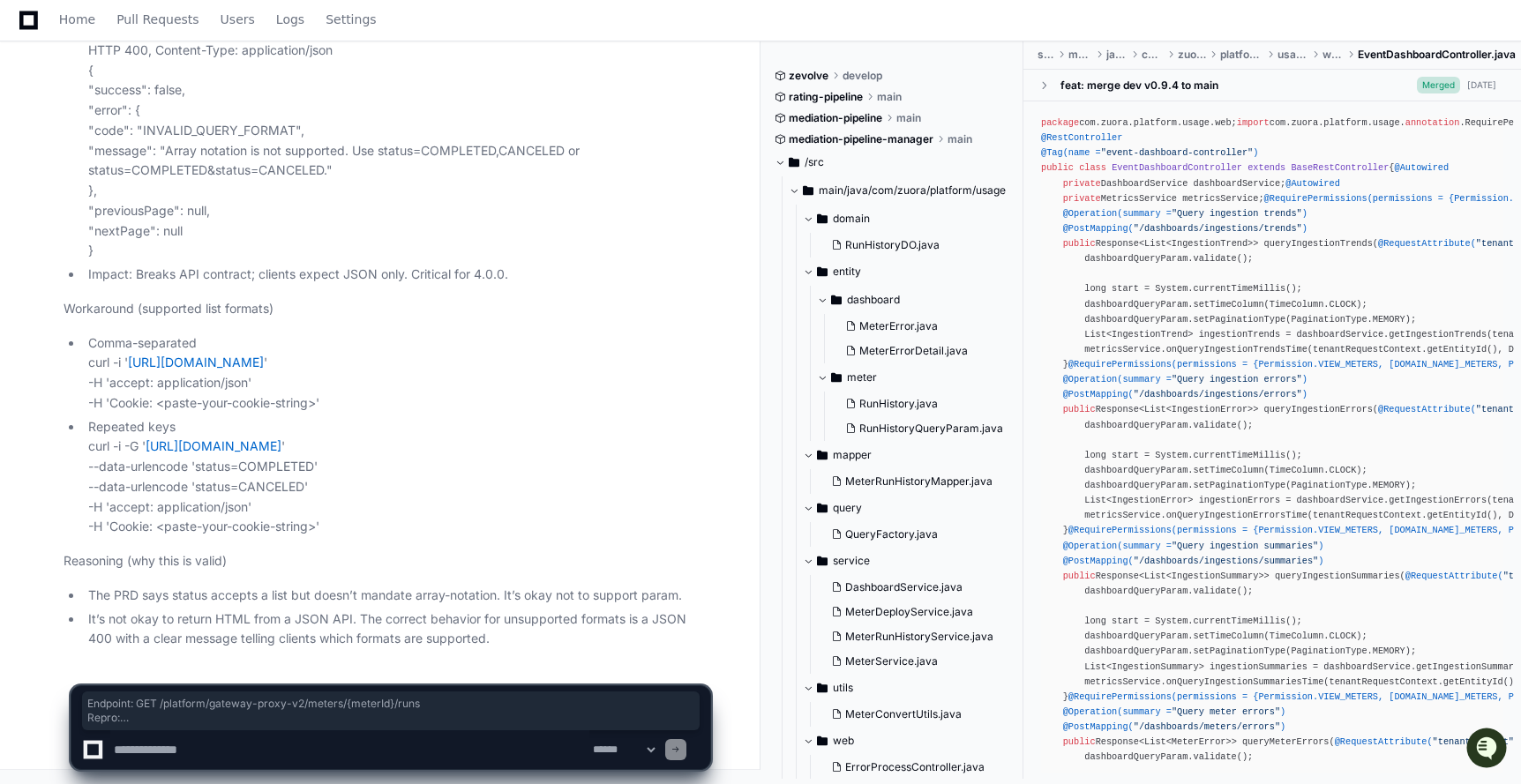
click at [475, 505] on li "Repeated keys curl -i -G ' [URL][DOMAIN_NAME] ' --data-urlencode 'status=COMPLE…" at bounding box center [397, 477] width 627 height 120
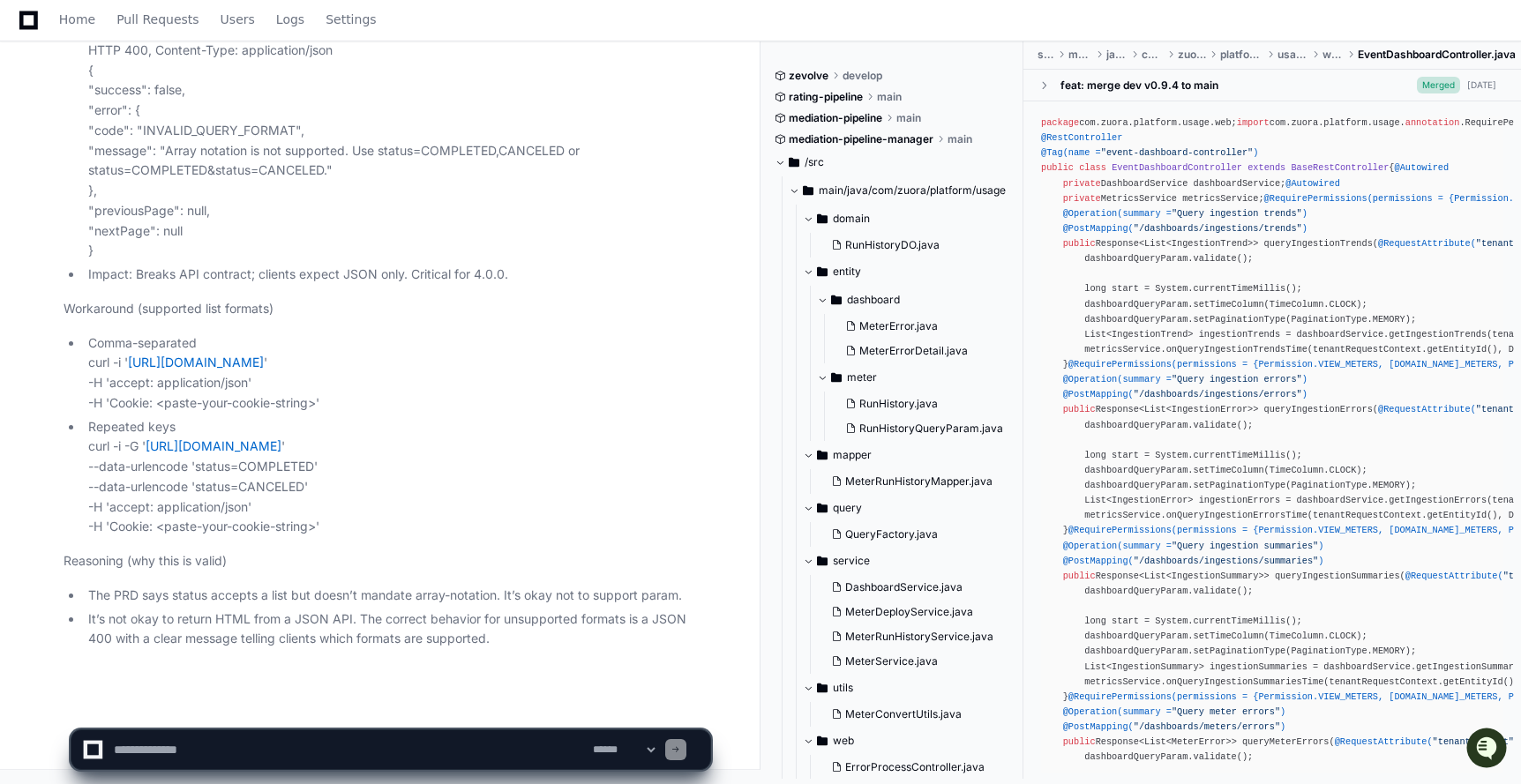
click at [223, 750] on textarea at bounding box center [350, 750] width 479 height 39
type textarea "**********"
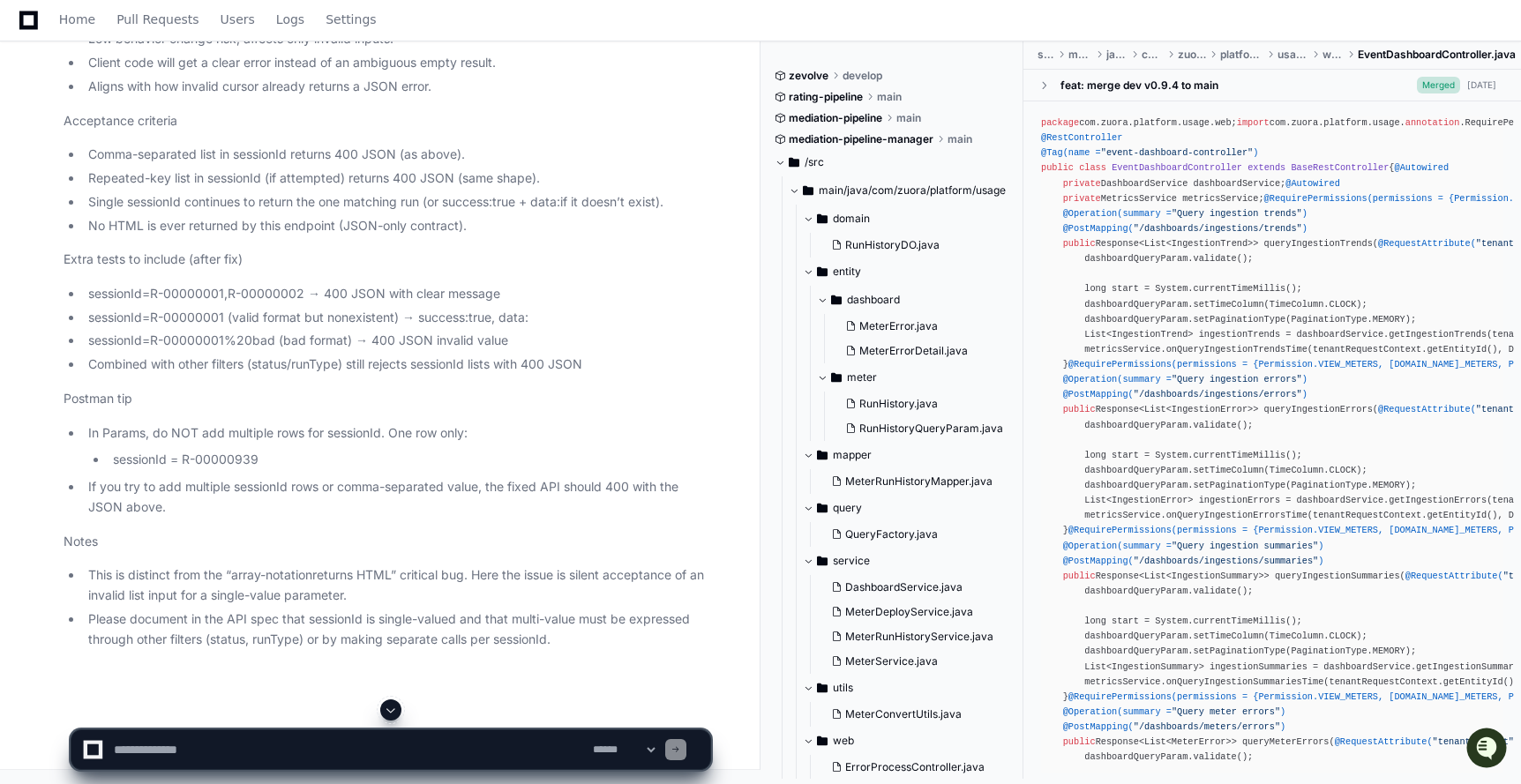
scroll to position [148085, 0]
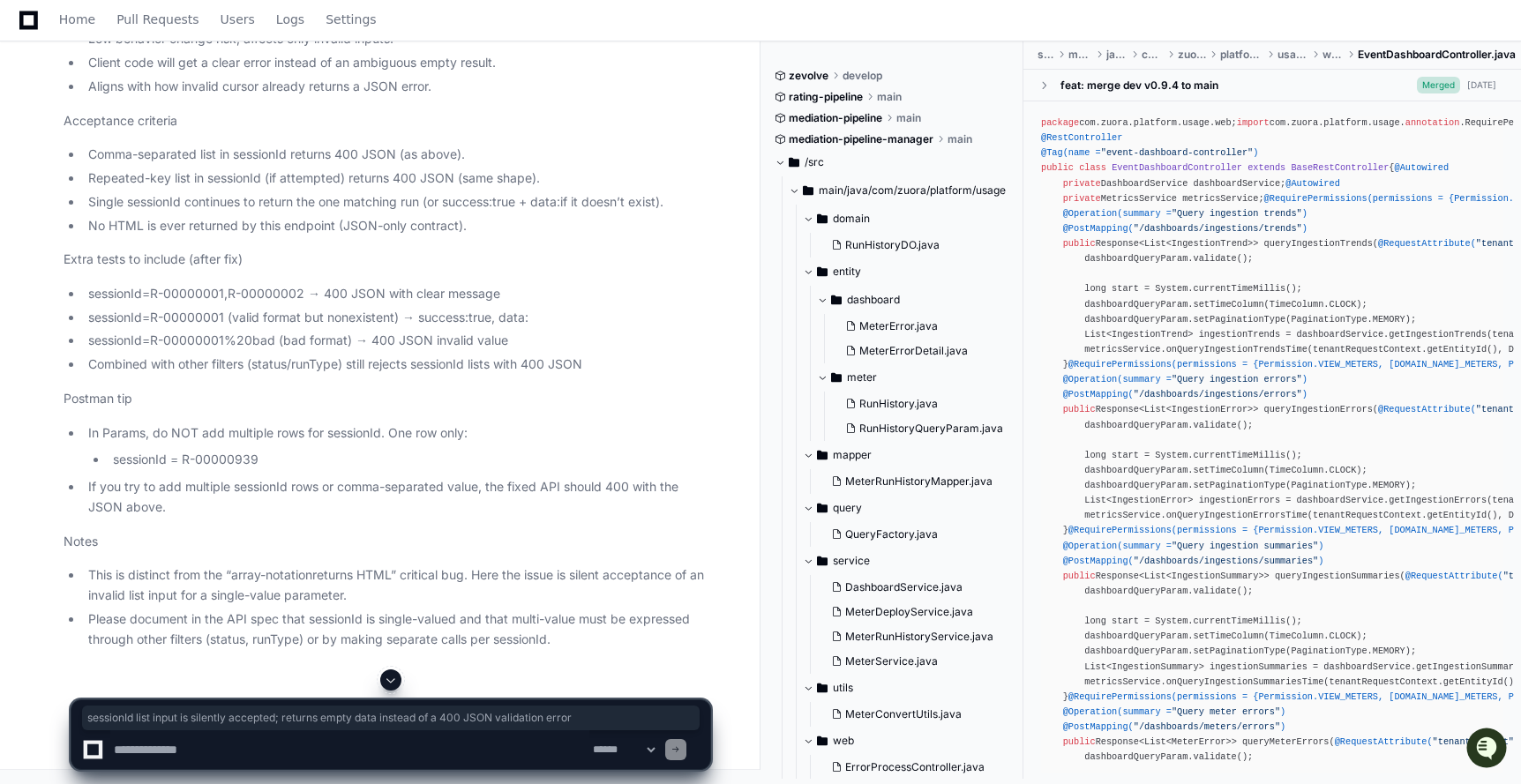
drag, startPoint x: 62, startPoint y: 326, endPoint x: 643, endPoint y: 330, distance: 581.0
copy p "sessionId list input is silently accepted; returns empty data instead of a 400 …"
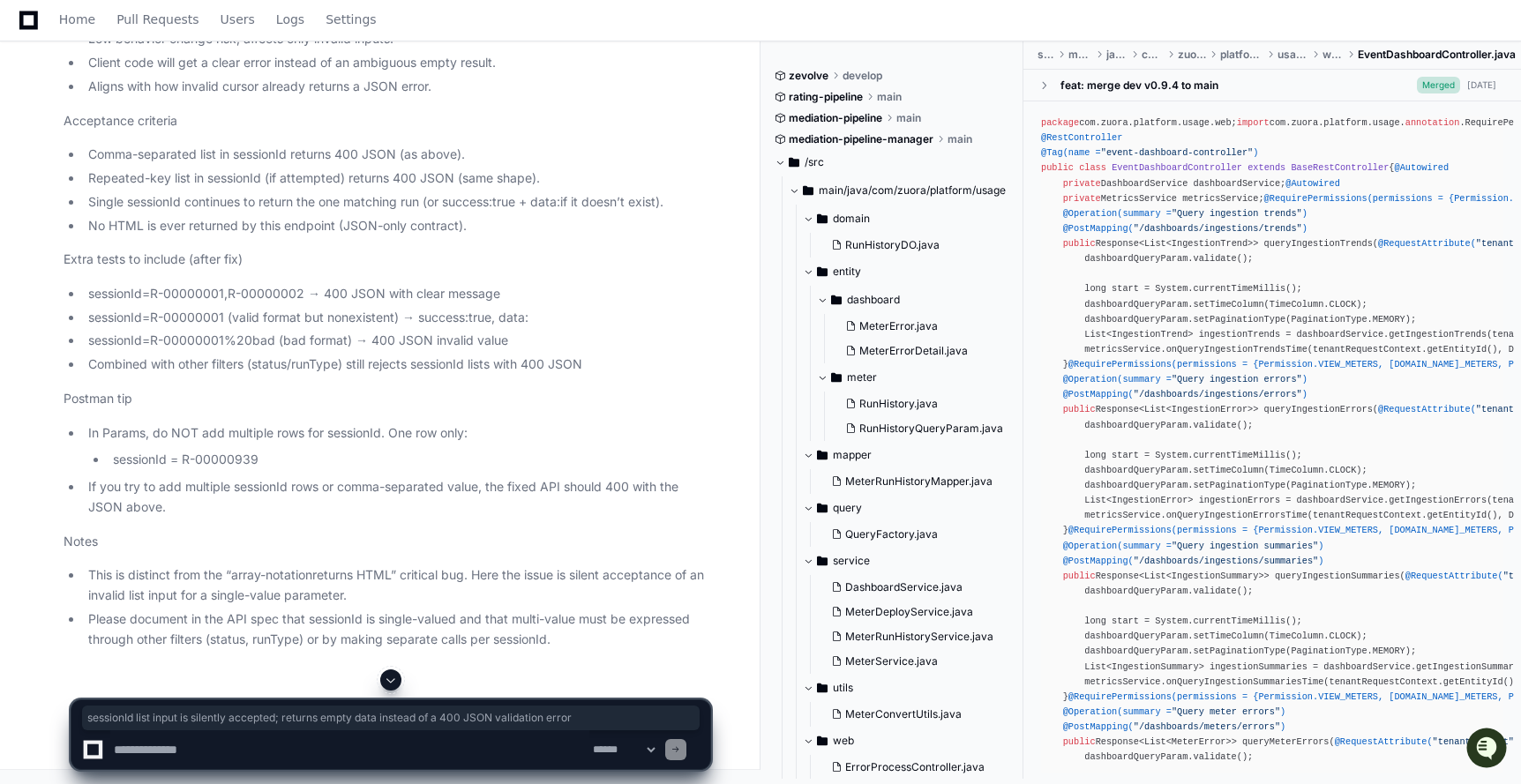
scroll to position [148088, 0]
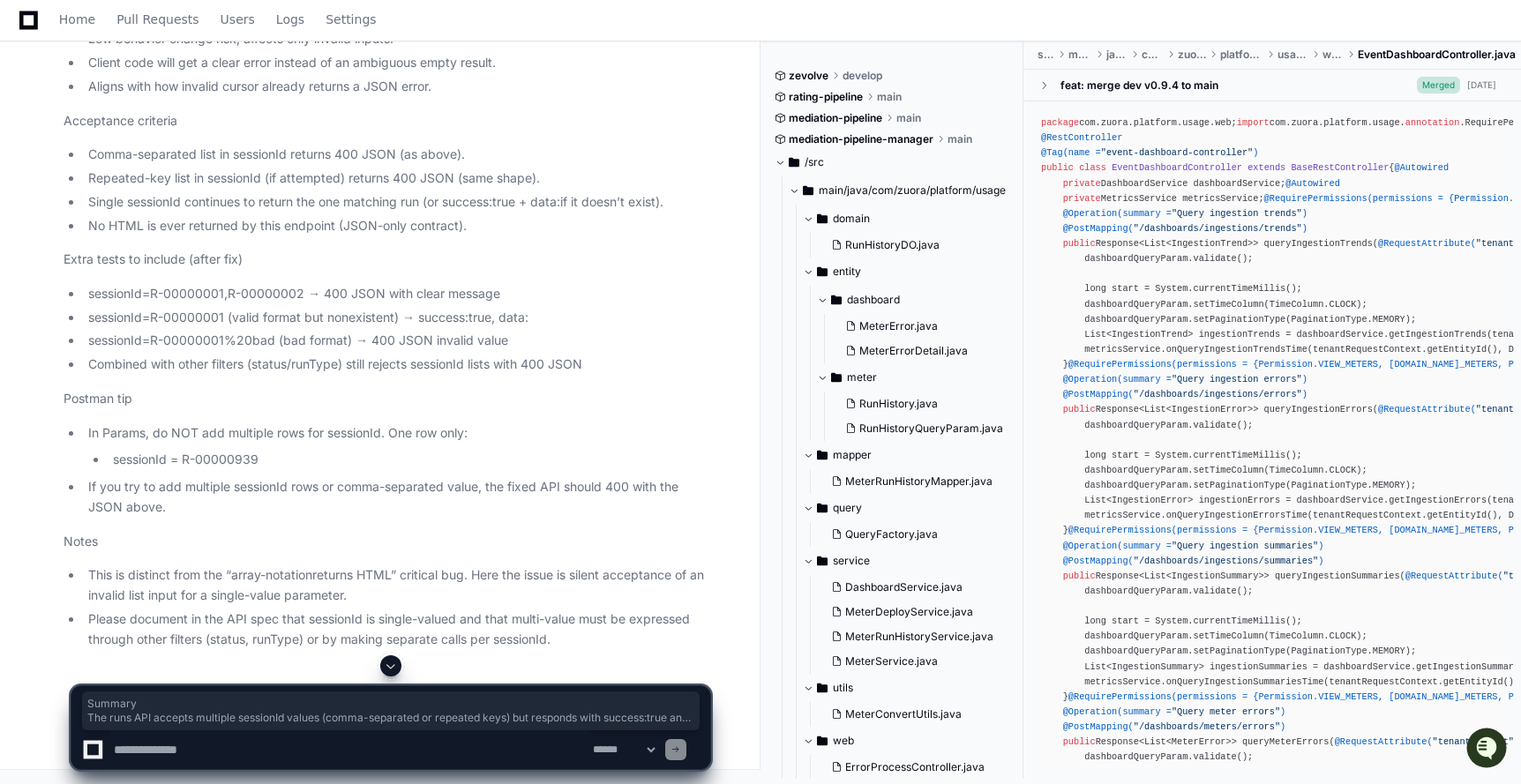
drag, startPoint x: 62, startPoint y: 354, endPoint x: 513, endPoint y: 415, distance: 455.1
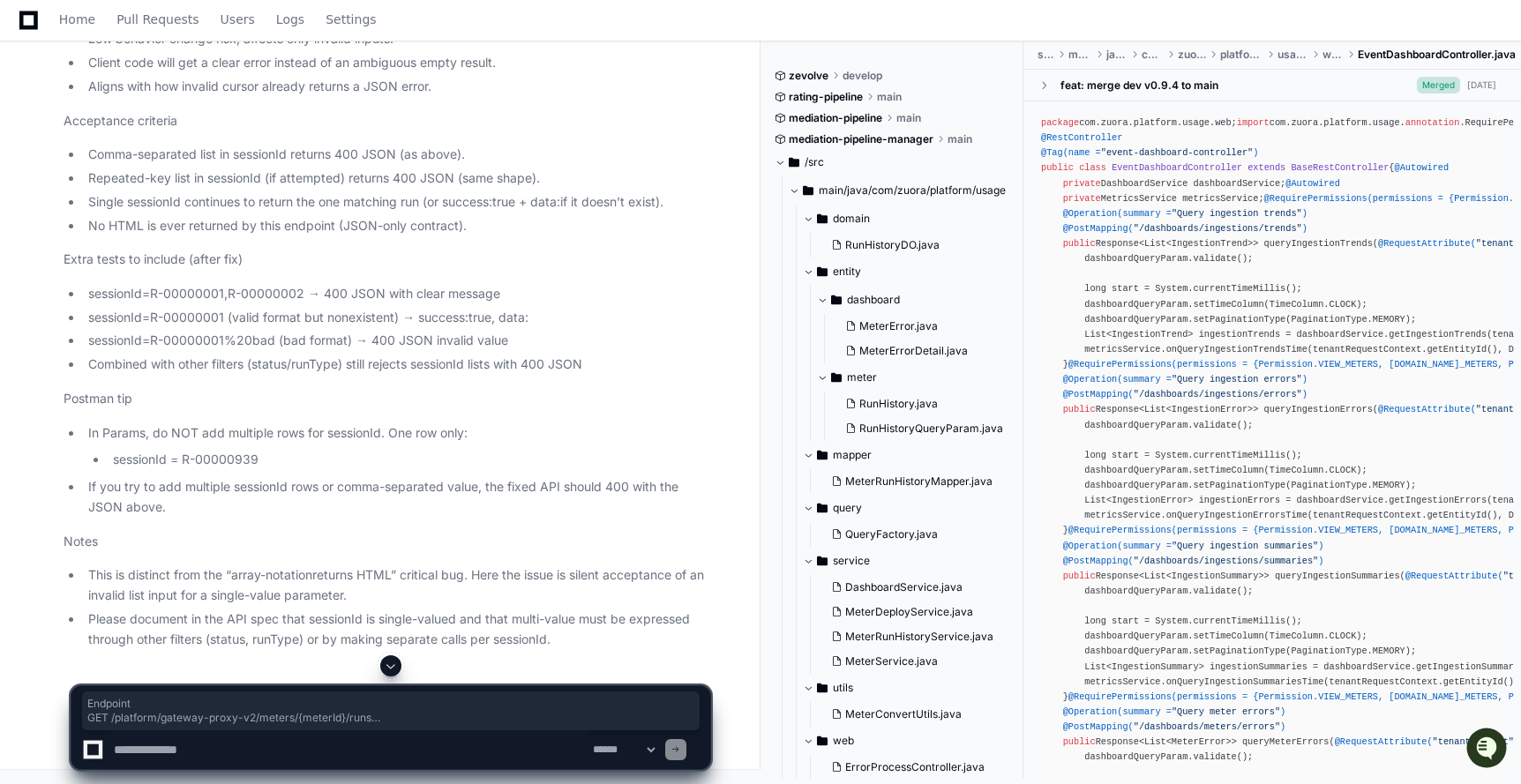
drag, startPoint x: 59, startPoint y: 244, endPoint x: 193, endPoint y: 509, distance: 297.0
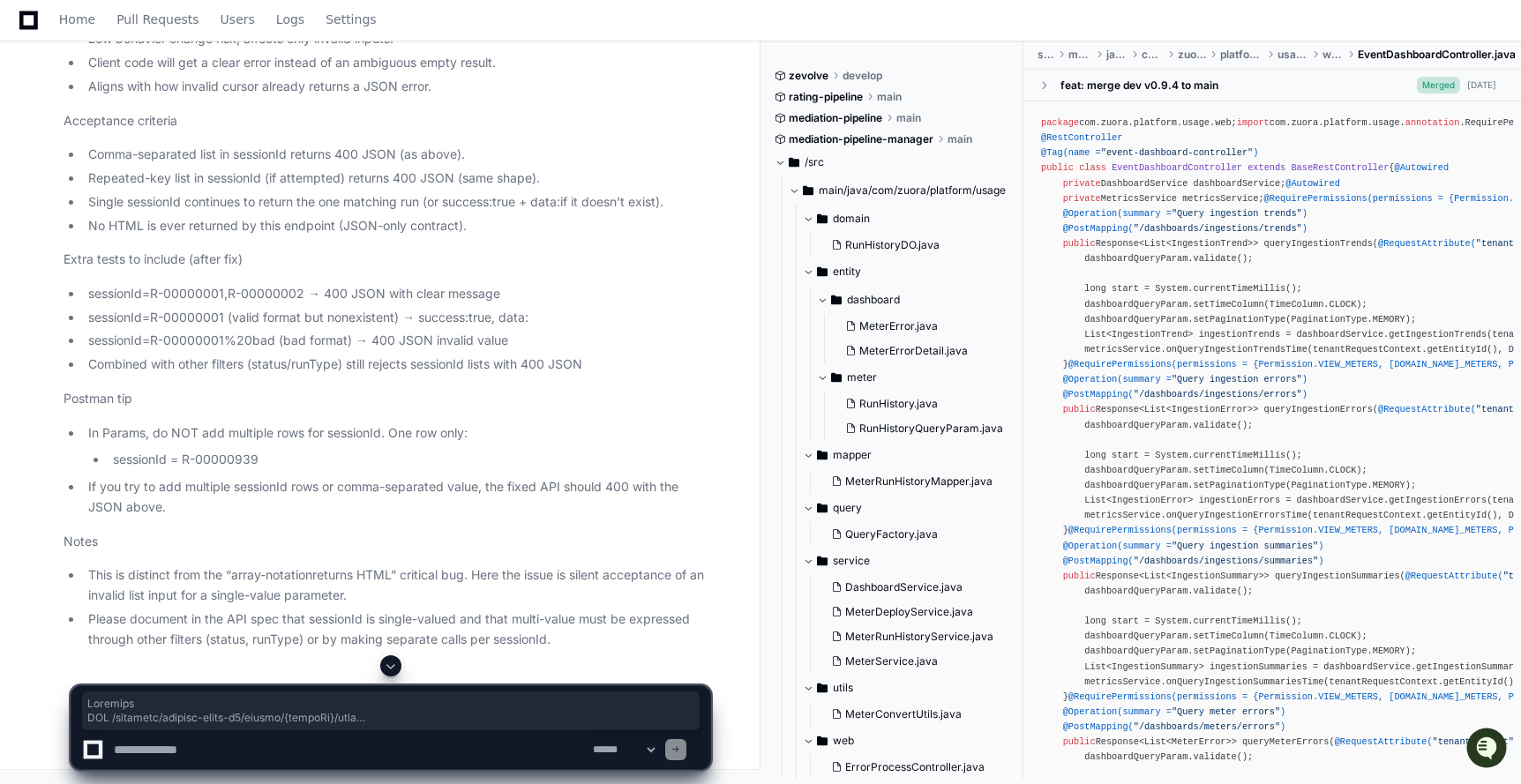
scroll to position [149556, 0]
click at [203, 759] on textarea at bounding box center [350, 750] width 479 height 39
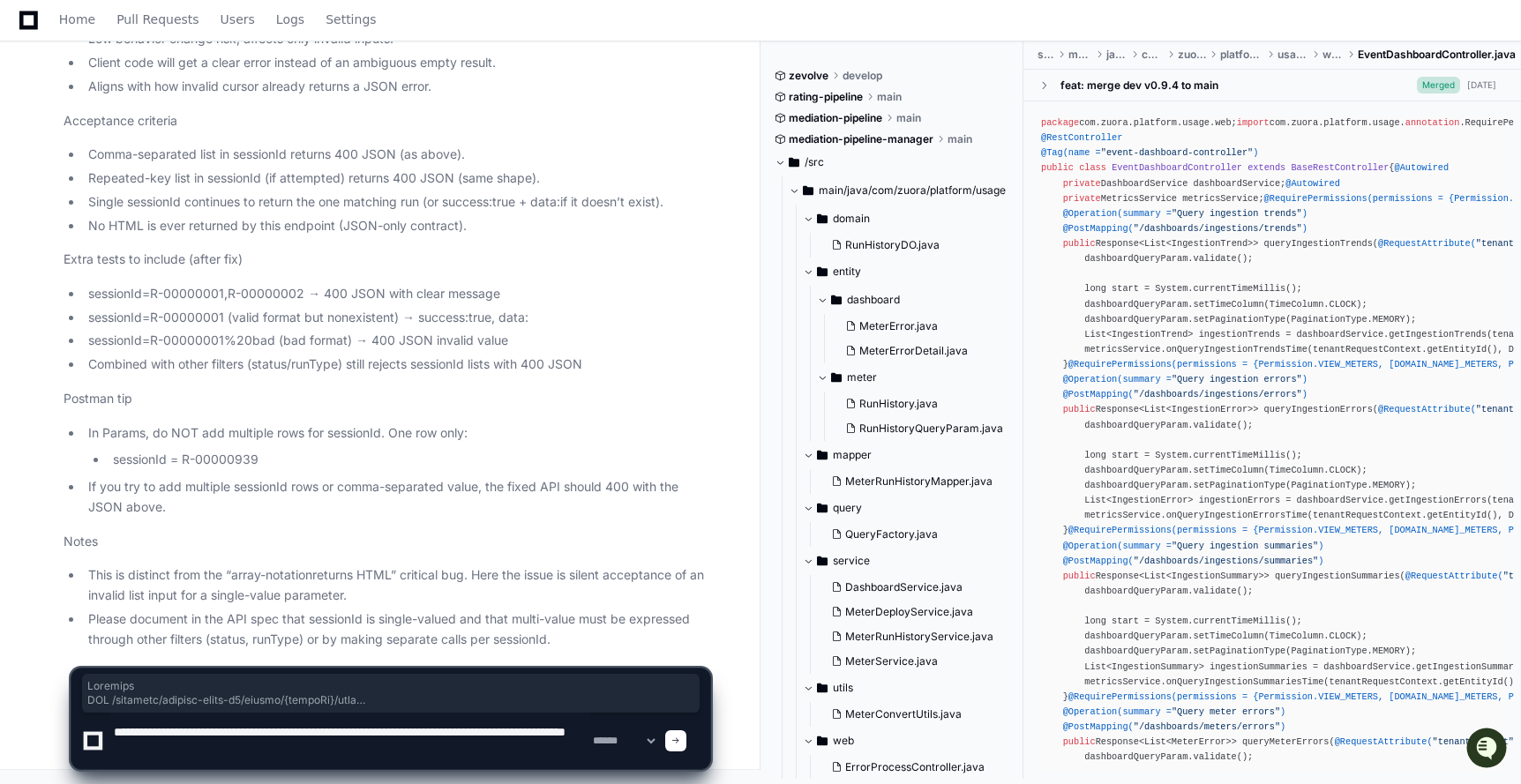
type textarea "**********"
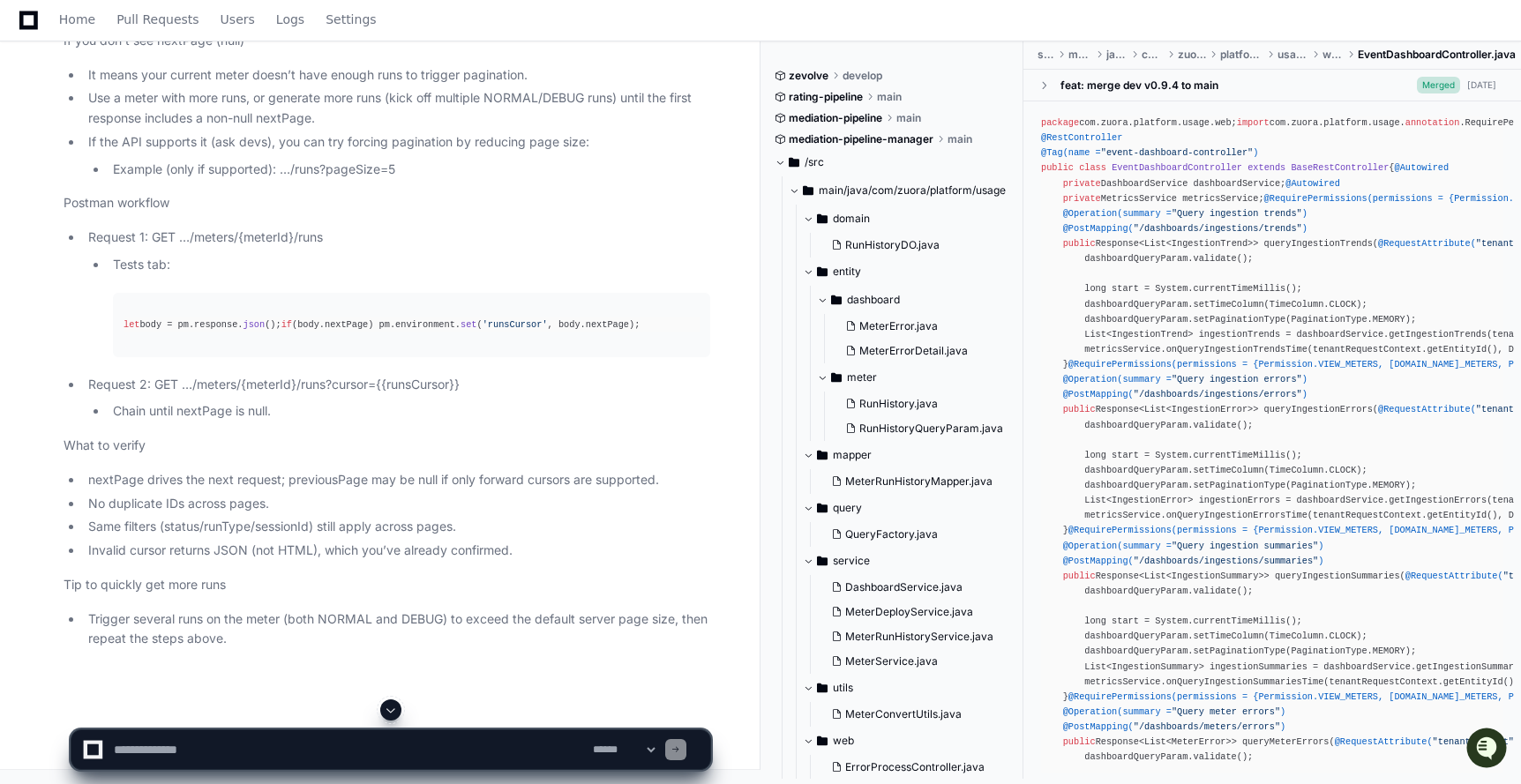
scroll to position [151319, 0]
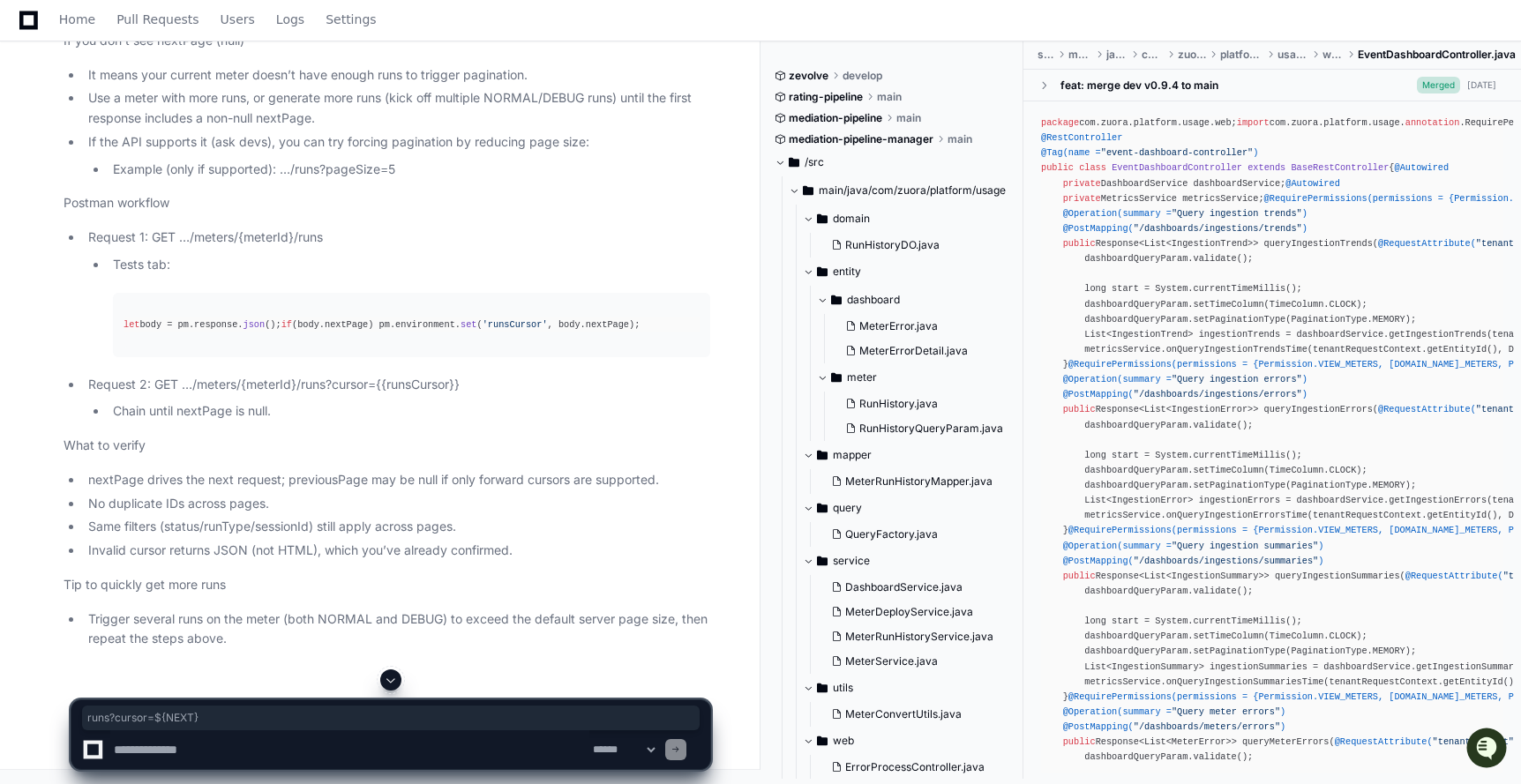
drag, startPoint x: 474, startPoint y: 434, endPoint x: 576, endPoint y: 435, distance: 102.0
drag, startPoint x: 501, startPoint y: 434, endPoint x: 574, endPoint y: 438, distance: 73.1
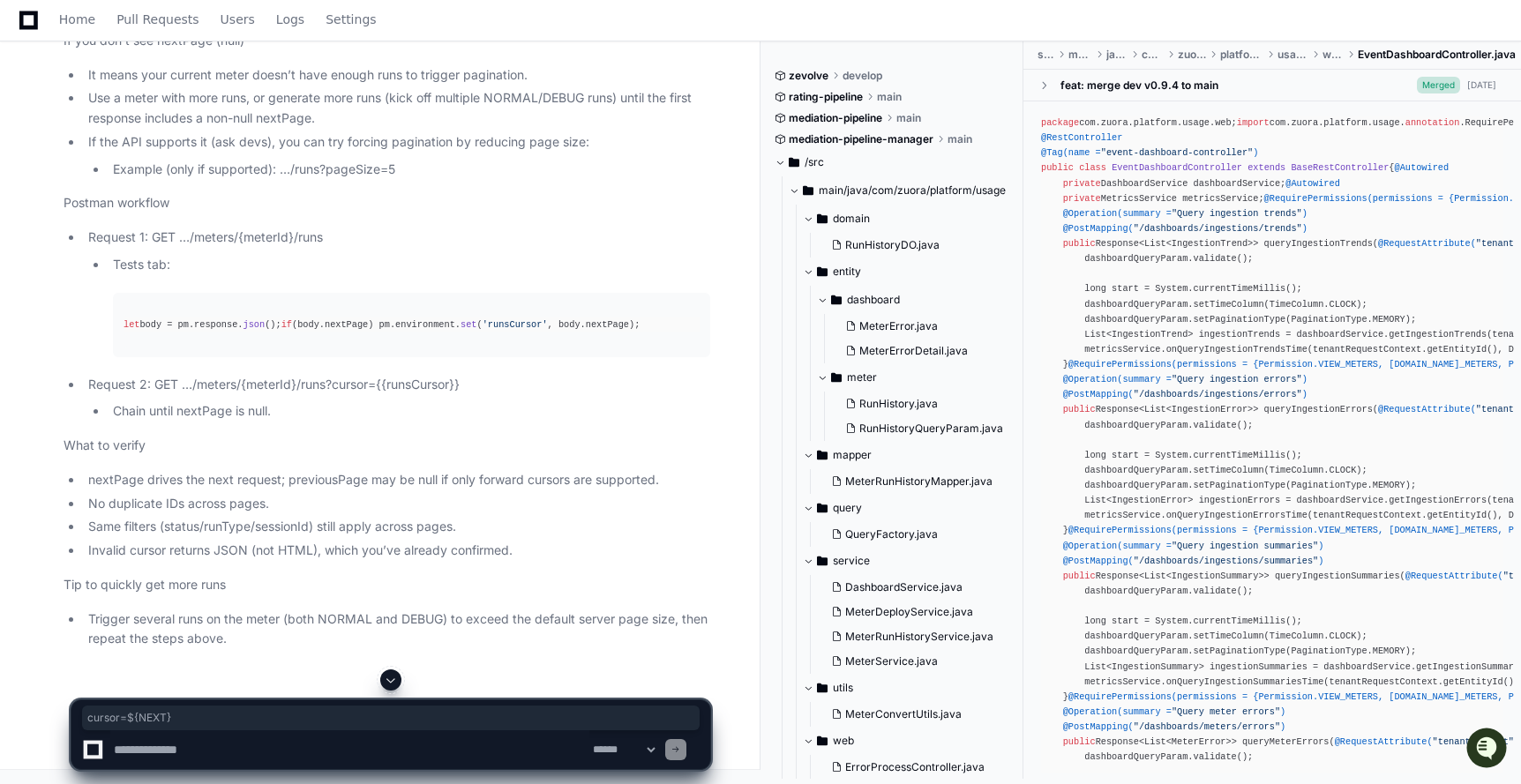
drag, startPoint x: 500, startPoint y: 432, endPoint x: 573, endPoint y: 434, distance: 73.0
click at [359, 755] on textarea at bounding box center [350, 750] width 479 height 39
type textarea "**********"
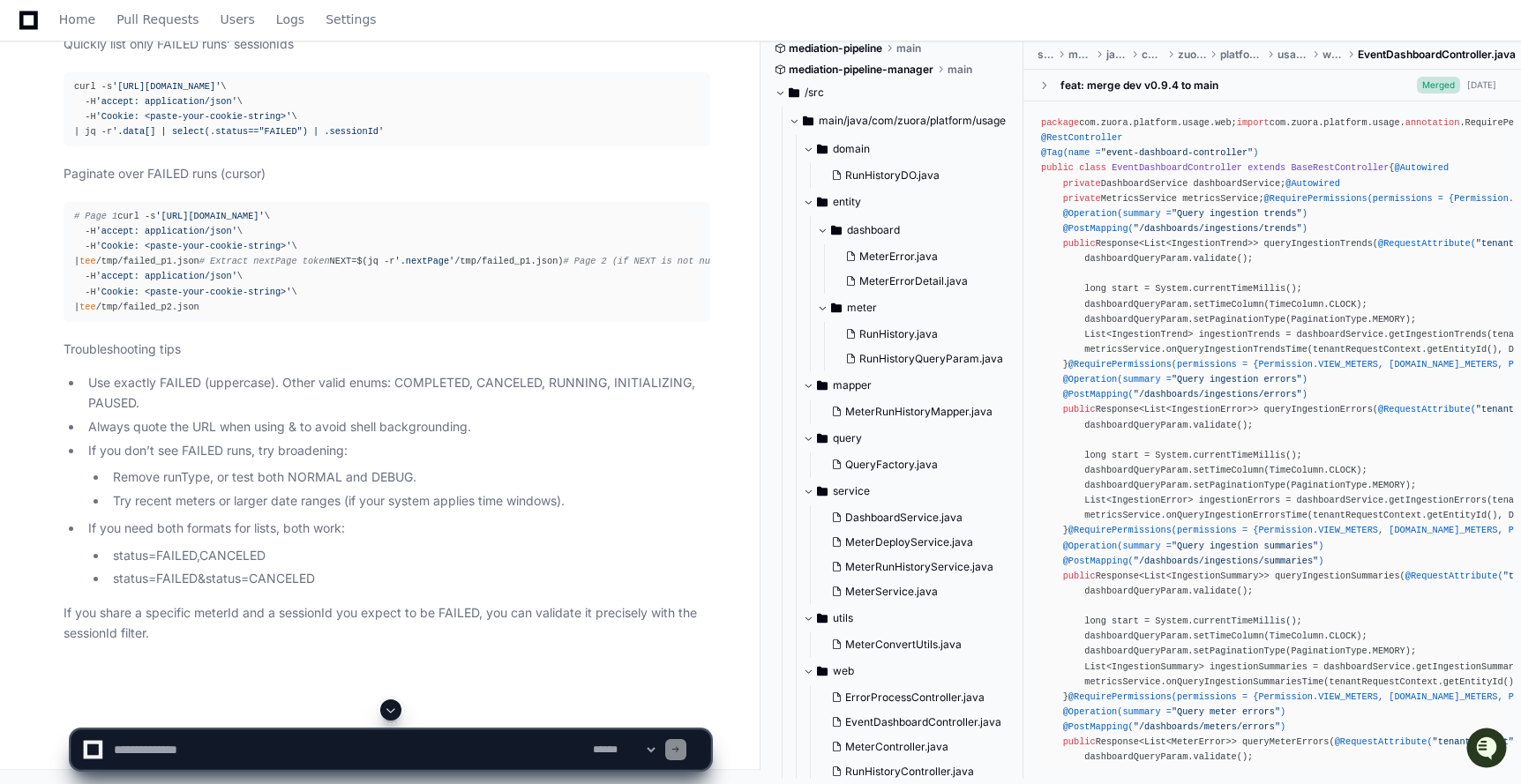
scroll to position [152869, 0]
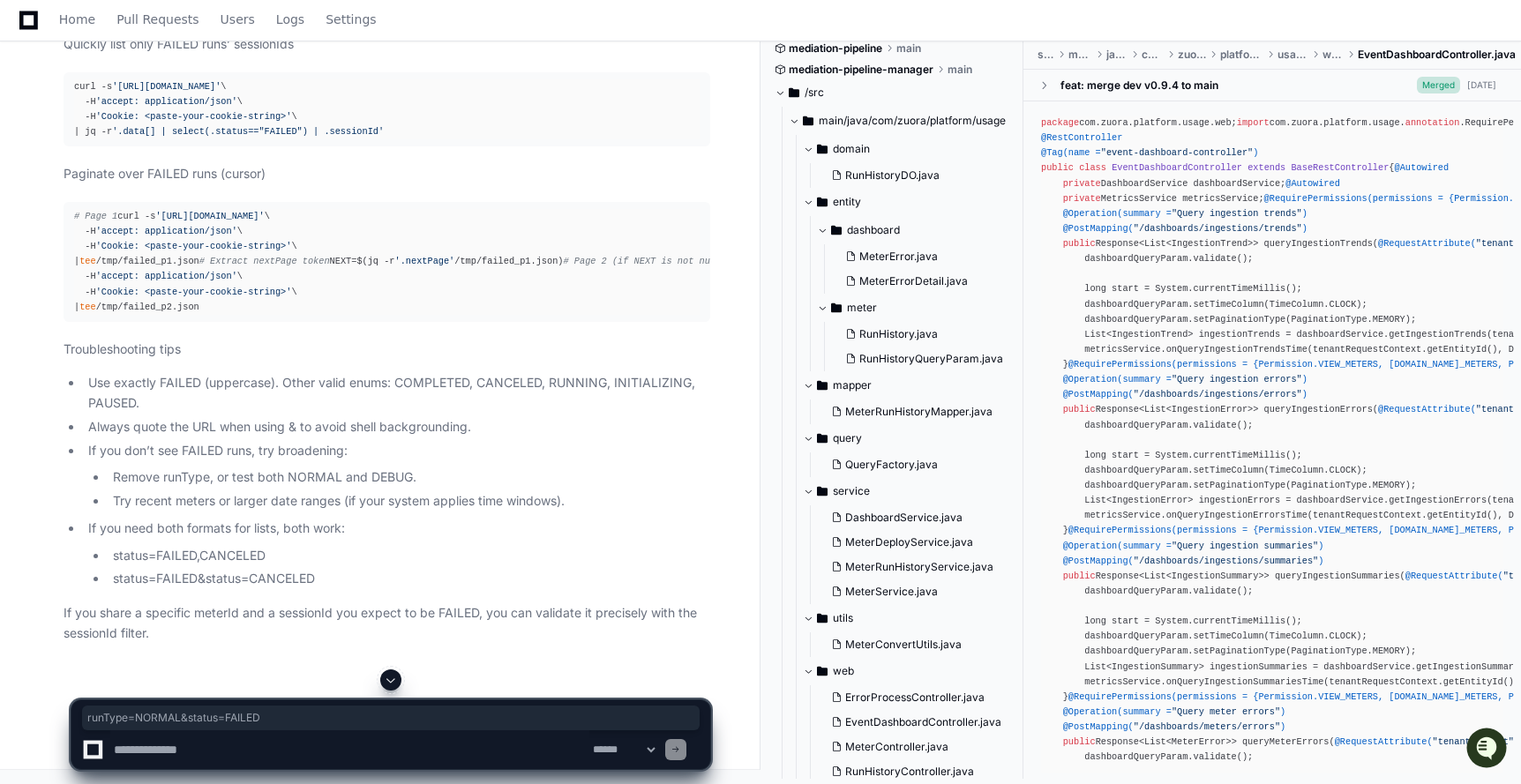
drag, startPoint x: 652, startPoint y: 472, endPoint x: 501, endPoint y: 470, distance: 151.0
click at [350, 745] on textarea at bounding box center [350, 750] width 479 height 39
click at [225, 759] on textarea at bounding box center [350, 750] width 479 height 39
type textarea "**********"
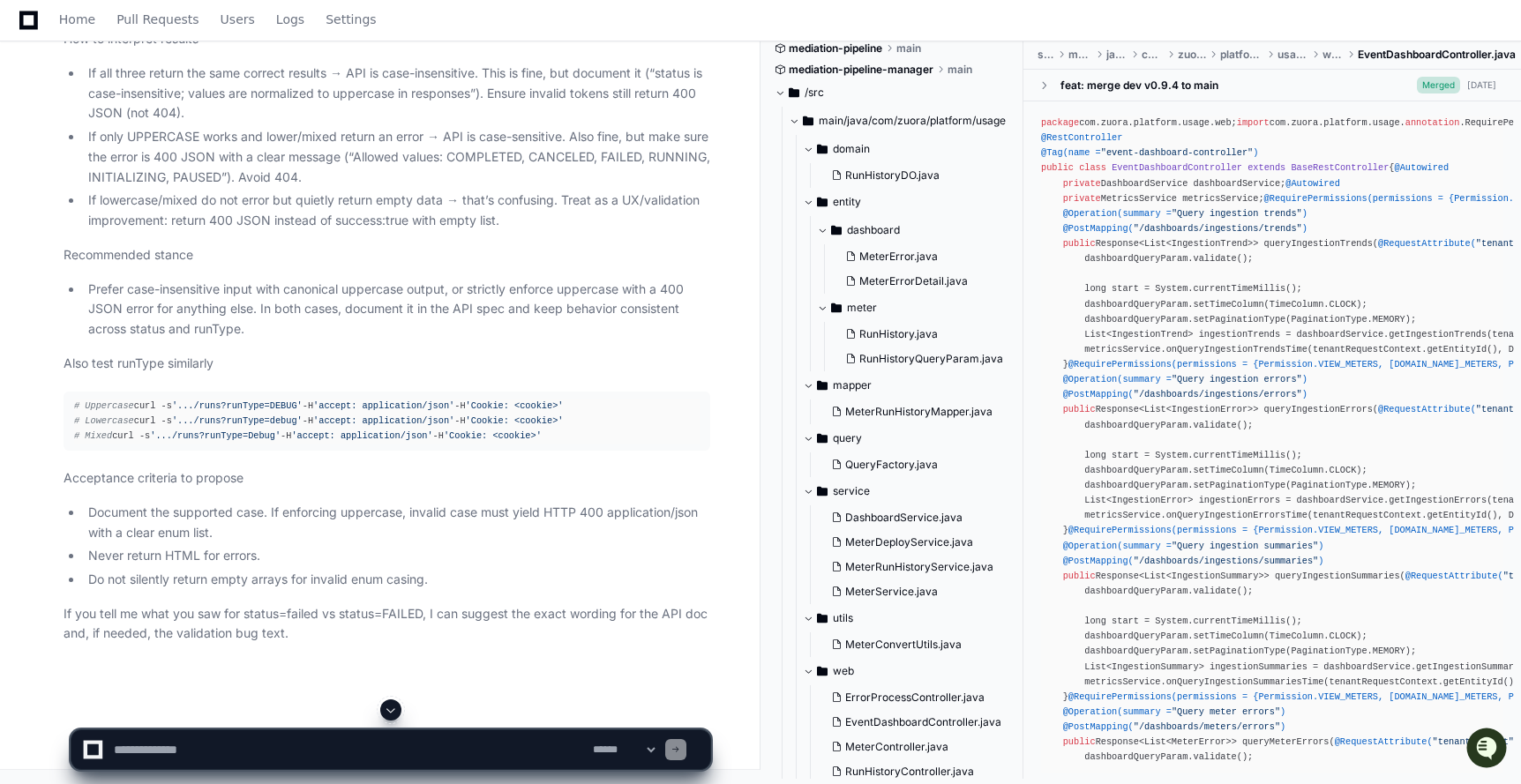
scroll to position [155285, 0]
click at [194, 734] on textarea at bounding box center [350, 750] width 479 height 39
type textarea "**********"
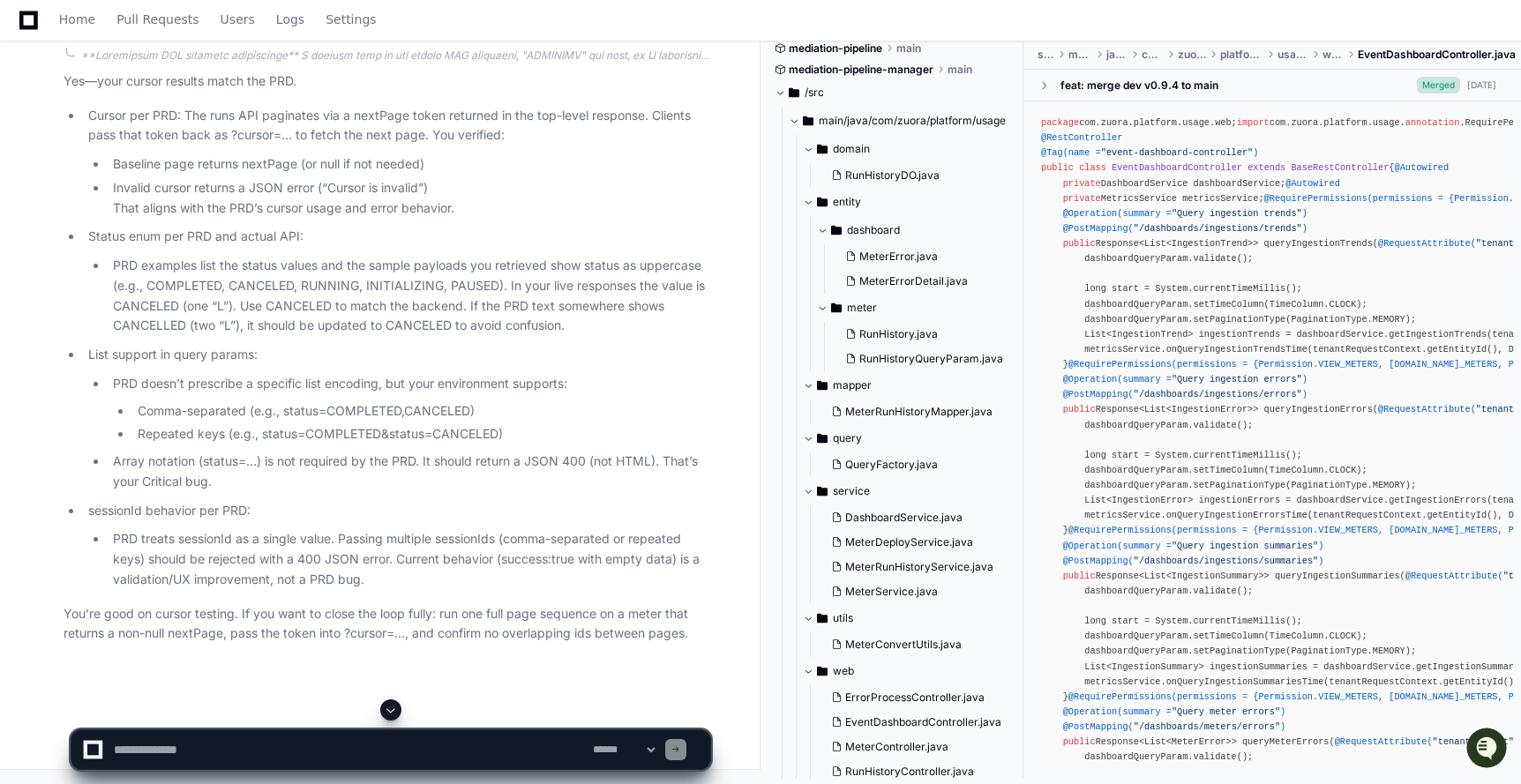
scroll to position [156031, 0]
click at [476, 336] on li "PRD examples list the status values and the sample payloads you retrieved show …" at bounding box center [408, 296] width 602 height 80
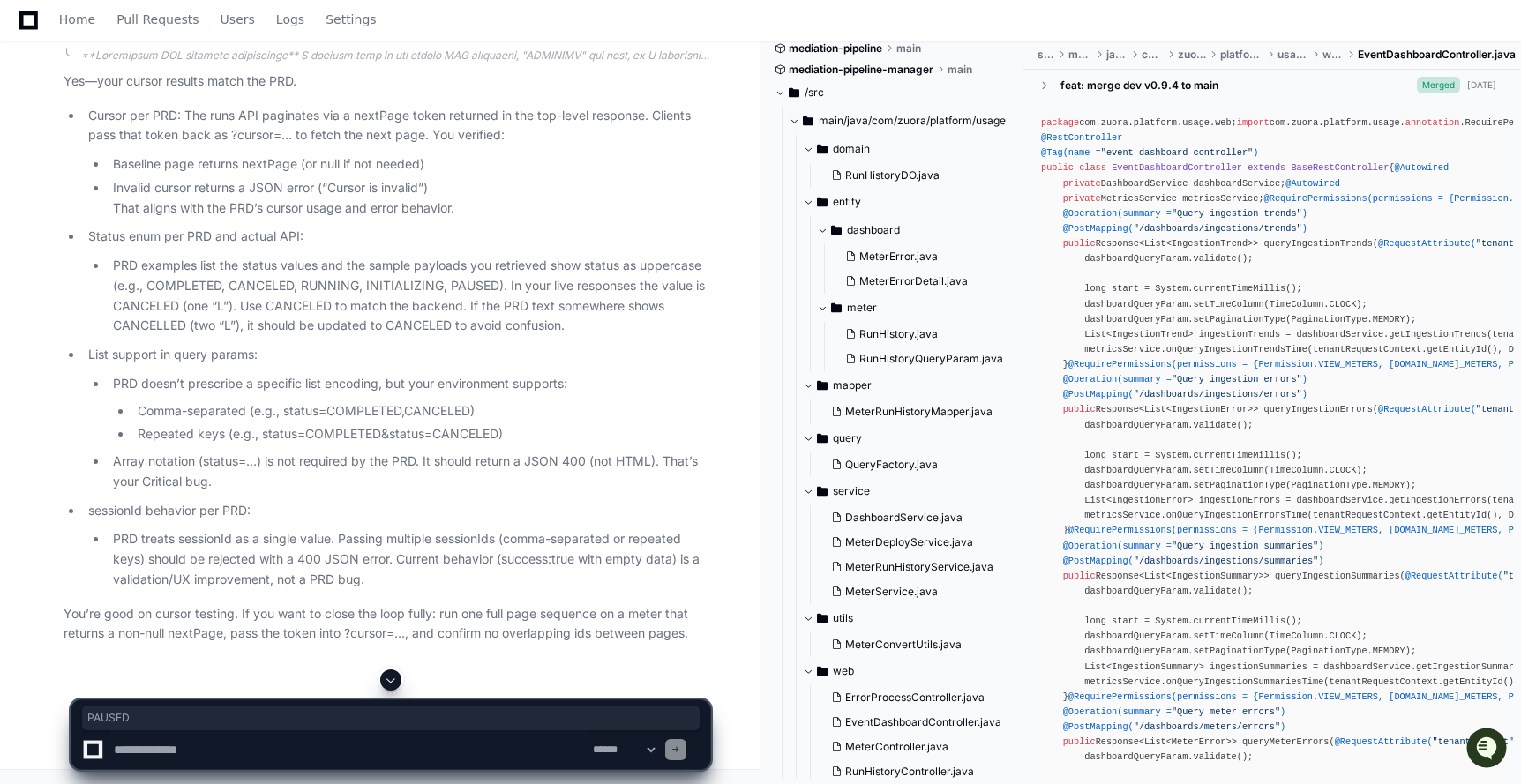
click at [385, 336] on li "PRD examples list the status values and the sample payloads you retrieved show …" at bounding box center [408, 296] width 602 height 80
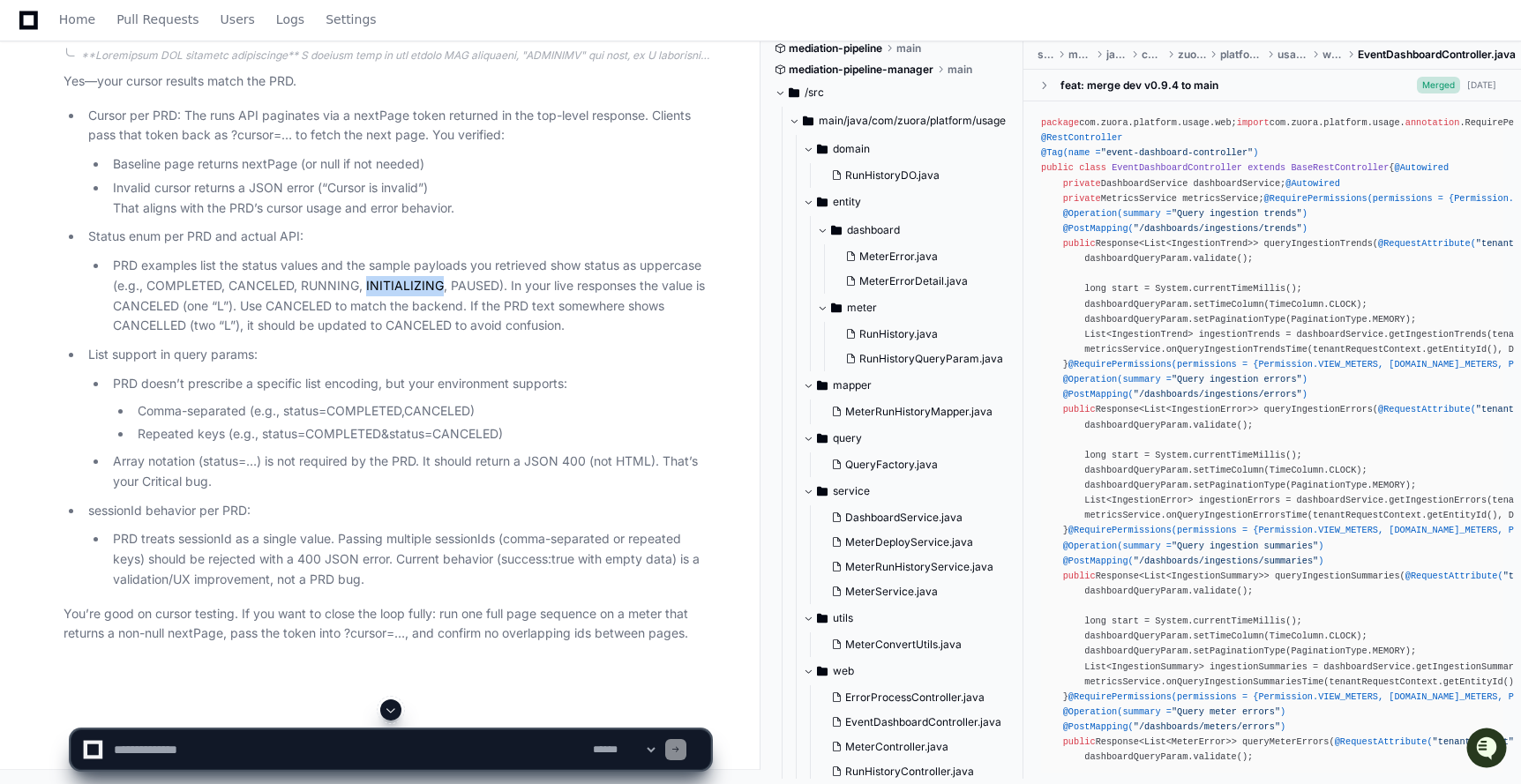
click at [385, 336] on li "PRD examples list the status values and the sample payloads you retrieved show …" at bounding box center [408, 296] width 602 height 80
click at [342, 336] on li "PRD examples list the status values and the sample payloads you retrieved show …" at bounding box center [408, 296] width 602 height 80
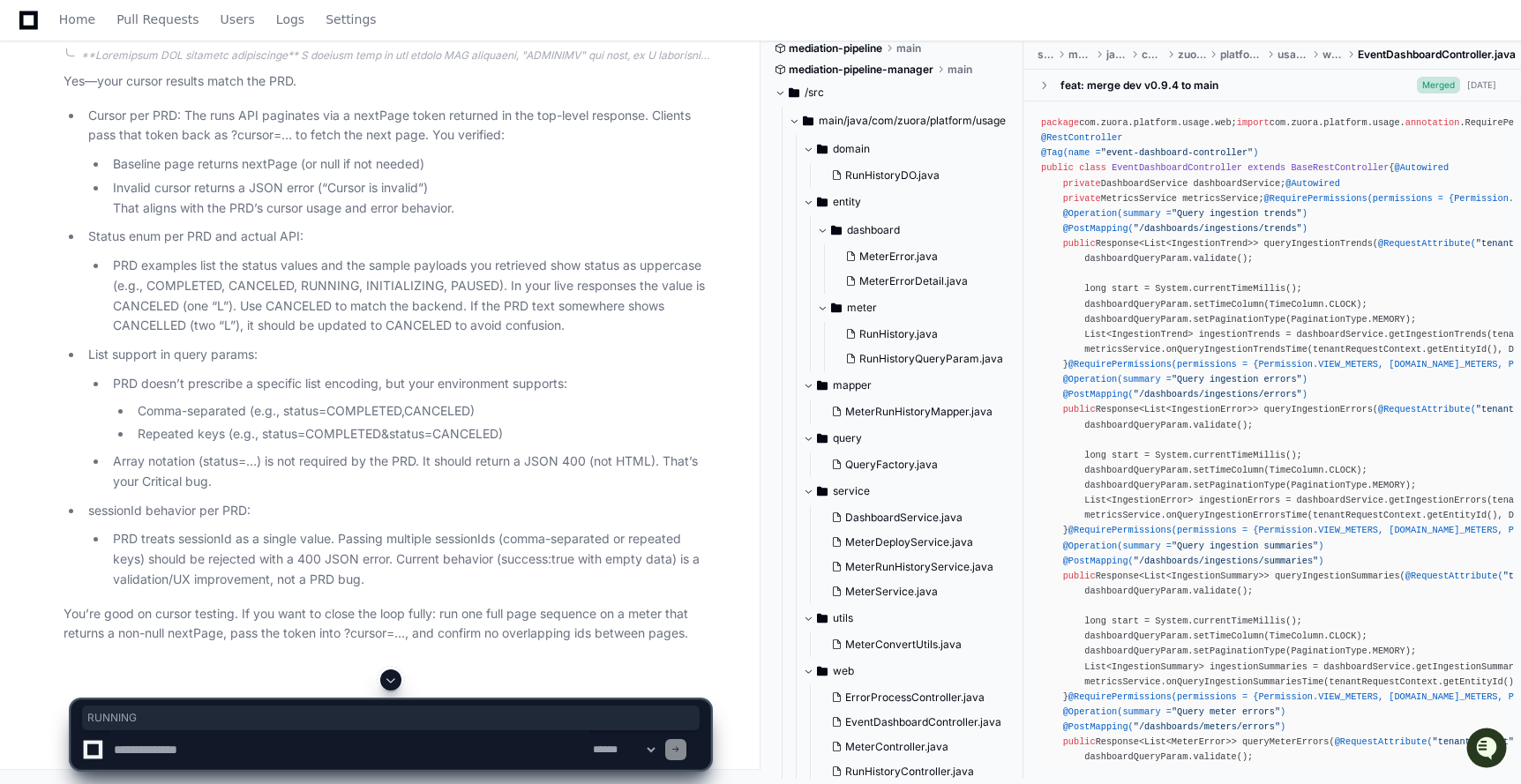
click at [193, 749] on textarea at bounding box center [350, 750] width 479 height 39
paste textarea "**********"
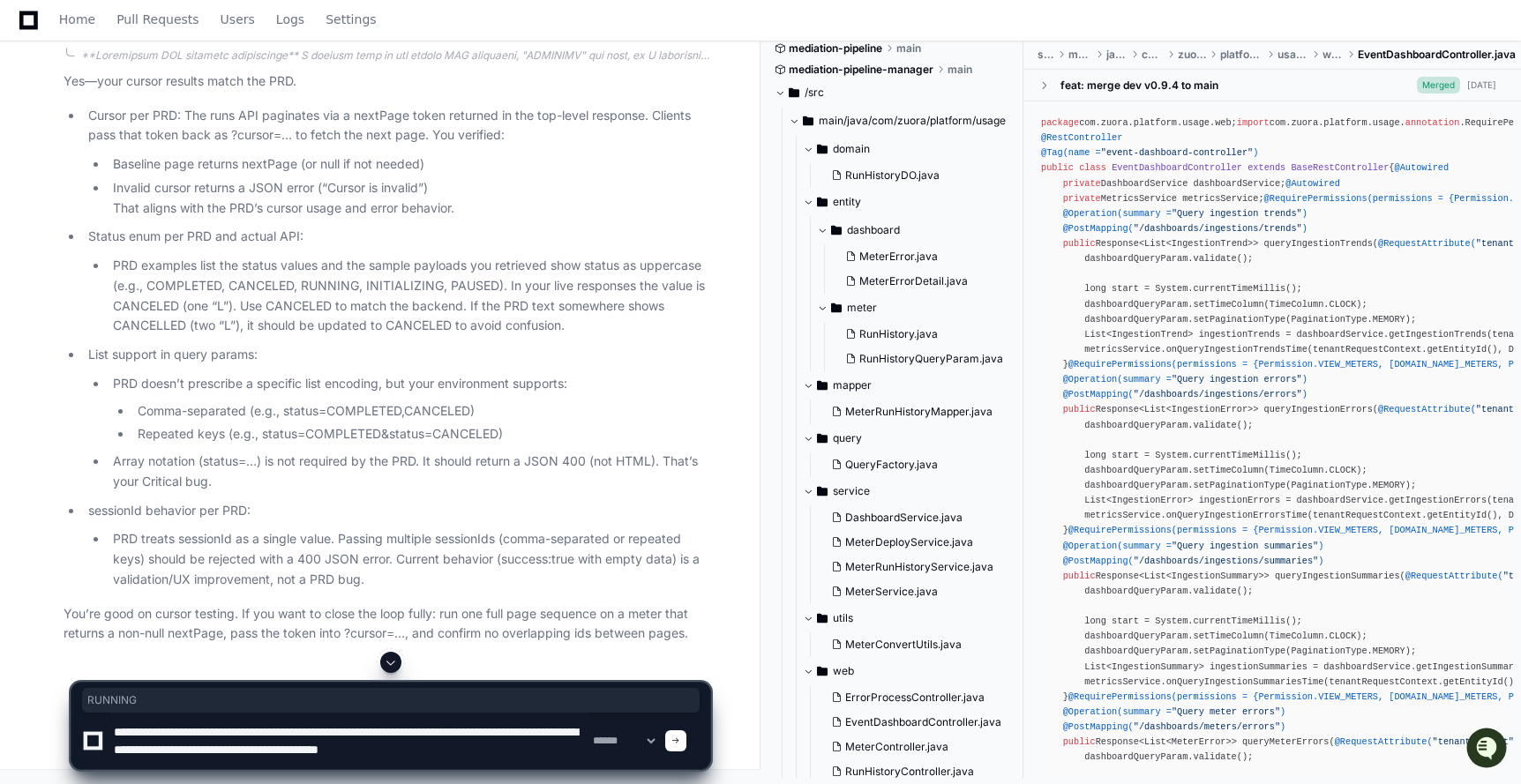
scroll to position [5, 0]
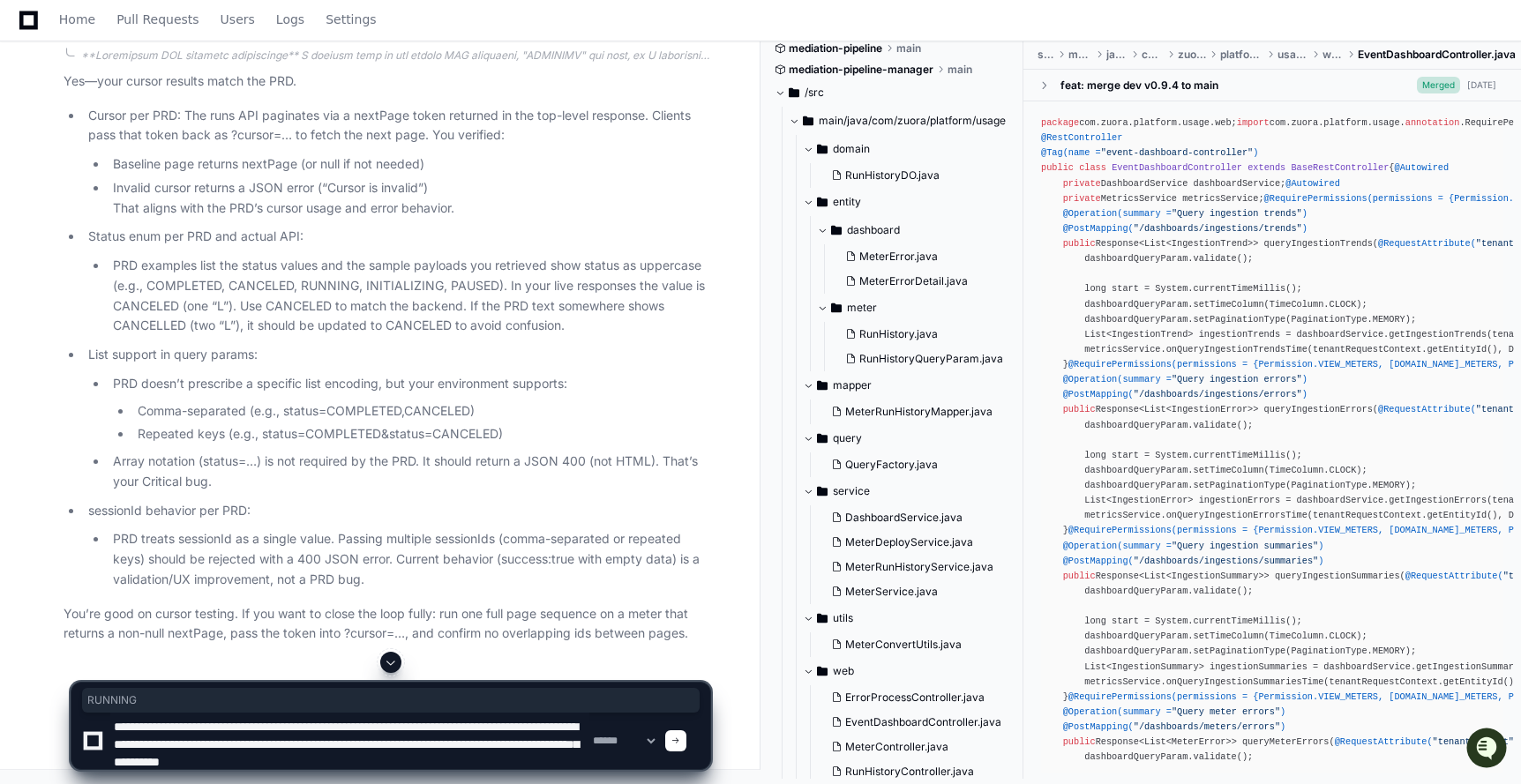
type textarea "**********"
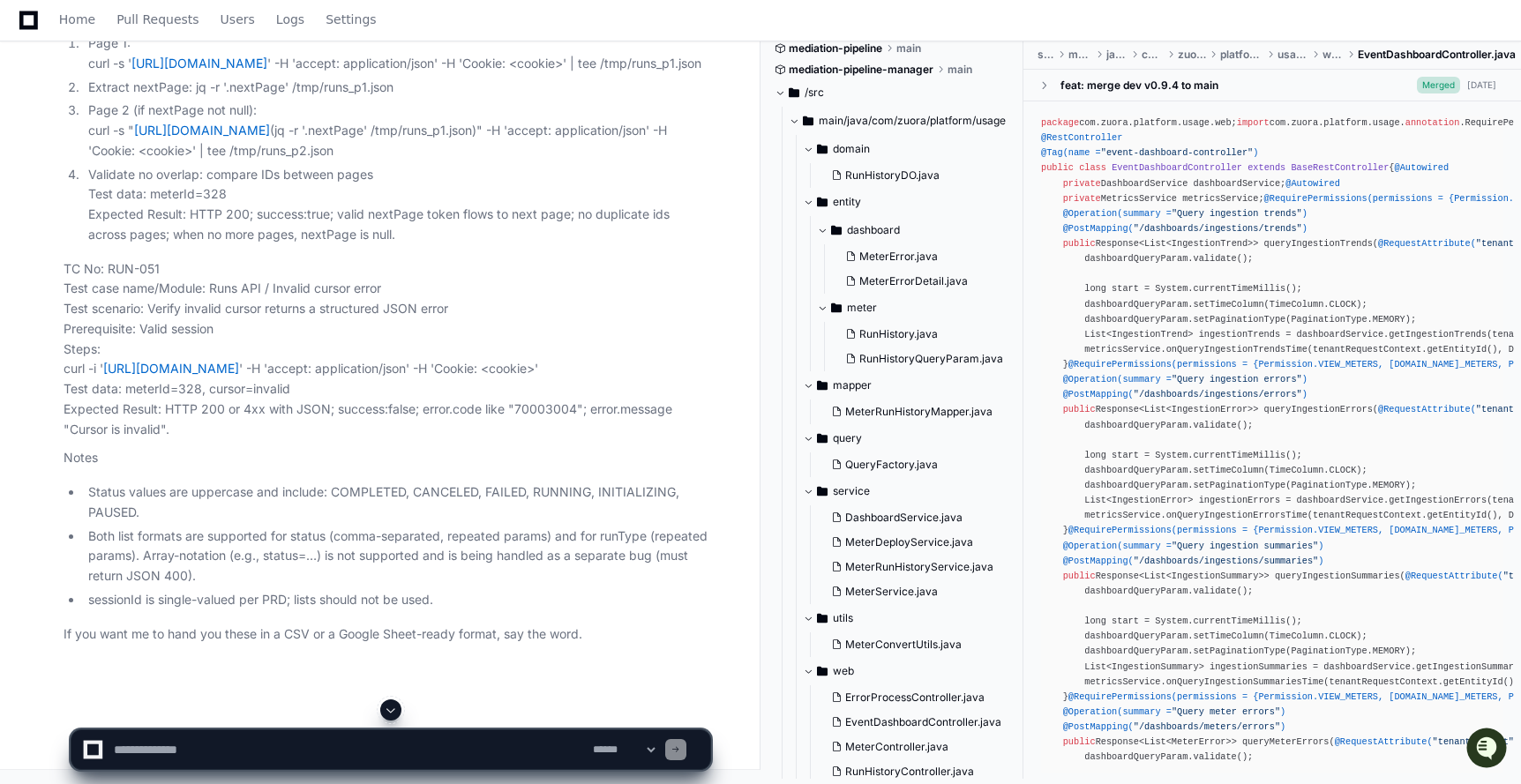
scroll to position [157068, 0]
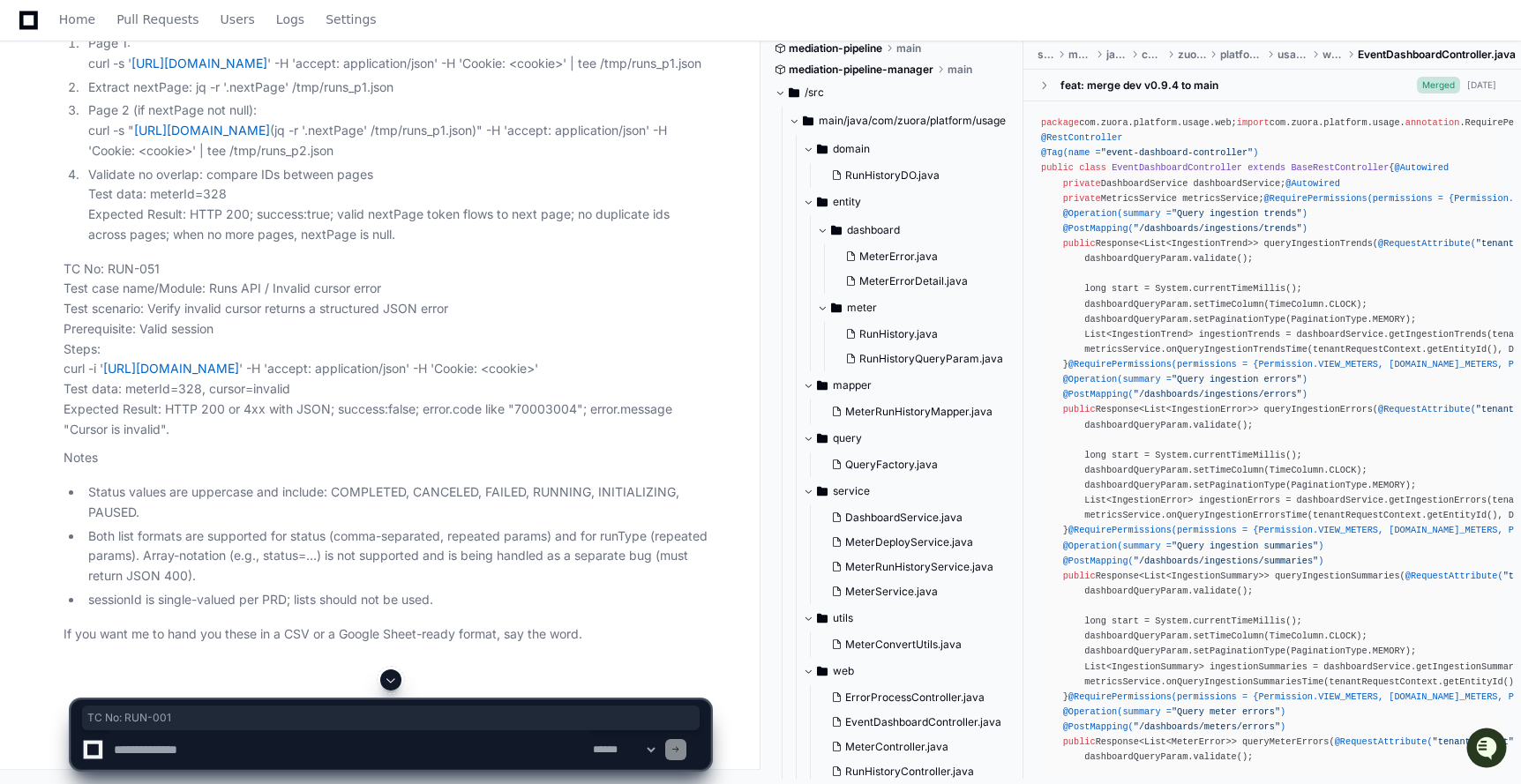
drag, startPoint x: 67, startPoint y: 208, endPoint x: 182, endPoint y: 208, distance: 115.0
drag, startPoint x: 208, startPoint y: 226, endPoint x: 433, endPoint y: 230, distance: 225.0
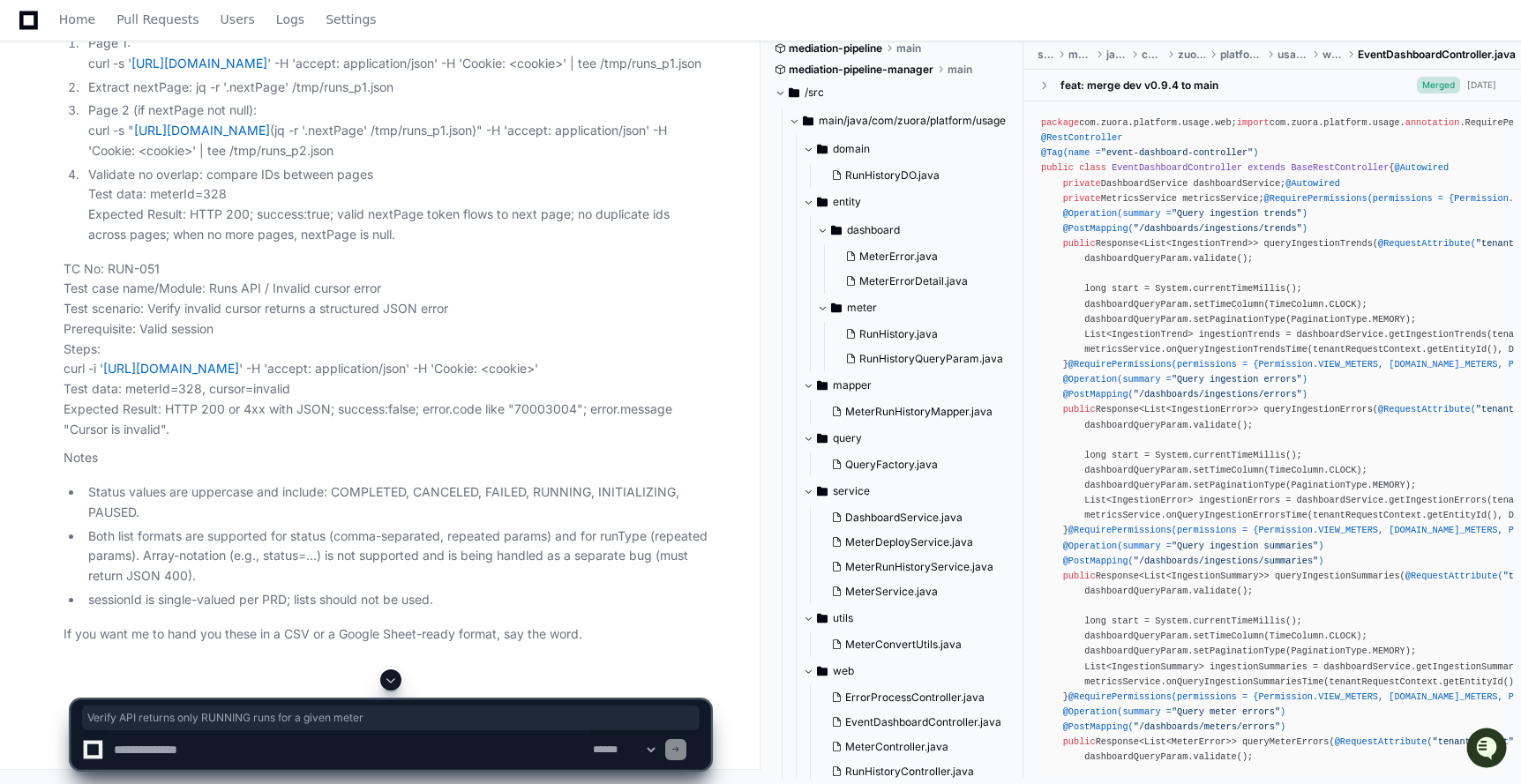
drag, startPoint x: 150, startPoint y: 377, endPoint x: 550, endPoint y: 382, distance: 400.0
drag, startPoint x: 142, startPoint y: 396, endPoint x: 651, endPoint y: 399, distance: 509.0
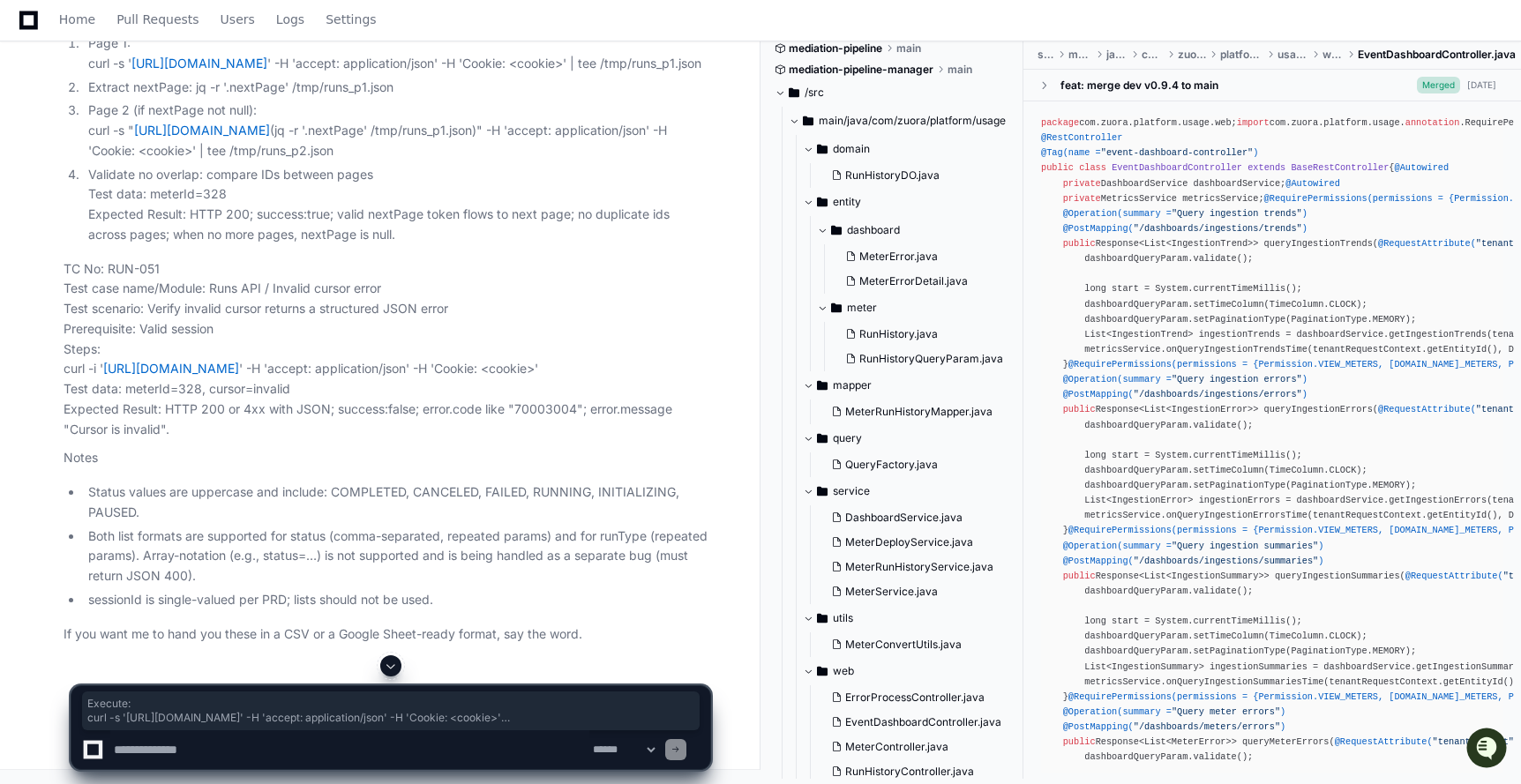
drag, startPoint x: 86, startPoint y: 445, endPoint x: 436, endPoint y: 599, distance: 382.4
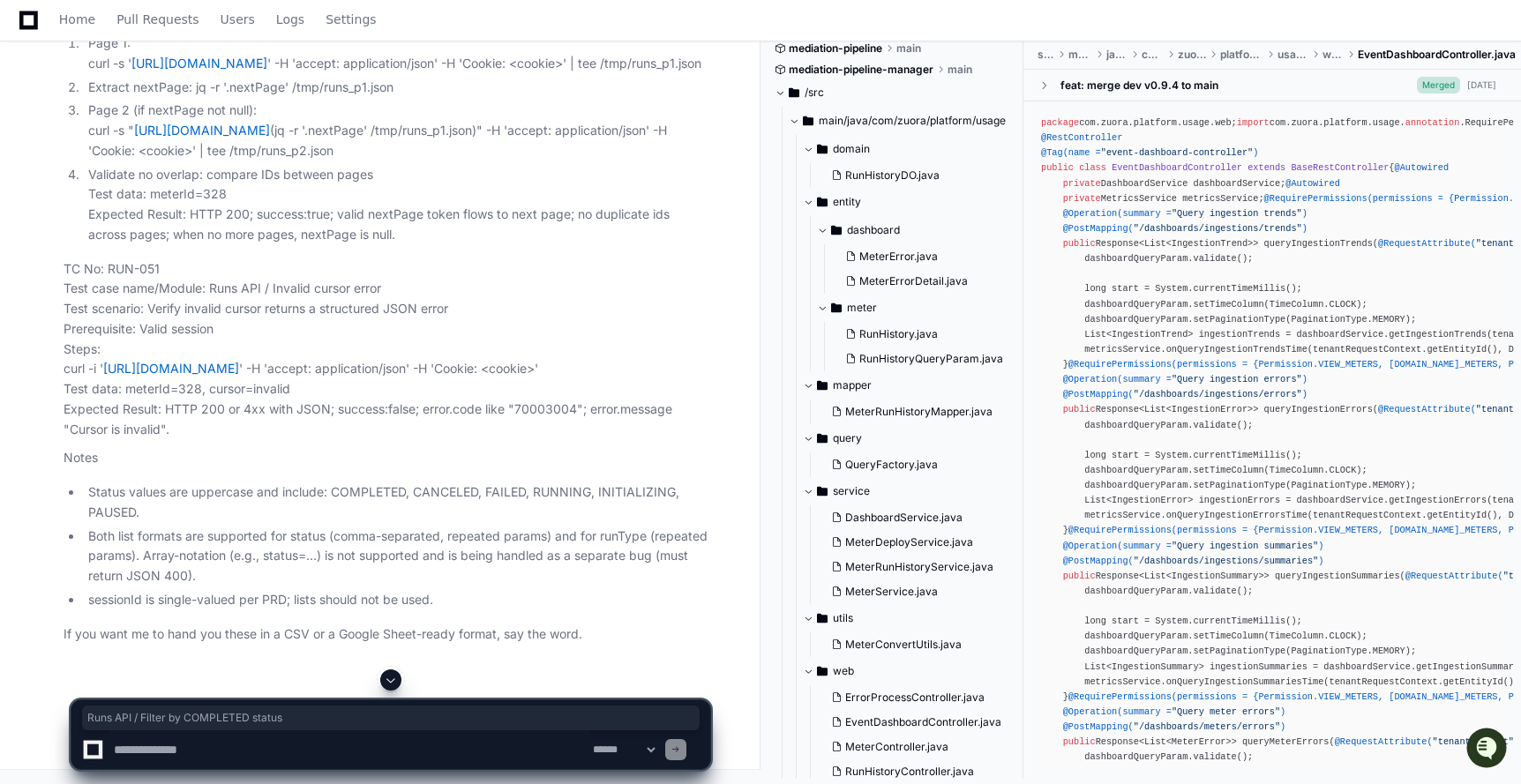
drag, startPoint x: 212, startPoint y: 304, endPoint x: 452, endPoint y: 308, distance: 240.0
drag, startPoint x: 150, startPoint y: 329, endPoint x: 403, endPoint y: 329, distance: 253.0
drag, startPoint x: 142, startPoint y: 345, endPoint x: 480, endPoint y: 346, distance: 338.0
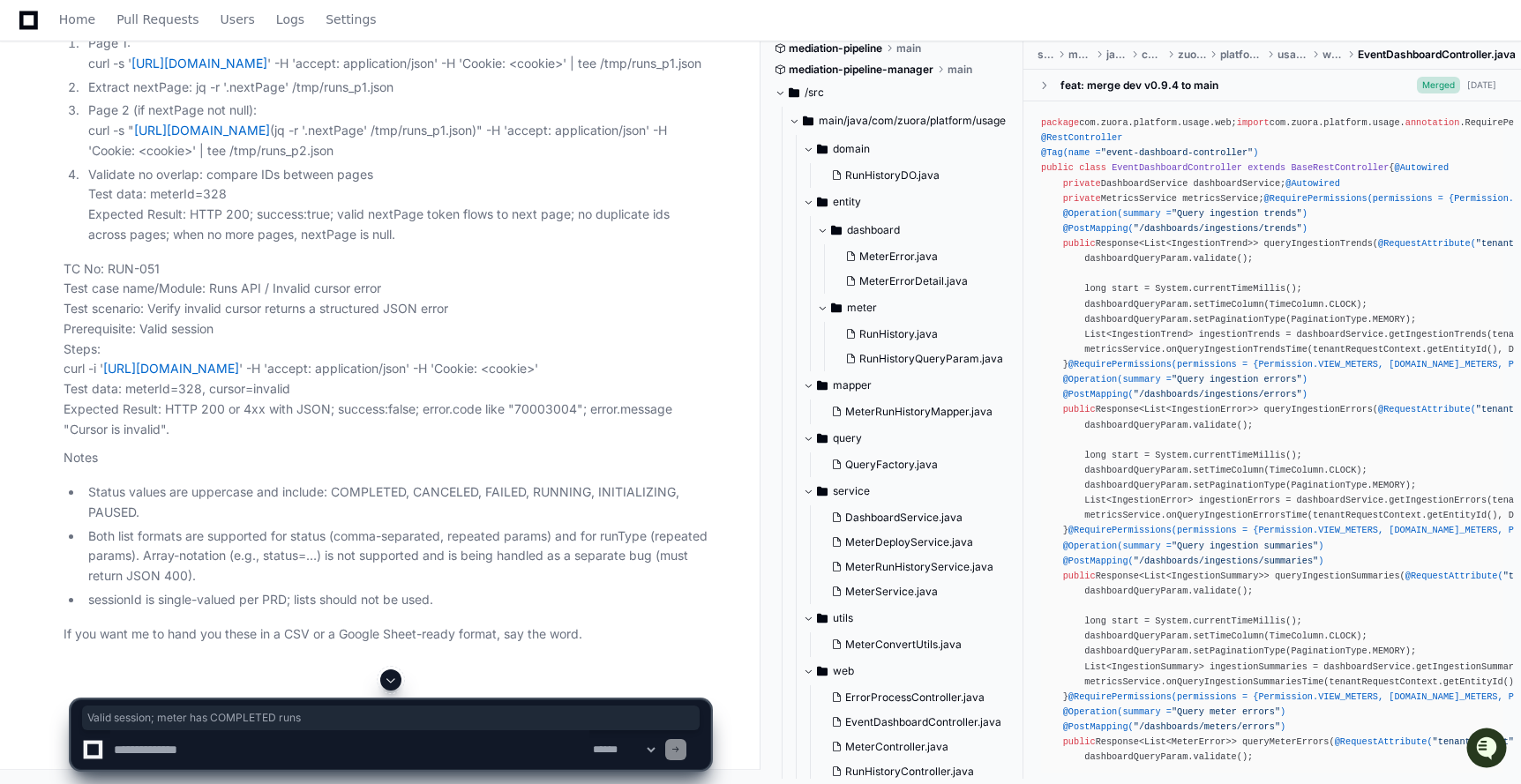
drag, startPoint x: 58, startPoint y: 382, endPoint x: 377, endPoint y: 403, distance: 319.7
drag, startPoint x: 63, startPoint y: 426, endPoint x: 448, endPoint y: 431, distance: 385.0
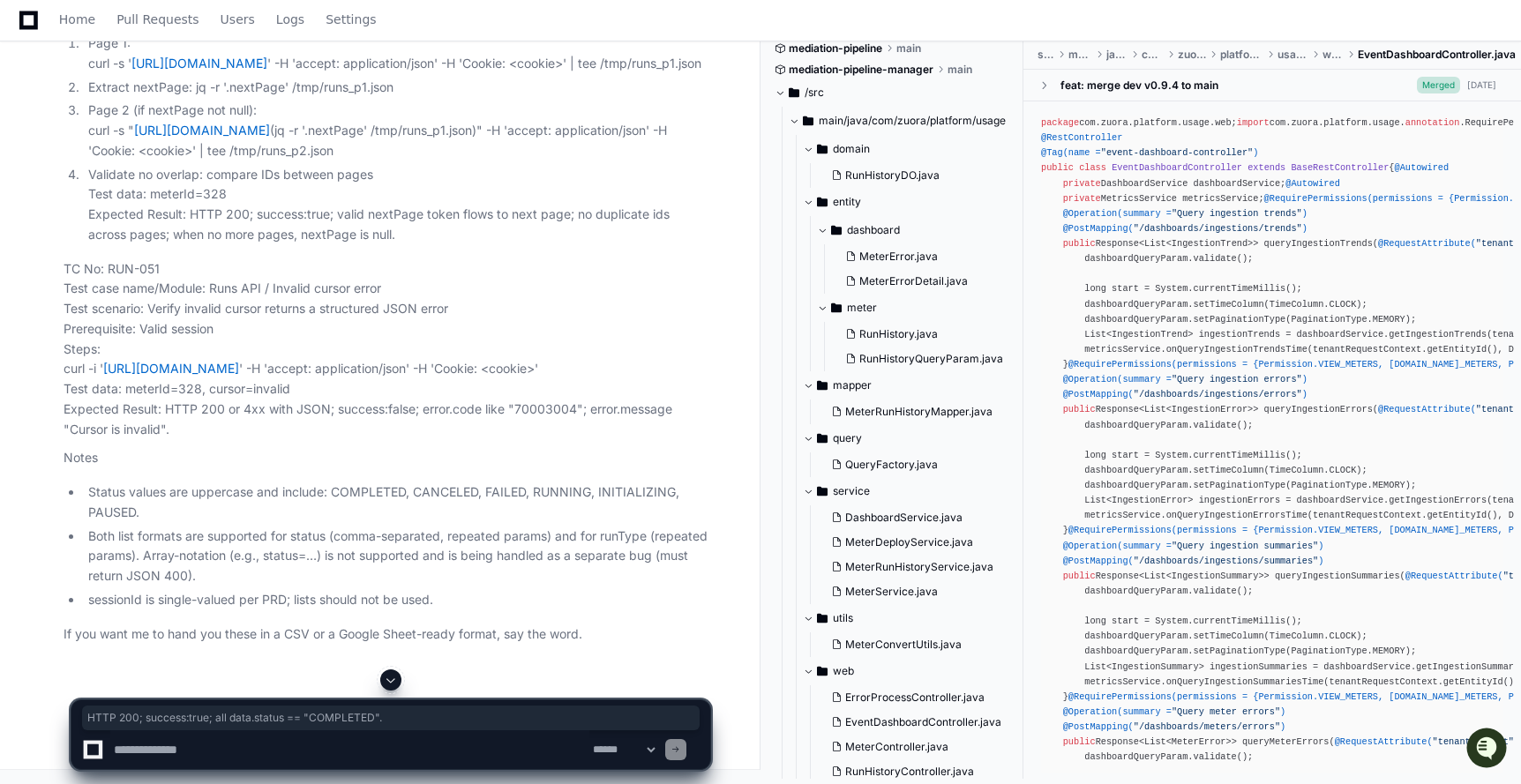
drag, startPoint x: 163, startPoint y: 443, endPoint x: 570, endPoint y: 454, distance: 407.1
drag, startPoint x: 168, startPoint y: 375, endPoint x: 30, endPoint y: 374, distance: 138.0
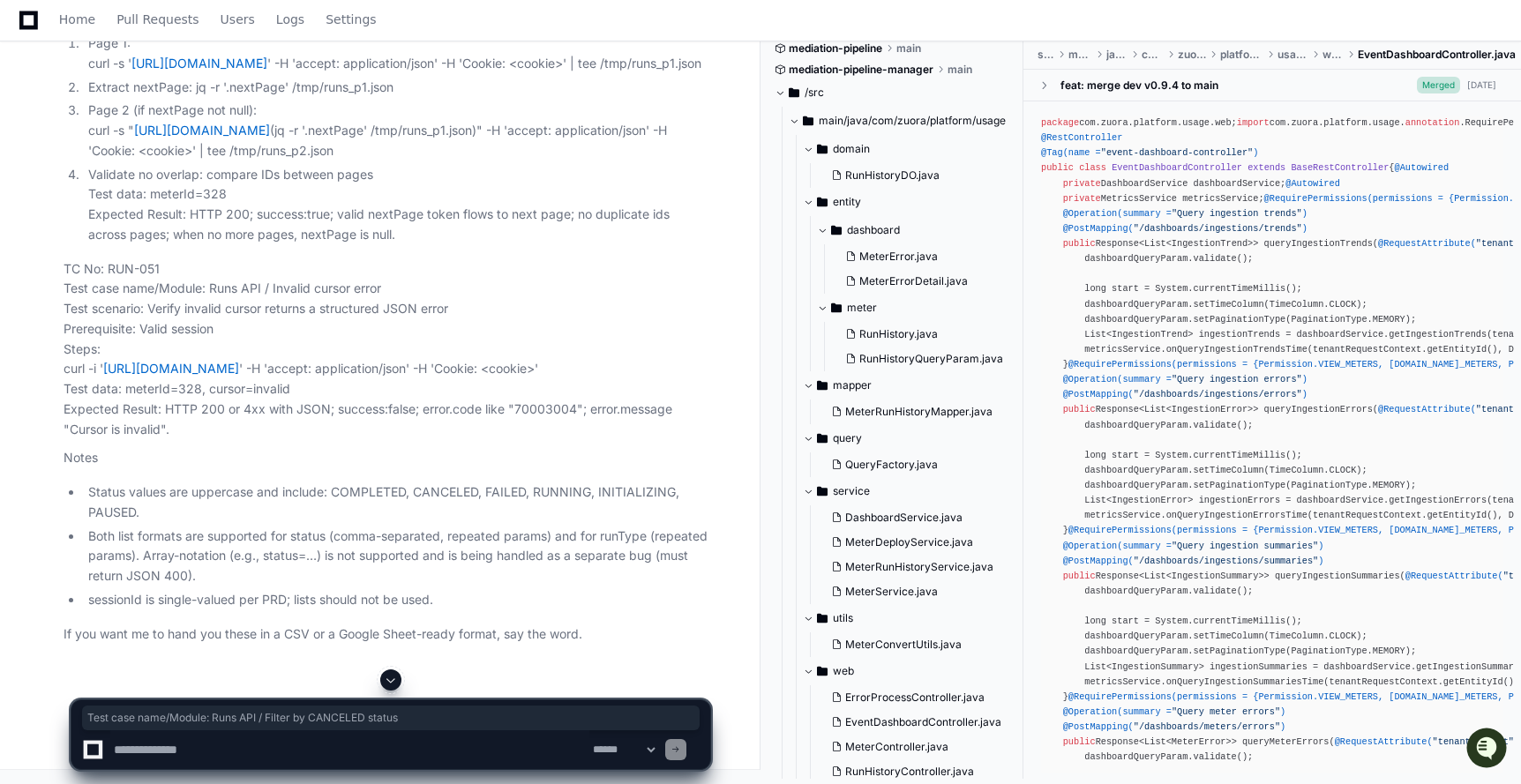
drag, startPoint x: 64, startPoint y: 403, endPoint x: 465, endPoint y: 398, distance: 401.0
drag, startPoint x: 214, startPoint y: 395, endPoint x: 455, endPoint y: 402, distance: 241.1
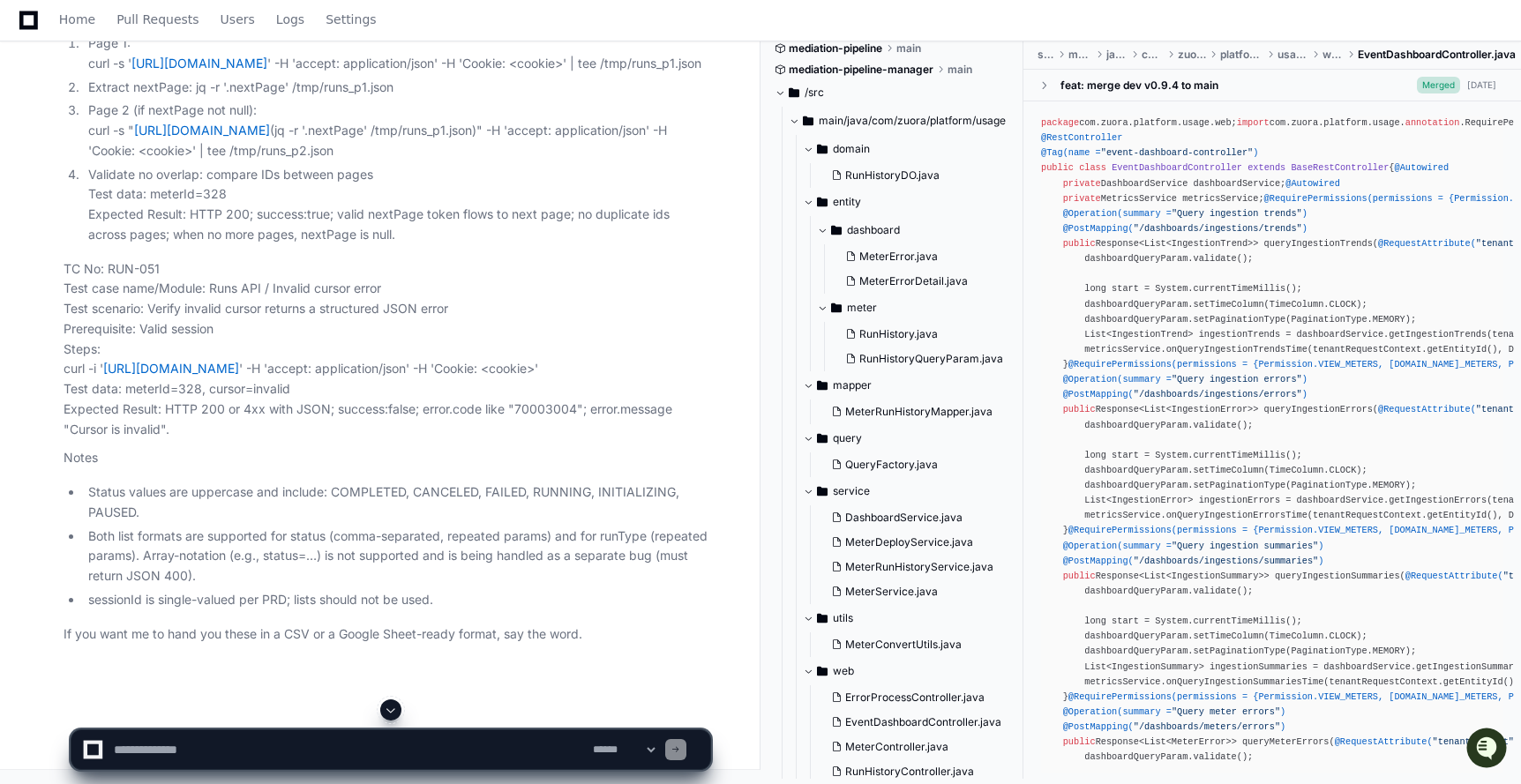
drag, startPoint x: 147, startPoint y: 420, endPoint x: 385, endPoint y: 428, distance: 238.1
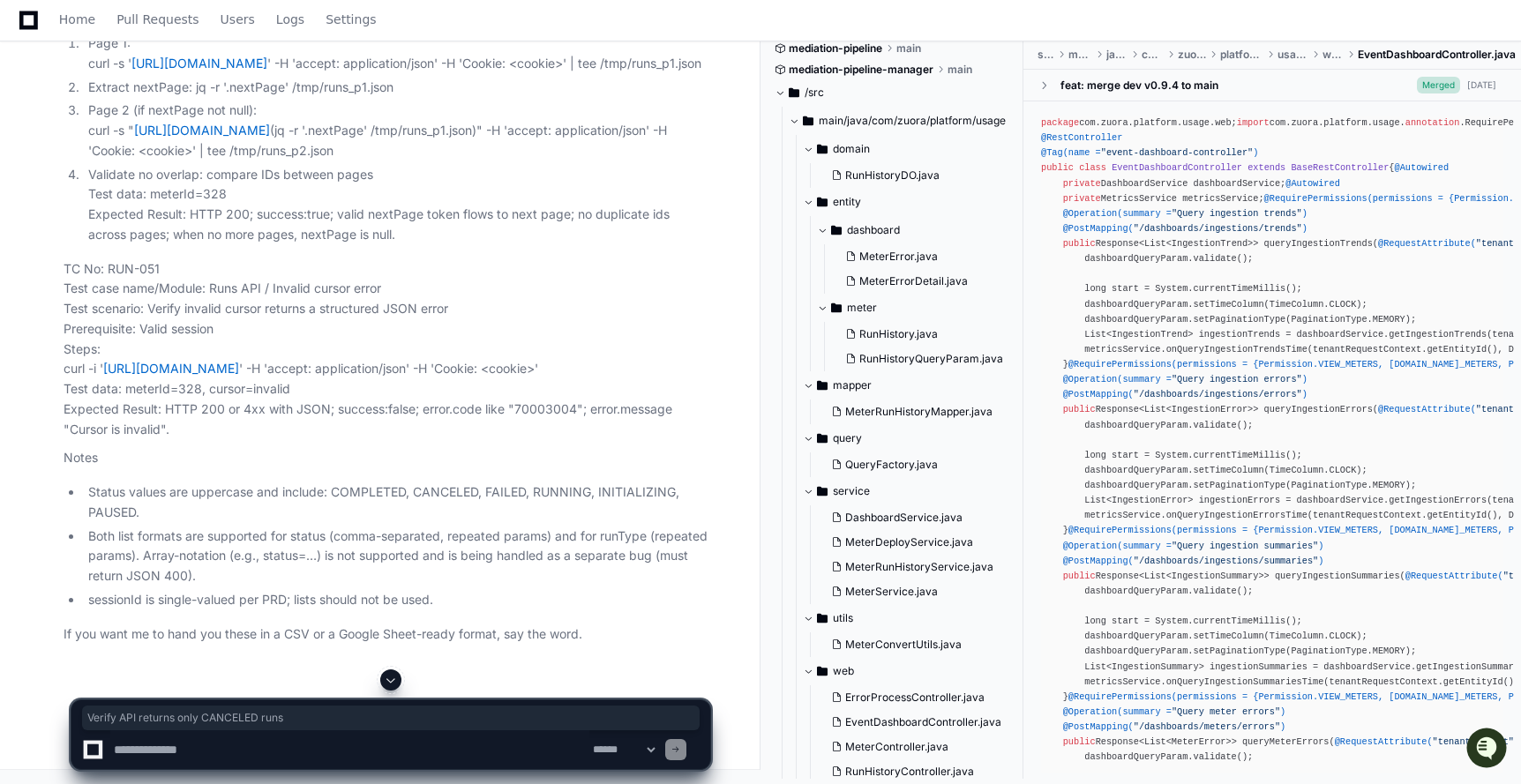
drag, startPoint x: 385, startPoint y: 426, endPoint x: 150, endPoint y: 412, distance: 235.4
drag, startPoint x: 140, startPoint y: 438, endPoint x: 463, endPoint y: 438, distance: 323.0
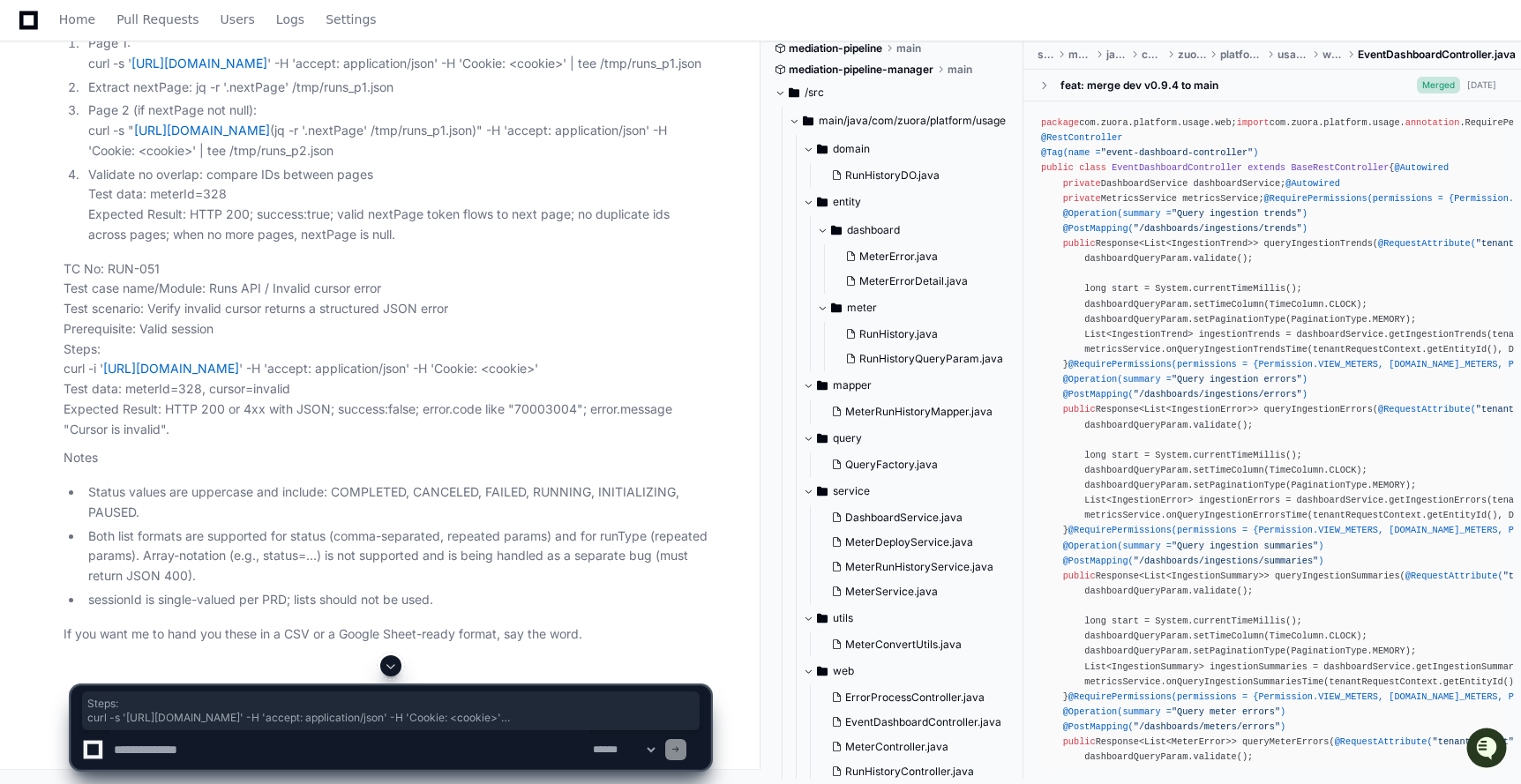
drag, startPoint x: 64, startPoint y: 427, endPoint x: 340, endPoint y: 482, distance: 281.4
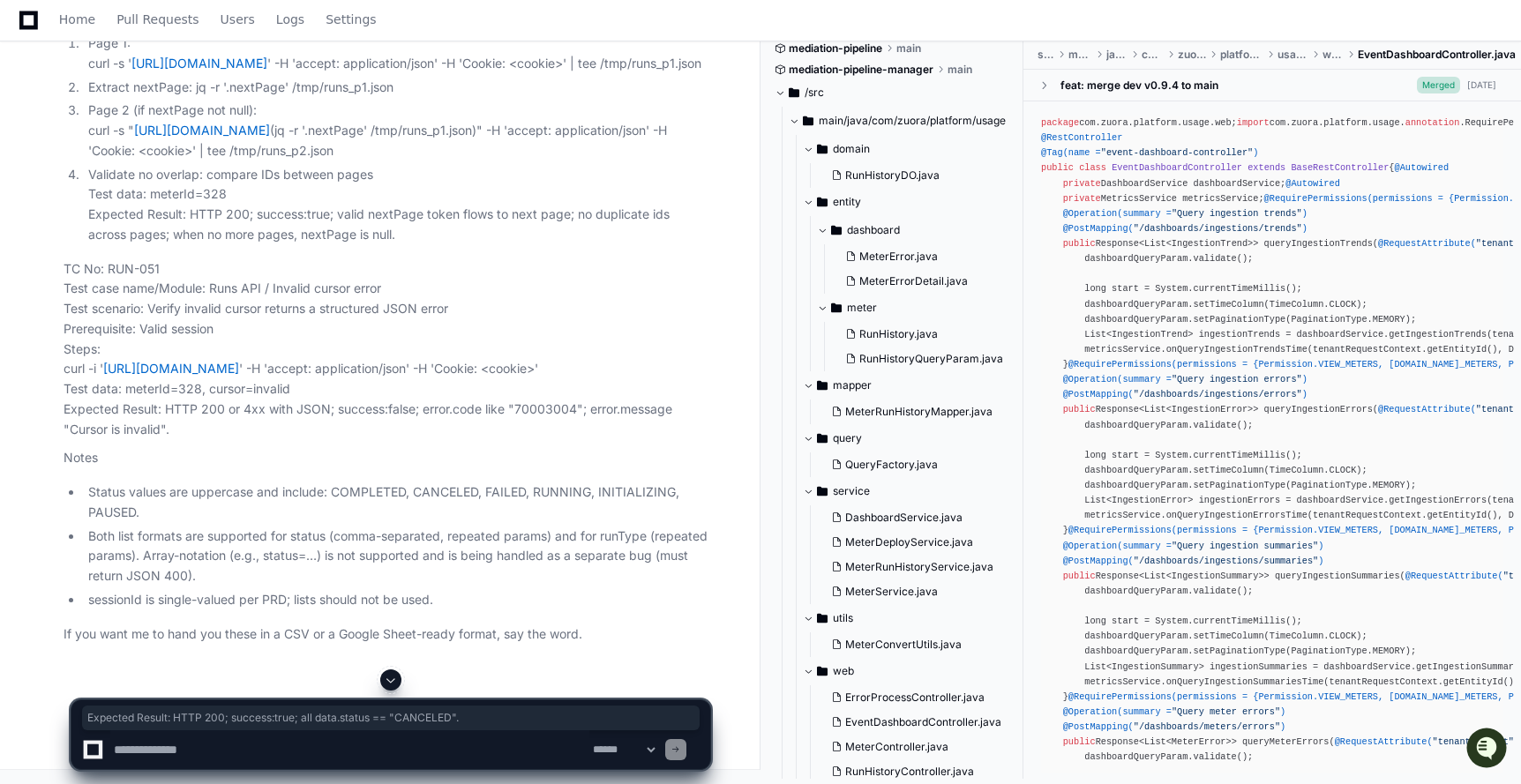
drag, startPoint x: 63, startPoint y: 512, endPoint x: 509, endPoint y: 514, distance: 446.0
drag, startPoint x: 74, startPoint y: 292, endPoint x: 206, endPoint y: 292, distance: 132.0
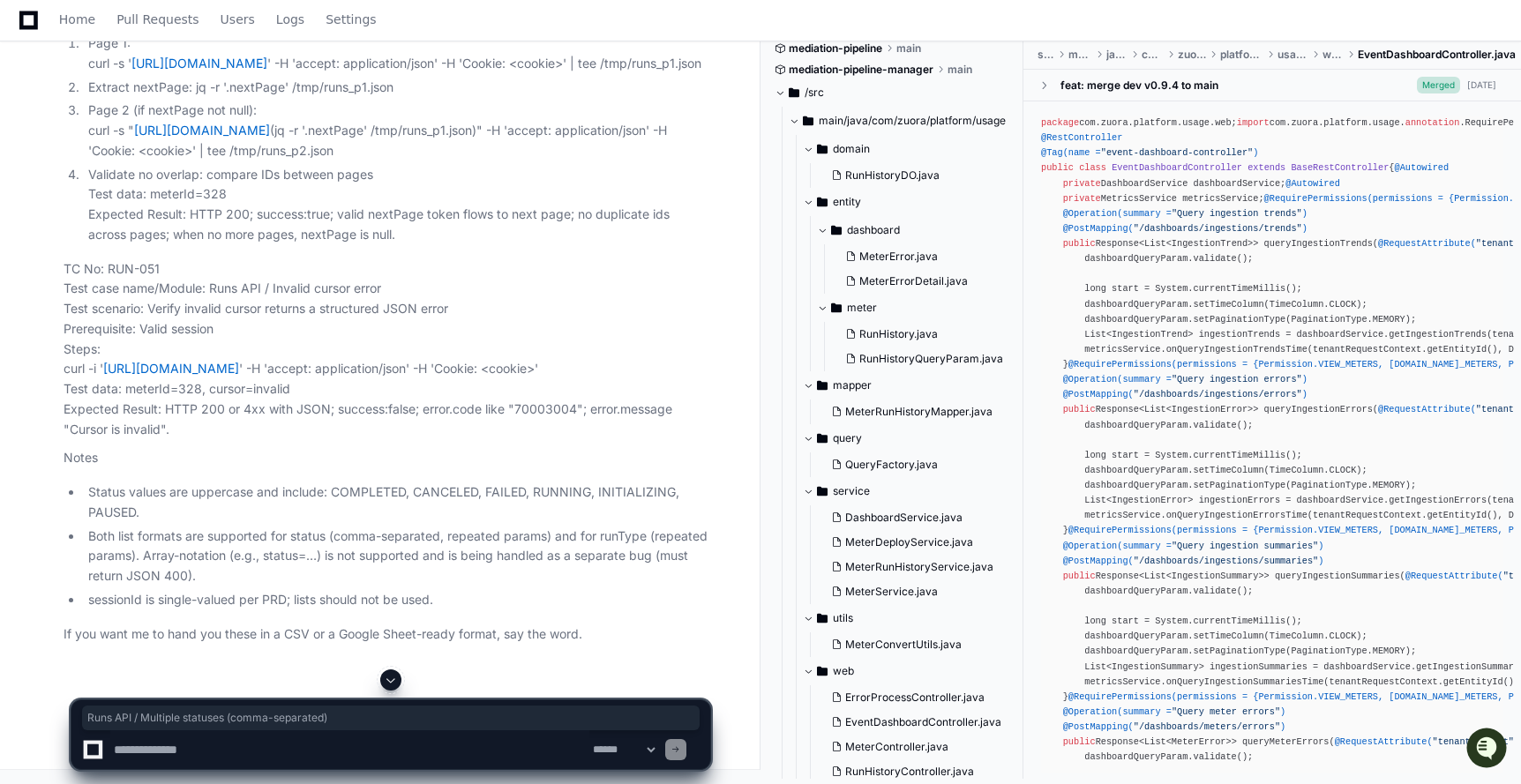
drag, startPoint x: 210, startPoint y: 309, endPoint x: 501, endPoint y: 315, distance: 291.1
drag, startPoint x: 150, startPoint y: 330, endPoint x: 464, endPoint y: 341, distance: 314.2
drag, startPoint x: 138, startPoint y: 350, endPoint x: 523, endPoint y: 349, distance: 385.0
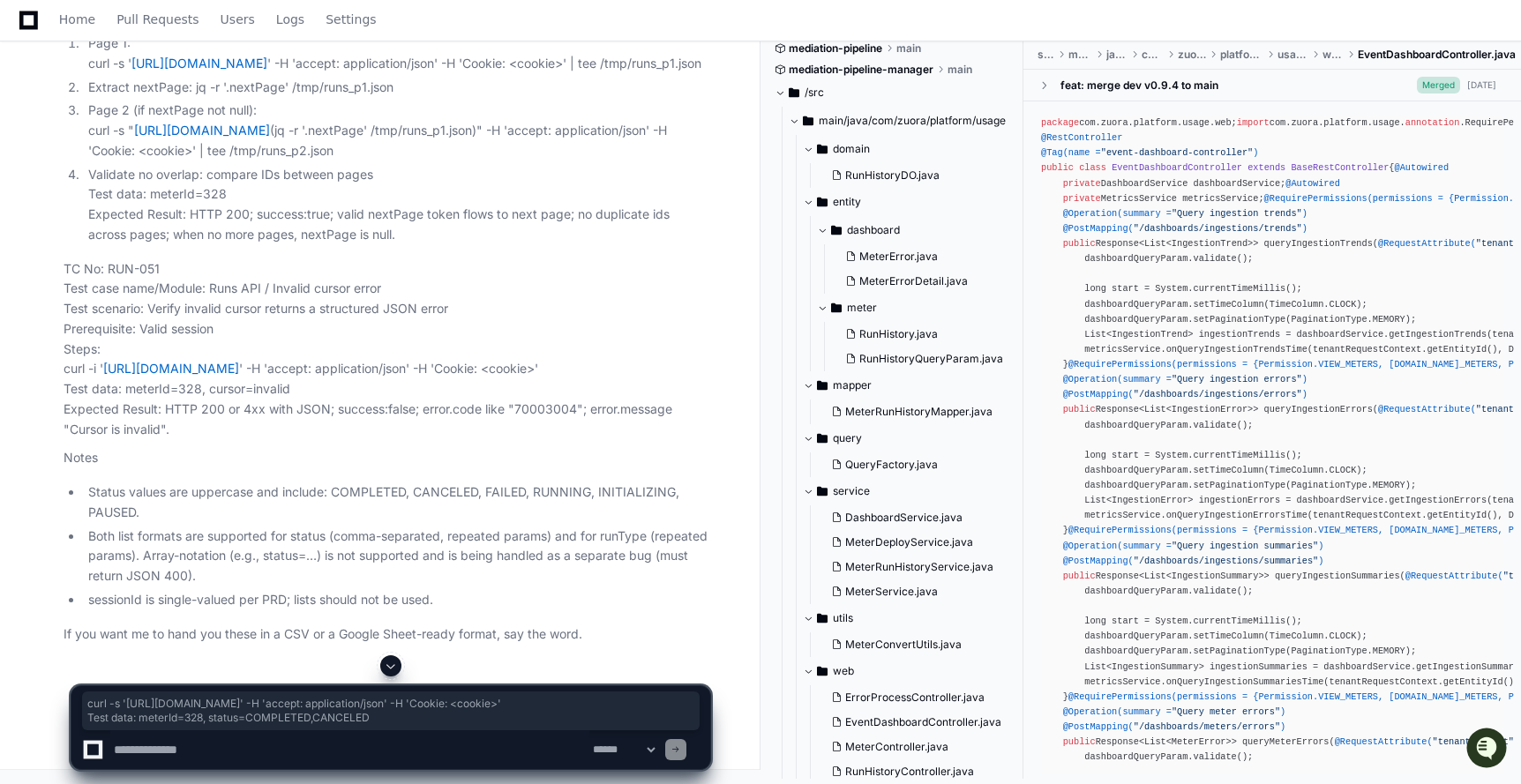
drag, startPoint x: 61, startPoint y: 388, endPoint x: 439, endPoint y: 433, distance: 380.7
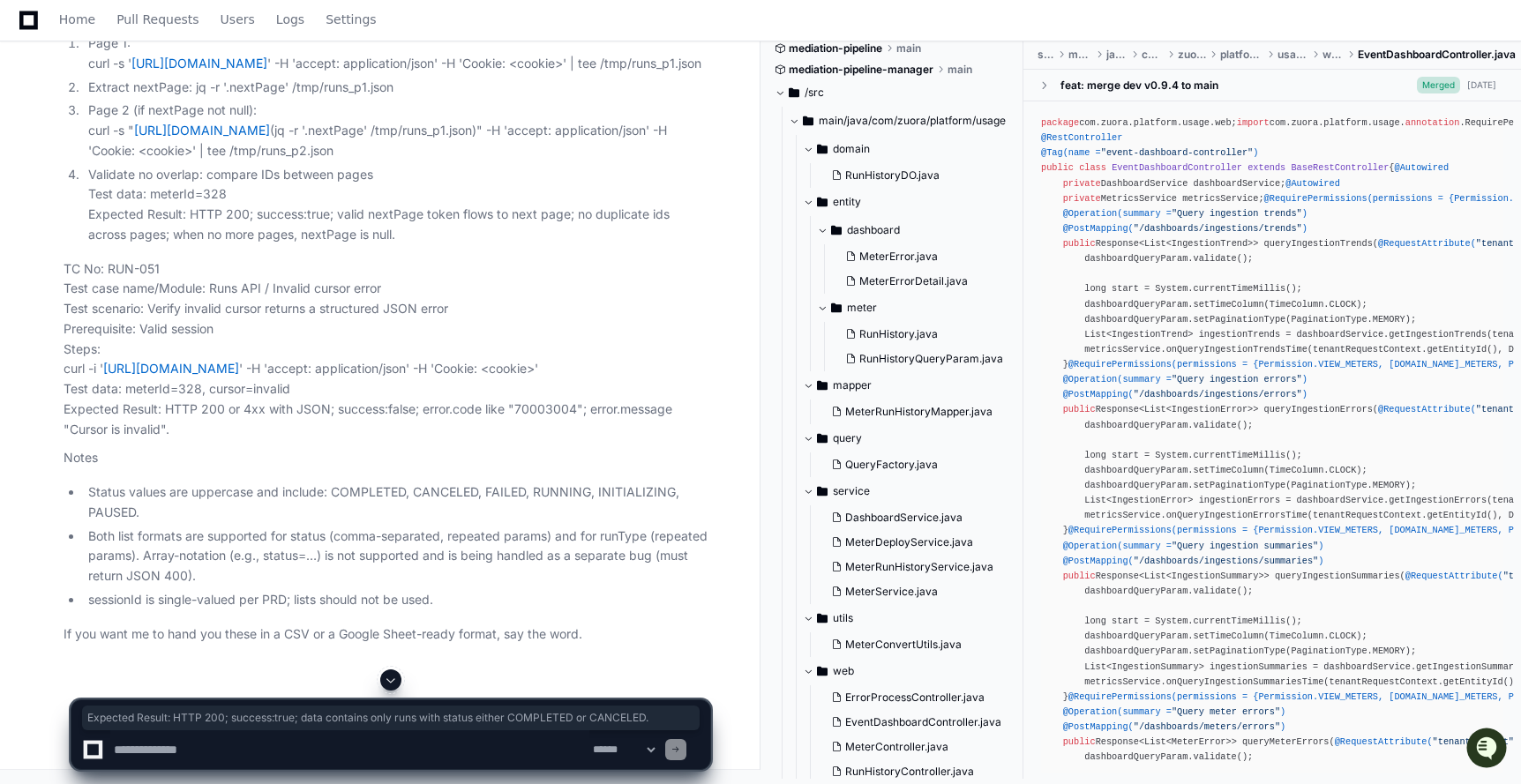
drag, startPoint x: 66, startPoint y: 455, endPoint x: 170, endPoint y: 471, distance: 105.2
drag, startPoint x: 63, startPoint y: 196, endPoint x: 189, endPoint y: 196, distance: 126.0
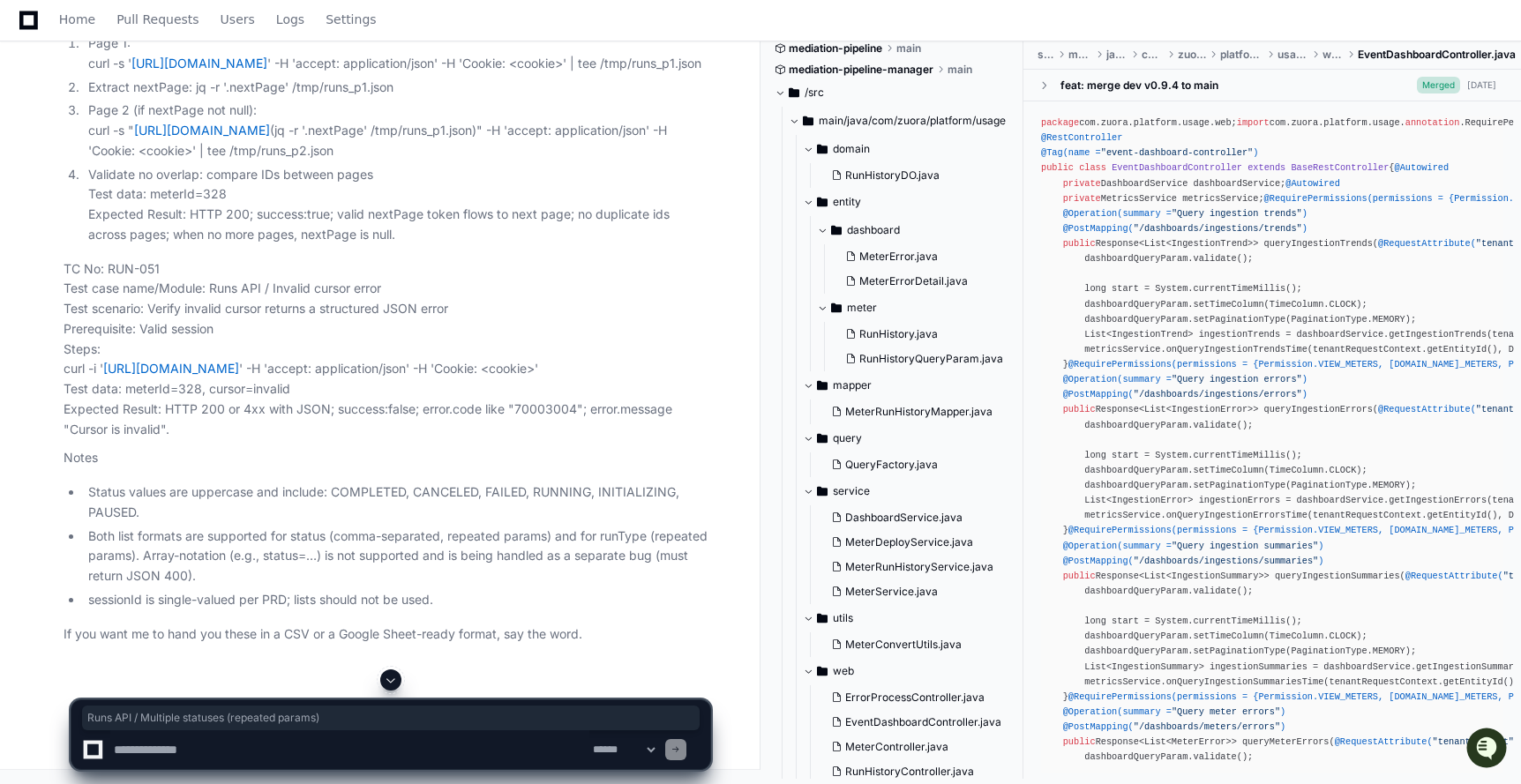
drag, startPoint x: 212, startPoint y: 219, endPoint x: 527, endPoint y: 219, distance: 315.0
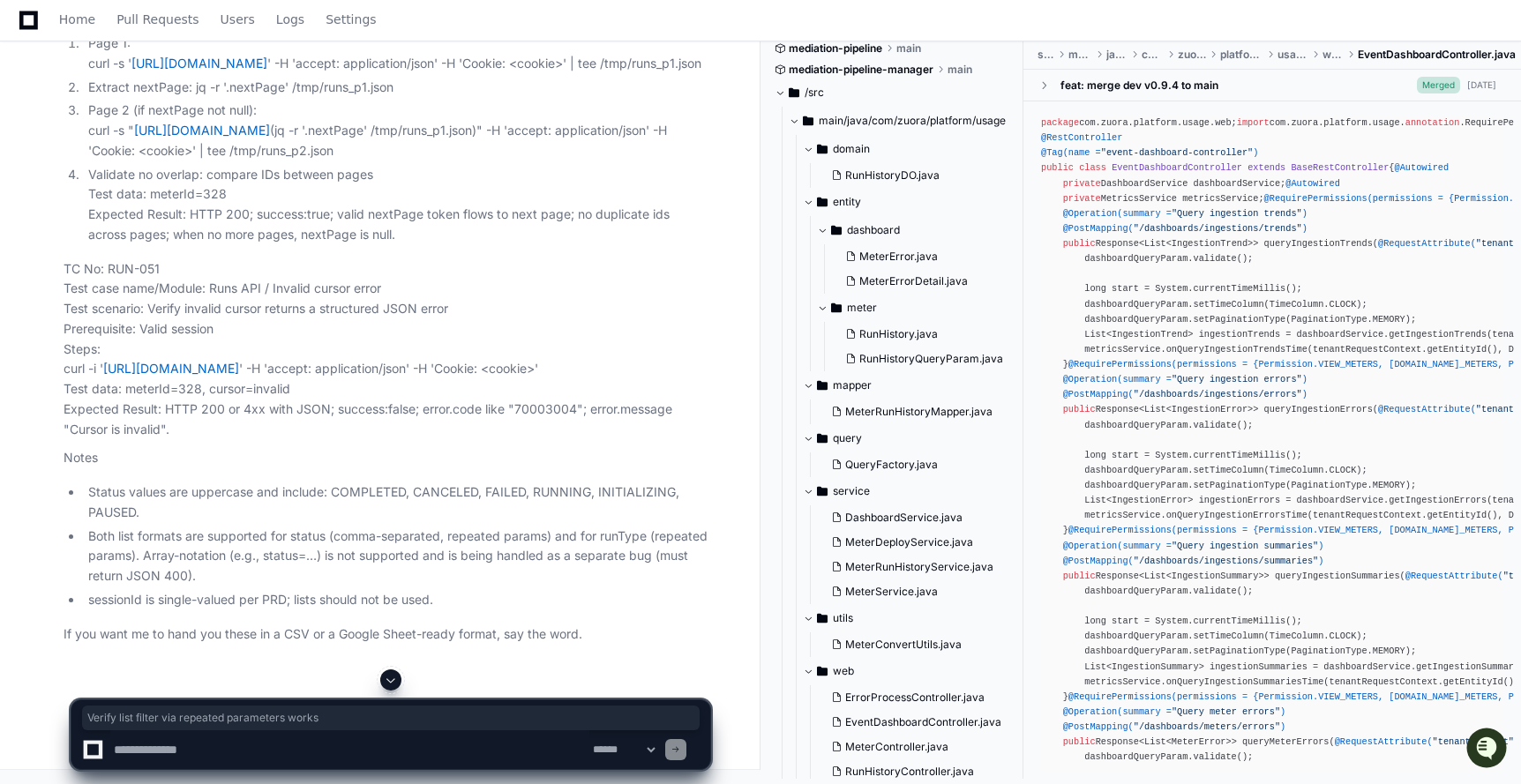
drag, startPoint x: 151, startPoint y: 239, endPoint x: 447, endPoint y: 239, distance: 296.0
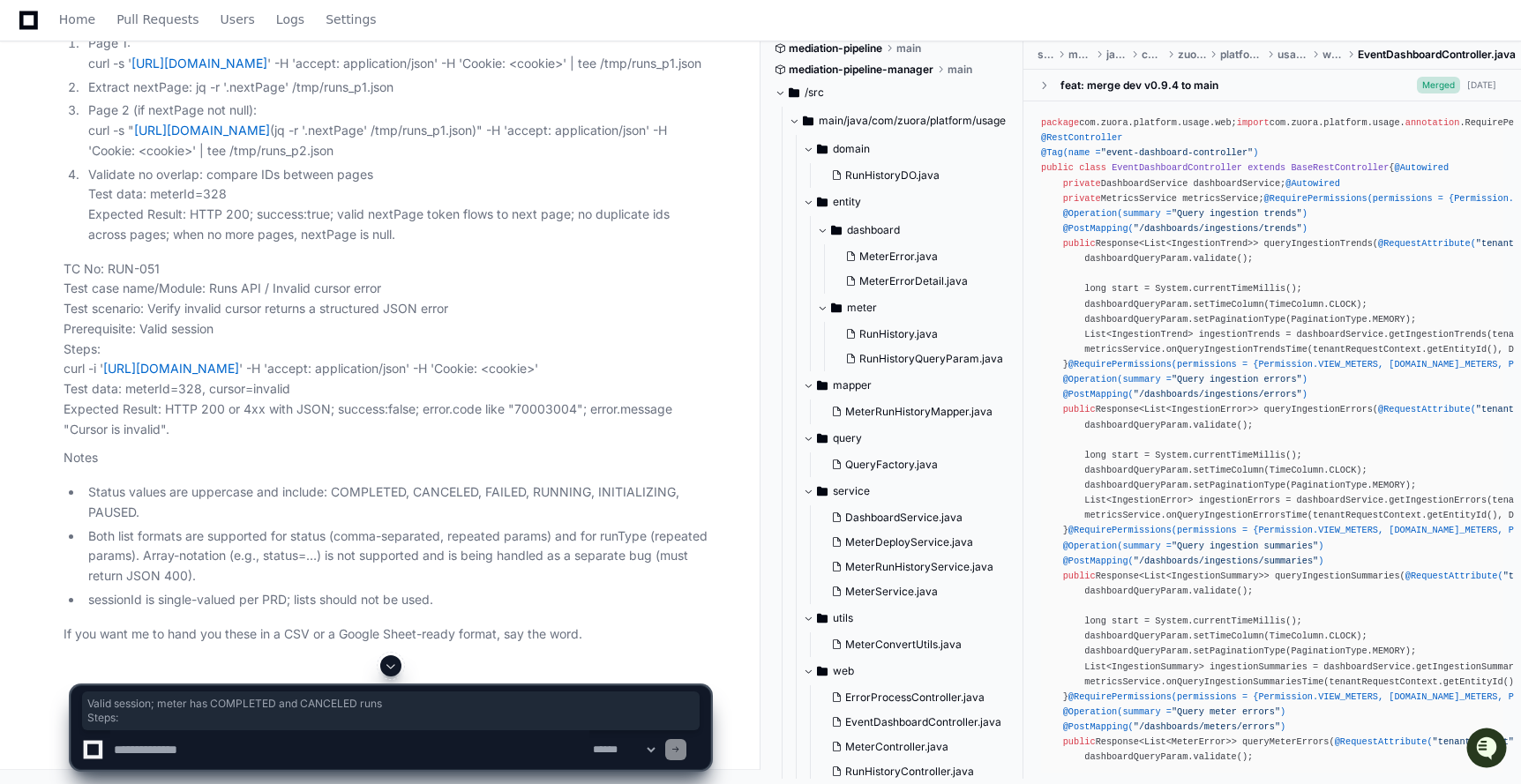
drag, startPoint x: 139, startPoint y: 259, endPoint x: 550, endPoint y: 270, distance: 411.1
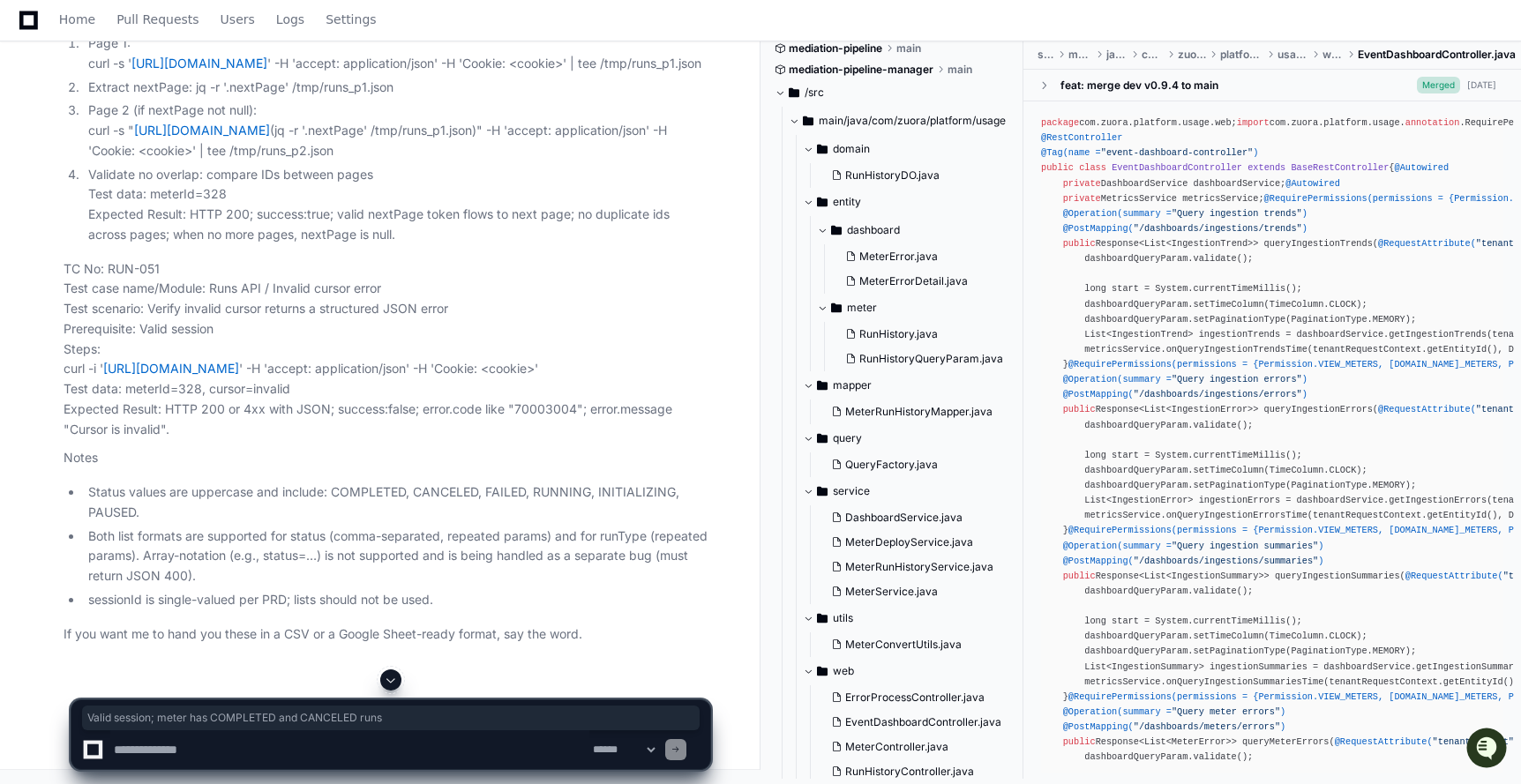
drag, startPoint x: 142, startPoint y: 256, endPoint x: 512, endPoint y: 256, distance: 370.0
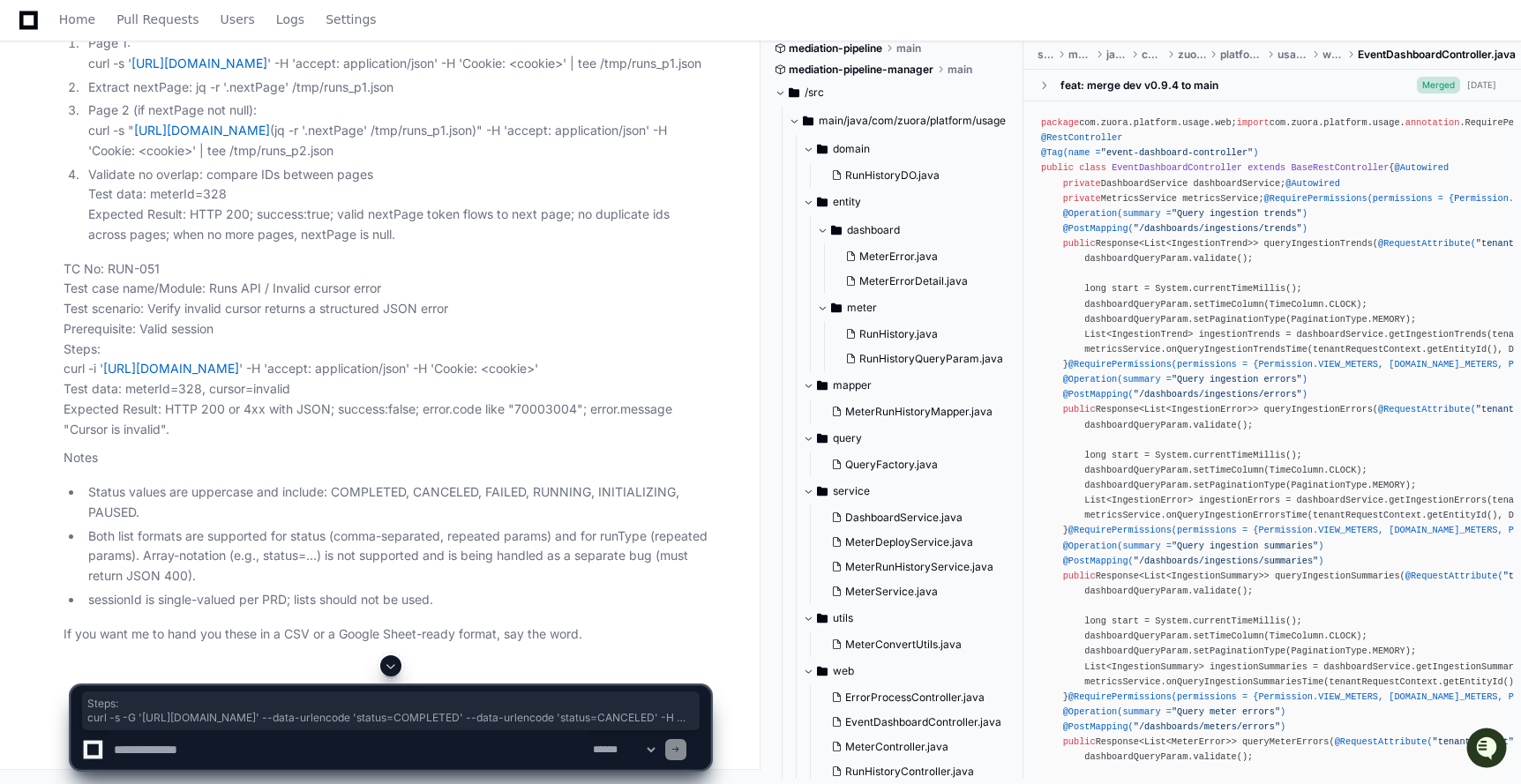
drag, startPoint x: 60, startPoint y: 280, endPoint x: 485, endPoint y: 330, distance: 427.9
drag, startPoint x: 58, startPoint y: 358, endPoint x: 180, endPoint y: 398, distance: 128.4
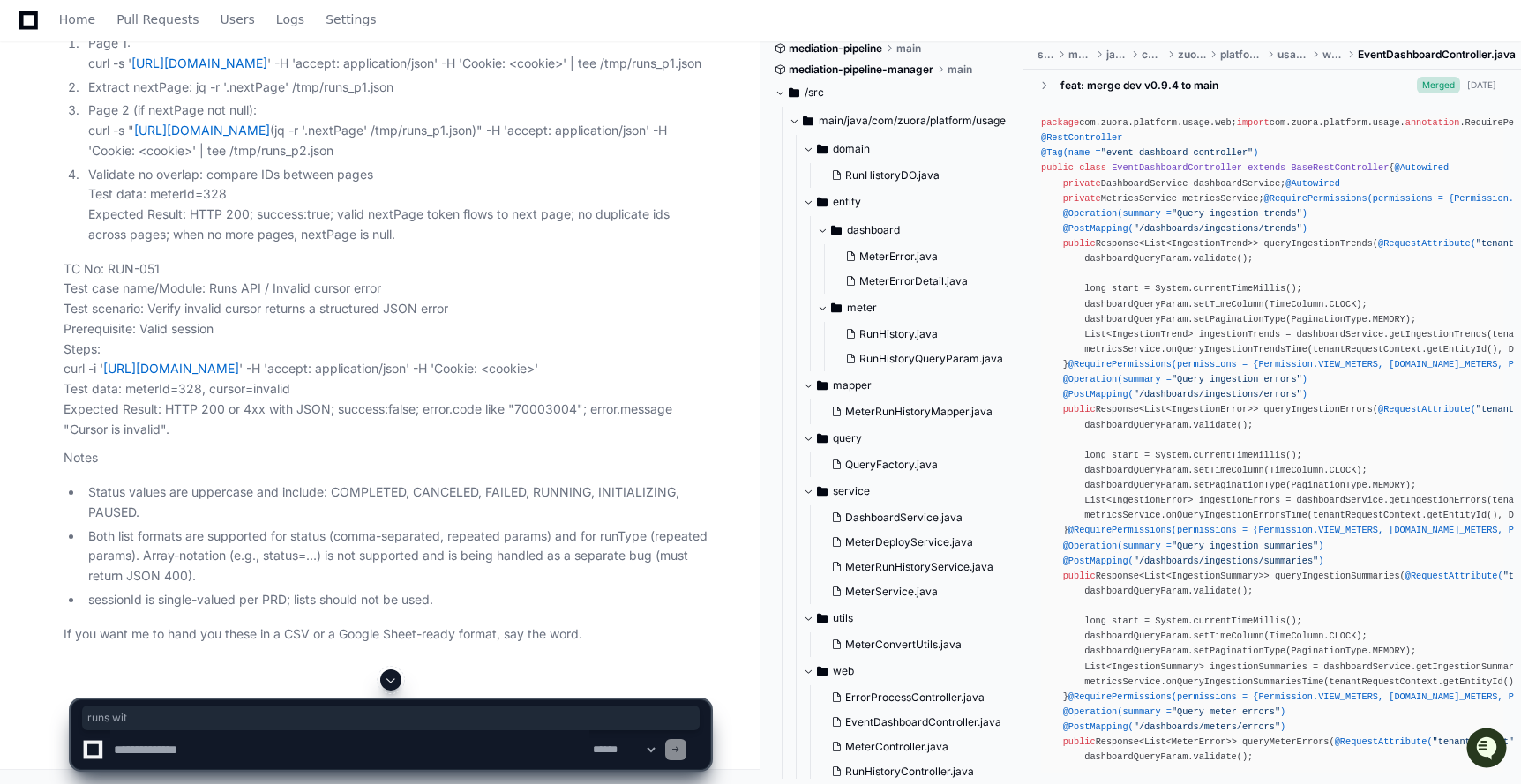
drag, startPoint x: 474, startPoint y: 371, endPoint x: 414, endPoint y: 368, distance: 60.1
drag, startPoint x: 505, startPoint y: 356, endPoint x: 62, endPoint y: 352, distance: 443.0
drag, startPoint x: 62, startPoint y: 382, endPoint x: 180, endPoint y: 393, distance: 118.5
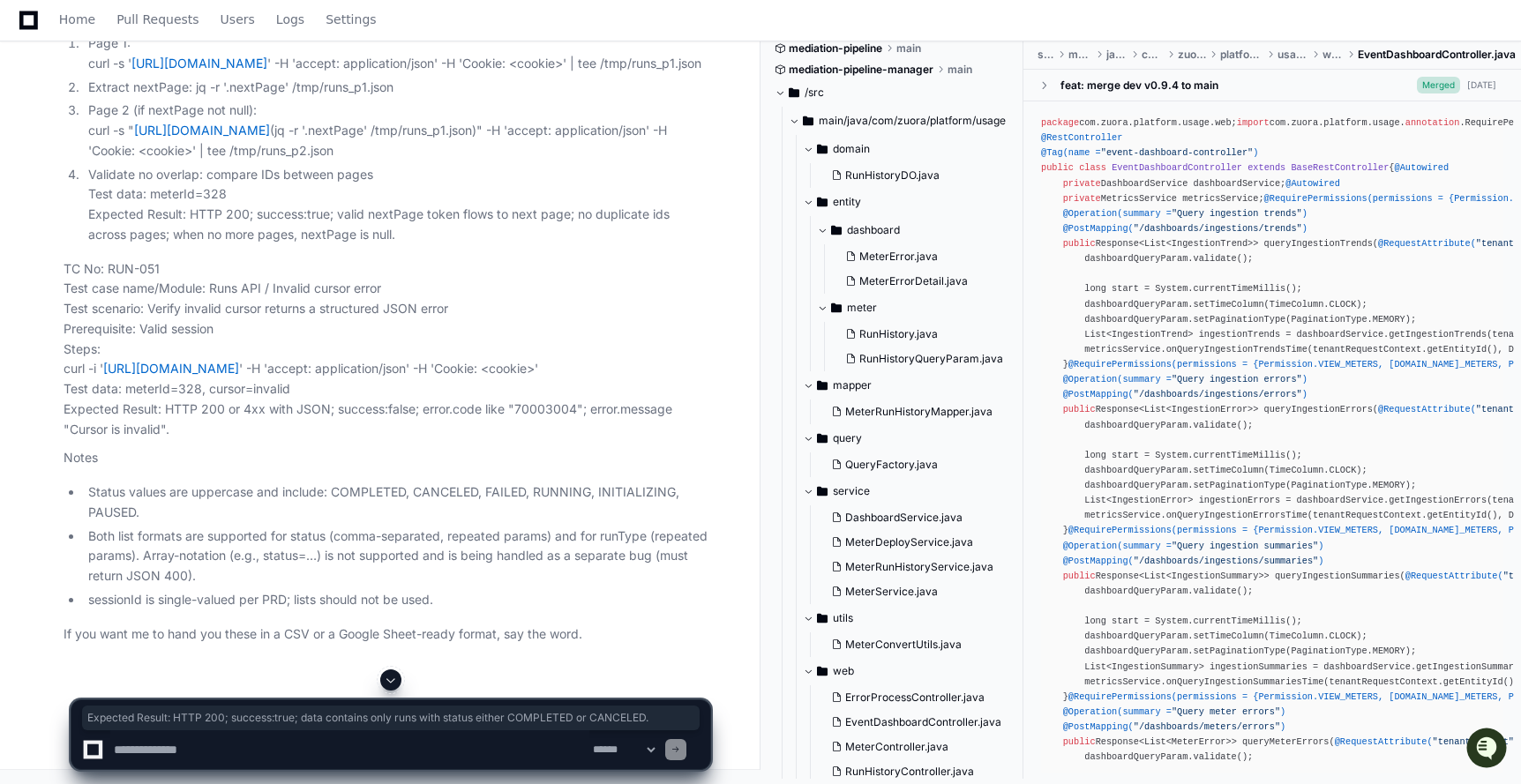
drag, startPoint x: 67, startPoint y: 208, endPoint x: 184, endPoint y: 208, distance: 117.0
drag, startPoint x: 65, startPoint y: 228, endPoint x: 446, endPoint y: 229, distance: 381.0
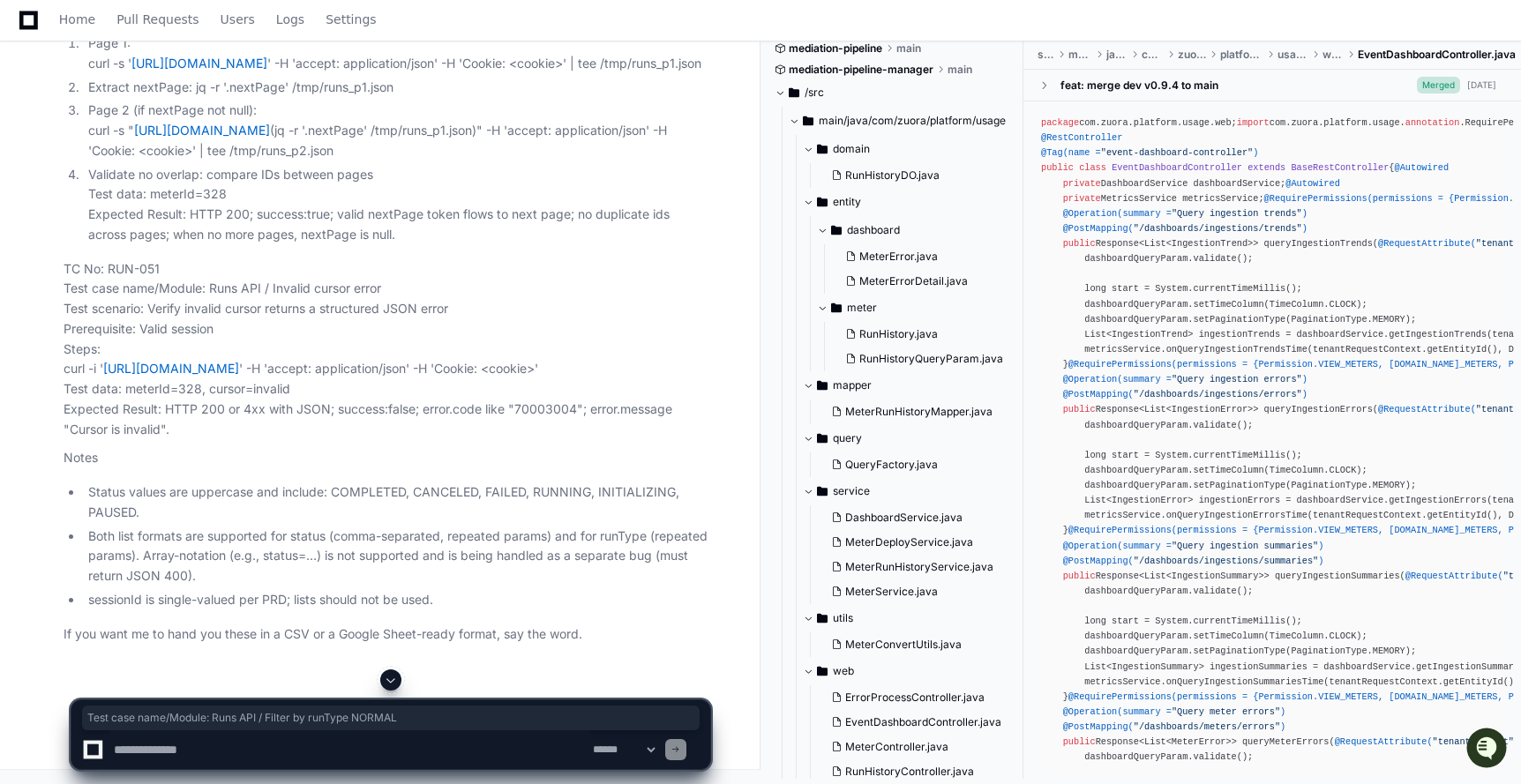
drag, startPoint x: 213, startPoint y: 224, endPoint x: 476, endPoint y: 224, distance: 263.0
drag, startPoint x: 150, startPoint y: 246, endPoint x: 399, endPoint y: 247, distance: 249.0
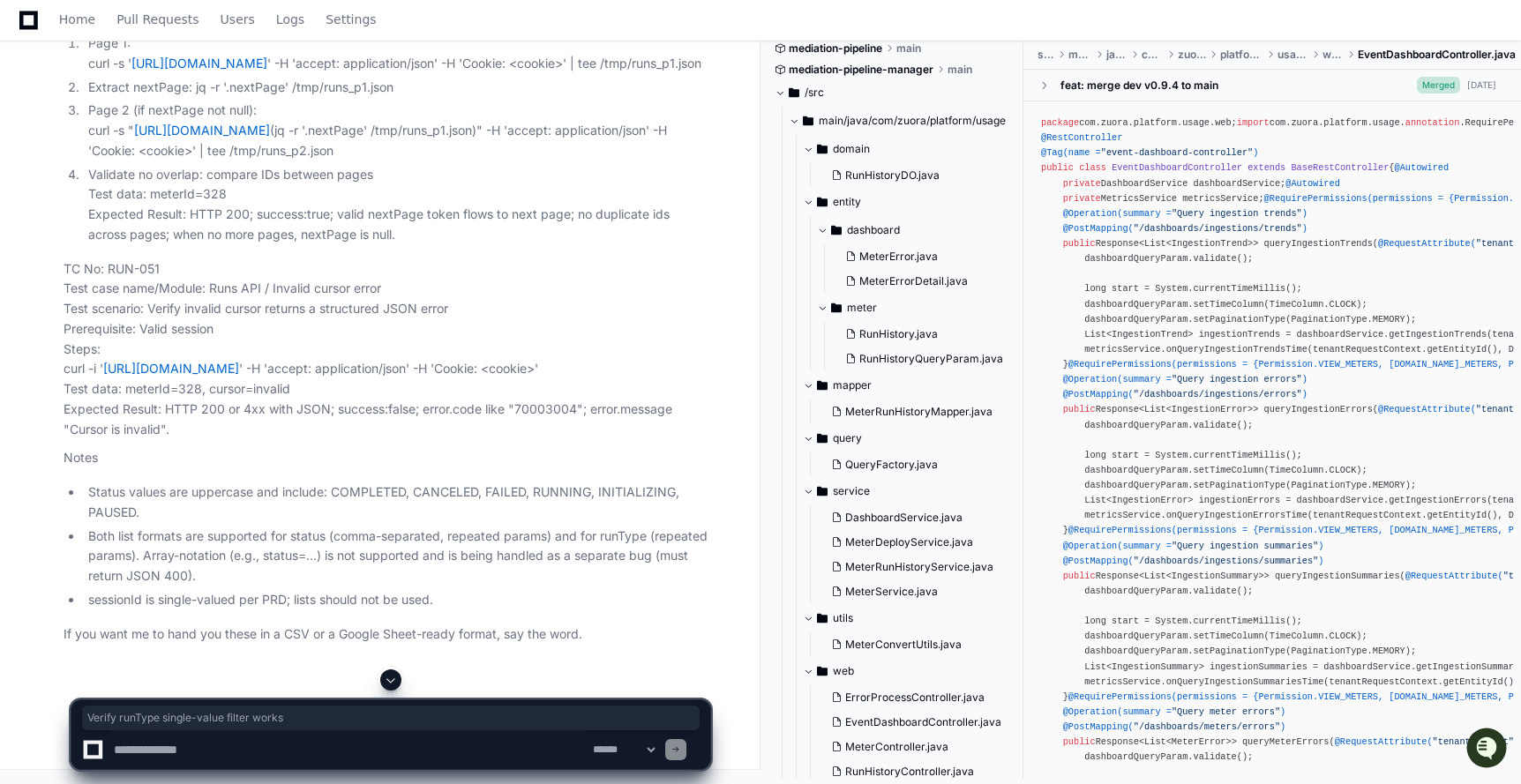
drag, startPoint x: 140, startPoint y: 265, endPoint x: 505, endPoint y: 261, distance: 365.0
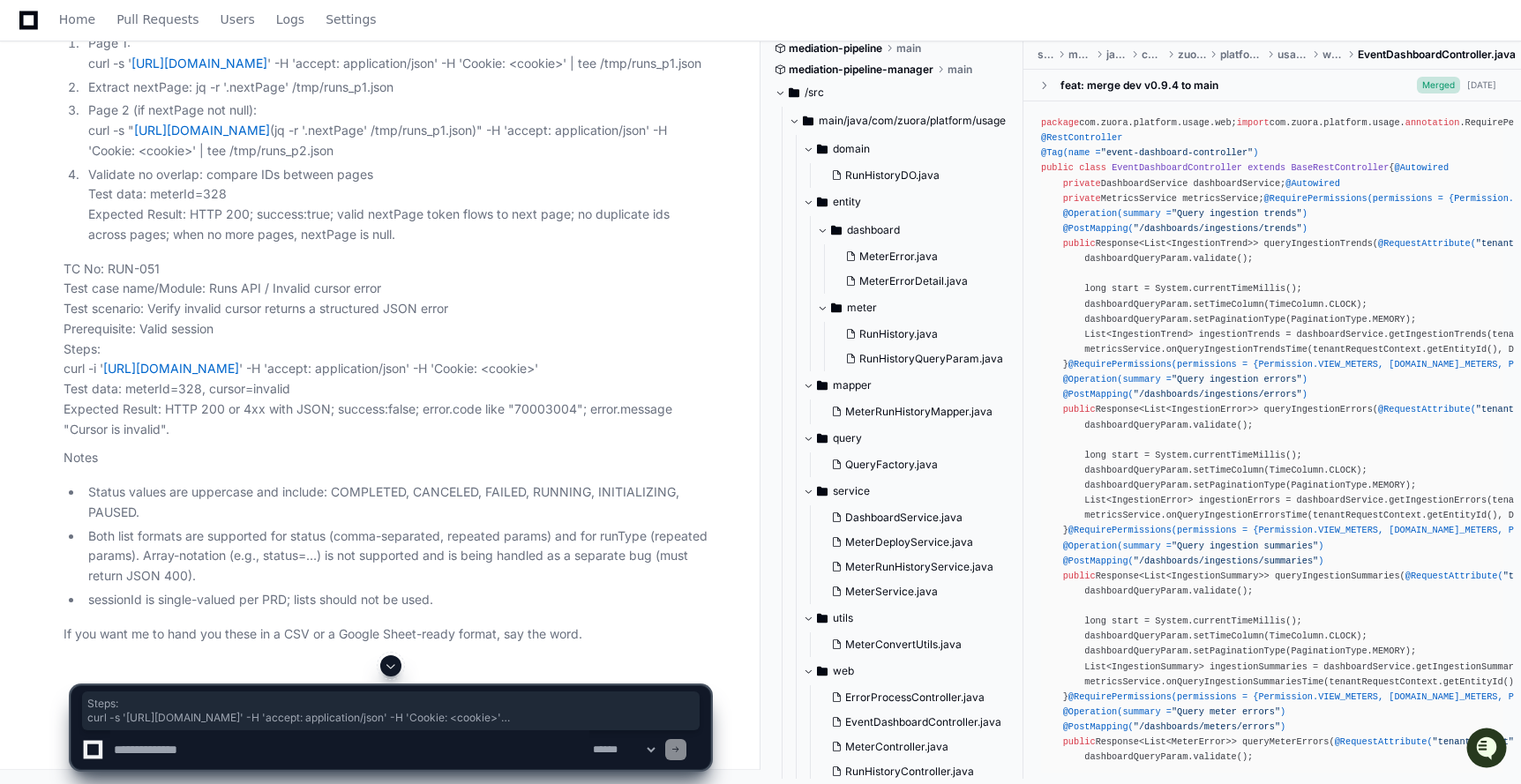
drag, startPoint x: 66, startPoint y: 288, endPoint x: 415, endPoint y: 349, distance: 354.3
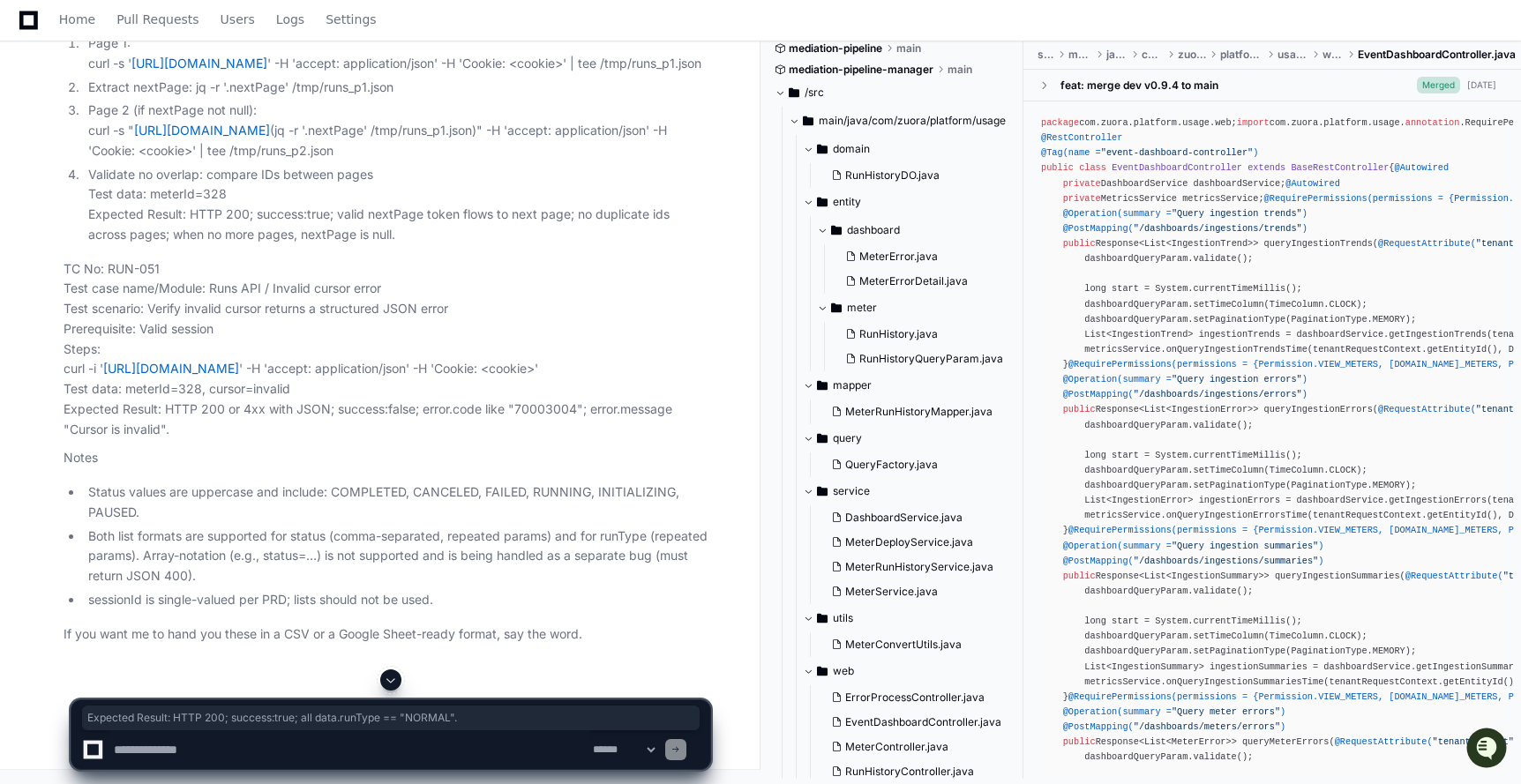
drag, startPoint x: 66, startPoint y: 368, endPoint x: 526, endPoint y: 375, distance: 460.1
drag, startPoint x: 66, startPoint y: 280, endPoint x: 199, endPoint y: 279, distance: 133.0
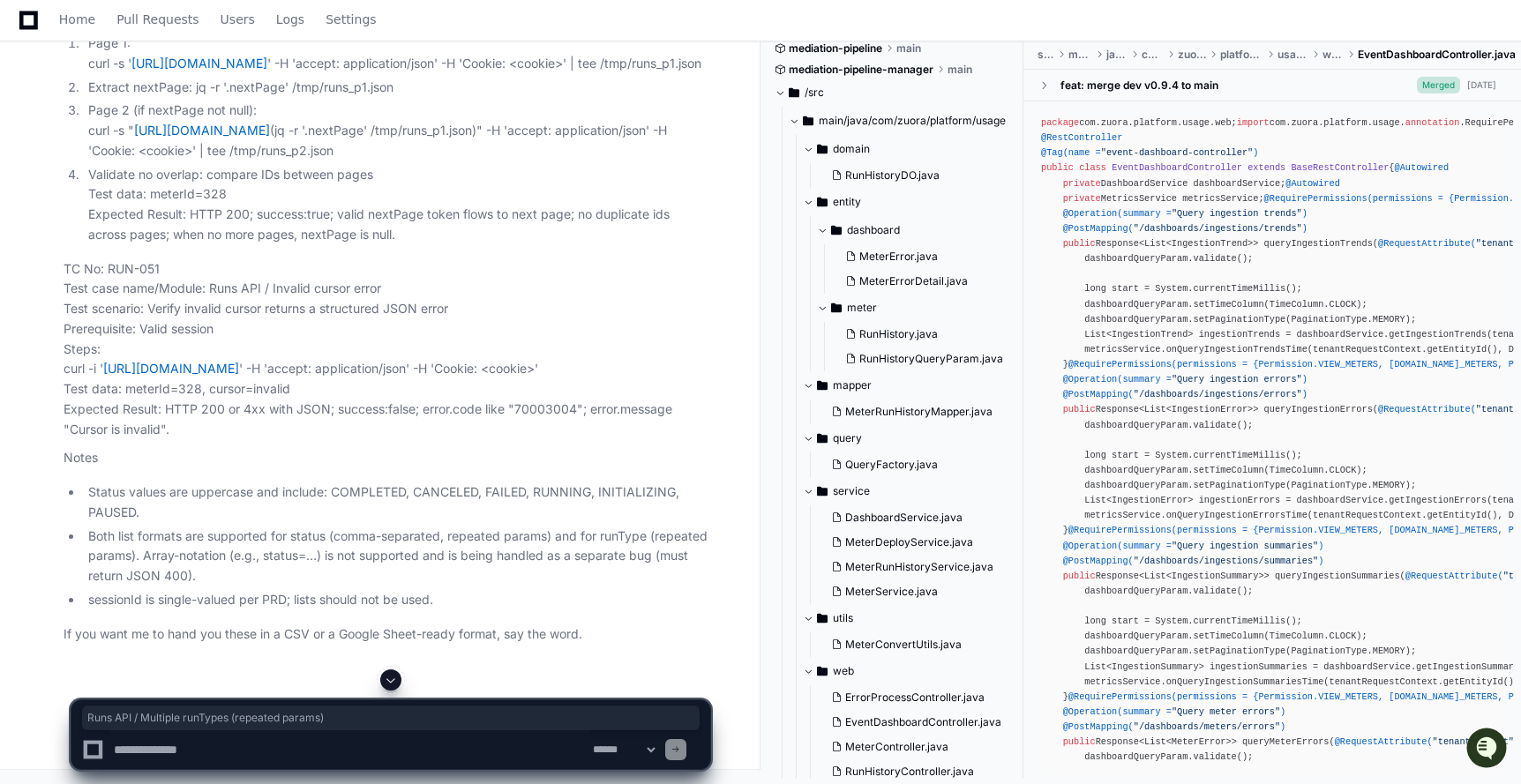
drag, startPoint x: 211, startPoint y: 297, endPoint x: 520, endPoint y: 295, distance: 309.0
drag, startPoint x: 148, startPoint y: 321, endPoint x: 449, endPoint y: 325, distance: 301.0
drag, startPoint x: 143, startPoint y: 336, endPoint x: 450, endPoint y: 338, distance: 307.0
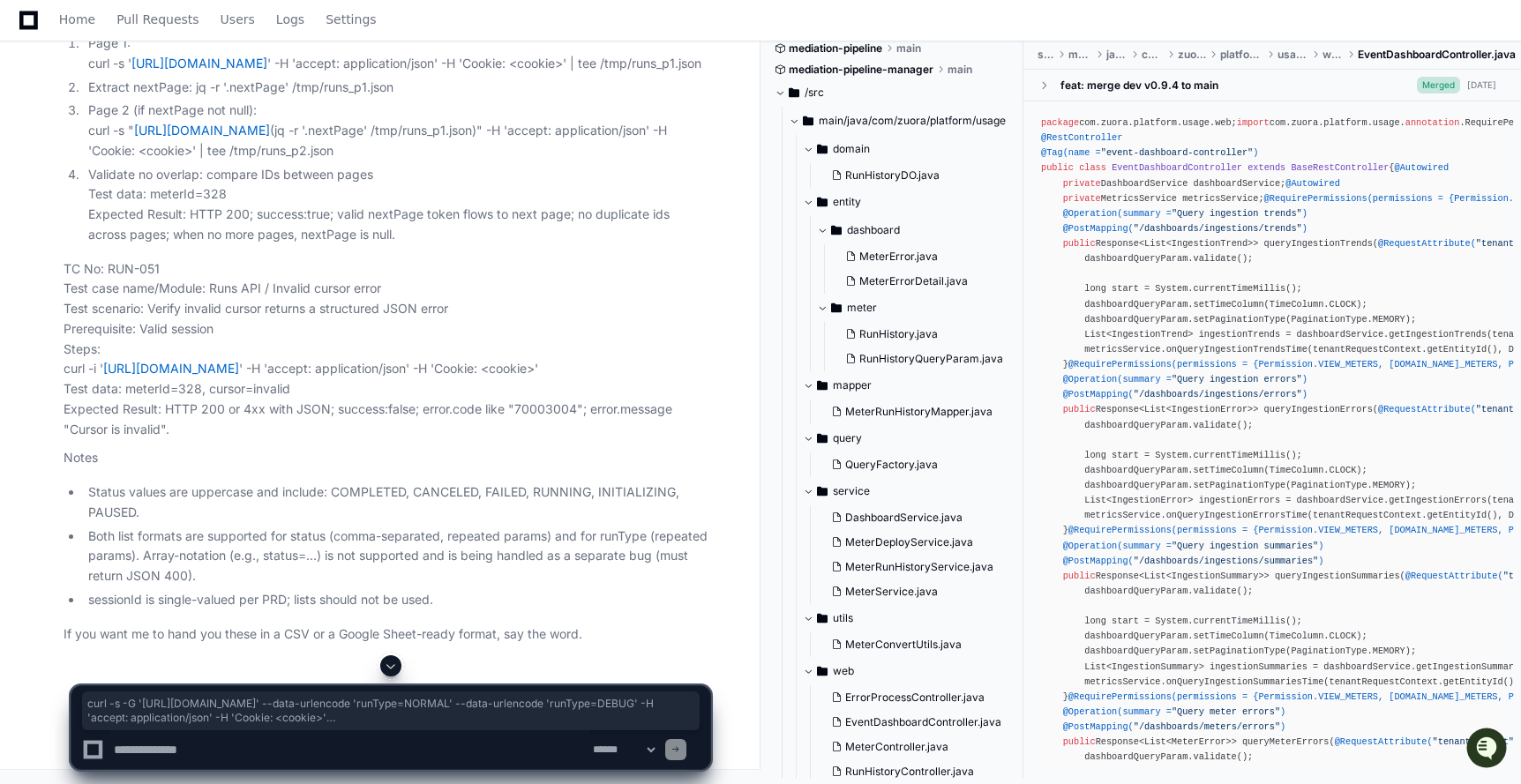
drag, startPoint x: 65, startPoint y: 377, endPoint x: 444, endPoint y: 422, distance: 381.7
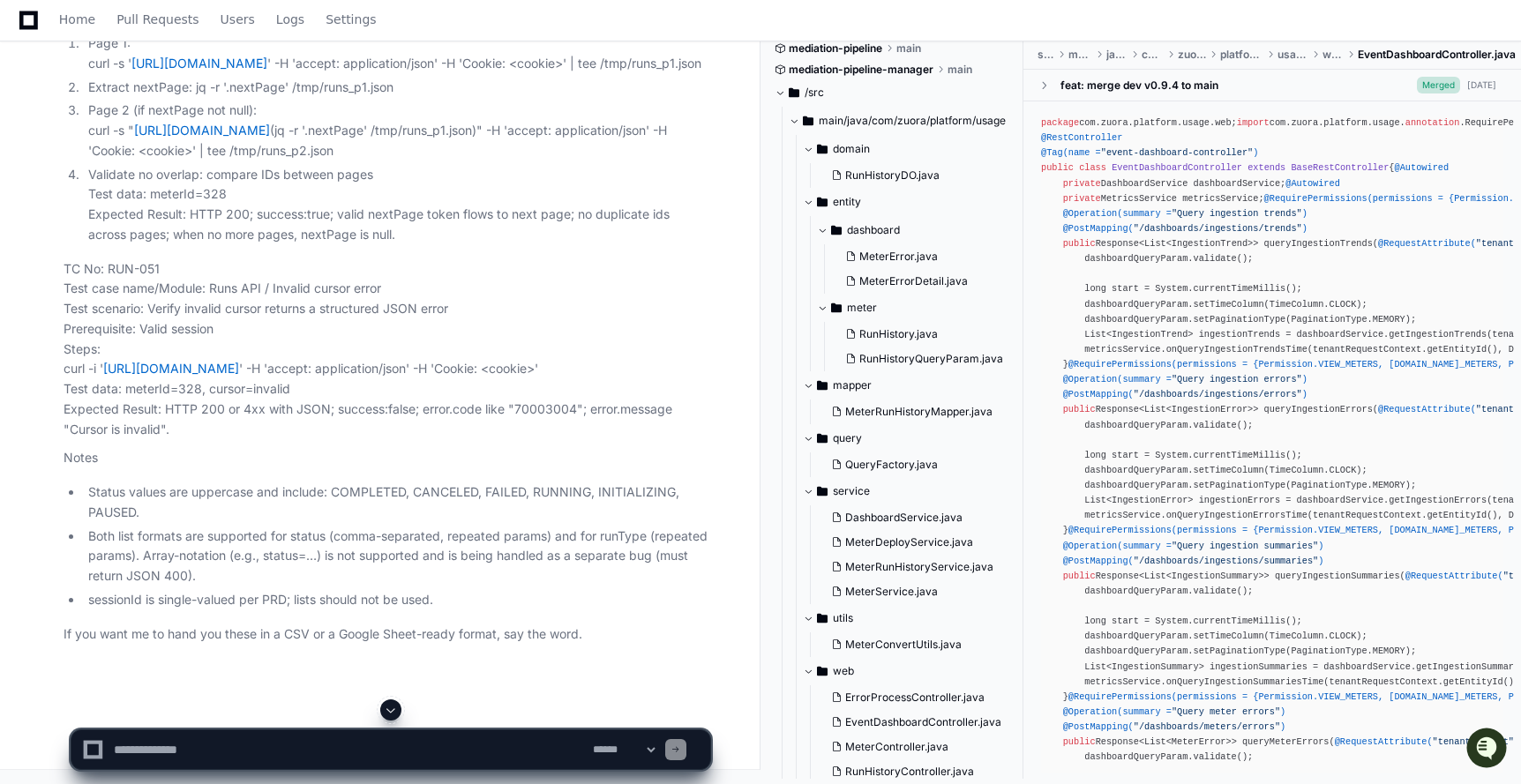
drag, startPoint x: 163, startPoint y: 444, endPoint x: 591, endPoint y: 448, distance: 428.0
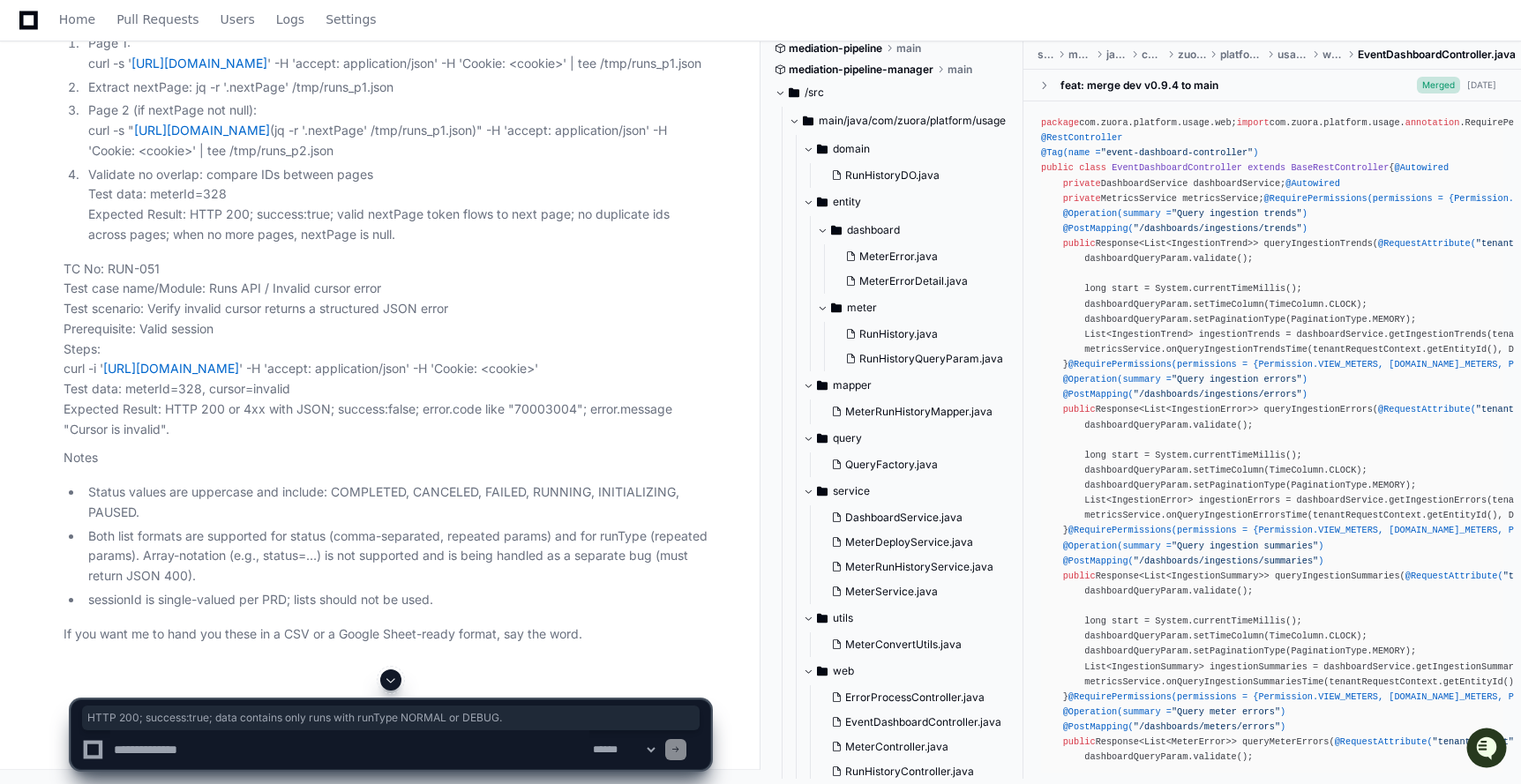
drag, startPoint x: 654, startPoint y: 445, endPoint x: 165, endPoint y: 438, distance: 489.1
drag, startPoint x: 67, startPoint y: 67, endPoint x: 195, endPoint y: 67, distance: 128.0
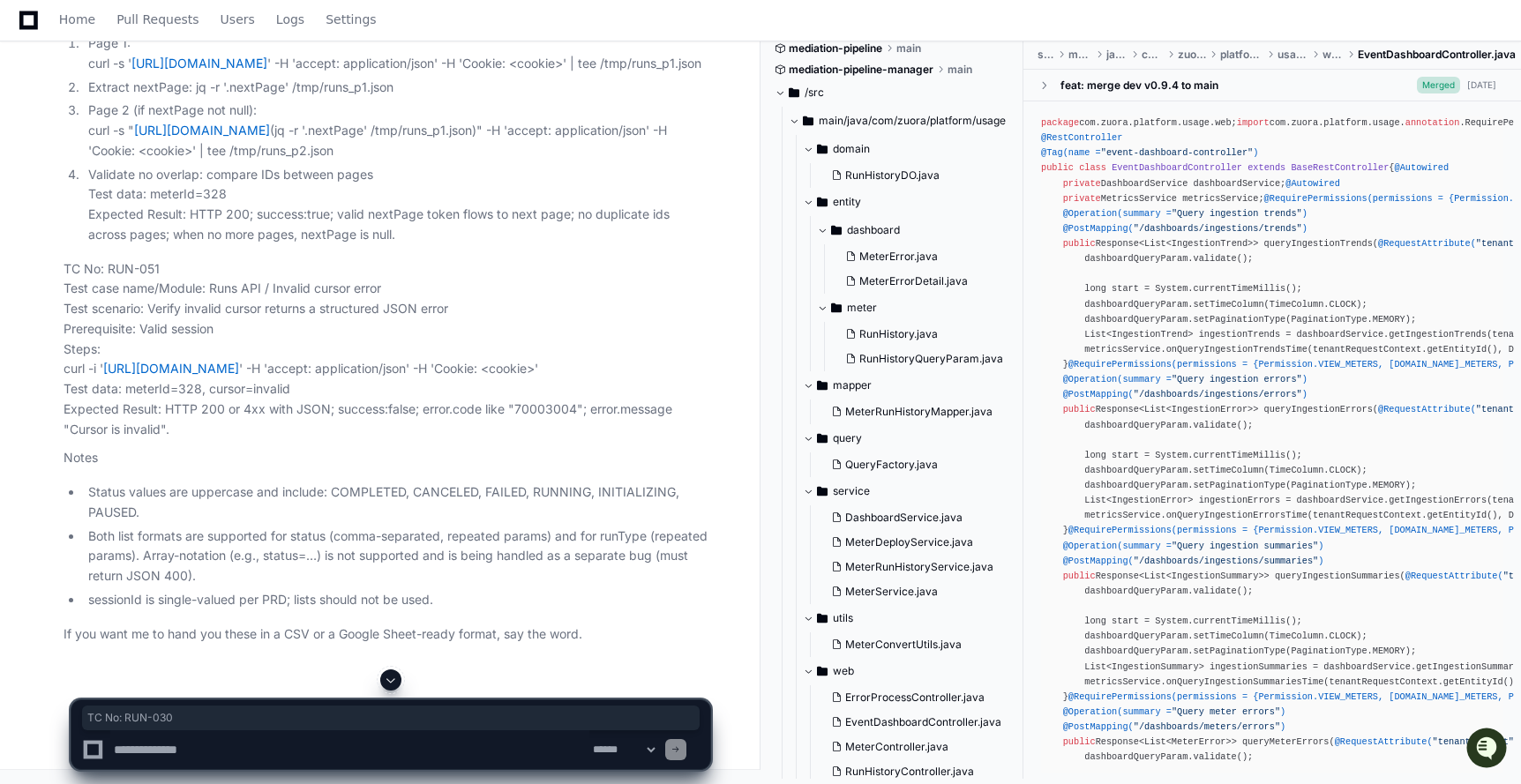
scroll to position [158670, 0]
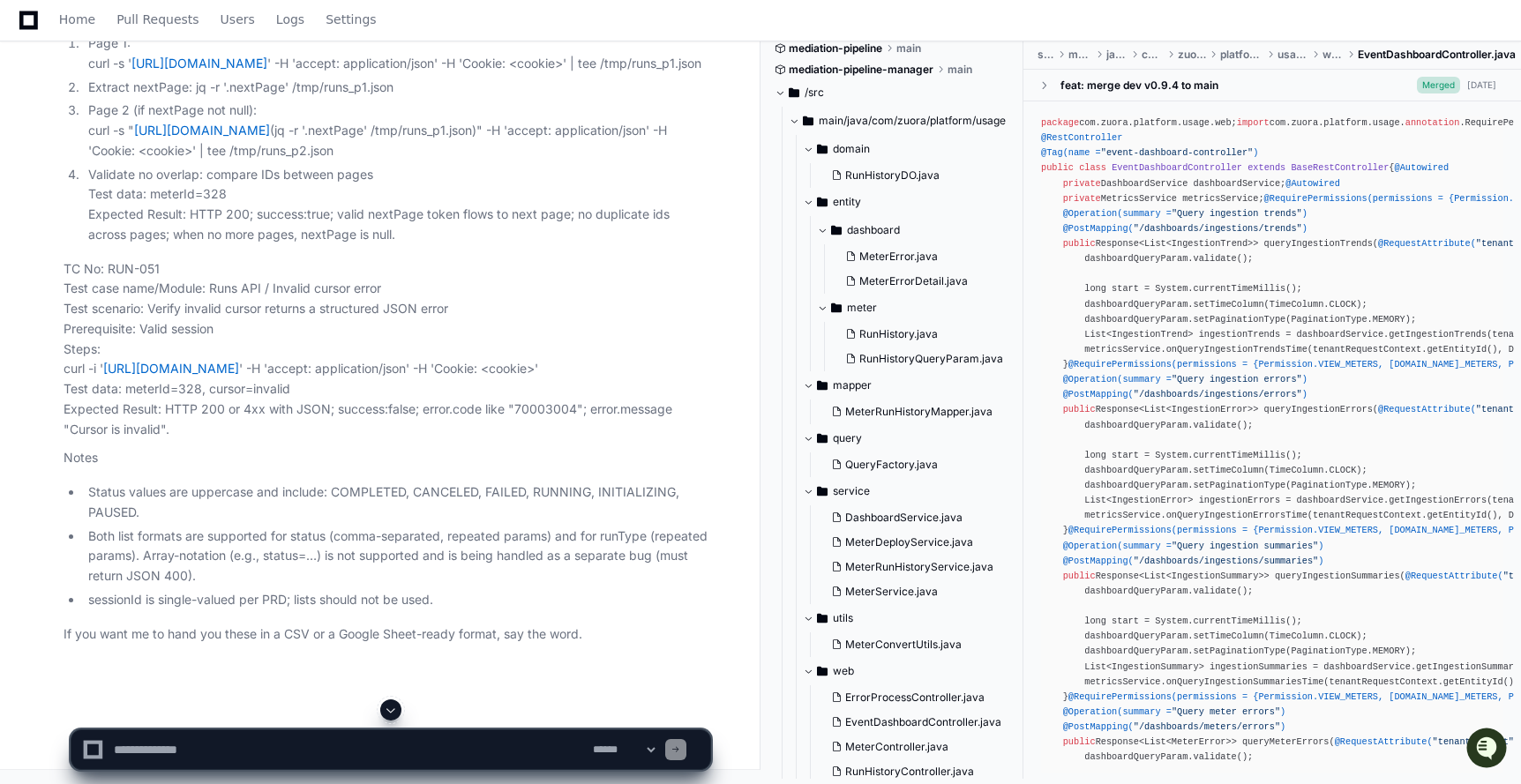
drag, startPoint x: 214, startPoint y: 118, endPoint x: 462, endPoint y: 123, distance: 248.1
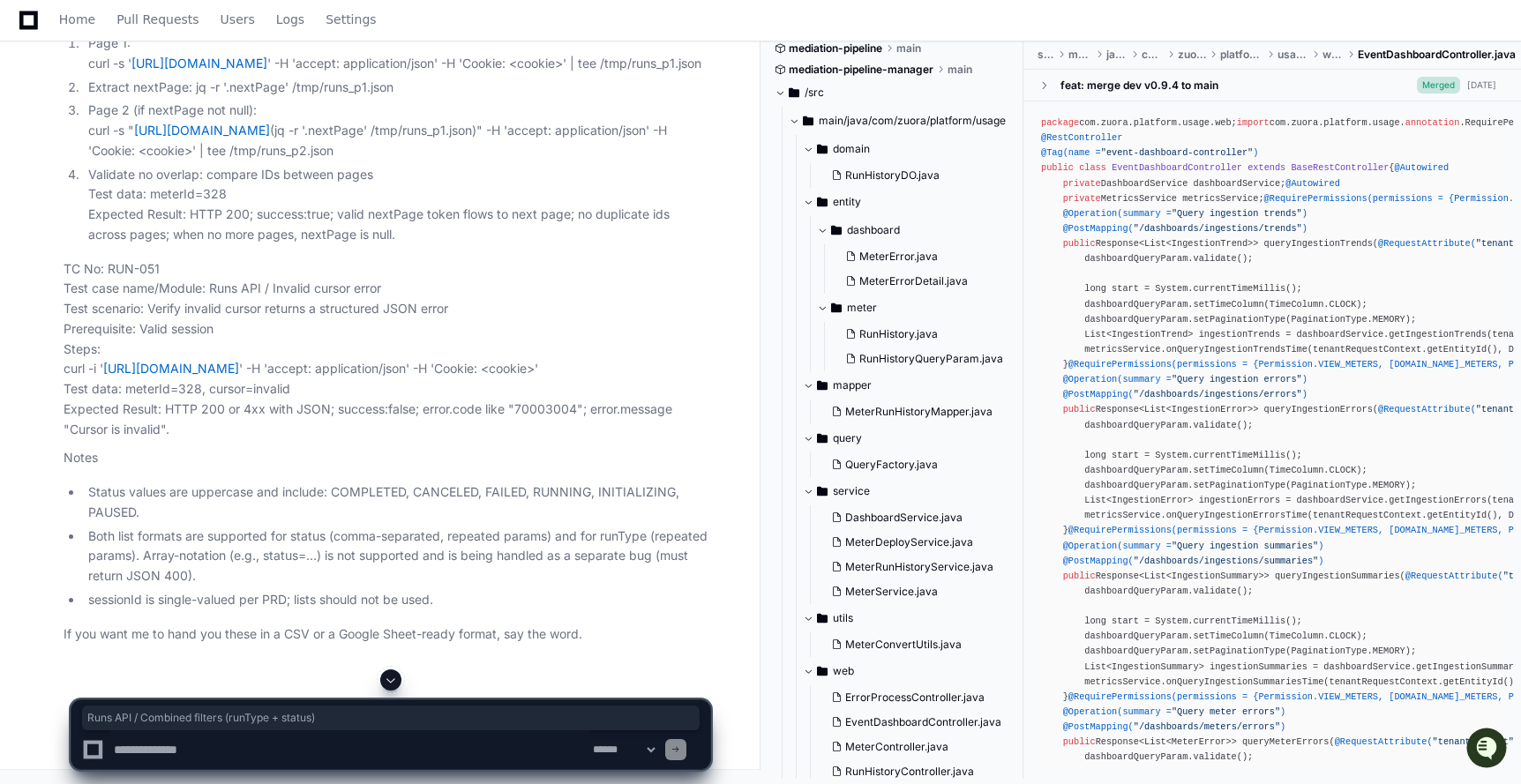
drag, startPoint x: 486, startPoint y: 123, endPoint x: 210, endPoint y: 115, distance: 276.1
drag, startPoint x: 149, startPoint y: 137, endPoint x: 578, endPoint y: 138, distance: 429.0
drag, startPoint x: 143, startPoint y: 155, endPoint x: 501, endPoint y: 158, distance: 358.0
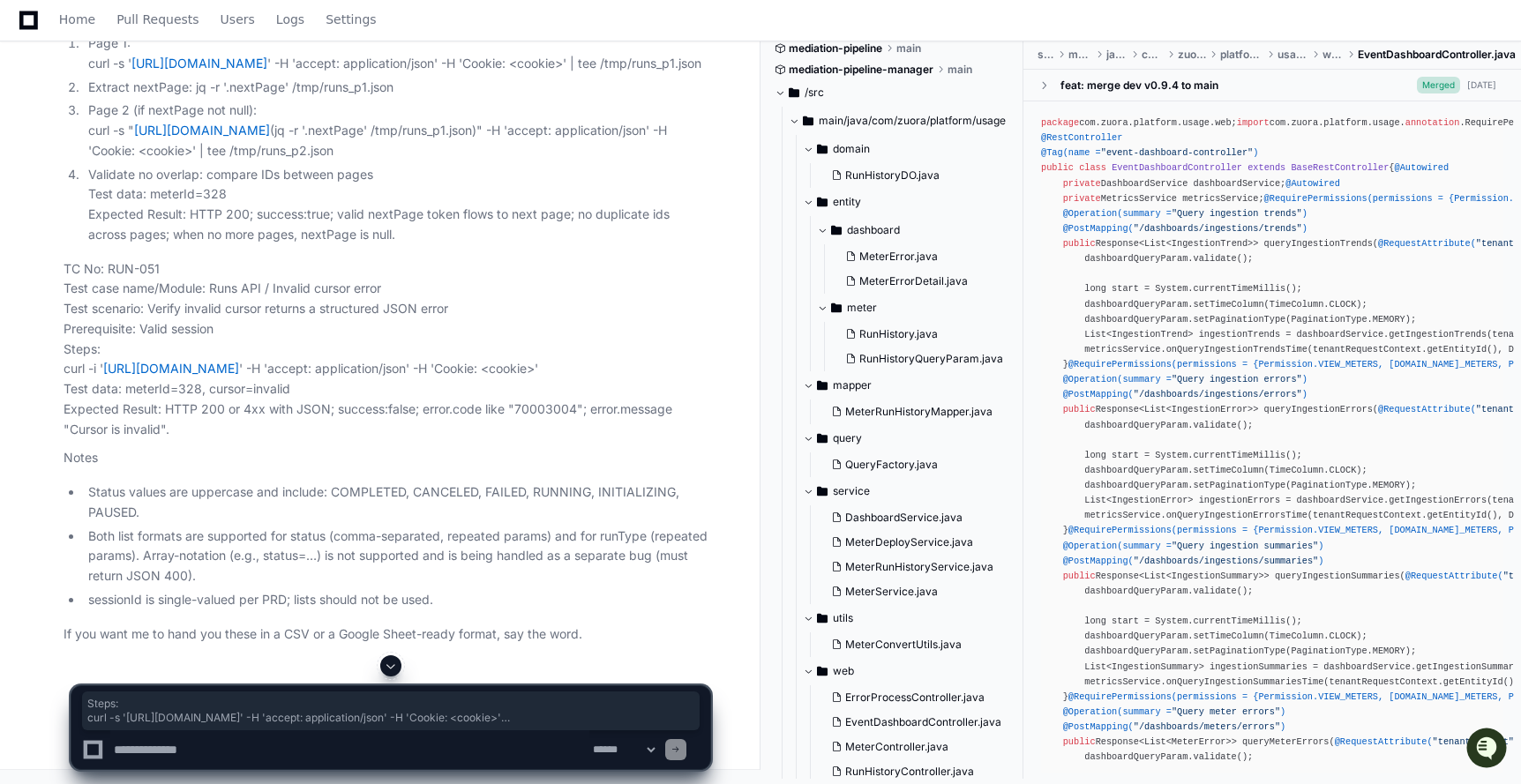
drag, startPoint x: 66, startPoint y: 176, endPoint x: 471, endPoint y: 234, distance: 409.1
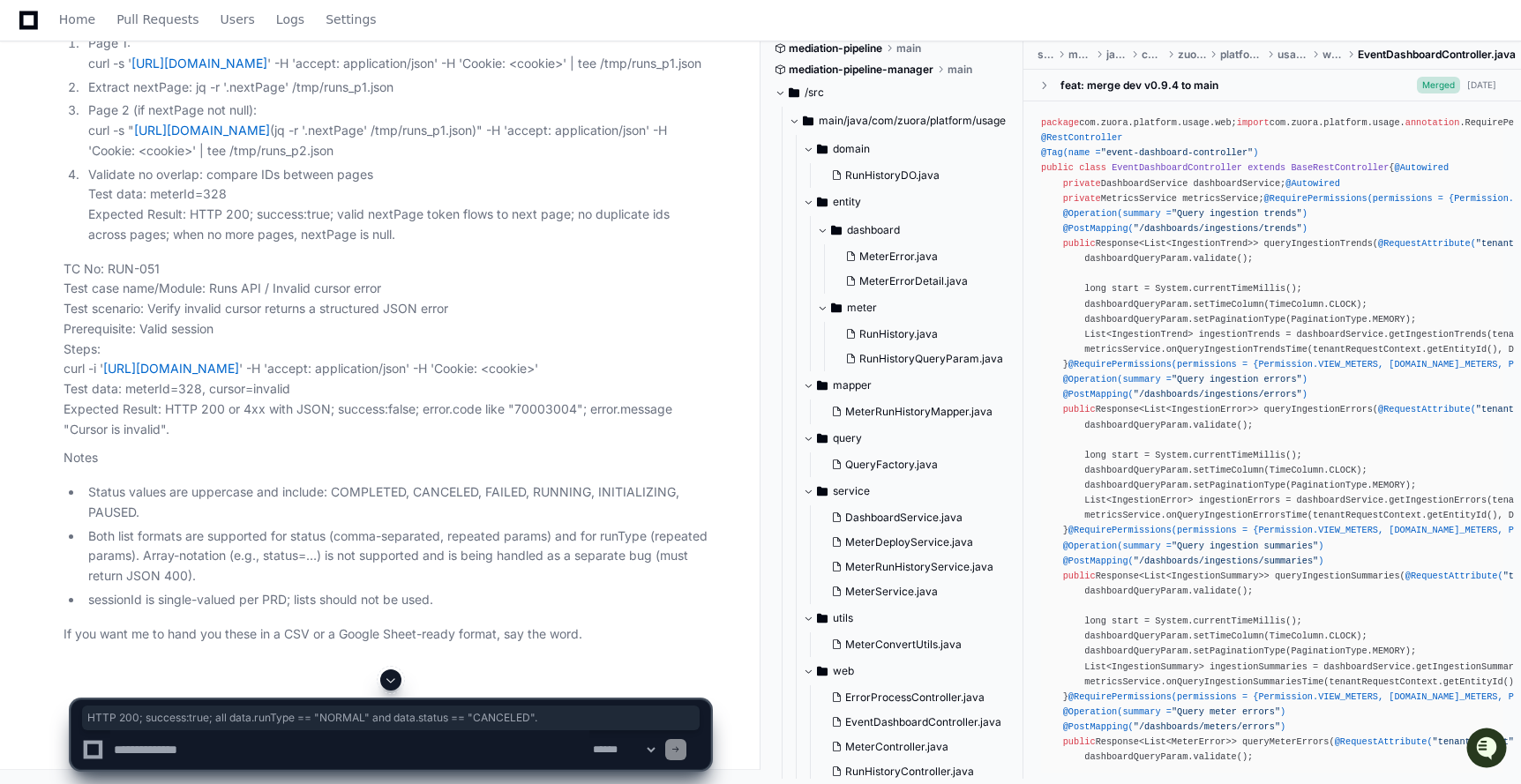
drag, startPoint x: 197, startPoint y: 258, endPoint x: 714, endPoint y: 254, distance: 517.0
drag, startPoint x: 61, startPoint y: 137, endPoint x: 196, endPoint y: 138, distance: 135.0
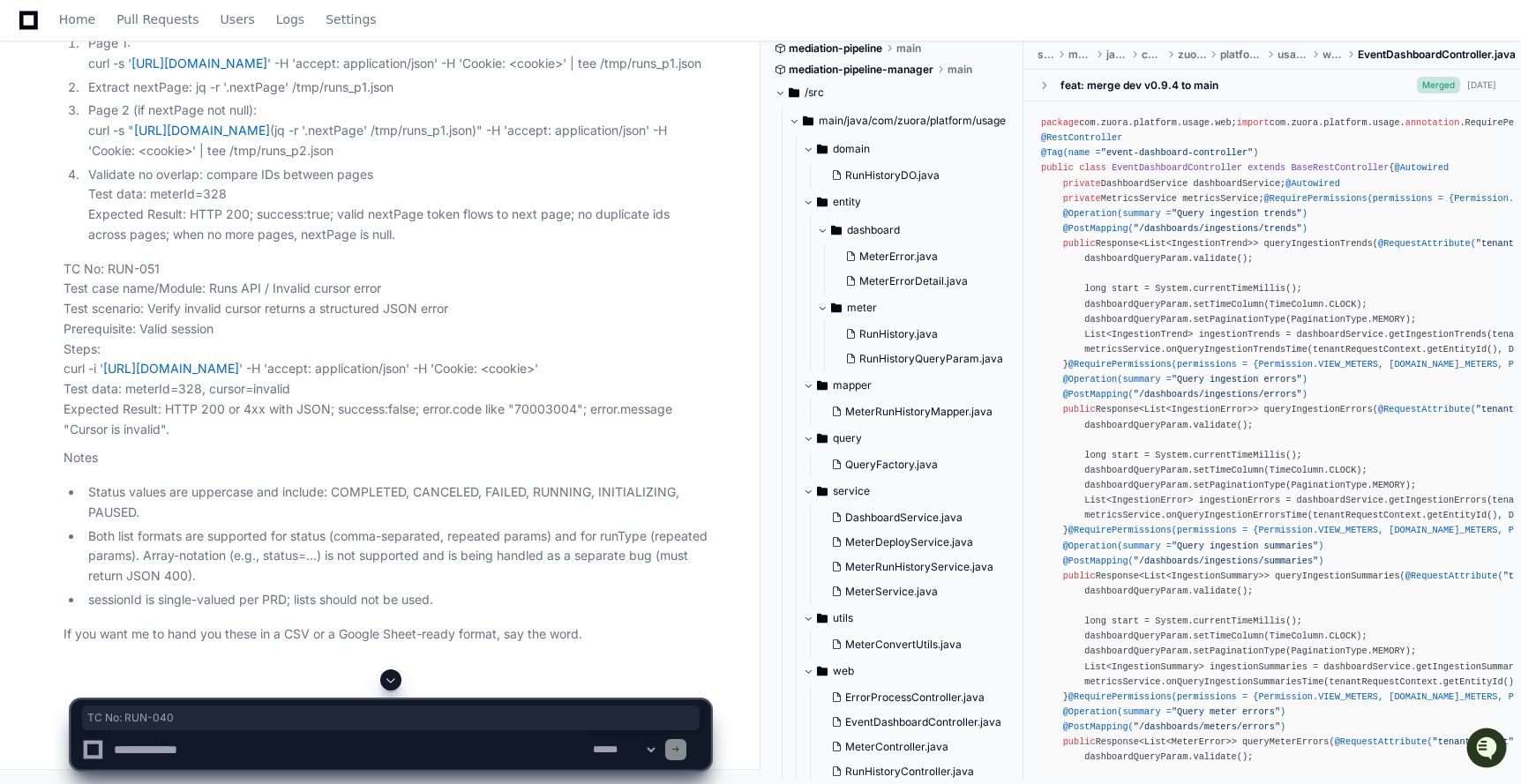
scroll to position [158824, 0]
drag, startPoint x: 213, startPoint y: 154, endPoint x: 497, endPoint y: 154, distance: 284.0
drag, startPoint x: 151, startPoint y: 173, endPoint x: 404, endPoint y: 176, distance: 253.0
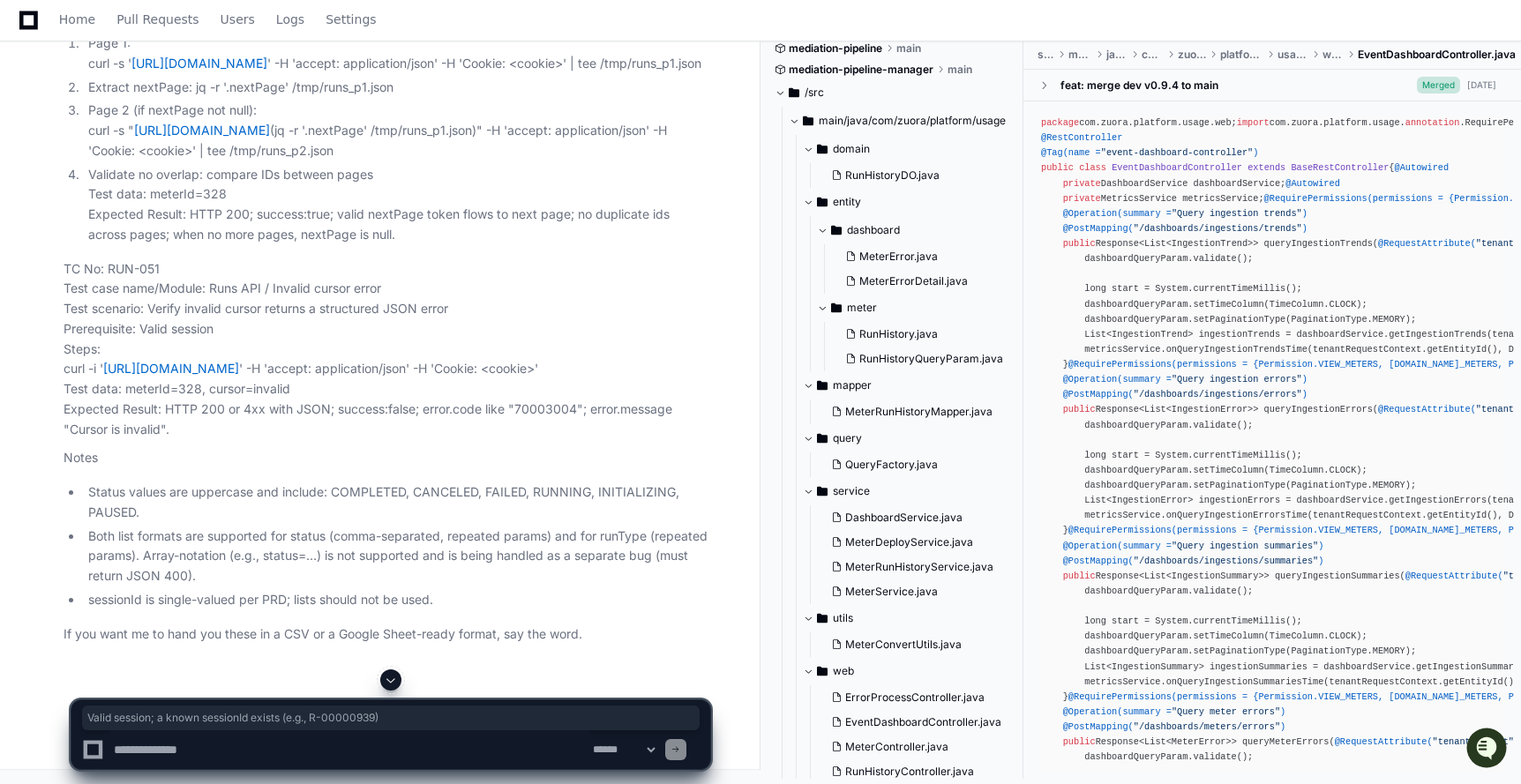
drag, startPoint x: 142, startPoint y: 193, endPoint x: 500, endPoint y: 196, distance: 358.0
drag, startPoint x: 63, startPoint y: 230, endPoint x: 369, endPoint y: 259, distance: 307.4
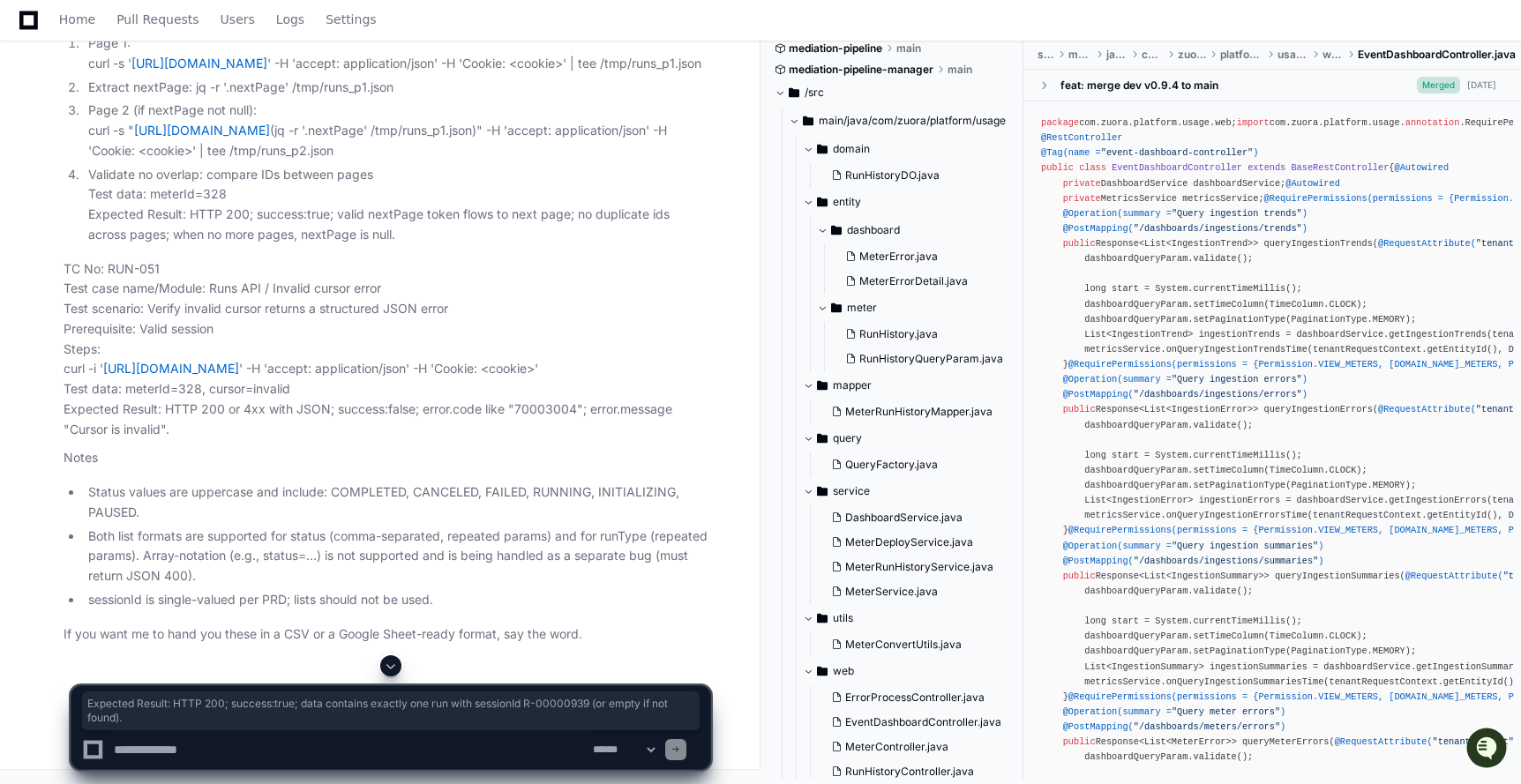
drag, startPoint x: 61, startPoint y: 289, endPoint x: 155, endPoint y: 309, distance: 96.1
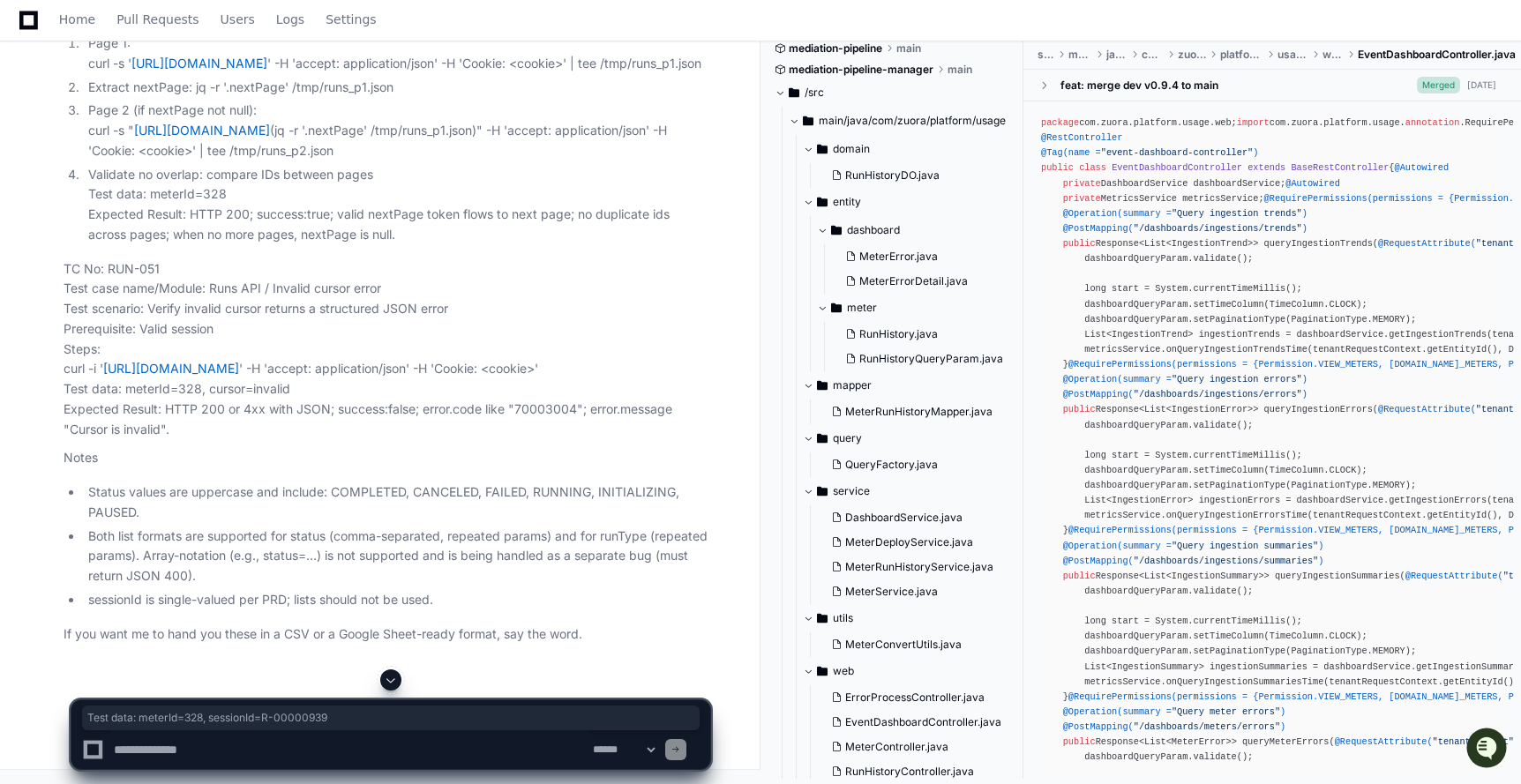
drag, startPoint x: 61, startPoint y: 271, endPoint x: 368, endPoint y: 273, distance: 307.0
drag, startPoint x: 63, startPoint y: 279, endPoint x: 208, endPoint y: 278, distance: 145.0
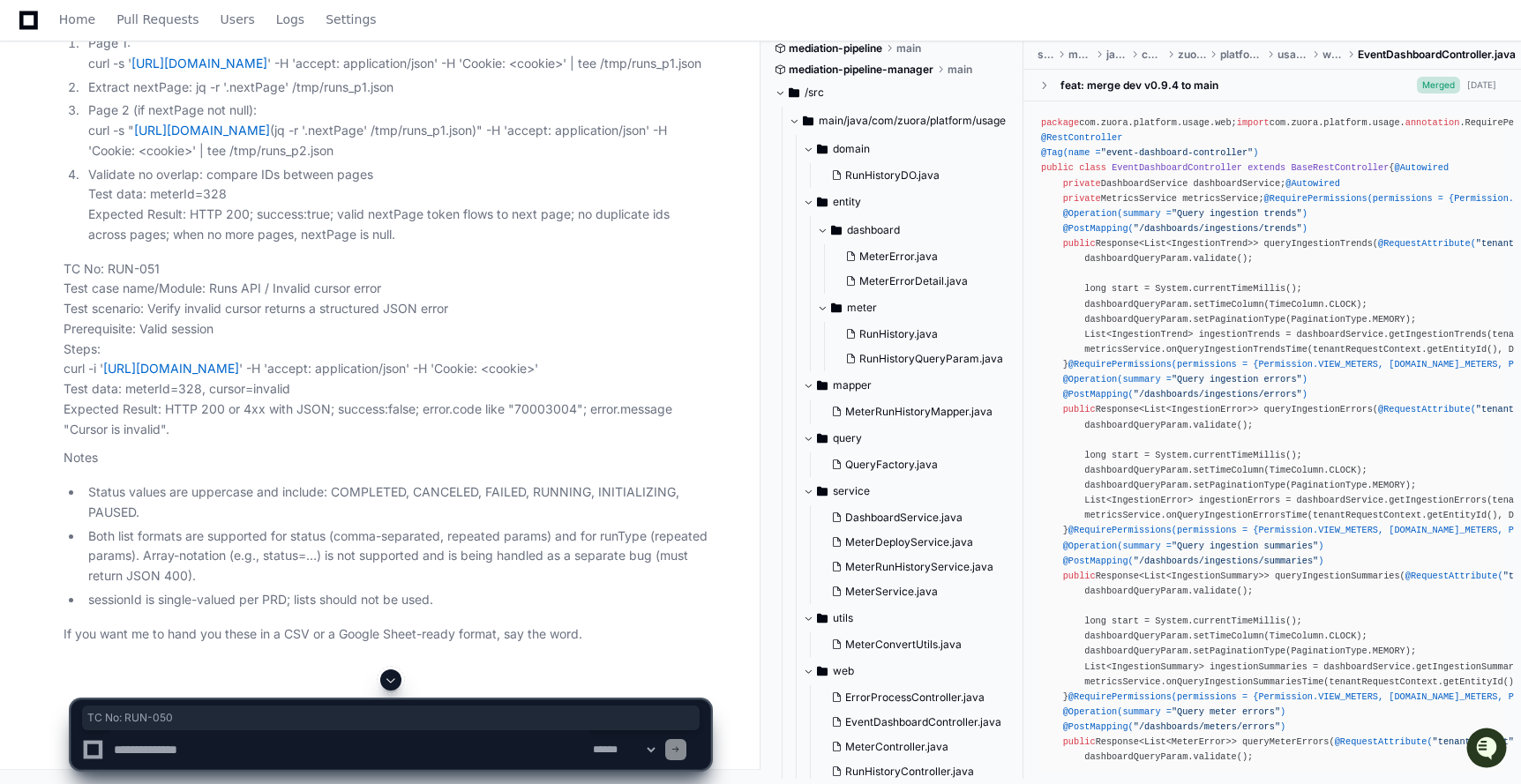
scroll to position [158951, 0]
drag, startPoint x: 211, startPoint y: 234, endPoint x: 541, endPoint y: 228, distance: 330.1
drag, startPoint x: 152, startPoint y: 253, endPoint x: 481, endPoint y: 256, distance: 329.0
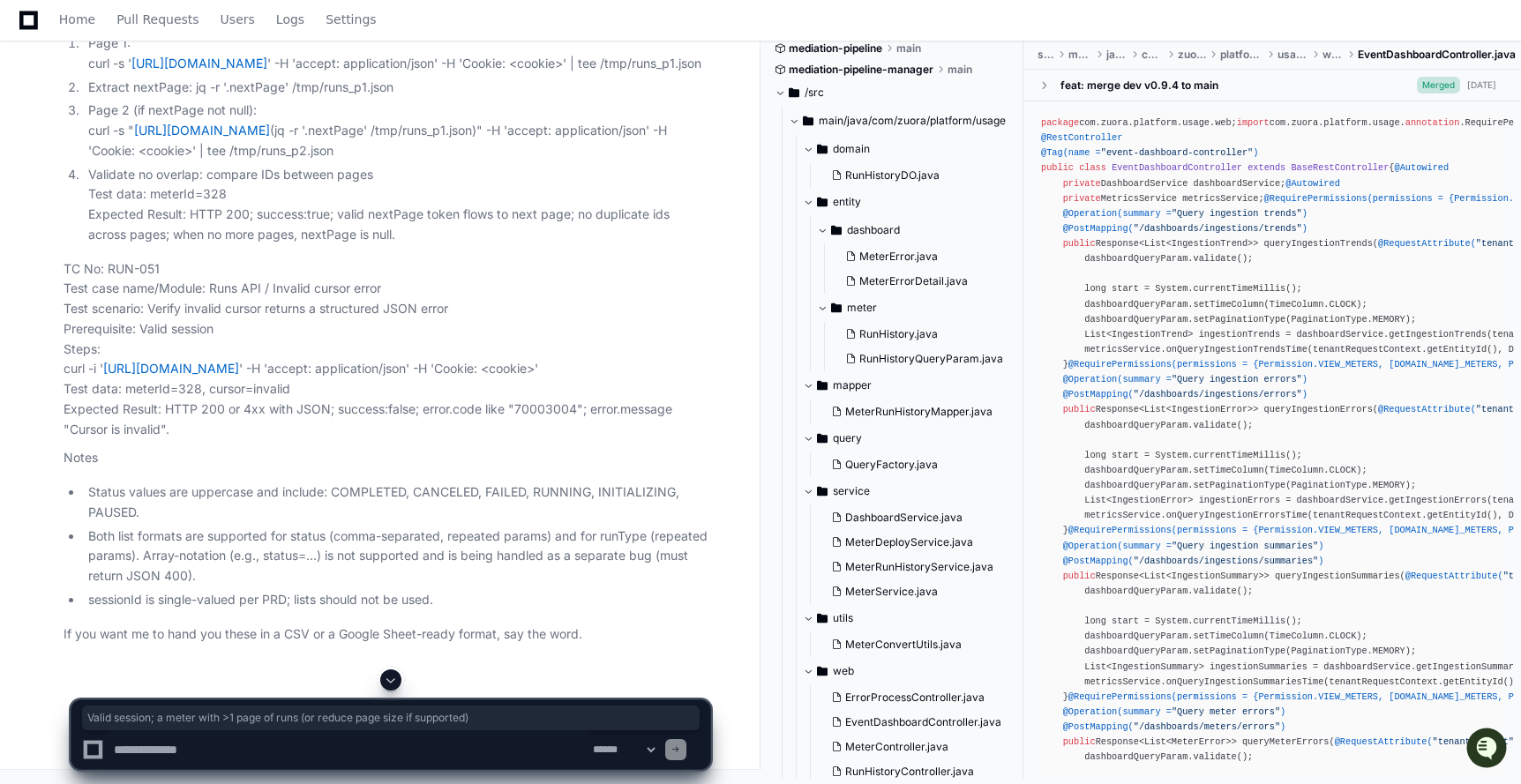
drag, startPoint x: 143, startPoint y: 273, endPoint x: 610, endPoint y: 279, distance: 467.0
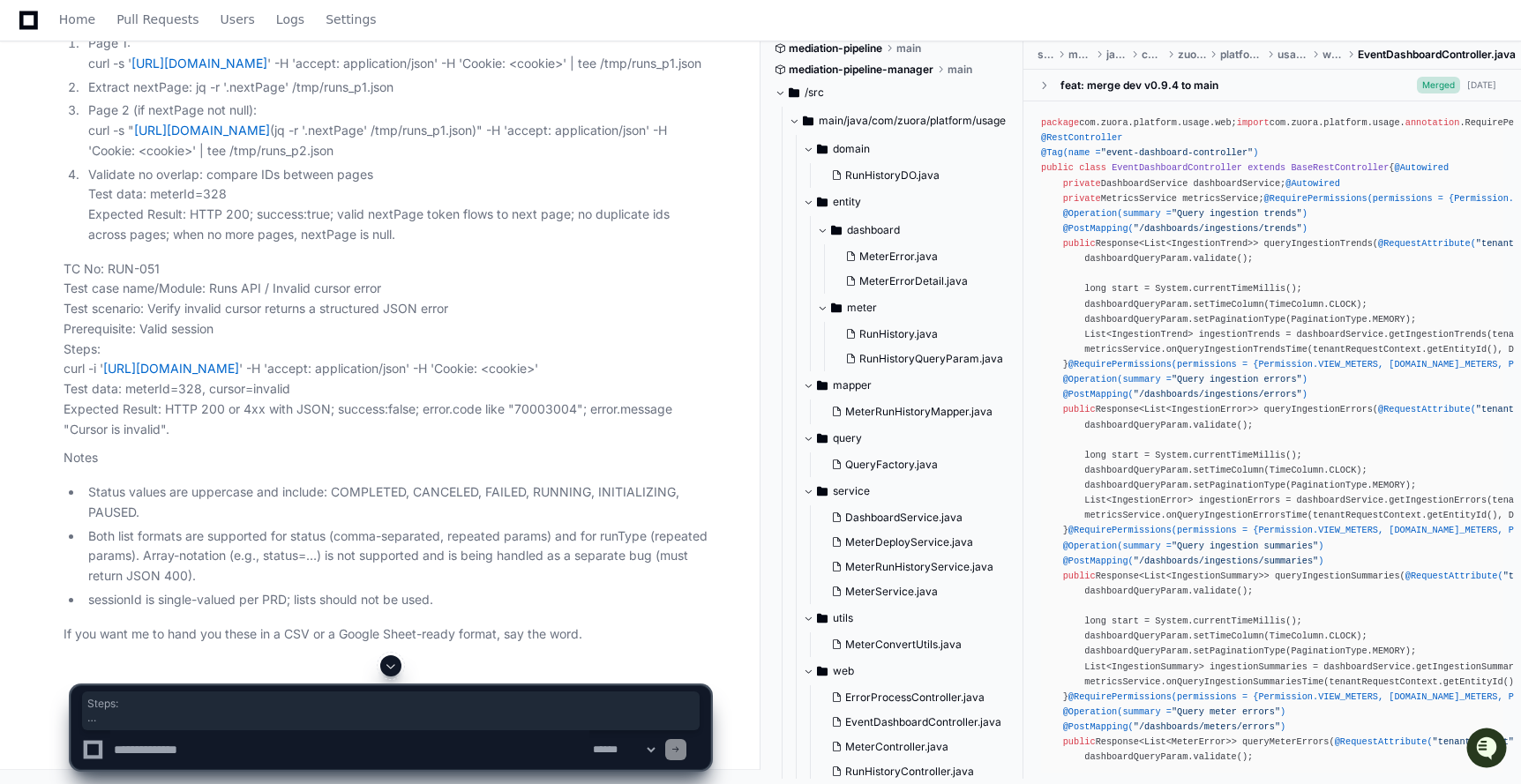
drag, startPoint x: 64, startPoint y: 296, endPoint x: 404, endPoint y: 490, distance: 391.5
drag, startPoint x: 83, startPoint y: 448, endPoint x: 425, endPoint y: 472, distance: 342.8
click at [425, 245] on li "Validate no overlap: compare IDs between pages Test data: meterId=328 Expected …" at bounding box center [397, 205] width 627 height 80
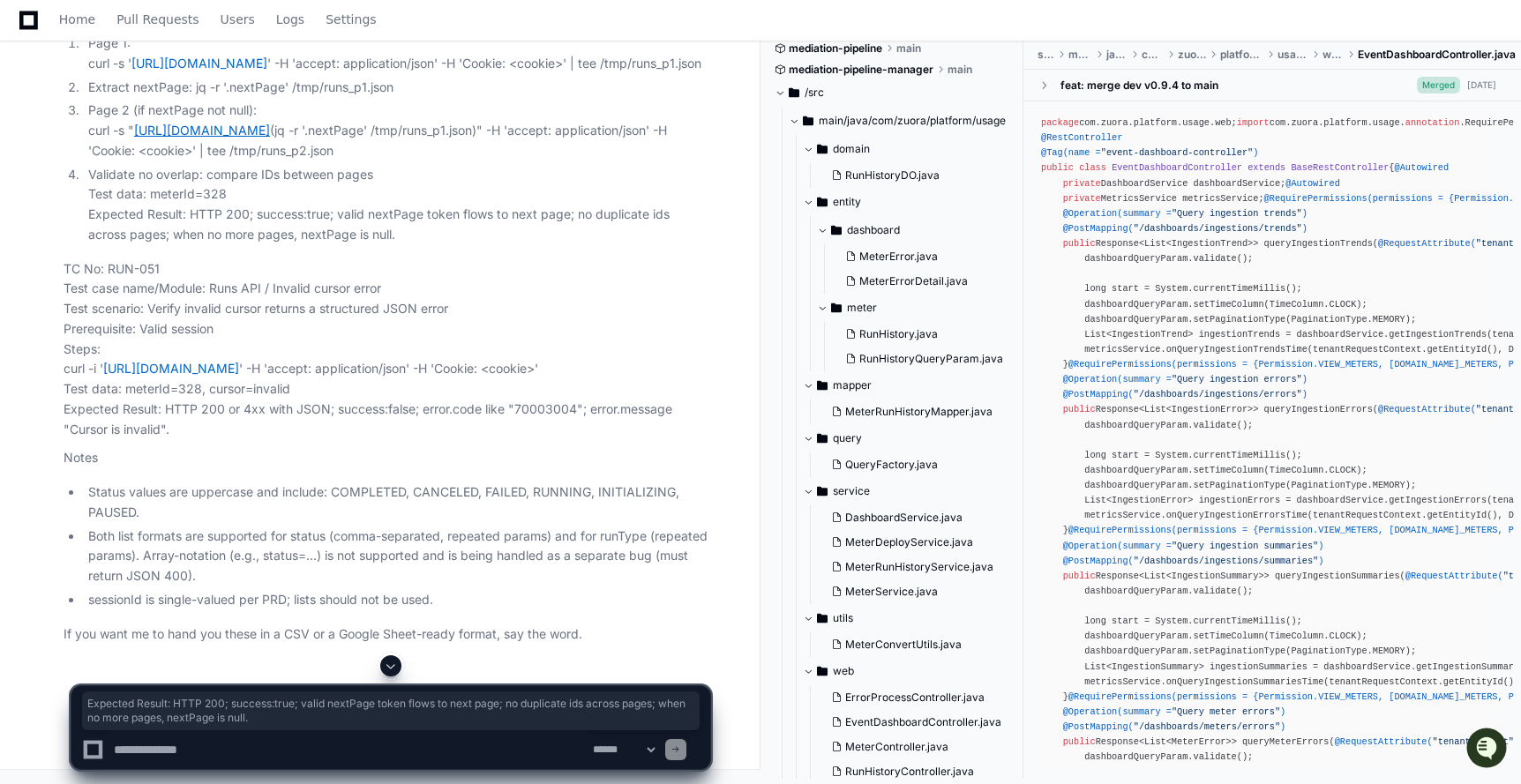
scroll to position [159277, 0]
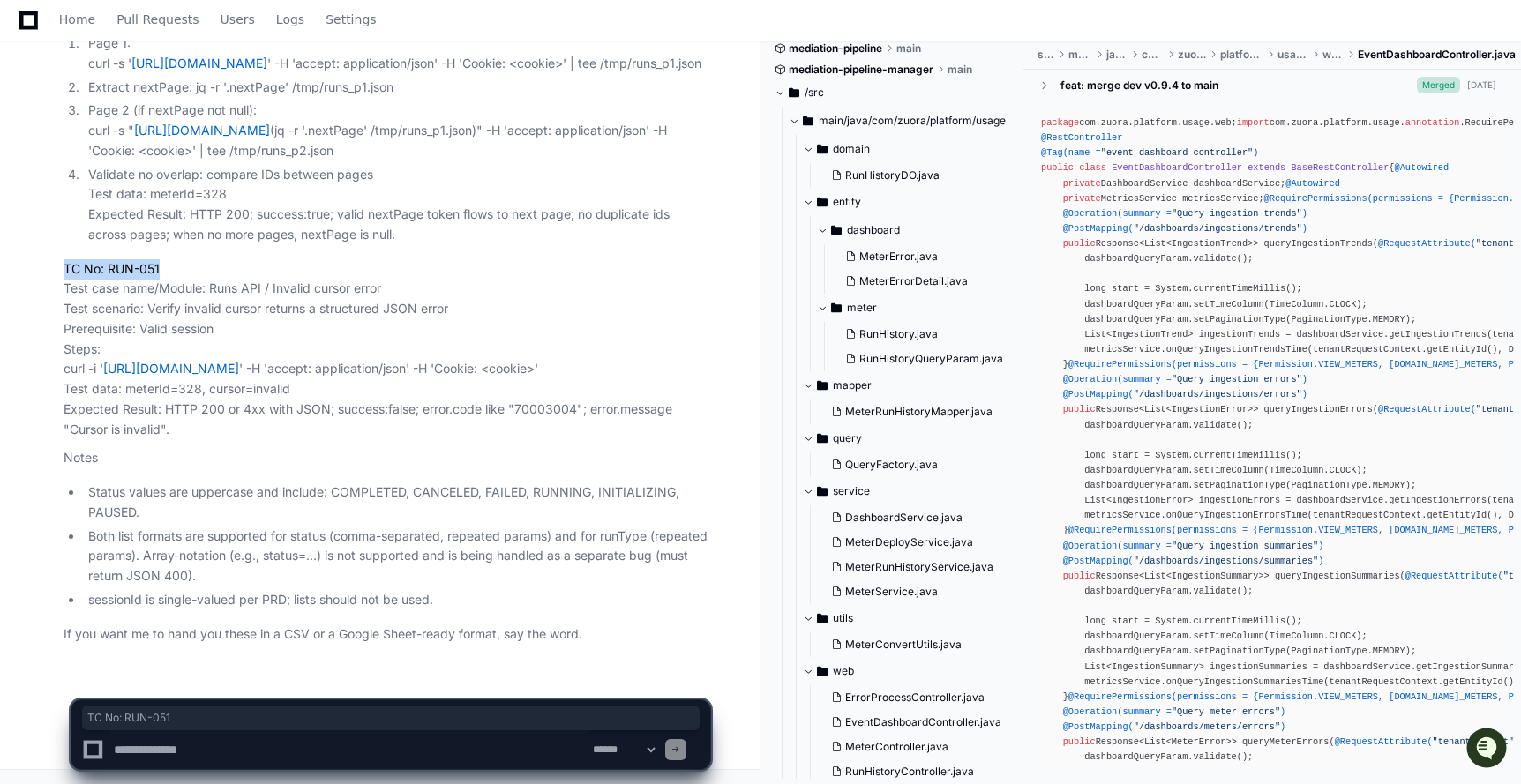
drag, startPoint x: 64, startPoint y: 249, endPoint x: 234, endPoint y: 249, distance: 170.0
click at [234, 259] on p "TC No: RUN-051 Test case name/Module: Runs API / Invalid cursor error Test scen…" at bounding box center [387, 349] width 646 height 181
drag, startPoint x: 212, startPoint y: 266, endPoint x: 401, endPoint y: 266, distance: 189.0
click at [401, 266] on p "TC No: RUN-051 Test case name/Module: Runs API / Invalid cursor error Test scen…" at bounding box center [387, 349] width 646 height 181
drag, startPoint x: 152, startPoint y: 289, endPoint x: 560, endPoint y: 288, distance: 408.0
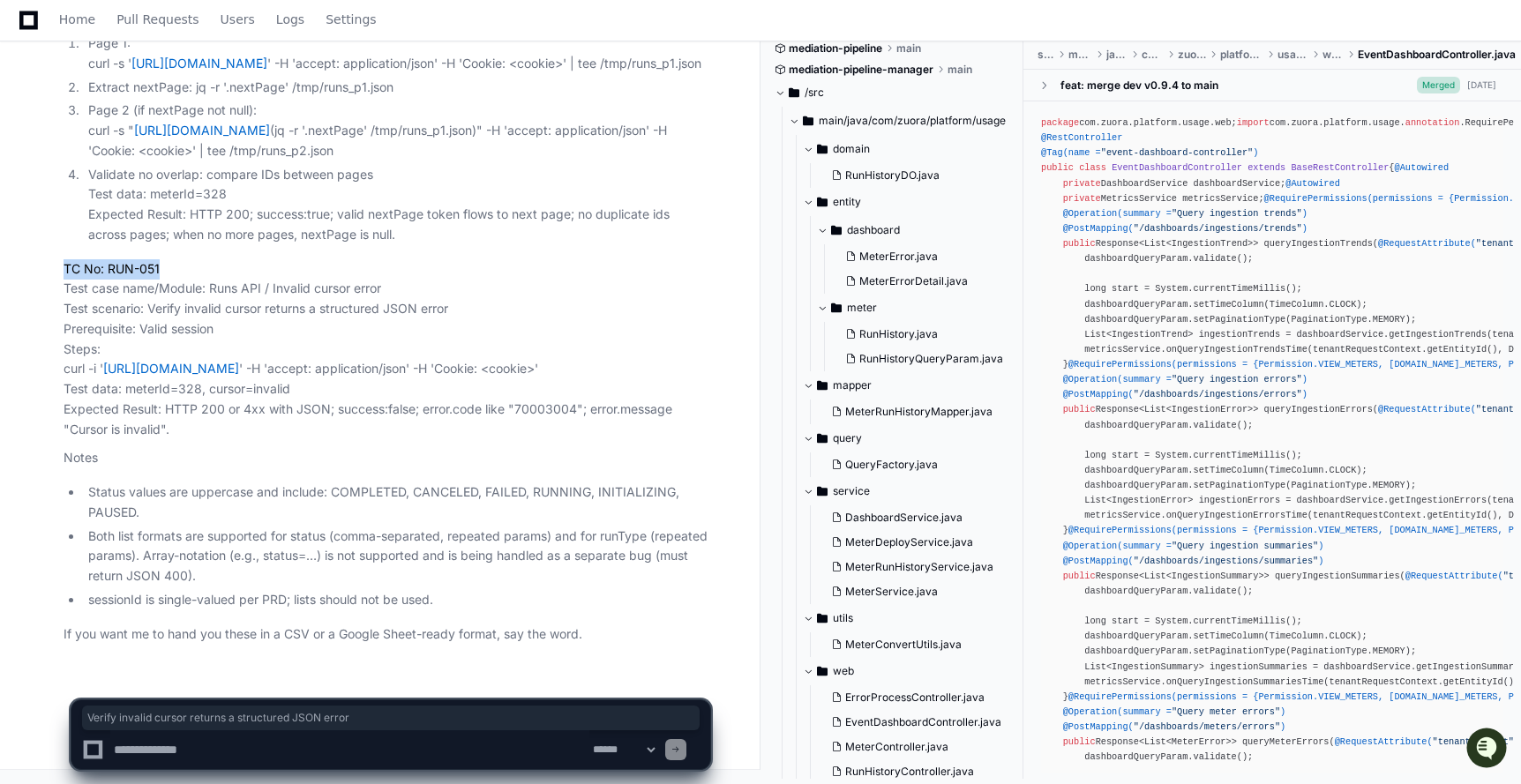
click at [560, 288] on p "TC No: RUN-051 Test case name/Module: Runs API / Invalid cursor error Test scen…" at bounding box center [387, 349] width 646 height 181
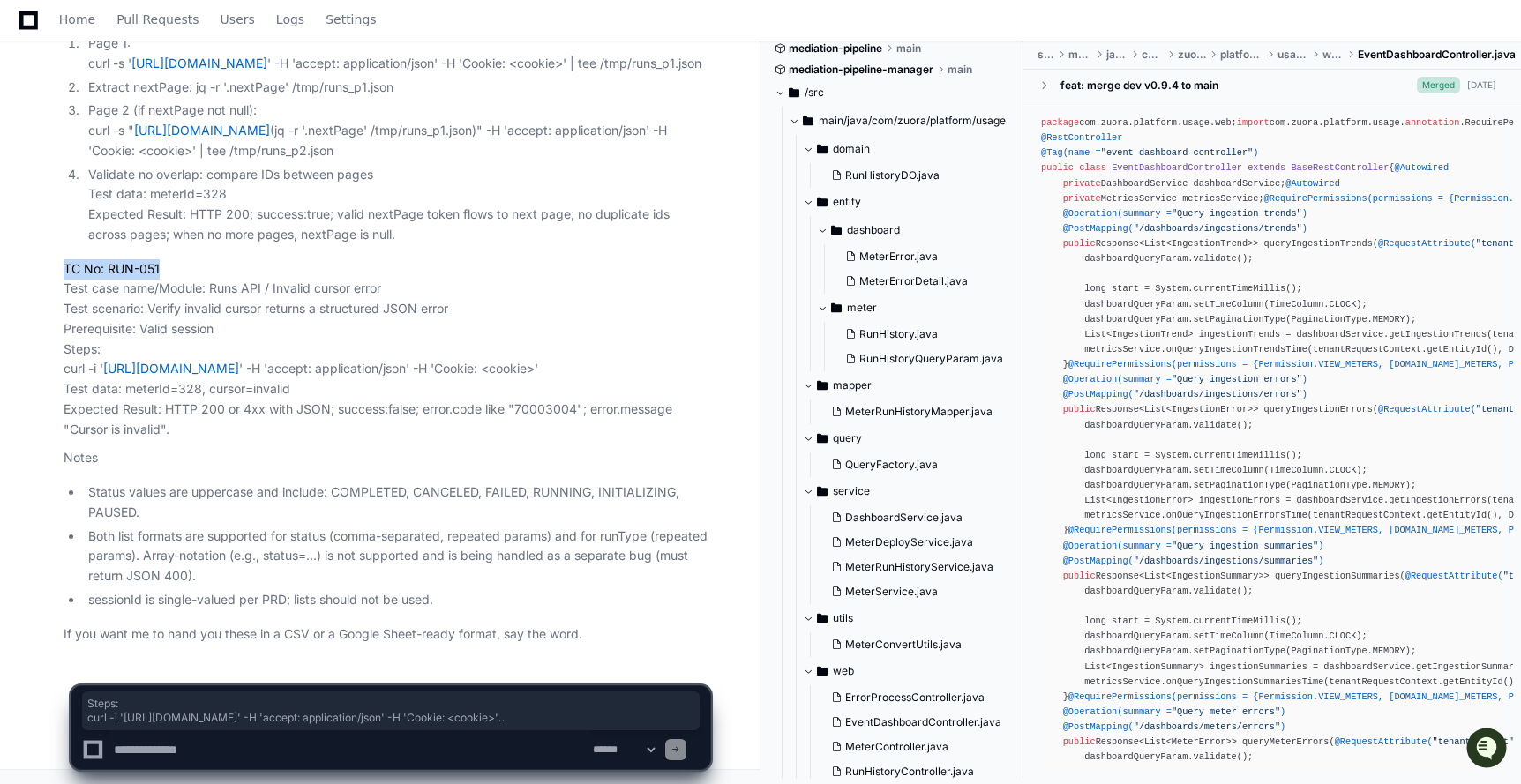
drag, startPoint x: 63, startPoint y: 330, endPoint x: 333, endPoint y: 391, distance: 276.8
click at [333, 391] on p "TC No: RUN-051 Test case name/Module: Runs API / Invalid cursor error Test scen…" at bounding box center [387, 349] width 646 height 181
drag, startPoint x: 66, startPoint y: 407, endPoint x: 205, endPoint y: 424, distance: 140.0
click at [205, 424] on p "TC No: RUN-051 Test case name/Module: Runs API / Invalid cursor error Test scen…" at bounding box center [387, 349] width 646 height 181
